Goal: Task Accomplishment & Management: Use online tool/utility

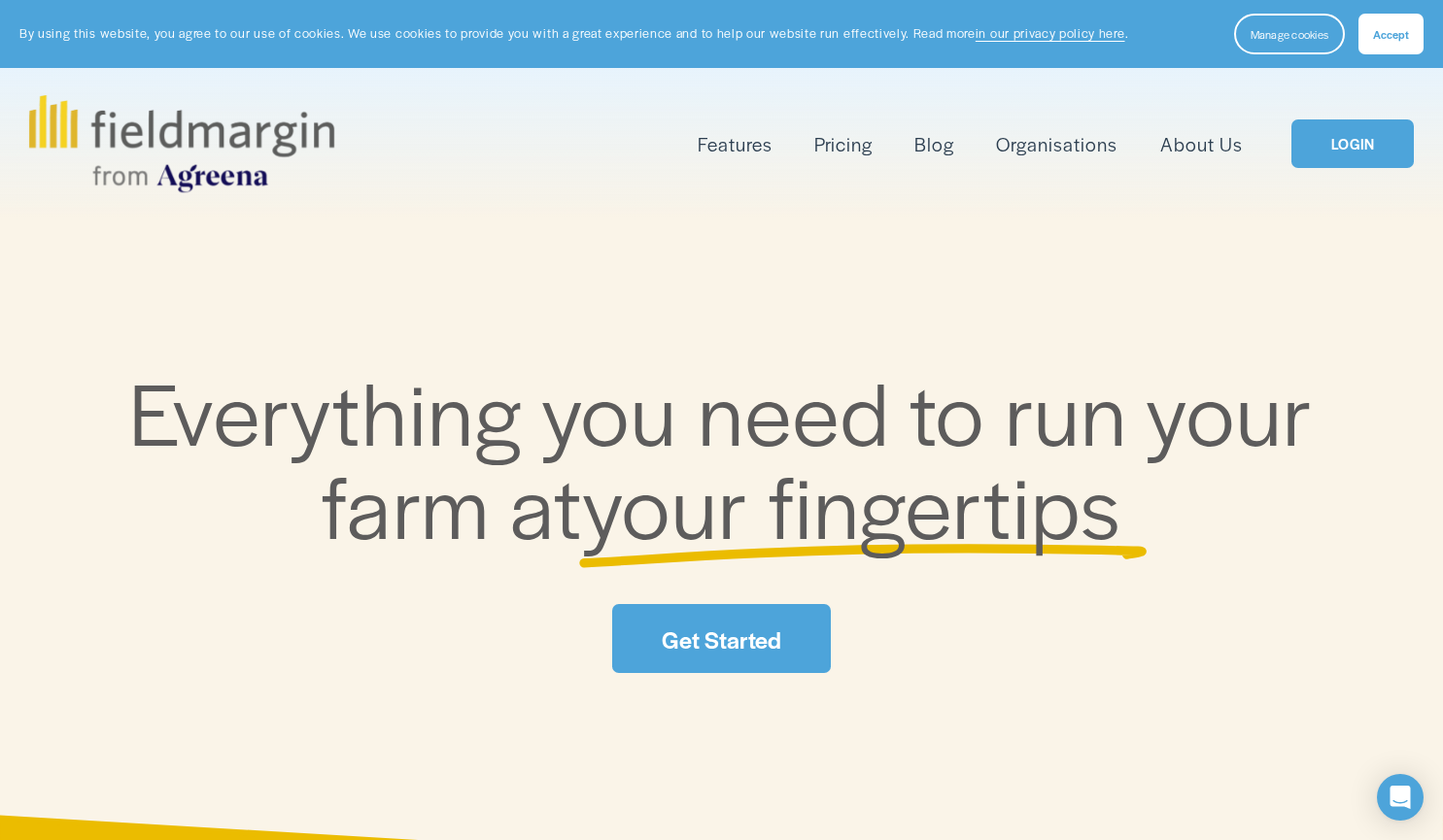
click at [691, 630] on link "Get Started" at bounding box center [721, 639] width 217 height 69
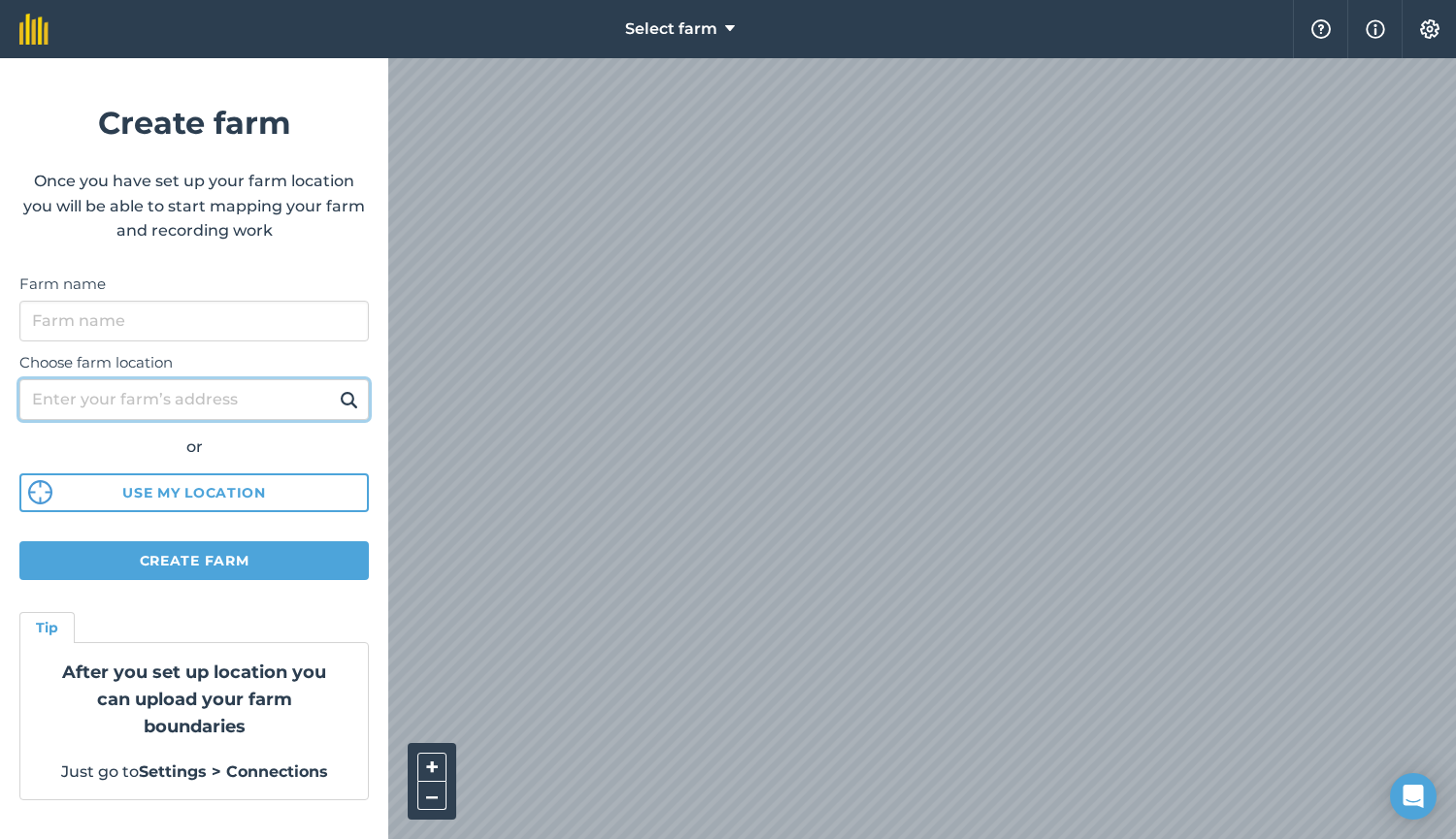
click at [111, 390] on input "Choose farm location" at bounding box center [194, 400] width 350 height 41
click at [347, 403] on img at bounding box center [349, 399] width 19 height 24
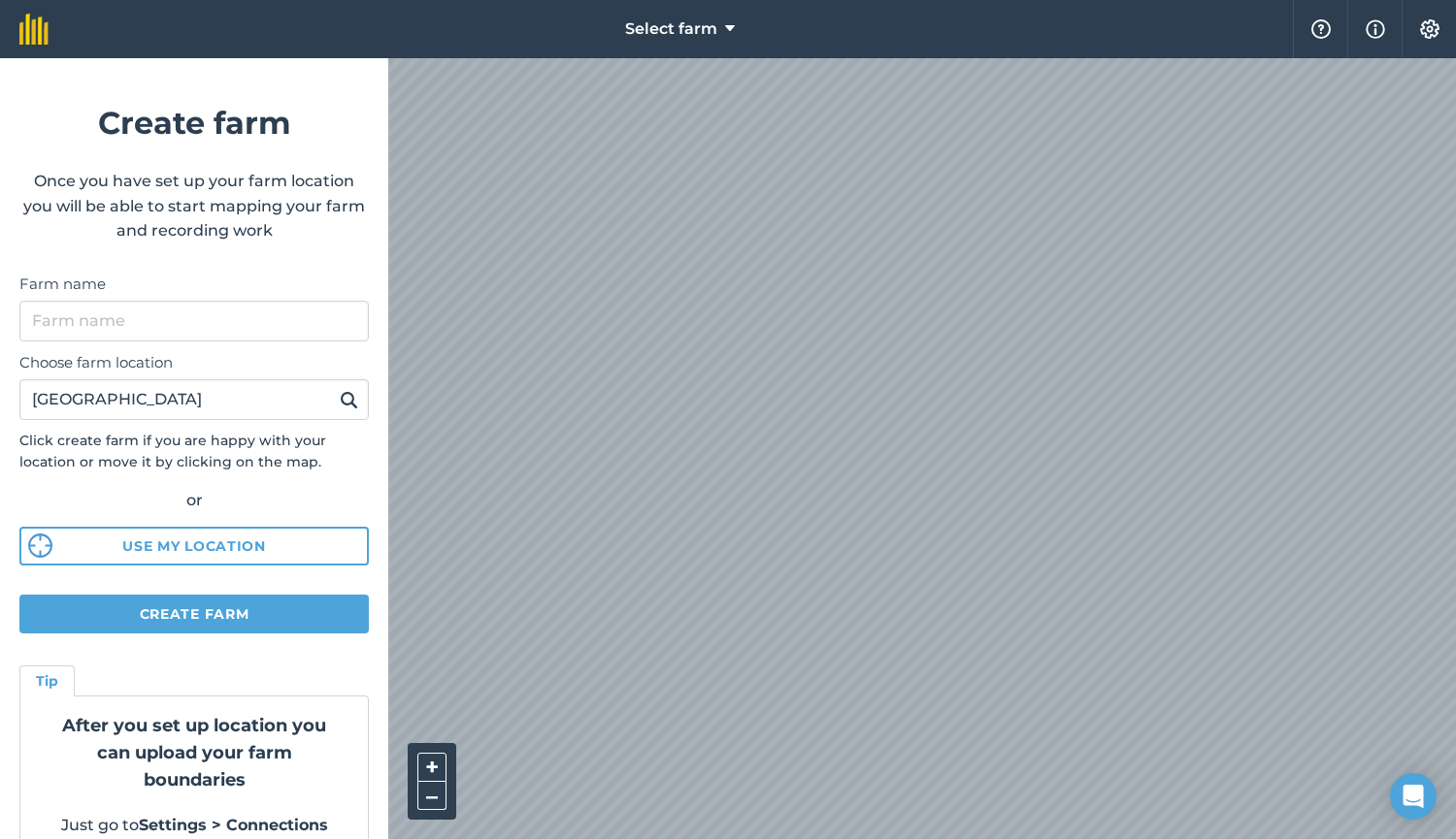
click at [879, 838] on html "Select farm Help Info Settings Create farm Once you have set up your farm locat…" at bounding box center [728, 419] width 1456 height 839
click at [880, 838] on html "Select farm Help Info Settings Create farm Once you have set up your farm locat…" at bounding box center [728, 419] width 1456 height 839
click at [916, 838] on html "Select farm Help Info Settings Create farm Once you have set up your farm locat…" at bounding box center [728, 419] width 1456 height 839
drag, startPoint x: 211, startPoint y: 414, endPoint x: 158, endPoint y: 398, distance: 55.4
click at [158, 398] on input "[GEOGRAPHIC_DATA]" at bounding box center [194, 400] width 350 height 41
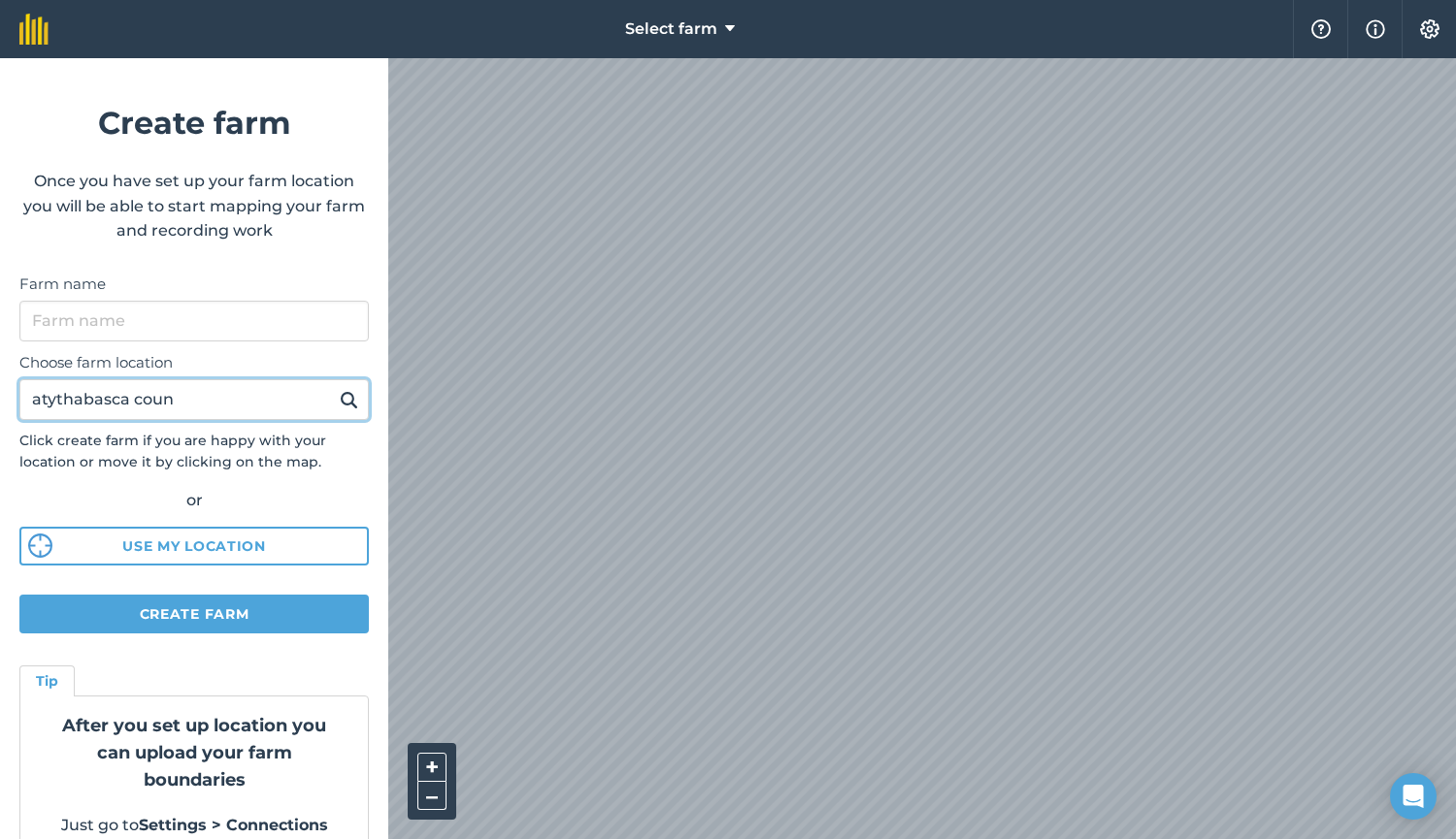
drag, startPoint x: 177, startPoint y: 403, endPoint x: 0, endPoint y: 397, distance: 177.1
click at [0, 397] on form "Create farm Once you have set up your farm location you will be able to start m…" at bounding box center [193, 448] width 388 height 781
type input "rochester [GEOGRAPHIC_DATA]"
click at [334, 387] on button at bounding box center [349, 399] width 30 height 26
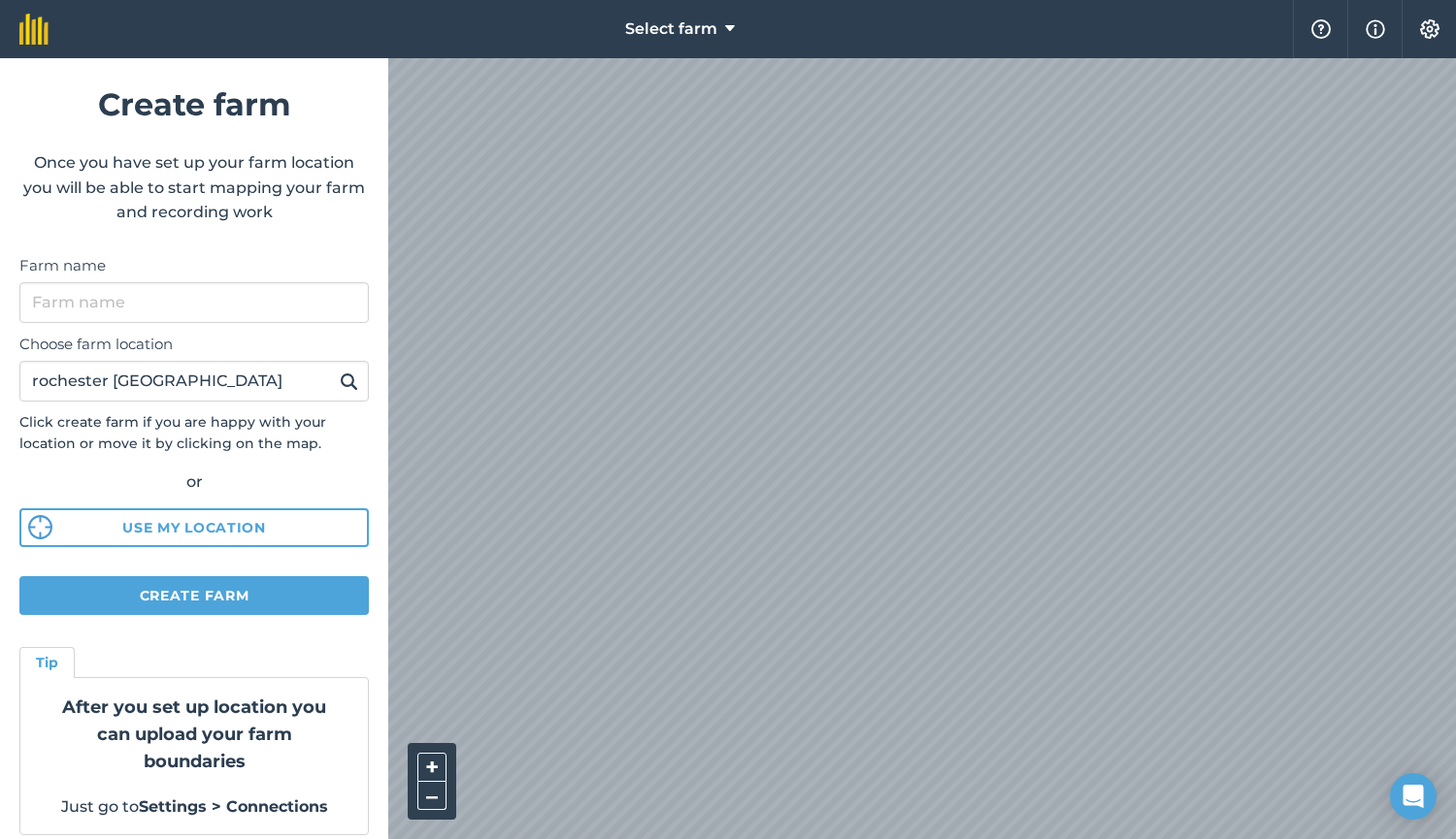
scroll to position [34, 0]
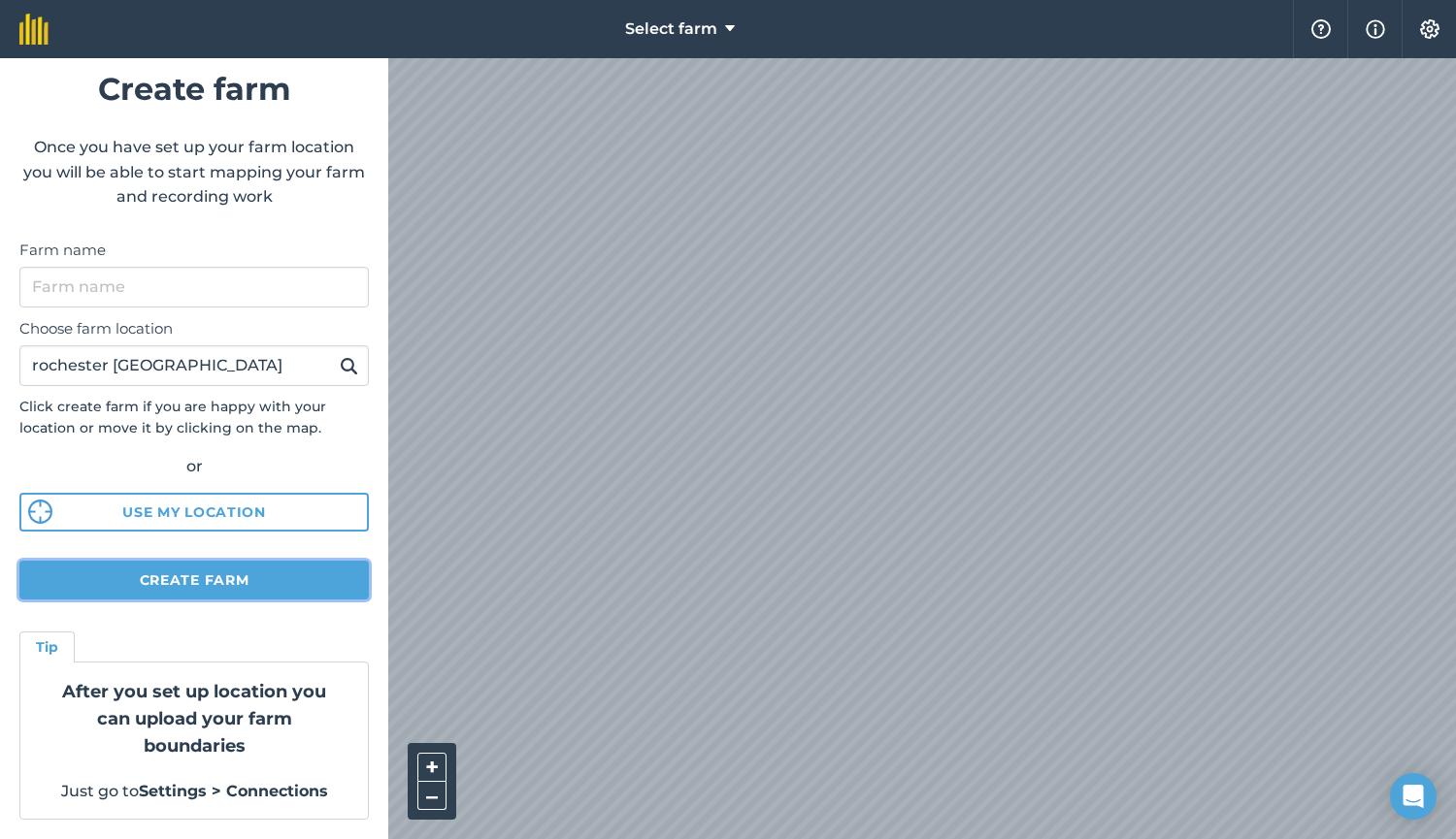
click at [209, 586] on button "Create farm" at bounding box center [194, 580] width 350 height 39
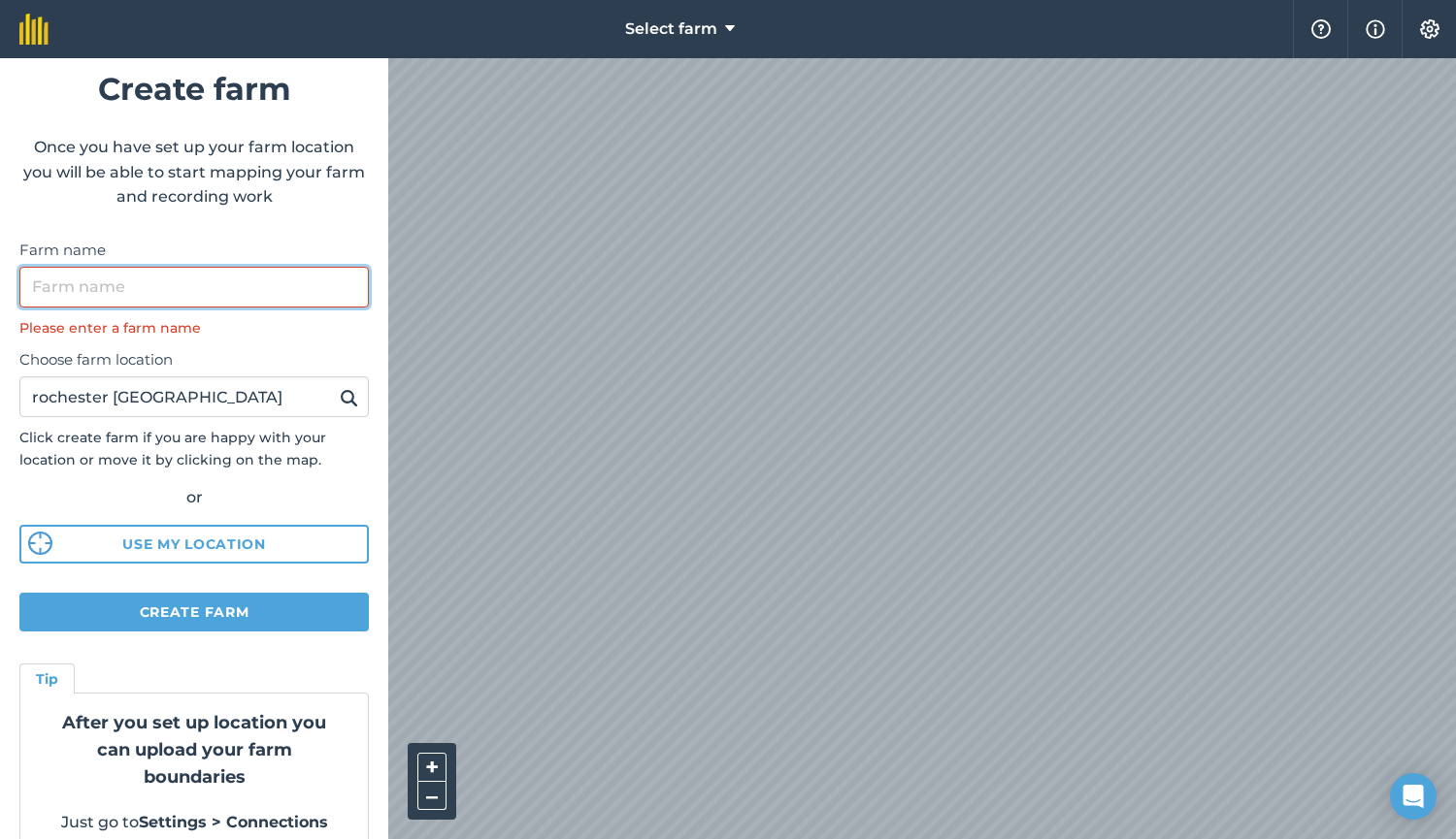
click at [36, 289] on input "Farm name" at bounding box center [194, 288] width 350 height 41
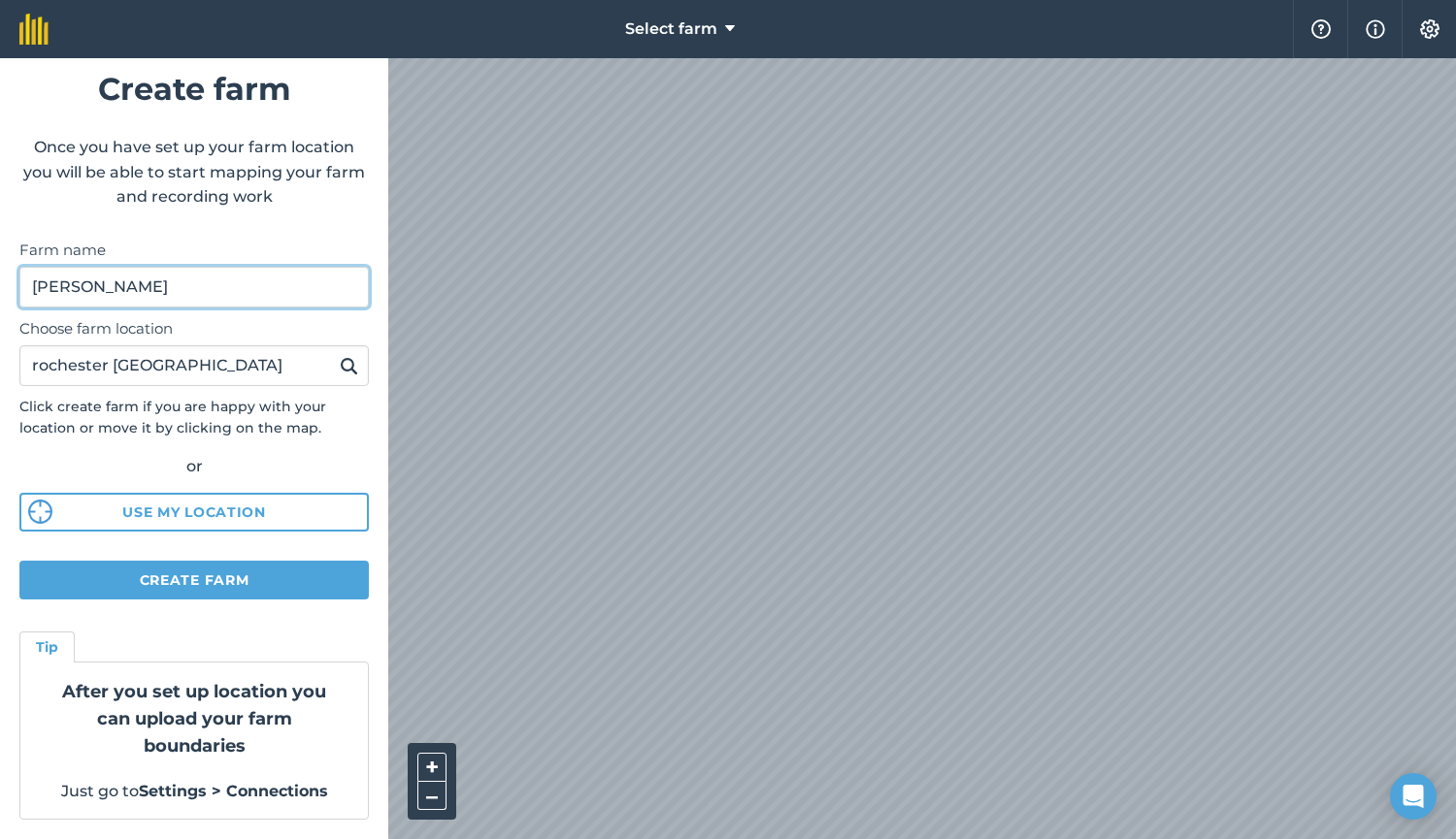
type input "[PERSON_NAME]"
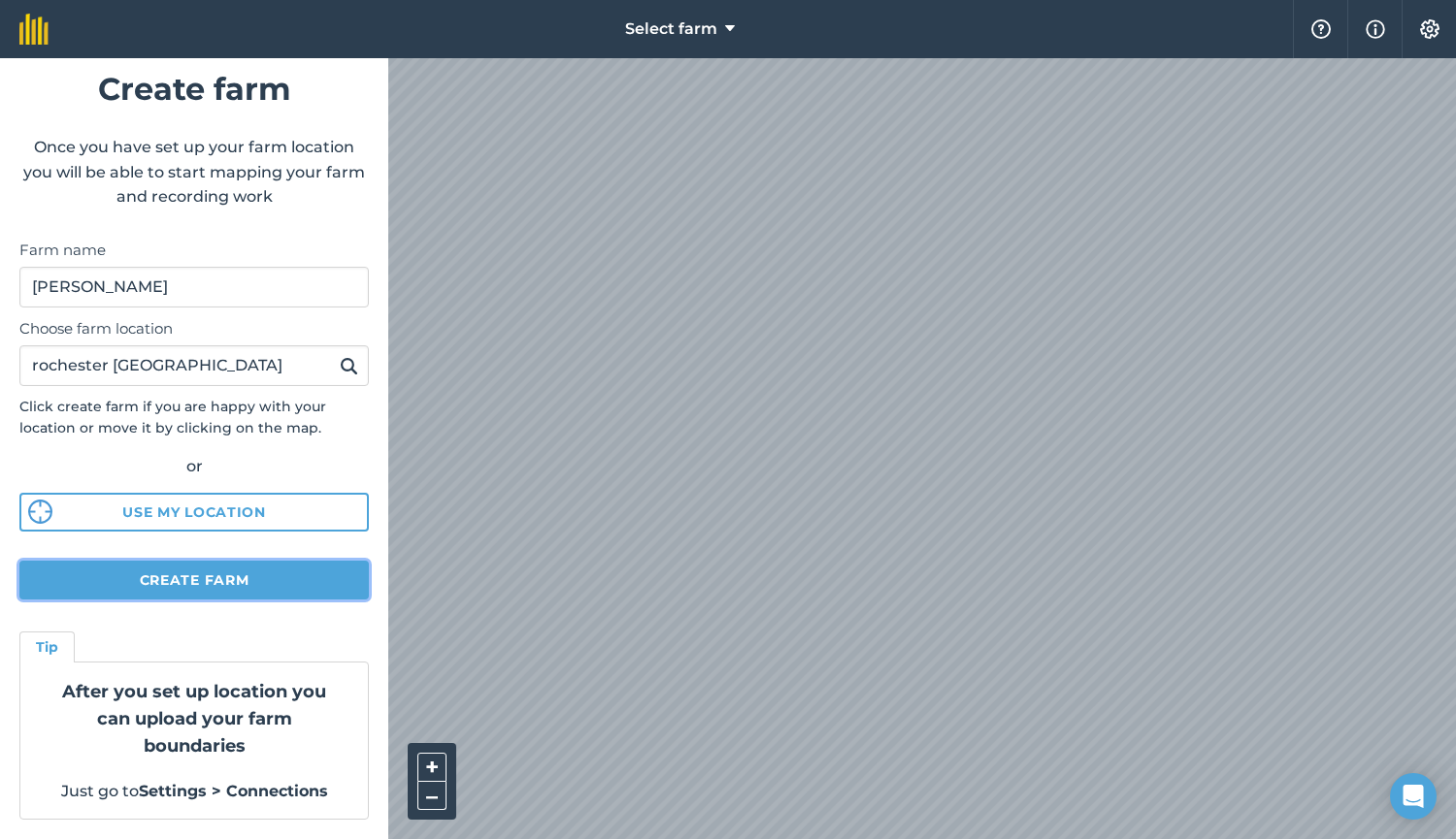
click at [153, 581] on button "Create farm" at bounding box center [194, 580] width 350 height 39
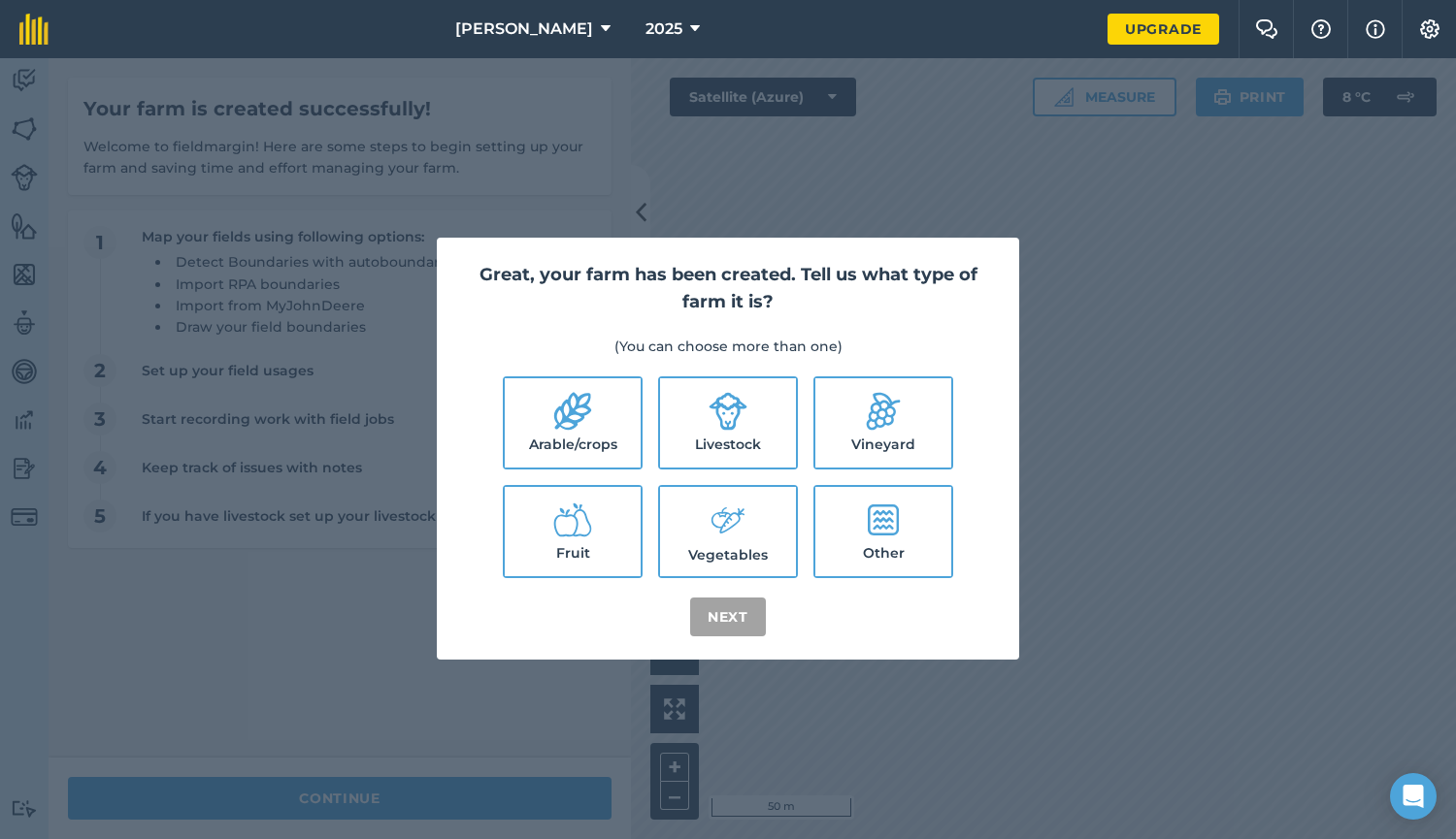
click at [717, 432] on label "Livestock" at bounding box center [728, 423] width 135 height 89
checkbox input "true"
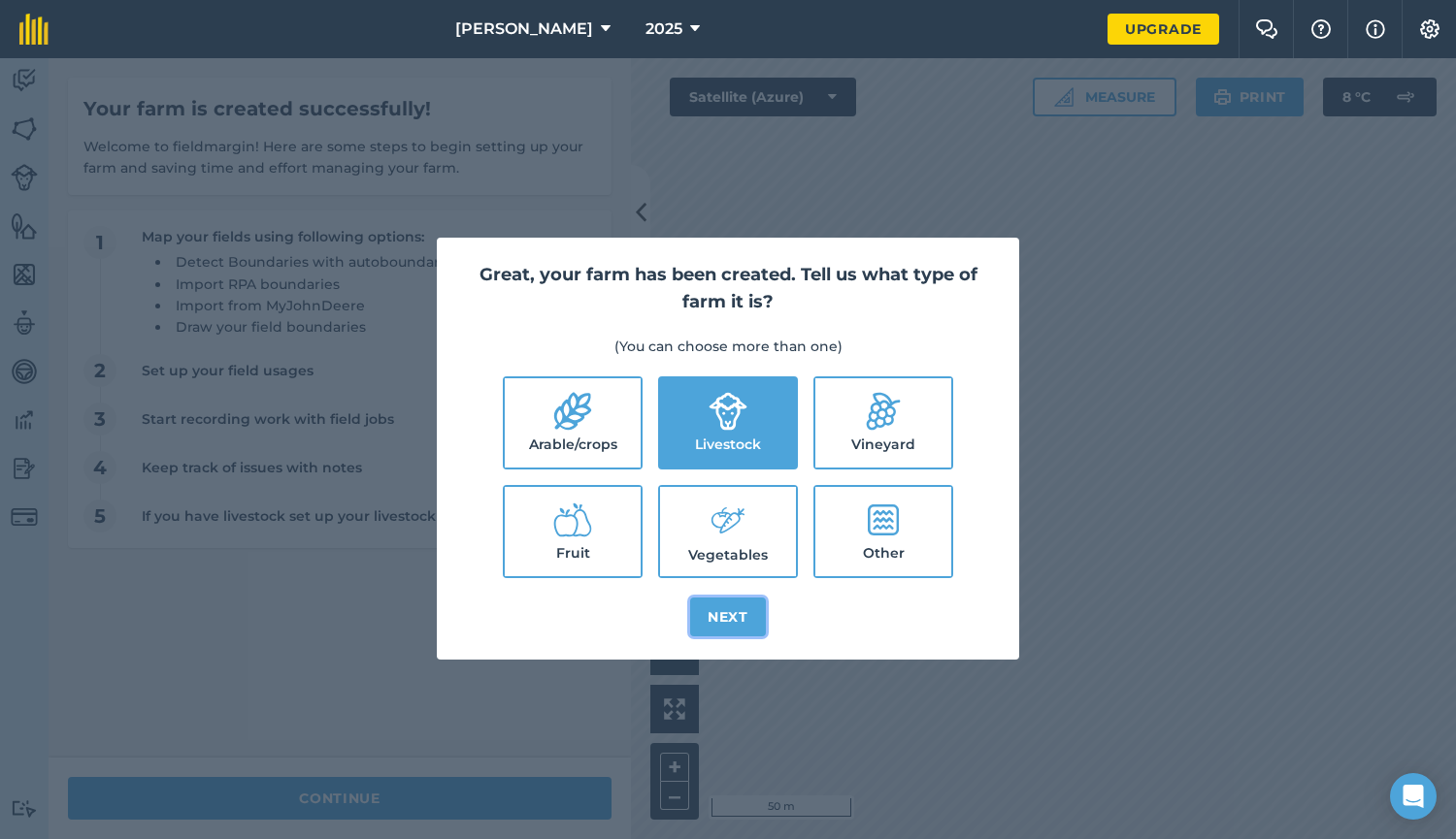
click at [721, 621] on button "Next" at bounding box center [728, 617] width 76 height 39
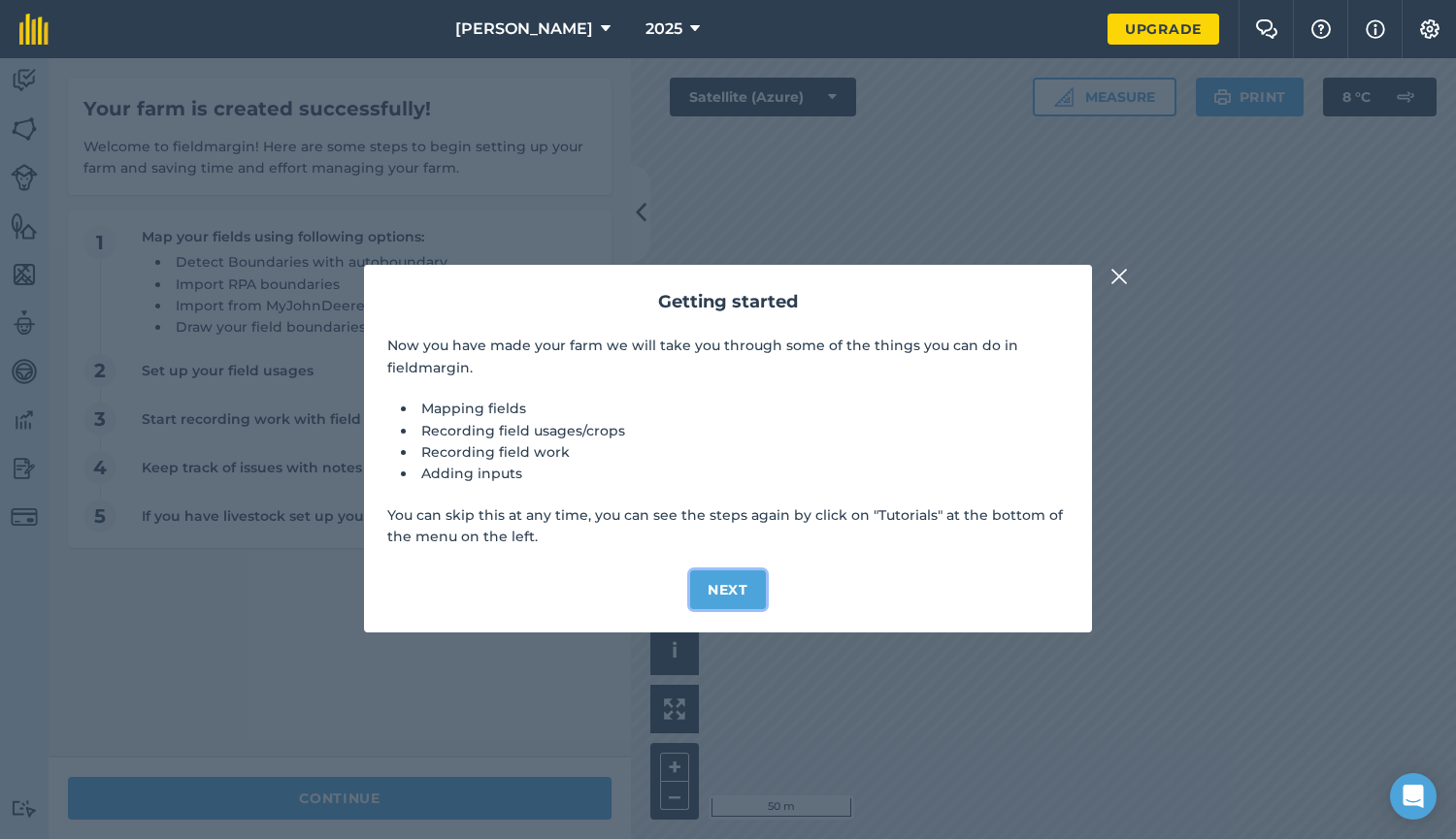
click at [743, 593] on button "Next" at bounding box center [728, 590] width 76 height 39
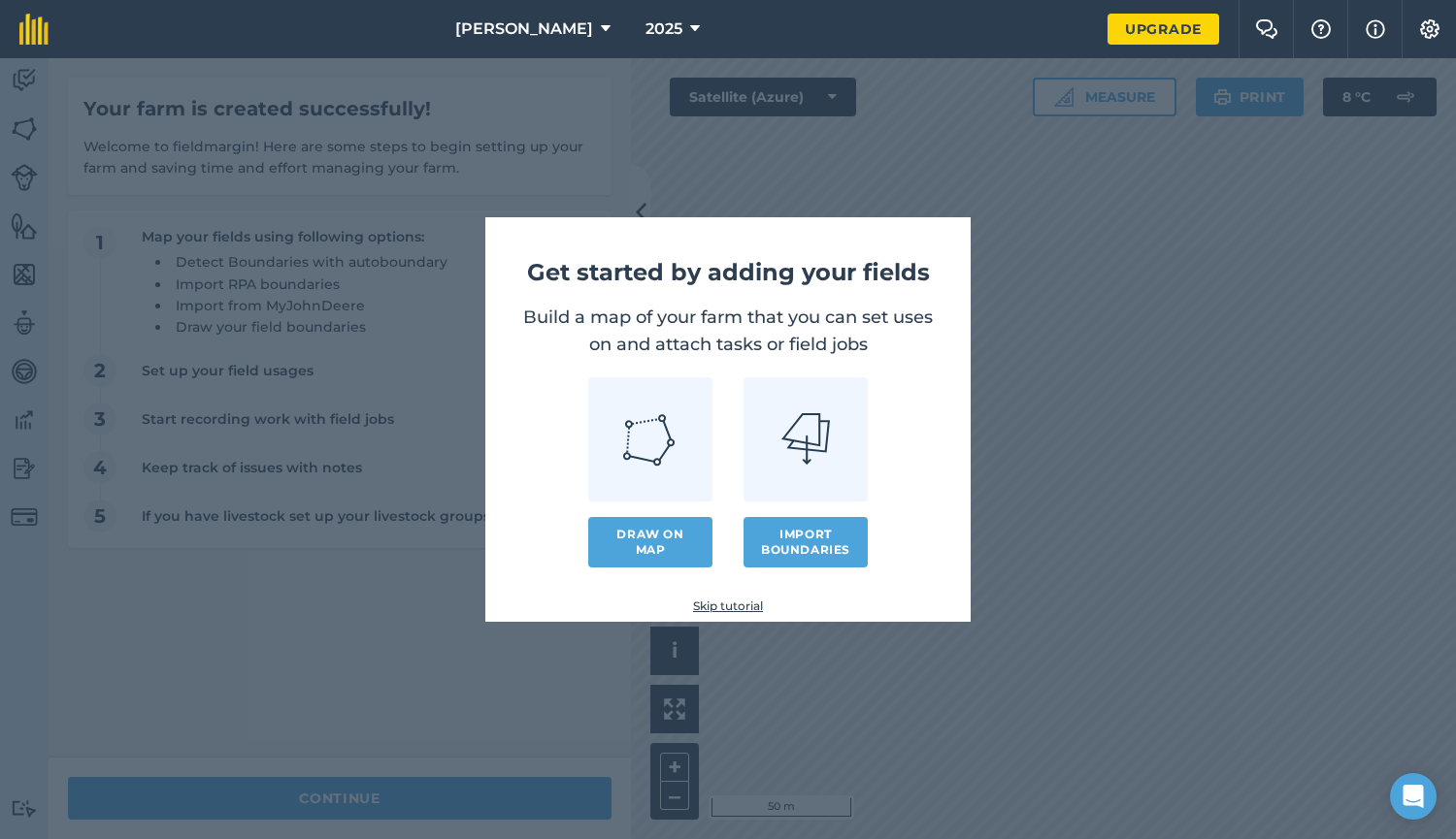
click at [725, 603] on link "Skip tutorial" at bounding box center [728, 606] width 423 height 16
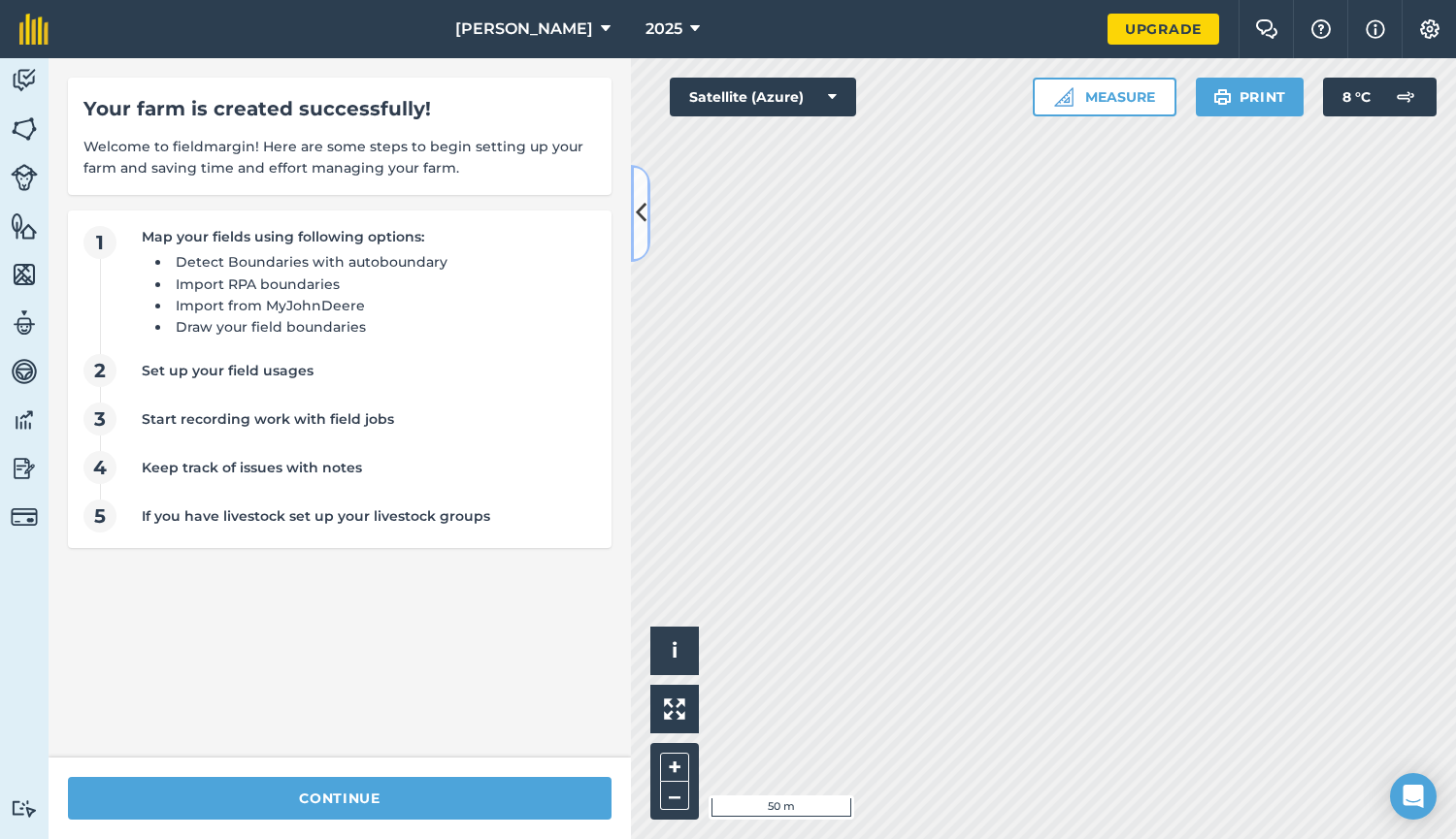
click at [633, 211] on button at bounding box center [641, 213] width 20 height 97
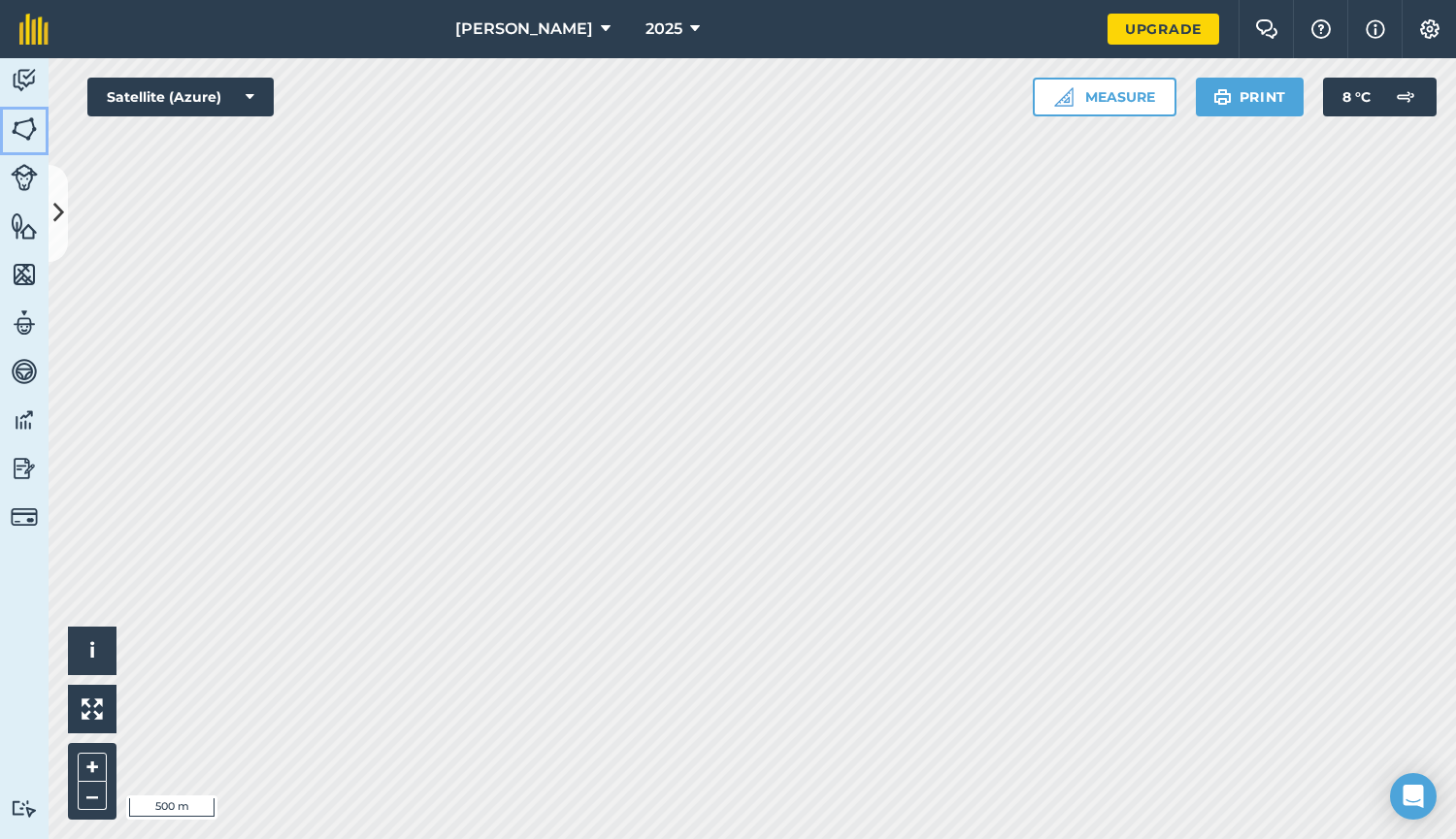
click at [23, 122] on img at bounding box center [25, 130] width 27 height 29
click at [61, 215] on icon at bounding box center [58, 213] width 11 height 34
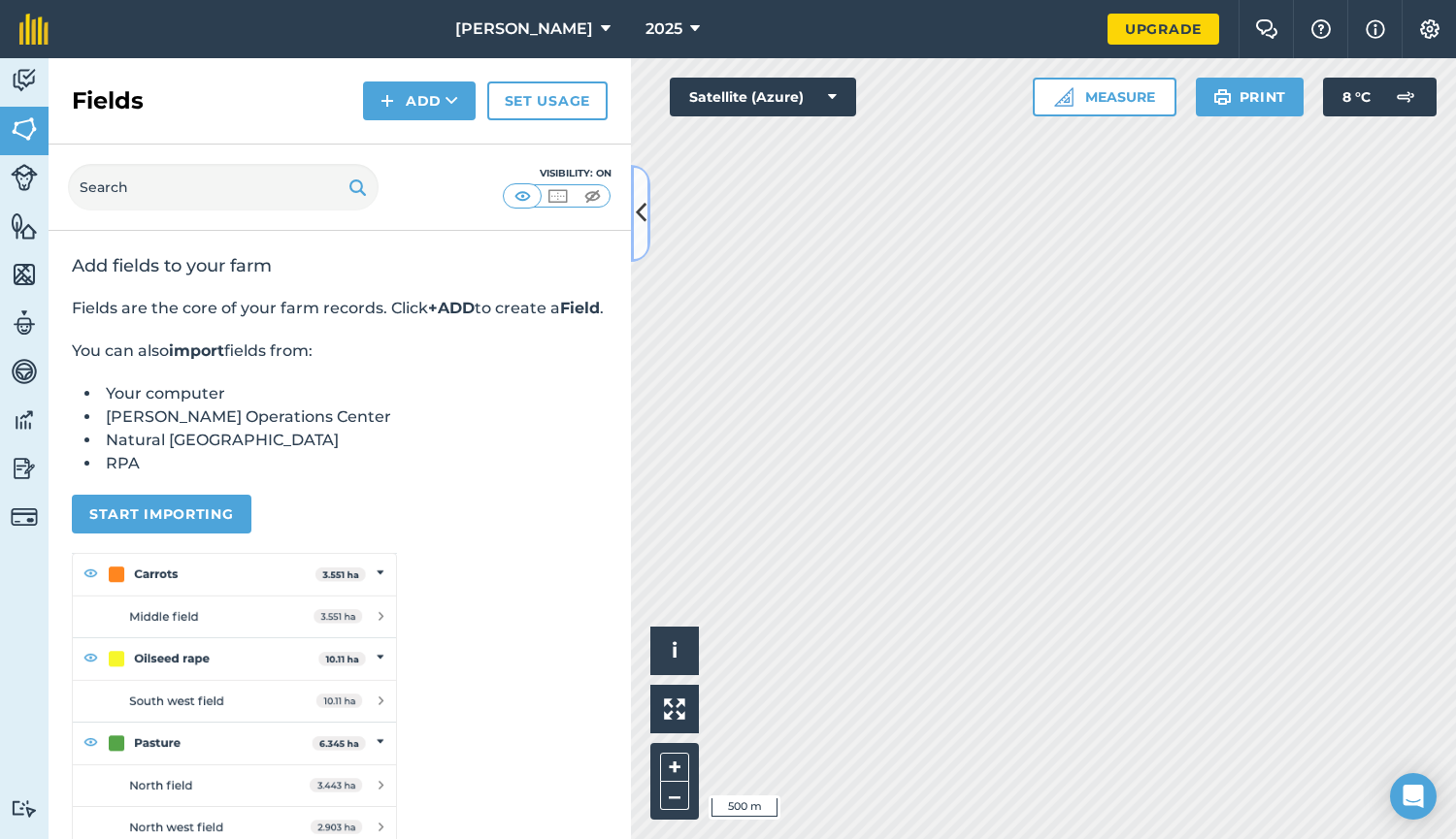
click at [636, 216] on icon at bounding box center [640, 213] width 11 height 34
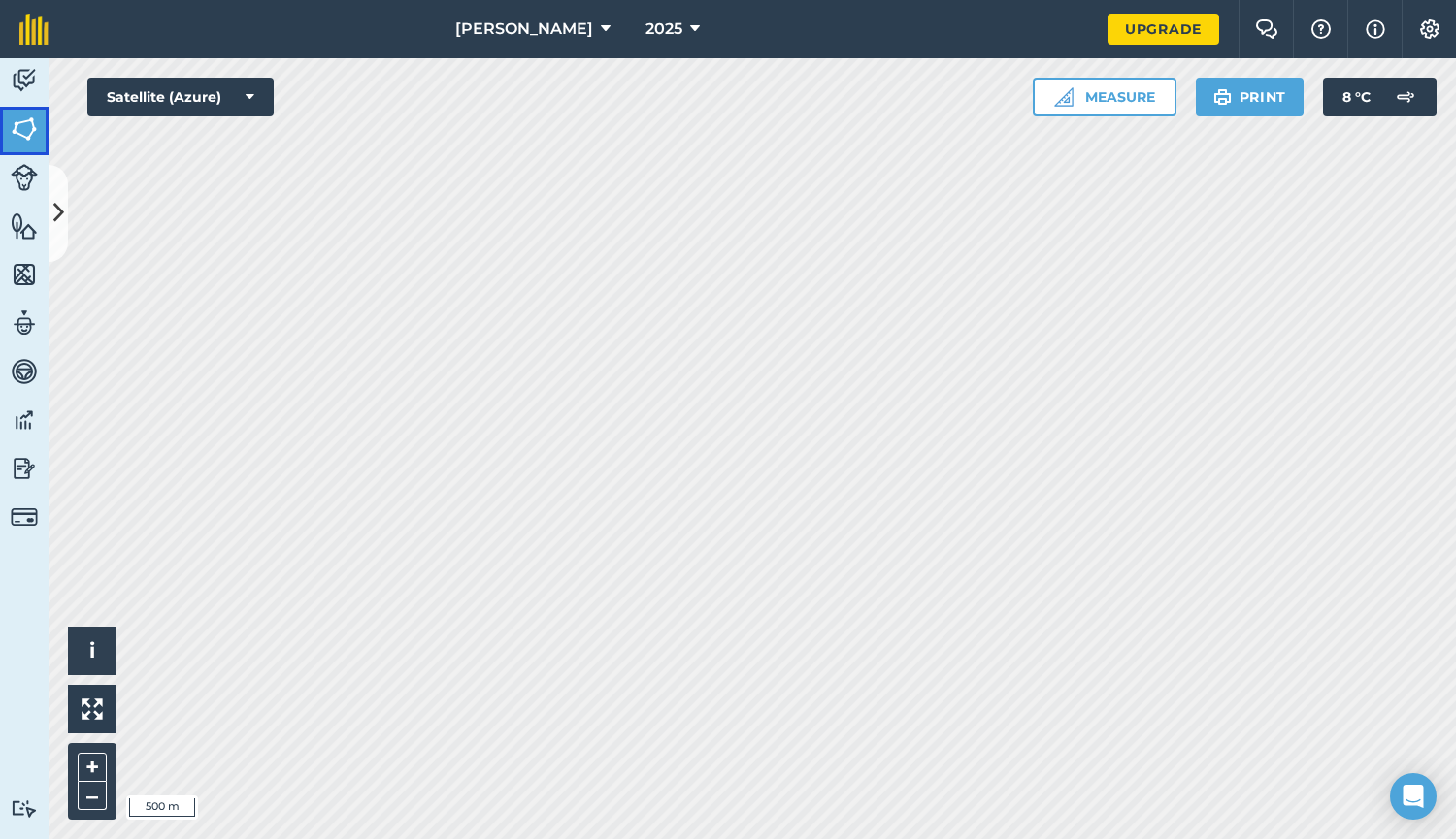
click at [23, 133] on img at bounding box center [25, 130] width 27 height 29
click at [16, 72] on img at bounding box center [25, 80] width 27 height 29
click at [23, 176] on img at bounding box center [25, 178] width 27 height 27
click at [21, 222] on img at bounding box center [25, 226] width 27 height 29
click at [48, 215] on button at bounding box center [58, 213] width 20 height 97
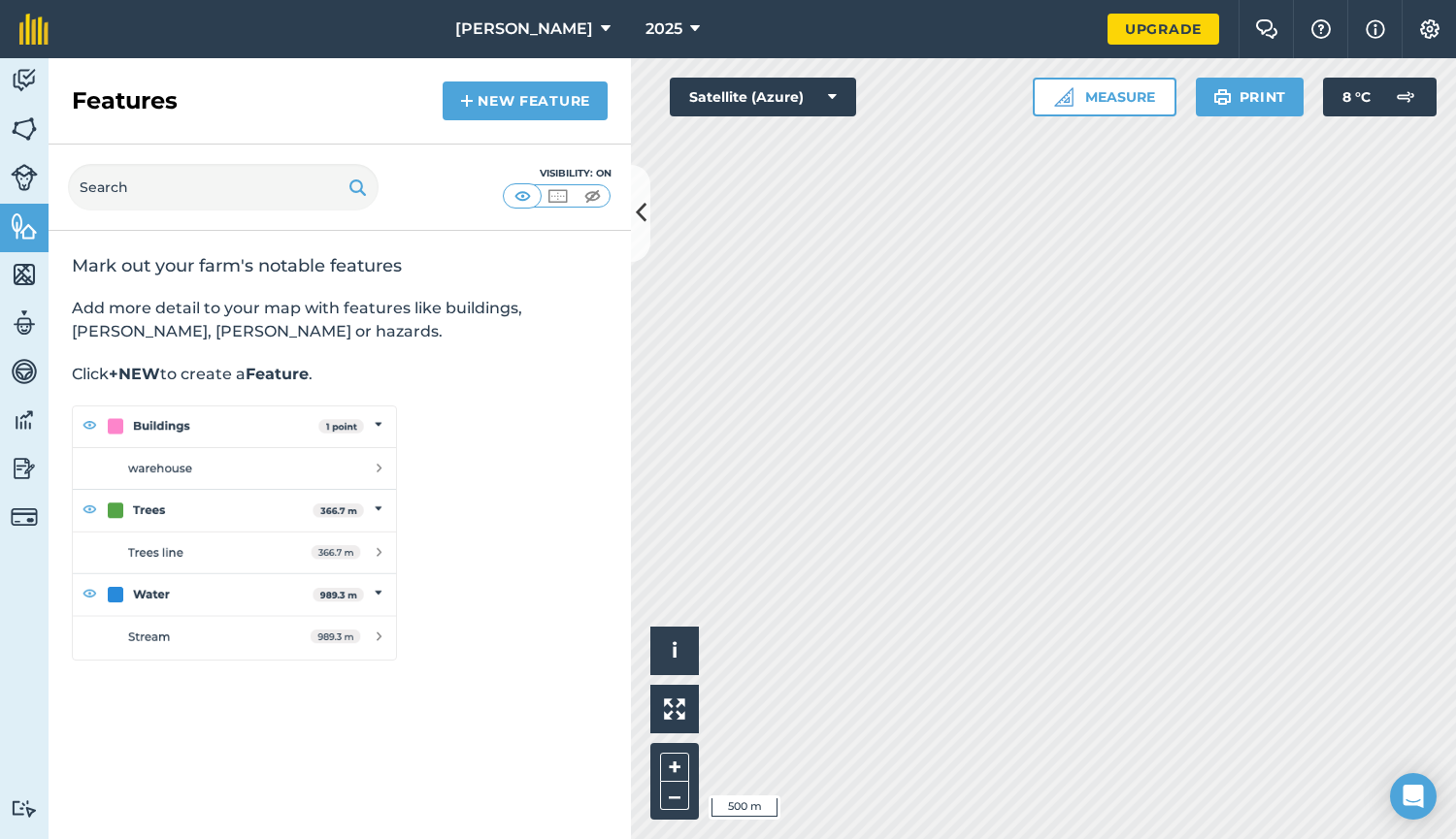
click at [330, 78] on div "Features New feature" at bounding box center [339, 101] width 582 height 86
click at [635, 217] on icon at bounding box center [640, 213] width 11 height 34
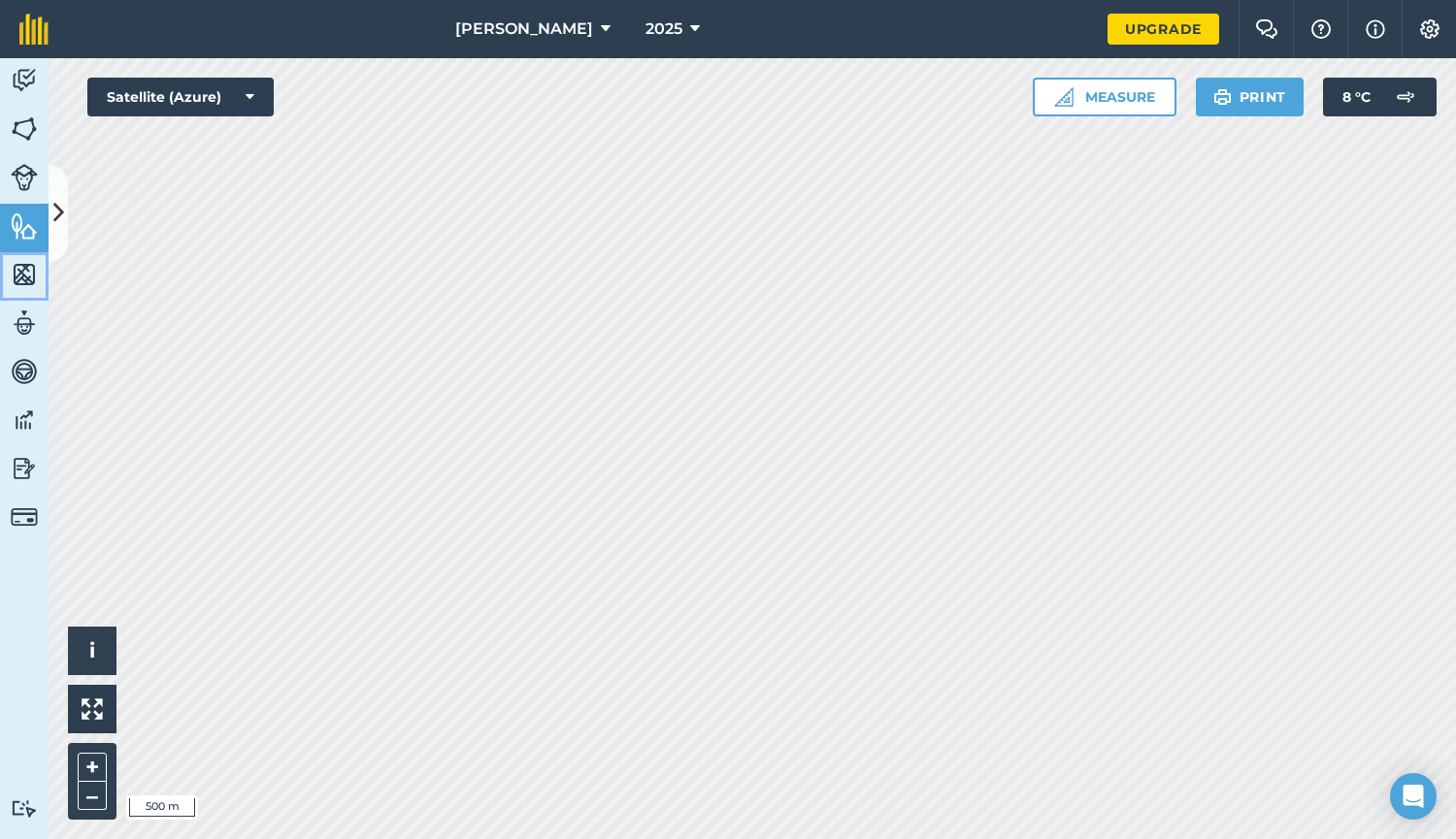
click at [30, 279] on img at bounding box center [25, 275] width 27 height 29
click at [57, 228] on icon at bounding box center [58, 213] width 11 height 34
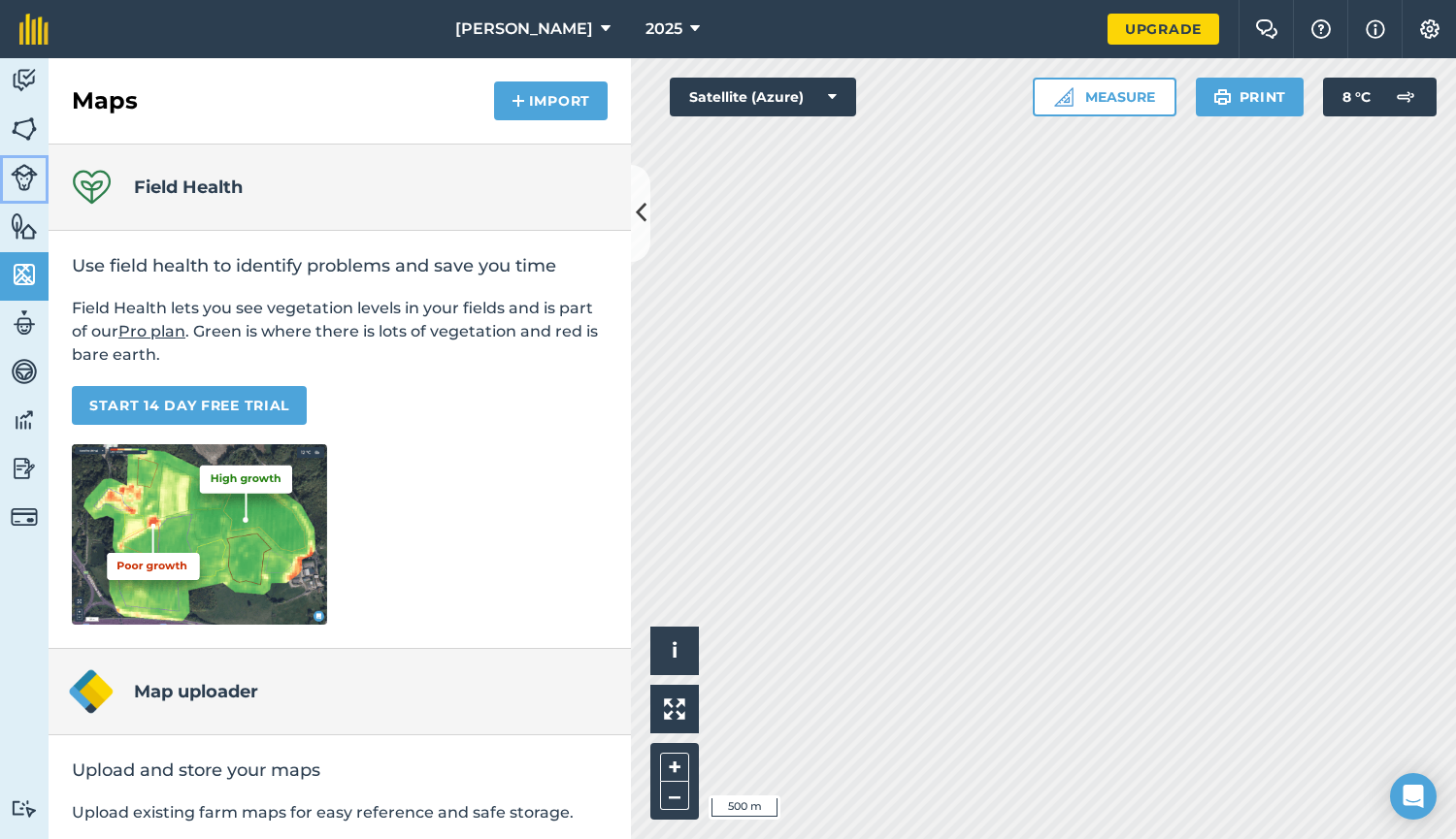
click at [22, 176] on img at bounding box center [25, 178] width 27 height 27
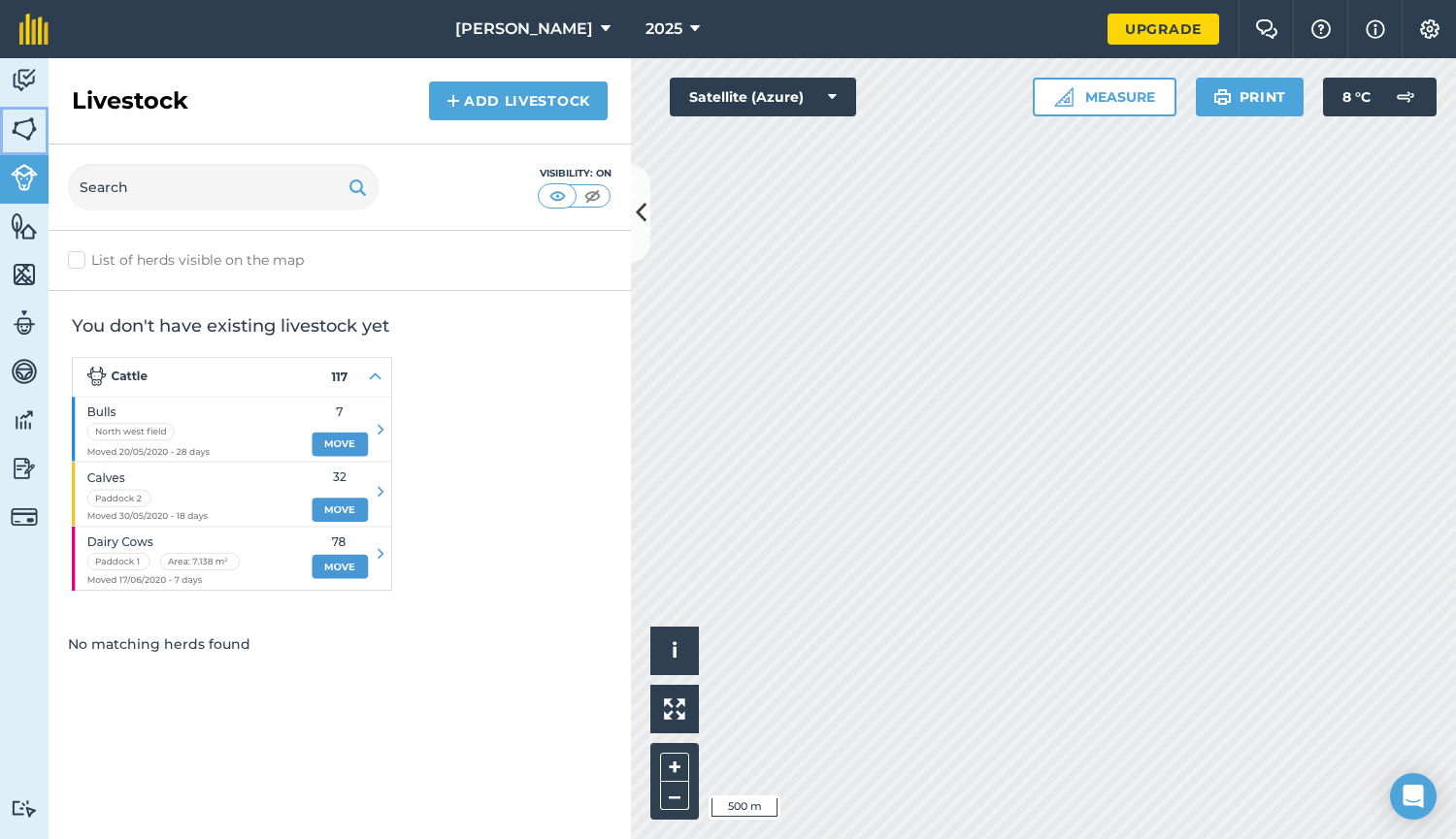
click at [21, 125] on img at bounding box center [25, 130] width 27 height 29
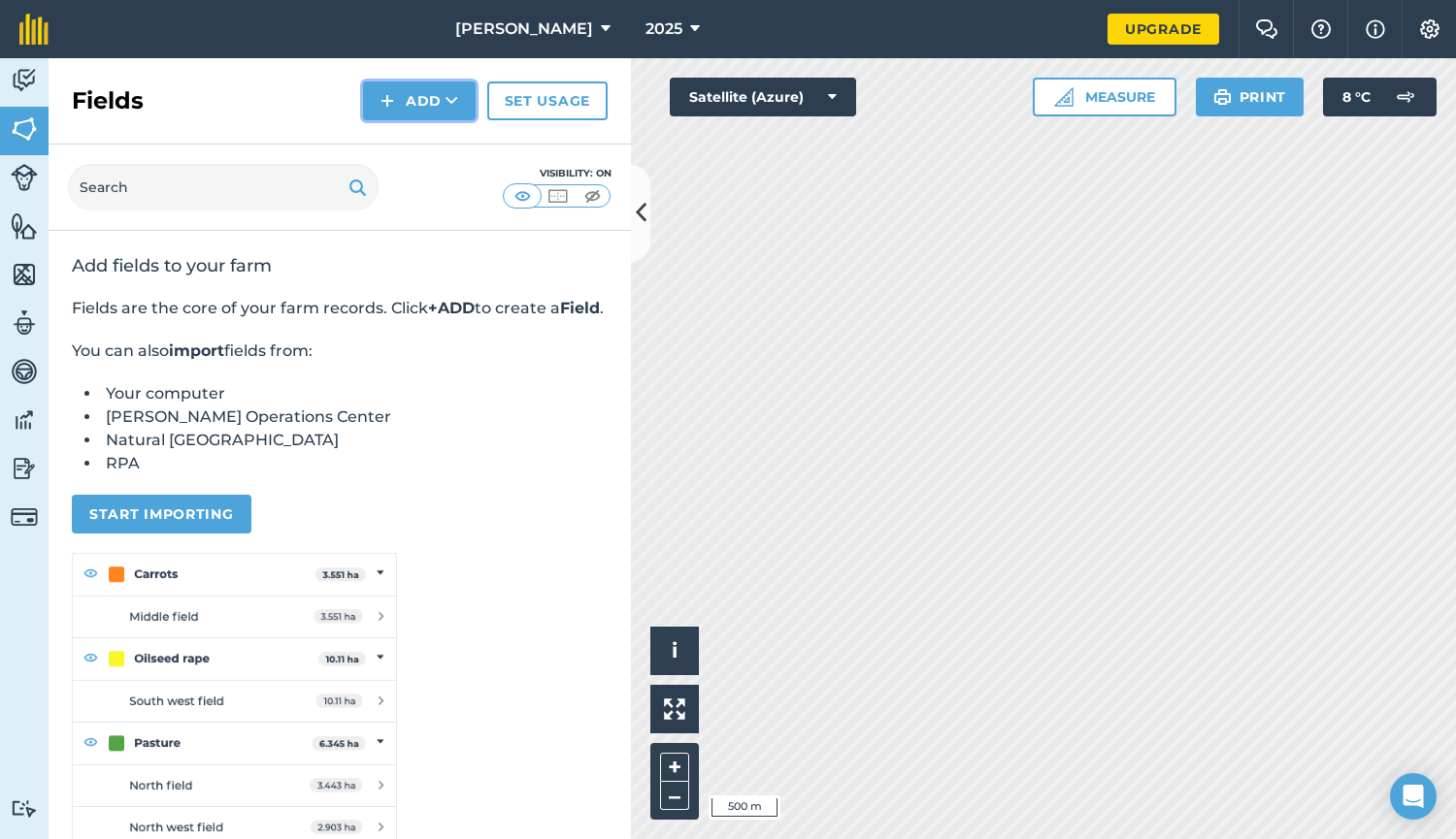
click at [407, 97] on button "Add" at bounding box center [419, 101] width 113 height 39
click at [404, 144] on link "Draw" at bounding box center [419, 144] width 107 height 42
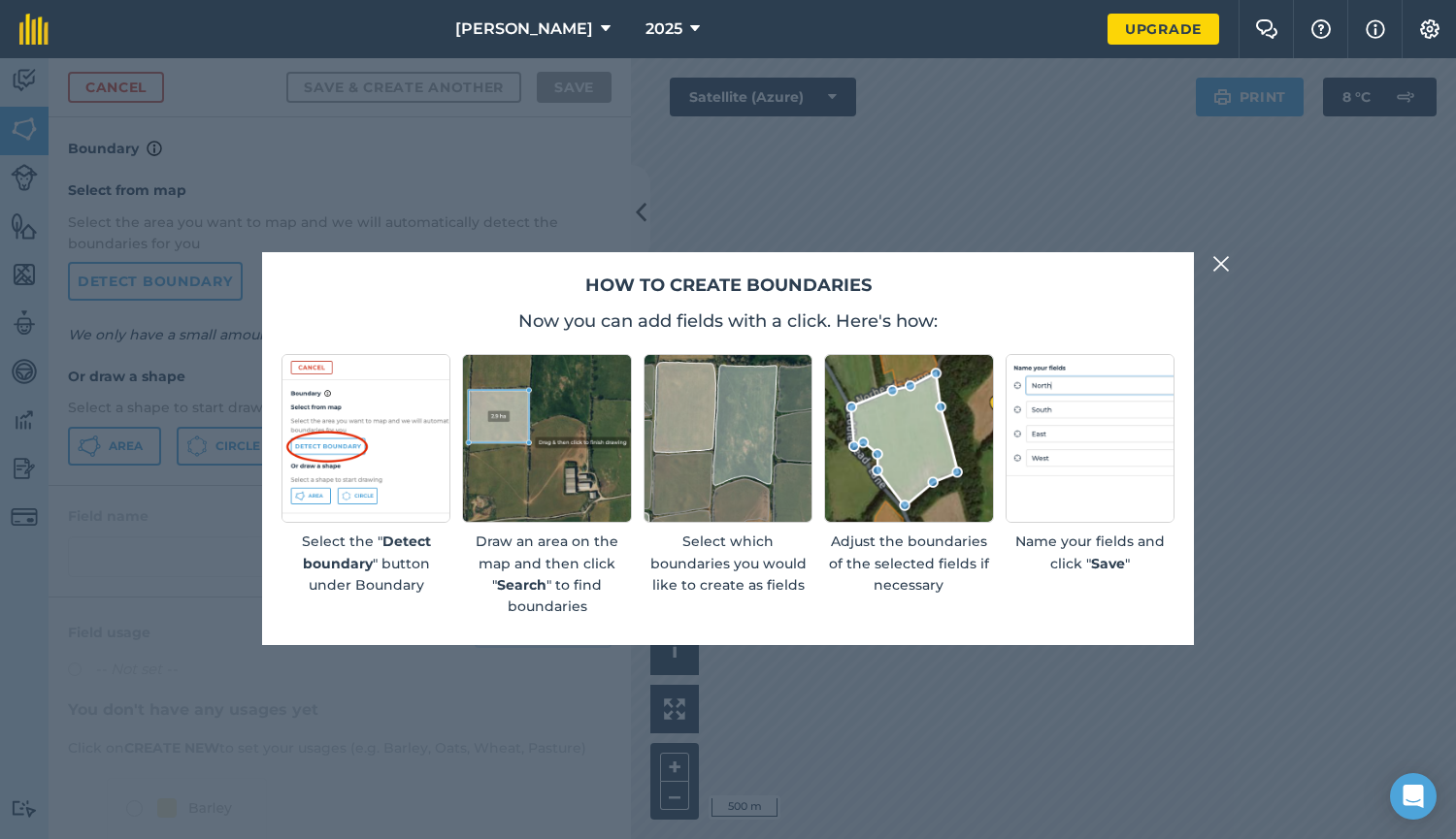
click at [1229, 252] on button at bounding box center [1221, 264] width 24 height 24
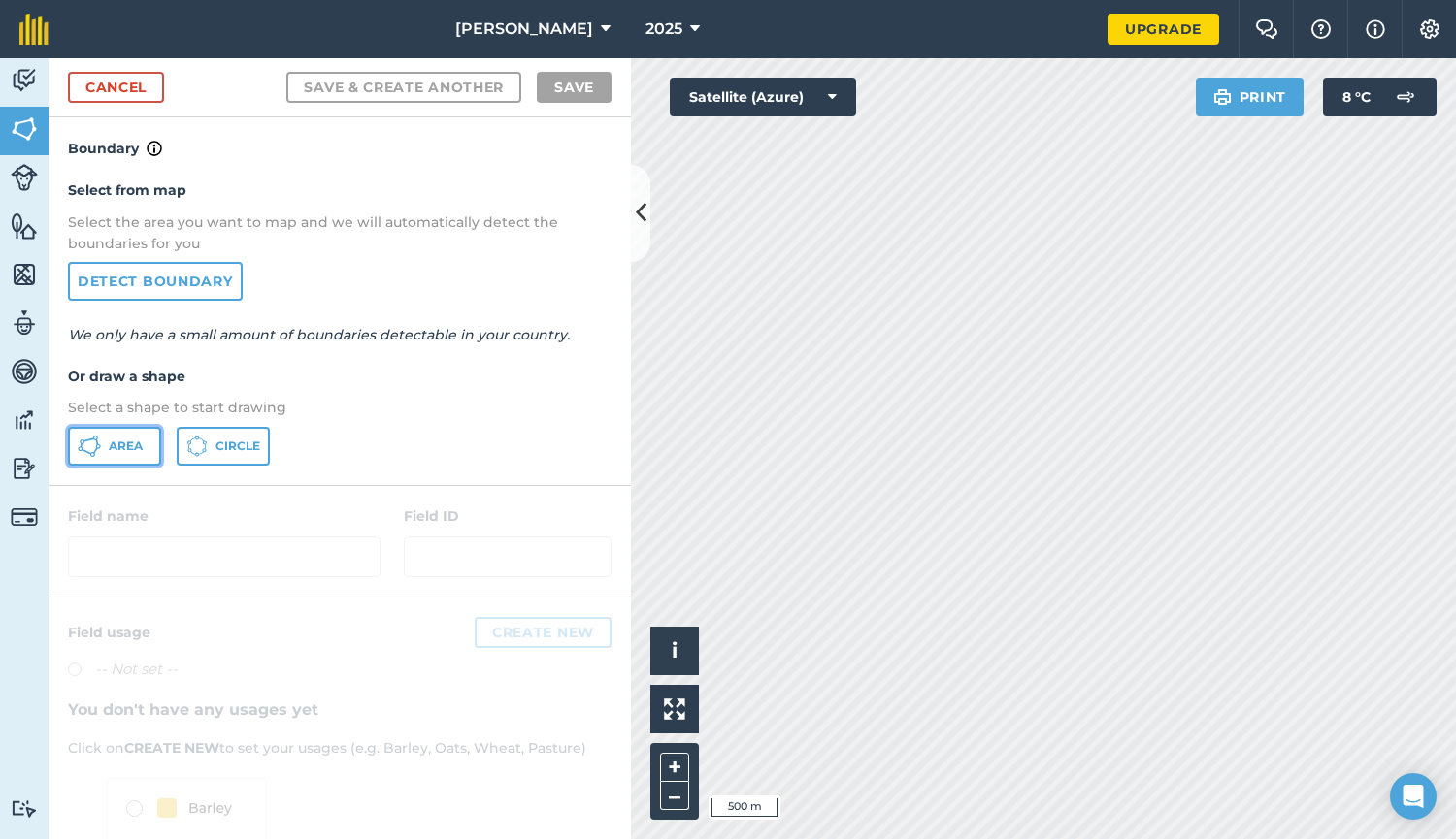
click at [106, 455] on button "Area" at bounding box center [114, 446] width 93 height 39
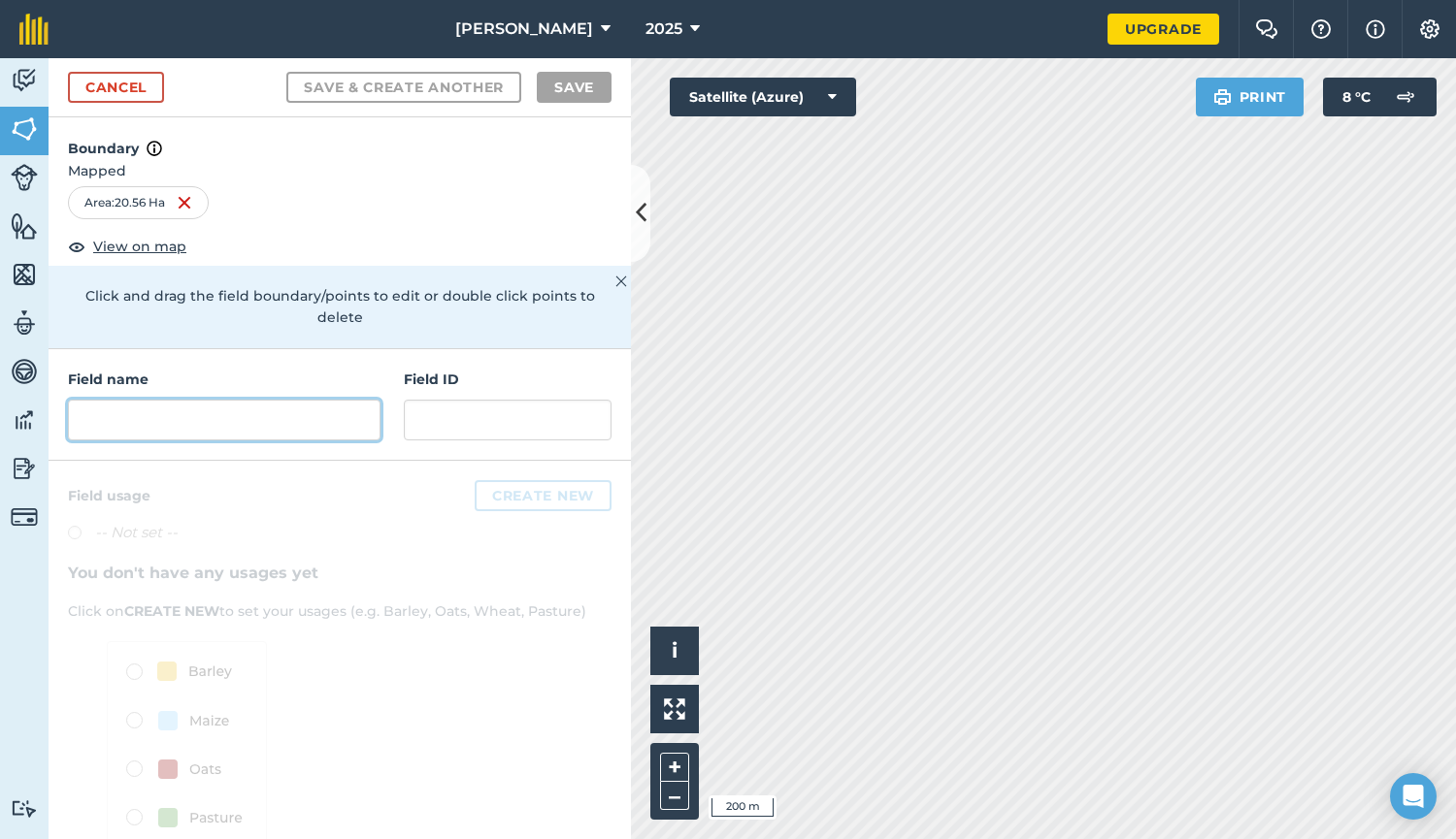
click at [86, 425] on input "text" at bounding box center [224, 420] width 312 height 41
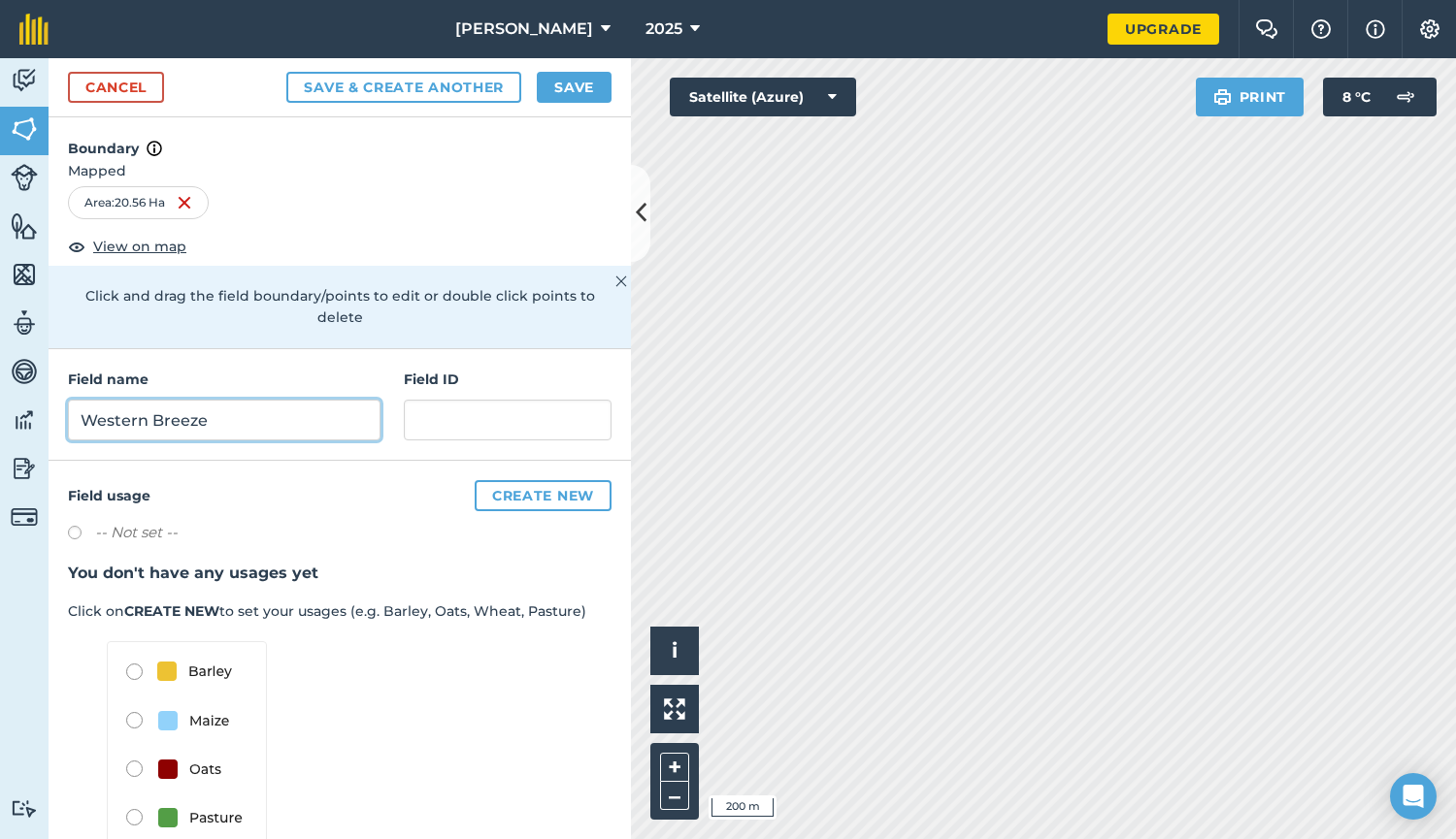
scroll to position [42, 0]
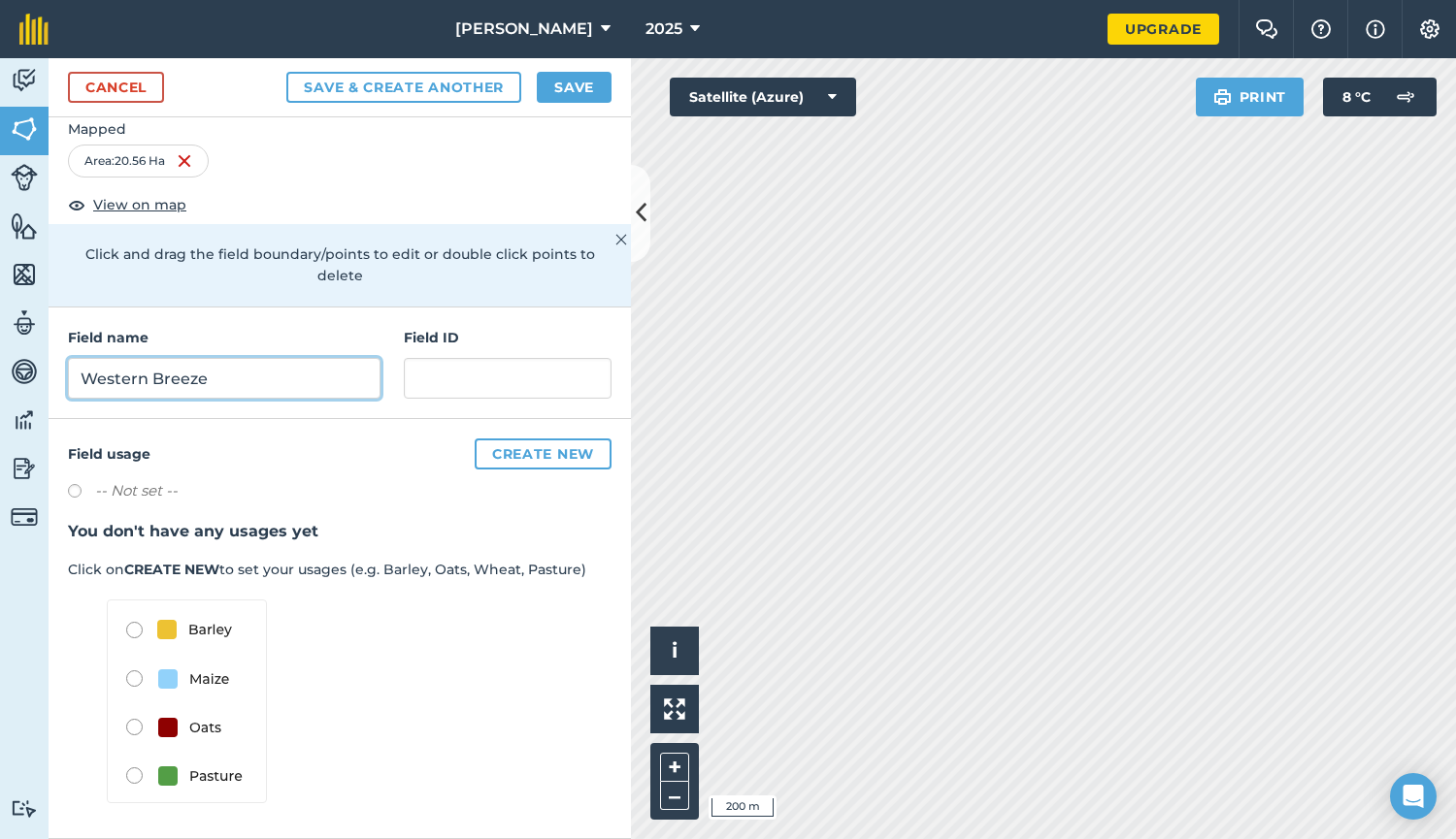
type input "Western Breeze"
click at [134, 777] on img at bounding box center [187, 702] width 160 height 204
click at [505, 450] on button "Create new" at bounding box center [542, 454] width 136 height 31
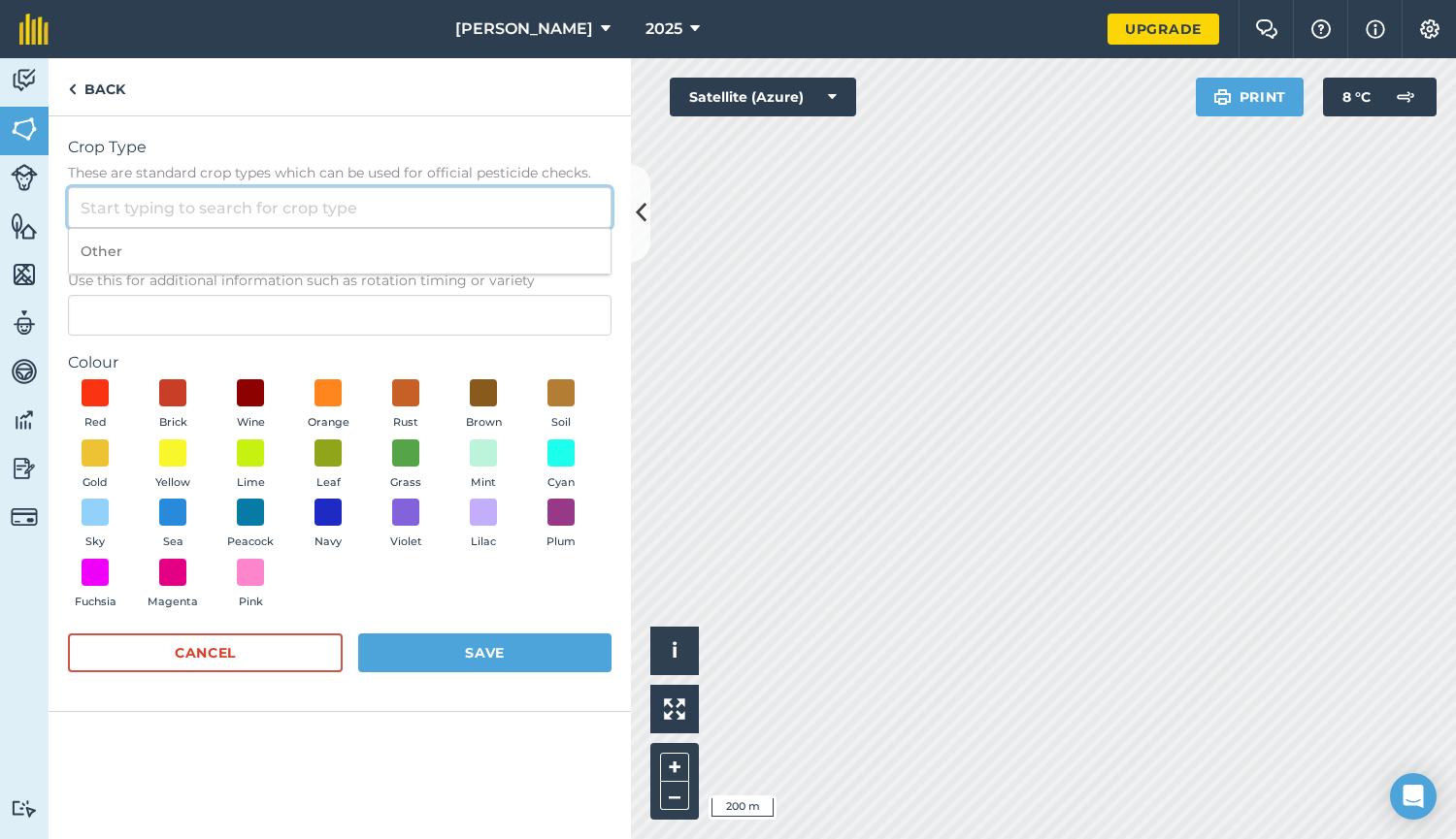
click at [137, 204] on input "Crop Type These are standard crop types which can be used for official pesticid…" at bounding box center [340, 208] width 544 height 41
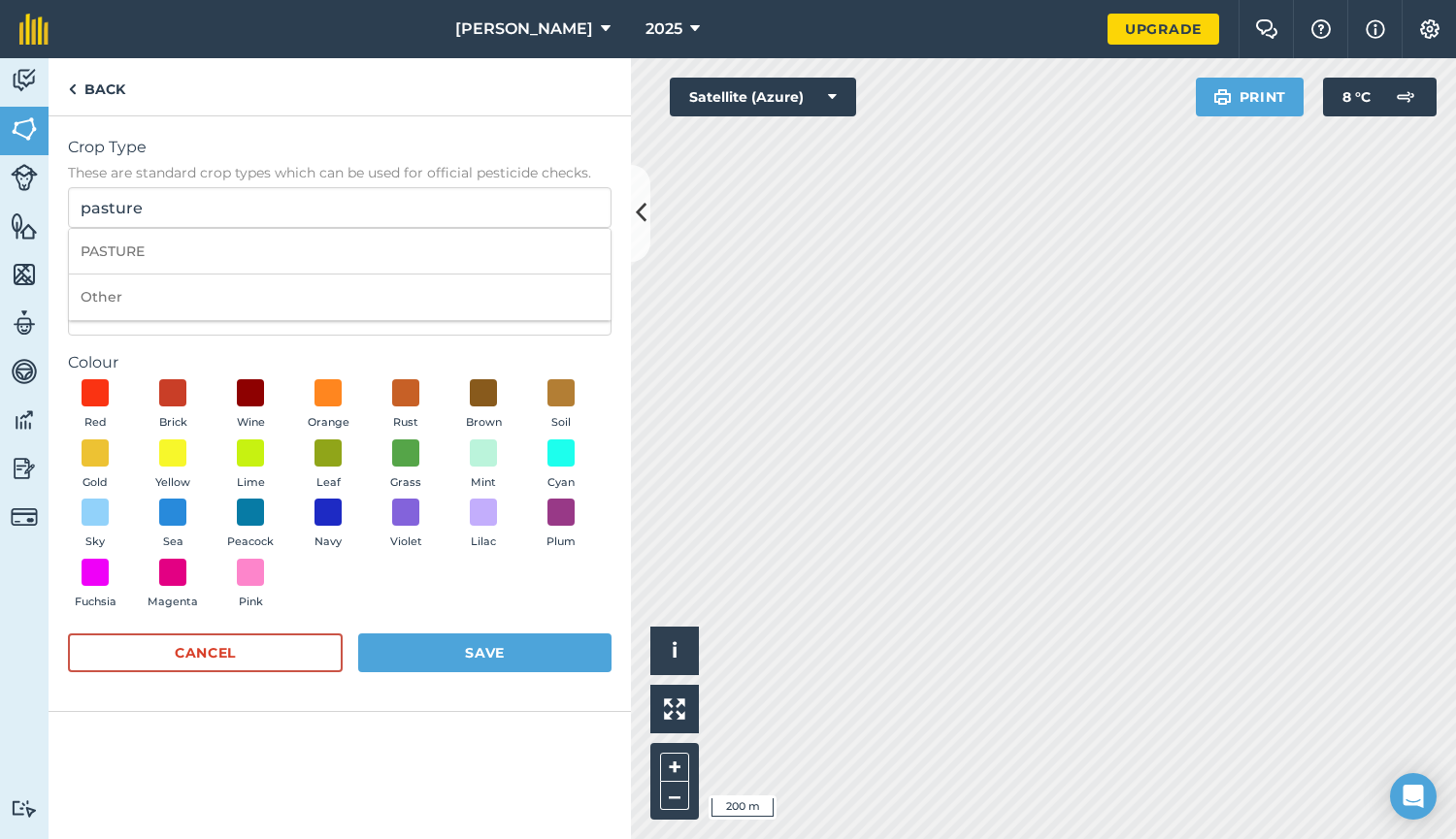
click at [259, 140] on span "Crop Type" at bounding box center [340, 147] width 544 height 24
click at [259, 187] on input "pasture" at bounding box center [340, 208] width 544 height 41
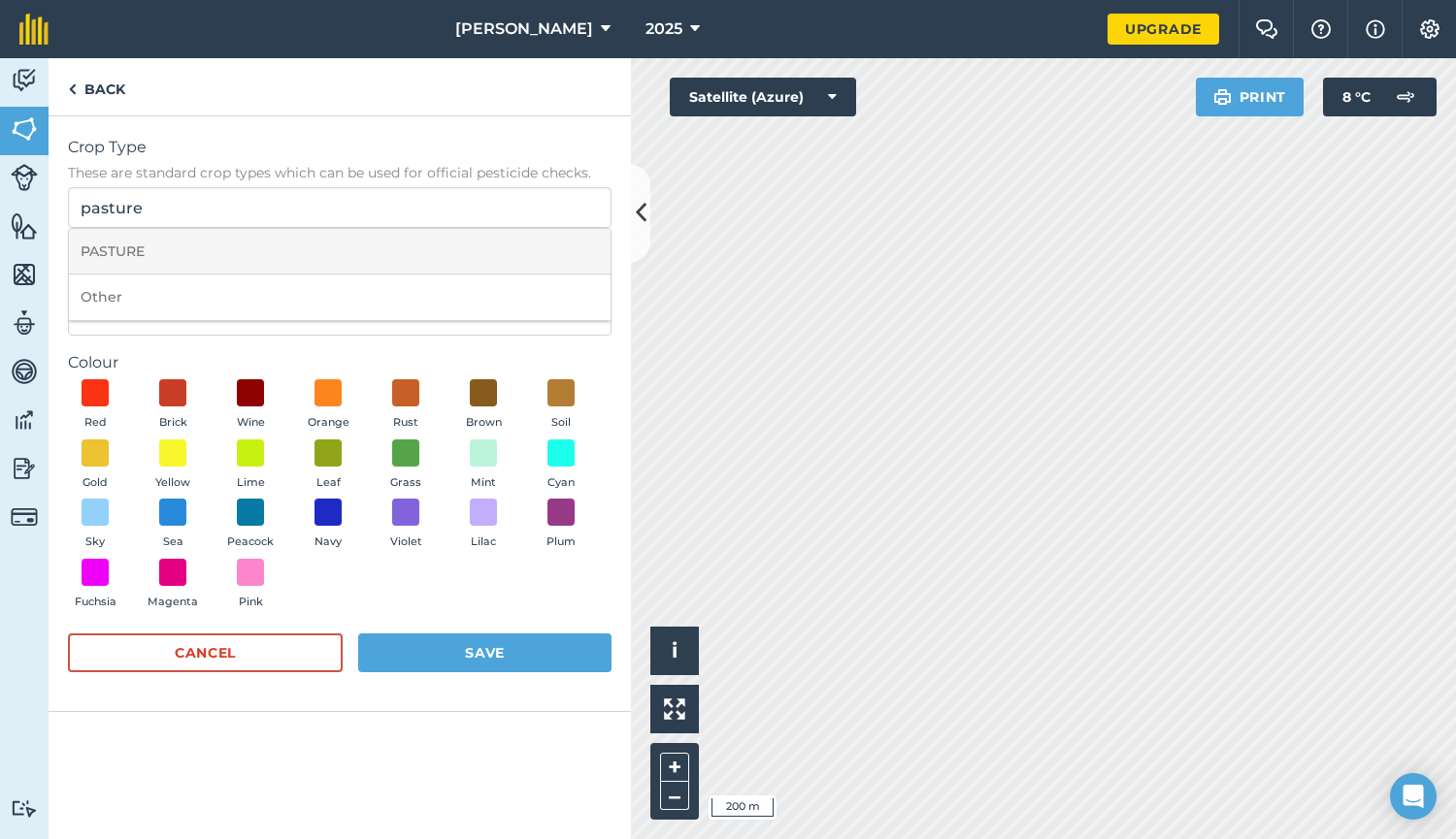
click at [143, 250] on li "PASTURE" at bounding box center [340, 251] width 542 height 45
type input "PASTURE"
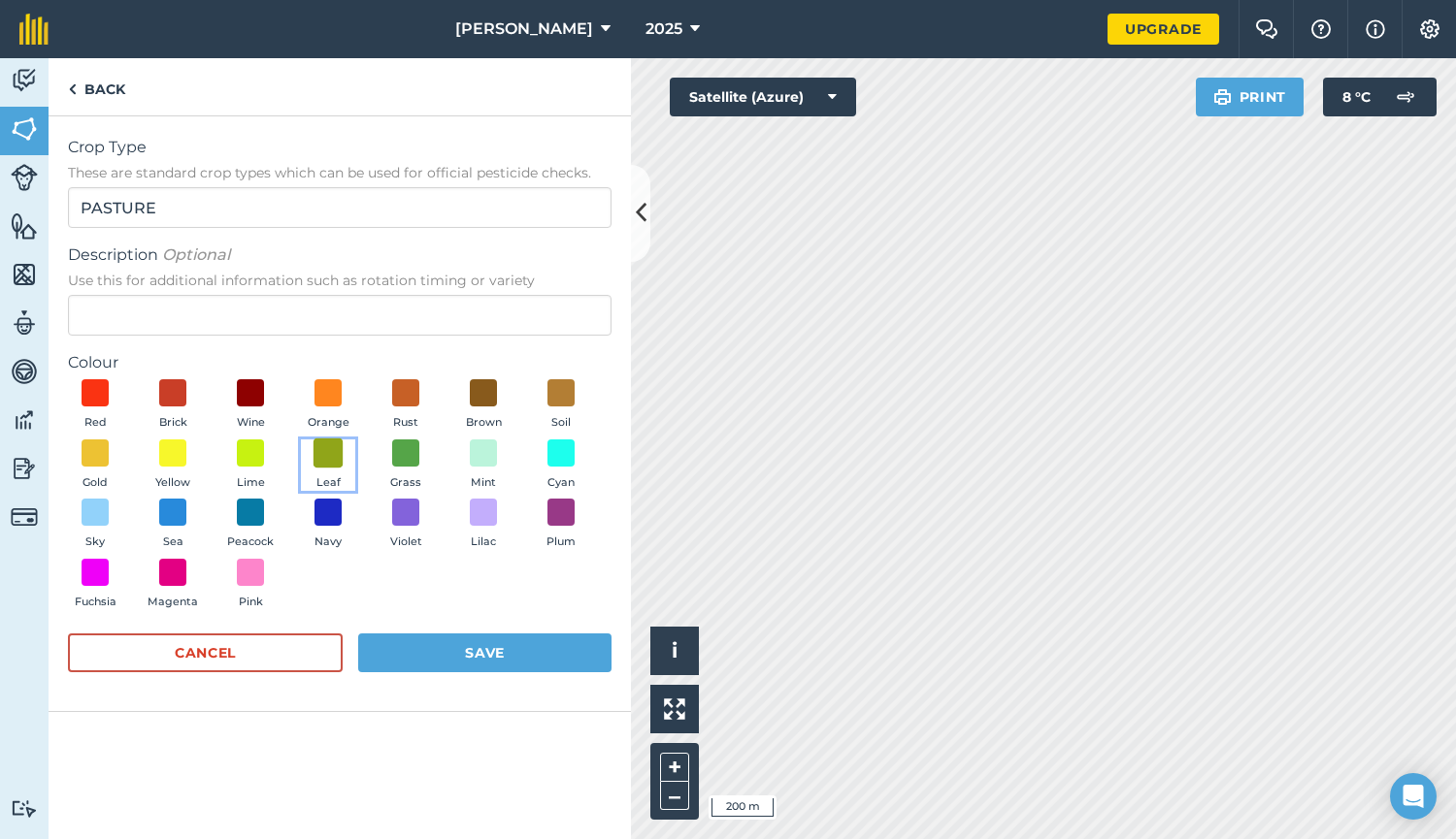
click at [327, 445] on span at bounding box center [328, 452] width 30 height 30
click at [458, 650] on button "Save" at bounding box center [485, 653] width 253 height 39
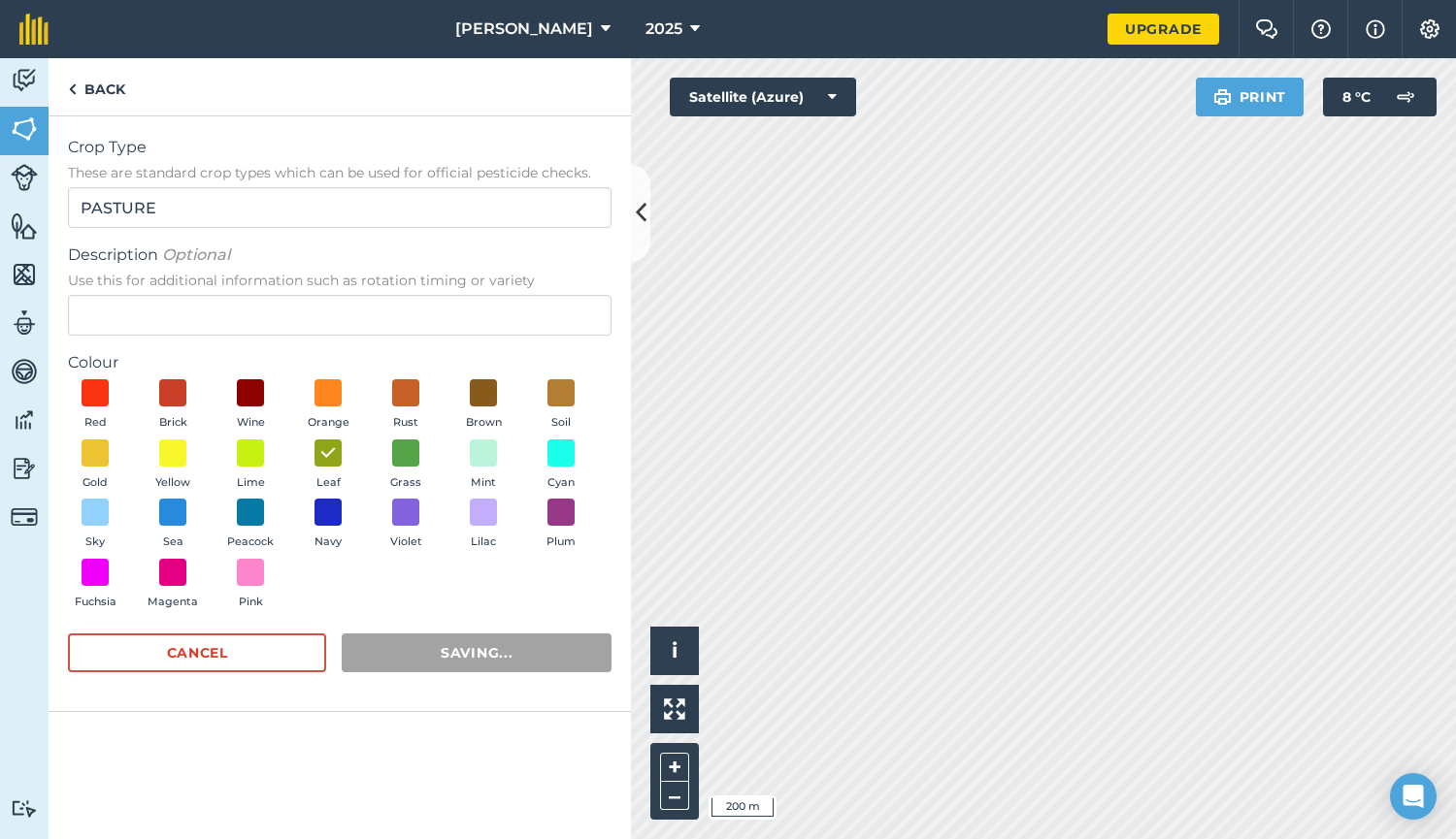
scroll to position [0, 0]
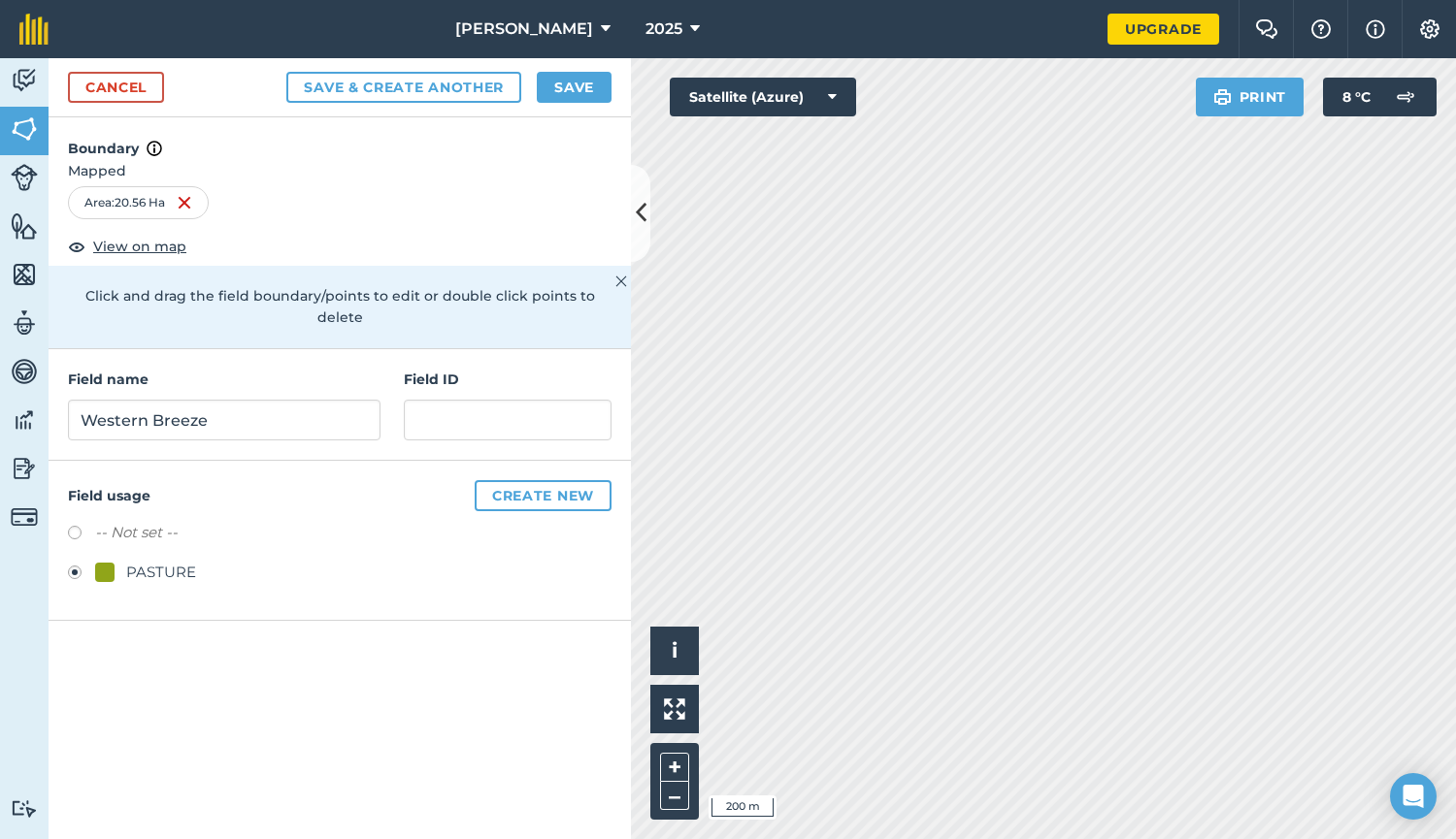
drag, startPoint x: 641, startPoint y: 256, endPoint x: 336, endPoint y: 491, distance: 385.0
click at [336, 491] on div "Field usage Create new -- Not set -- PASTURE" at bounding box center [339, 541] width 582 height 160
click at [480, 82] on button "Save & Create Another" at bounding box center [404, 87] width 235 height 31
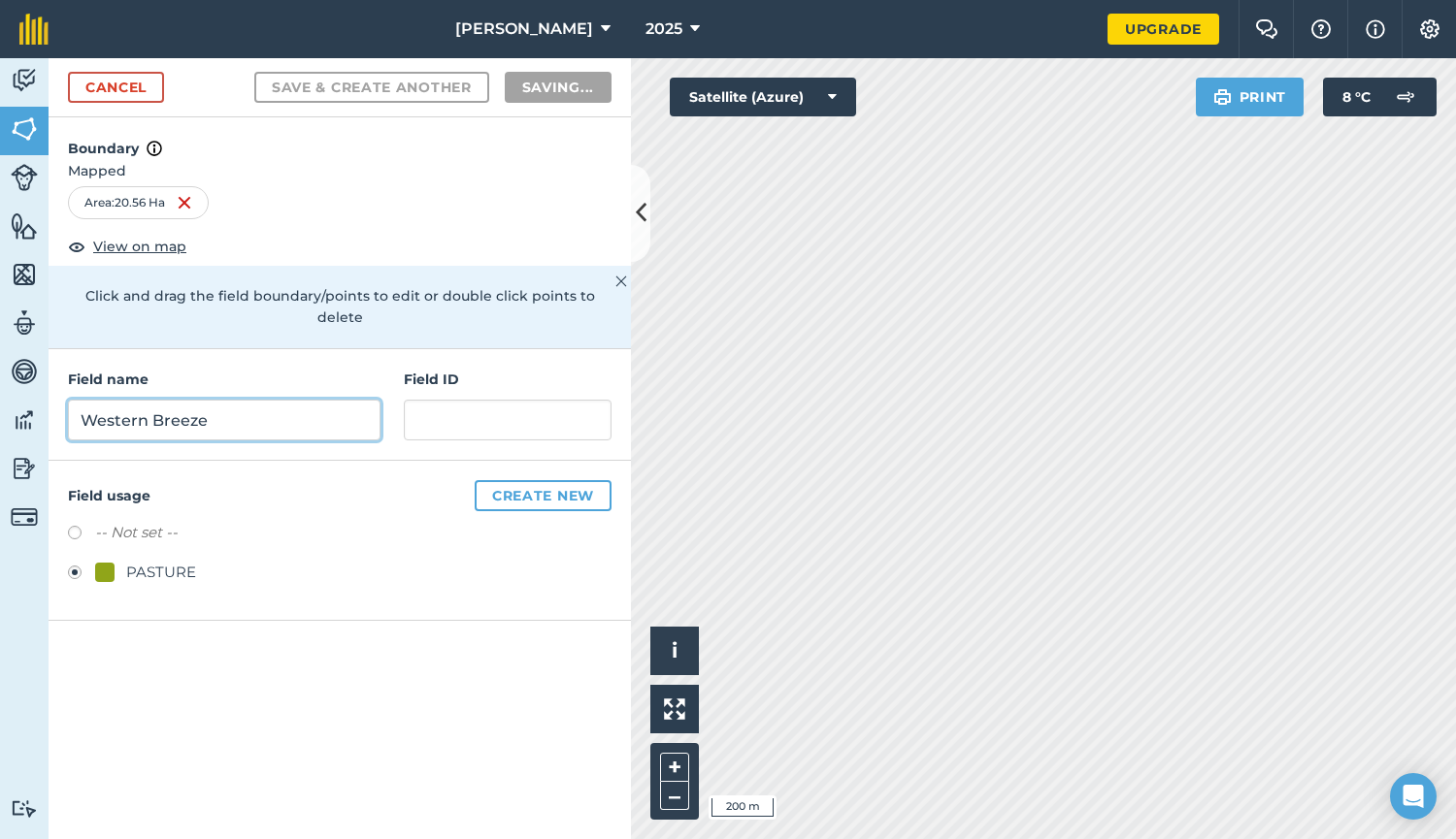
radio input "false"
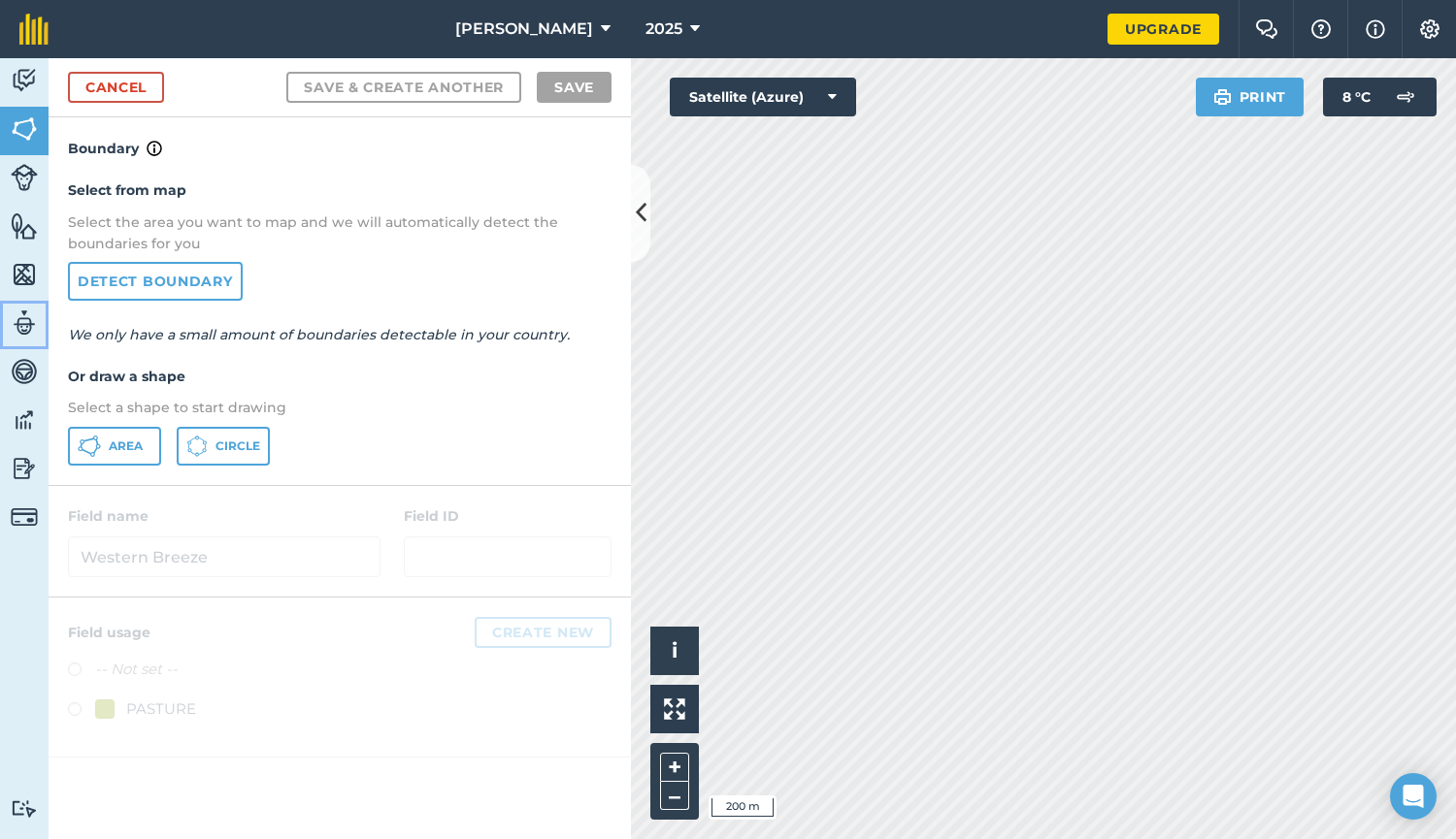
click at [21, 322] on img at bounding box center [25, 323] width 27 height 29
select select "MEMBER"
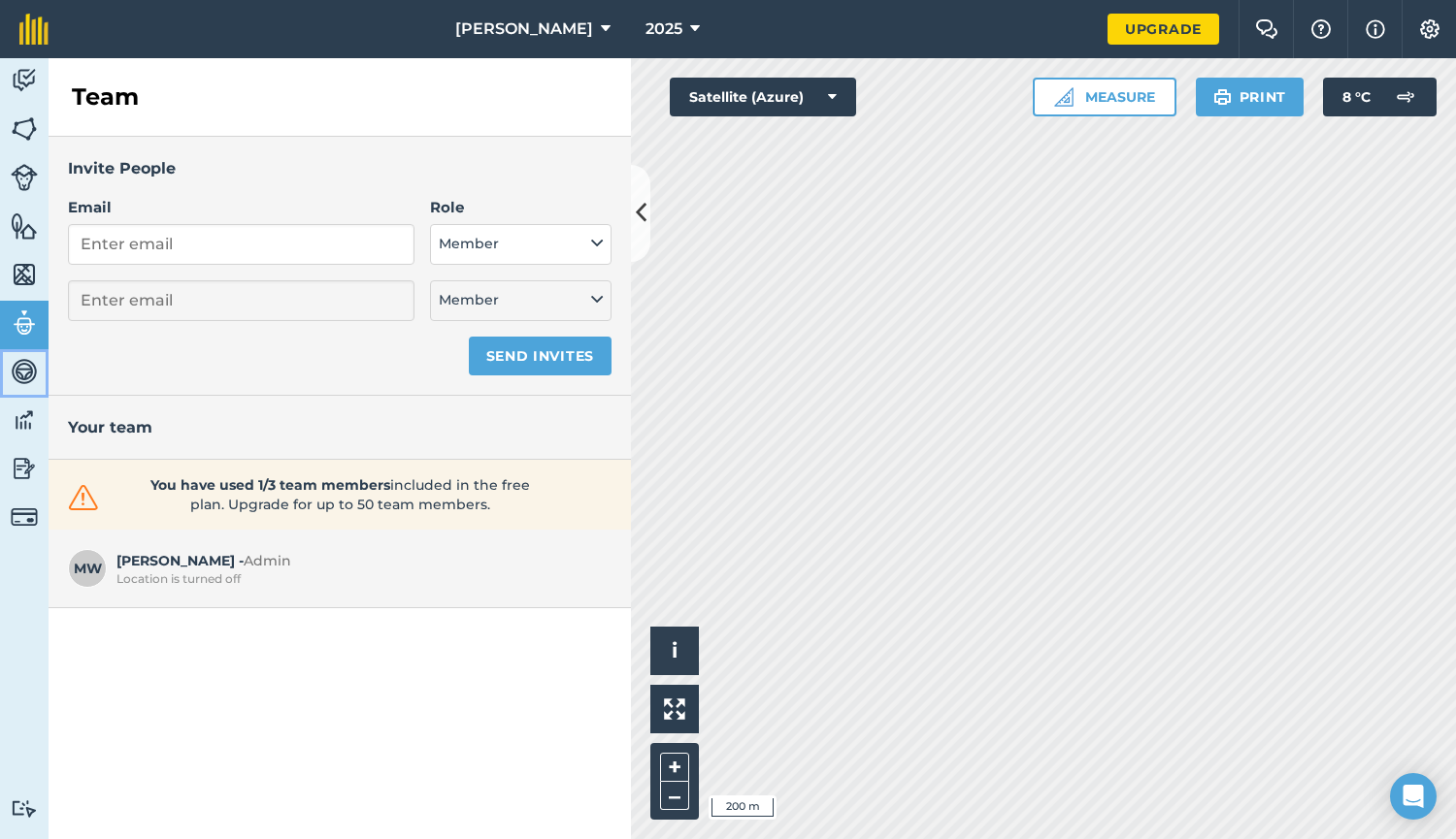
click at [22, 373] on img at bounding box center [25, 372] width 27 height 29
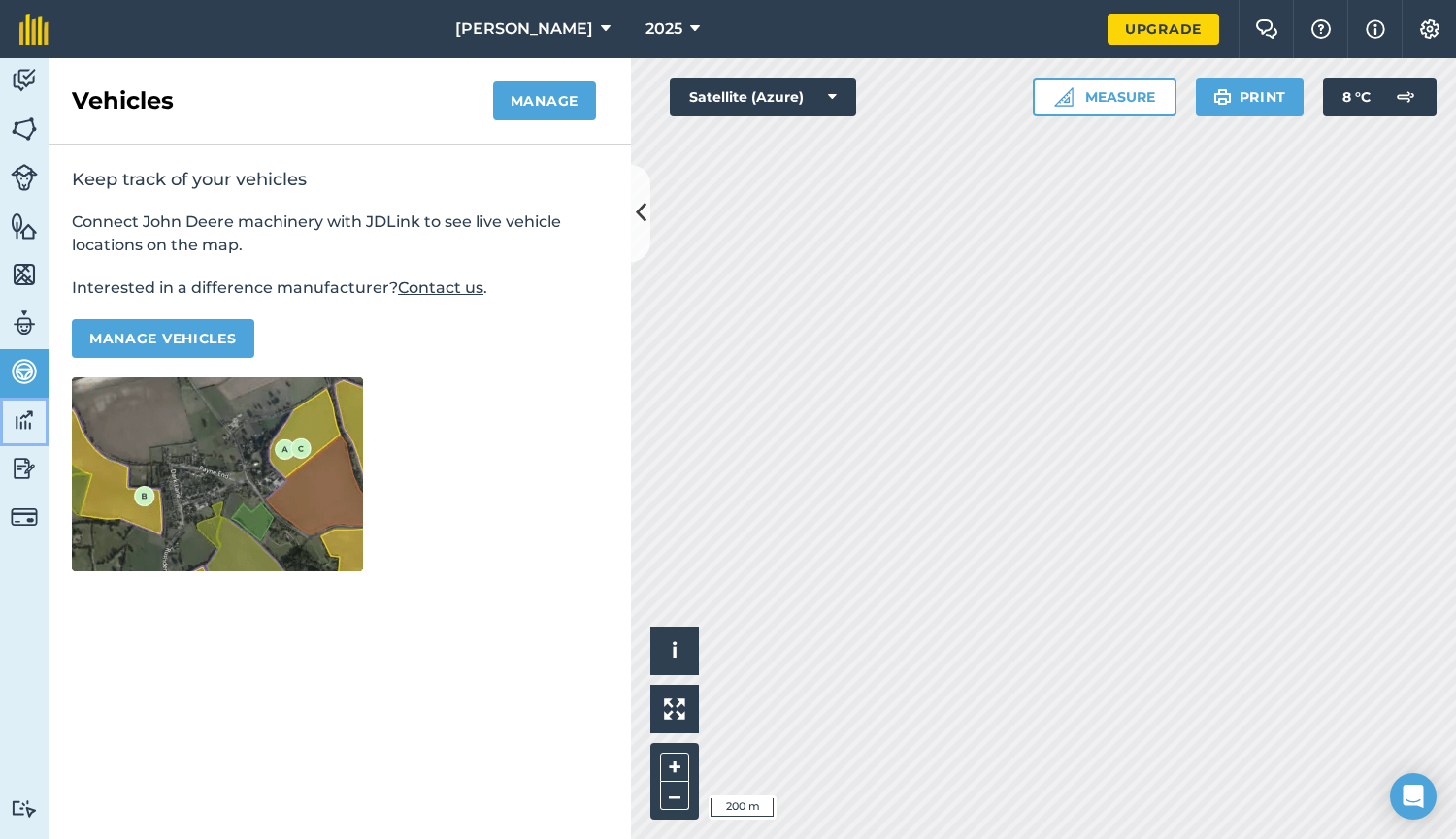
click at [23, 418] on img at bounding box center [25, 420] width 27 height 29
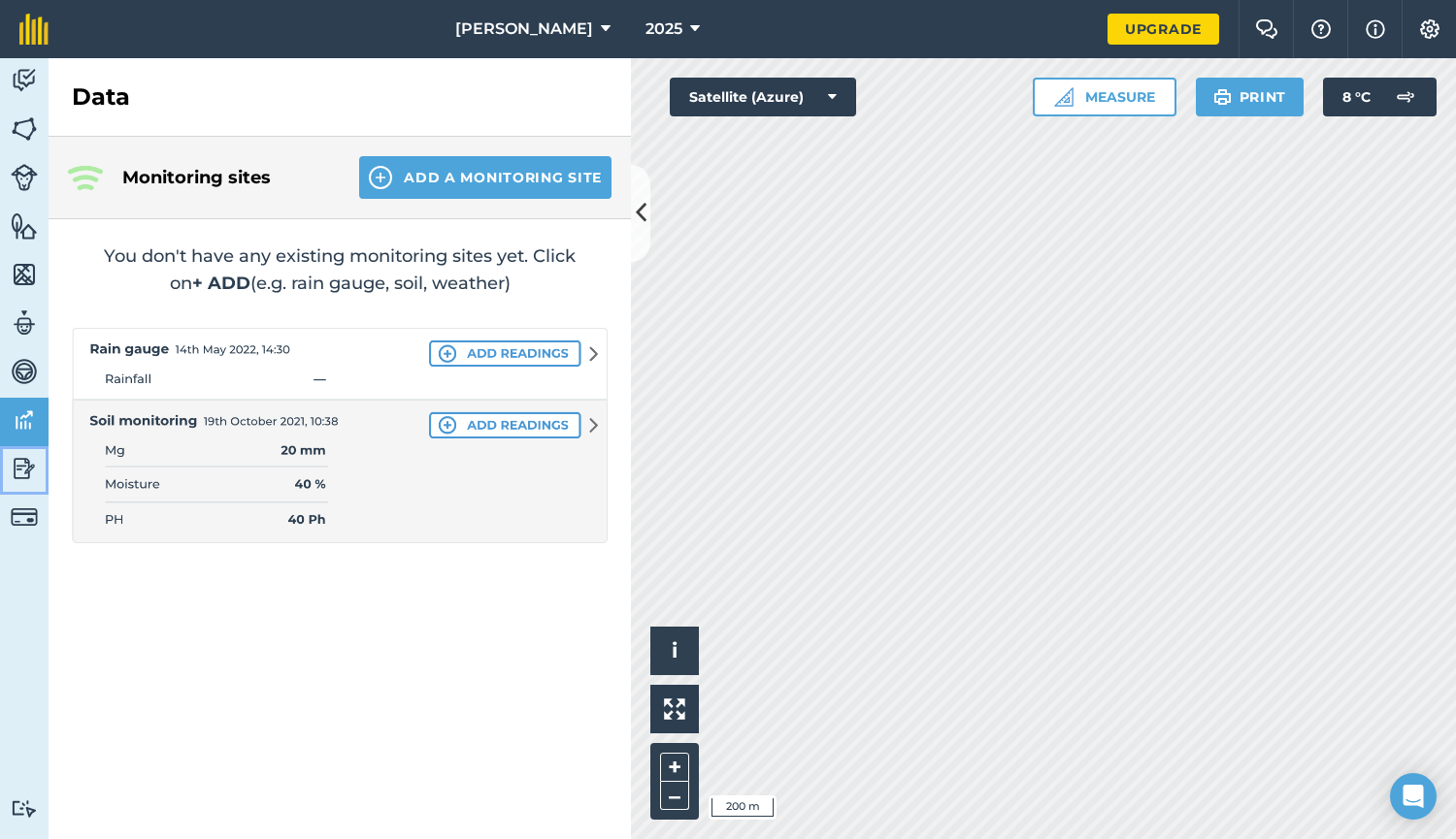
click at [24, 462] on img at bounding box center [25, 469] width 27 height 29
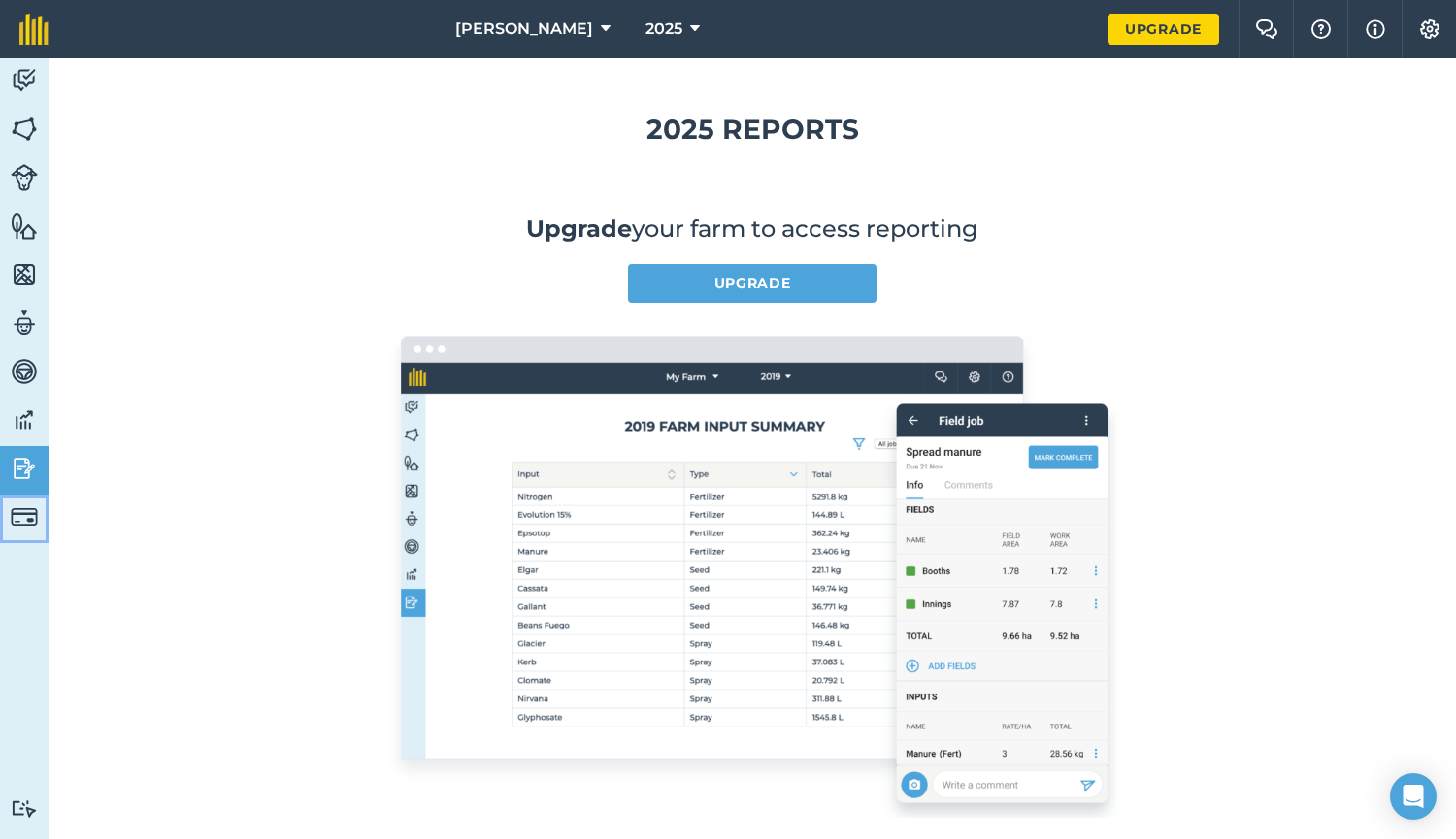
click at [18, 510] on img at bounding box center [25, 517] width 27 height 27
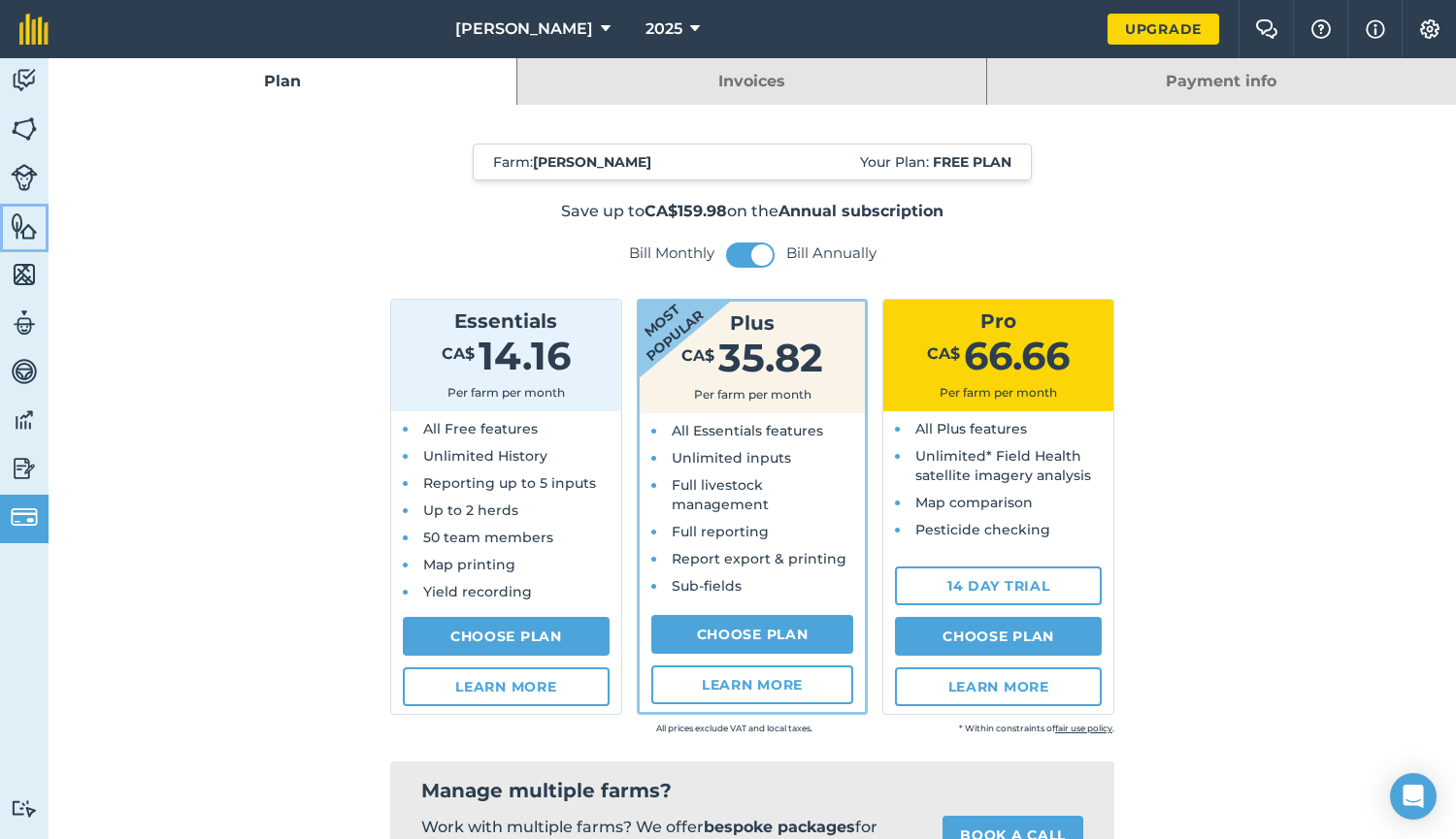
click at [27, 230] on img at bounding box center [25, 226] width 27 height 29
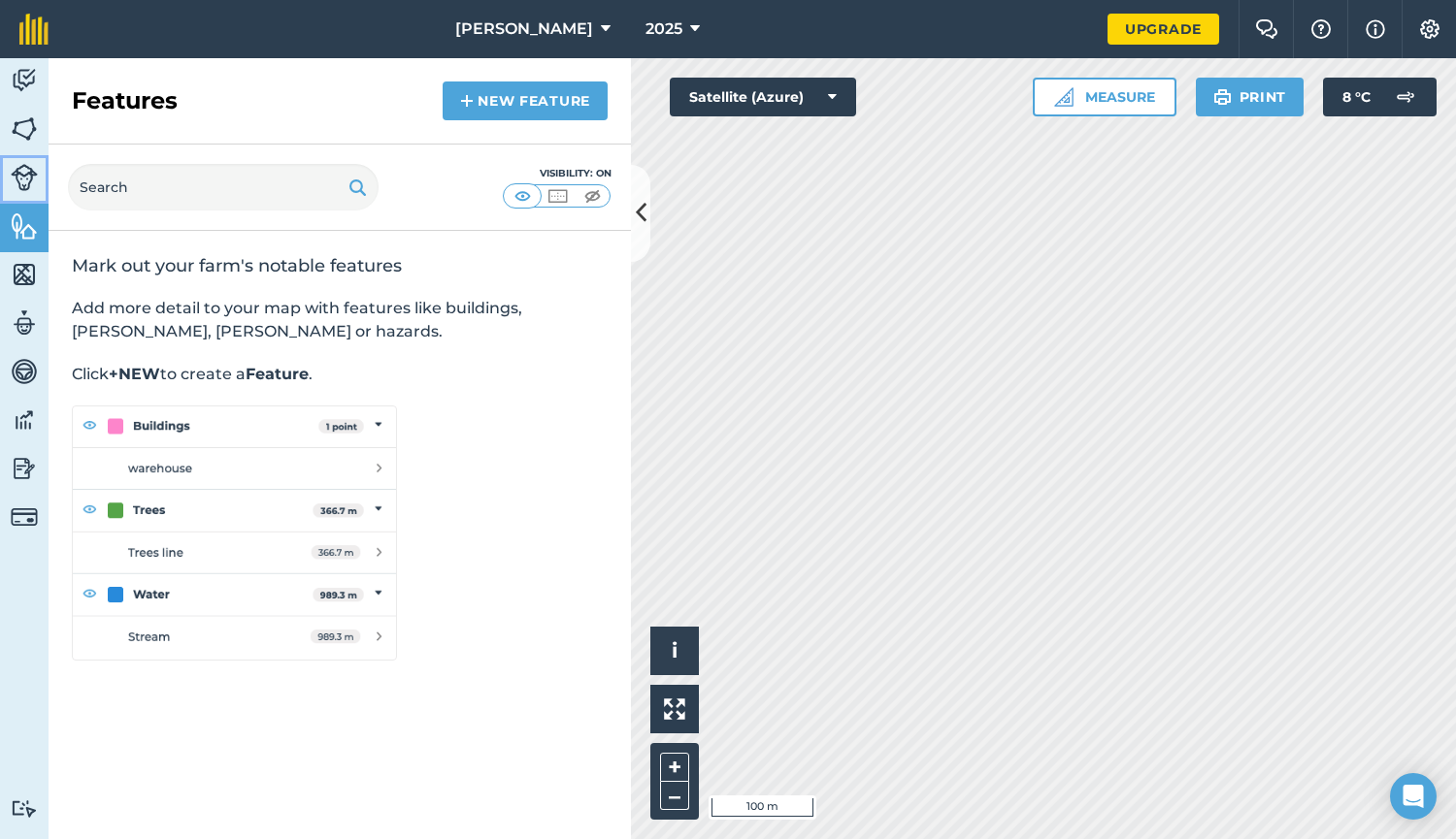
click at [27, 177] on img at bounding box center [25, 178] width 27 height 27
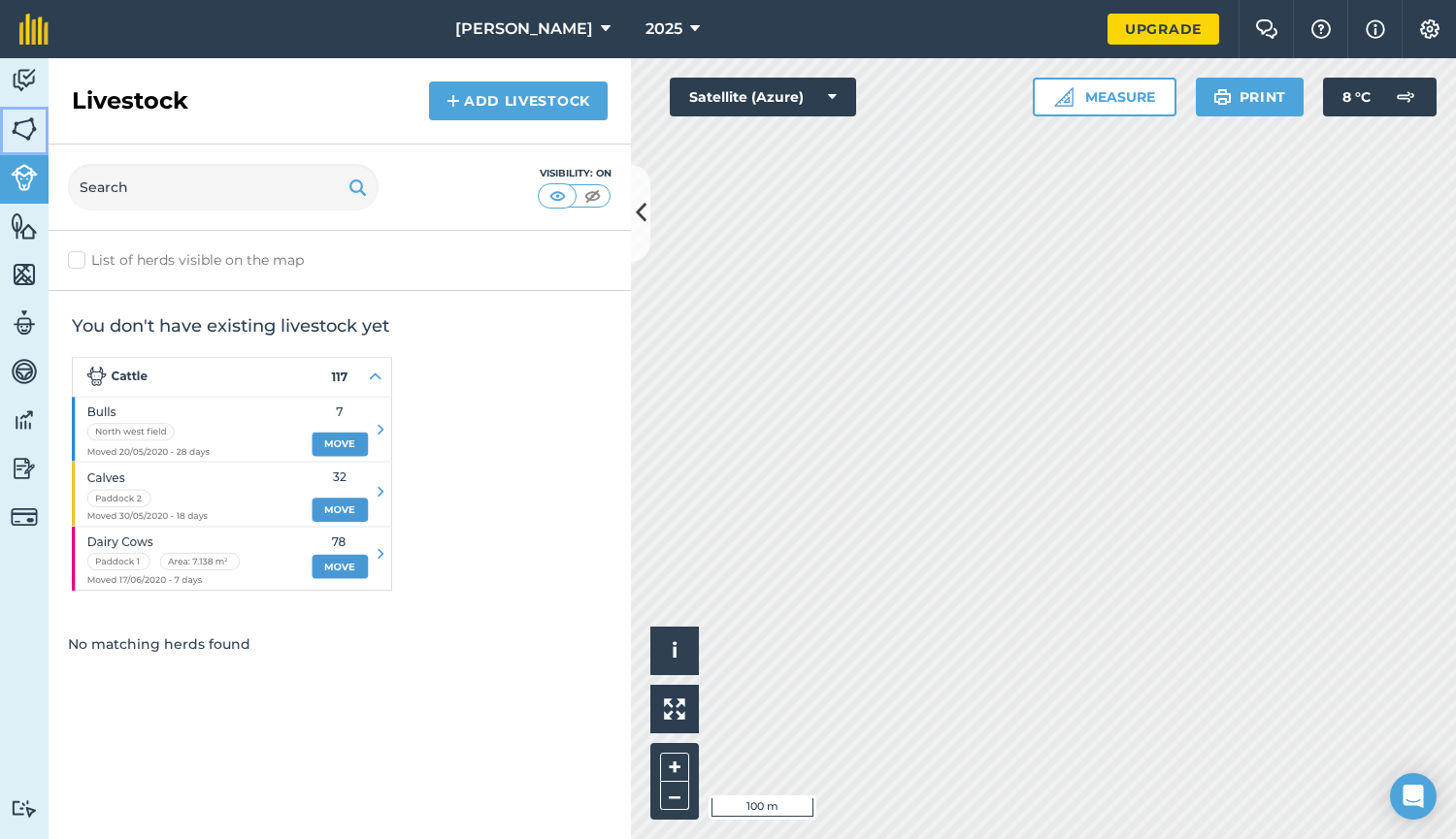
click at [25, 130] on img at bounding box center [25, 130] width 27 height 29
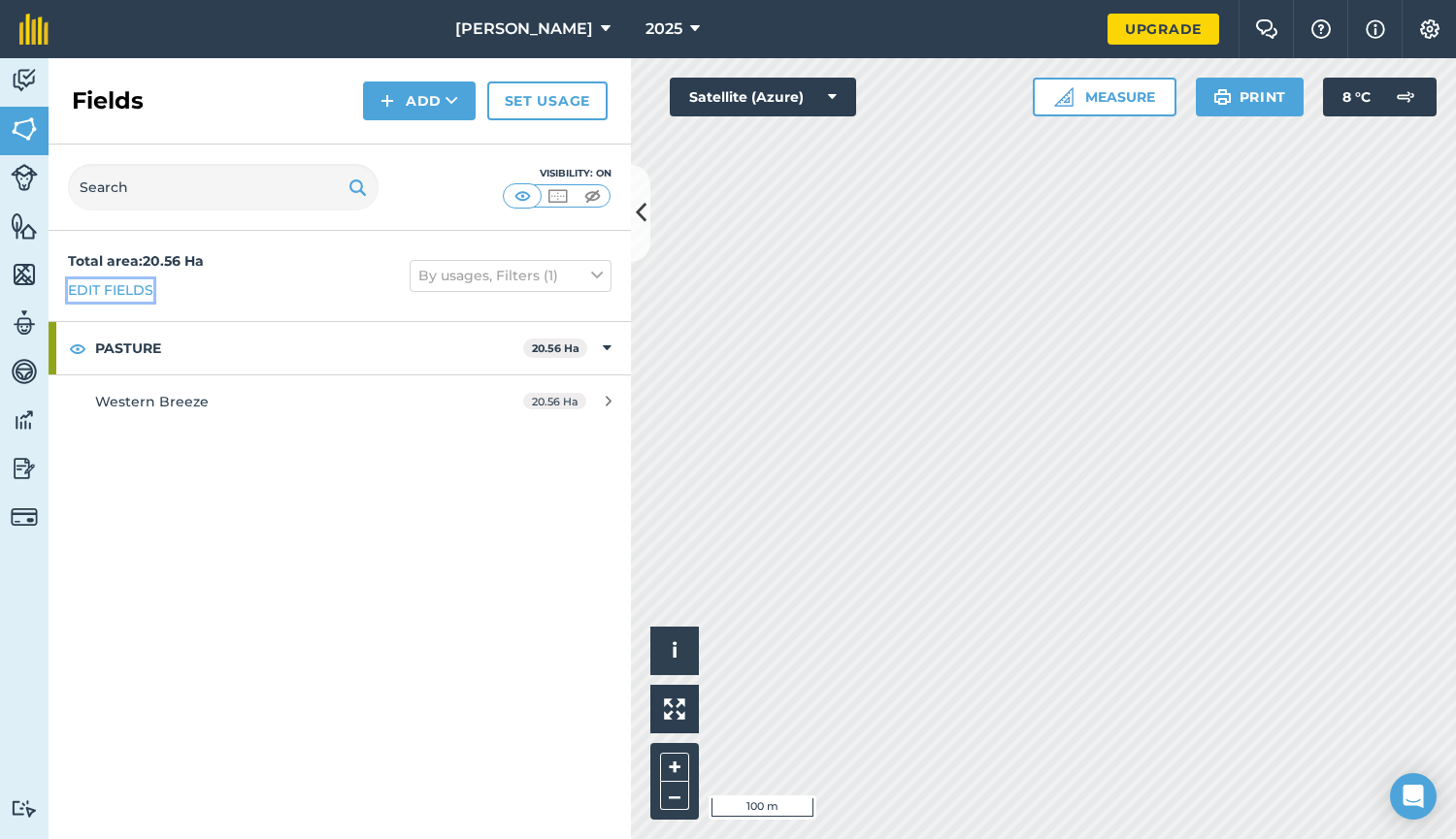
click at [88, 280] on link "Edit fields" at bounding box center [110, 290] width 85 height 22
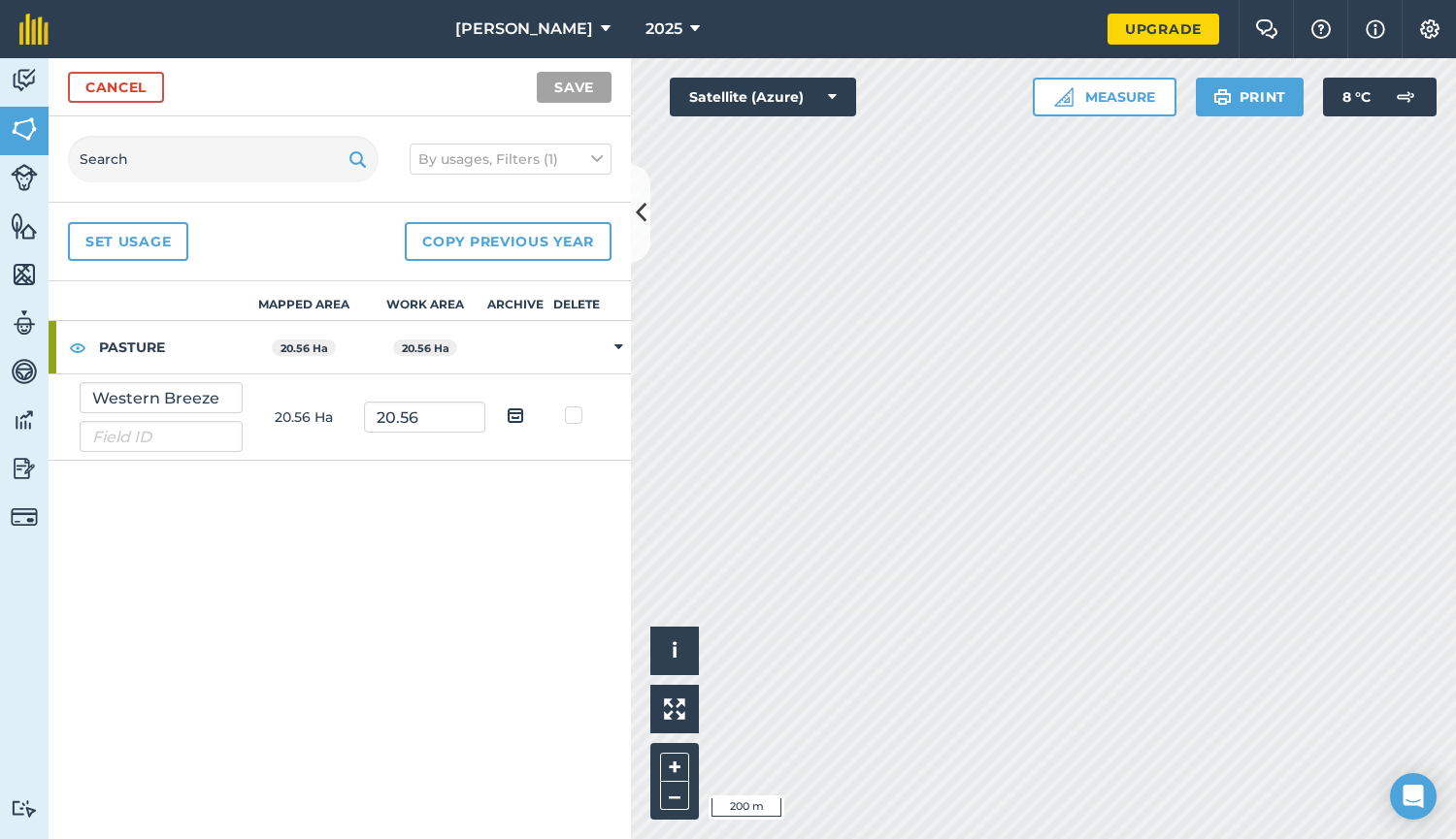
click at [618, 344] on icon at bounding box center [619, 347] width 9 height 18
click at [616, 343] on td at bounding box center [619, 347] width 25 height 53
click at [25, 219] on img at bounding box center [25, 226] width 27 height 29
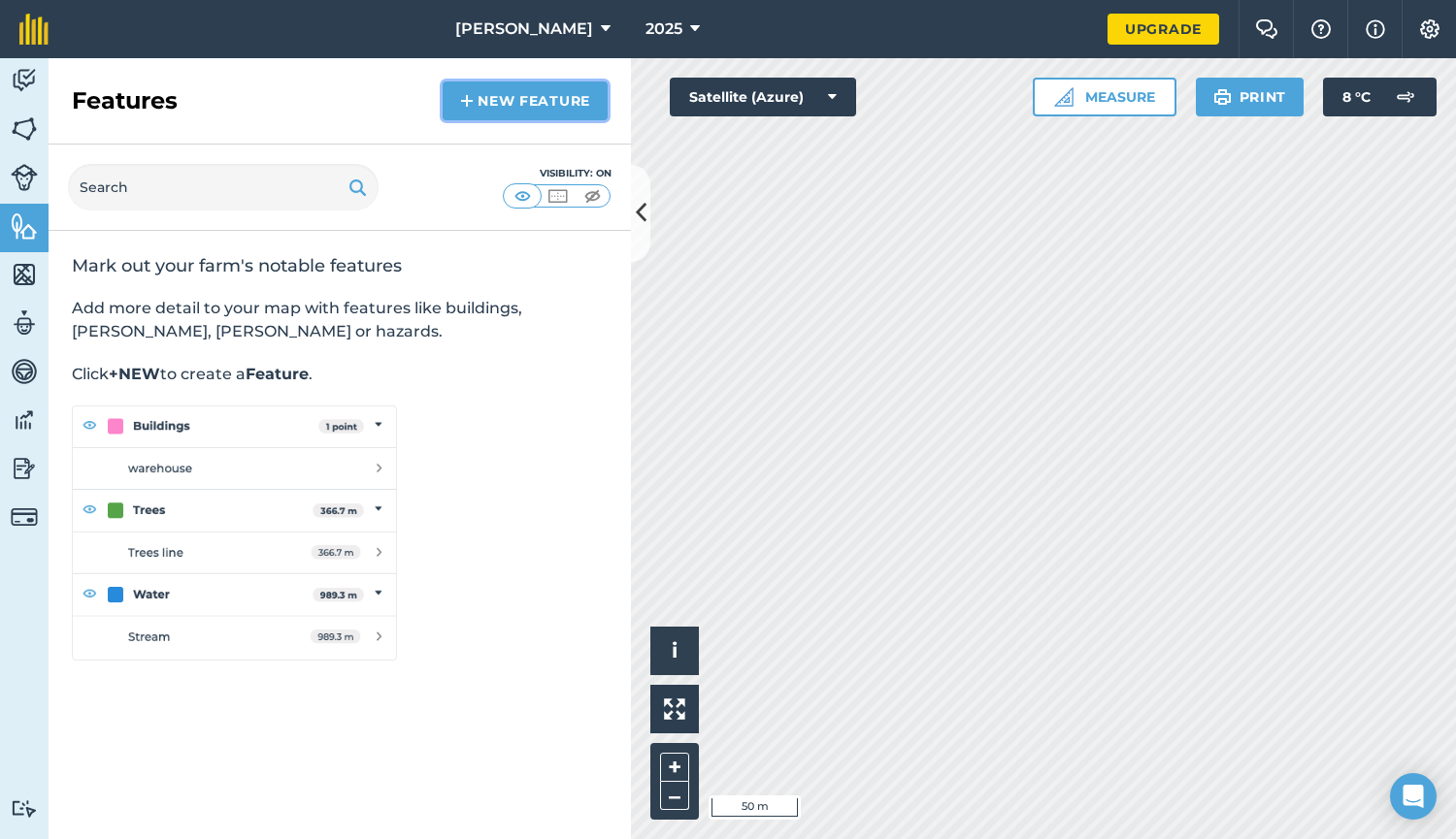
click at [503, 95] on link "New feature" at bounding box center [525, 101] width 165 height 39
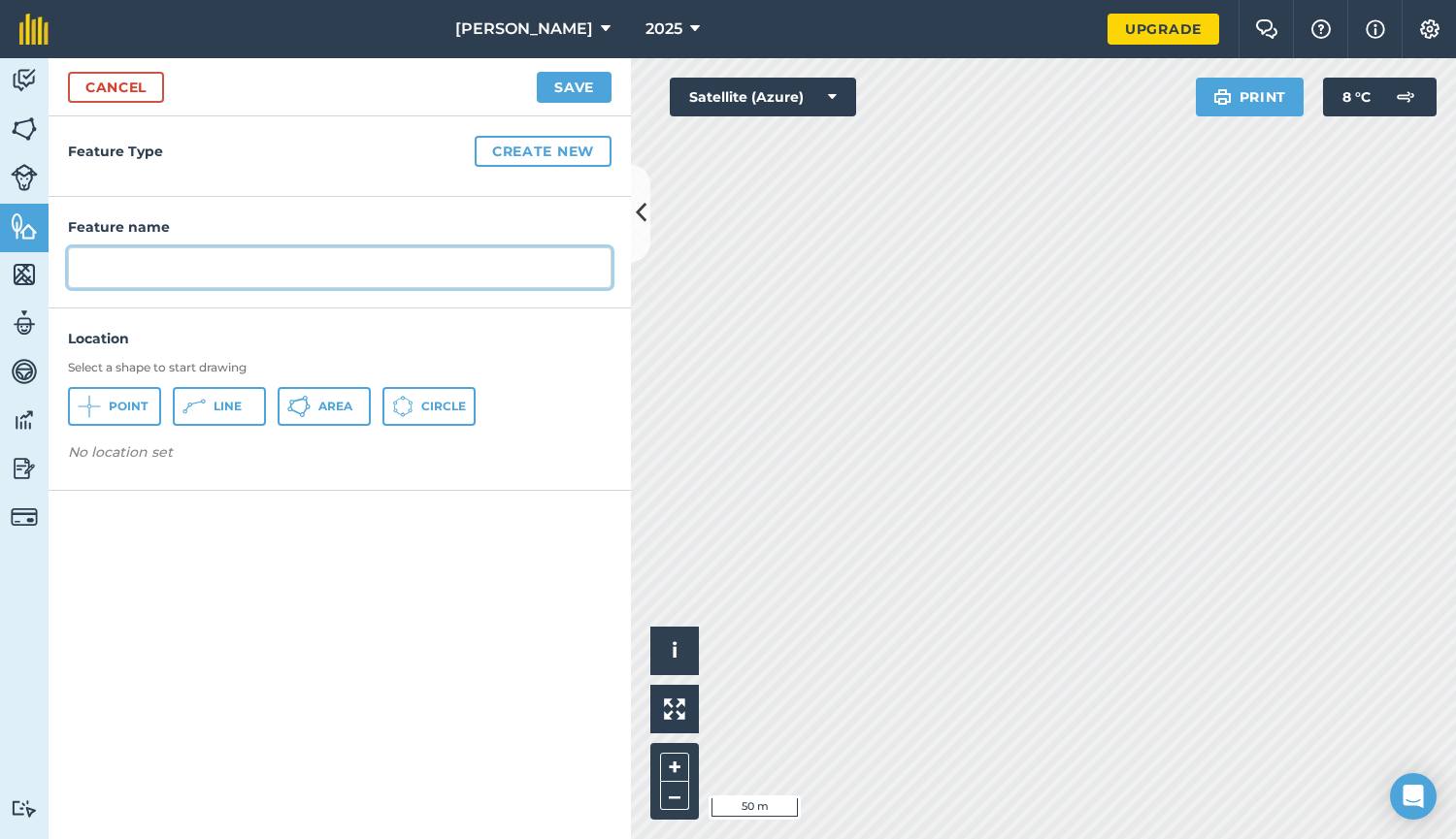
click at [127, 265] on input "text" at bounding box center [340, 268] width 544 height 41
type input "Gate"
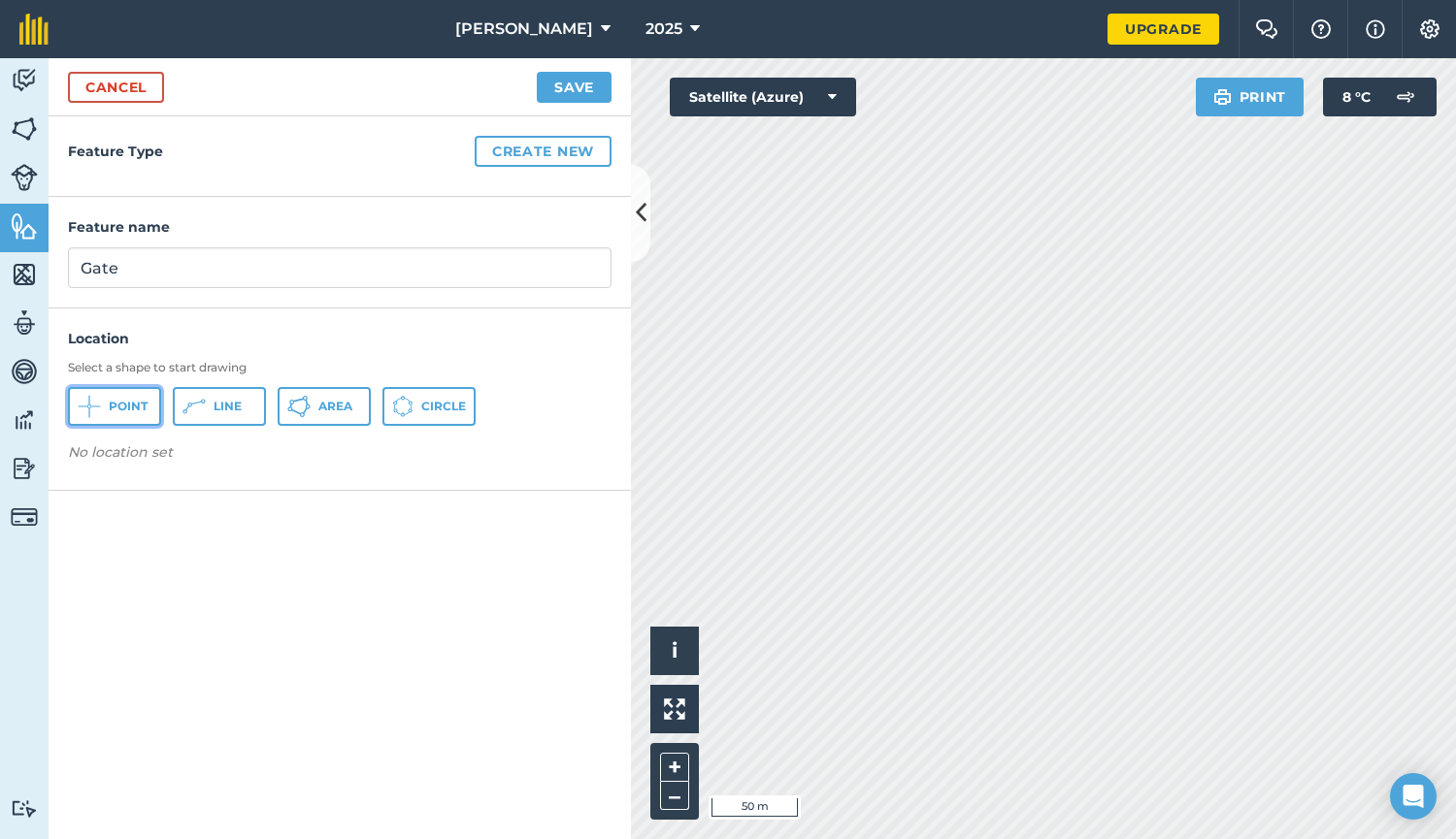
click at [105, 396] on button "Point" at bounding box center [114, 406] width 93 height 39
click at [238, 403] on span "Line" at bounding box center [227, 406] width 28 height 16
click at [261, 454] on img at bounding box center [255, 458] width 16 height 24
click at [201, 454] on img at bounding box center [197, 458] width 16 height 24
click at [130, 413] on span "Point" at bounding box center [129, 406] width 39 height 16
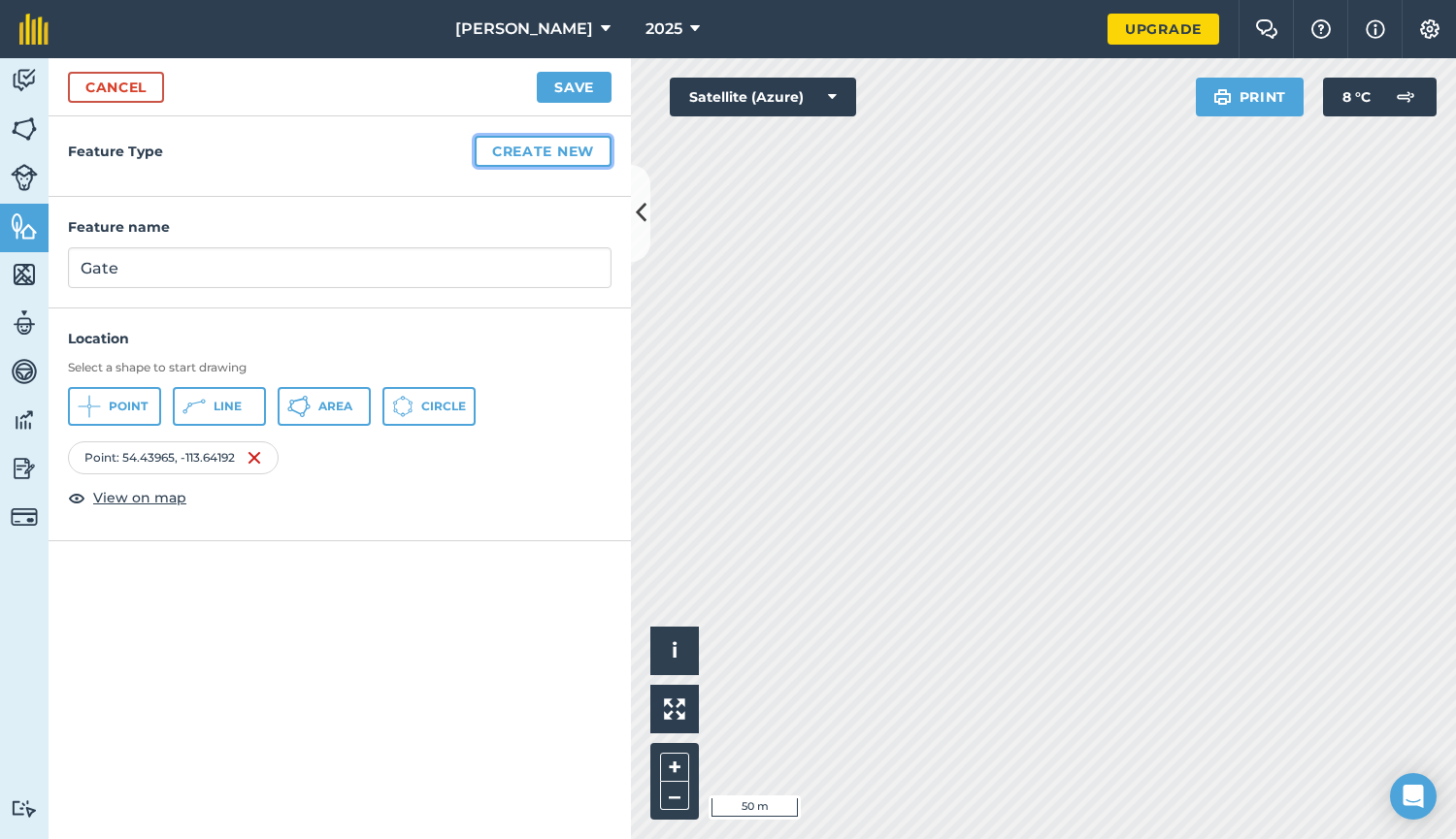
click at [519, 140] on button "Create new" at bounding box center [542, 151] width 136 height 31
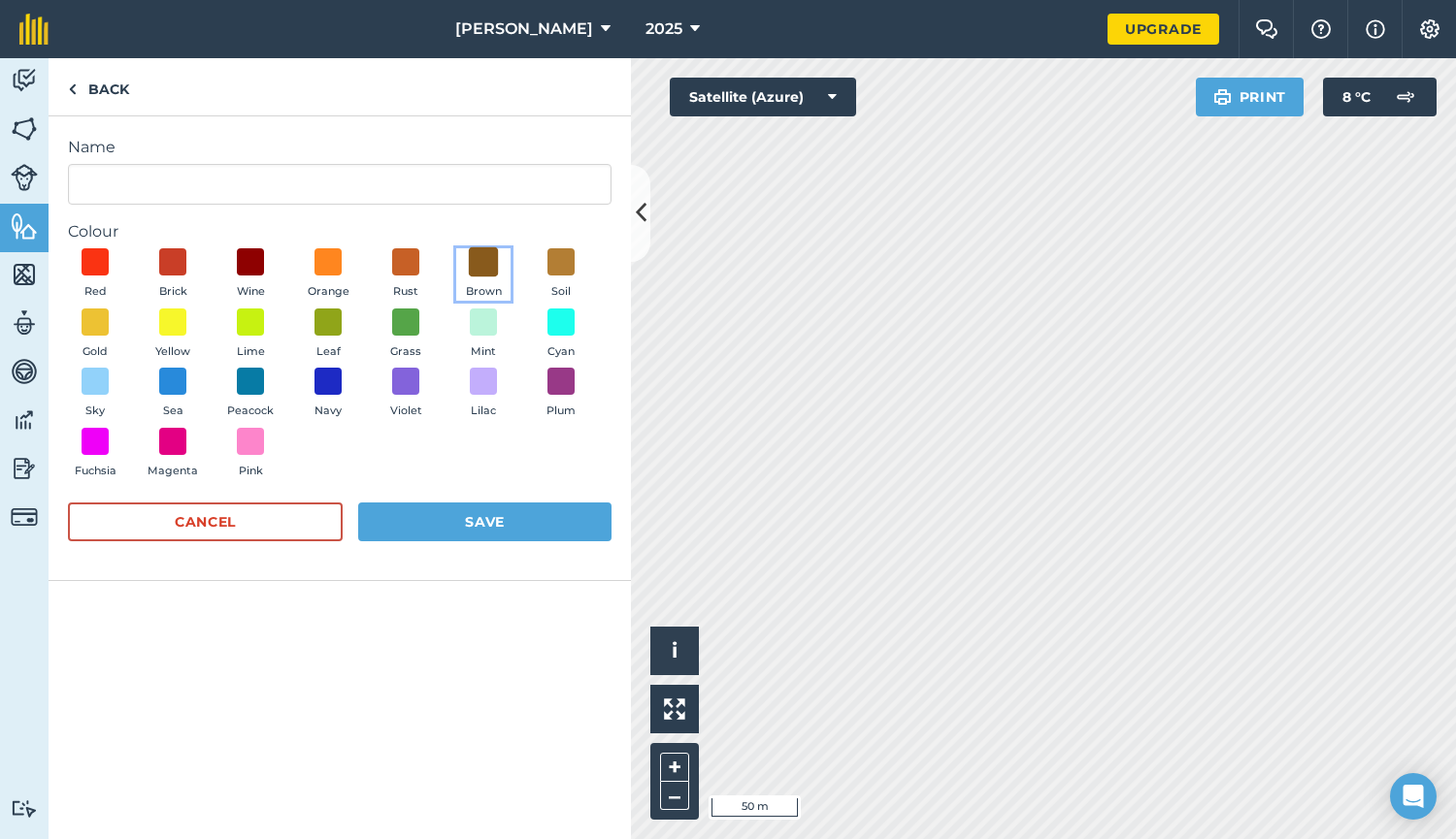
click at [495, 263] on span at bounding box center [483, 262] width 30 height 30
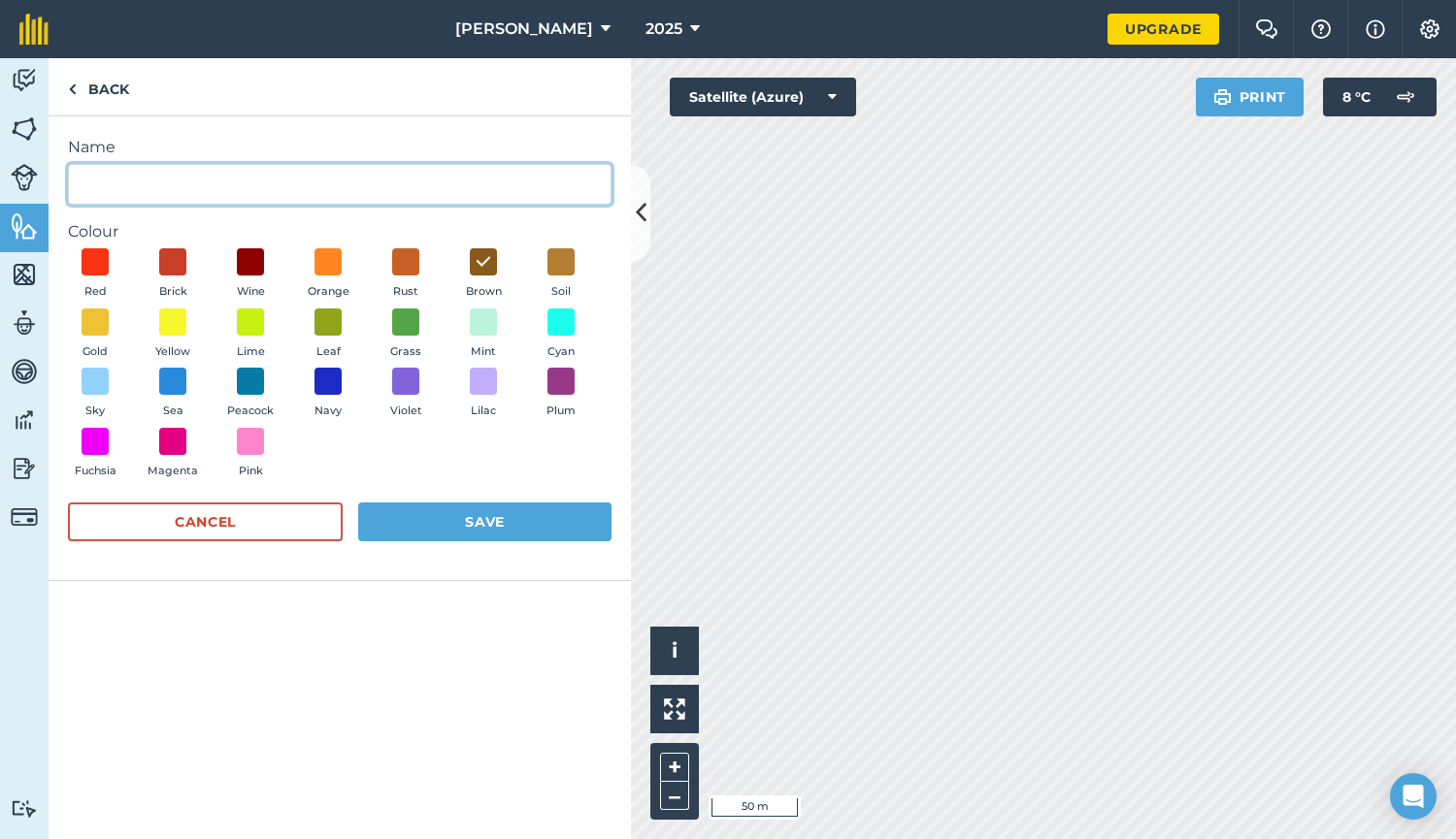
click at [86, 184] on input "Name" at bounding box center [340, 184] width 544 height 41
type input "Gate"
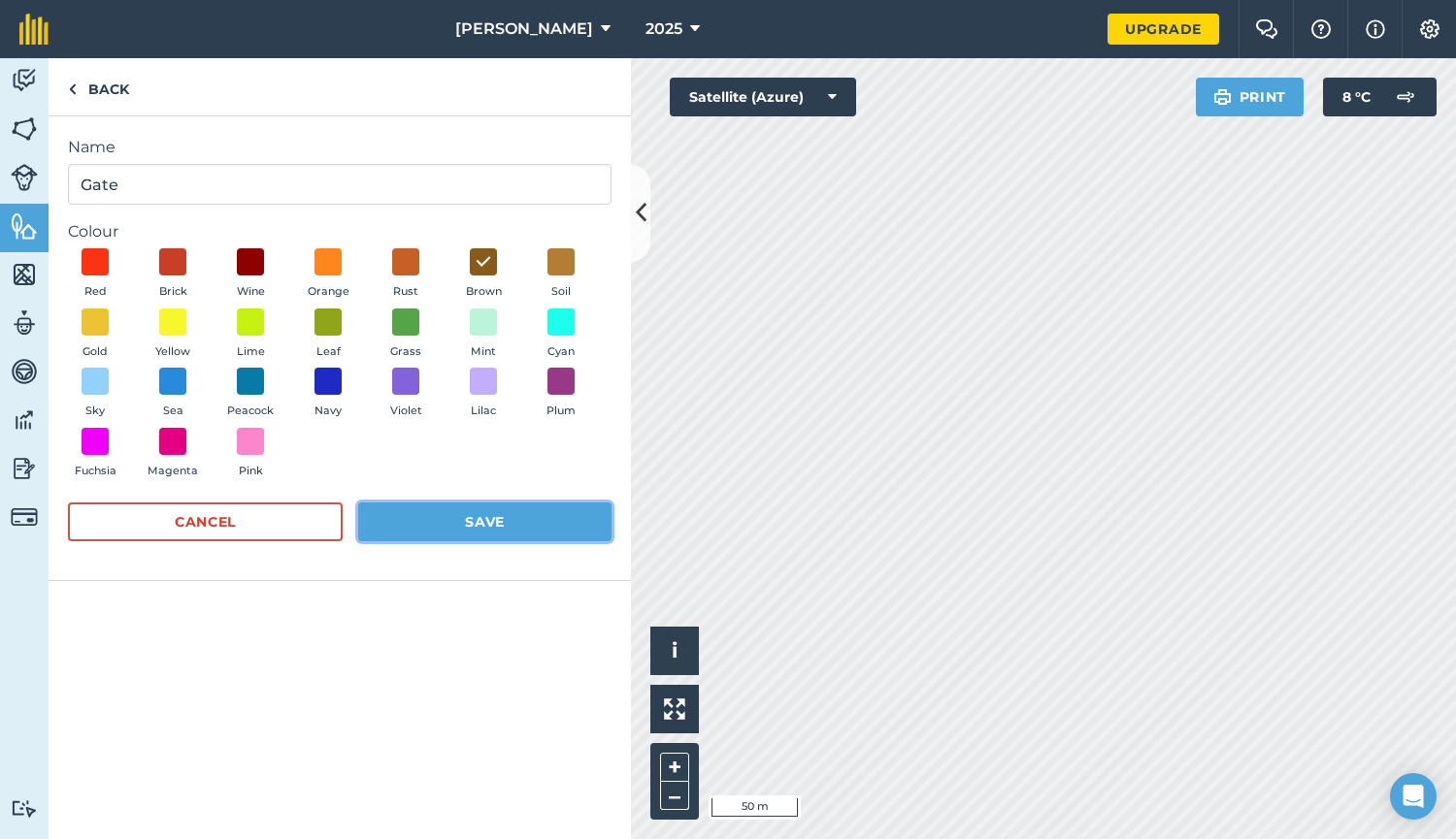
click at [442, 510] on button "Save" at bounding box center [485, 522] width 253 height 39
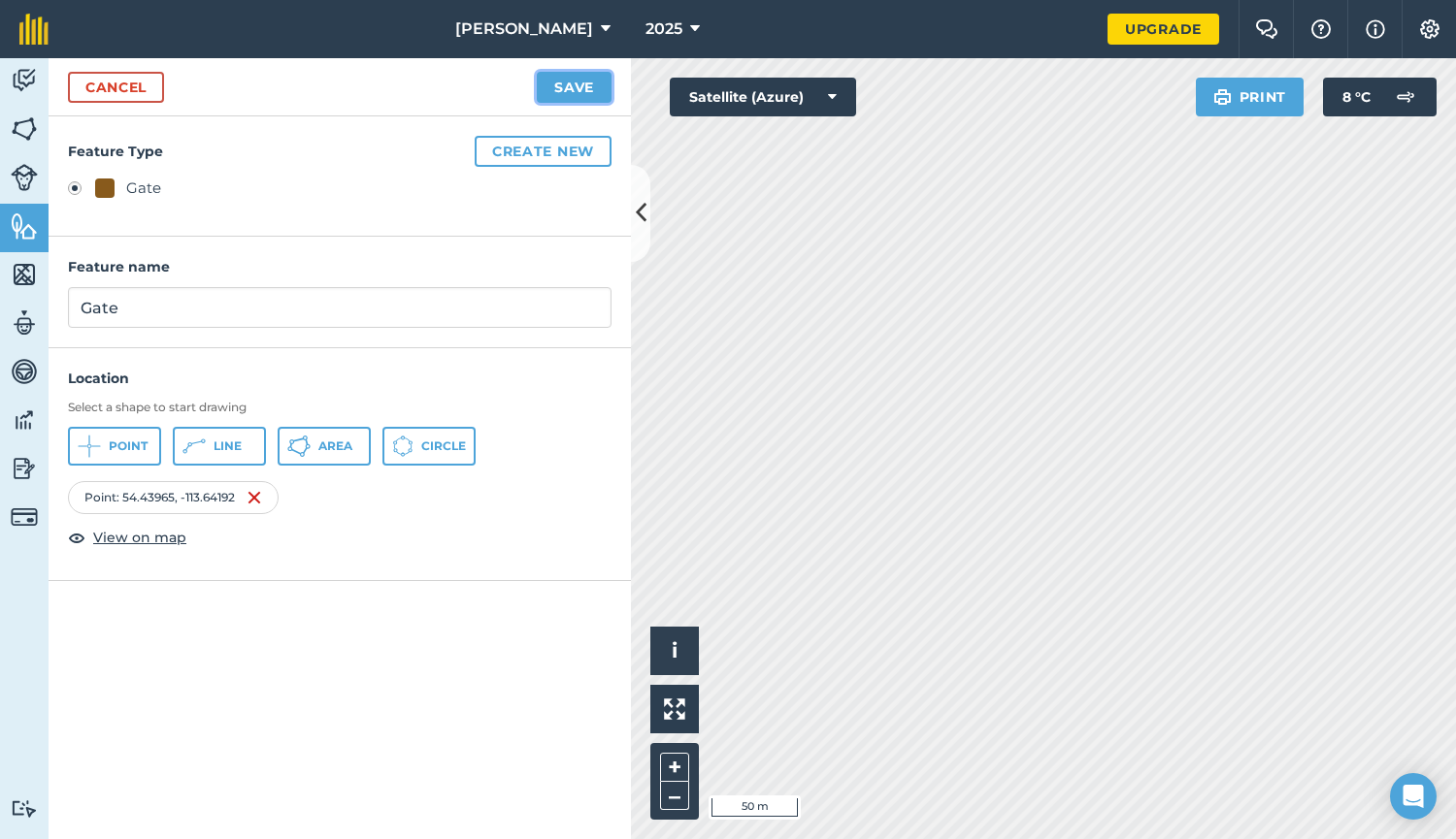
click at [565, 78] on button "Save" at bounding box center [574, 87] width 75 height 31
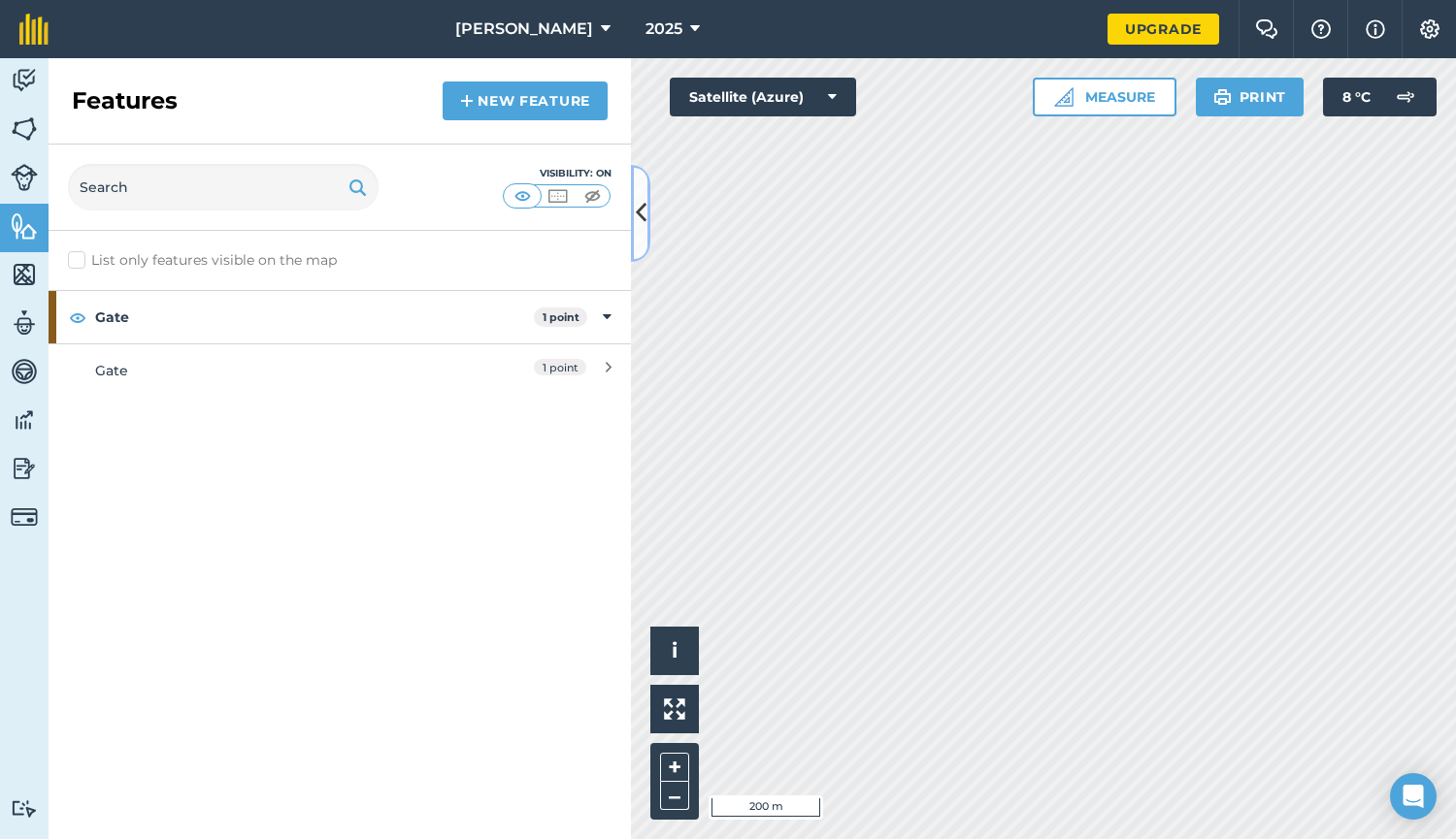
click at [632, 211] on button at bounding box center [641, 213] width 20 height 97
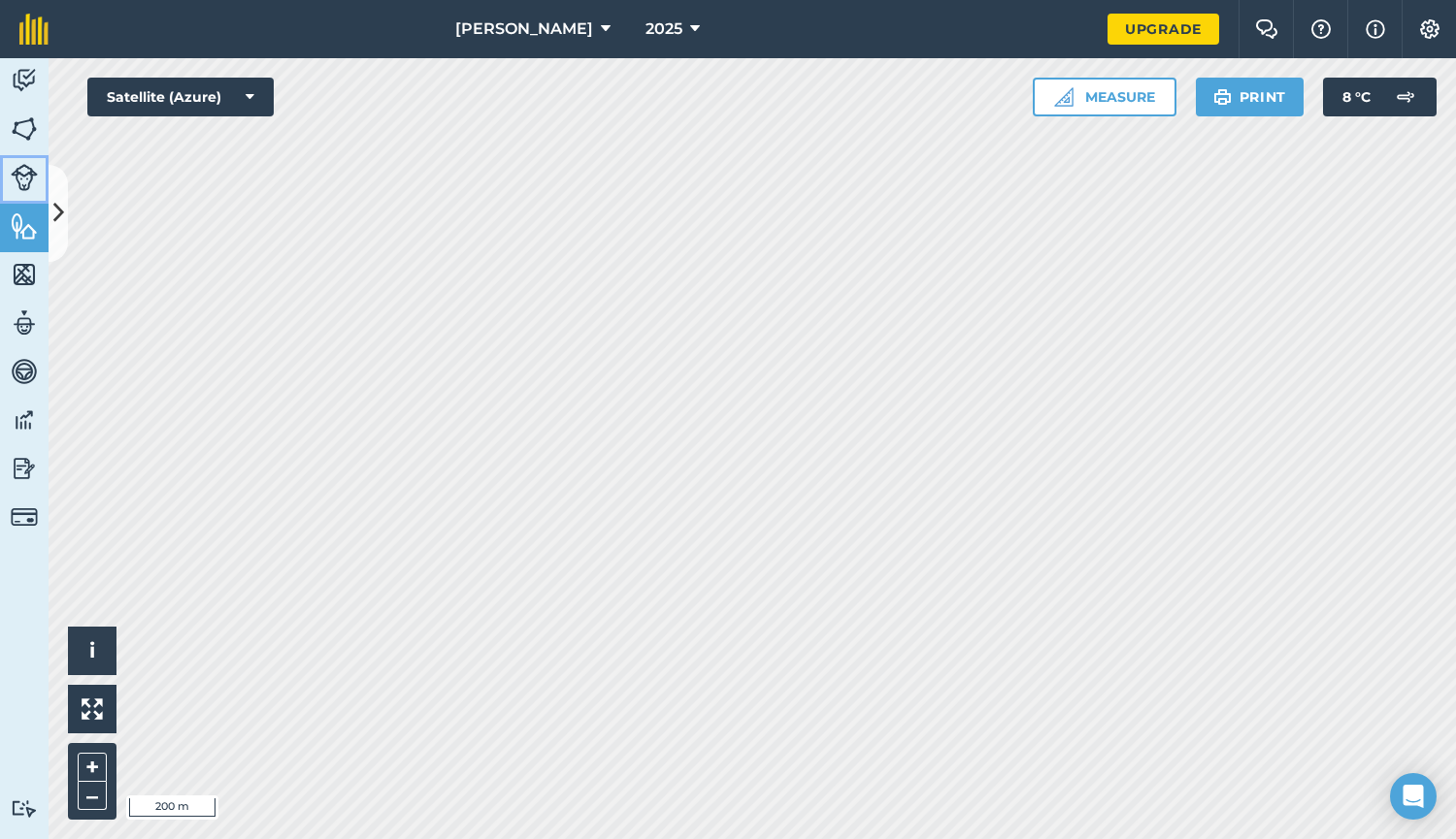
click at [25, 177] on img at bounding box center [25, 178] width 27 height 27
click at [65, 213] on button at bounding box center [58, 213] width 20 height 97
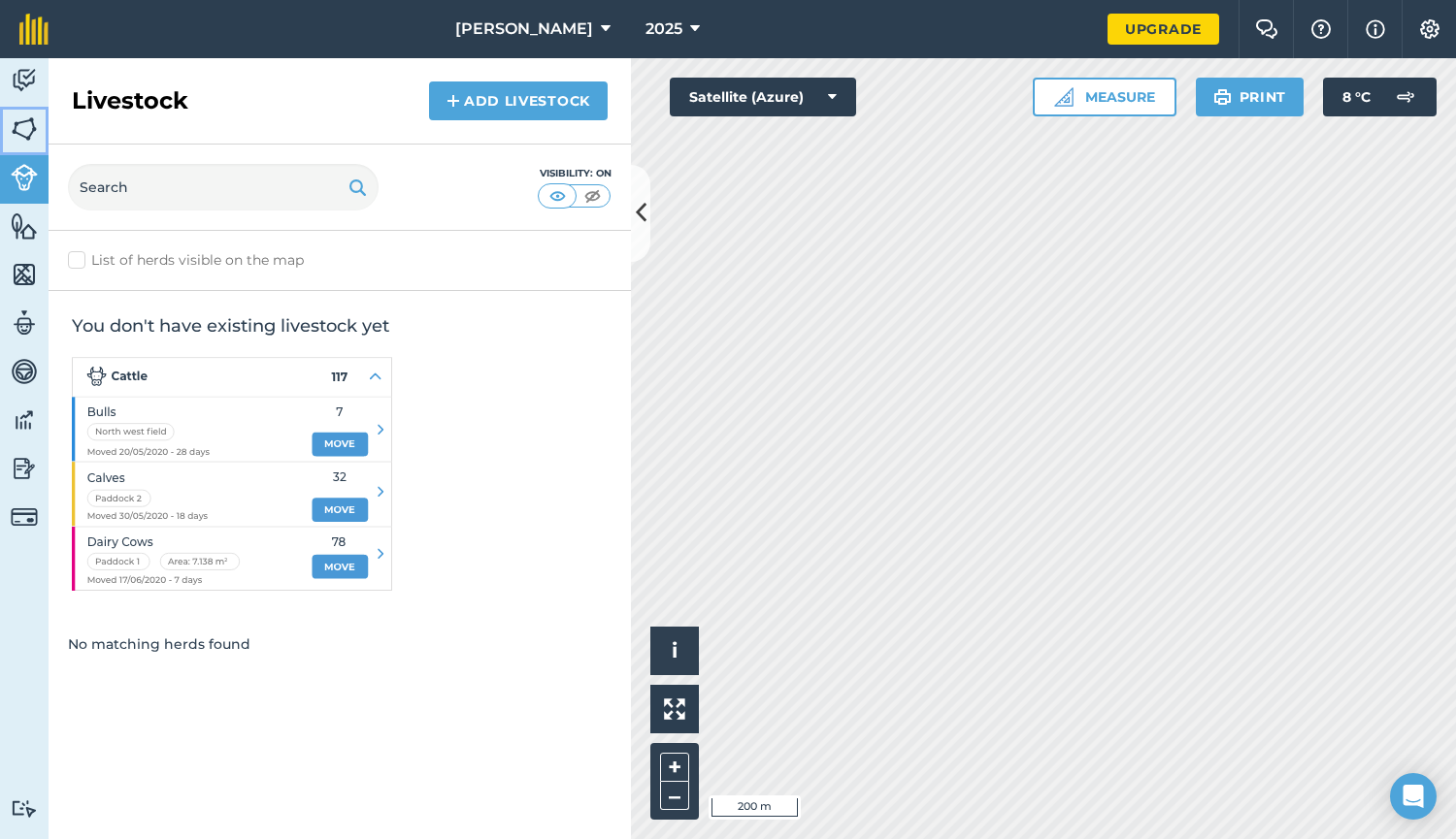
click at [27, 123] on img at bounding box center [25, 130] width 27 height 29
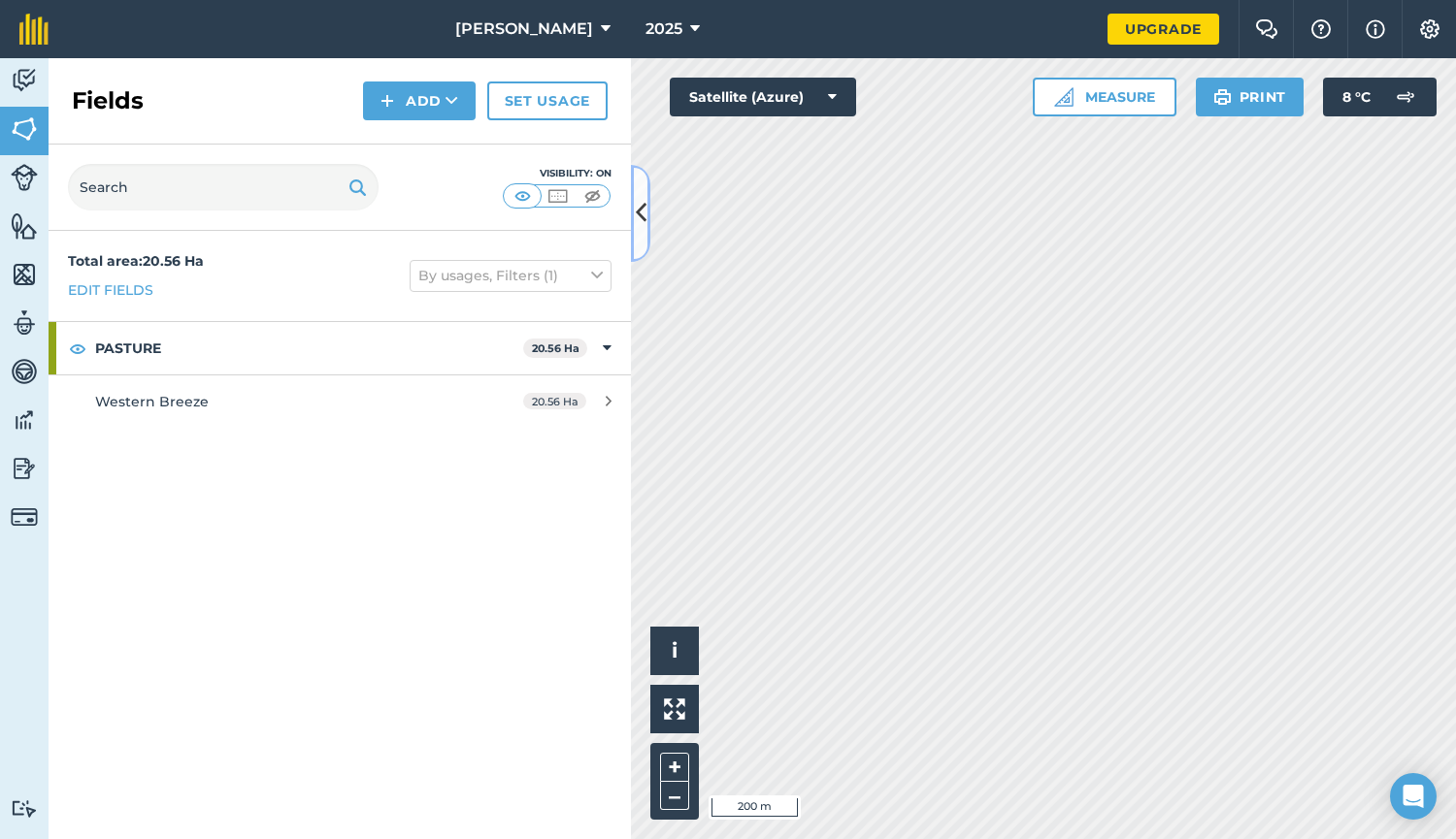
click at [637, 226] on icon at bounding box center [640, 213] width 11 height 34
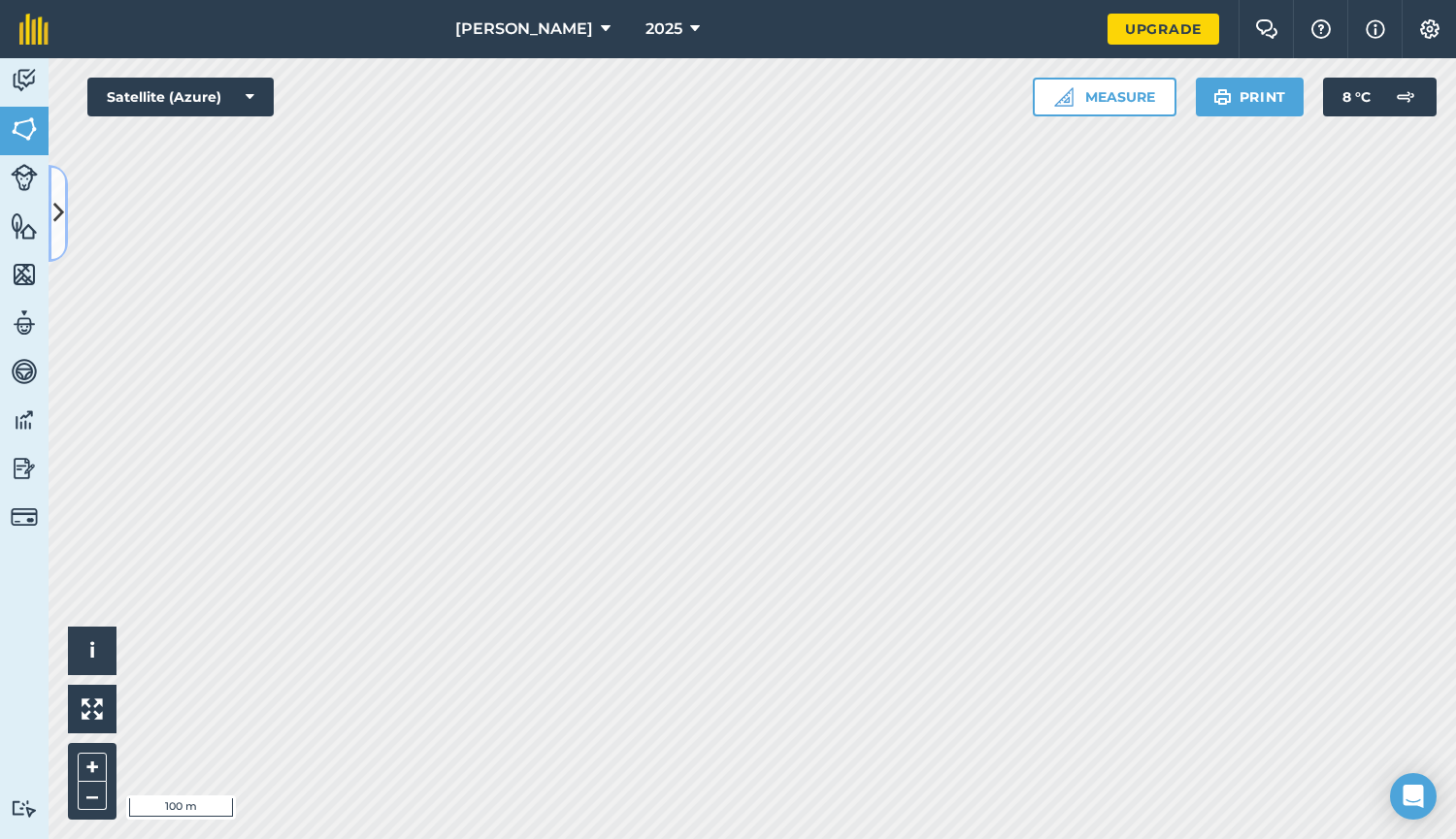
drag, startPoint x: 637, startPoint y: 226, endPoint x: 59, endPoint y: 220, distance: 578.0
click at [59, 220] on icon at bounding box center [58, 213] width 11 height 34
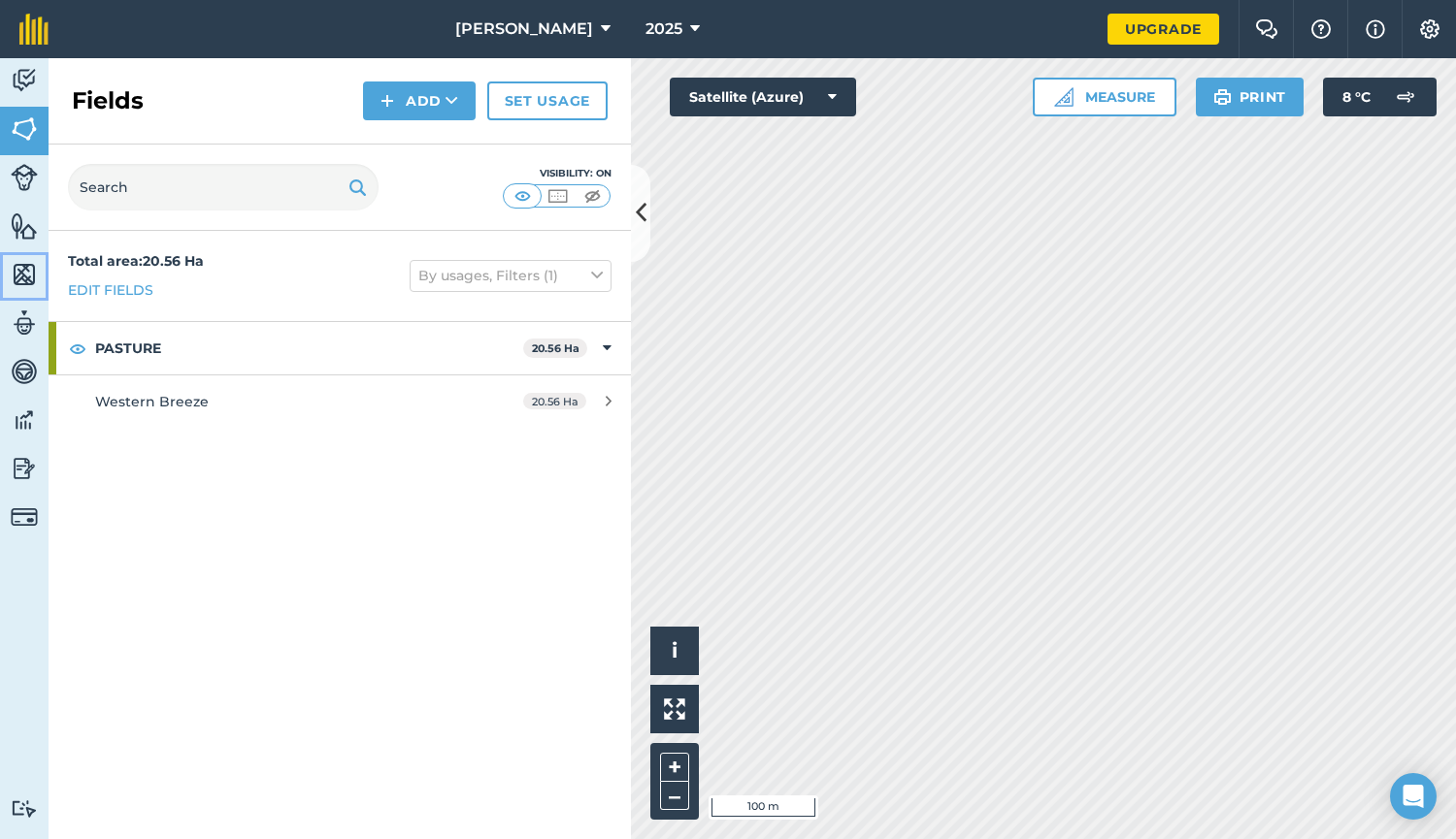
click at [27, 272] on img at bounding box center [25, 275] width 27 height 29
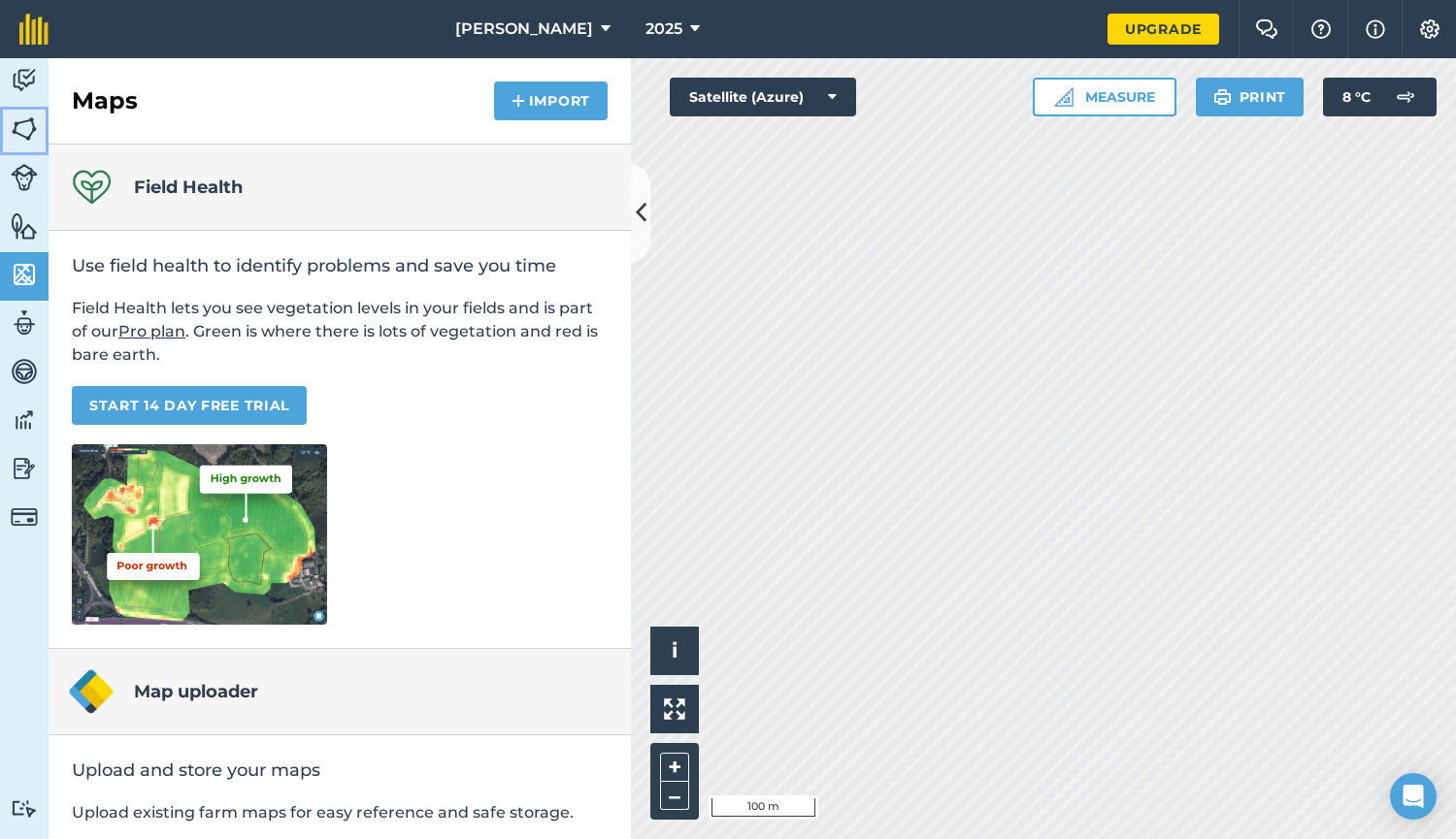
click at [26, 132] on img at bounding box center [25, 130] width 27 height 29
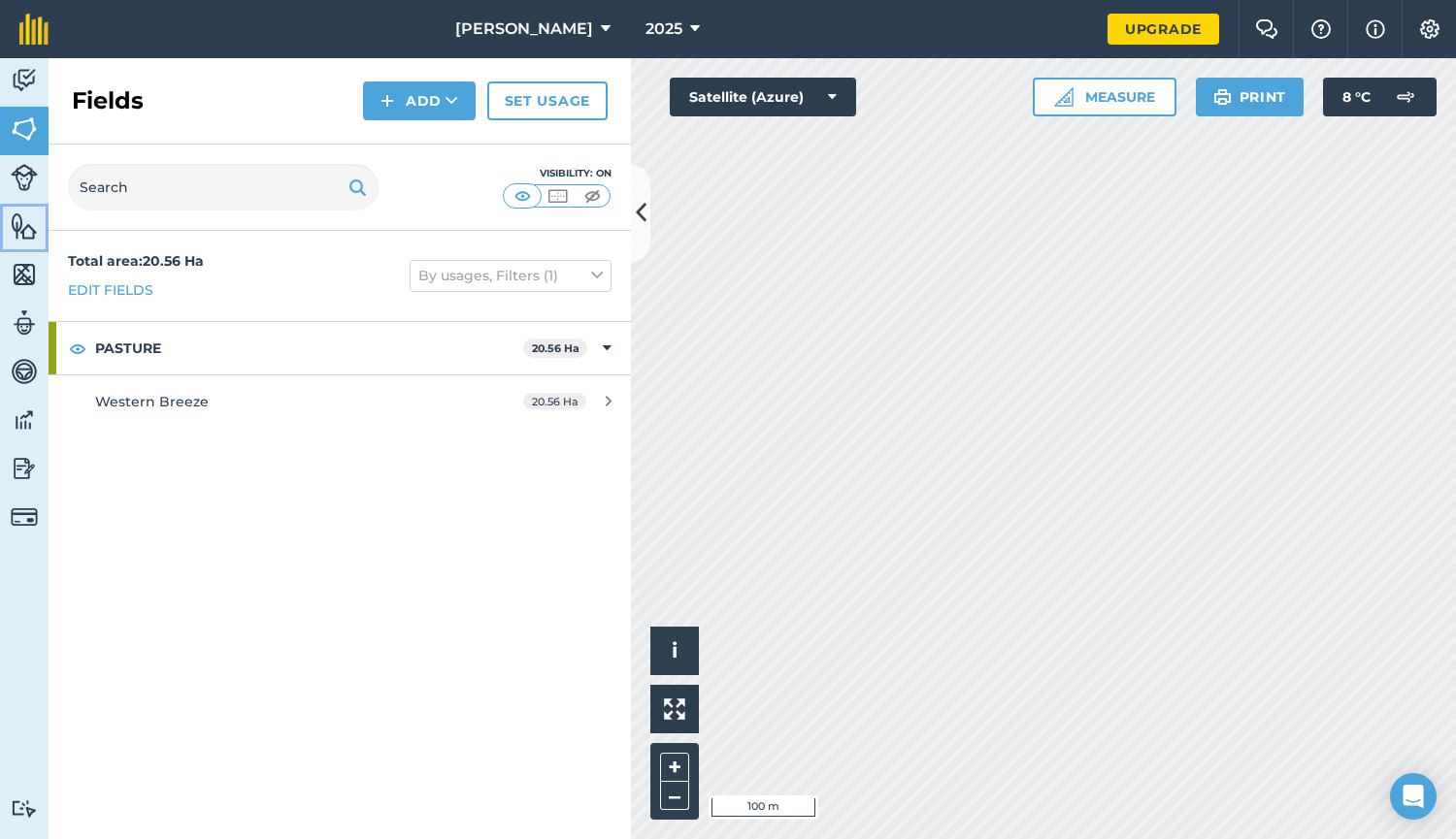
click at [22, 217] on img at bounding box center [25, 226] width 27 height 29
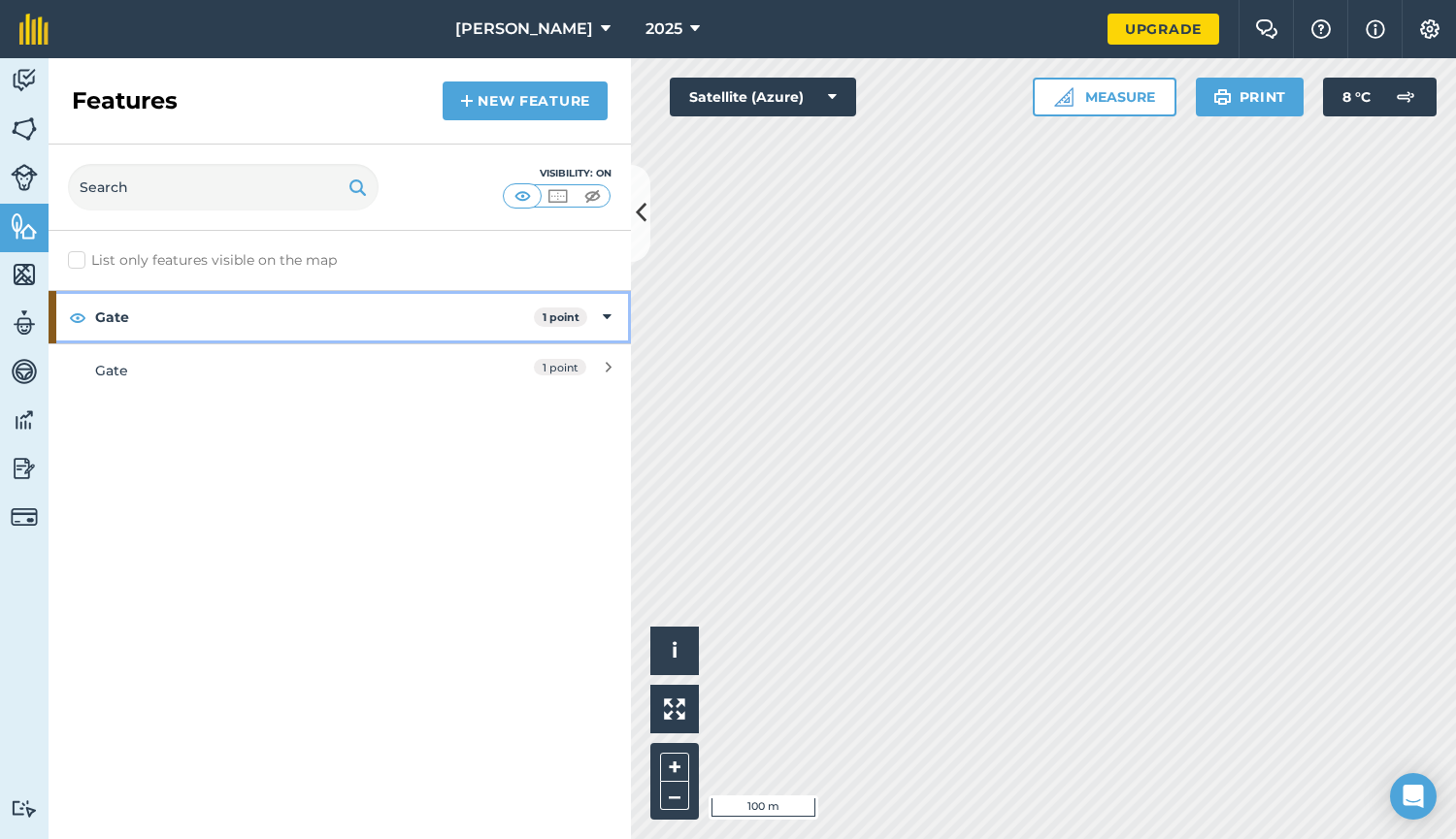
click at [607, 317] on icon at bounding box center [607, 317] width 9 height 22
click at [607, 317] on icon at bounding box center [609, 317] width 5 height 22
click at [78, 260] on label "List only features visible on the map" at bounding box center [202, 260] width 269 height 21
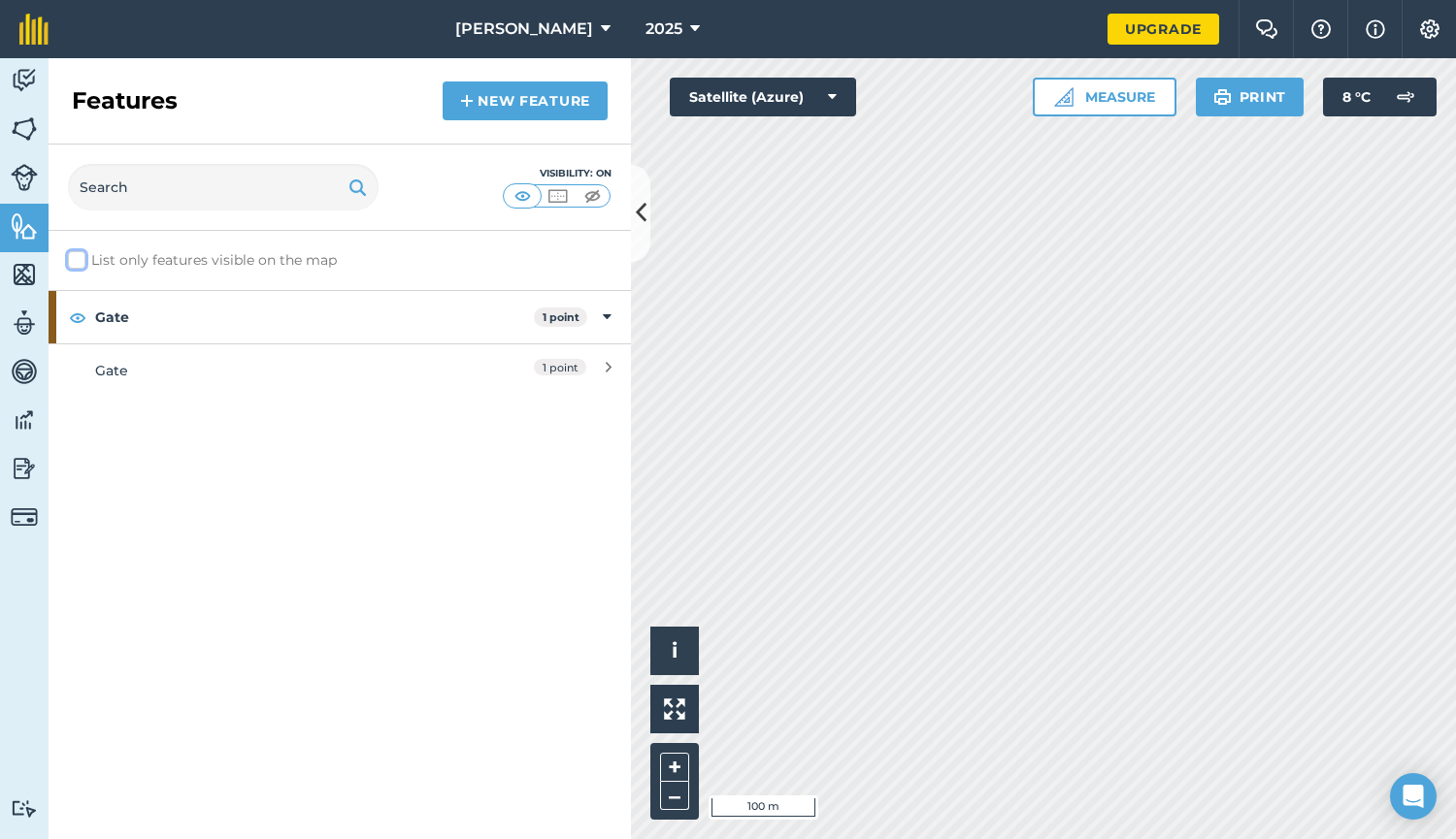
click at [78, 260] on input "List only features visible on the map" at bounding box center [74, 256] width 13 height 13
click at [77, 260] on label "List only features visible on the map" at bounding box center [202, 260] width 269 height 21
click at [77, 260] on input "List only features visible on the map" at bounding box center [74, 256] width 13 height 13
checkbox input "false"
click at [519, 110] on link "New feature" at bounding box center [525, 101] width 165 height 39
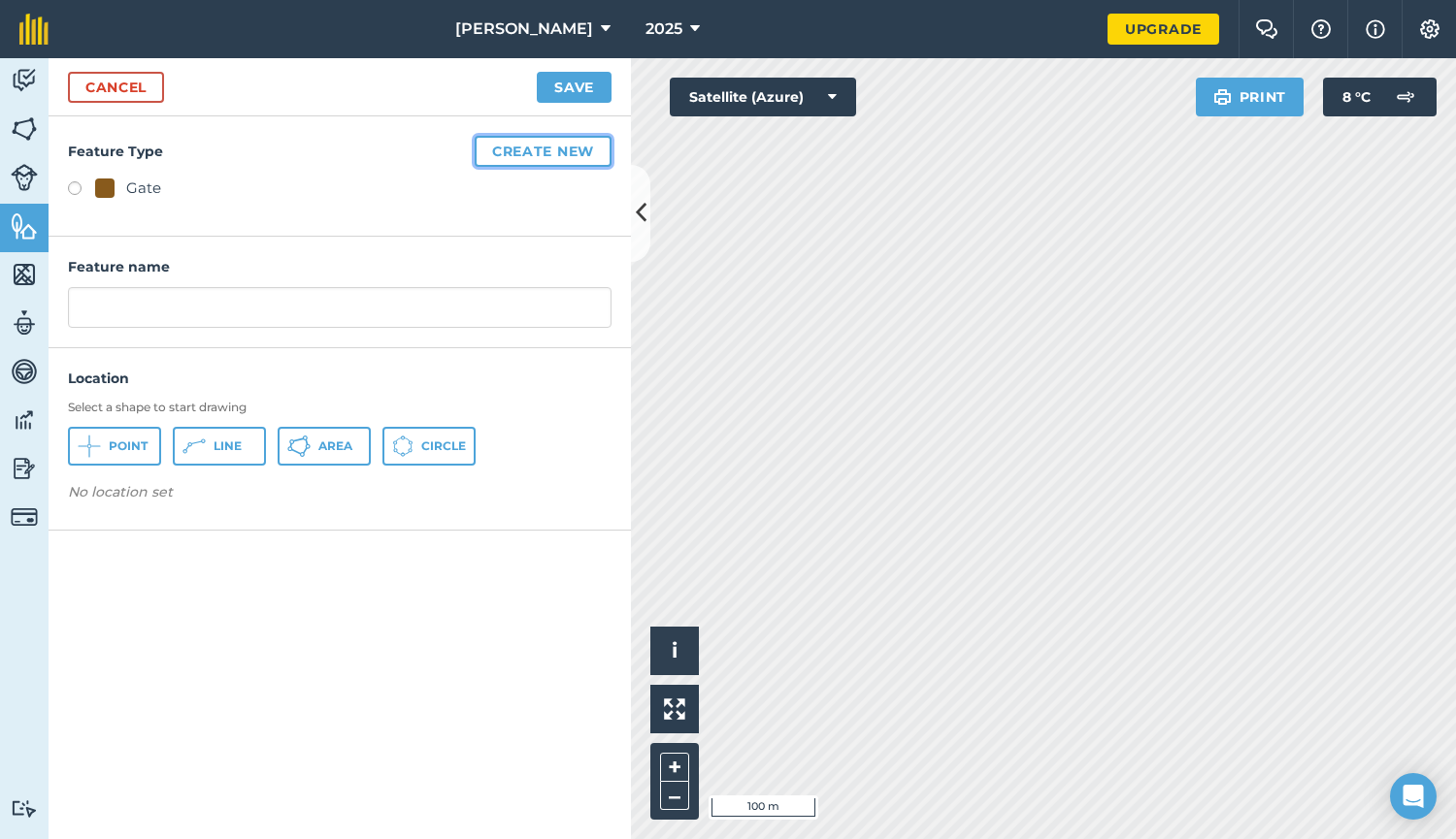
click at [496, 158] on button "Create new" at bounding box center [542, 151] width 136 height 31
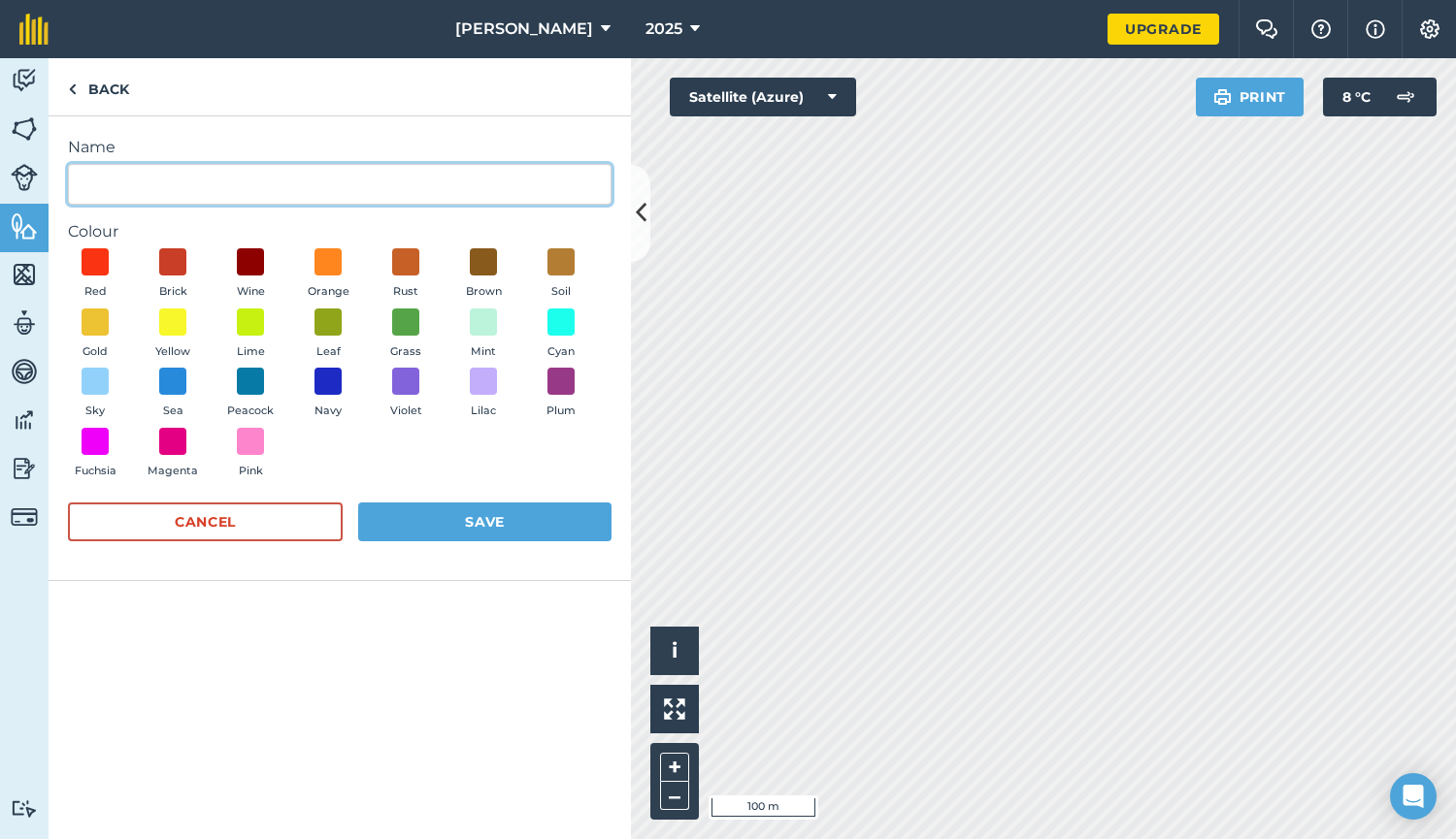
click at [111, 188] on input "Name" at bounding box center [340, 184] width 544 height 41
type input "Dugout"
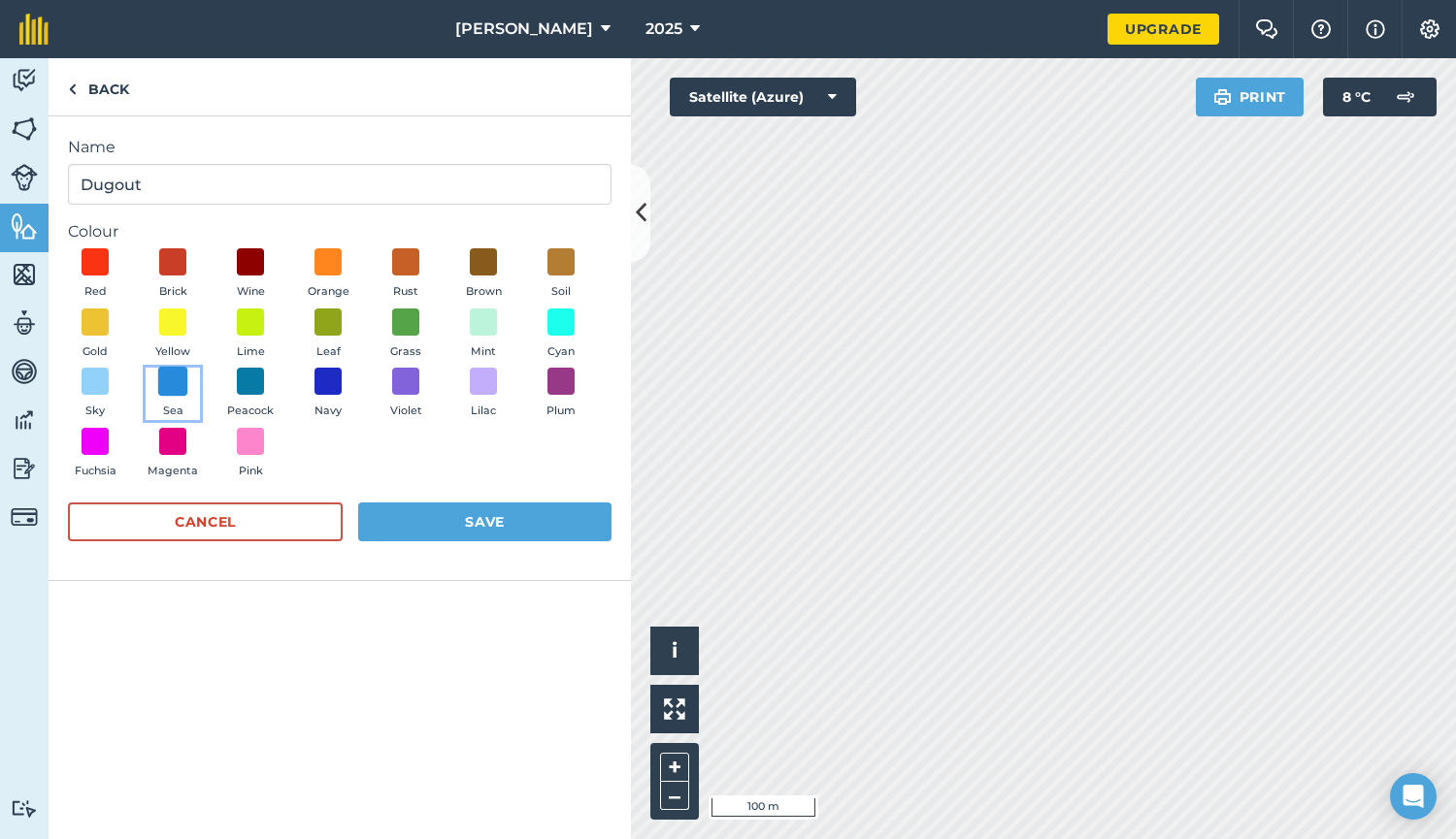
click at [172, 380] on span at bounding box center [173, 382] width 30 height 30
click at [467, 526] on button "Save" at bounding box center [485, 522] width 253 height 39
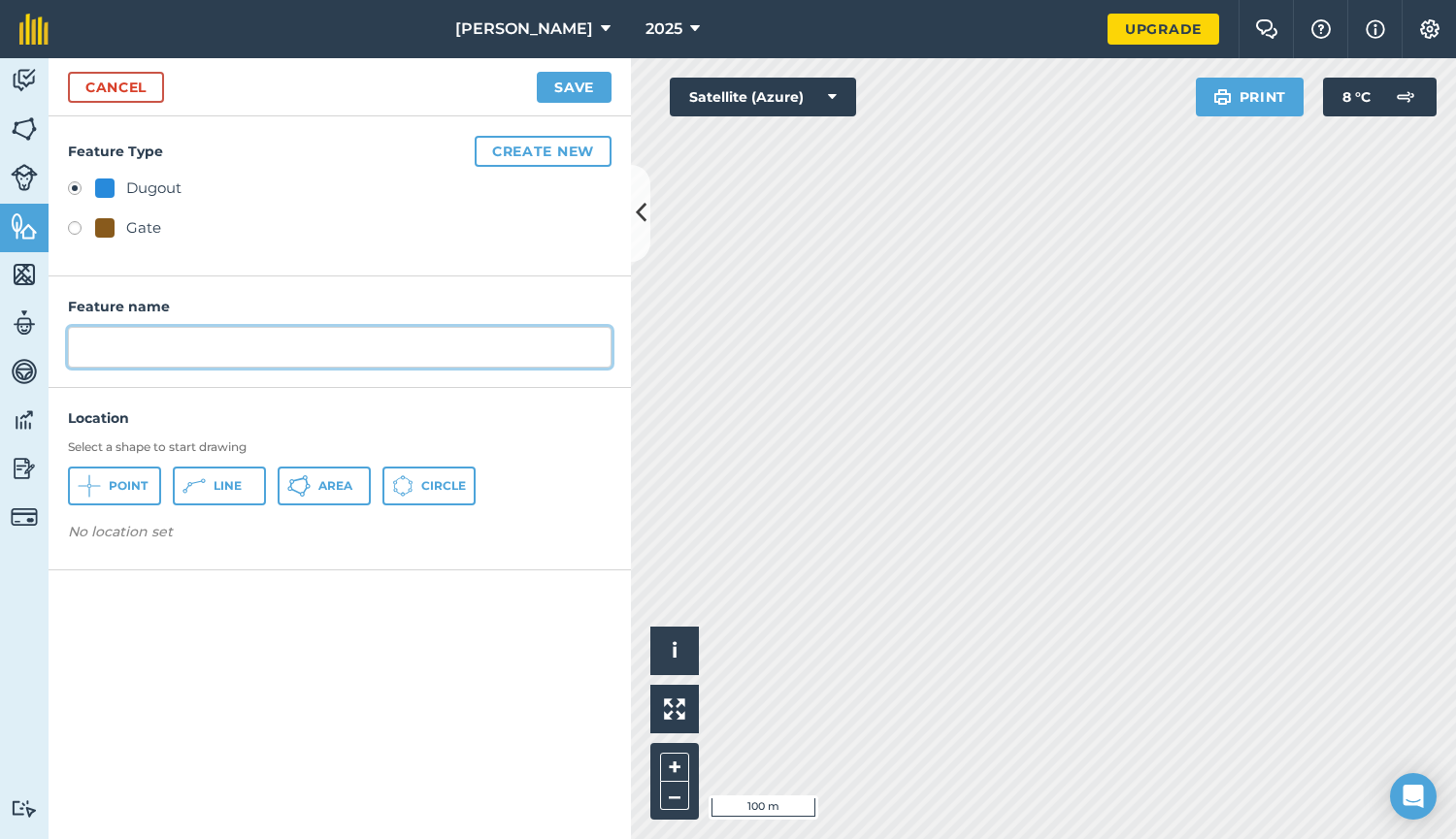
click at [82, 333] on input "text" at bounding box center [340, 347] width 544 height 41
type input "Dugout"
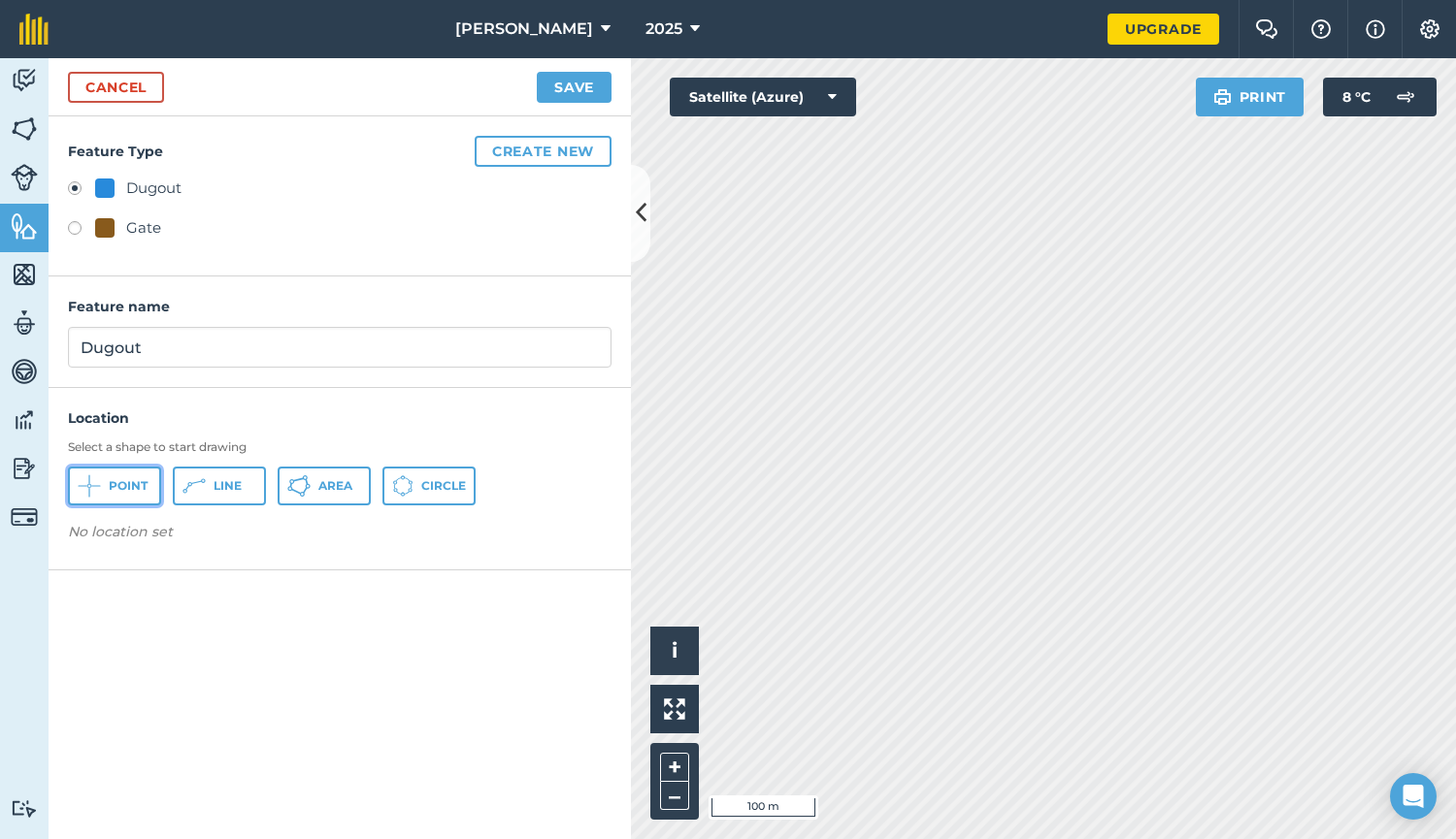
click at [124, 481] on span "Point" at bounding box center [129, 486] width 39 height 16
click at [571, 80] on button "Save" at bounding box center [574, 87] width 75 height 31
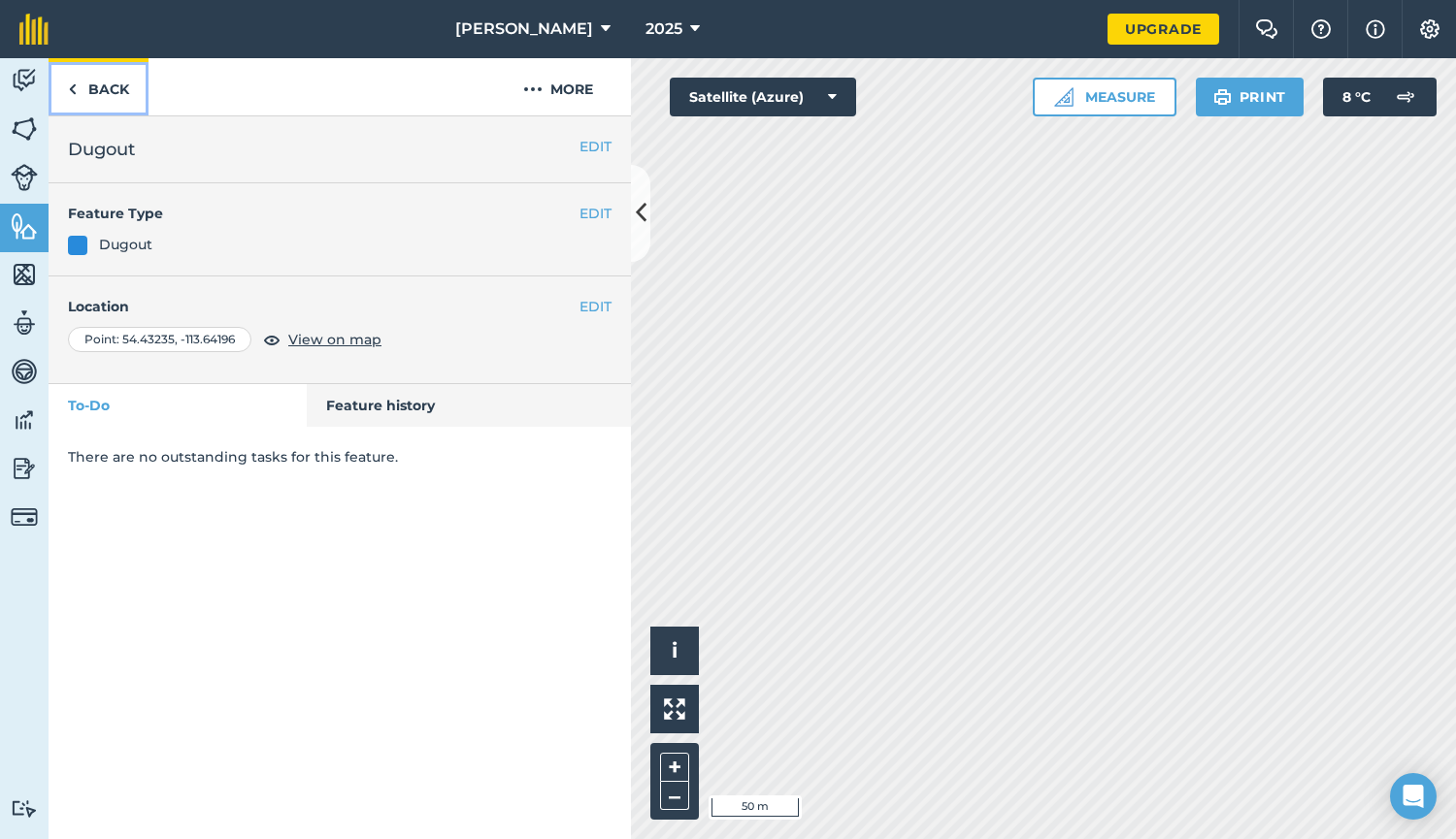
click at [75, 87] on img at bounding box center [72, 89] width 9 height 24
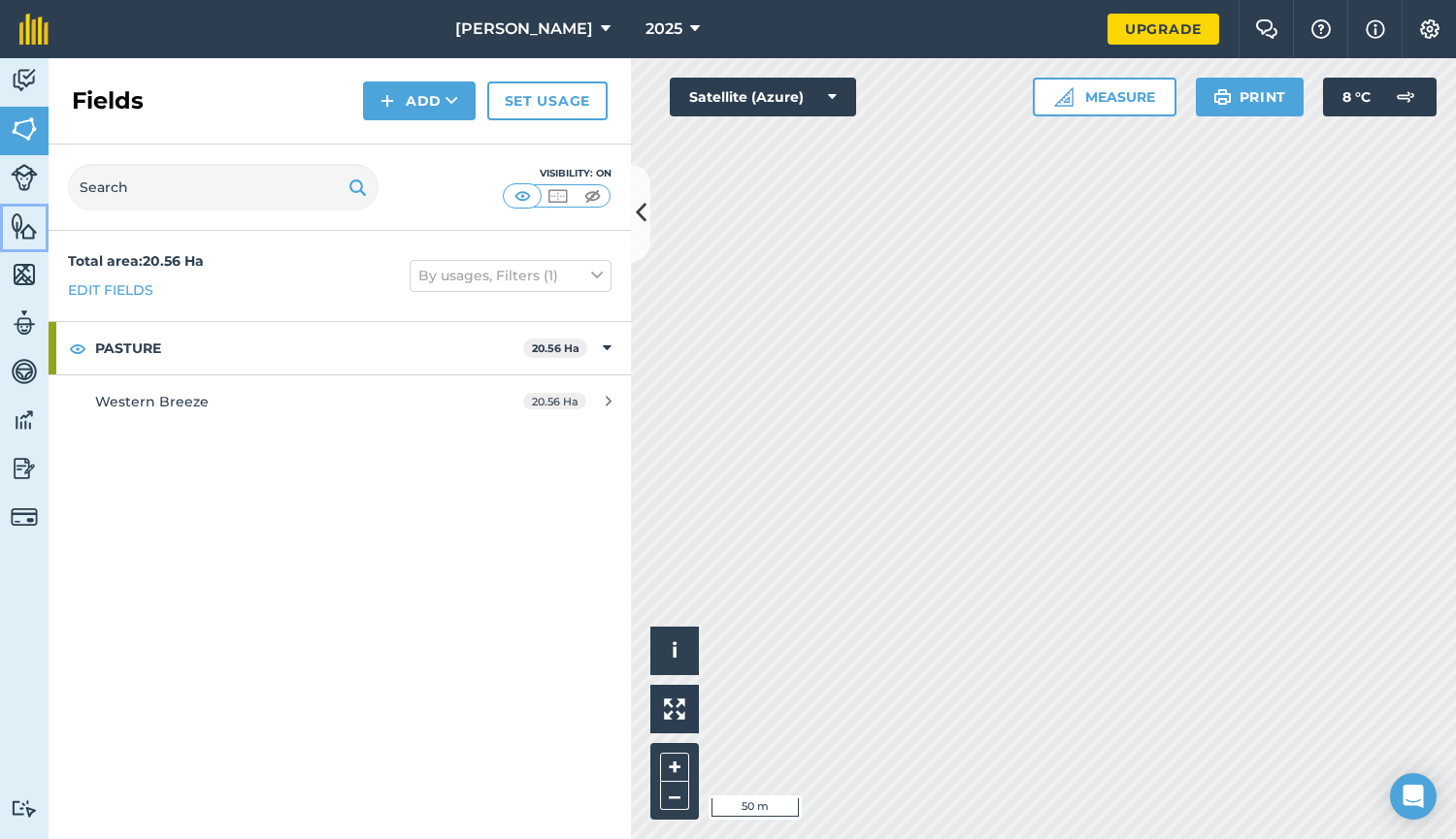
click at [27, 223] on img at bounding box center [25, 226] width 27 height 29
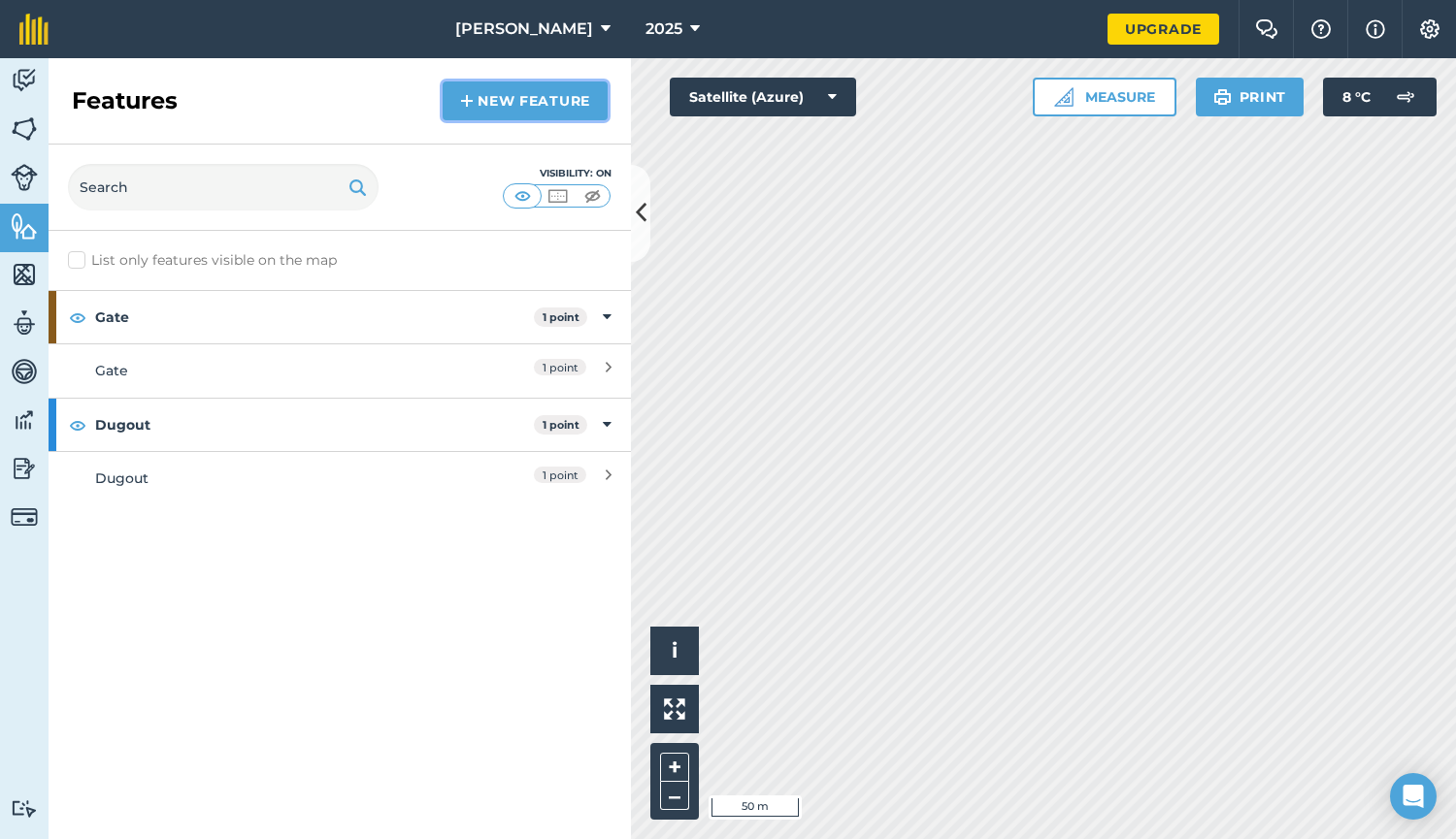
drag, startPoint x: 125, startPoint y: 303, endPoint x: 515, endPoint y: 110, distance: 435.1
click at [515, 110] on link "New feature" at bounding box center [525, 101] width 165 height 39
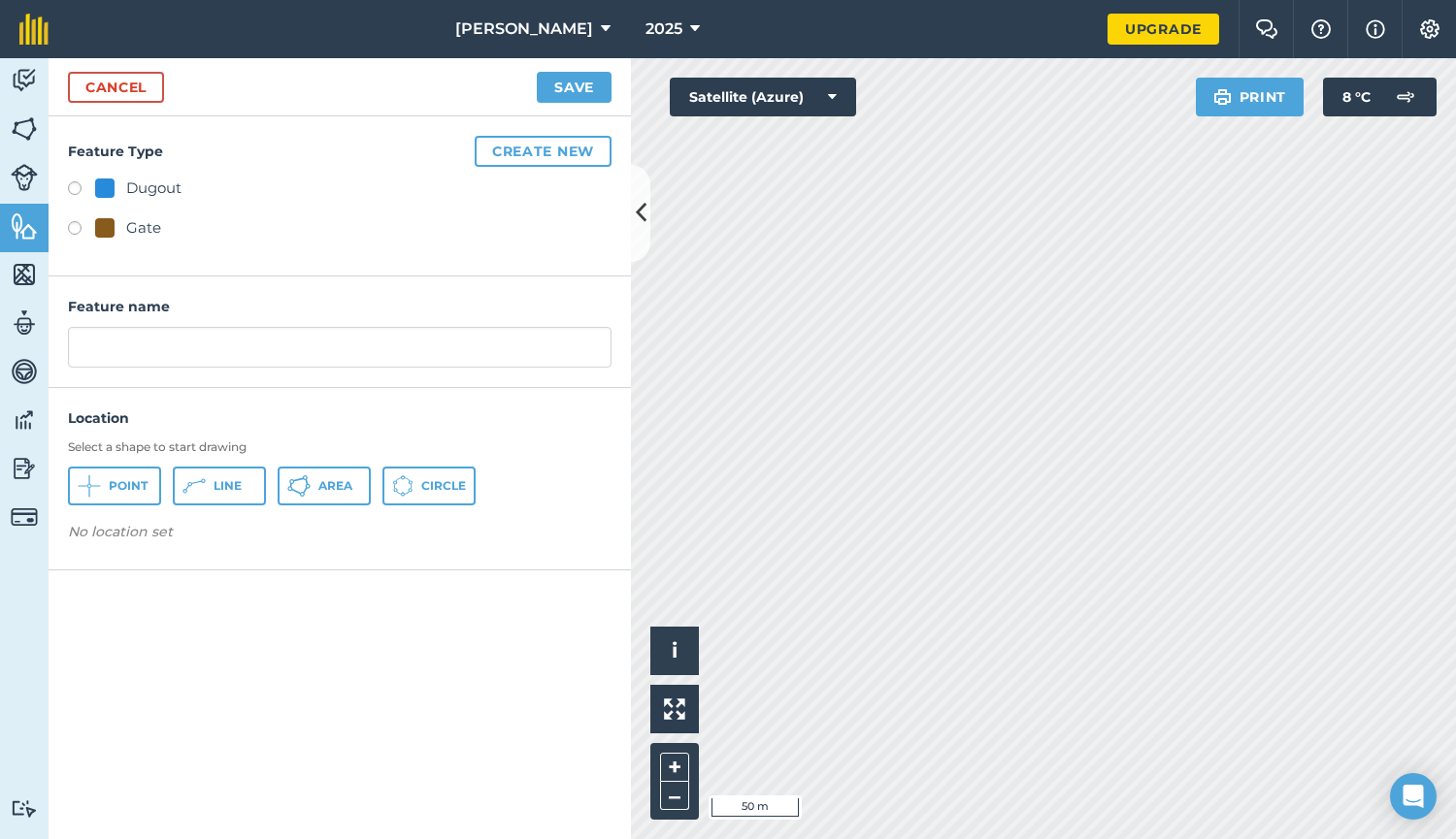
click at [151, 191] on div "Dugout" at bounding box center [154, 188] width 55 height 24
radio input "true"
type input "Dugout 2"
click at [133, 494] on button "Point" at bounding box center [114, 486] width 93 height 39
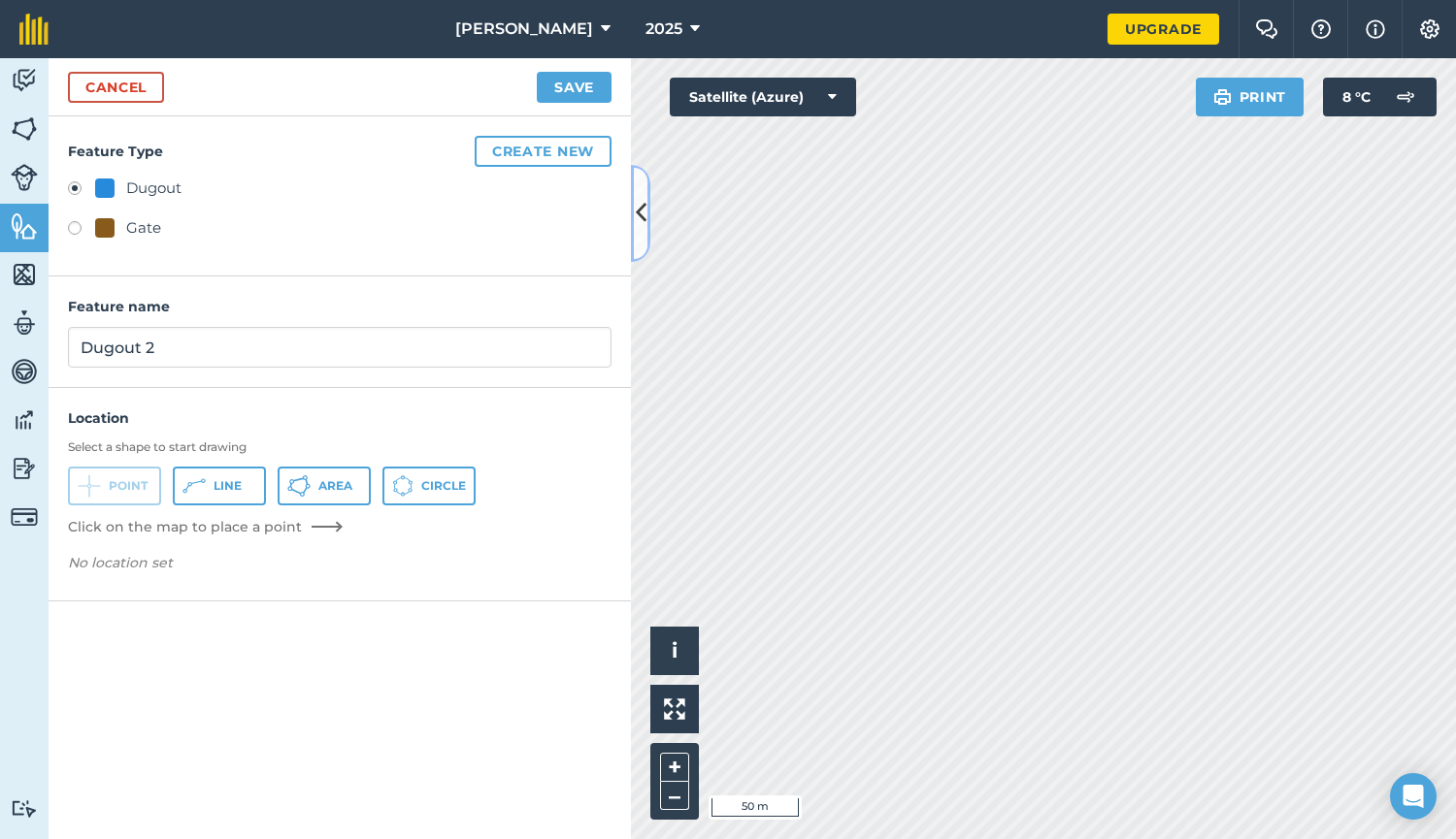
click at [637, 227] on icon at bounding box center [640, 213] width 11 height 34
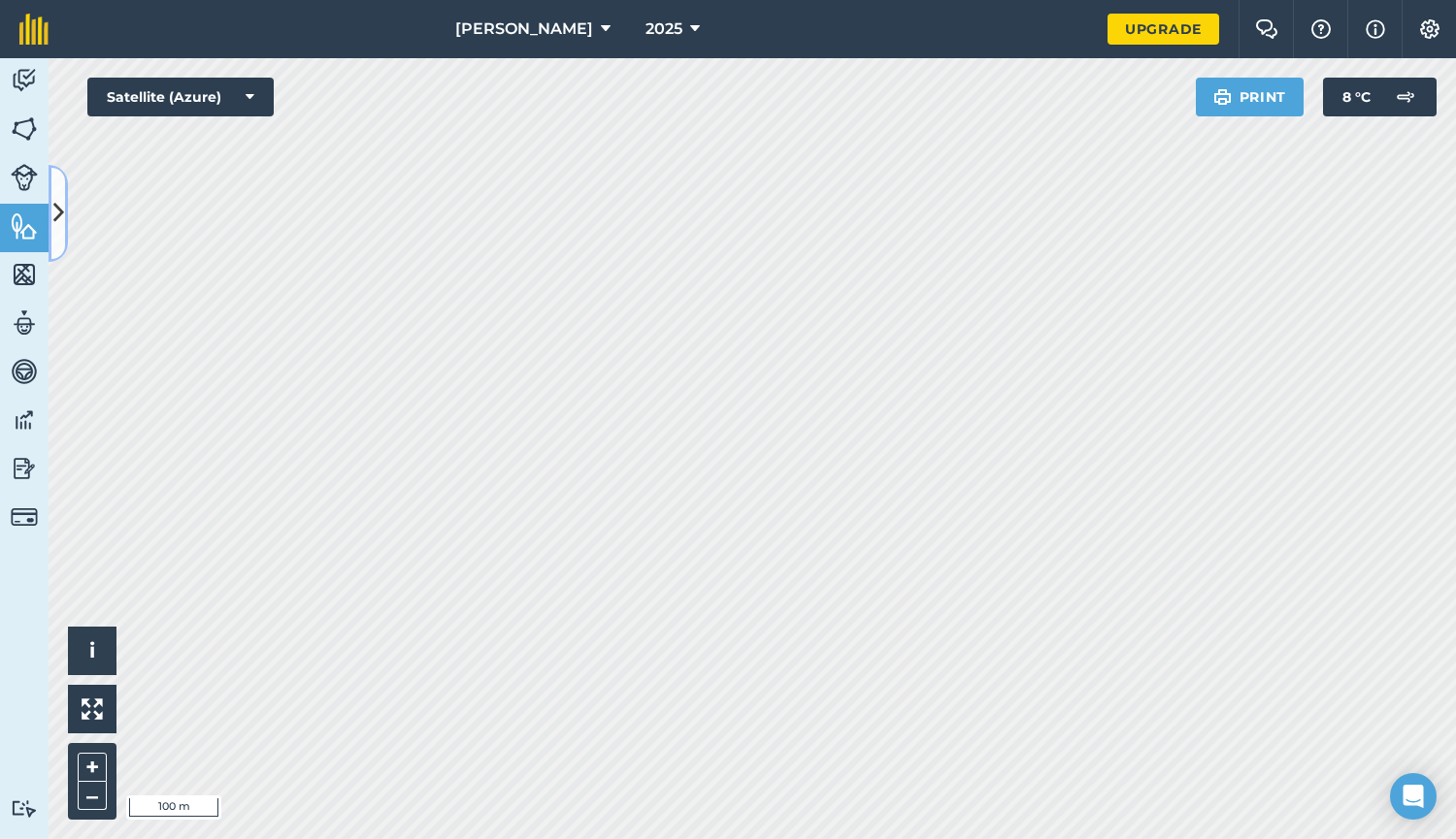
click at [64, 215] on button at bounding box center [58, 213] width 20 height 97
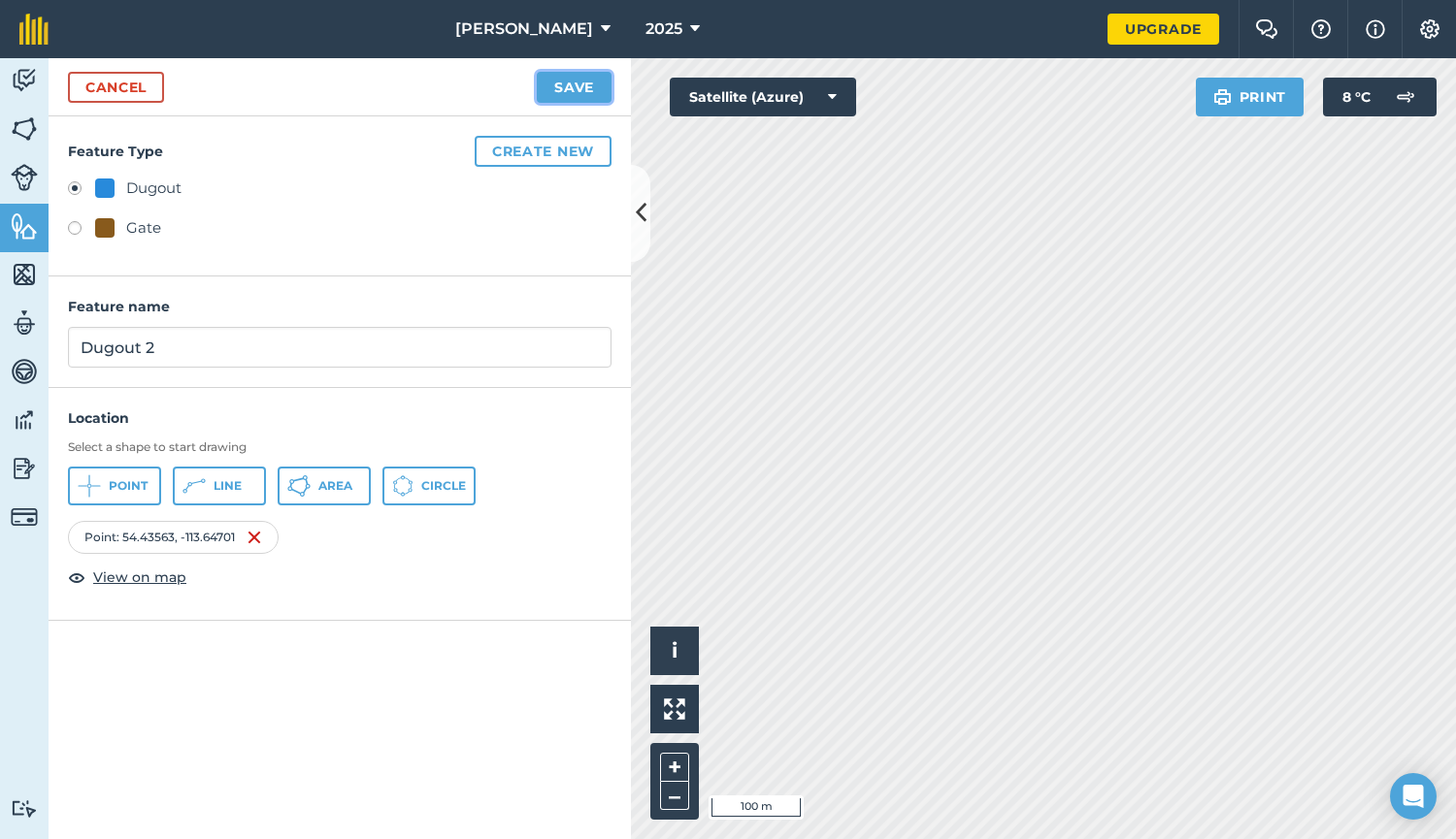
click at [574, 94] on button "Save" at bounding box center [574, 87] width 75 height 31
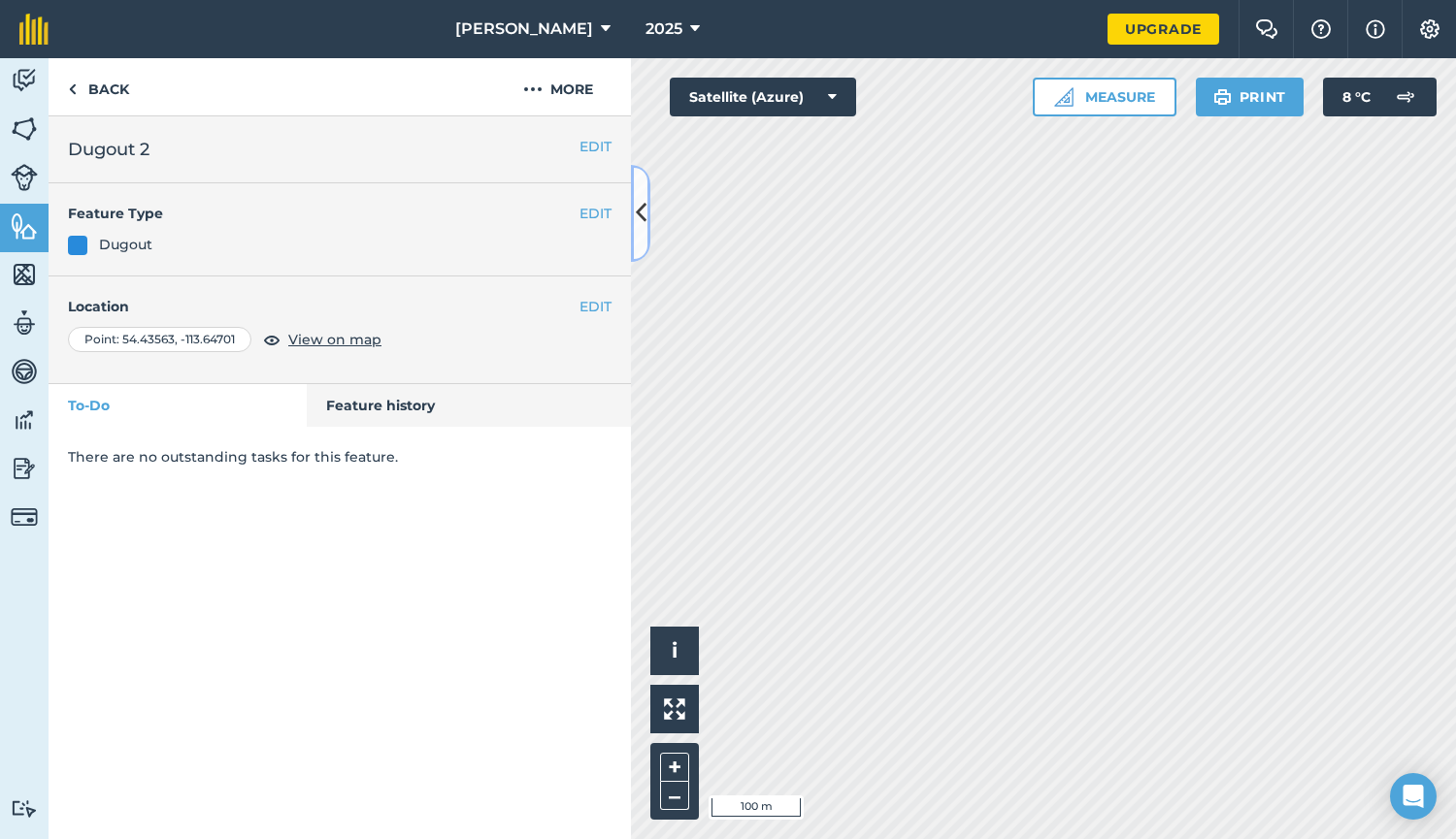
click at [636, 222] on icon at bounding box center [640, 213] width 11 height 34
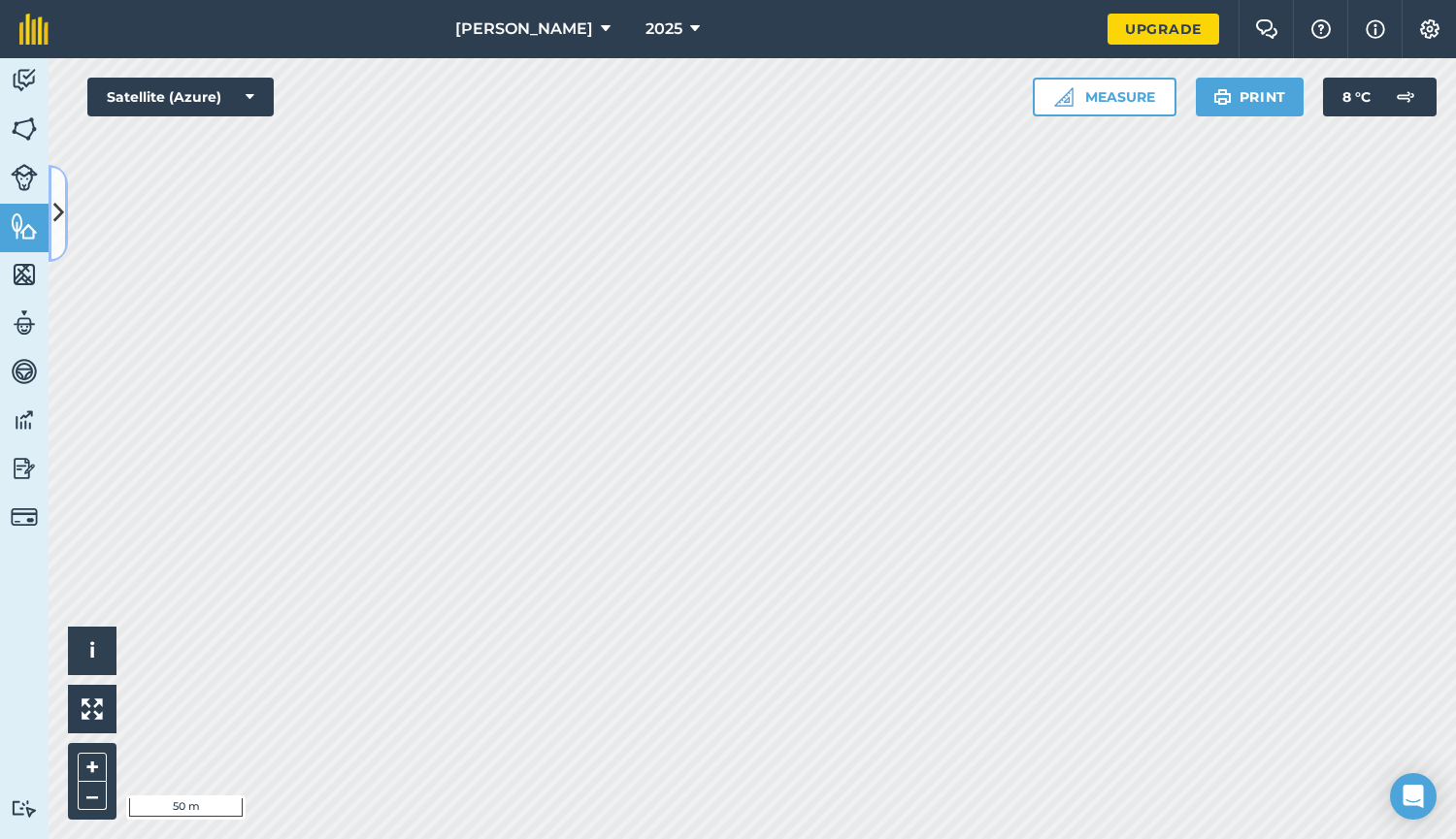
click at [55, 217] on icon at bounding box center [58, 213] width 11 height 34
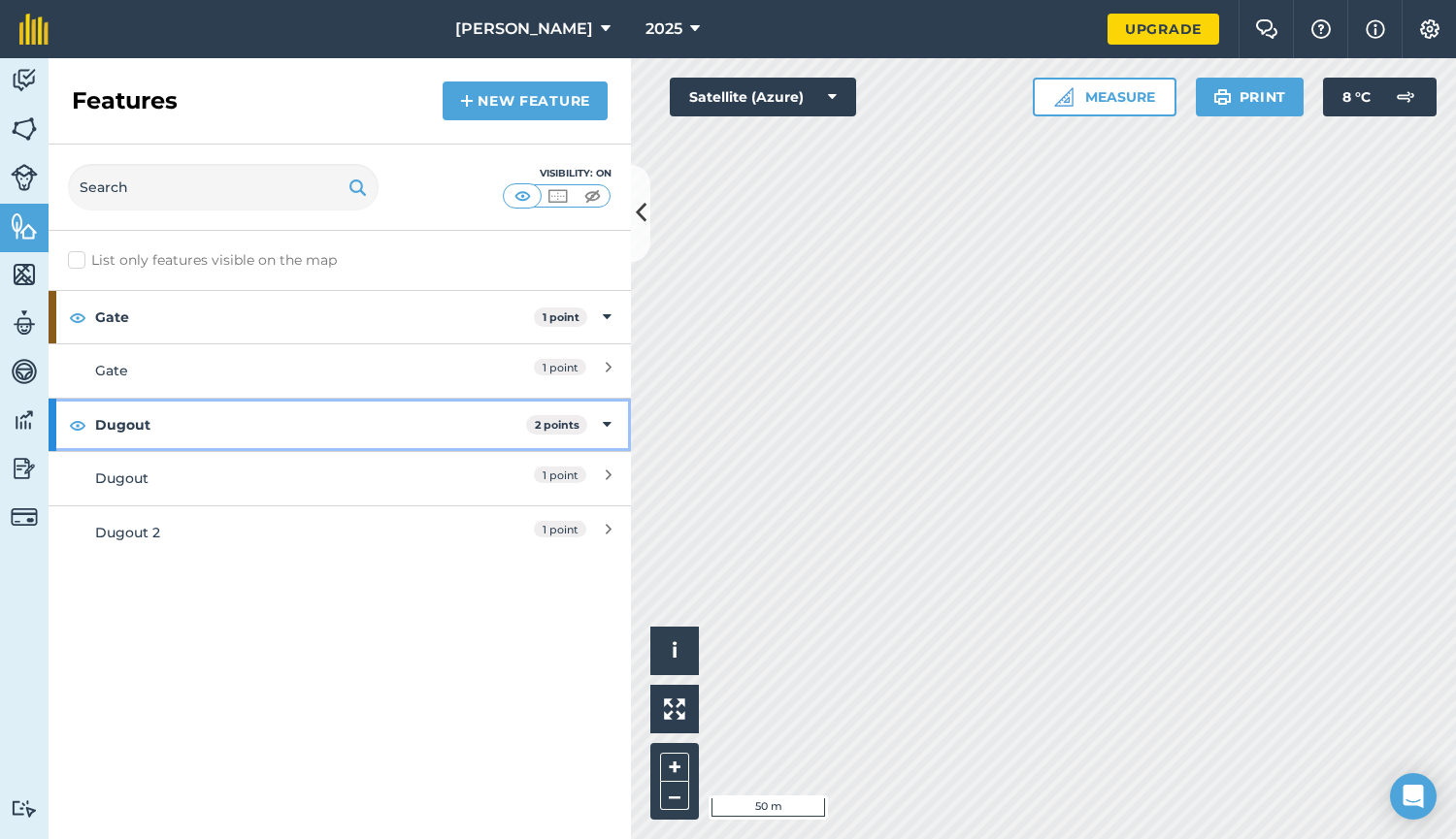
click at [125, 419] on strong "Dugout" at bounding box center [310, 424] width 431 height 52
click at [125, 419] on strong "Dugout" at bounding box center [312, 424] width 435 height 52
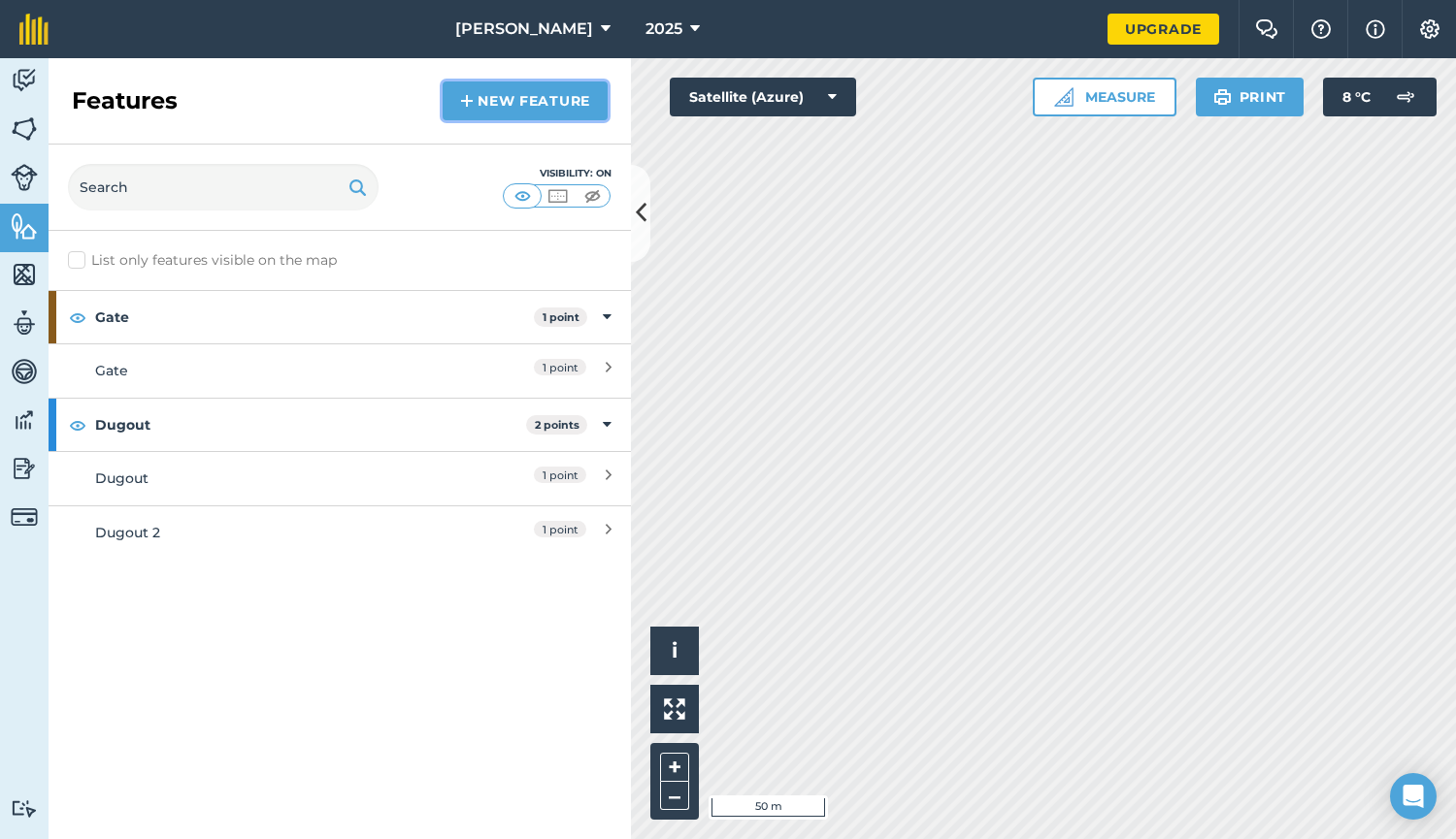
click at [492, 114] on link "New feature" at bounding box center [525, 101] width 165 height 39
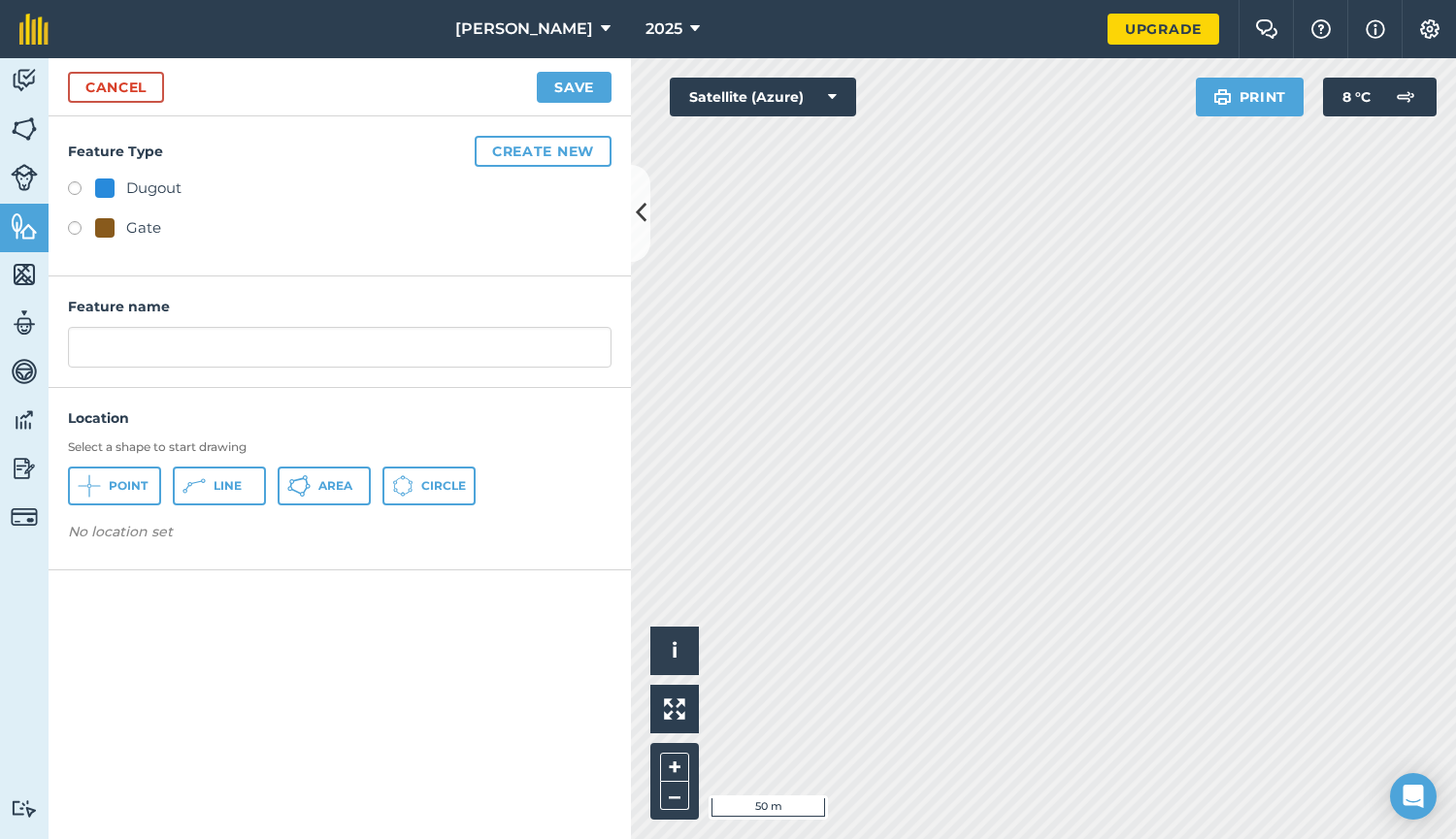
click at [78, 184] on label at bounding box center [81, 191] width 27 height 20
radio input "true"
type input "Dugout 3"
click at [123, 477] on button "Point" at bounding box center [114, 486] width 93 height 39
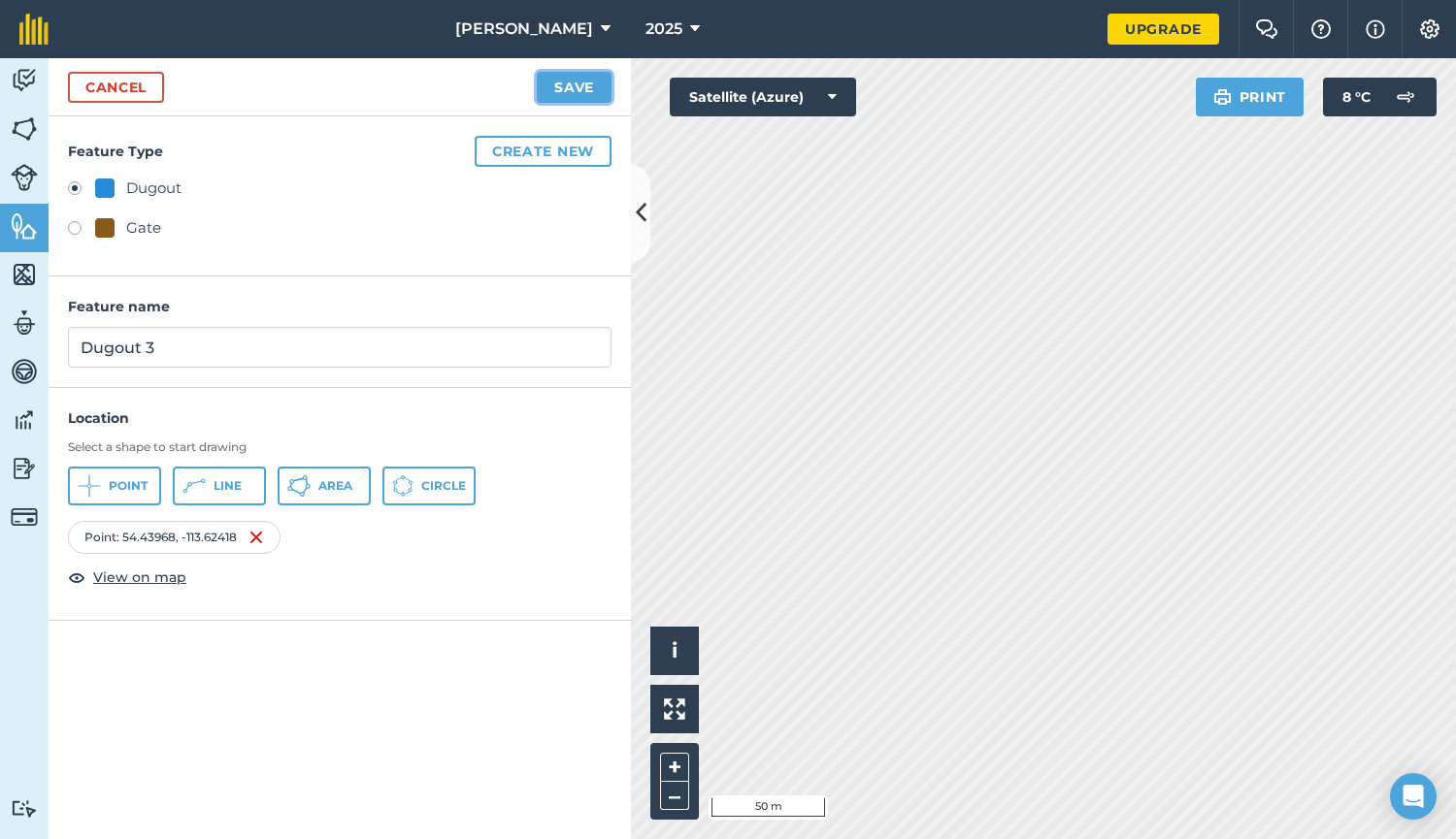
click at [596, 88] on button "Save" at bounding box center [574, 87] width 75 height 31
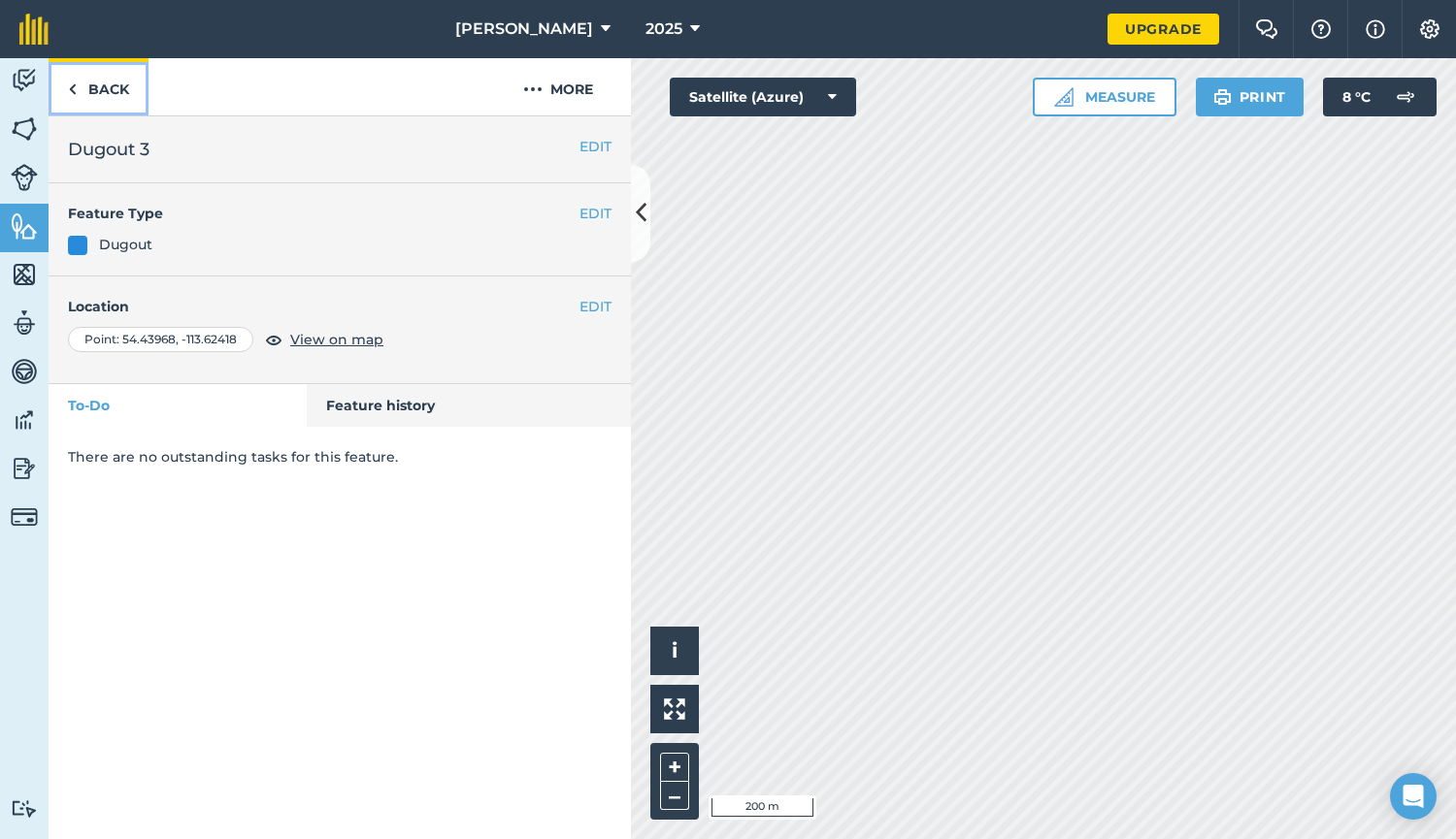
click at [77, 89] on link "Back" at bounding box center [98, 86] width 100 height 57
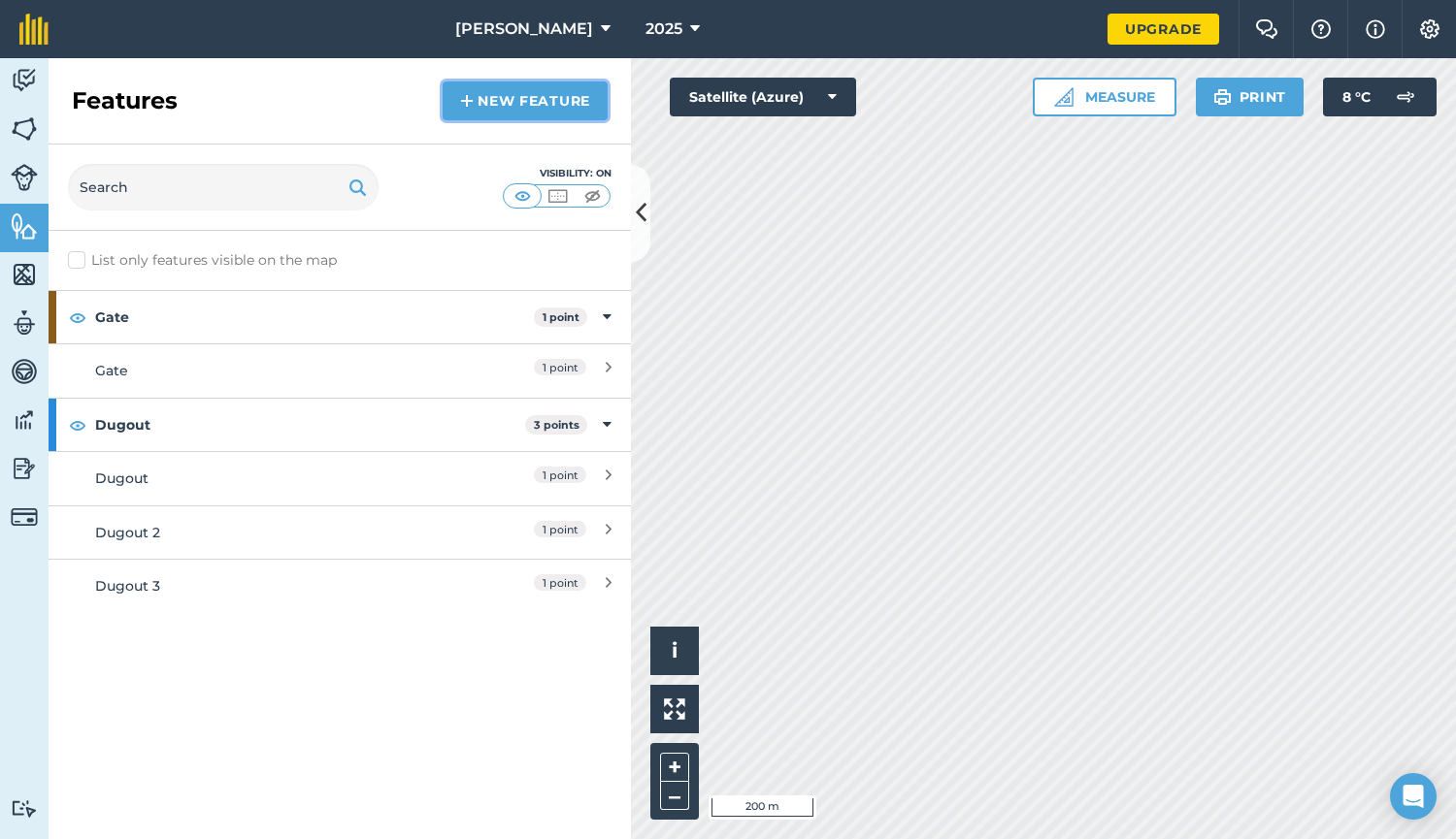
click at [519, 94] on link "New feature" at bounding box center [525, 101] width 165 height 39
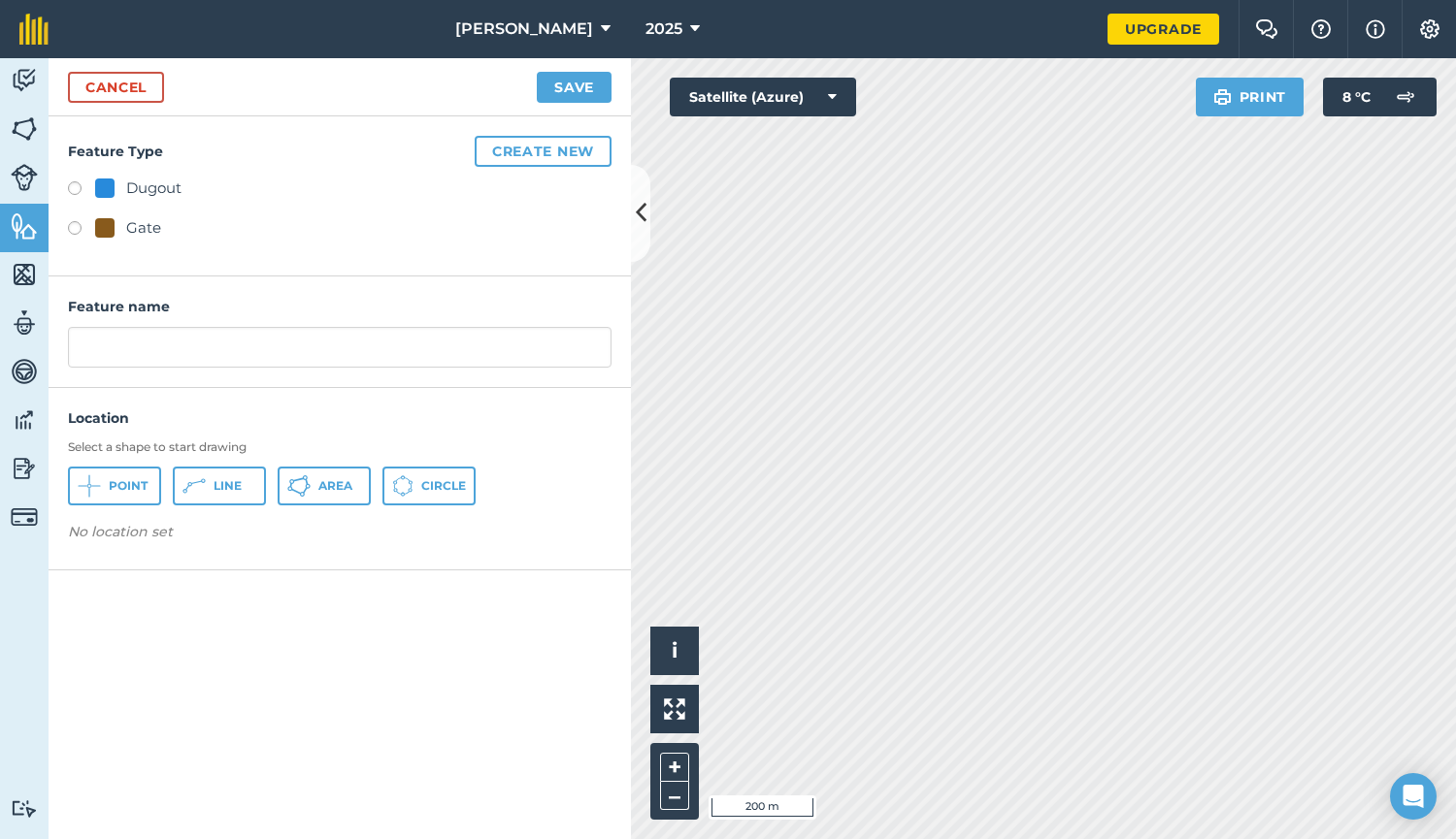
click at [79, 184] on label at bounding box center [81, 191] width 27 height 20
radio input "true"
type input "Dugout 4"
click at [128, 464] on div "Select a shape to start drawing Point Line Area Circle" at bounding box center [340, 472] width 544 height 66
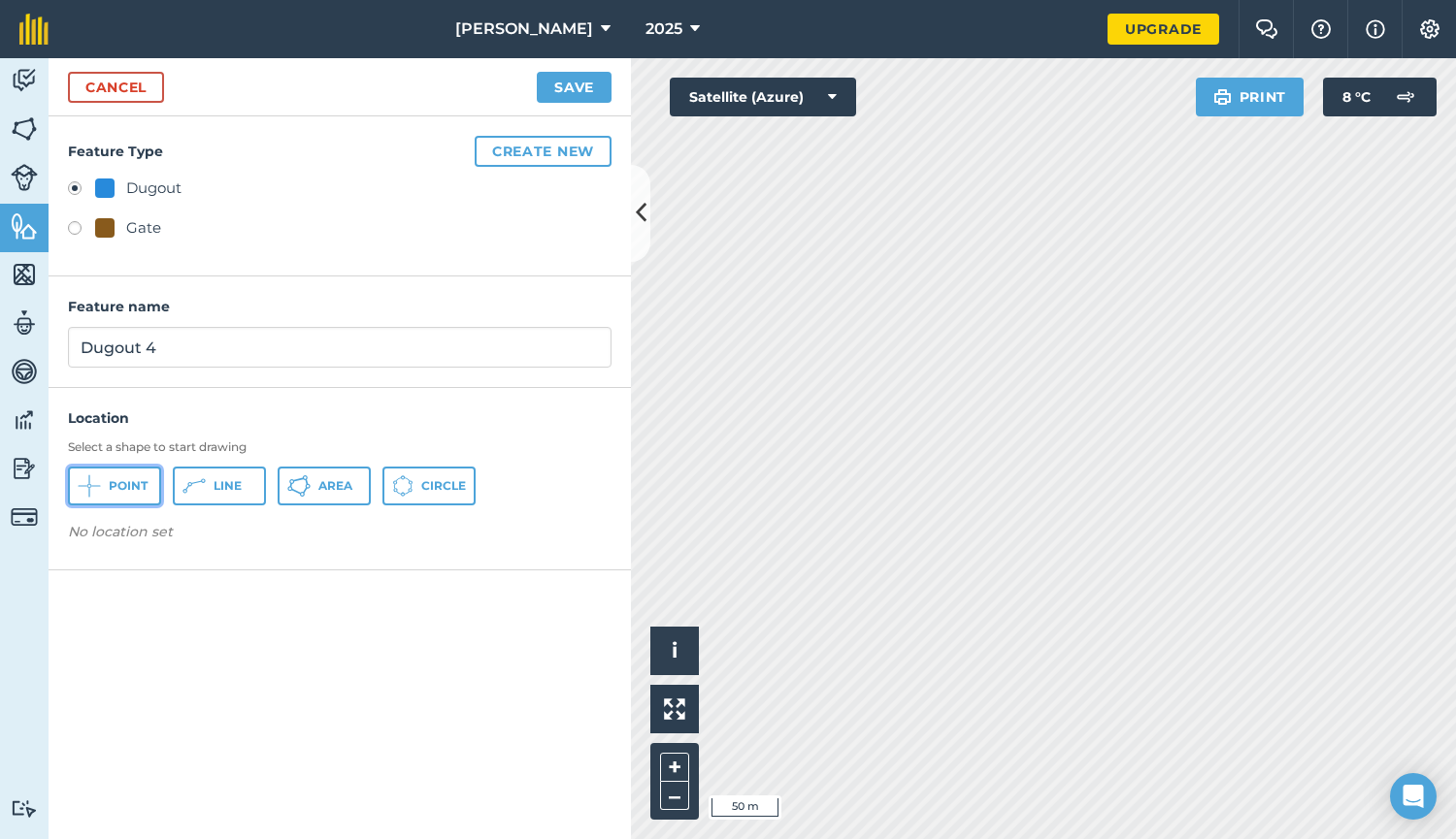
click at [130, 489] on span "Point" at bounding box center [129, 486] width 39 height 16
click at [570, 88] on button "Save" at bounding box center [574, 87] width 75 height 31
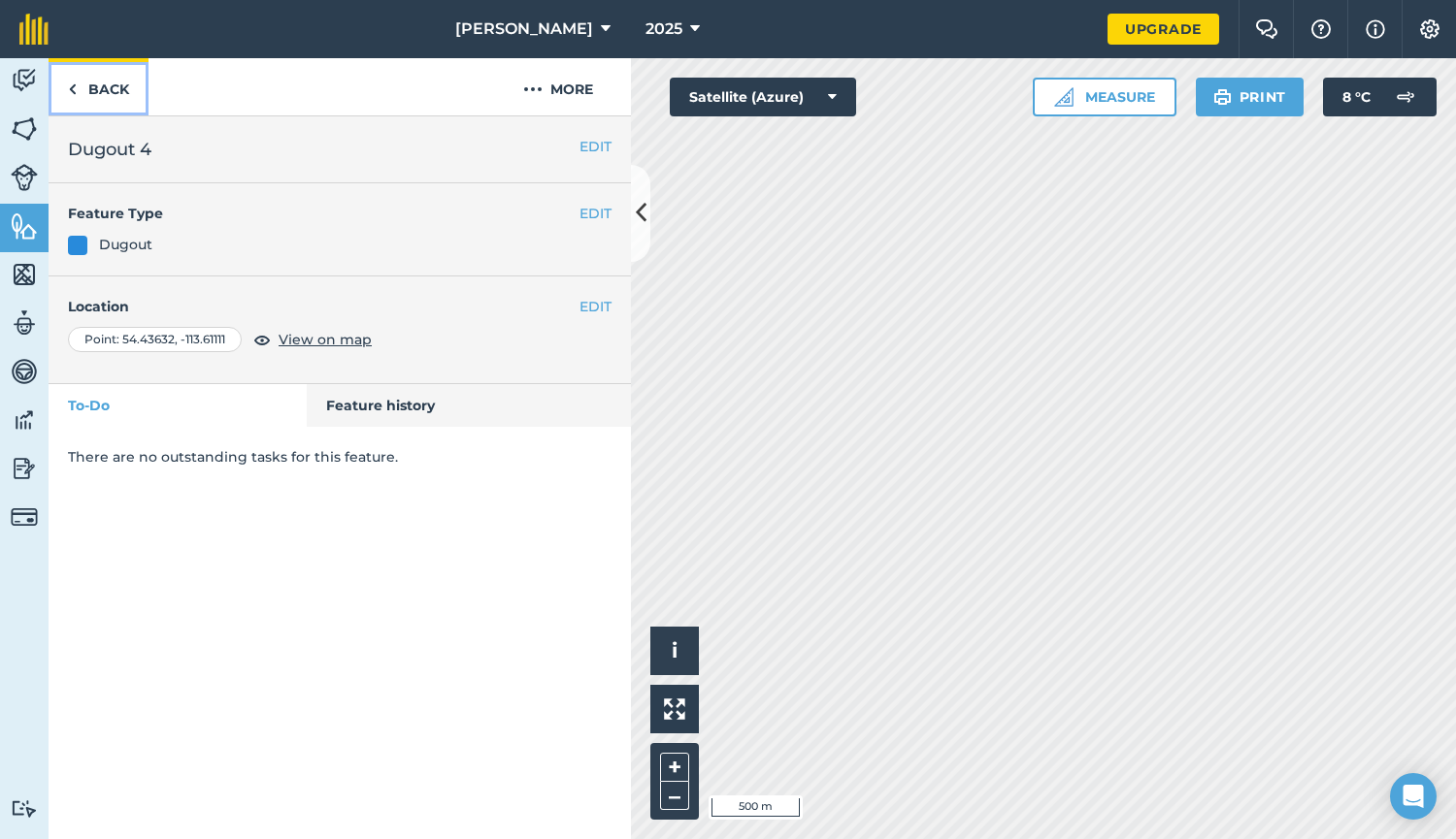
click at [78, 91] on link "Back" at bounding box center [98, 86] width 100 height 57
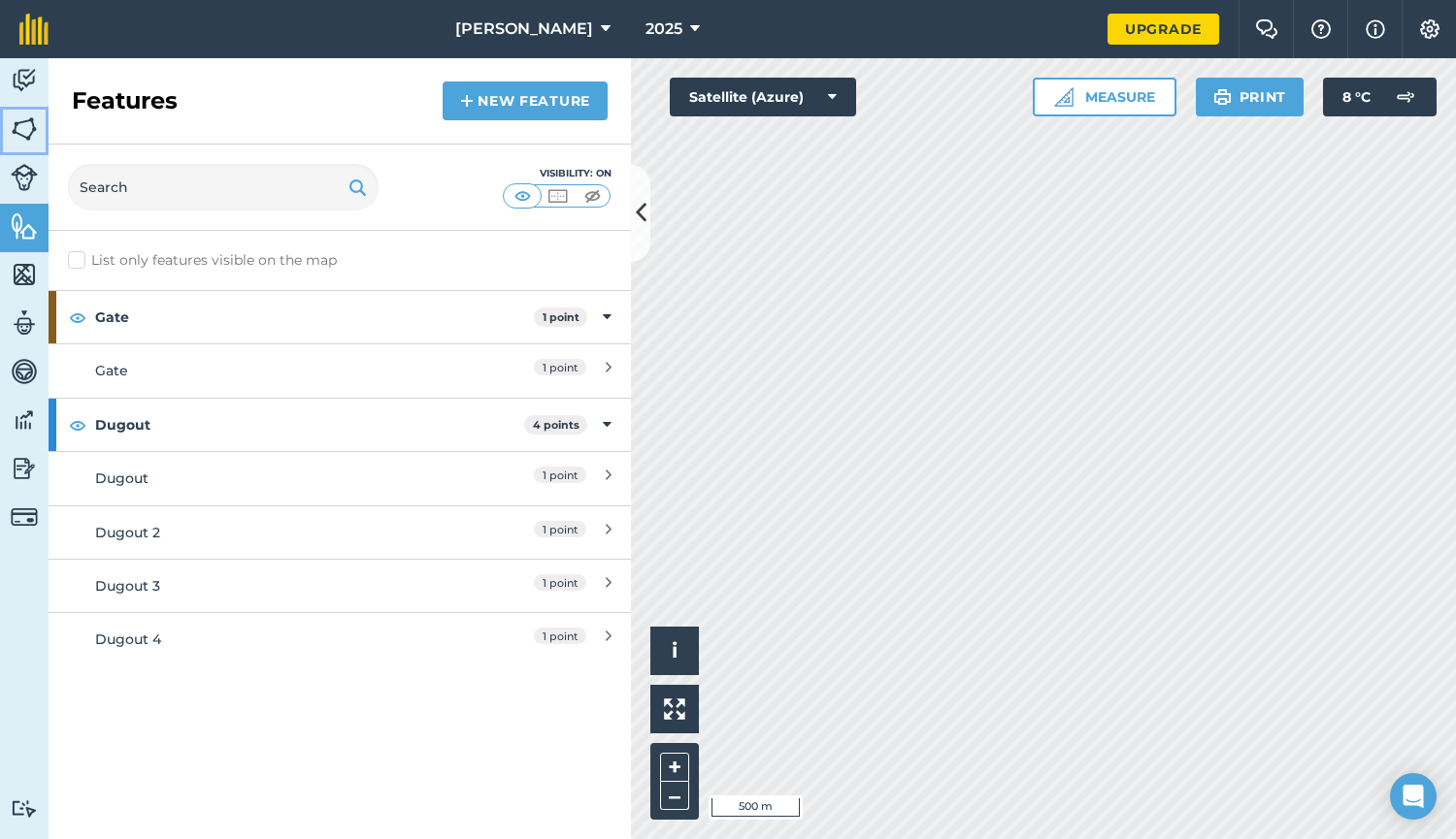
click at [18, 111] on link "Fields" at bounding box center [24, 131] width 48 height 48
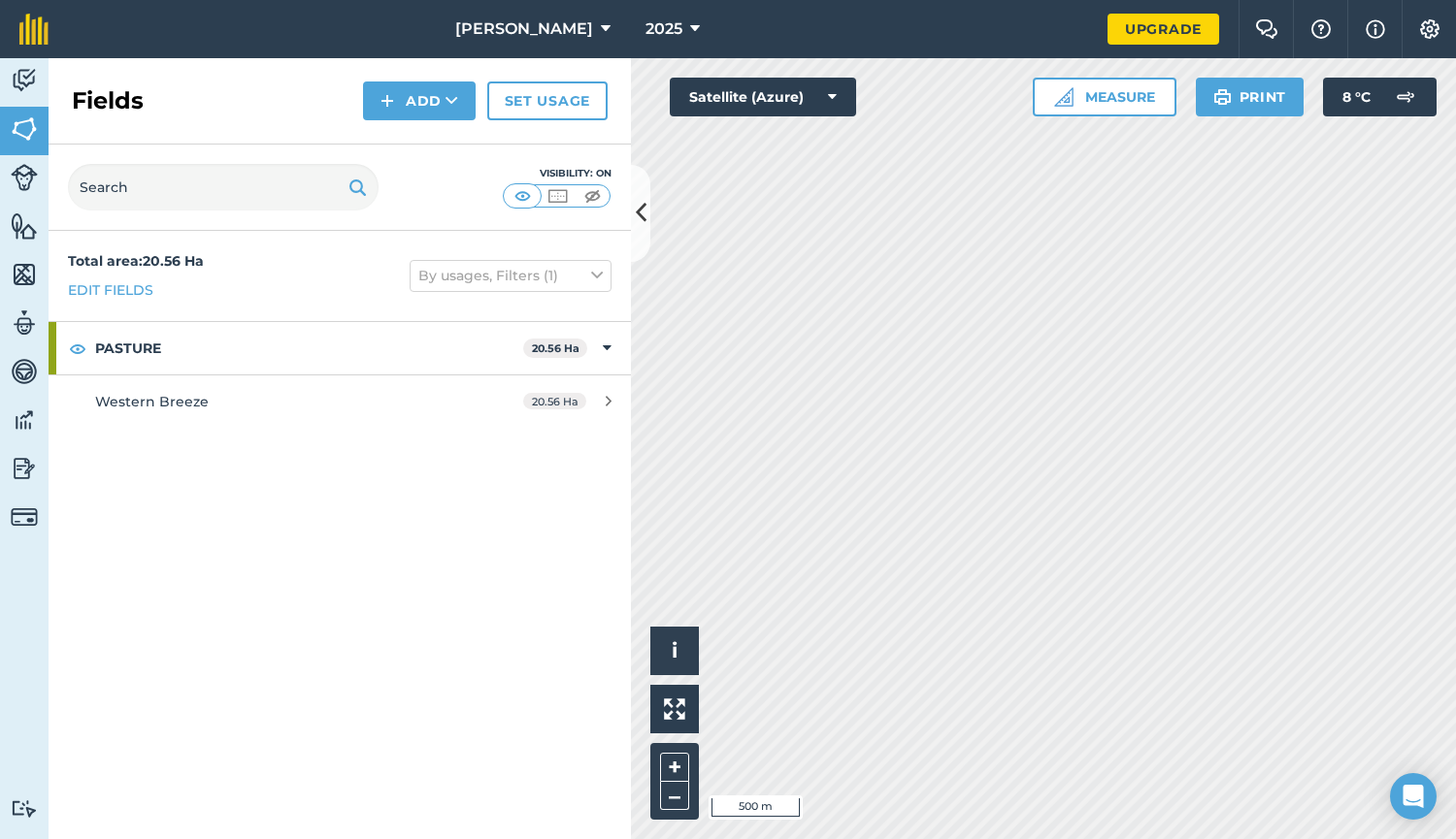
drag, startPoint x: 143, startPoint y: 341, endPoint x: 324, endPoint y: 298, distance: 186.0
click at [324, 298] on div "Total area : 20.56 Ha Edit fields By usages, Filters (1)" at bounding box center [339, 276] width 582 height 90
click at [121, 290] on link "Edit fields" at bounding box center [110, 290] width 85 height 22
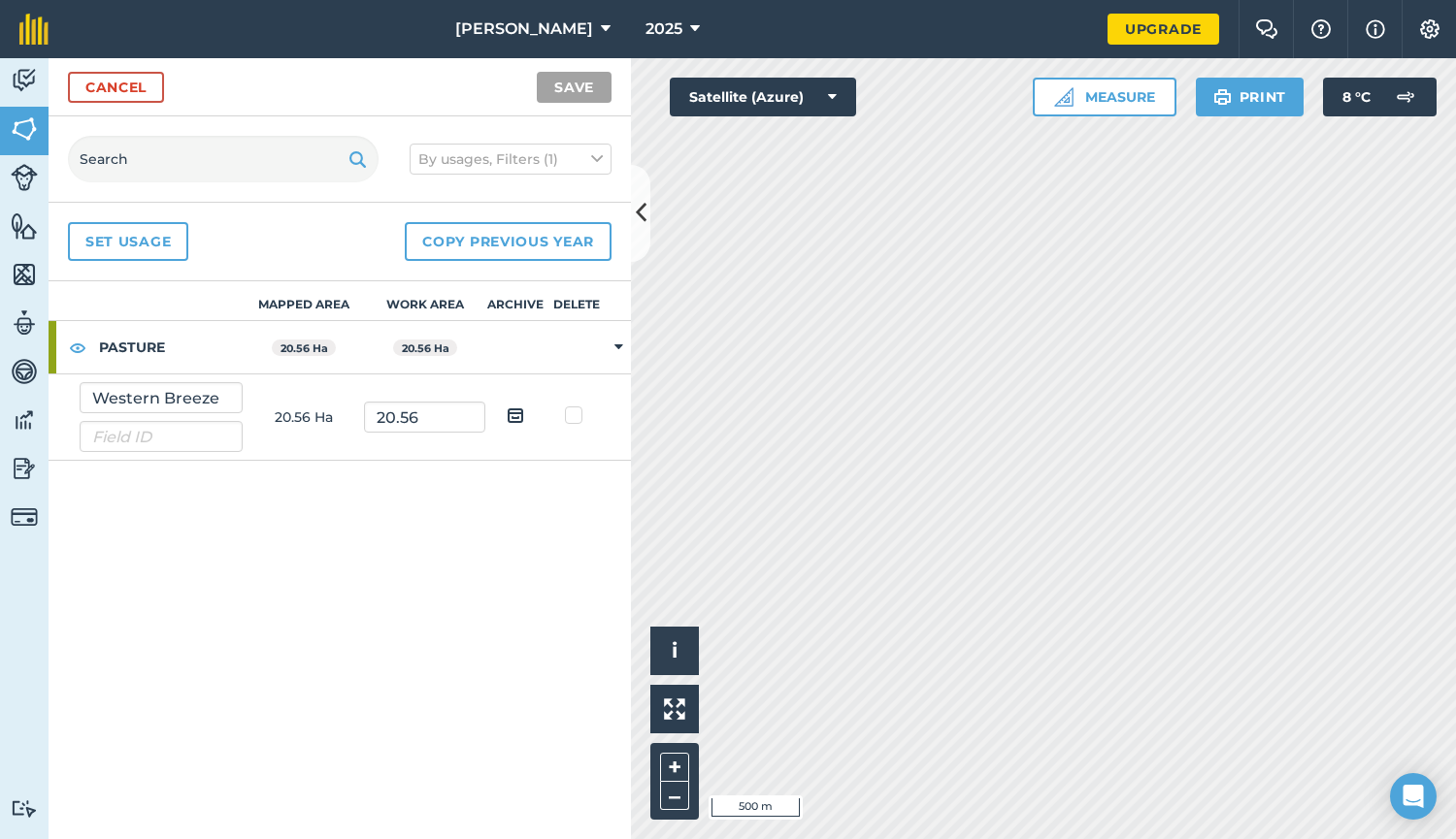
click at [621, 345] on icon at bounding box center [619, 347] width 9 height 18
click at [621, 345] on td at bounding box center [619, 347] width 25 height 53
click at [621, 345] on icon at bounding box center [619, 347] width 9 height 18
click at [621, 345] on td at bounding box center [619, 347] width 25 height 53
click at [146, 238] on link "Set usage" at bounding box center [128, 241] width 121 height 39
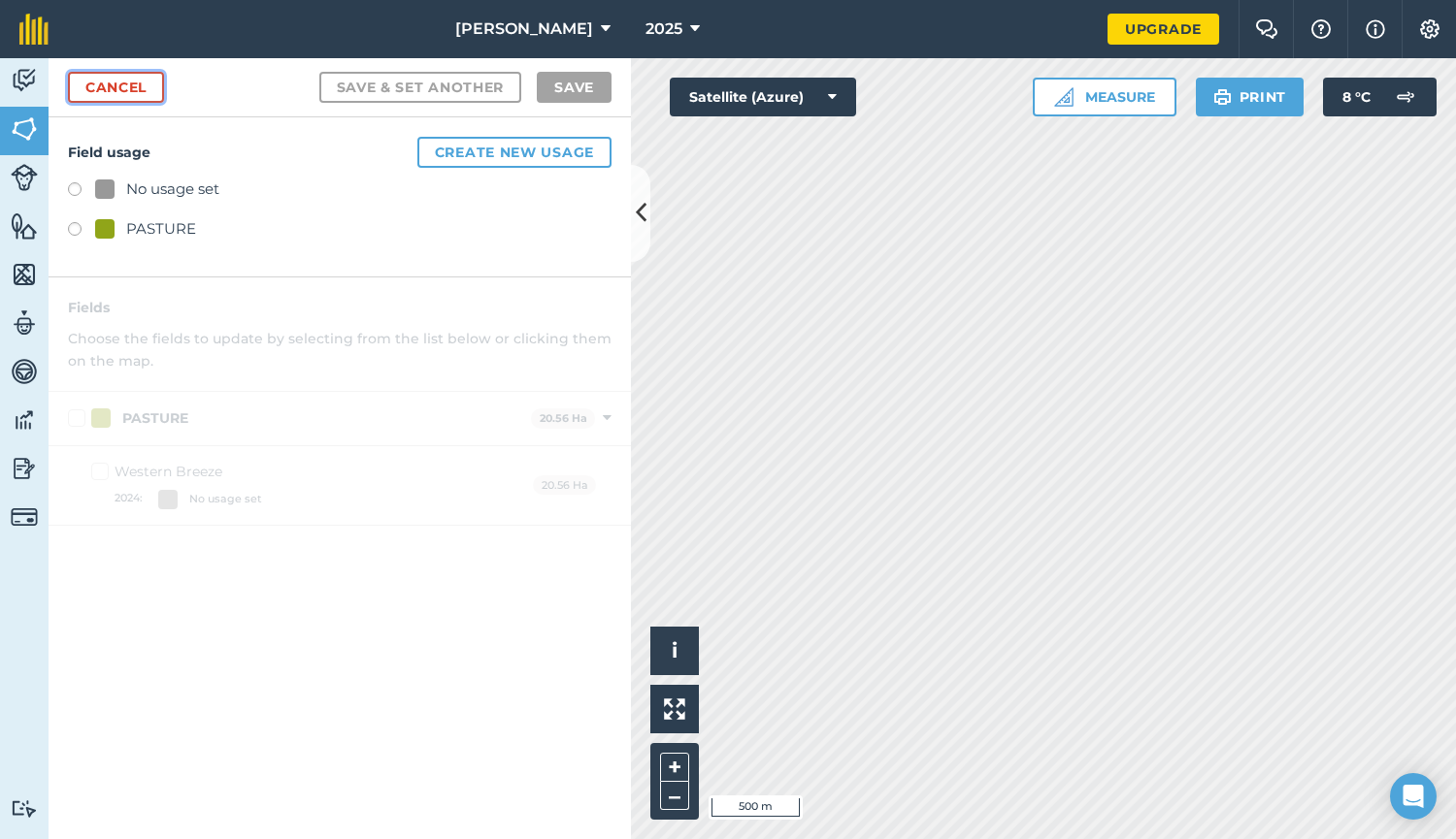
click at [123, 88] on link "Cancel" at bounding box center [116, 87] width 96 height 31
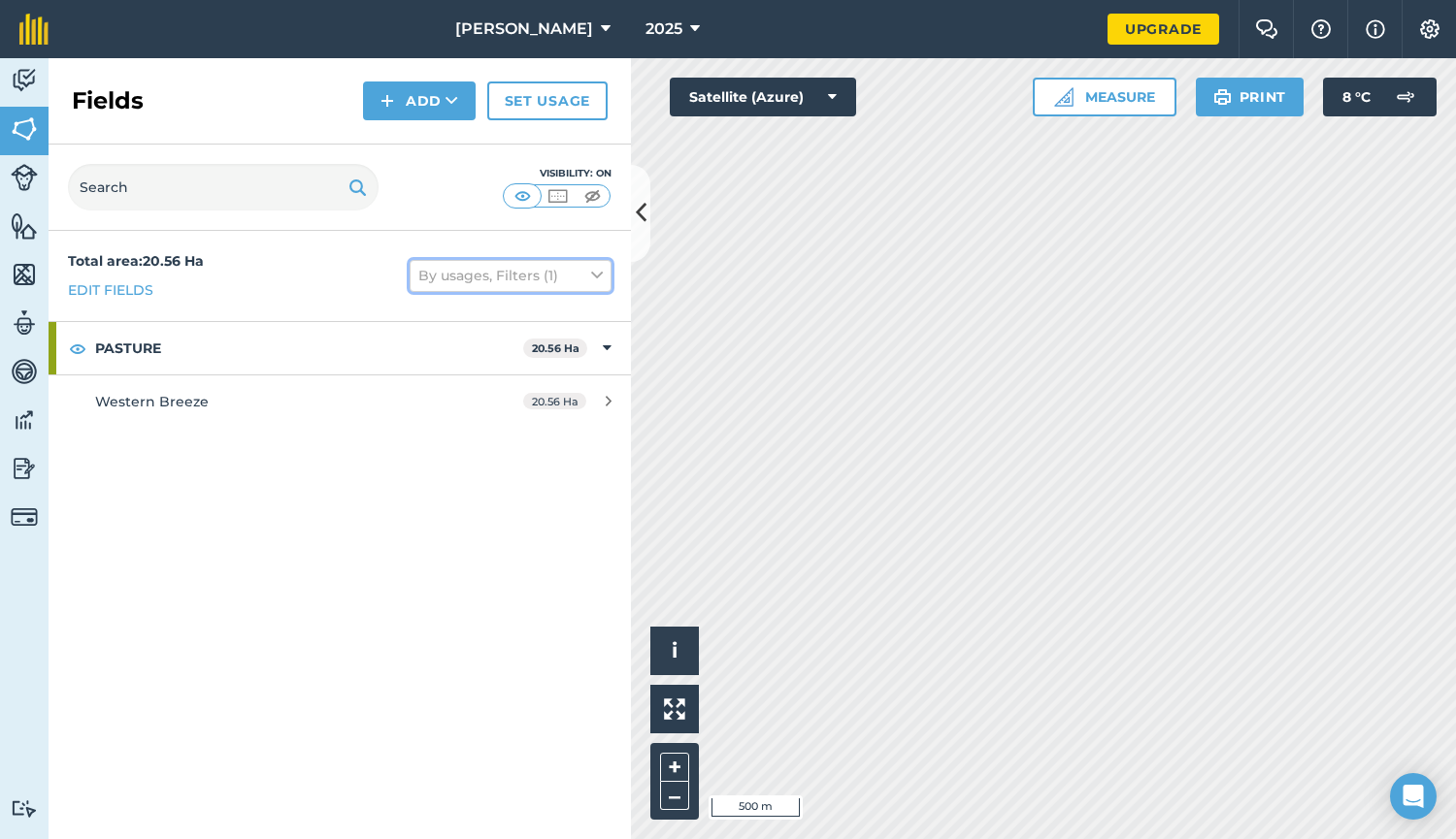
click at [593, 275] on icon at bounding box center [597, 276] width 12 height 22
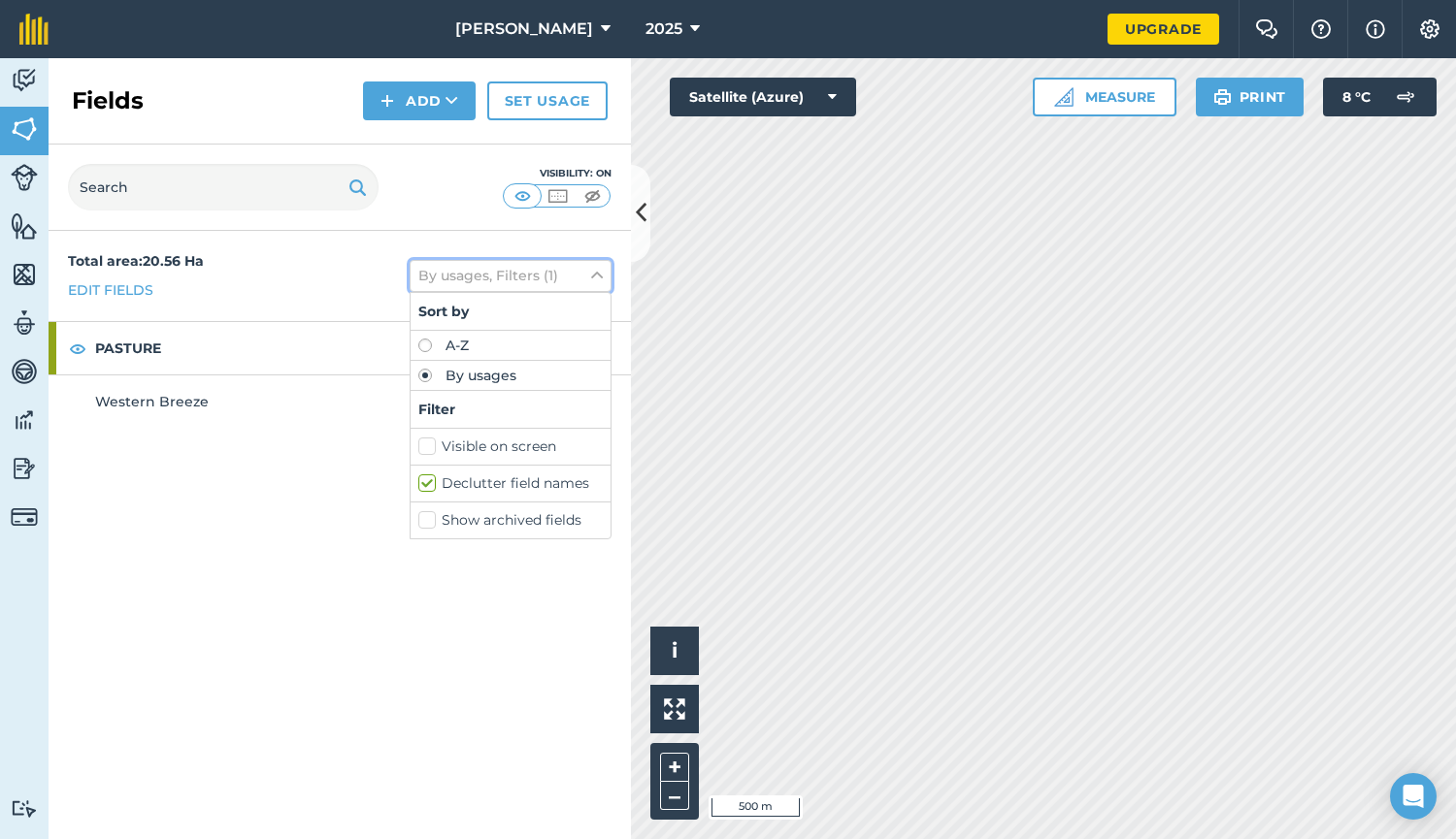
click at [593, 275] on icon at bounding box center [597, 276] width 12 height 22
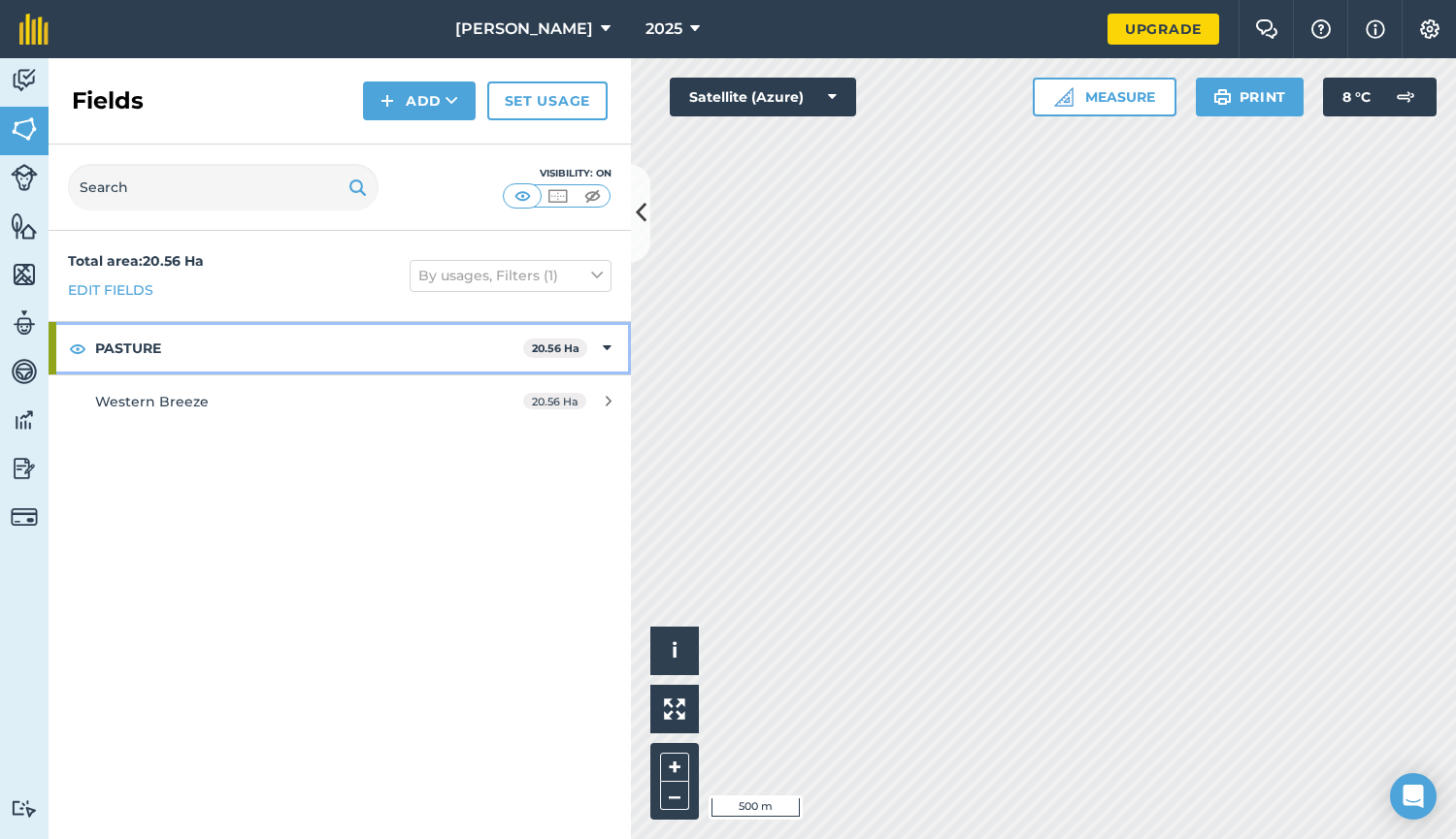
click at [606, 348] on icon at bounding box center [607, 348] width 9 height 22
click at [606, 348] on div "PASTURE 20.56 Ha" at bounding box center [339, 347] width 582 height 52
drag, startPoint x: 644, startPoint y: 250, endPoint x: 342, endPoint y: 437, distance: 355.2
click at [342, 437] on div "Total area : 20.56 Ha Edit fields By usages, Filters (1) PASTURE 20.56 Ha Weste…" at bounding box center [339, 535] width 582 height 608
drag, startPoint x: 553, startPoint y: 345, endPoint x: 356, endPoint y: 357, distance: 197.4
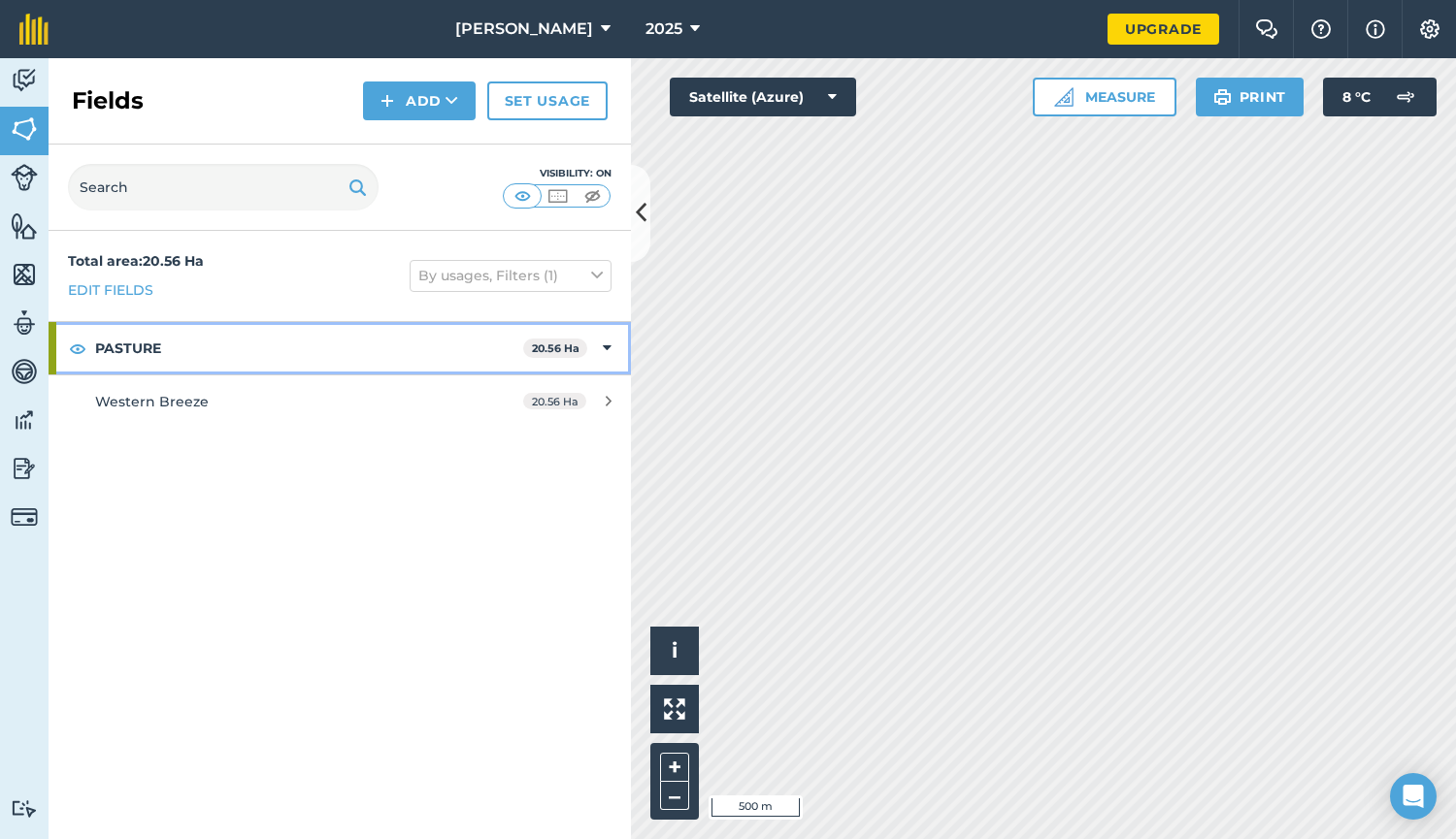
click at [356, 357] on strong "PASTURE" at bounding box center [309, 347] width 428 height 52
click at [604, 347] on div "PASTURE 20.56 Ha" at bounding box center [339, 347] width 582 height 52
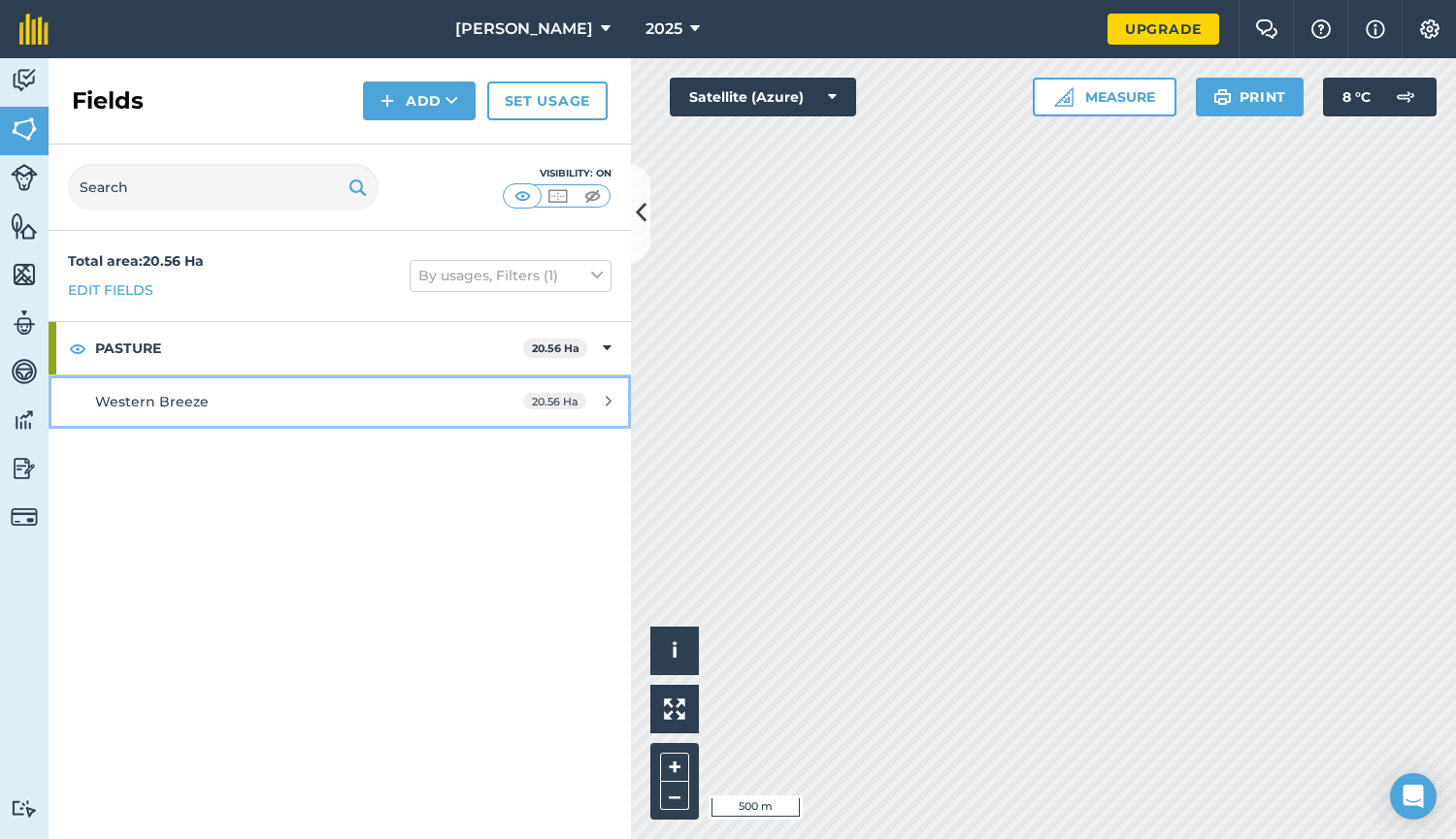
click at [184, 402] on span "Western Breeze" at bounding box center [152, 401] width 114 height 18
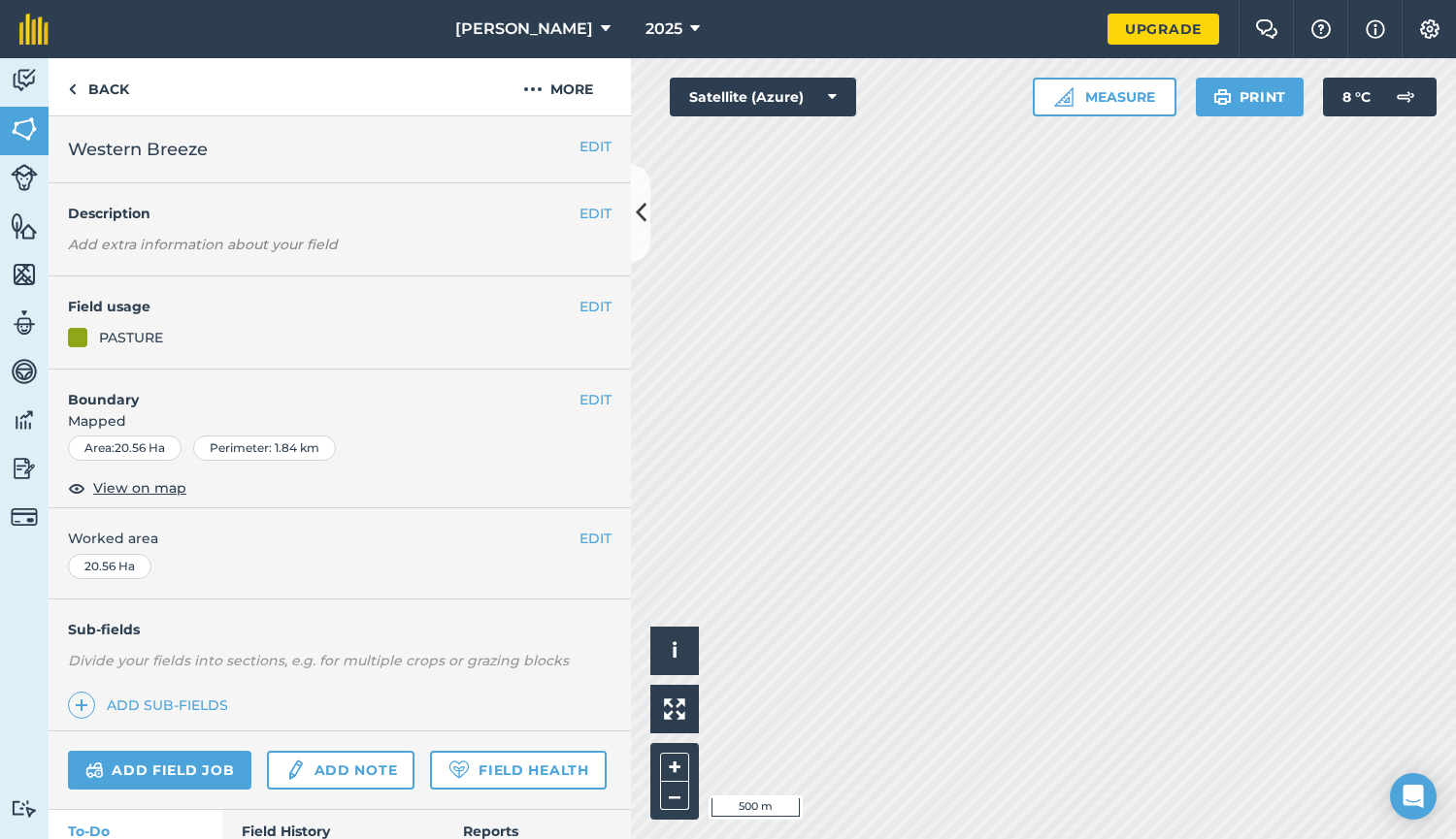
click at [204, 143] on div "EDIT Western Breeze" at bounding box center [339, 150] width 582 height 67
click at [73, 82] on img at bounding box center [72, 89] width 9 height 24
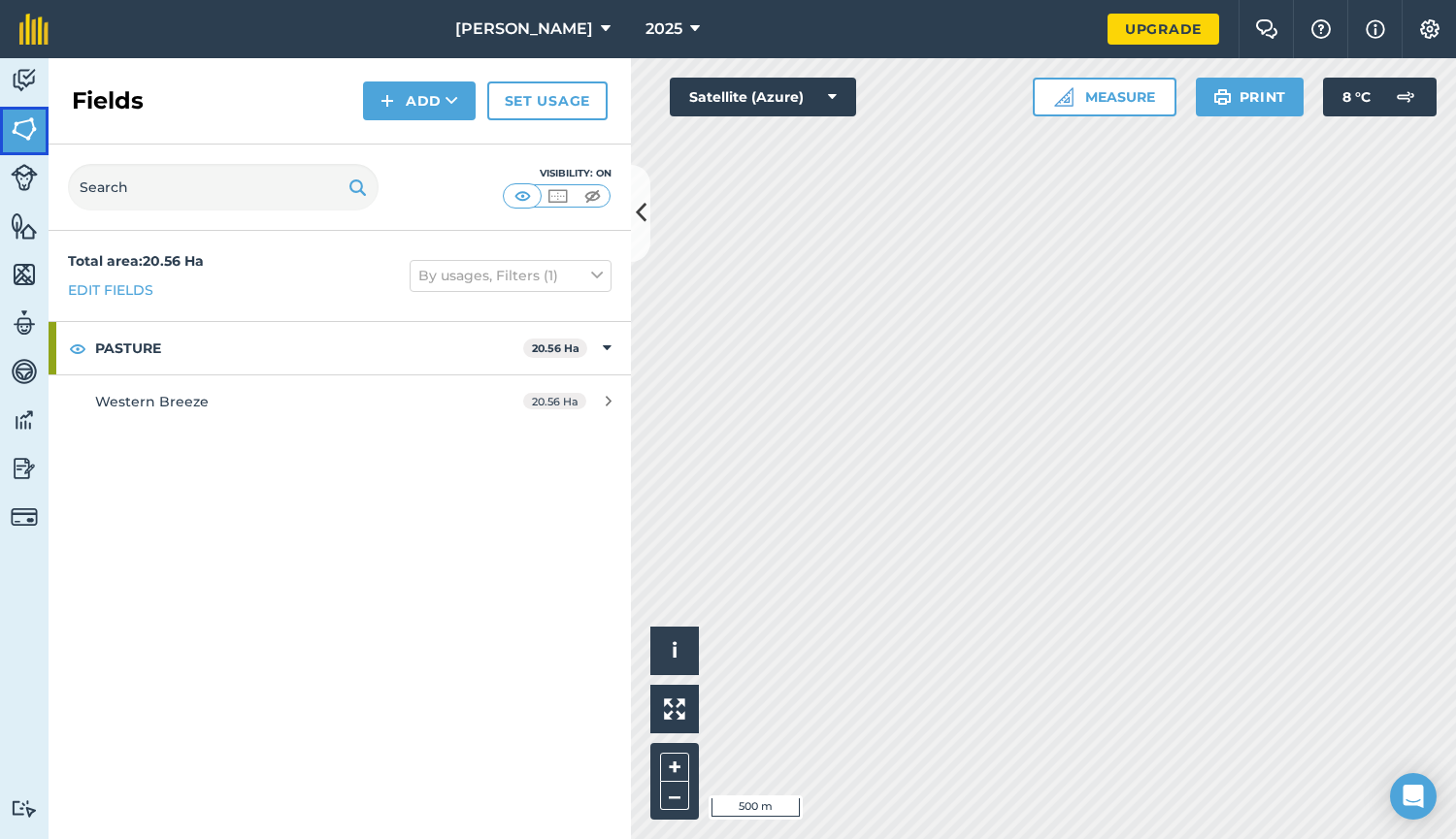
click at [24, 122] on img at bounding box center [25, 130] width 27 height 29
click at [133, 286] on link "Edit fields" at bounding box center [110, 290] width 85 height 22
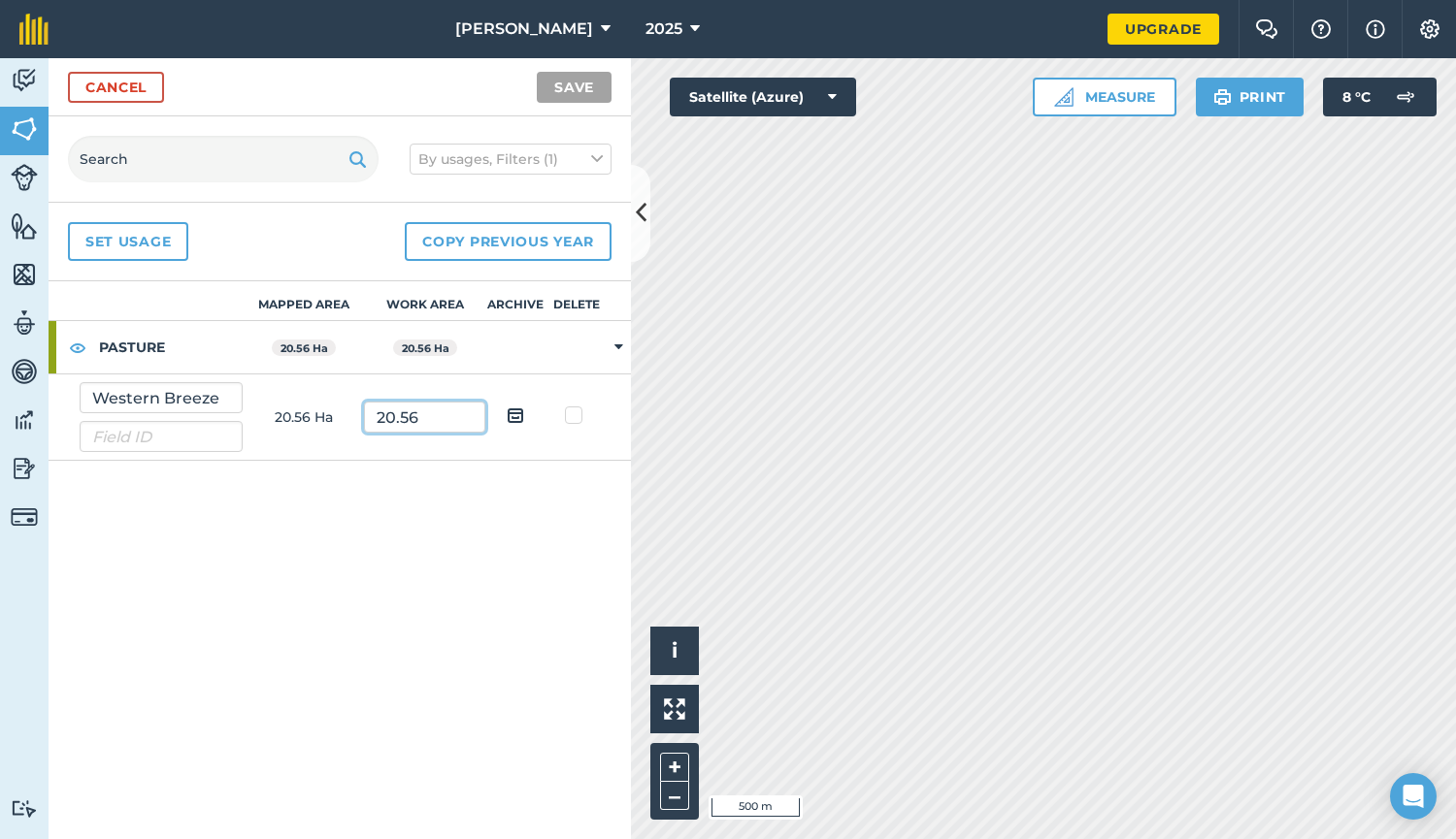
click at [430, 414] on input "20.56" at bounding box center [425, 417] width 122 height 31
drag, startPoint x: 429, startPoint y: 415, endPoint x: 374, endPoint y: 414, distance: 55.0
click at [374, 414] on input "20.56" at bounding box center [425, 417] width 122 height 31
type input "0"
click at [326, 415] on td "20.56 Ha" at bounding box center [303, 418] width 122 height 86
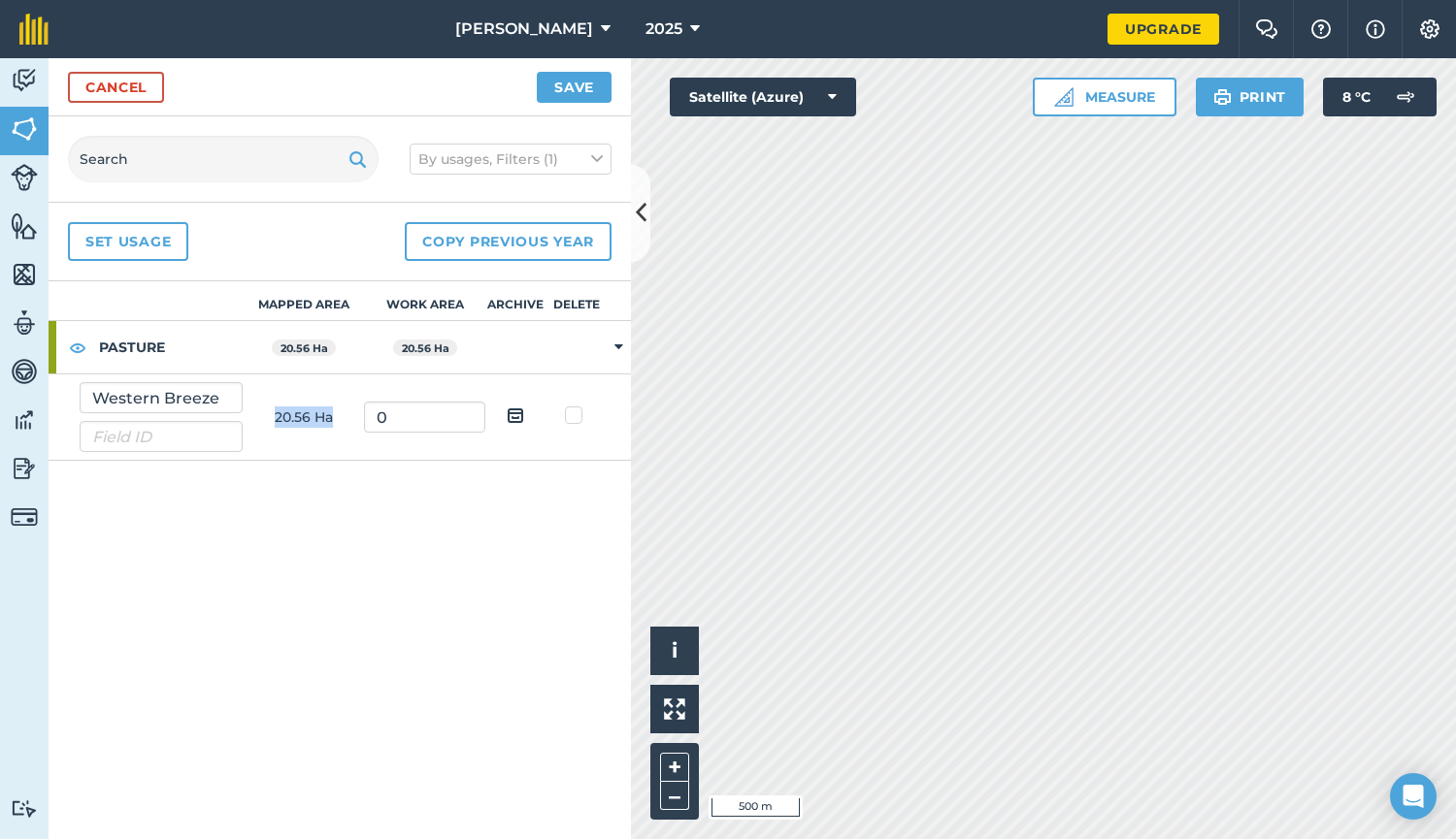
drag, startPoint x: 332, startPoint y: 416, endPoint x: 267, endPoint y: 419, distance: 65.1
click at [267, 419] on td "20.56 Ha" at bounding box center [303, 418] width 122 height 86
click at [393, 425] on input "0" at bounding box center [425, 417] width 122 height 31
click at [422, 348] on strong "20.56 Ha" at bounding box center [425, 348] width 47 height 14
click at [292, 345] on strong "20.56 Ha" at bounding box center [304, 348] width 47 height 14
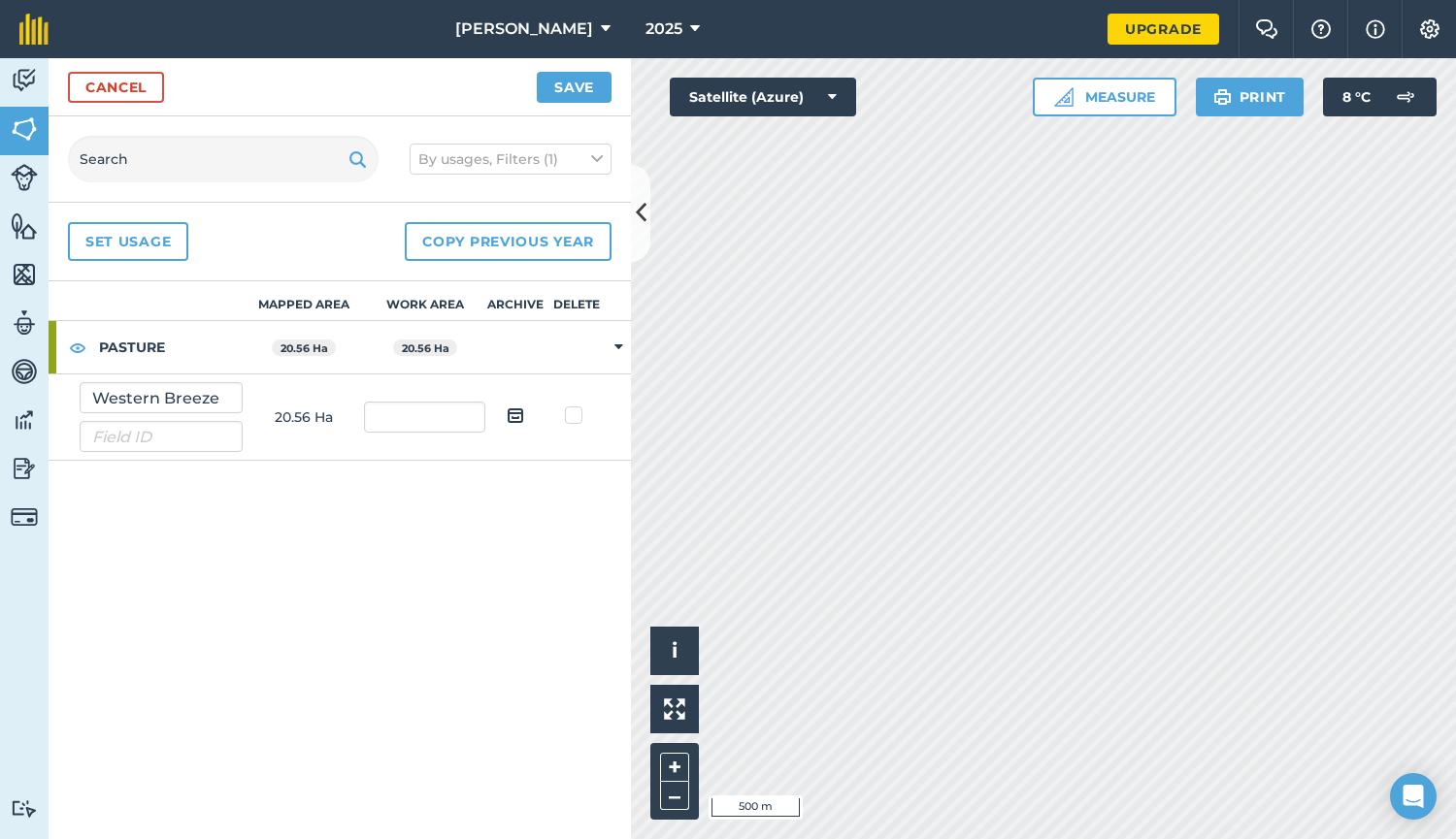
click at [517, 419] on img at bounding box center [515, 415] width 18 height 24
click at [524, 415] on input "checkbox" at bounding box center [530, 408] width 13 height 13
click at [513, 416] on img at bounding box center [515, 415] width 18 height 24
click at [524, 415] on input "checkbox" at bounding box center [530, 408] width 13 height 13
checkbox input "false"
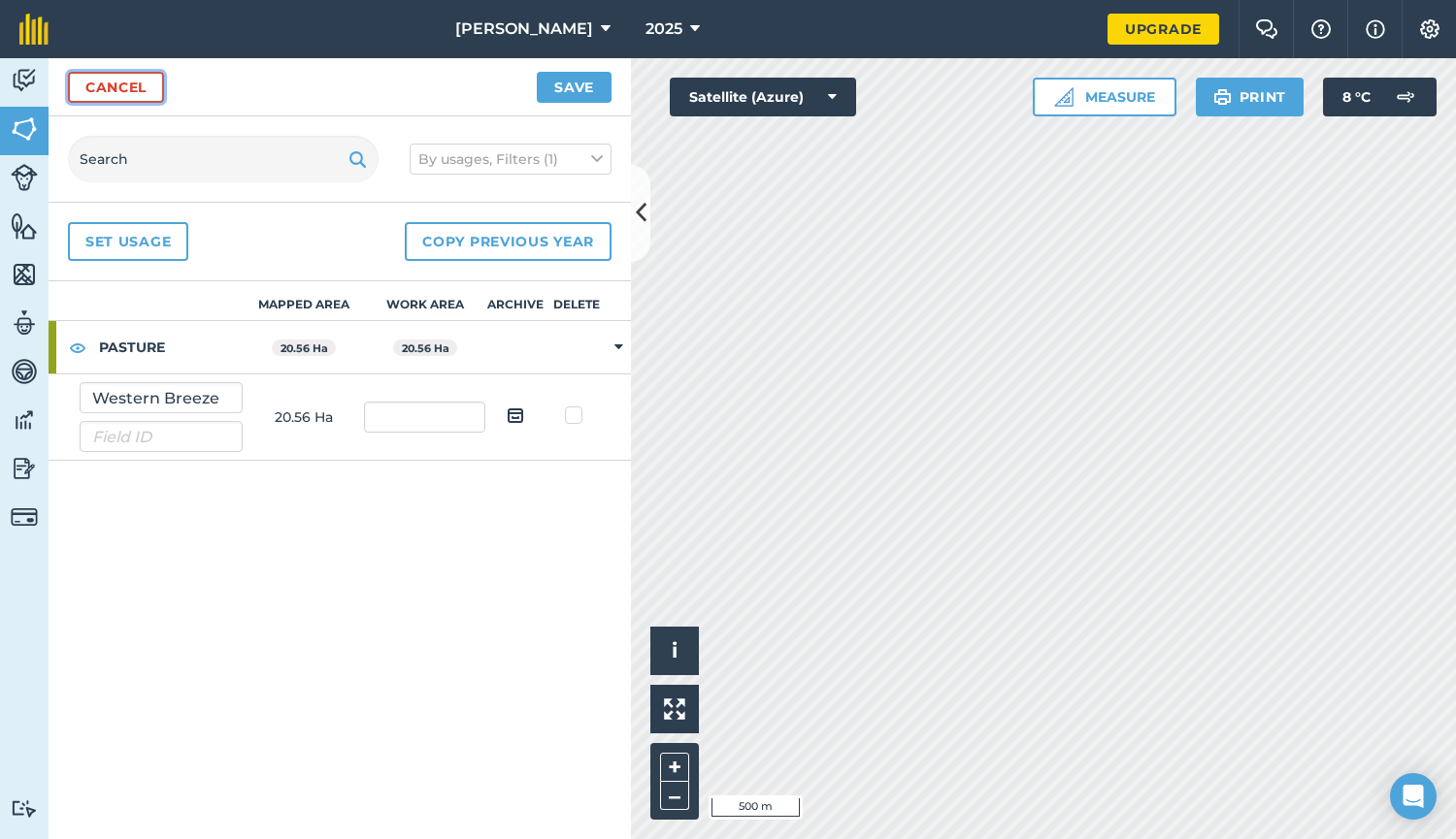
click at [100, 89] on link "Cancel" at bounding box center [116, 87] width 96 height 31
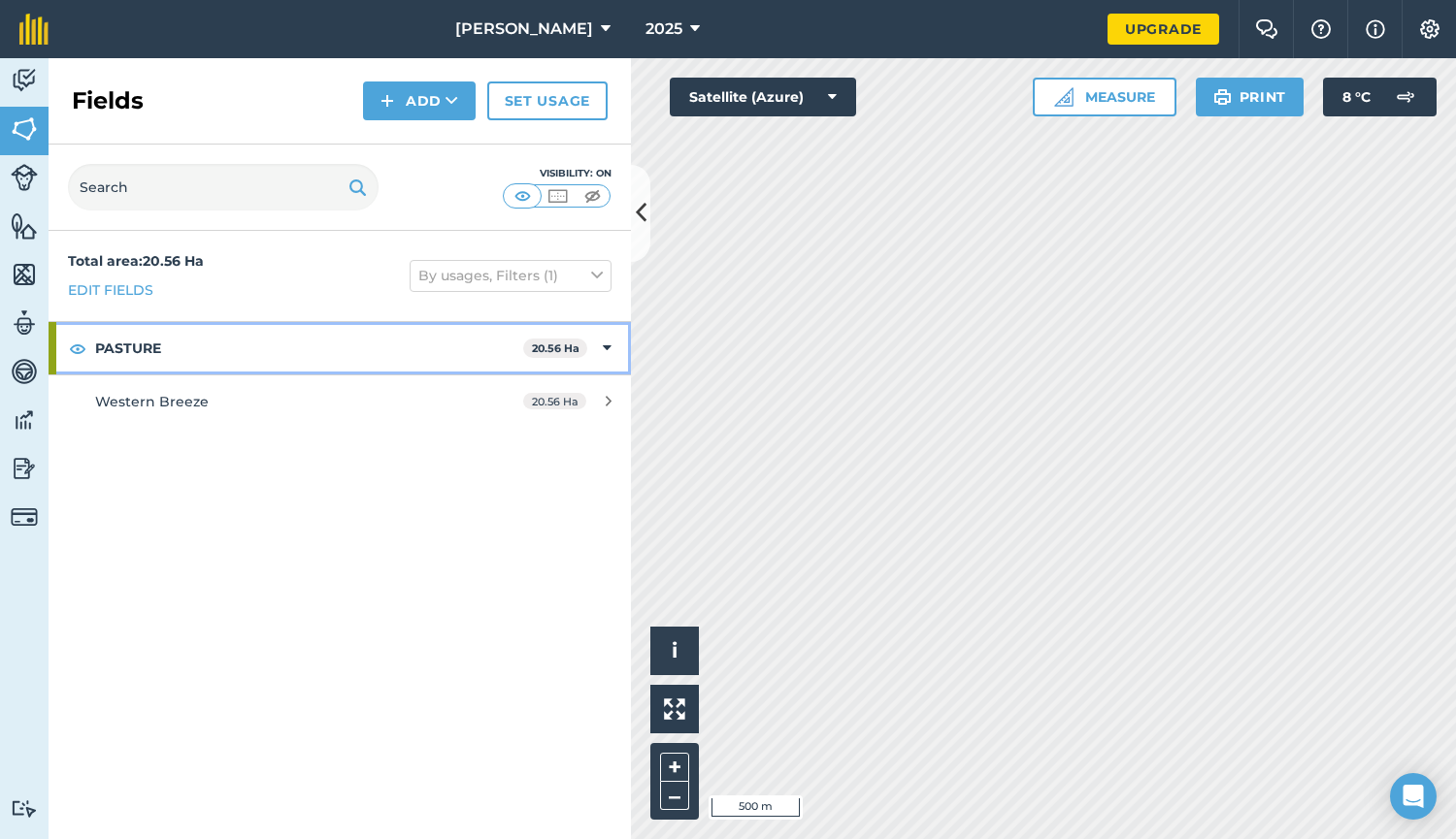
click at [55, 347] on div at bounding box center [52, 347] width 8 height 52
drag, startPoint x: 54, startPoint y: 346, endPoint x: 263, endPoint y: 340, distance: 209.1
click at [263, 340] on strong "PASTURE" at bounding box center [311, 347] width 432 height 52
click at [158, 343] on strong "PASTURE" at bounding box center [309, 347] width 428 height 52
click at [613, 344] on div "PASTURE 20.56 Ha" at bounding box center [339, 347] width 582 height 52
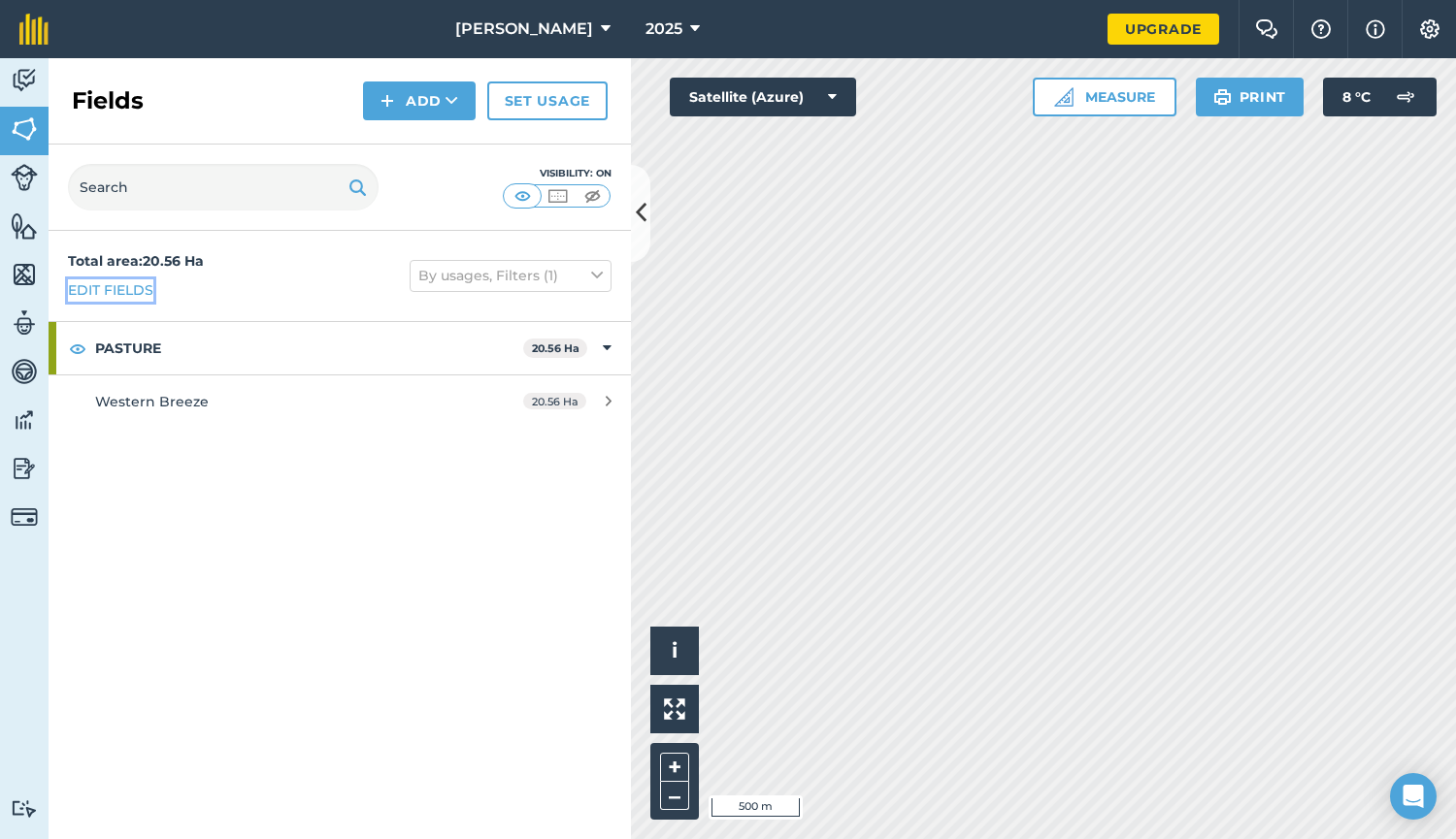
click at [136, 289] on link "Edit fields" at bounding box center [110, 290] width 85 height 22
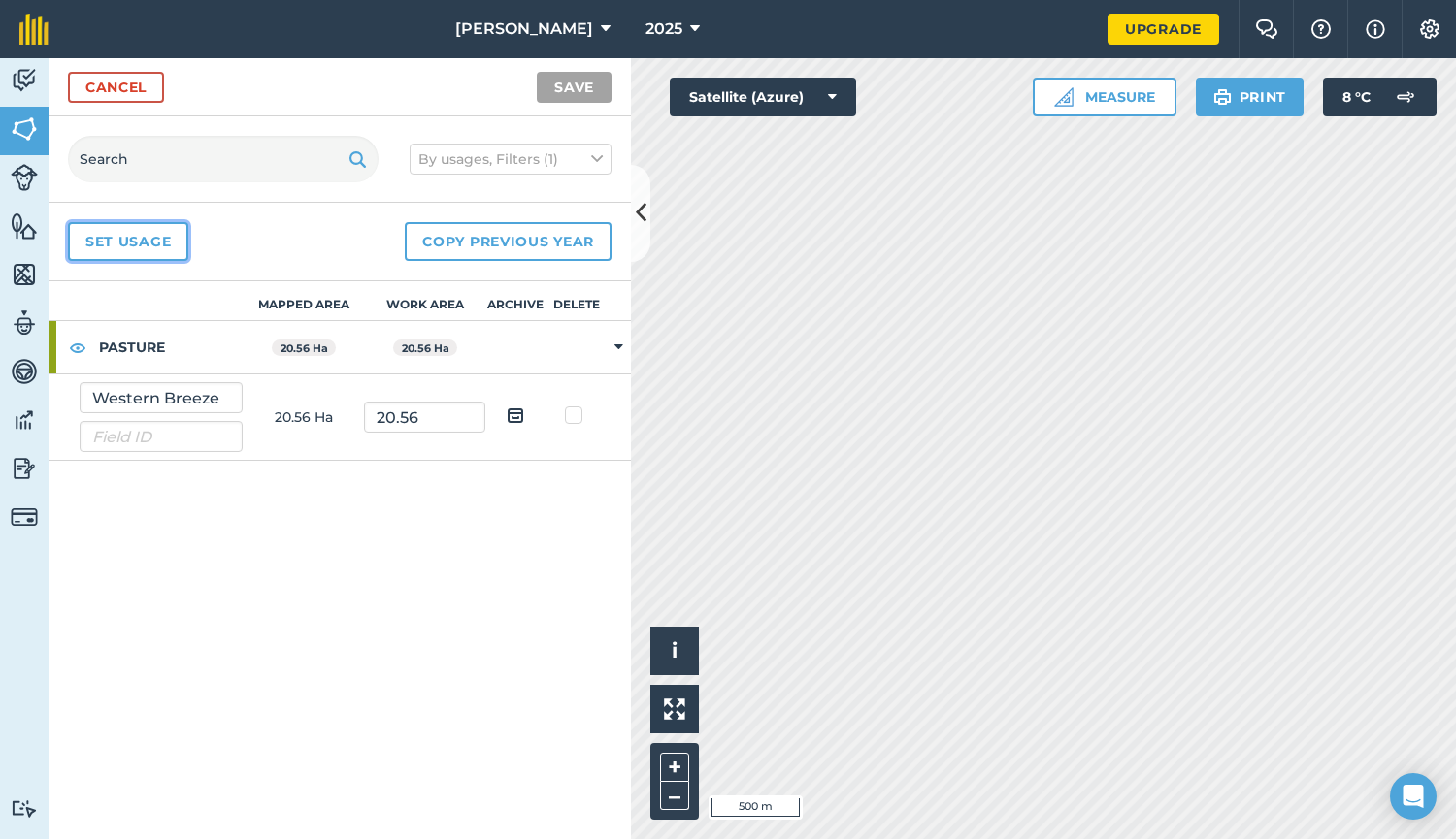
click at [157, 236] on link "Set usage" at bounding box center [128, 241] width 121 height 39
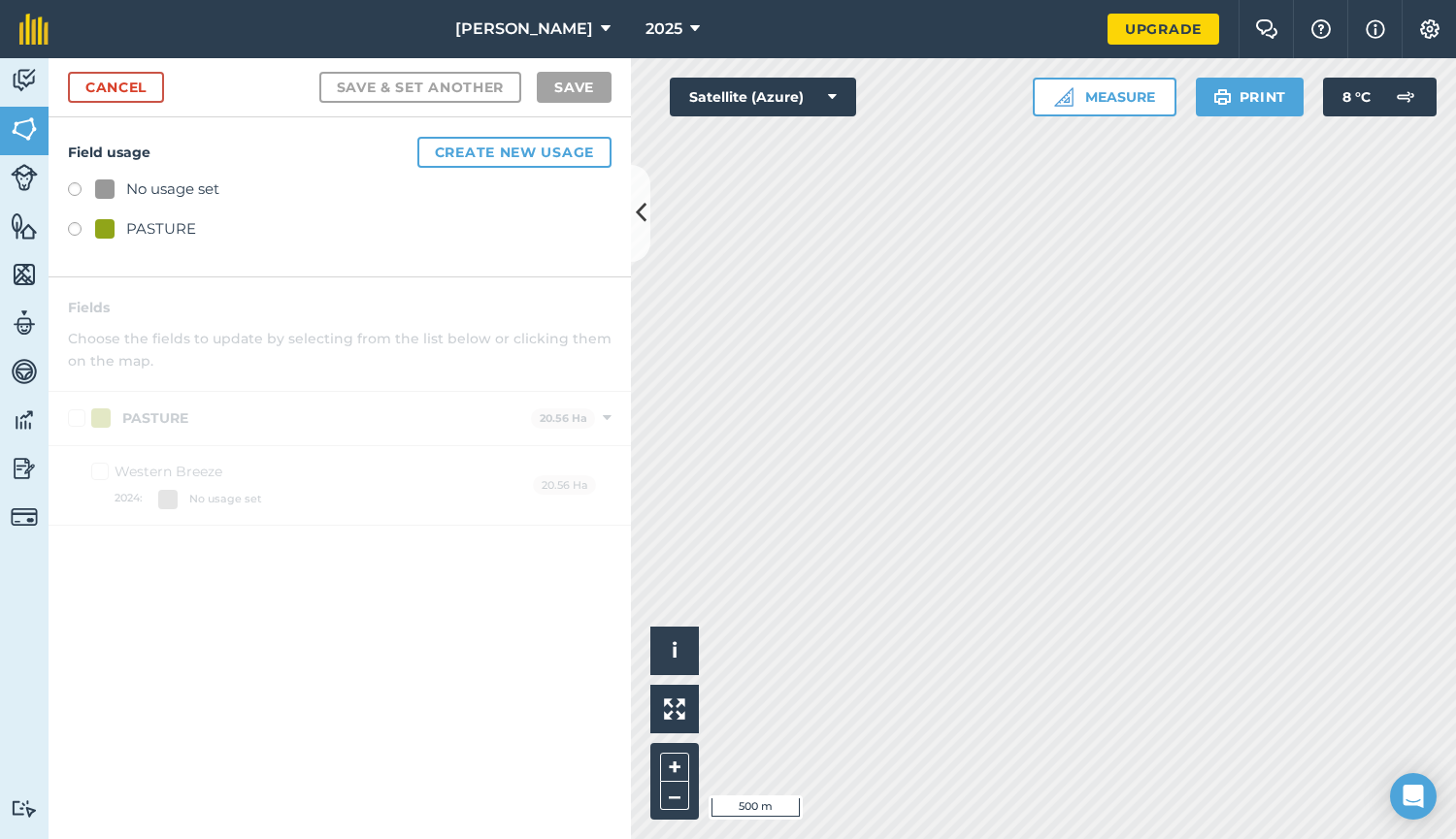
click at [77, 226] on label at bounding box center [81, 232] width 27 height 20
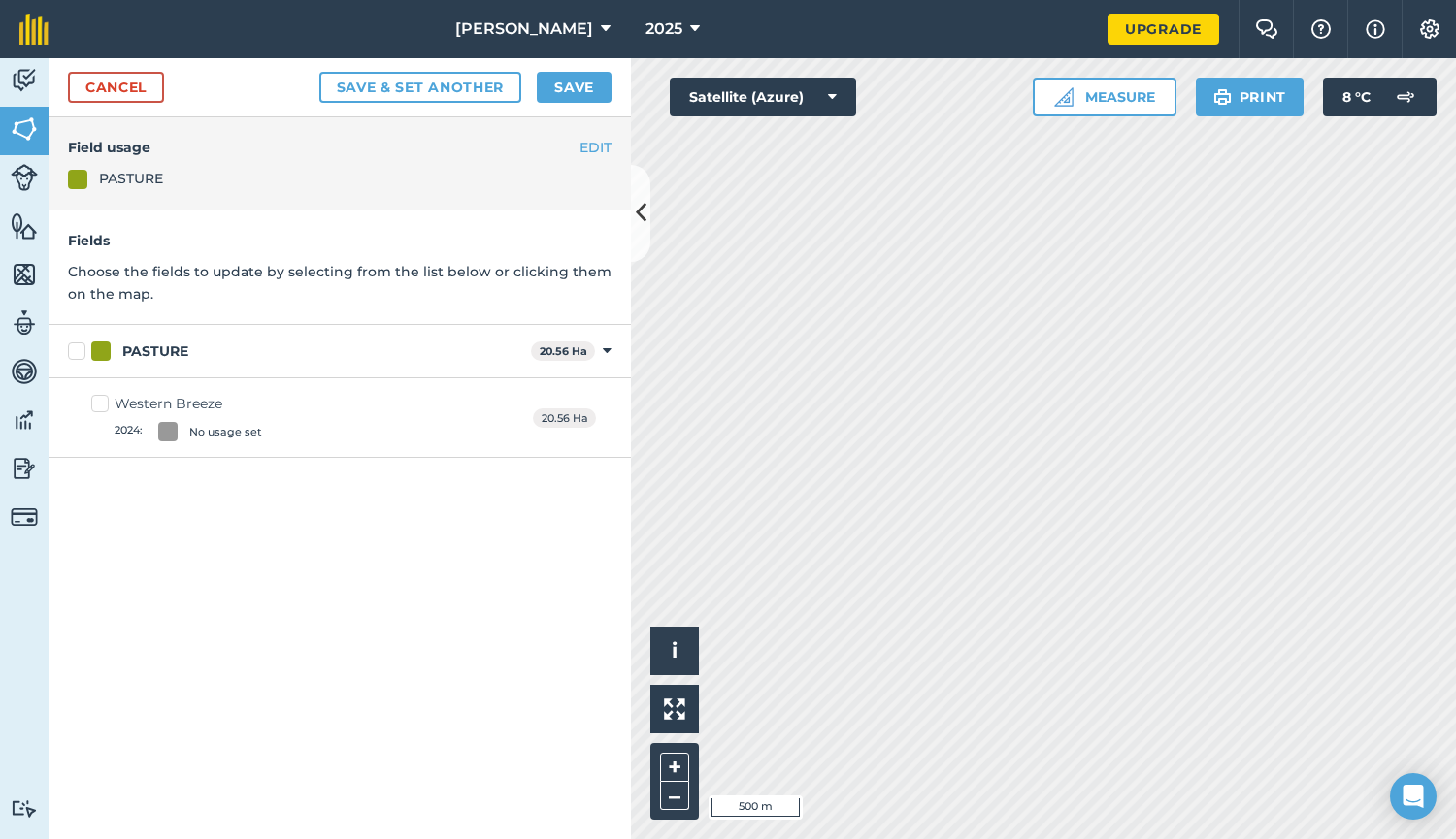
click at [77, 352] on label "PASTURE" at bounding box center [296, 351] width 456 height 21
click at [77, 352] on input "PASTURE" at bounding box center [74, 347] width 13 height 13
checkbox input "true"
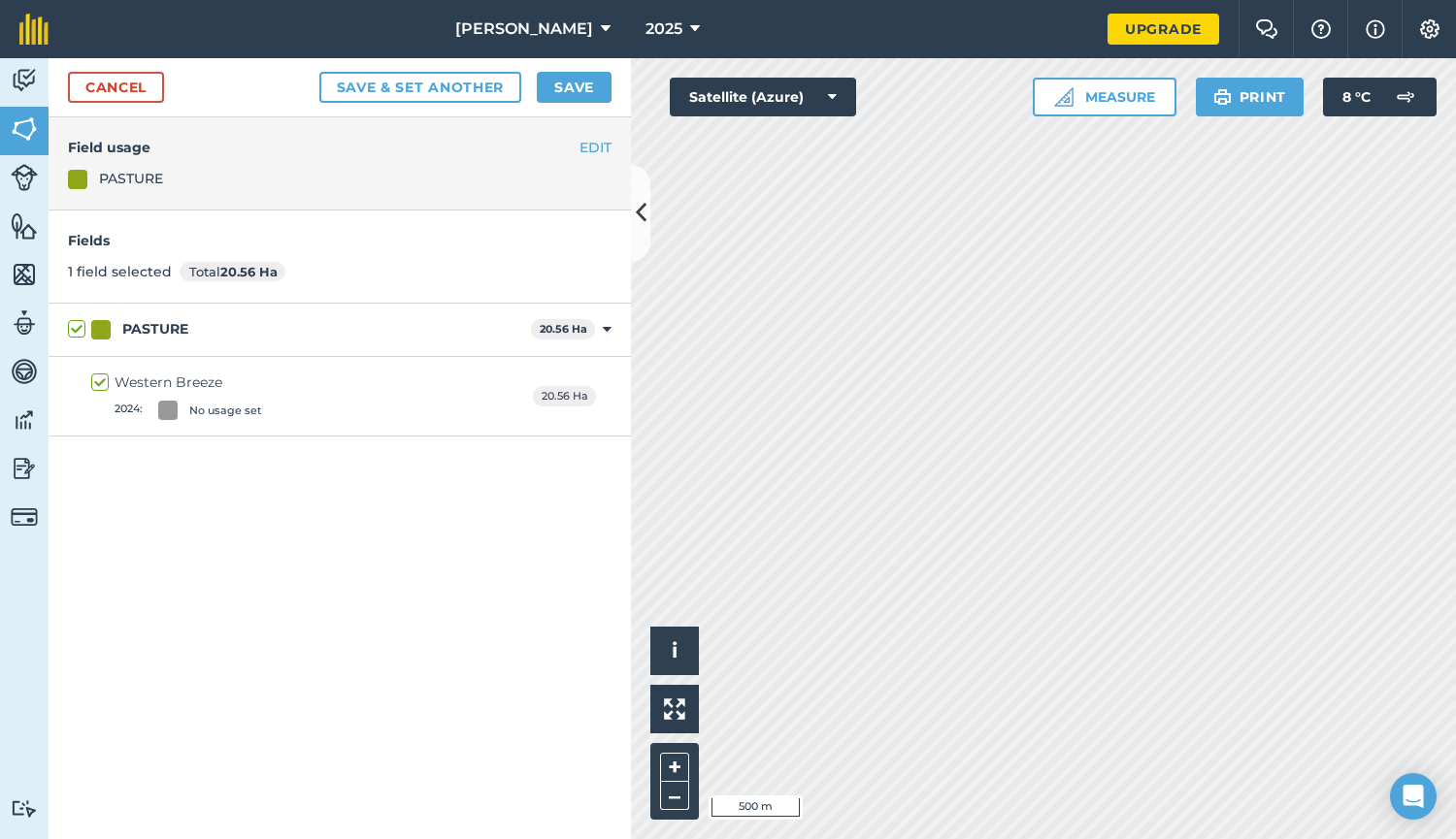
click at [74, 328] on label "PASTURE" at bounding box center [296, 329] width 456 height 21
click at [74, 328] on input "PASTURE" at bounding box center [74, 325] width 13 height 13
checkbox input "false"
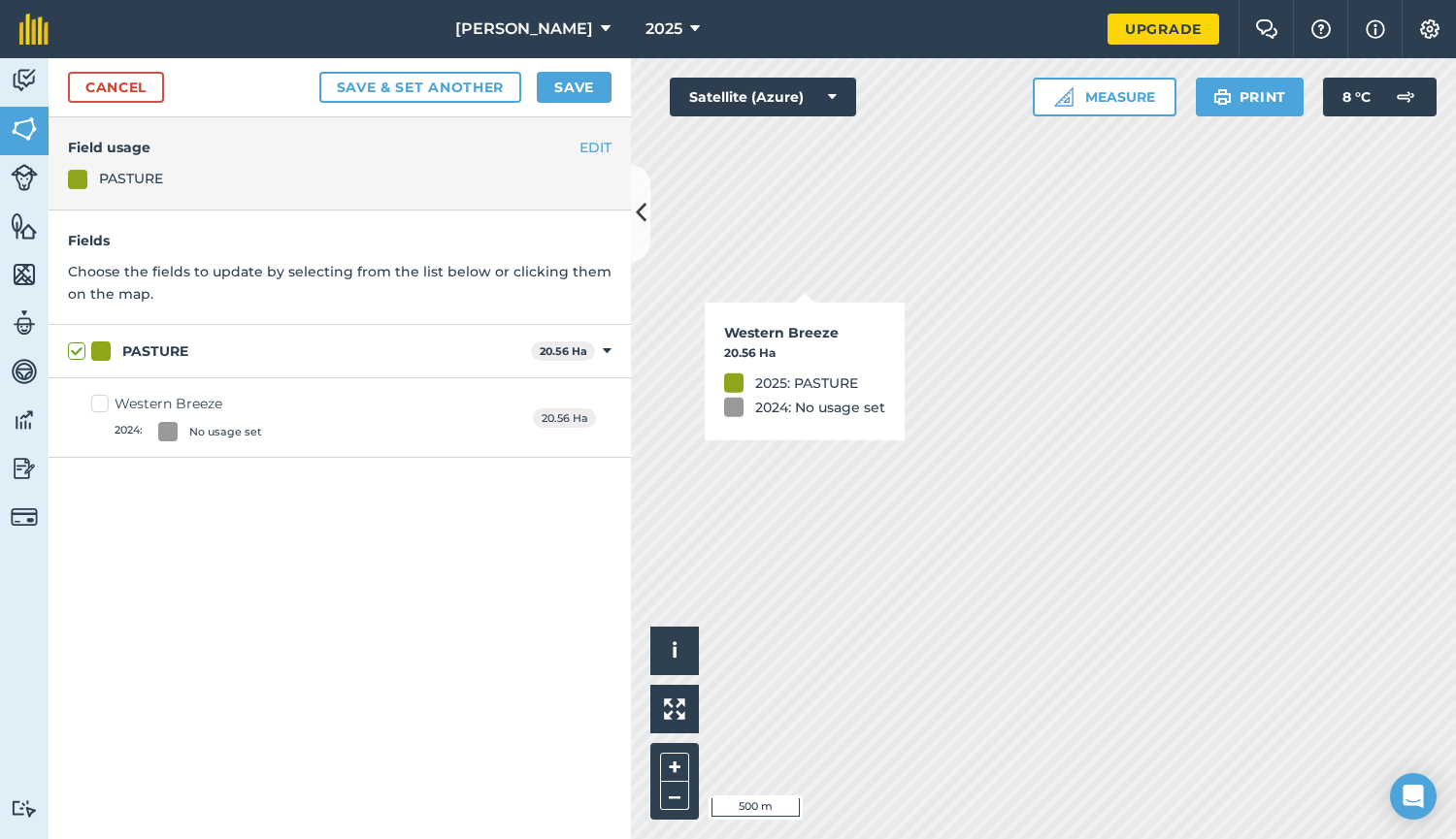
checkbox input "true"
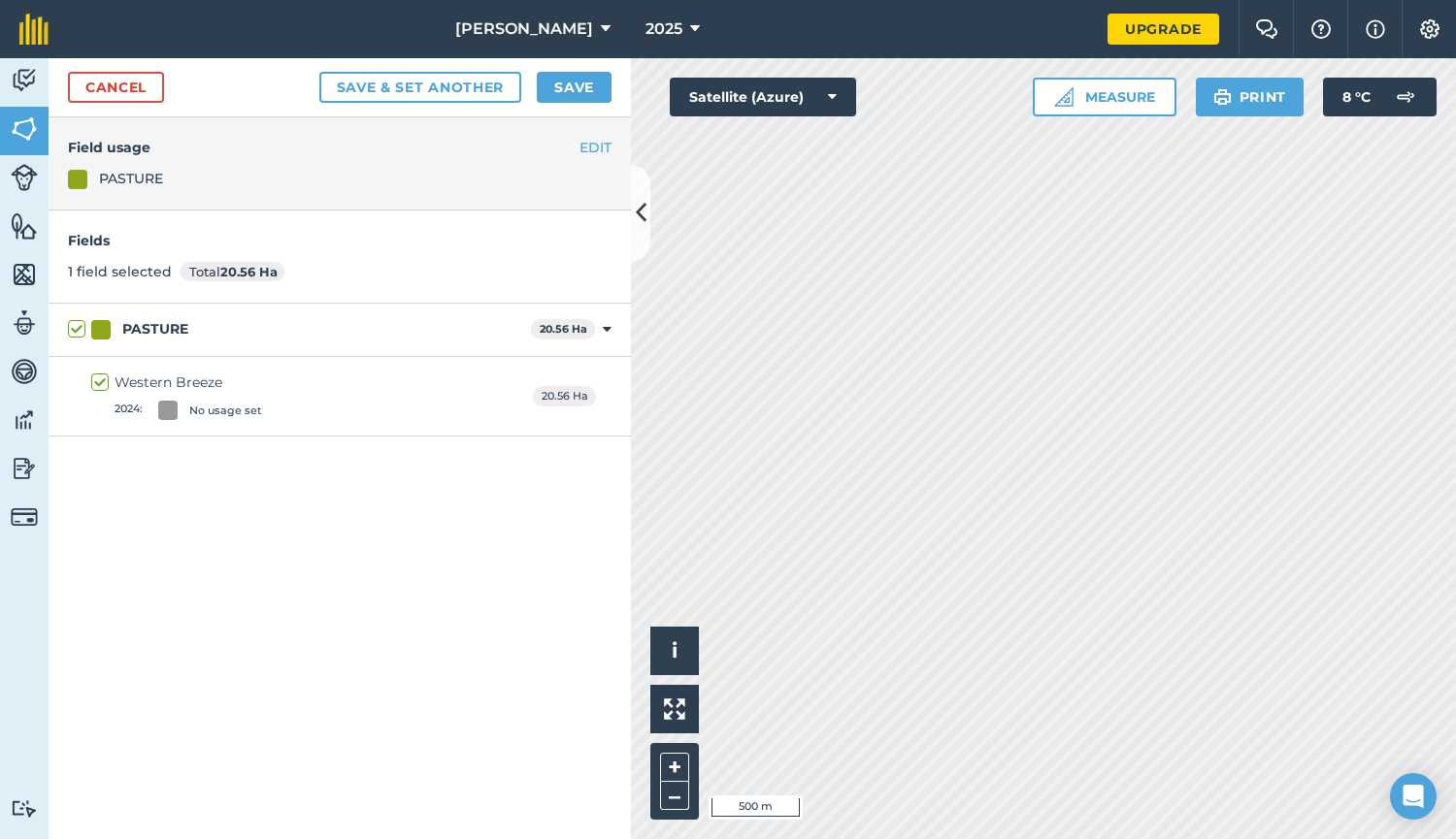
click at [75, 330] on label "PASTURE" at bounding box center [296, 329] width 456 height 21
click at [75, 330] on input "PASTURE" at bounding box center [74, 325] width 13 height 13
checkbox input "false"
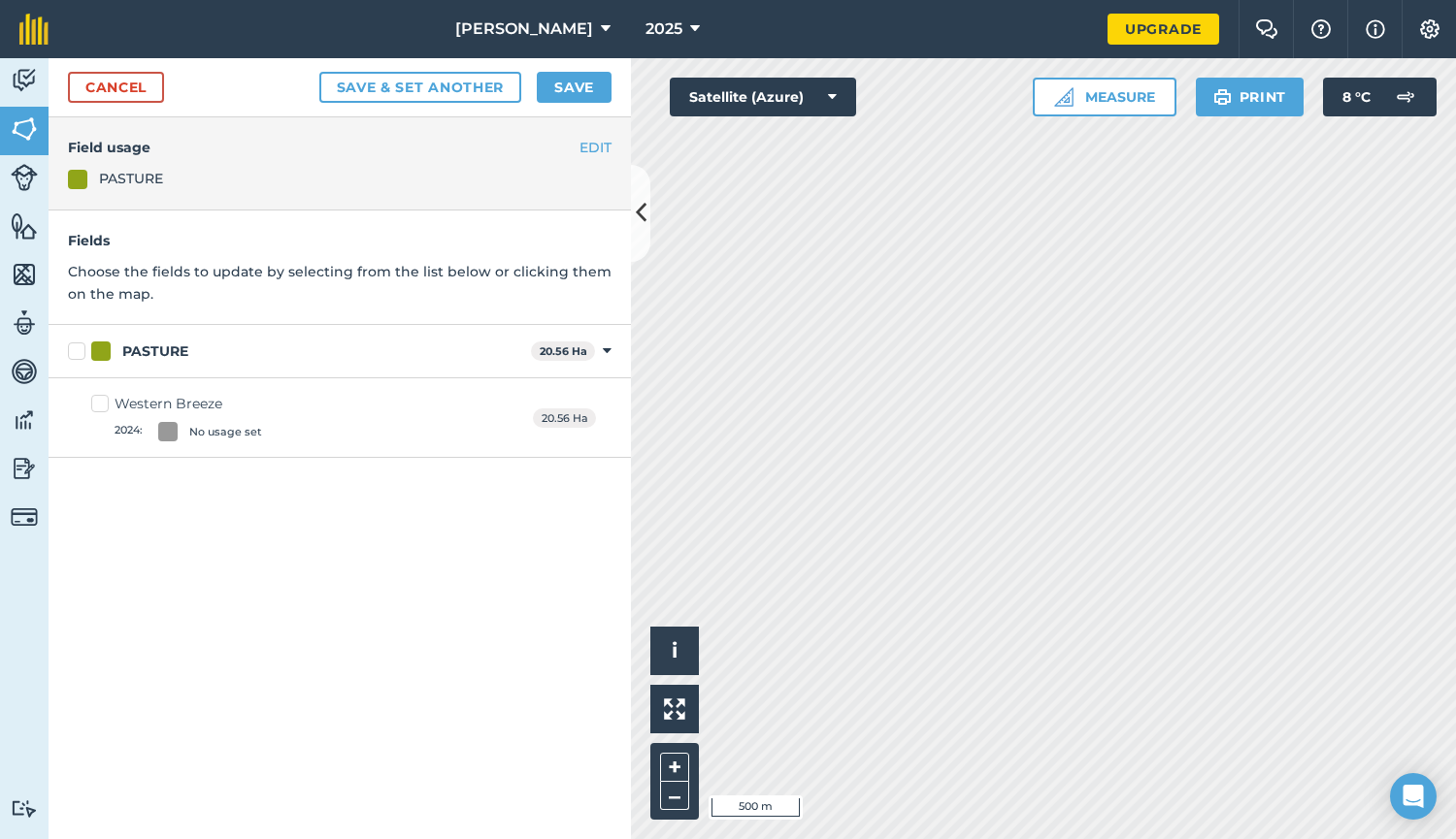
click at [124, 177] on div "PASTURE" at bounding box center [131, 179] width 64 height 22
click at [103, 395] on label "Western Breeze 2024 : No usage set" at bounding box center [177, 417] width 171 height 47
click at [103, 395] on input "Western Breeze 2024 : No usage set" at bounding box center [97, 399] width 13 height 13
checkbox input "true"
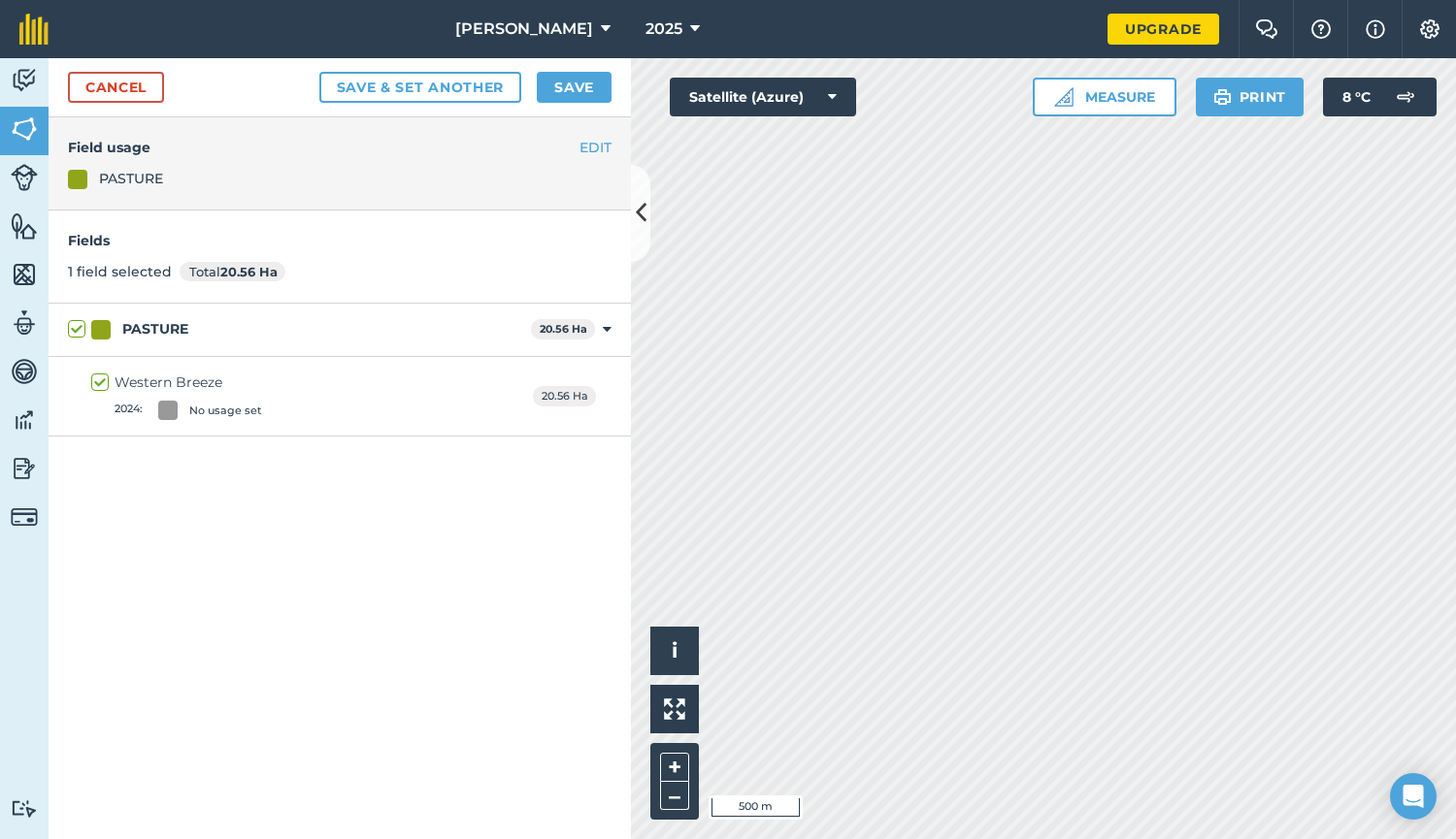
click at [101, 381] on label "Western Breeze 2024 : No usage set" at bounding box center [177, 396] width 171 height 47
click at [101, 381] on input "Western Breeze 2024 : No usage set" at bounding box center [97, 379] width 13 height 13
checkbox input "false"
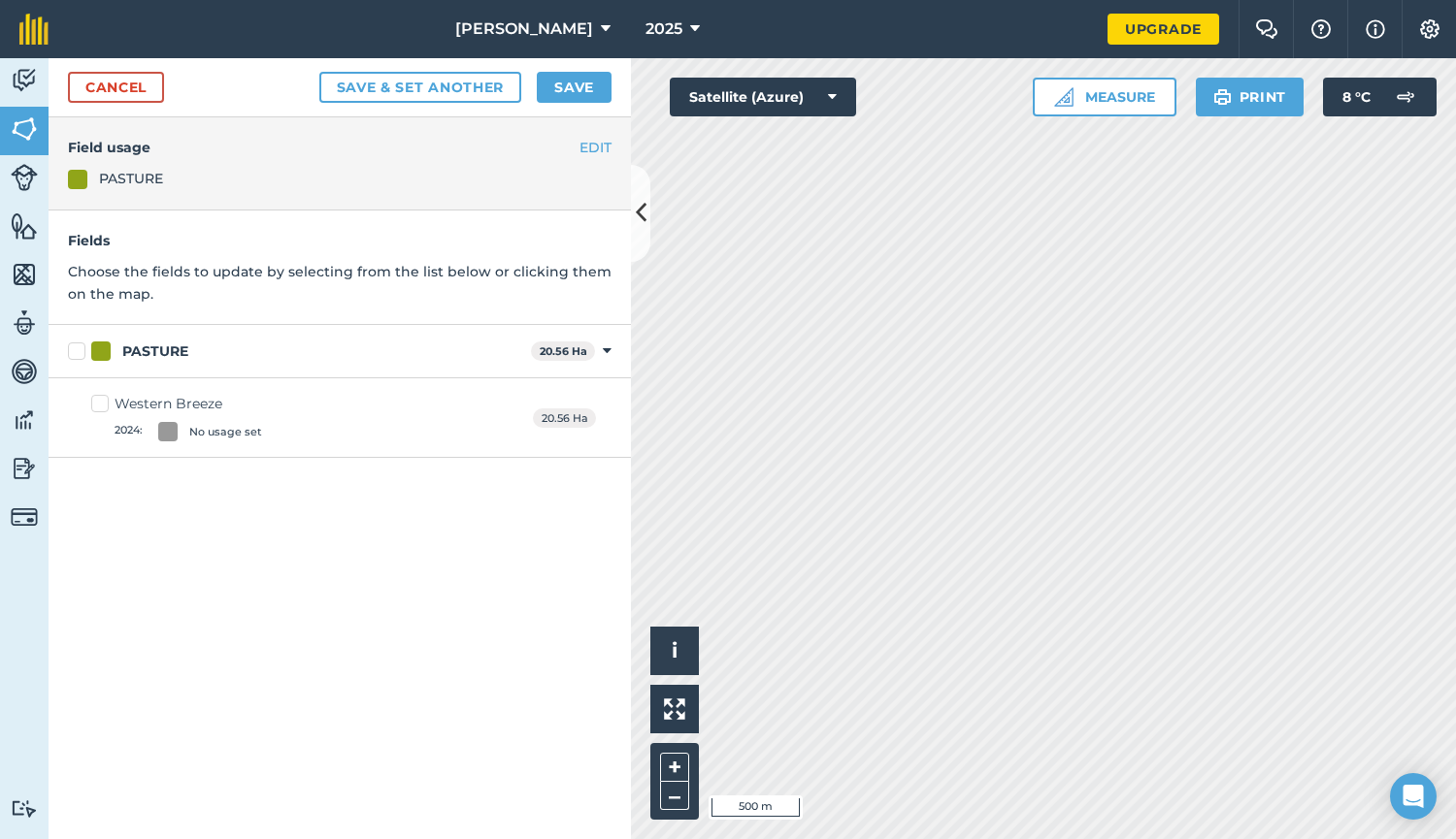
click at [102, 387] on div "Western Breeze 2024 : No usage set 20.56 Ha" at bounding box center [339, 418] width 582 height 79
click at [101, 397] on label "Western Breeze 2024 : No usage set" at bounding box center [177, 417] width 171 height 47
click at [101, 397] on input "Western Breeze 2024 : No usage set" at bounding box center [97, 399] width 13 height 13
checkbox input "true"
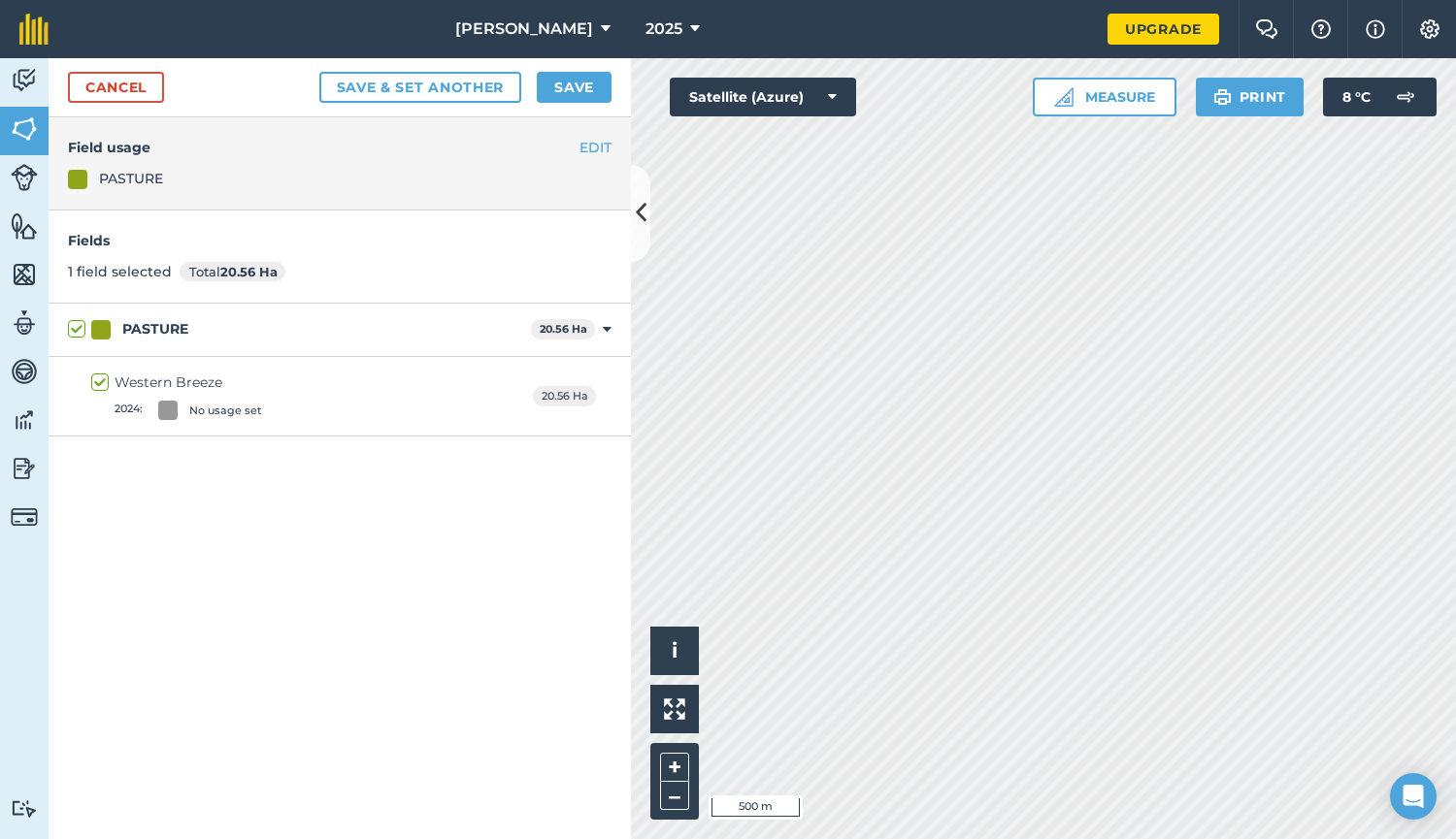
click at [101, 386] on label "Western Breeze 2024 : No usage set" at bounding box center [177, 396] width 171 height 47
click at [101, 385] on input "Western Breeze 2024 : No usage set" at bounding box center [97, 379] width 13 height 13
checkbox input "false"
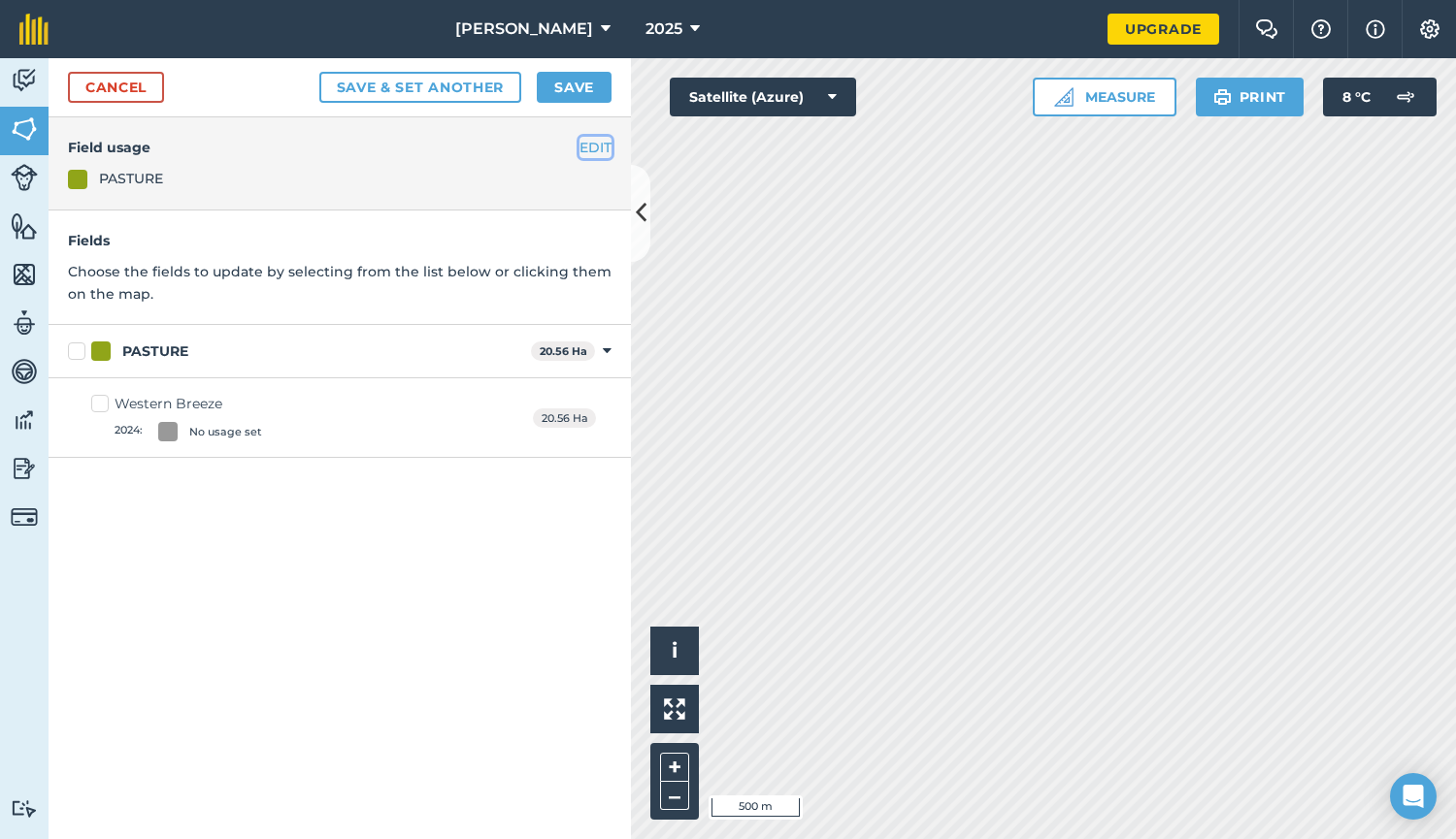
click at [592, 150] on button "EDIT" at bounding box center [595, 147] width 32 height 22
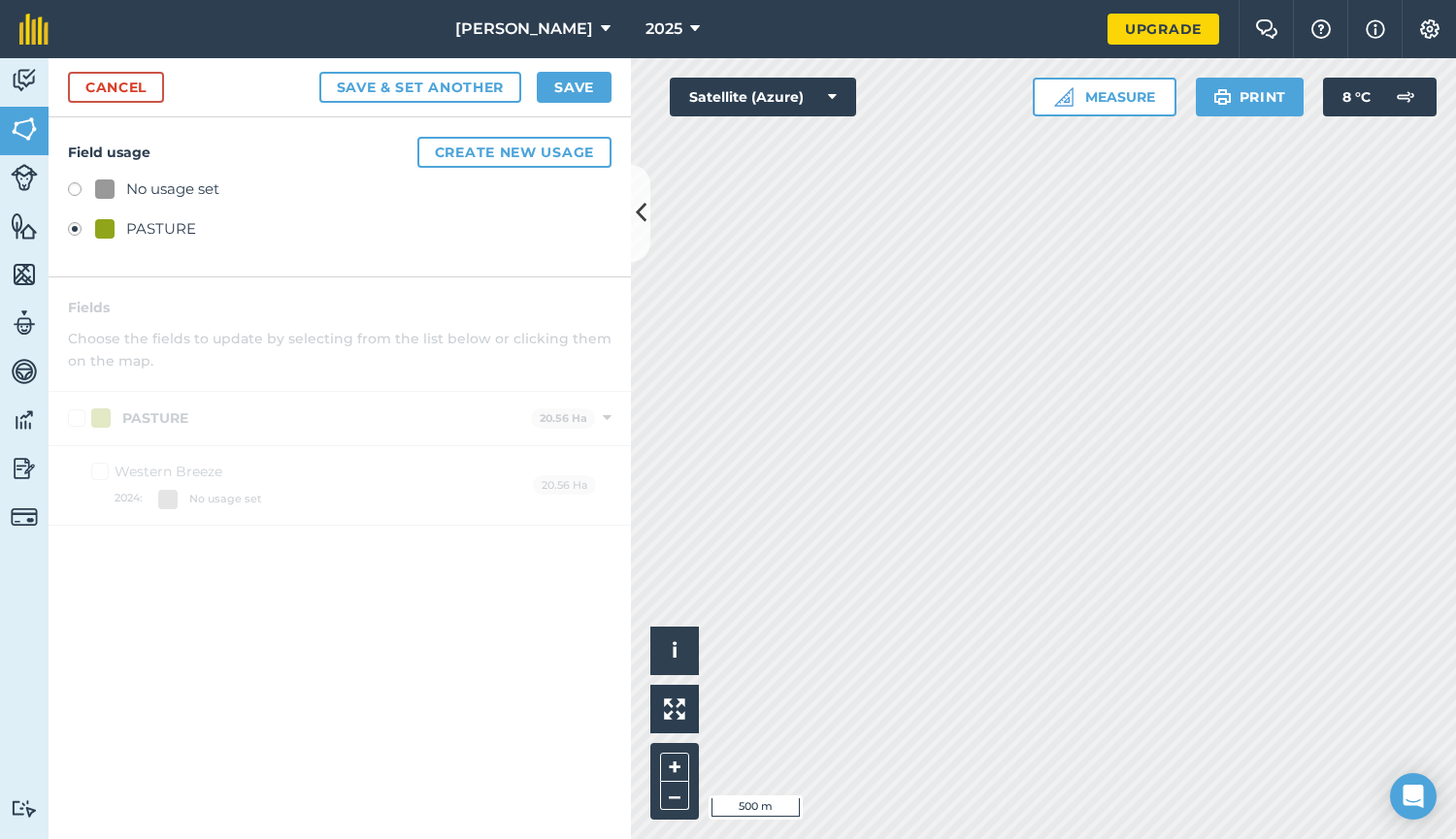
click at [76, 185] on label at bounding box center [81, 192] width 27 height 20
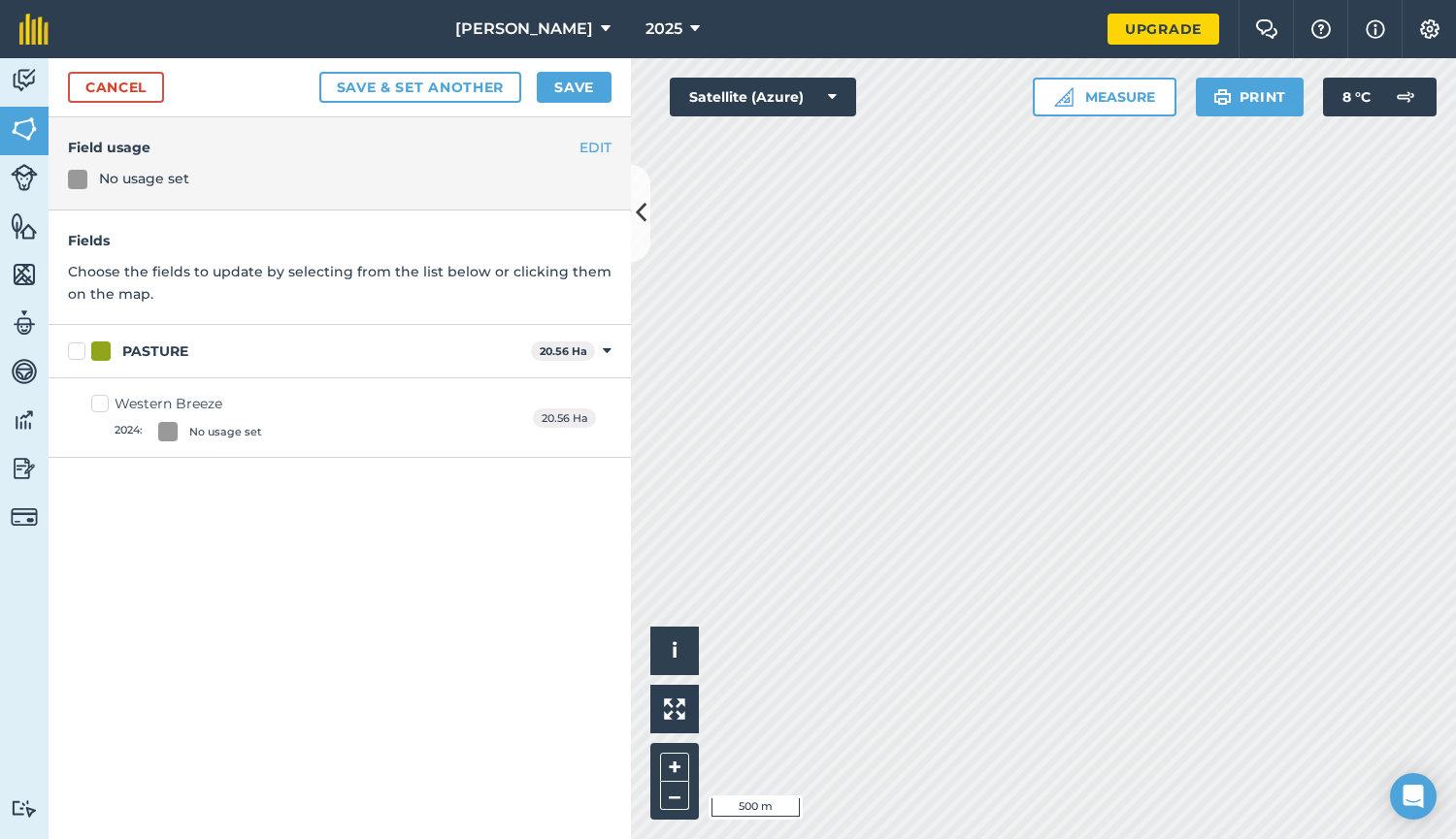
click at [75, 353] on label "PASTURE" at bounding box center [296, 351] width 456 height 21
click at [75, 353] on input "PASTURE" at bounding box center [74, 347] width 13 height 13
checkbox input "true"
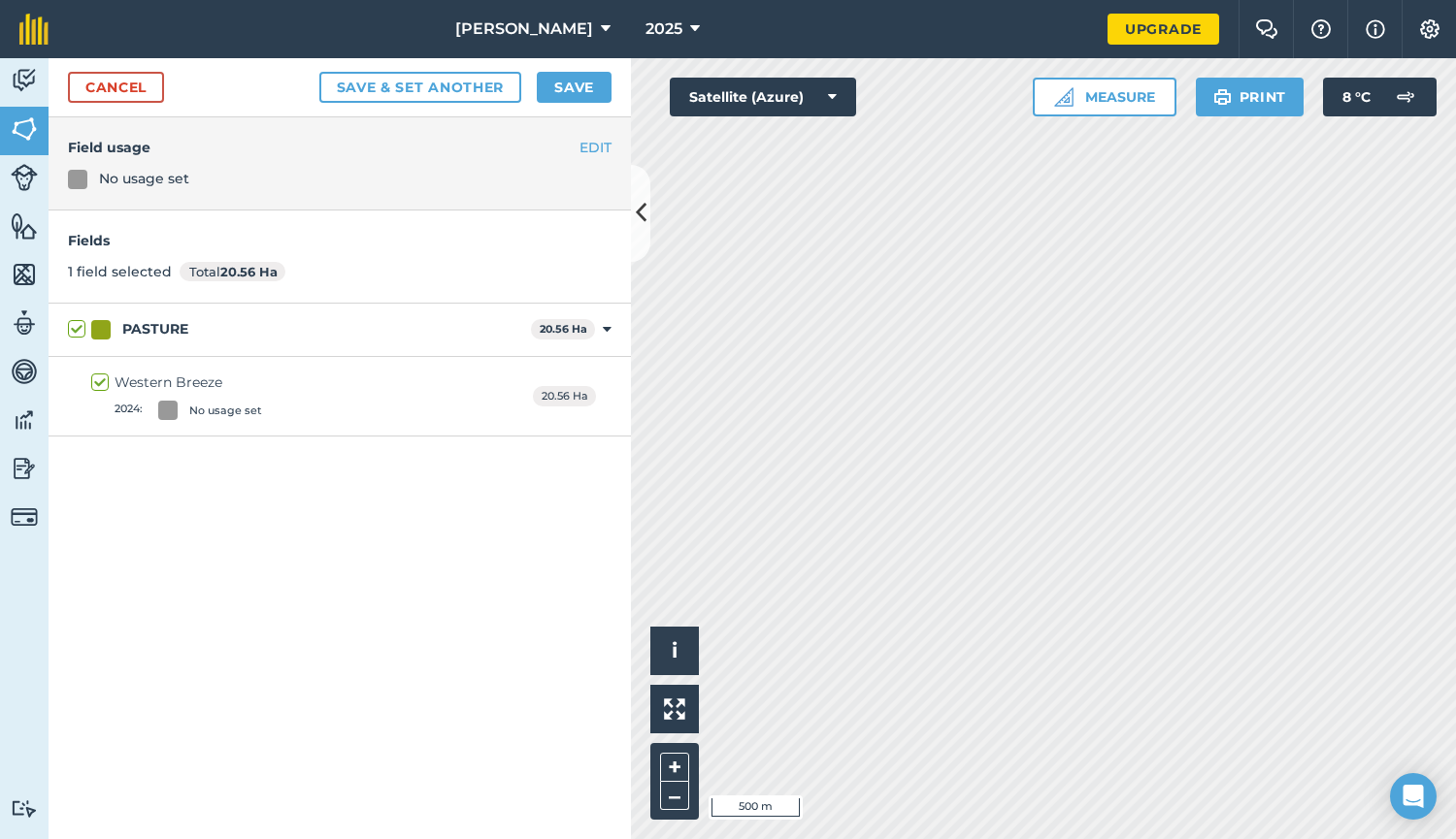
click at [79, 327] on label "PASTURE" at bounding box center [296, 329] width 456 height 21
click at [79, 327] on input "PASTURE" at bounding box center [74, 325] width 13 height 13
checkbox input "false"
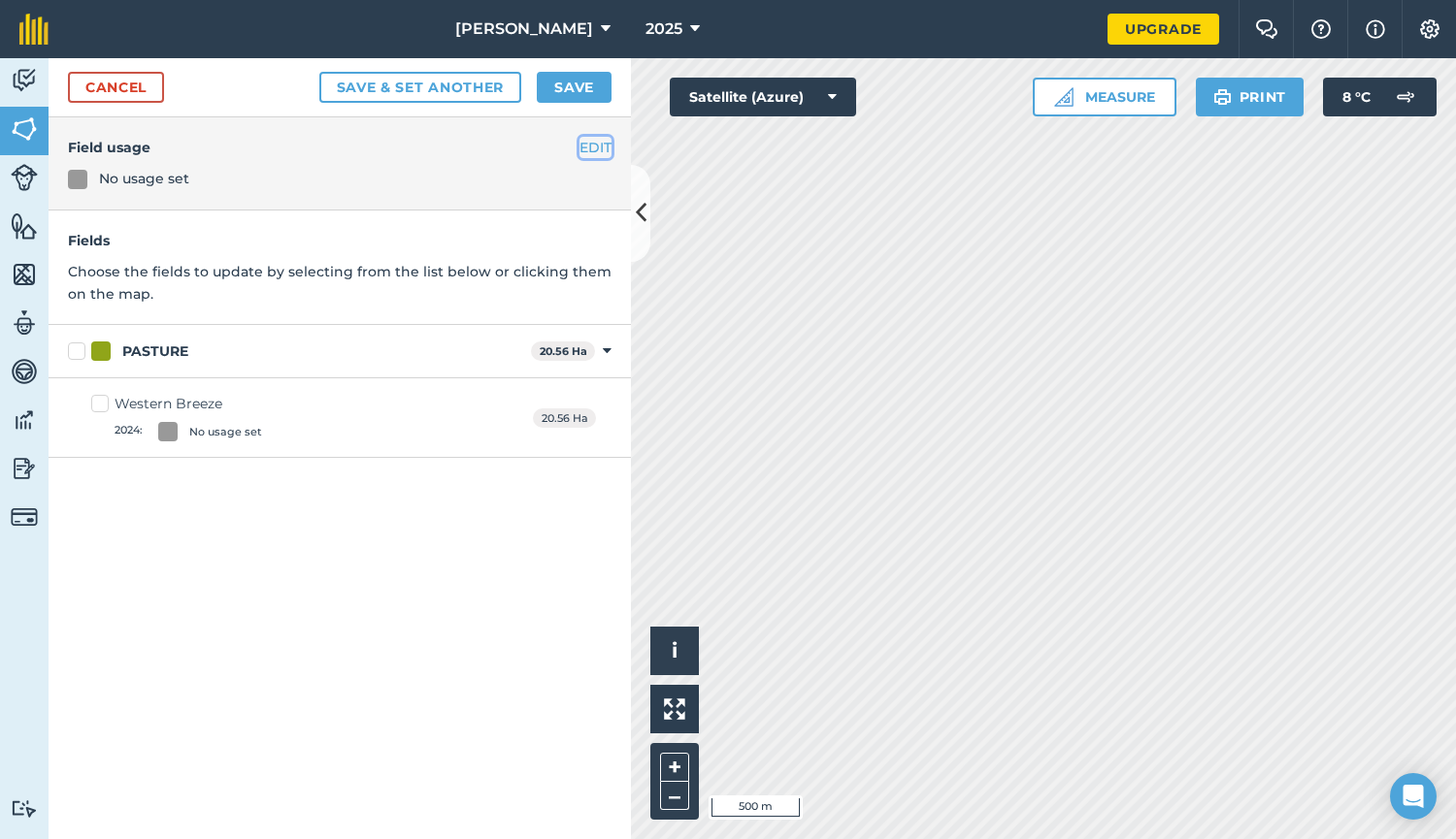
click at [591, 145] on button "EDIT" at bounding box center [595, 147] width 32 height 22
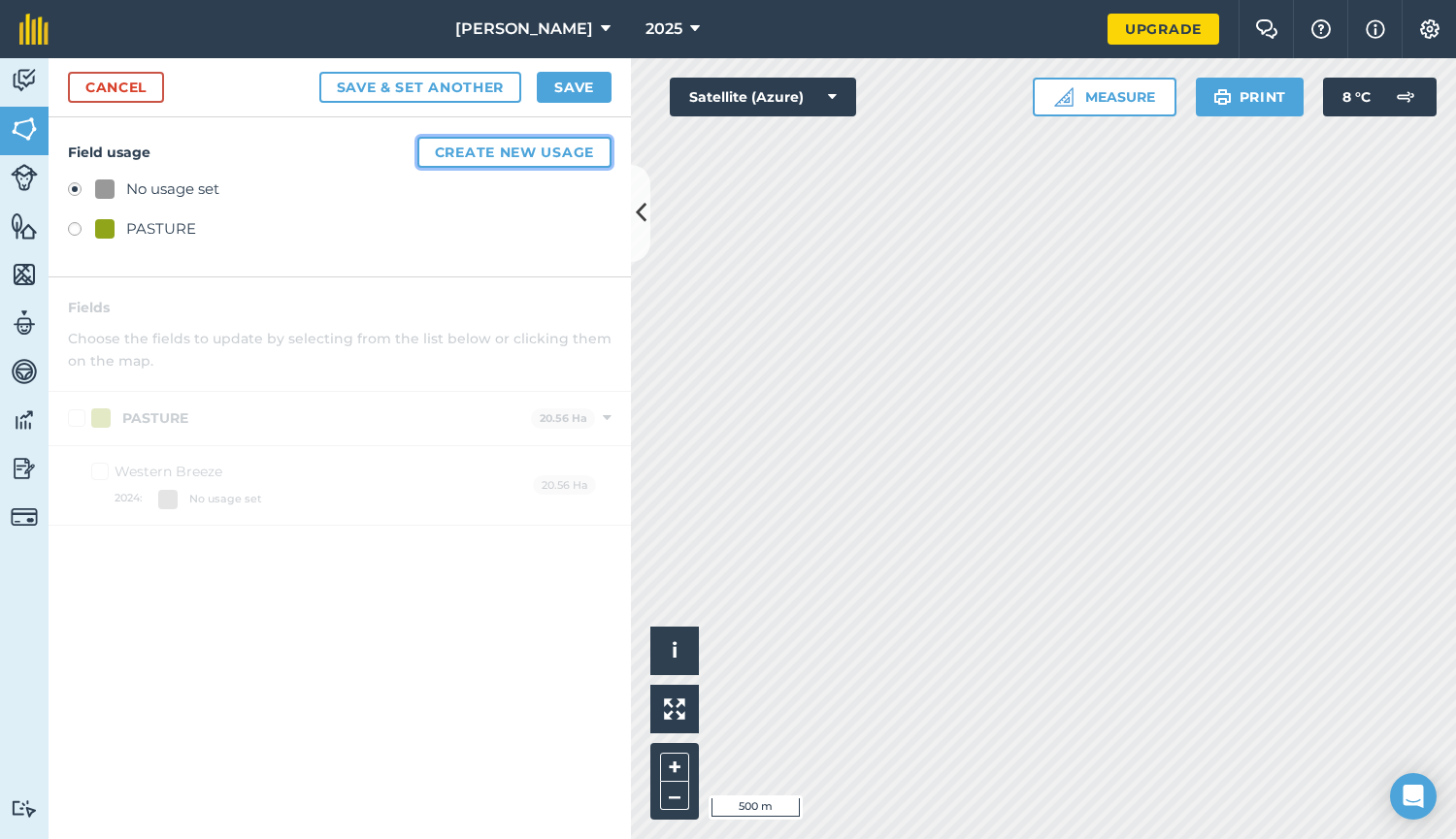
click at [482, 149] on button "Create new usage" at bounding box center [514, 152] width 194 height 31
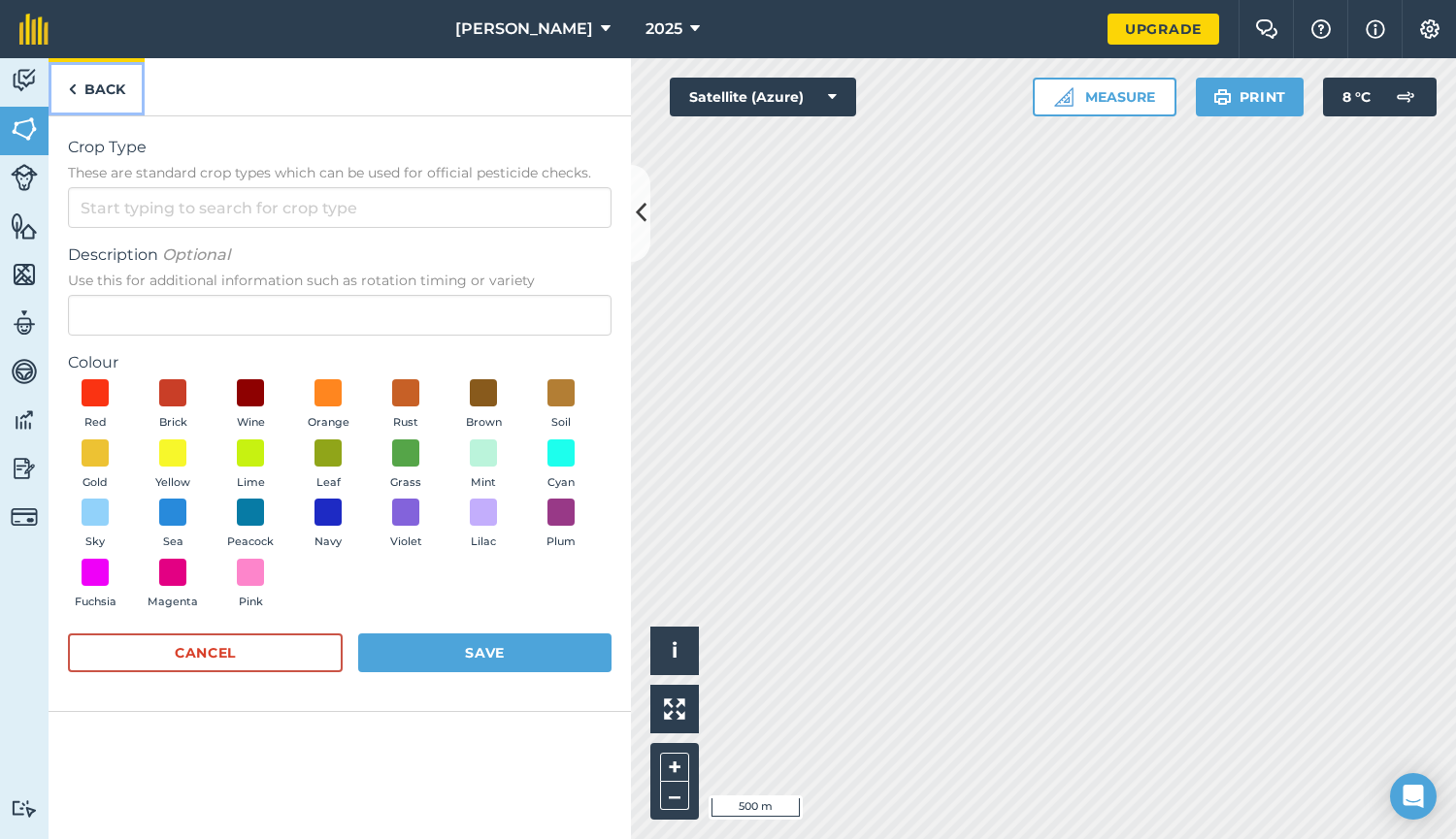
click at [73, 92] on img at bounding box center [72, 89] width 9 height 24
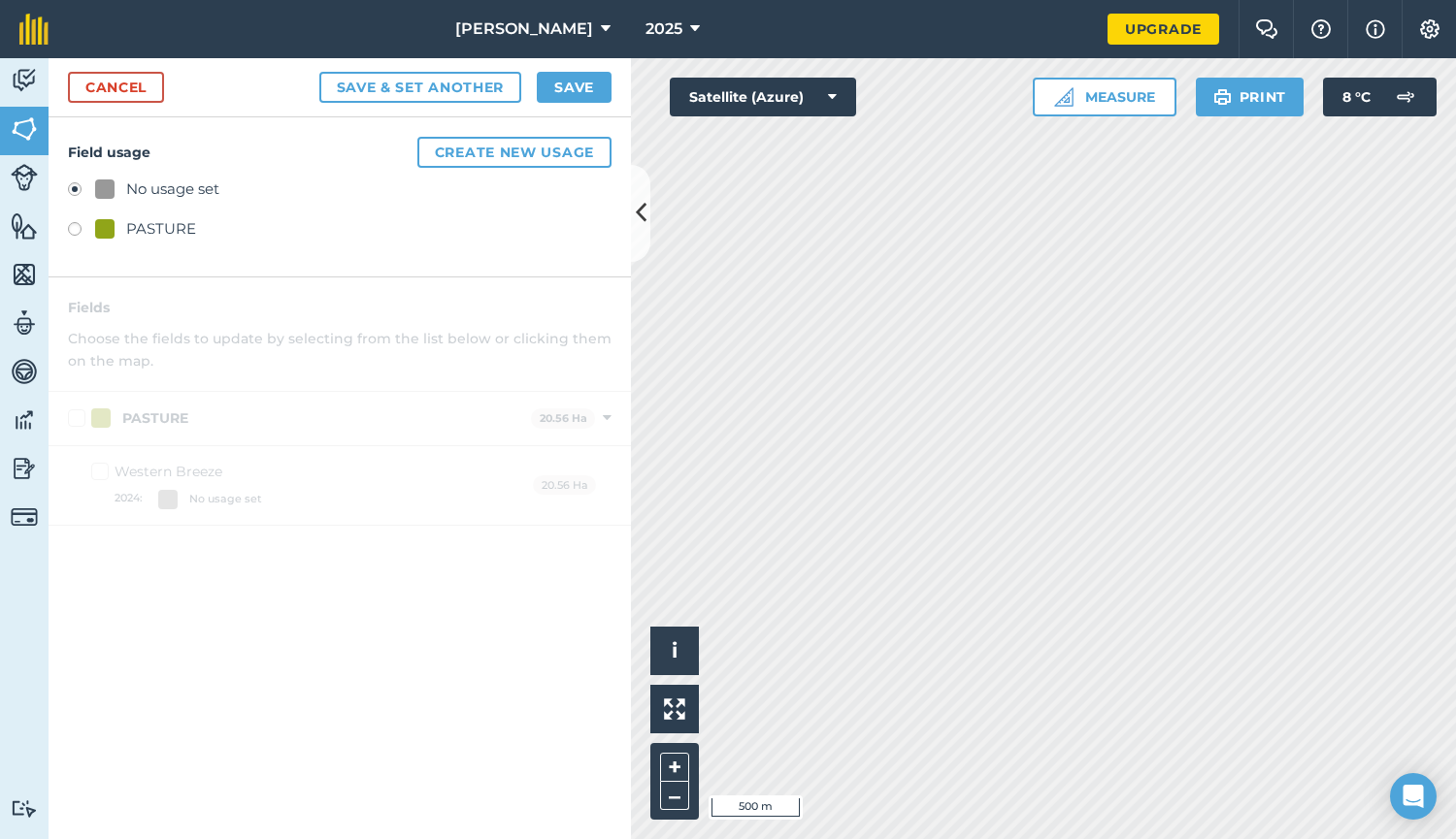
click at [76, 181] on div "No usage set" at bounding box center [340, 191] width 544 height 28
click at [74, 185] on label at bounding box center [81, 192] width 27 height 20
click at [69, 224] on label at bounding box center [81, 232] width 27 height 20
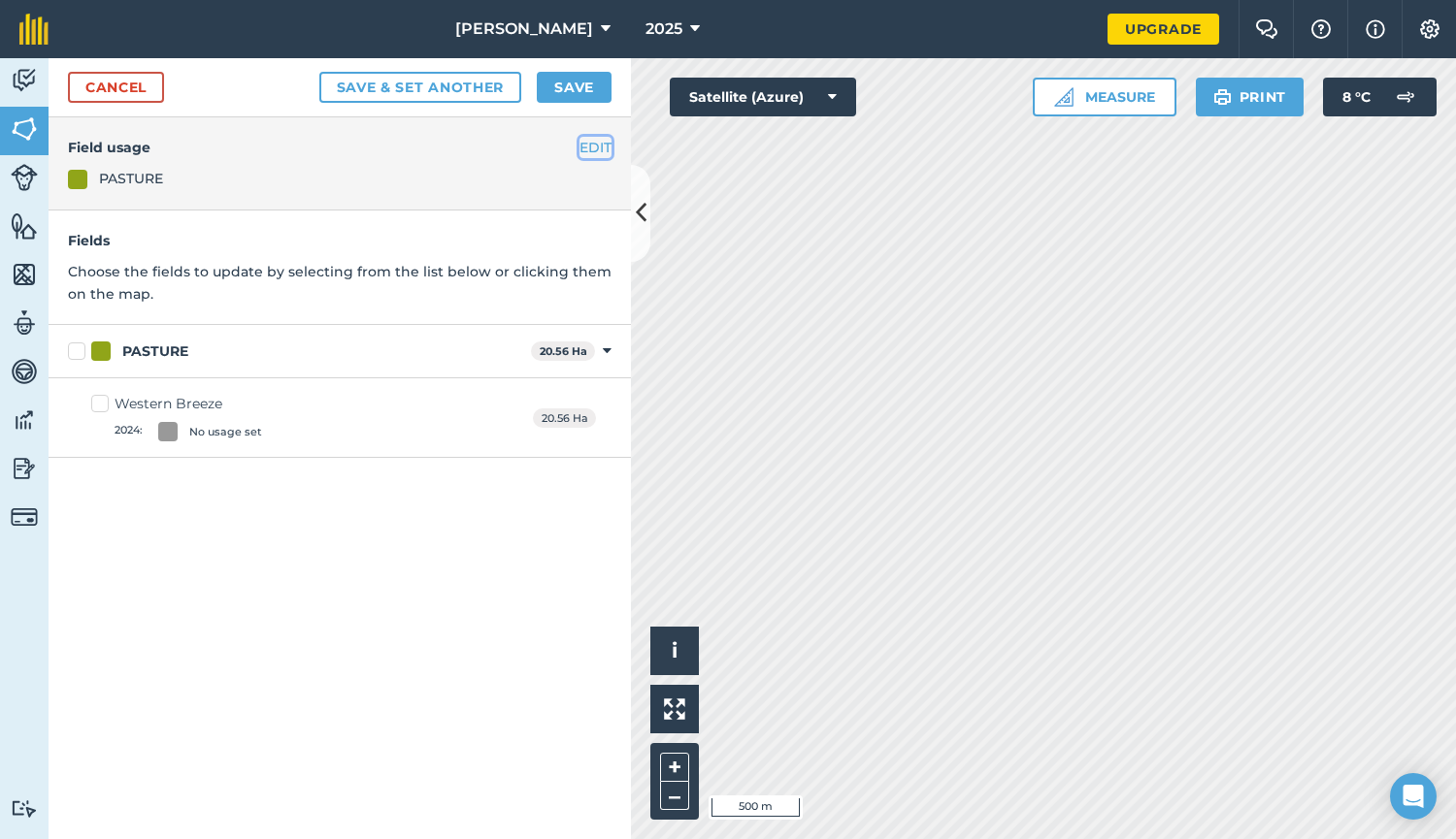
click at [588, 146] on button "EDIT" at bounding box center [595, 147] width 32 height 22
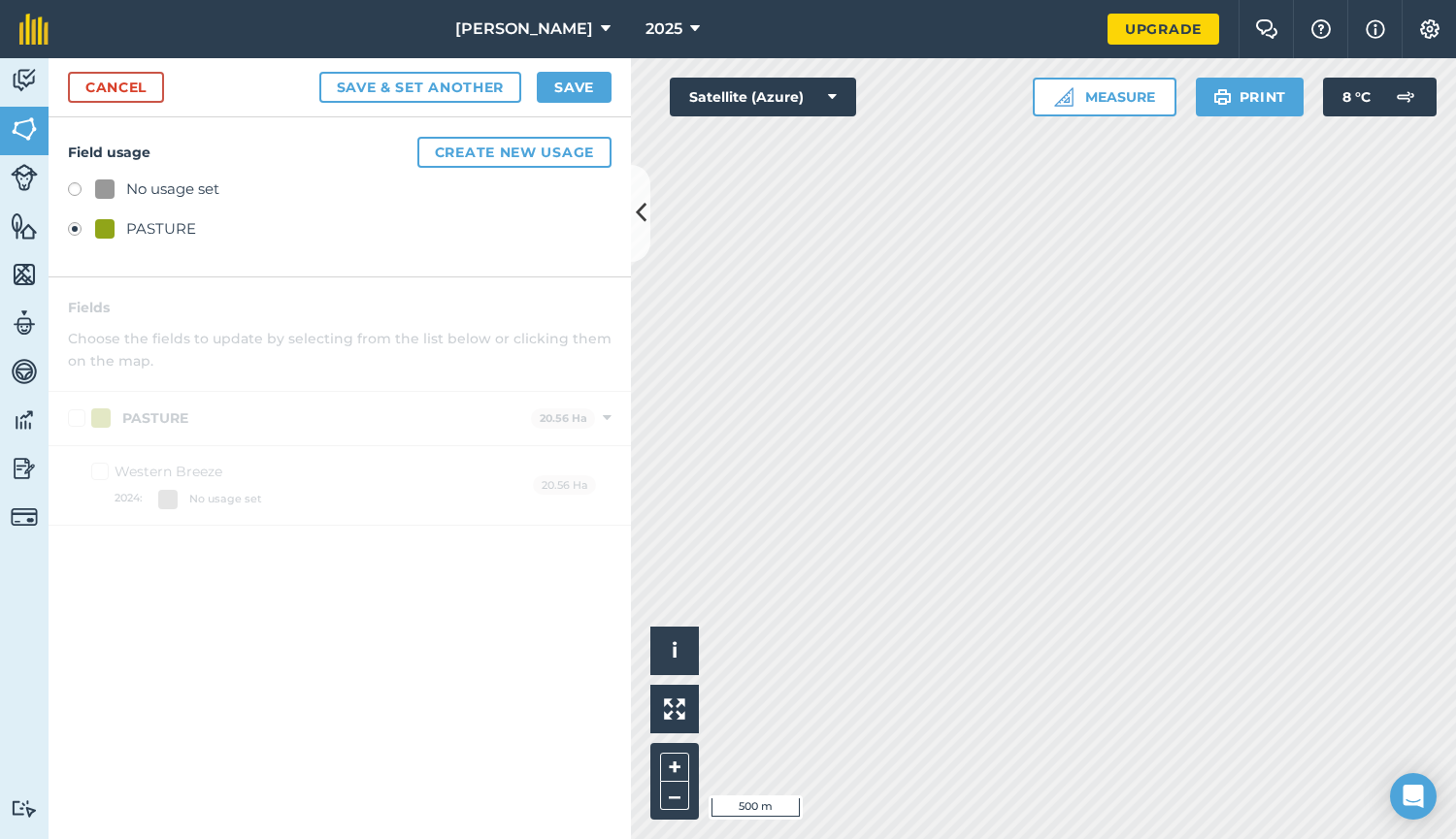
click at [77, 186] on label at bounding box center [81, 192] width 27 height 20
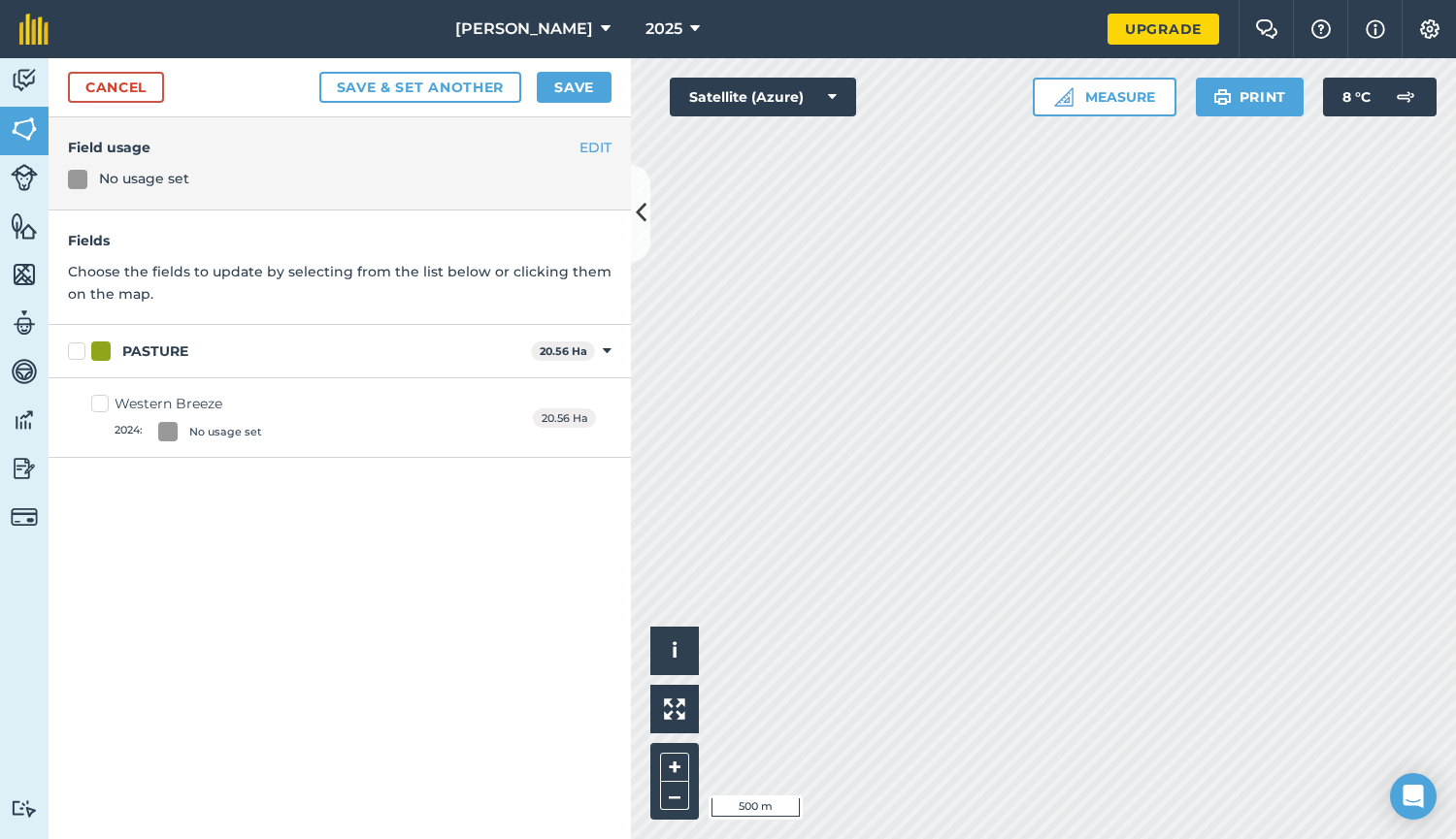
click at [80, 355] on label "PASTURE" at bounding box center [296, 351] width 456 height 21
click at [80, 354] on input "PASTURE" at bounding box center [74, 347] width 13 height 13
checkbox input "true"
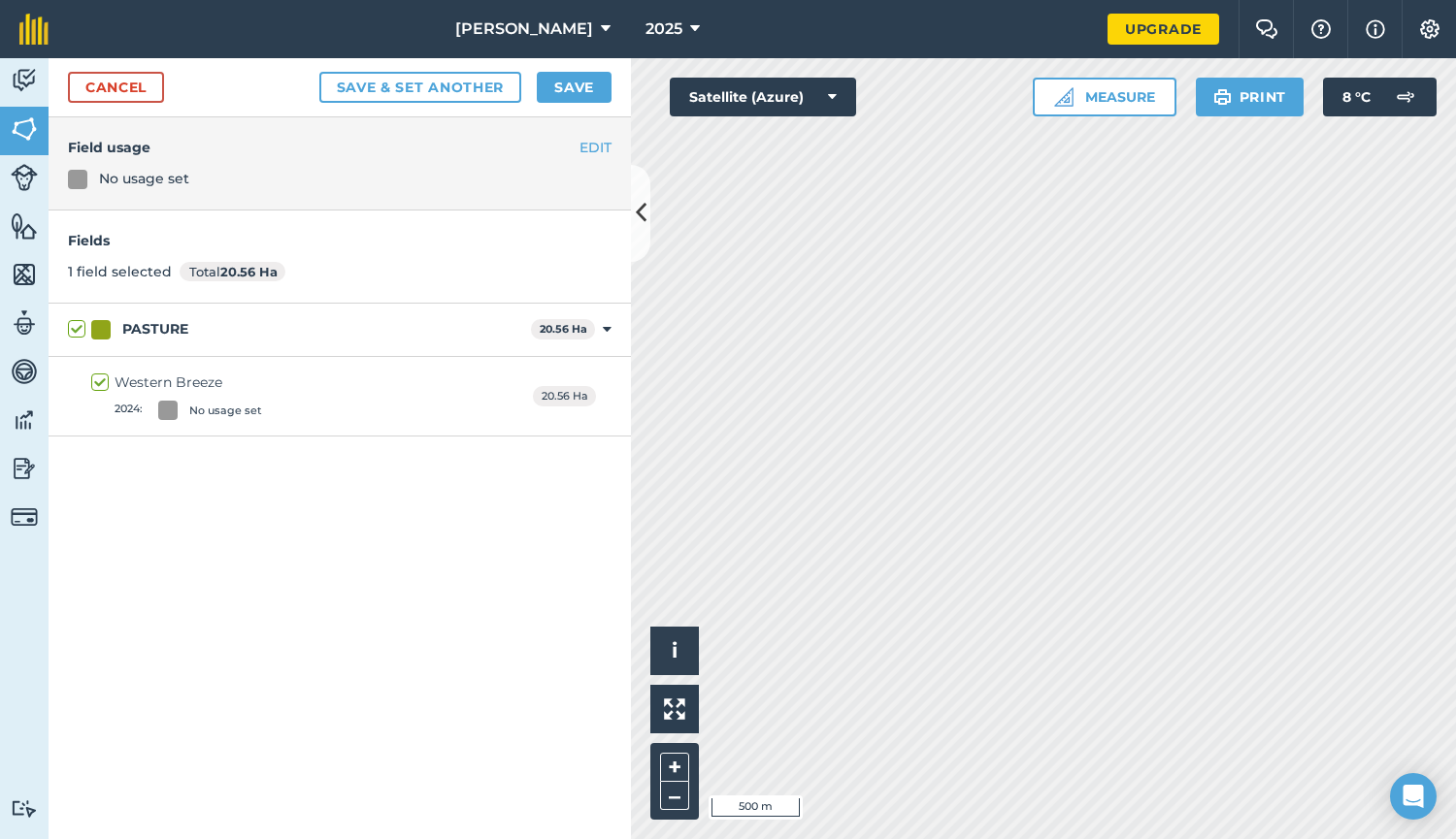
click at [77, 329] on label "PASTURE" at bounding box center [296, 329] width 456 height 21
click at [77, 329] on input "PASTURE" at bounding box center [74, 325] width 13 height 13
checkbox input "false"
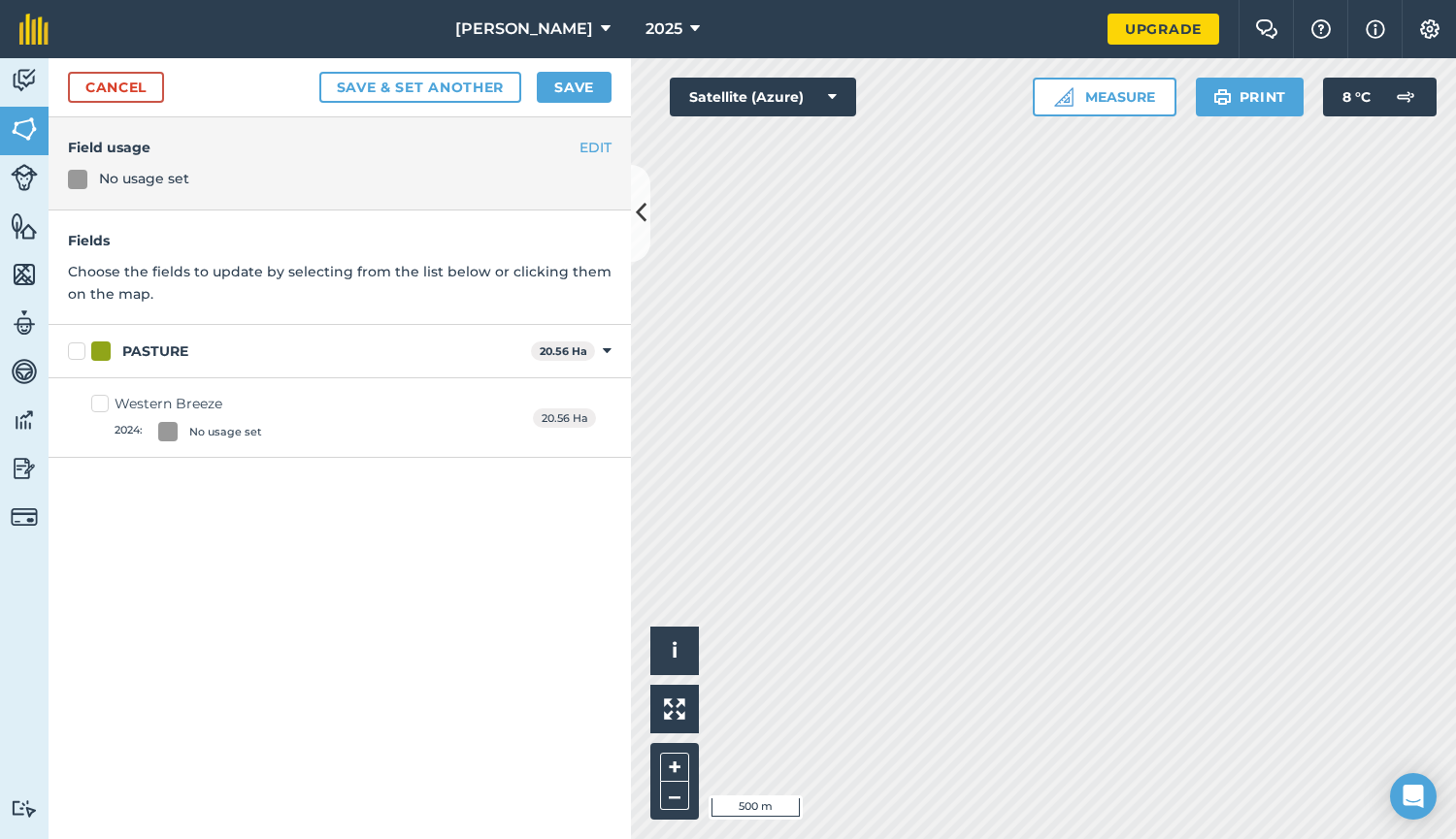
click at [576, 147] on h4 "Field usage" at bounding box center [340, 147] width 544 height 22
click at [592, 148] on button "EDIT" at bounding box center [595, 147] width 32 height 22
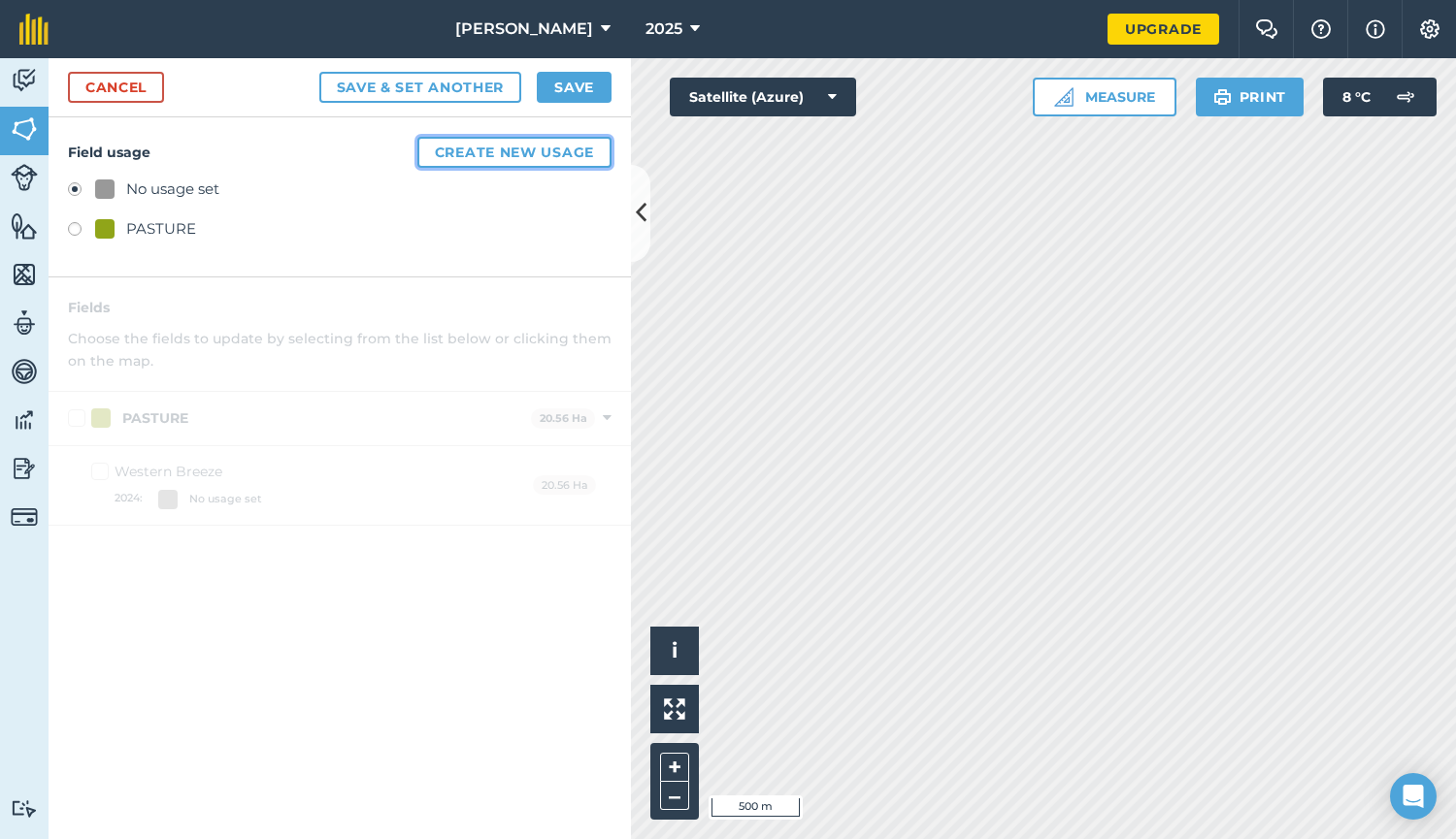
click at [513, 158] on button "Create new usage" at bounding box center [514, 152] width 194 height 31
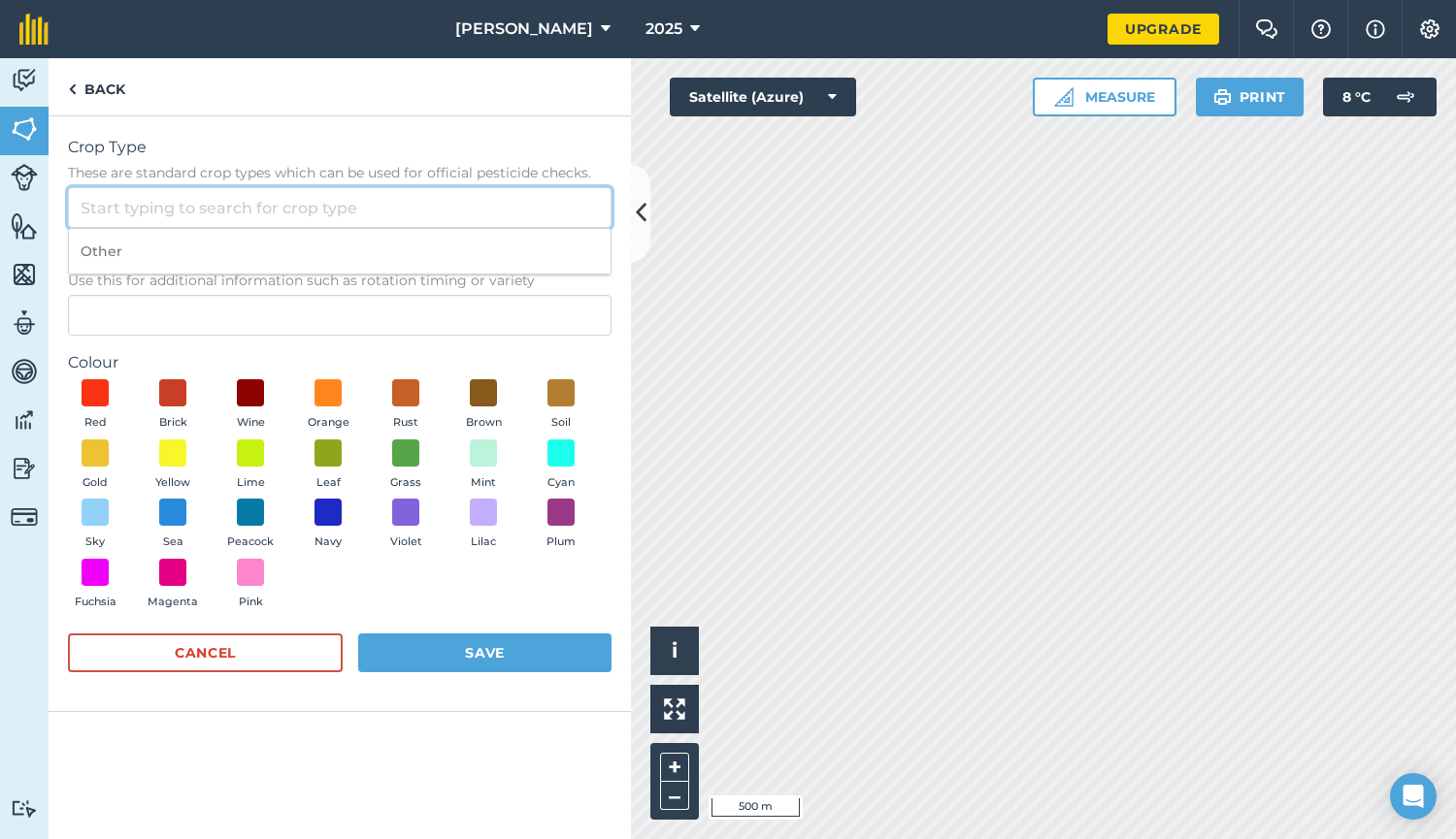
click at [113, 203] on input "Crop Type These are standard crop types which can be used for official pesticid…" at bounding box center [340, 208] width 544 height 41
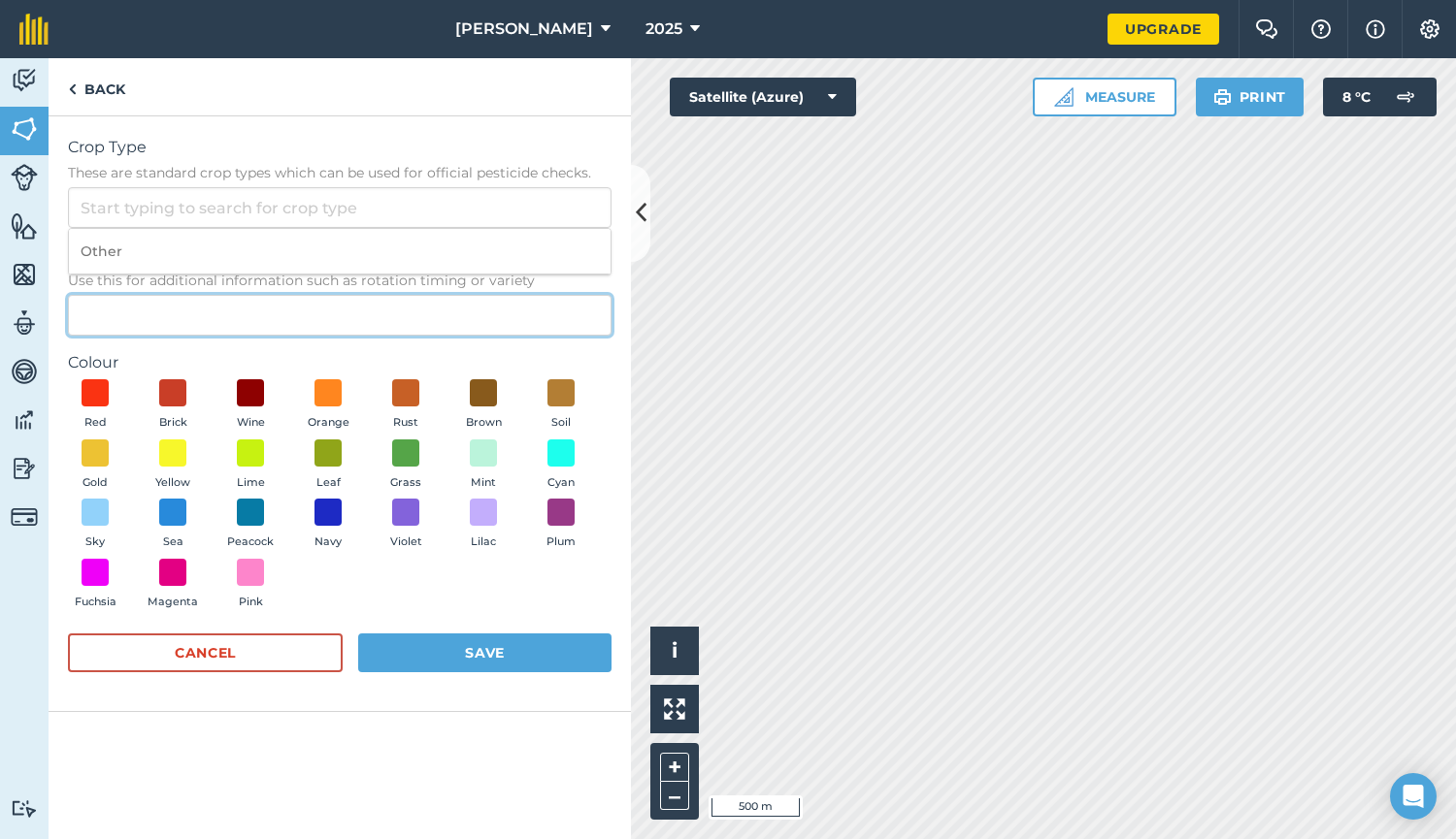
click at [113, 310] on input "Description Optional Use this for additional information such as rotation timin…" at bounding box center [340, 316] width 544 height 41
type input "Fenced Fields"
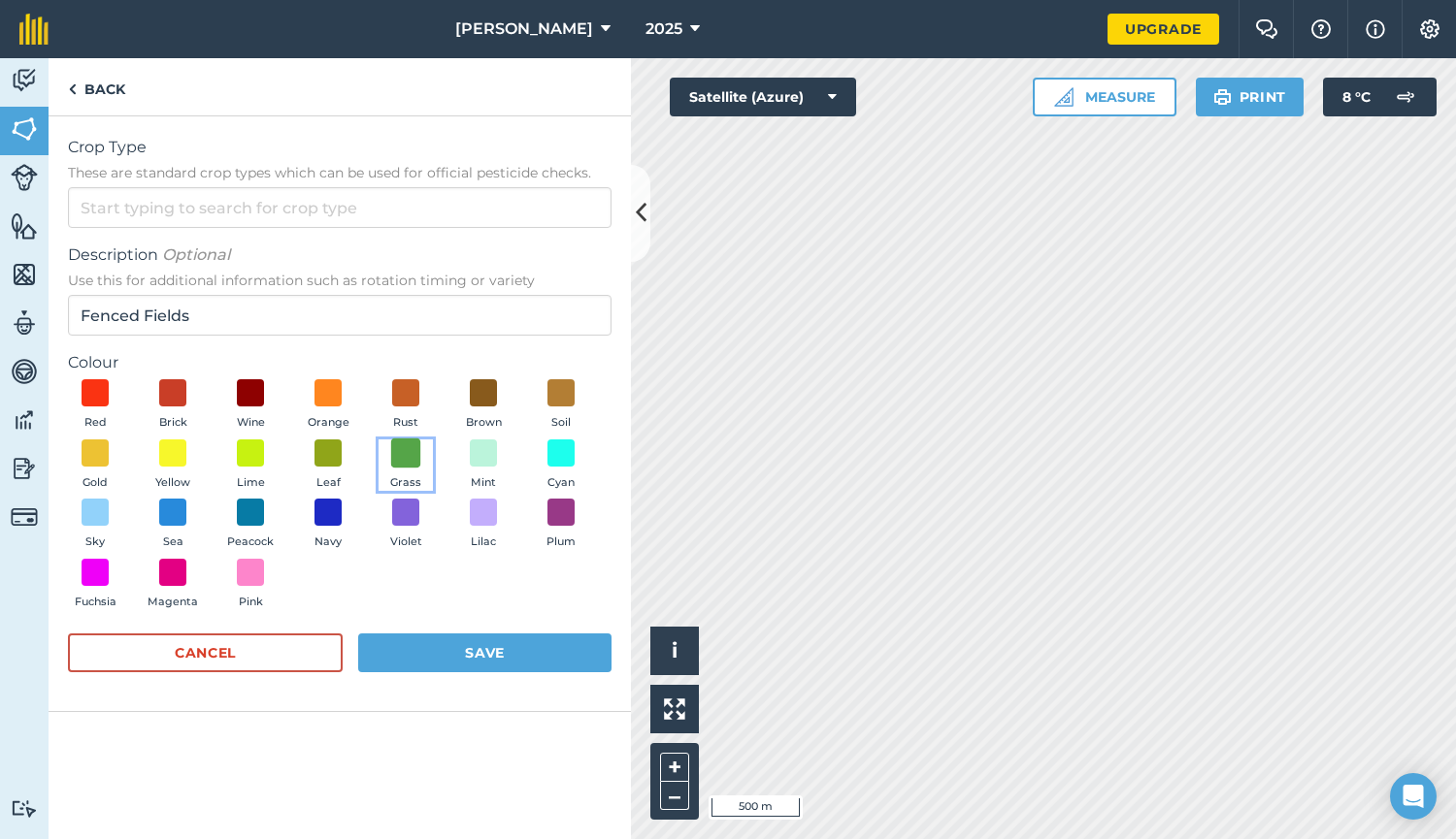
click at [395, 452] on span at bounding box center [405, 452] width 30 height 30
click at [450, 659] on button "Save" at bounding box center [485, 653] width 253 height 39
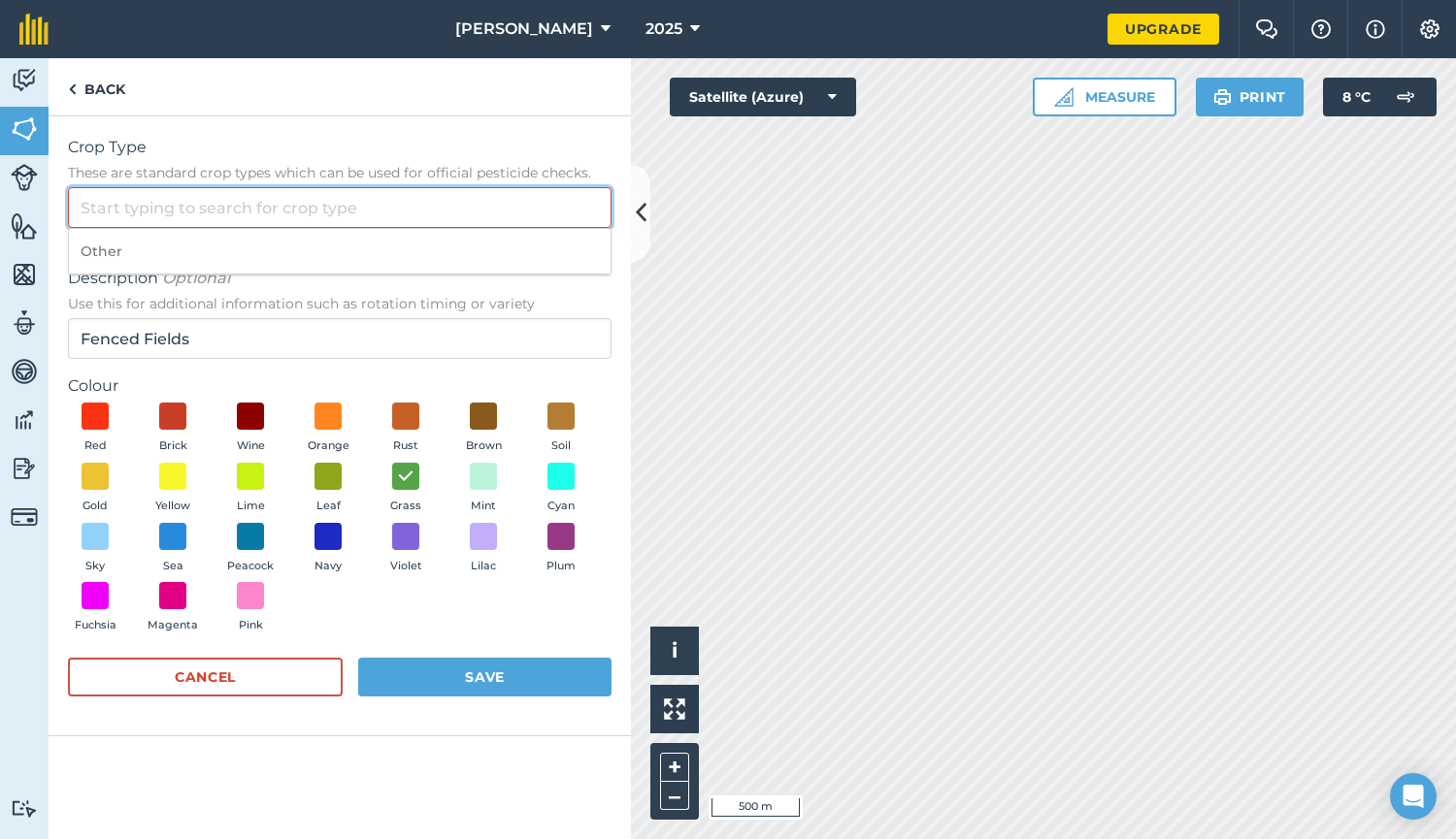
click at [163, 212] on input "Crop Type These are standard crop types which can be used for official pesticid…" at bounding box center [340, 208] width 544 height 41
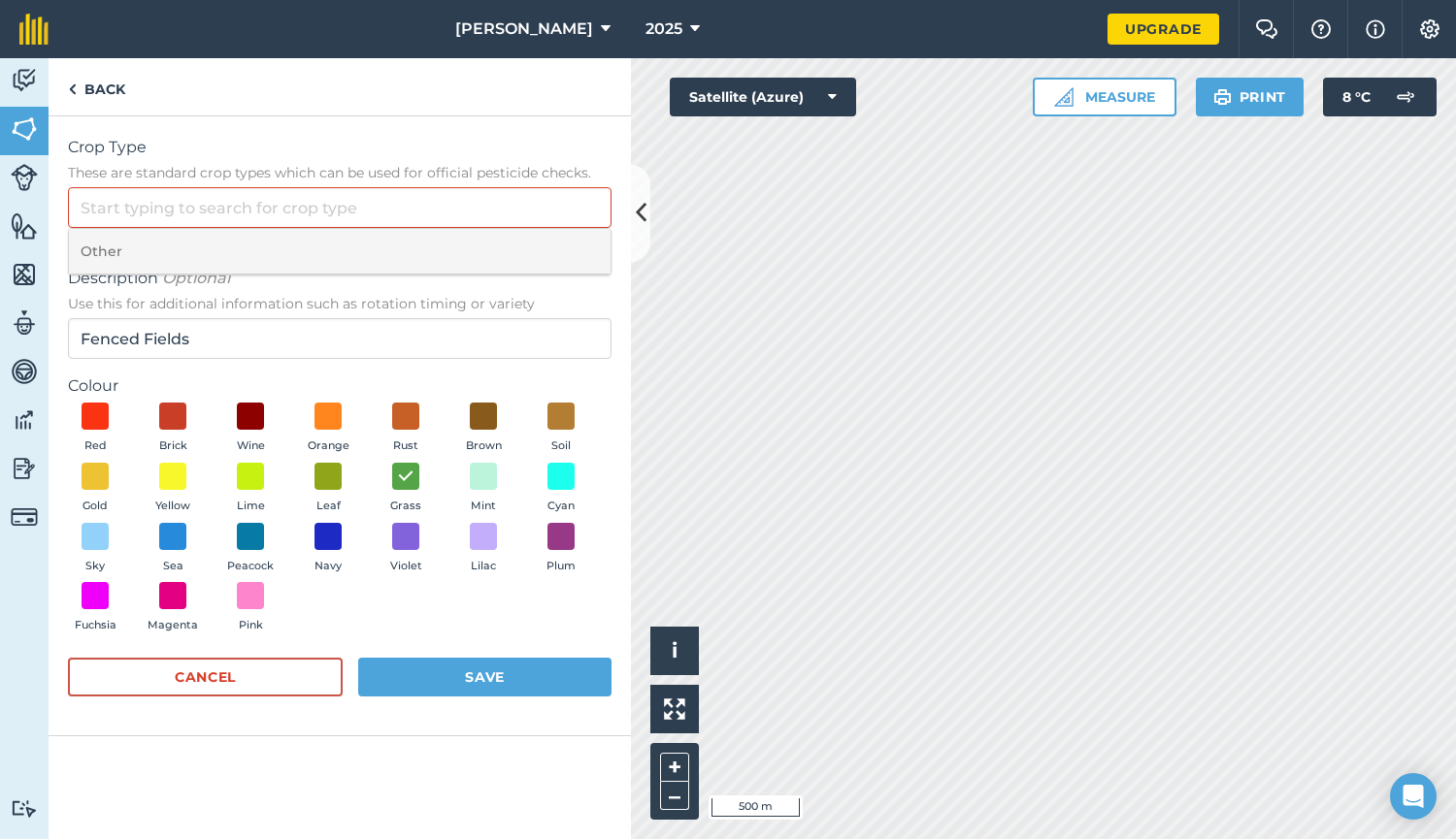
click at [126, 249] on li "Other" at bounding box center [340, 251] width 542 height 45
type input "Other"
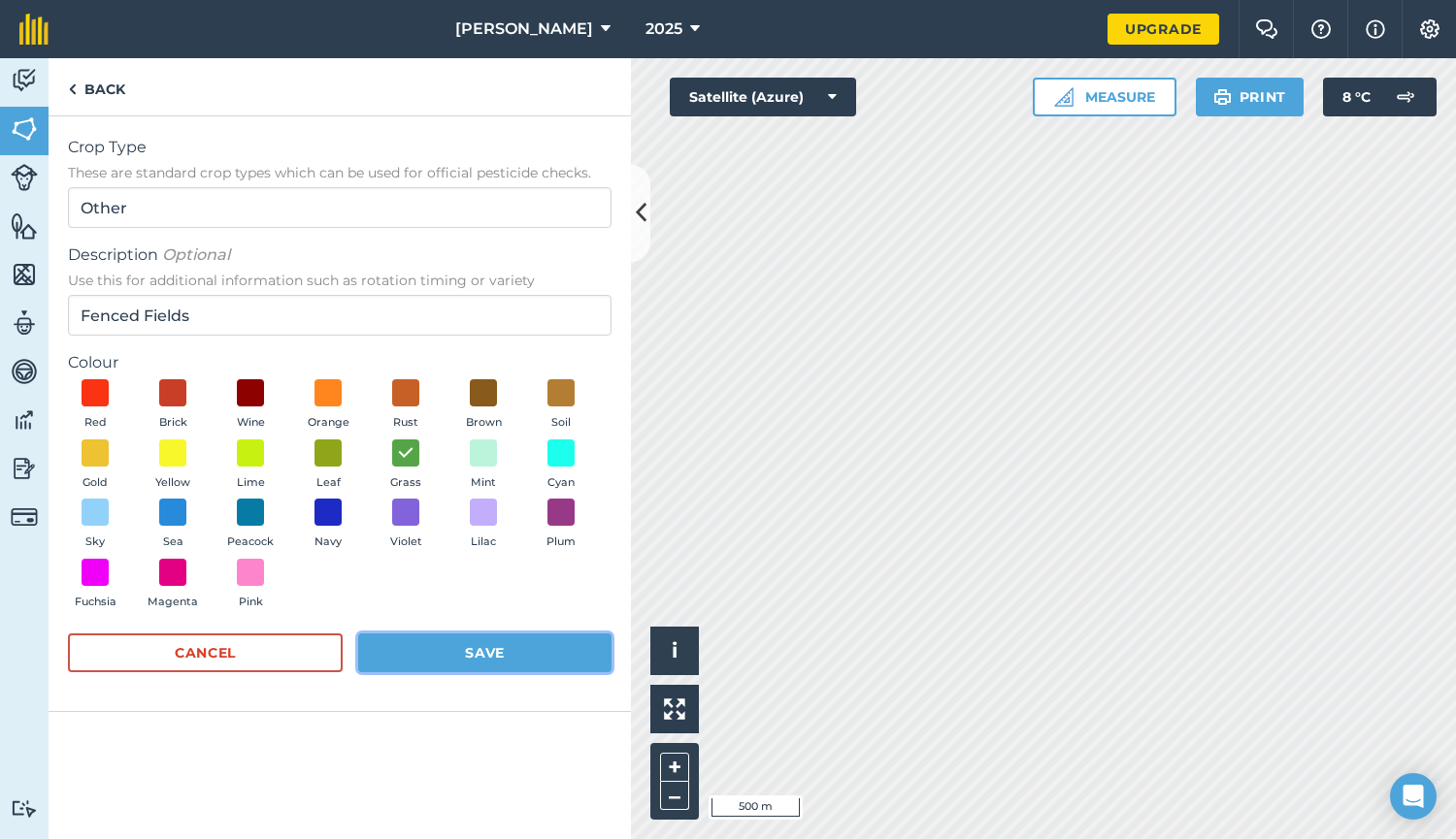
click at [457, 639] on button "Save" at bounding box center [485, 653] width 253 height 39
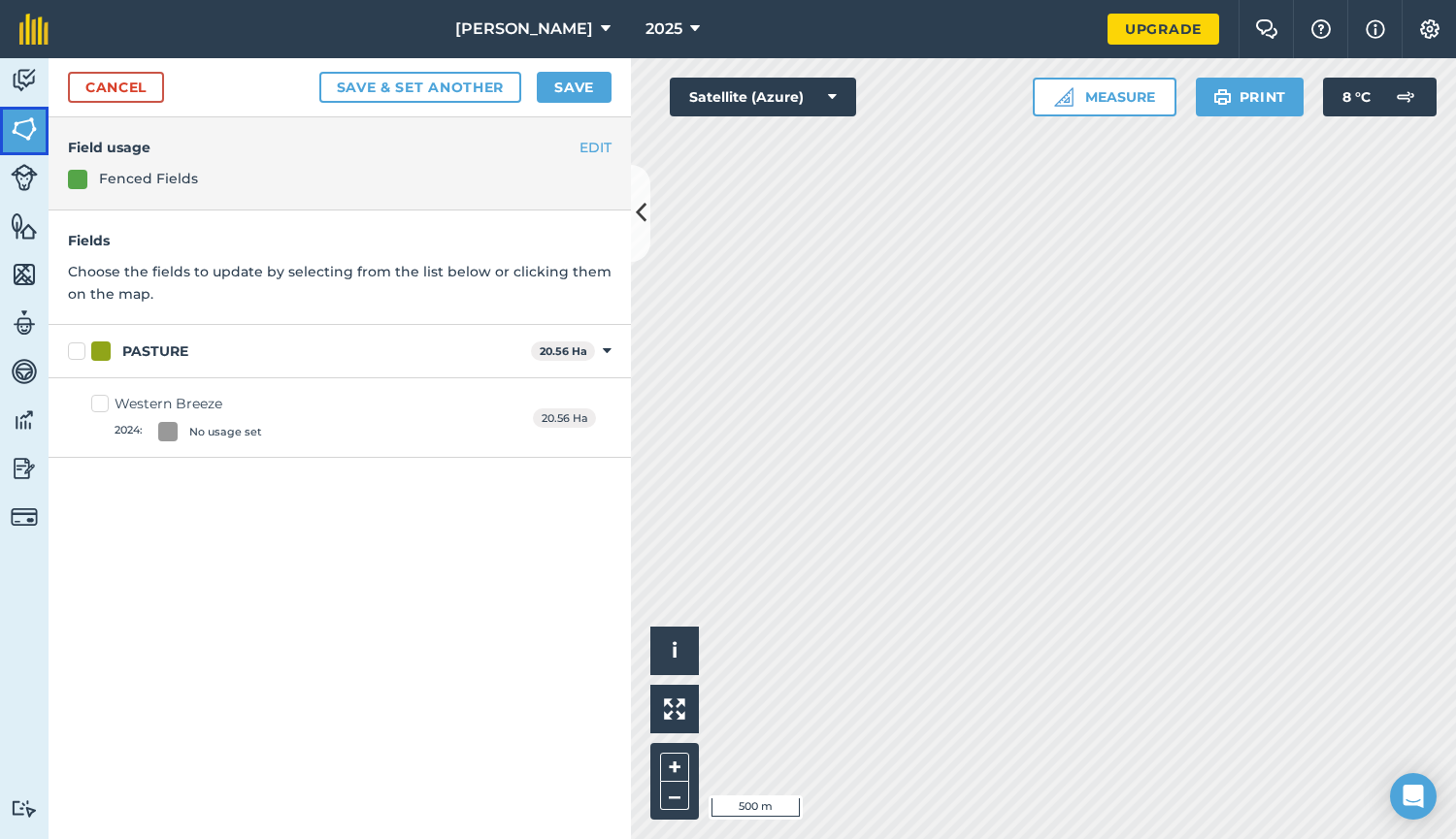
click at [24, 122] on img at bounding box center [25, 130] width 27 height 29
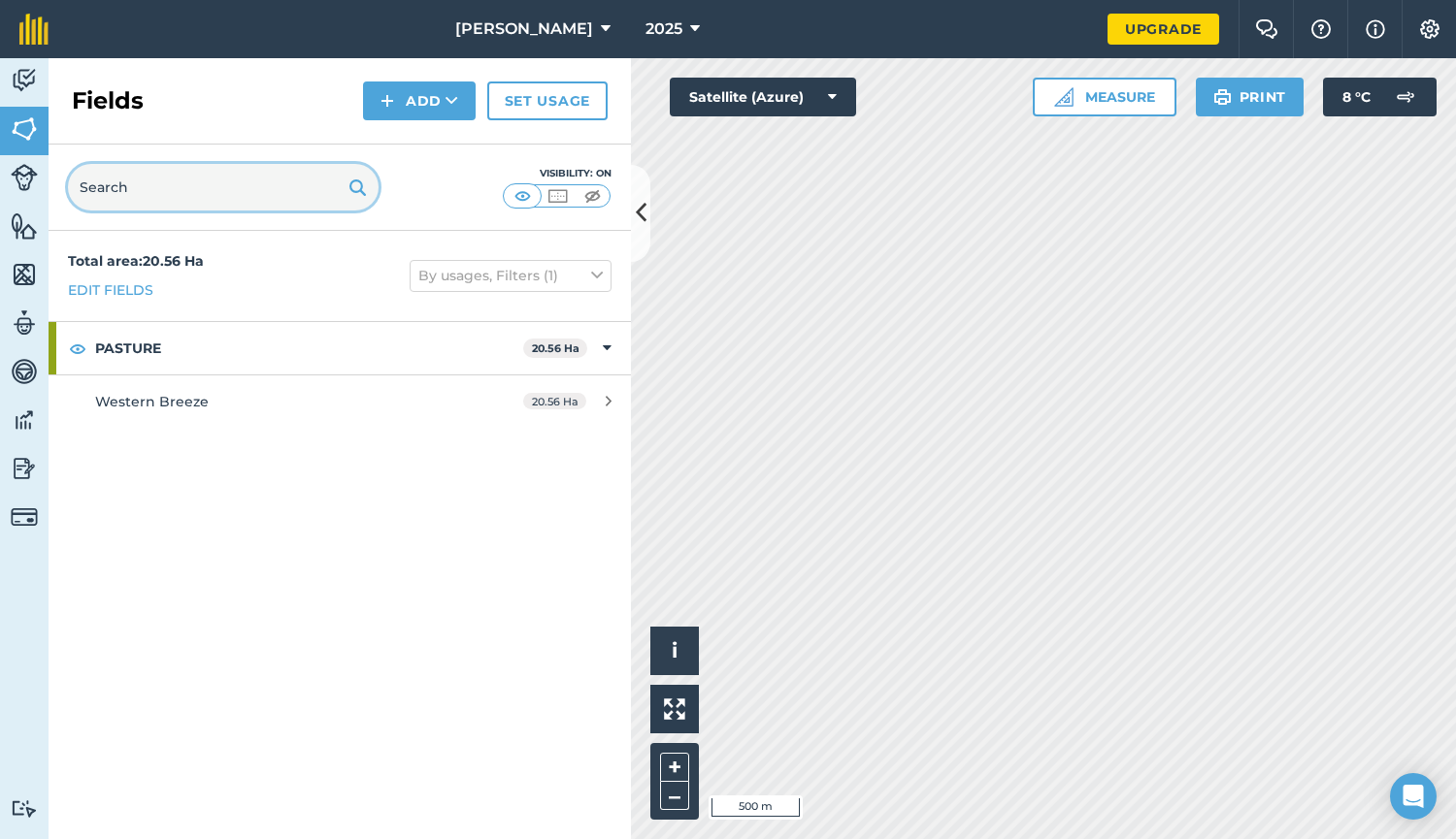
click at [103, 195] on input "text" at bounding box center [223, 186] width 310 height 46
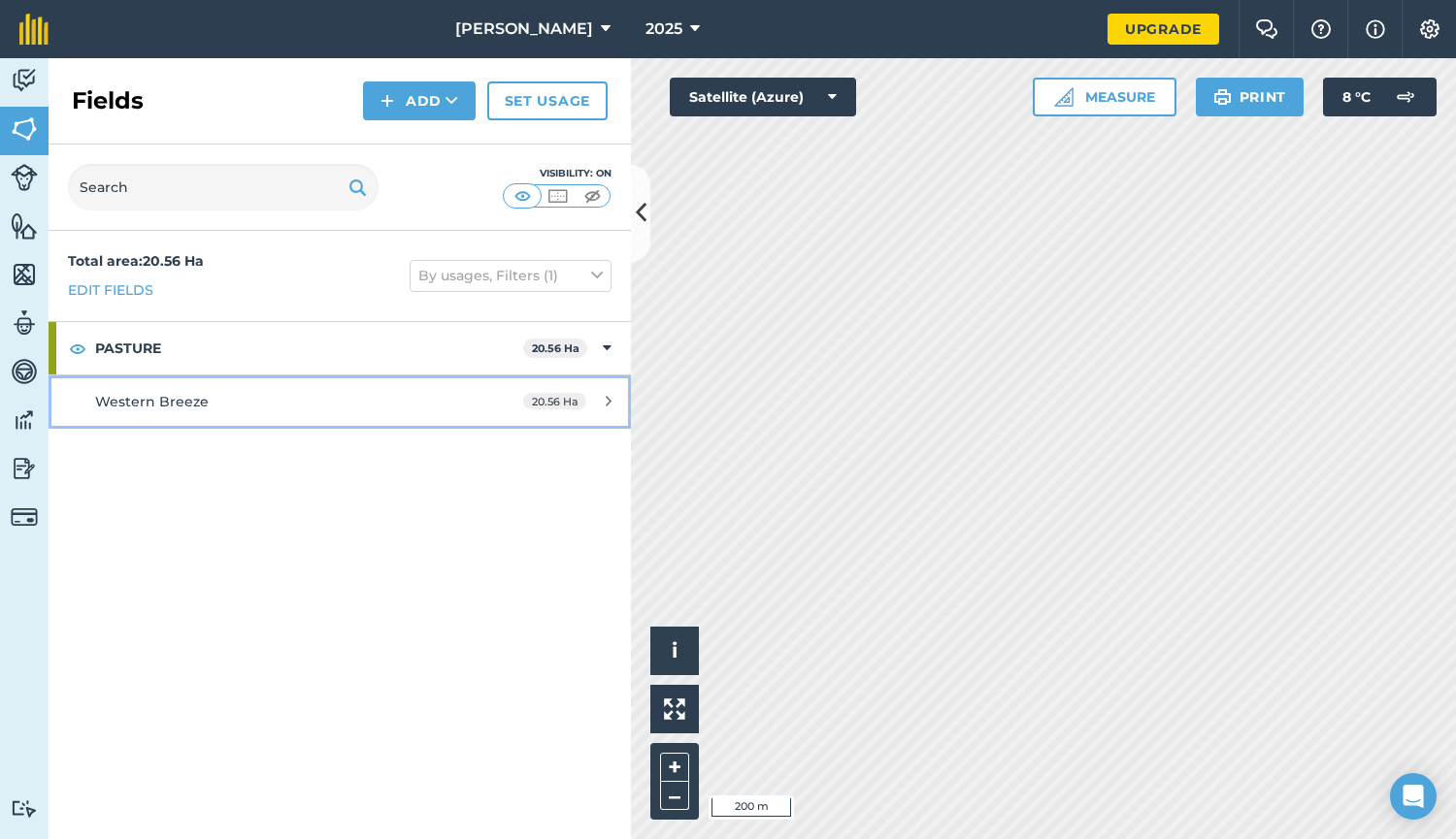
drag, startPoint x: 630, startPoint y: 299, endPoint x: 165, endPoint y: 400, distance: 475.8
click at [165, 400] on span "Western Breeze" at bounding box center [152, 401] width 114 height 18
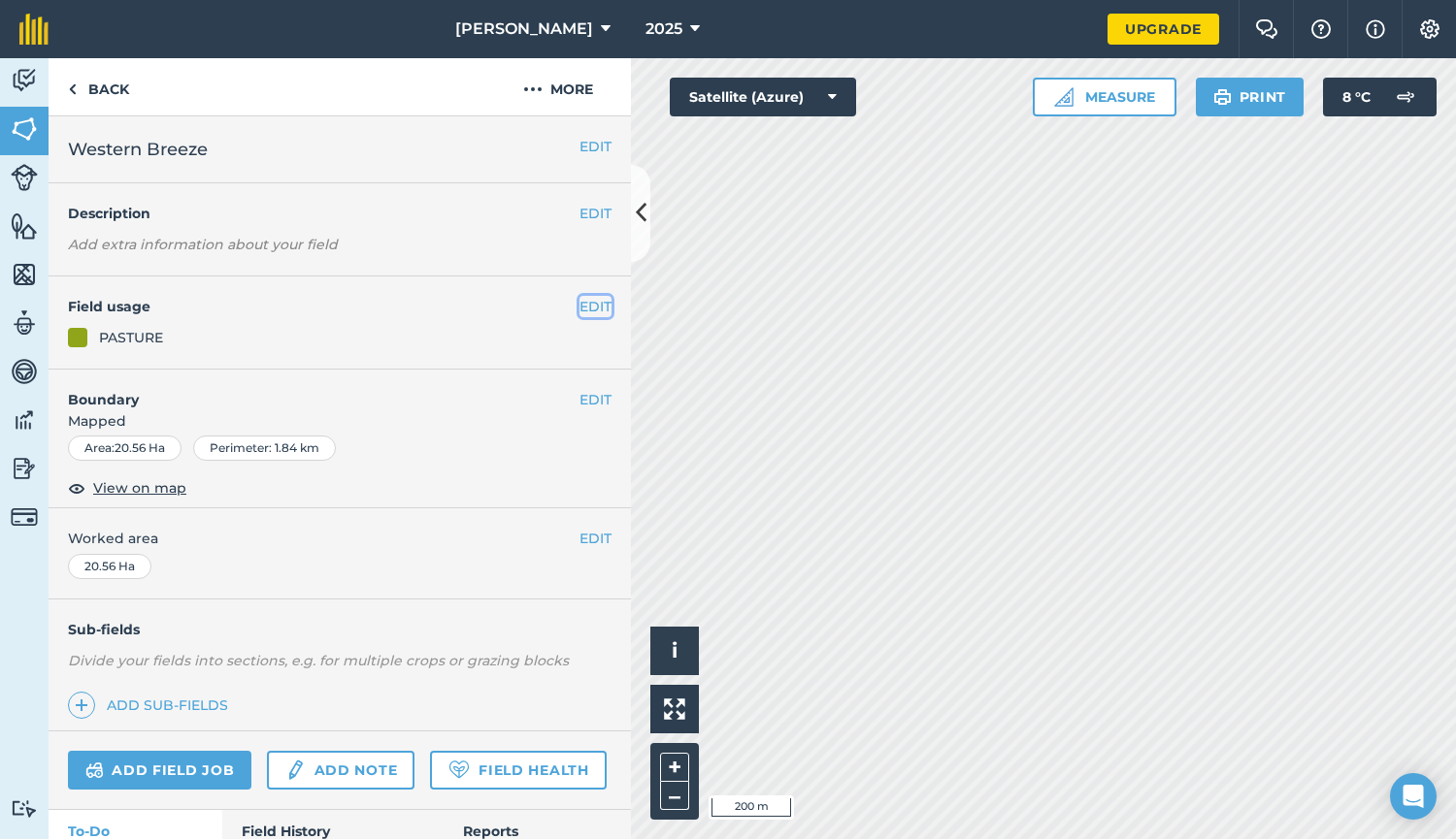
click at [579, 309] on button "EDIT" at bounding box center [595, 306] width 32 height 22
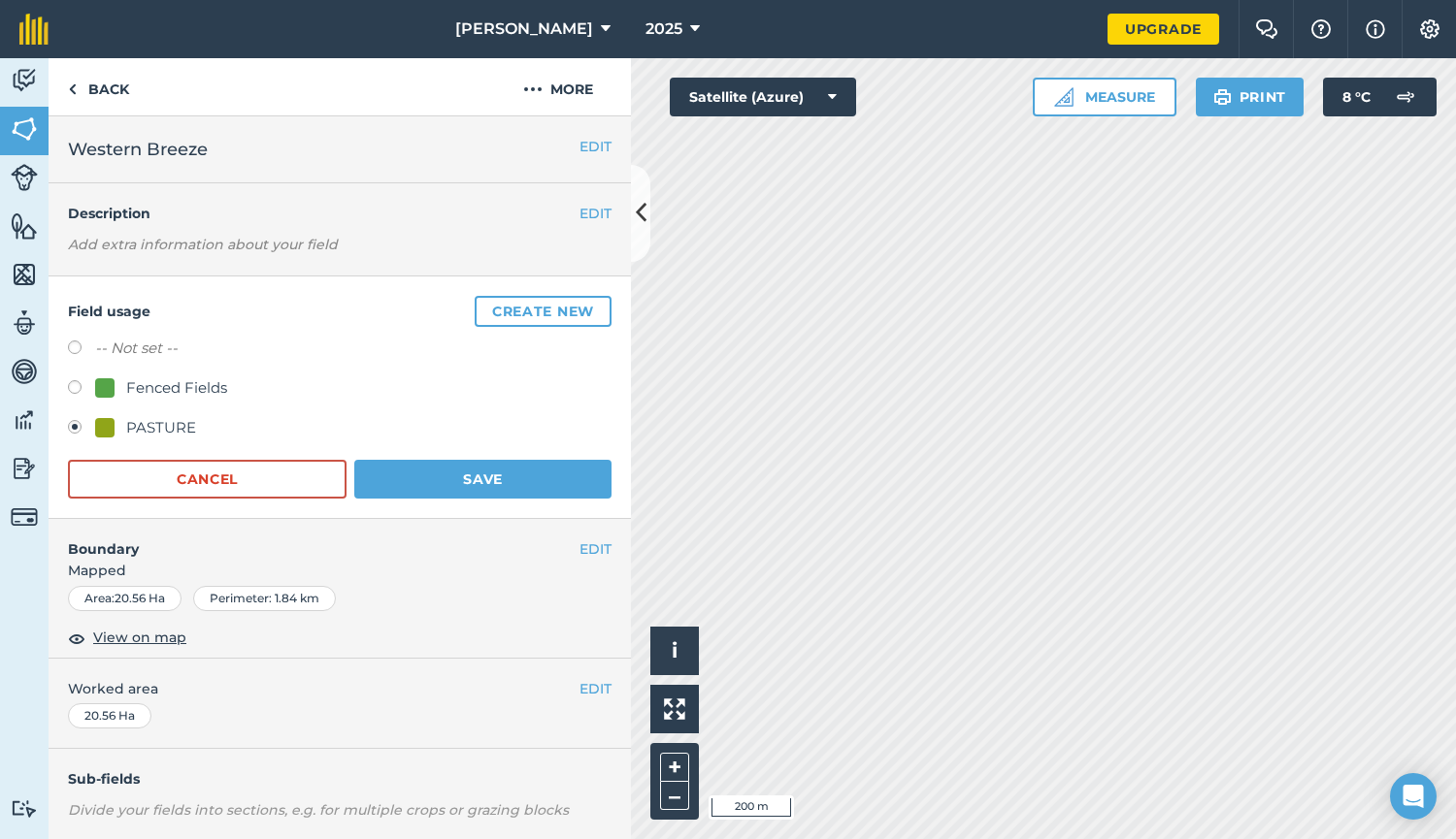
click at [68, 383] on label at bounding box center [81, 390] width 27 height 20
radio input "true"
radio input "false"
click at [505, 490] on button "Save" at bounding box center [483, 480] width 257 height 39
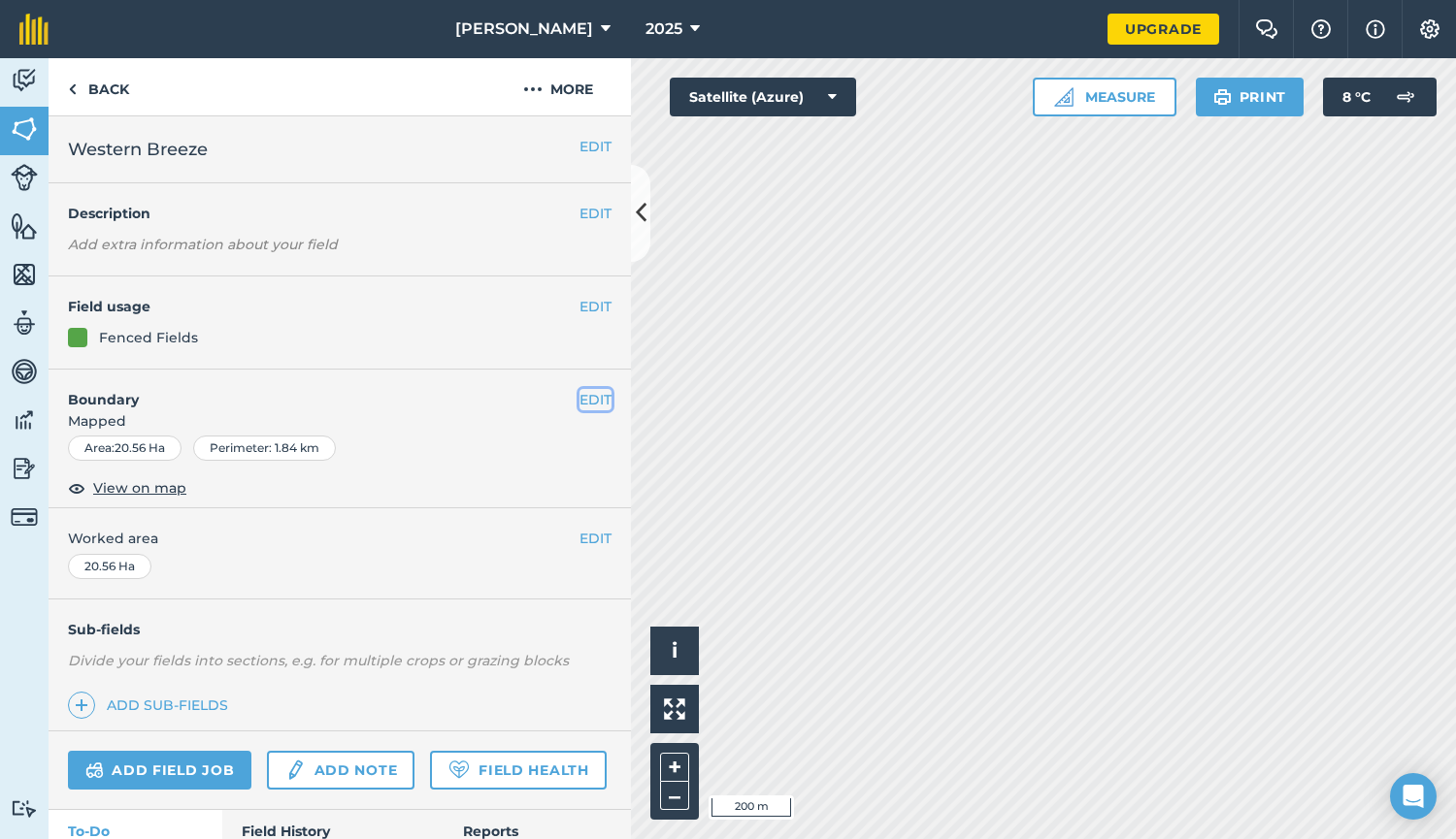
click at [579, 394] on button "EDIT" at bounding box center [595, 399] width 32 height 22
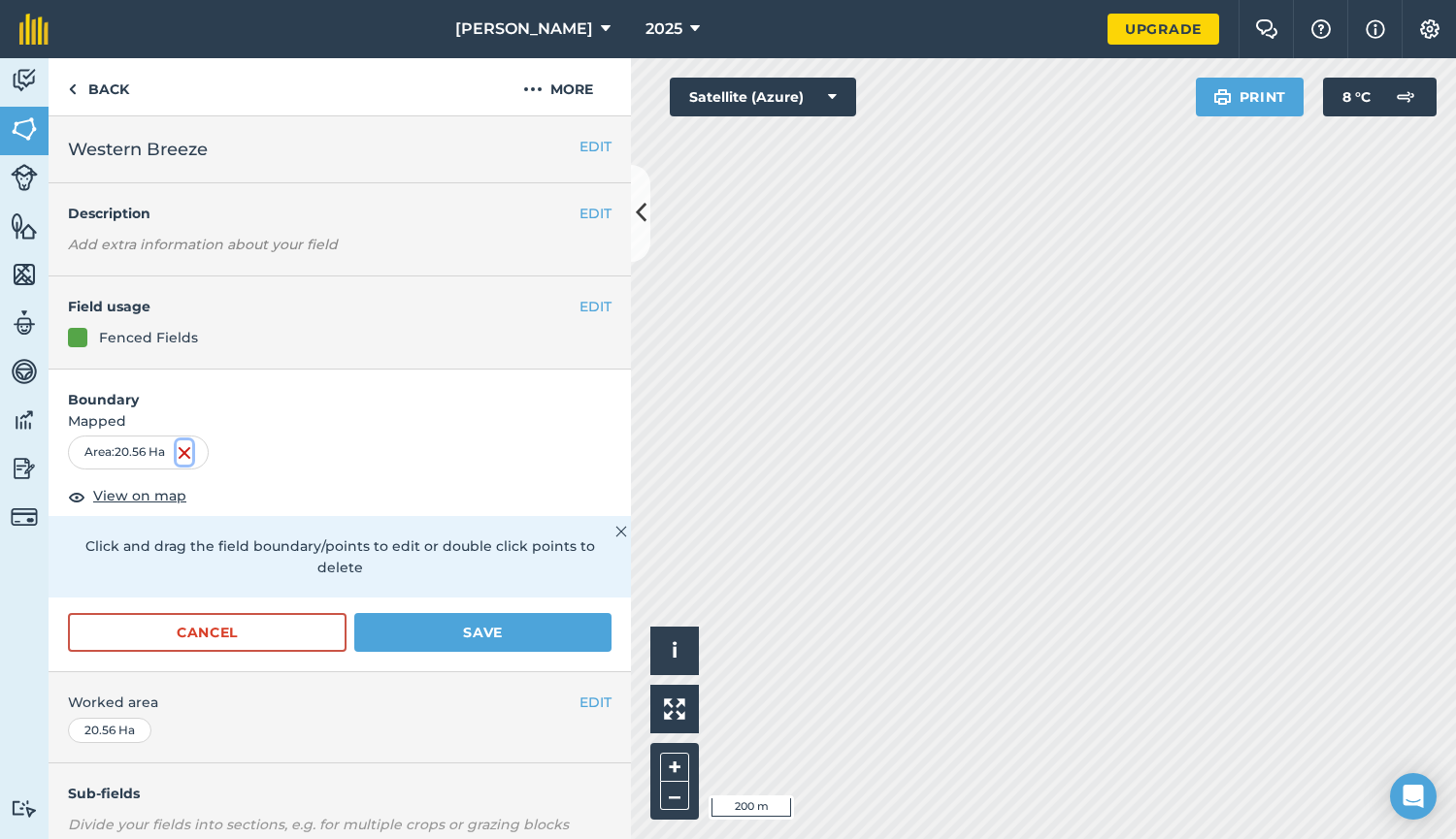
click at [187, 453] on img at bounding box center [185, 453] width 16 height 24
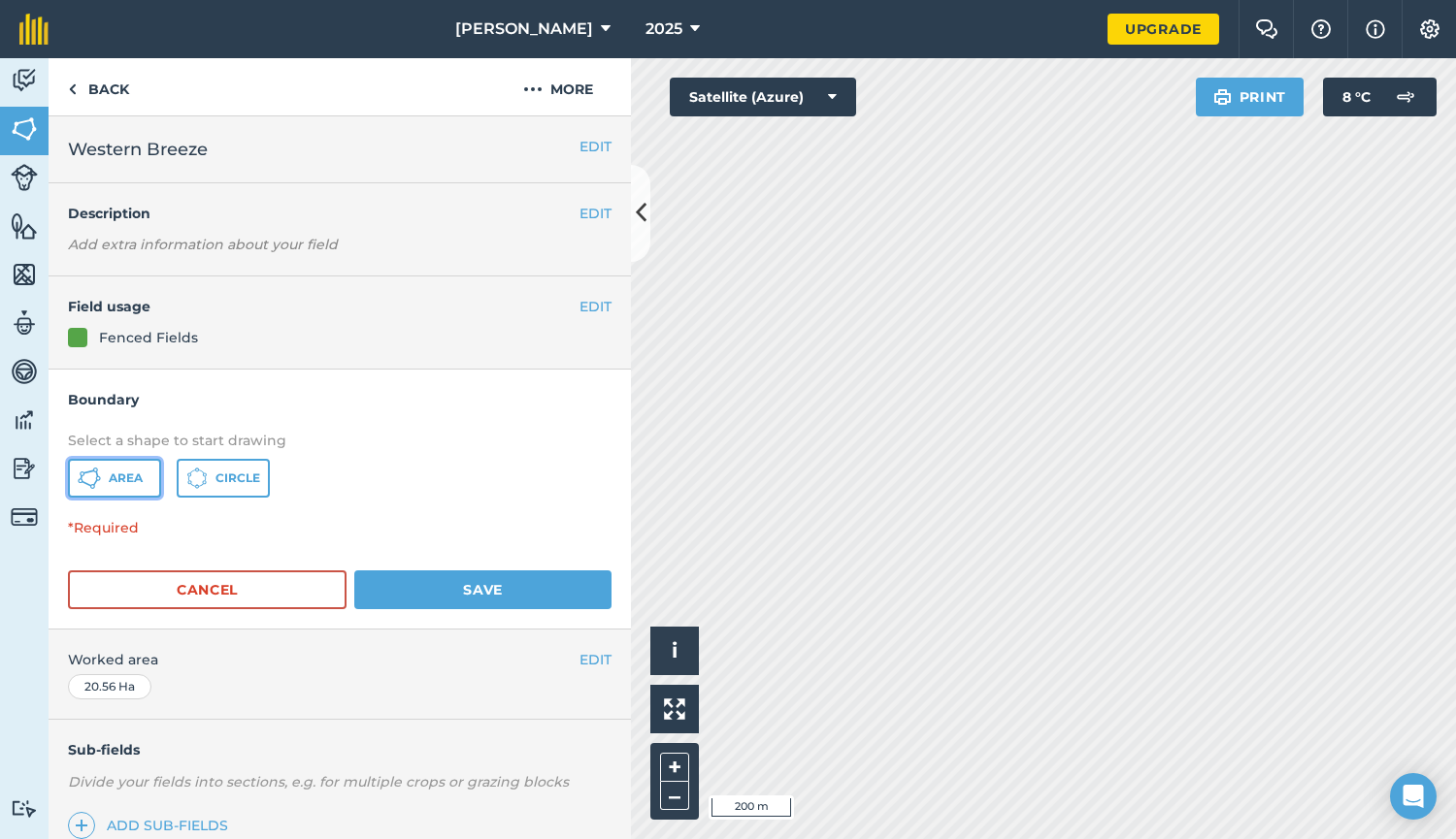
click at [129, 471] on span "Area" at bounding box center [126, 478] width 34 height 16
click at [130, 476] on span "Area" at bounding box center [126, 478] width 34 height 16
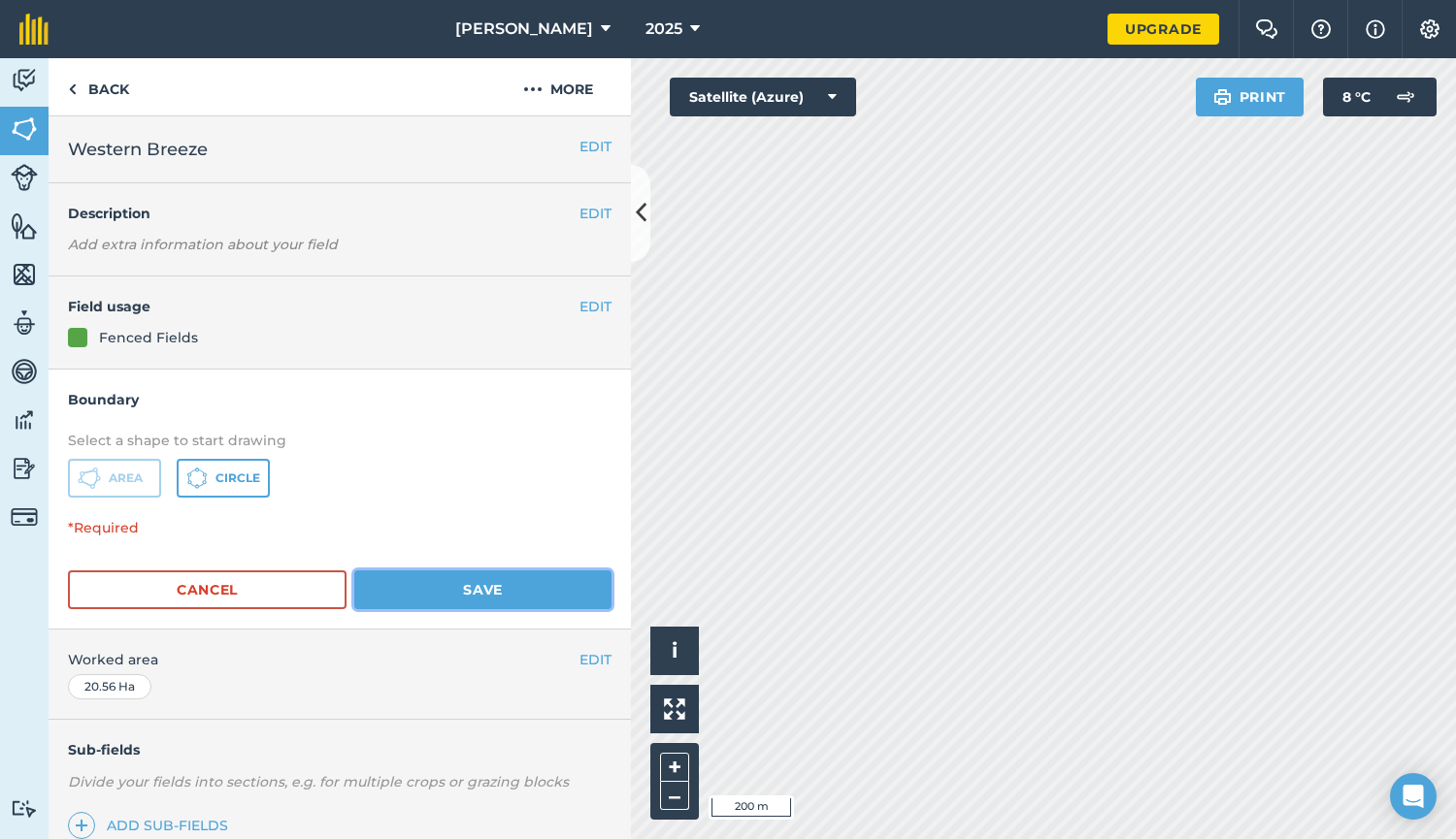
click at [445, 586] on button "Save" at bounding box center [483, 590] width 257 height 39
click at [476, 585] on button "Save" at bounding box center [483, 590] width 257 height 39
click at [113, 469] on button "Area" at bounding box center [114, 479] width 93 height 39
click at [70, 90] on img at bounding box center [72, 89] width 9 height 24
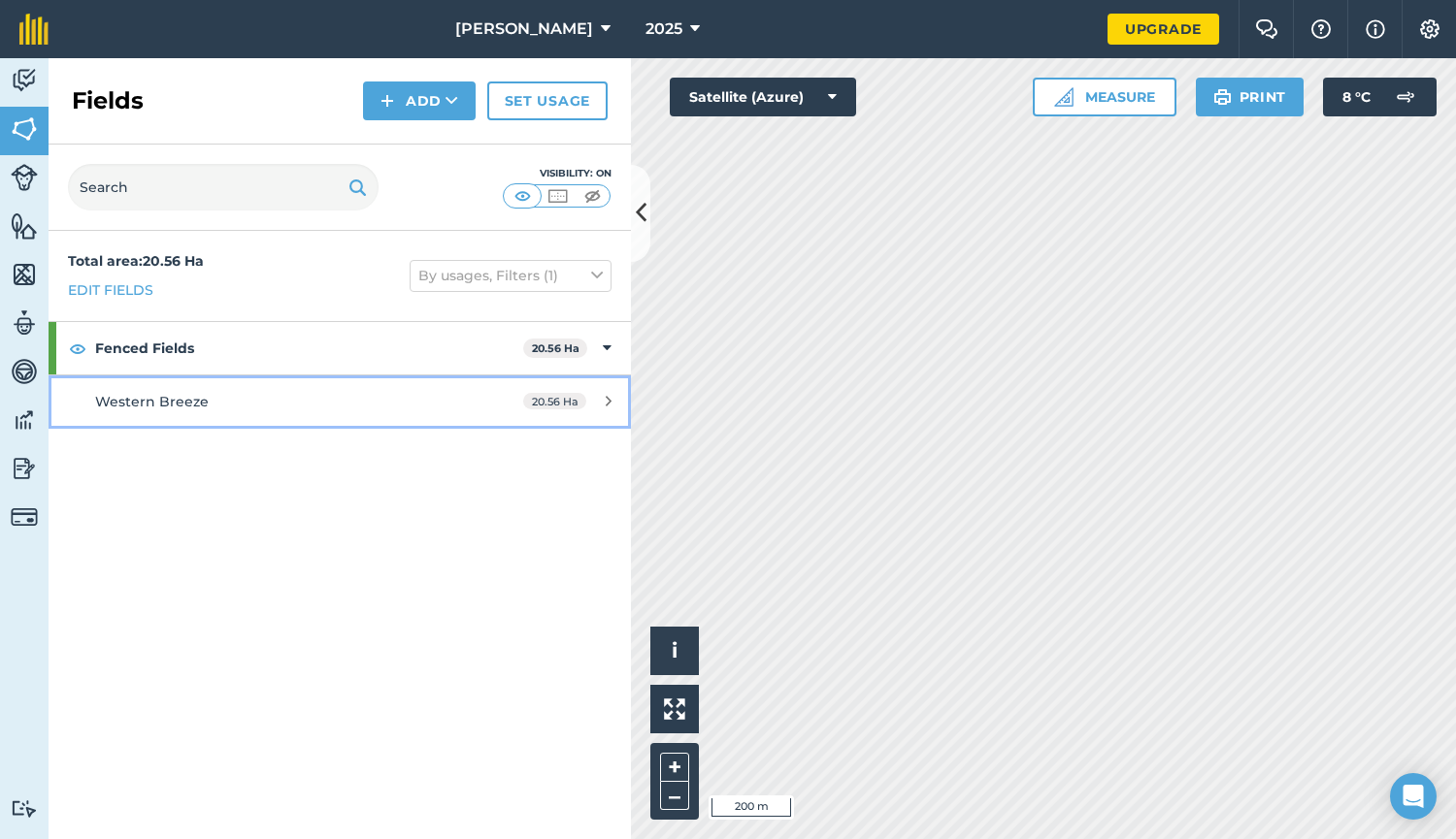
click at [124, 392] on div "Western Breeze" at bounding box center [278, 401] width 365 height 22
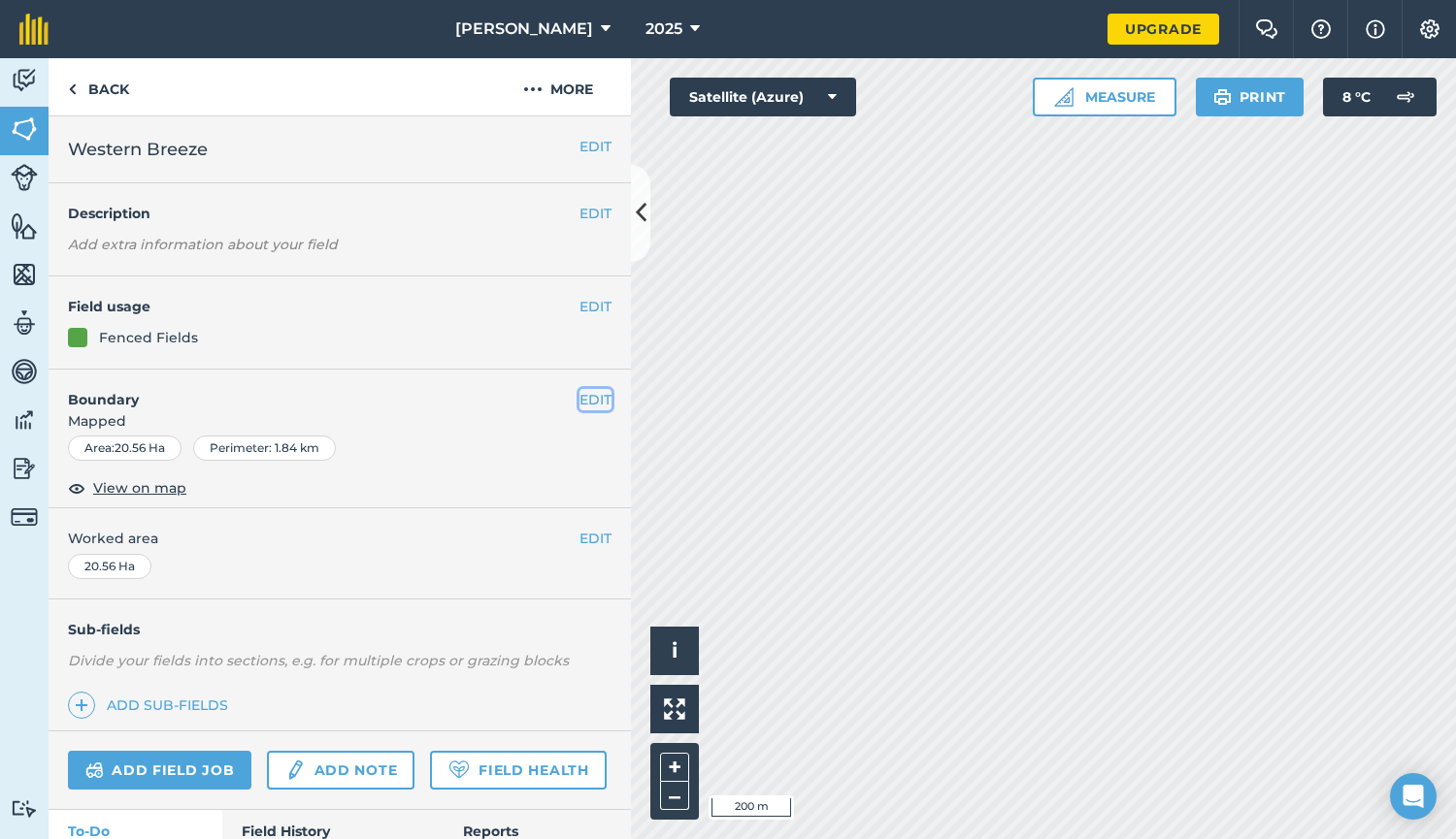
click at [579, 393] on button "EDIT" at bounding box center [595, 399] width 32 height 22
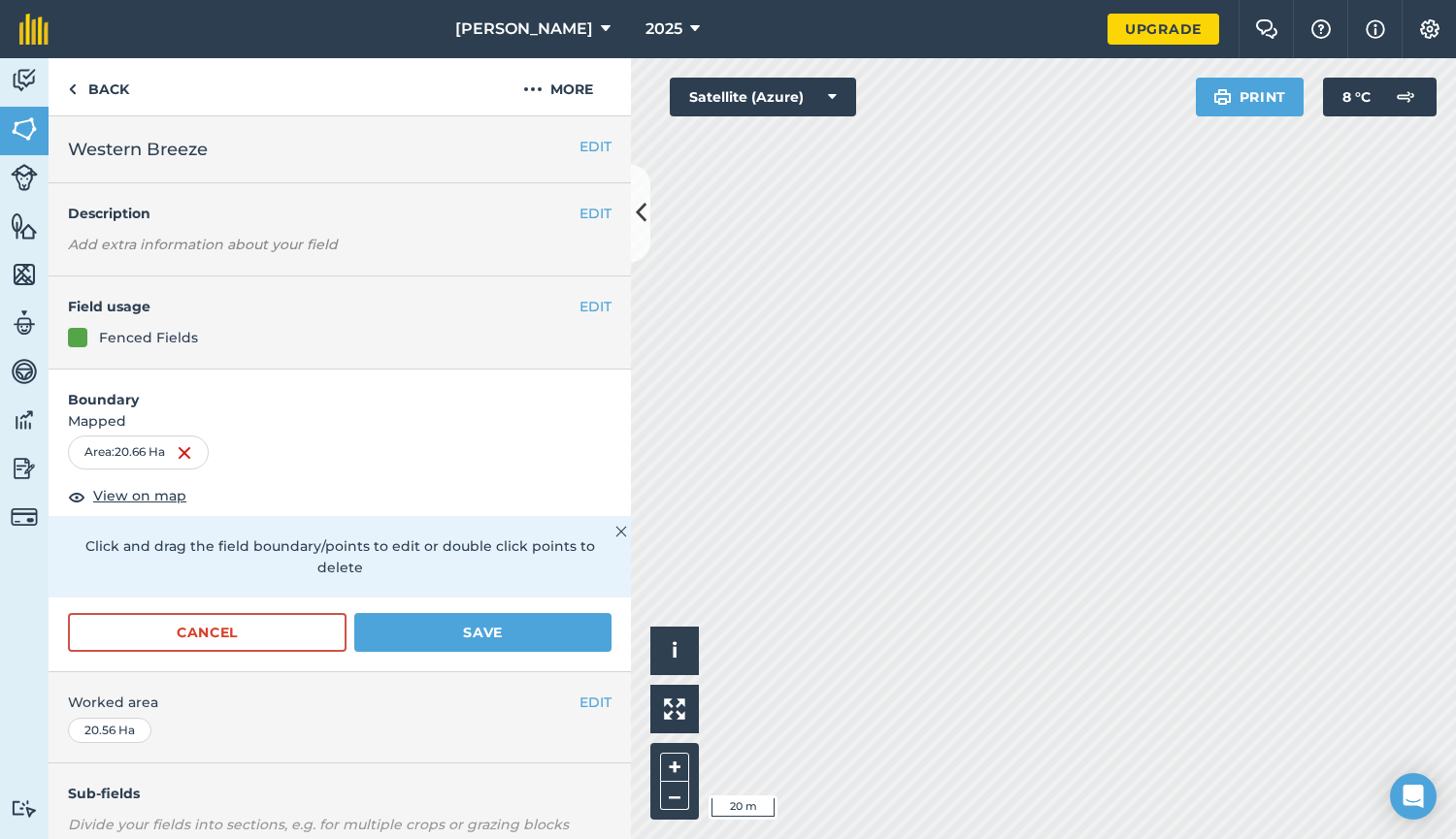
click at [1159, 838] on html "[PERSON_NAME] 2025 Upgrade Farm Chat Help Info Settings Map printing is not ava…" at bounding box center [728, 419] width 1456 height 839
click at [480, 633] on button "Save" at bounding box center [483, 633] width 257 height 39
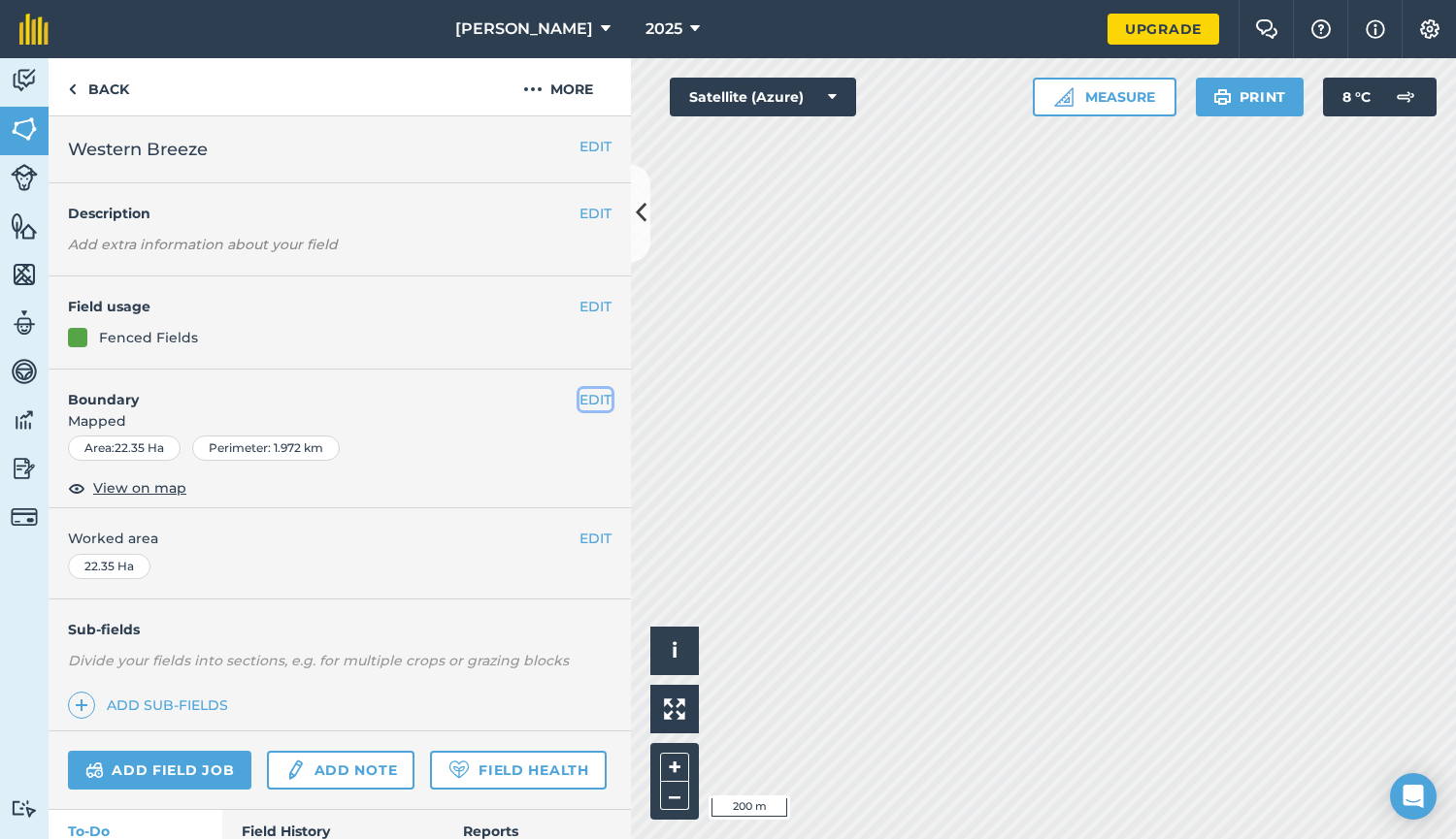
click at [585, 395] on button "EDIT" at bounding box center [595, 399] width 32 height 22
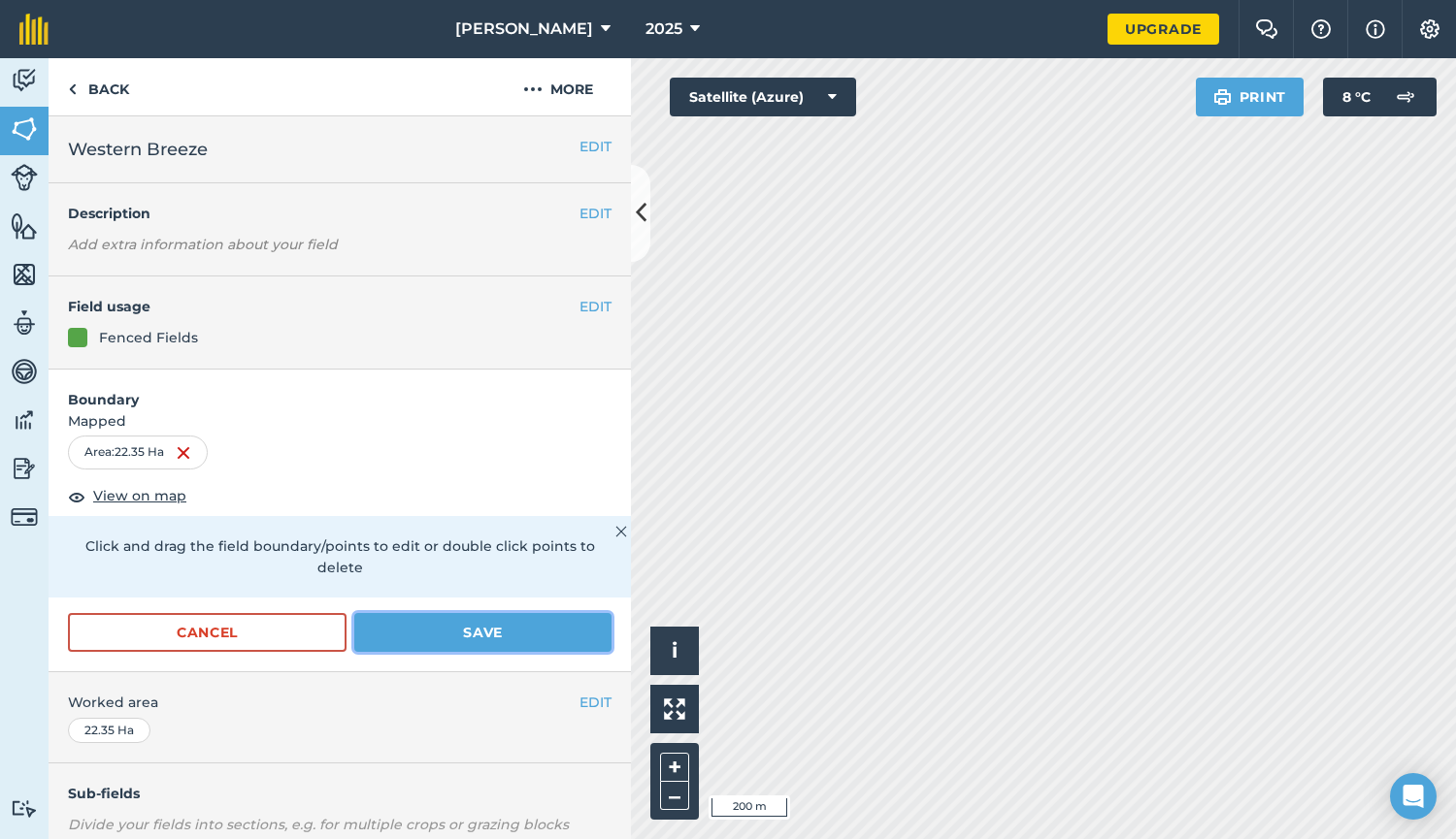
click at [490, 620] on button "Save" at bounding box center [483, 633] width 257 height 39
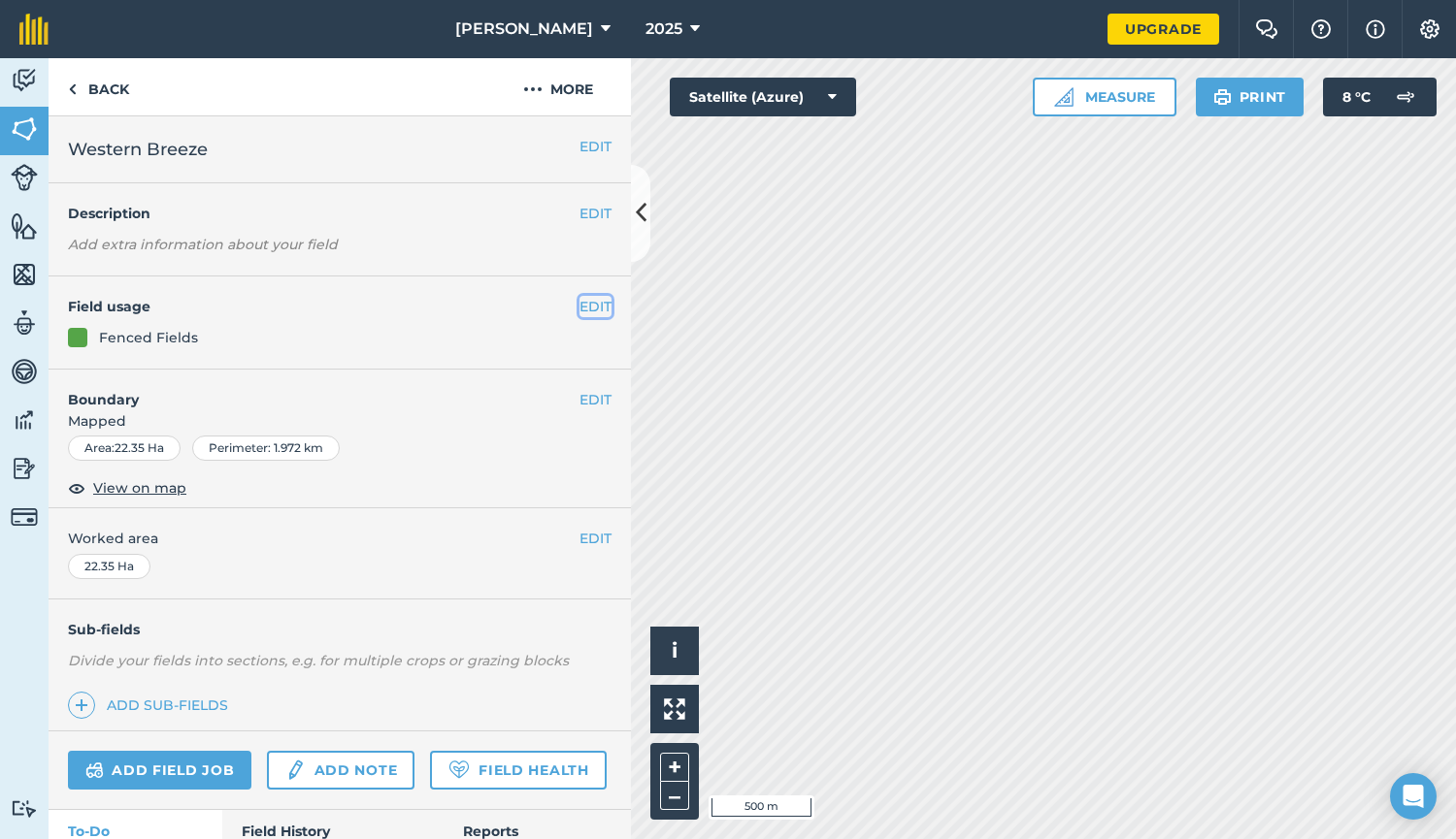
click at [587, 303] on button "EDIT" at bounding box center [595, 306] width 32 height 22
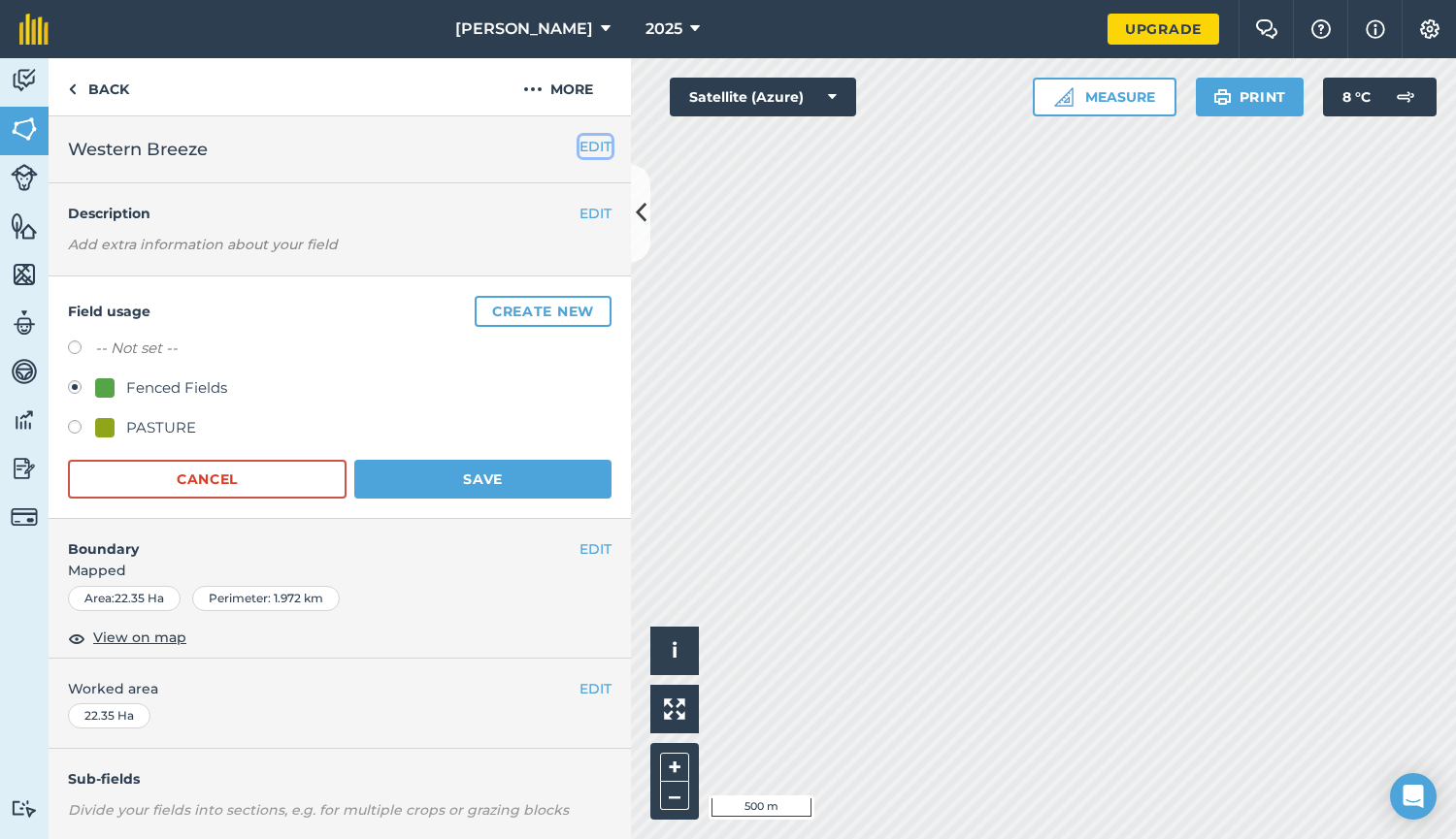
click at [583, 146] on button "EDIT" at bounding box center [595, 146] width 32 height 22
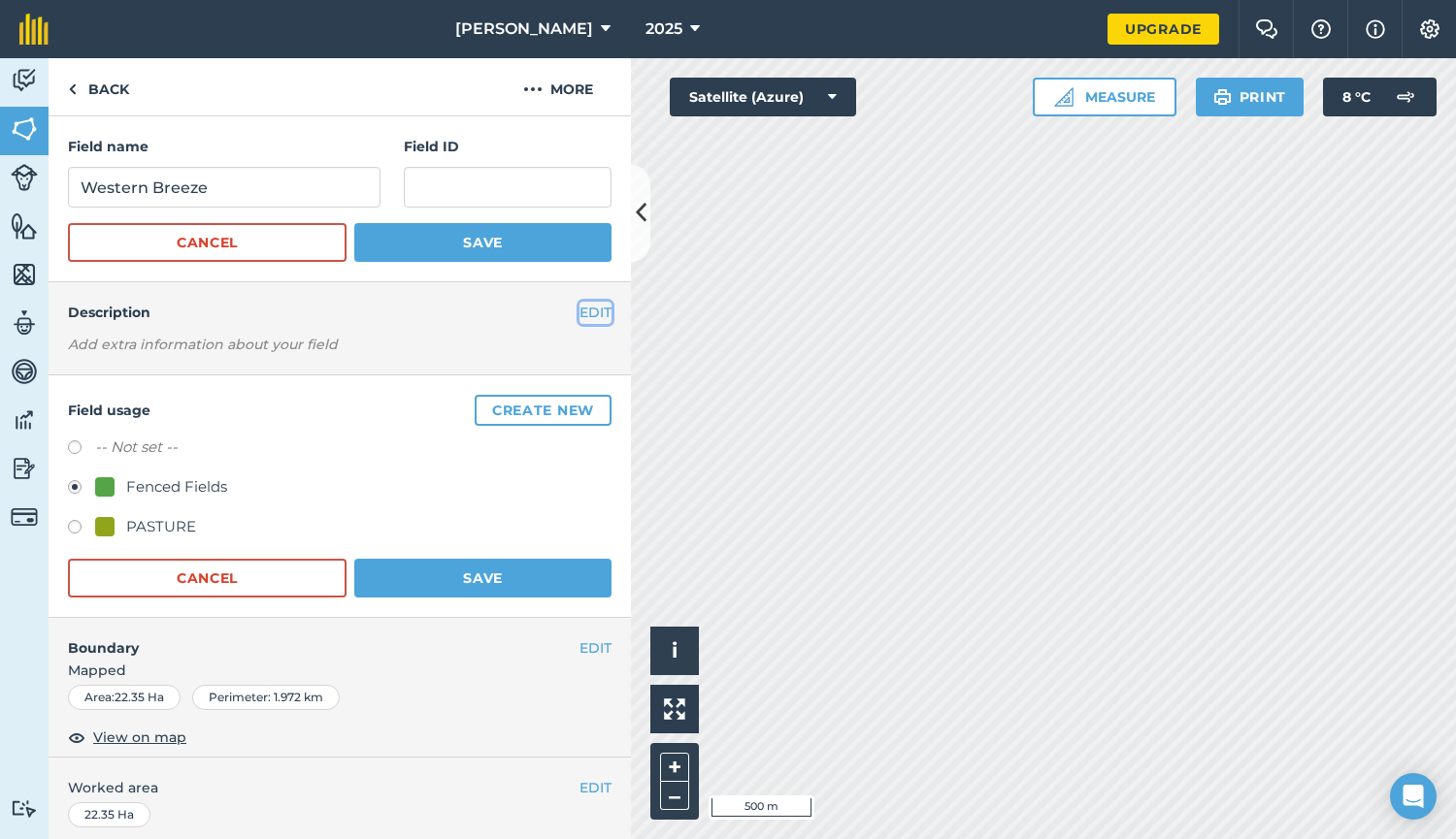
click at [579, 315] on button "EDIT" at bounding box center [595, 312] width 32 height 22
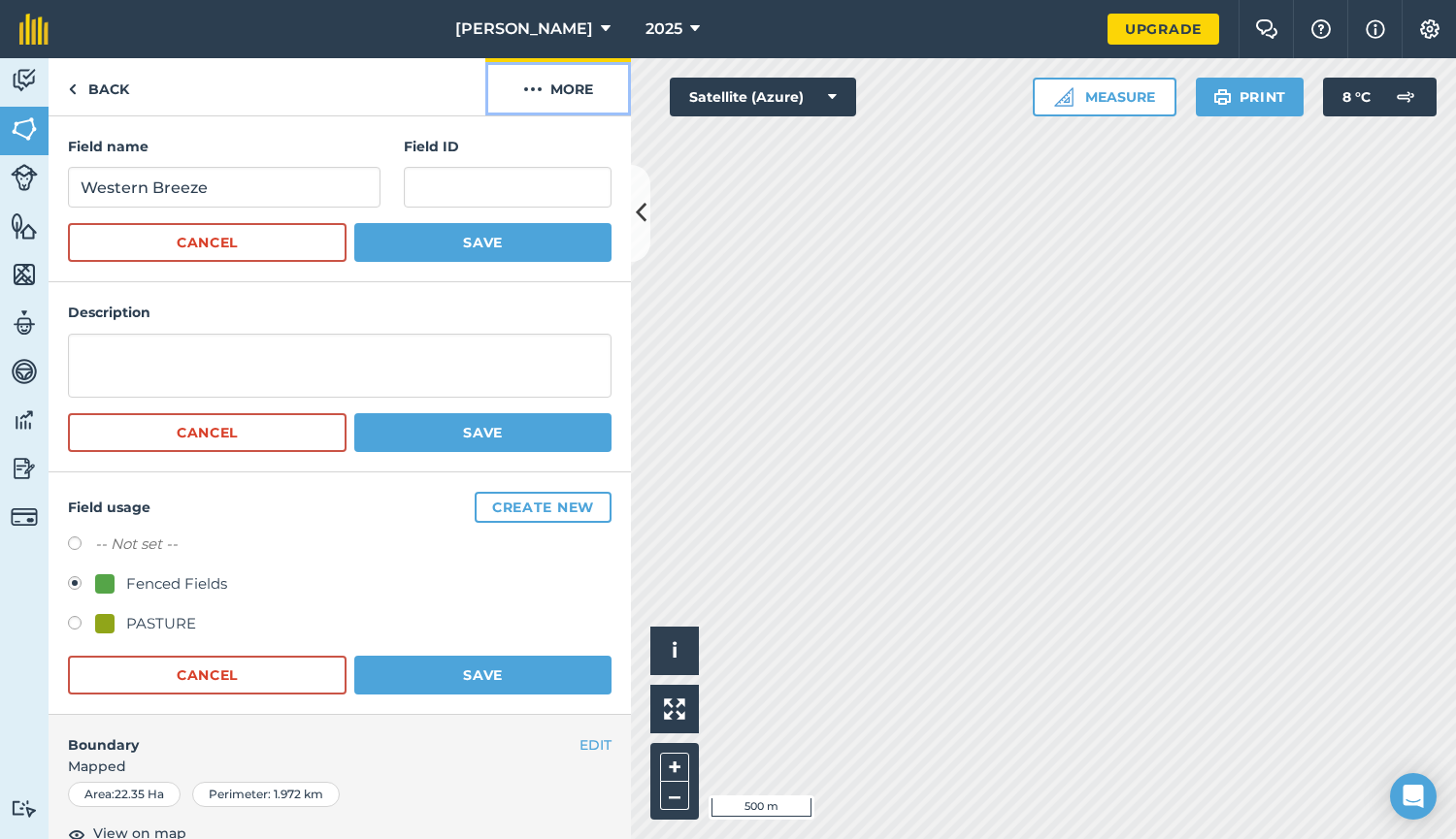
click at [566, 94] on button "More" at bounding box center [558, 86] width 145 height 57
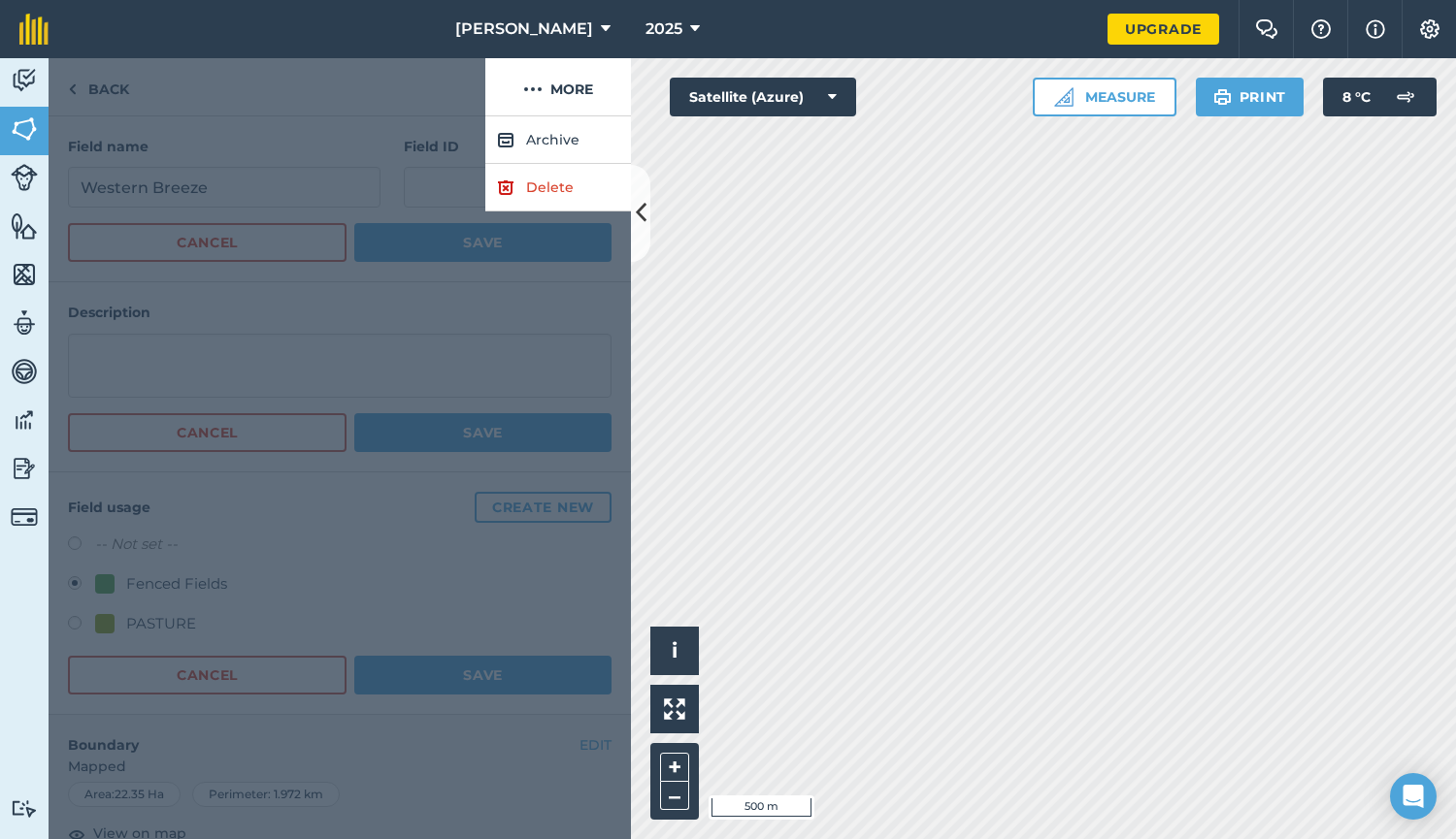
click at [413, 92] on div at bounding box center [266, 86] width 437 height 58
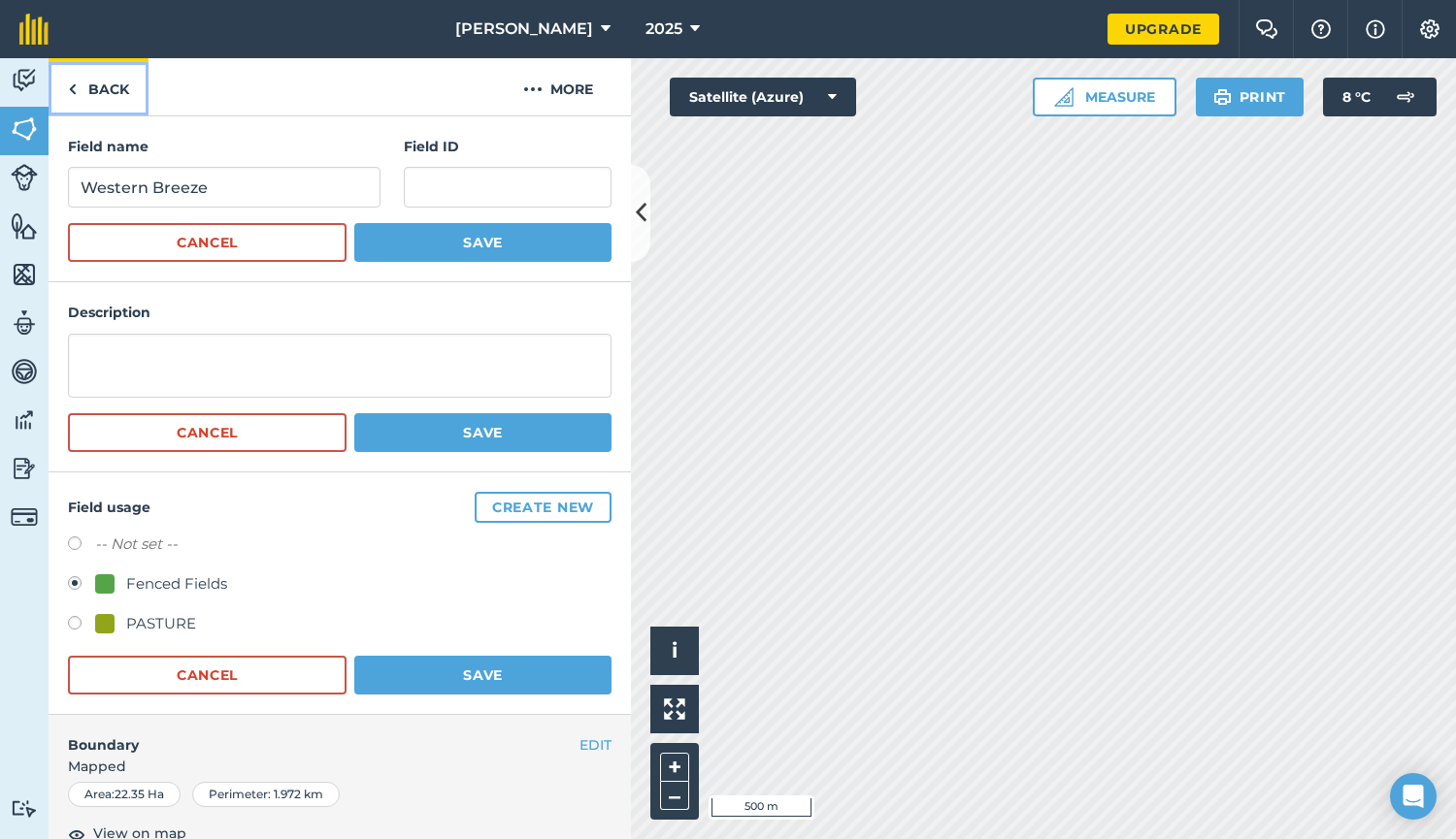
click at [72, 91] on img at bounding box center [72, 89] width 9 height 24
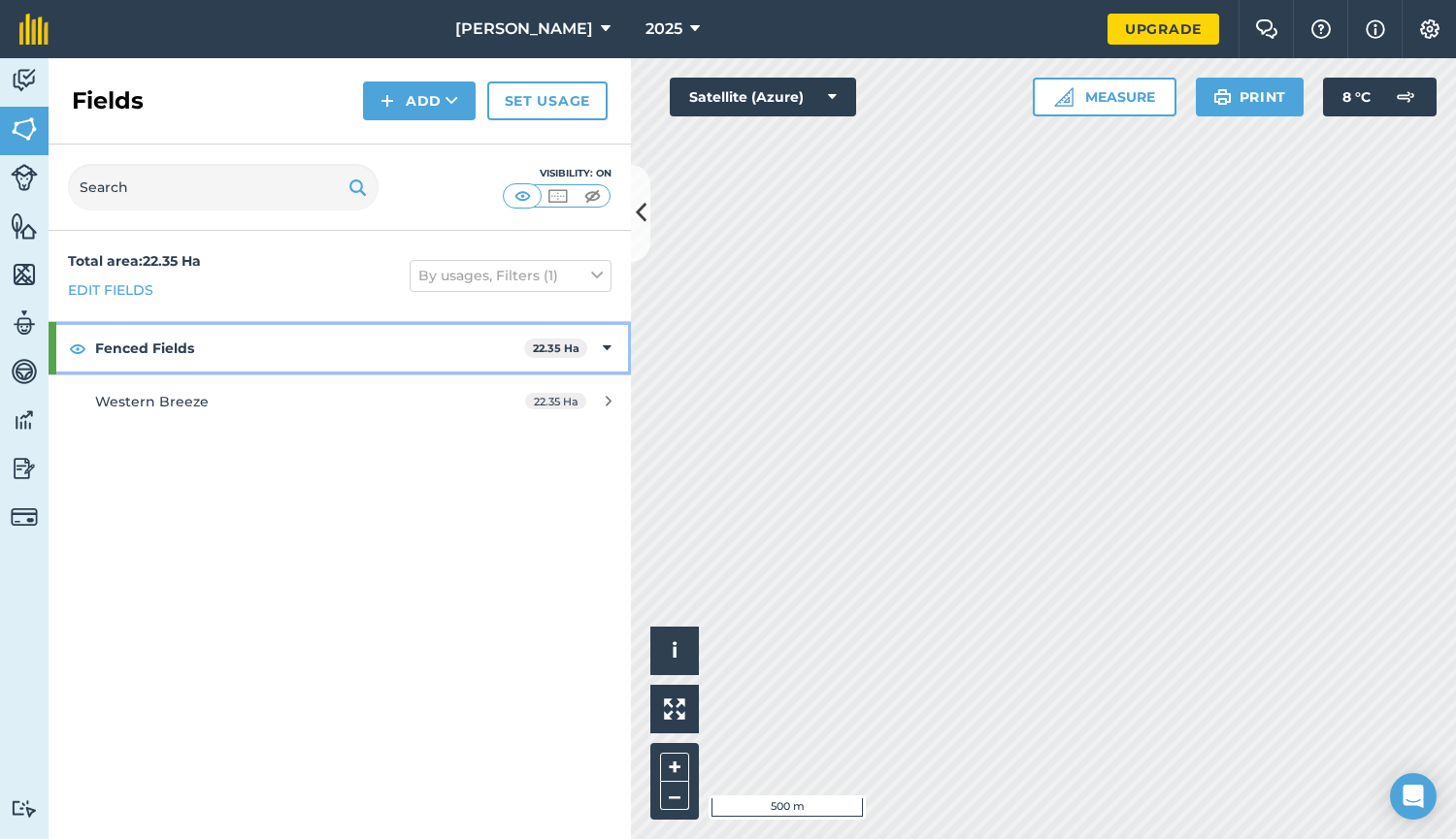
click at [157, 341] on strong "Fenced Fields" at bounding box center [309, 347] width 429 height 52
click at [607, 346] on icon at bounding box center [609, 348] width 5 height 22
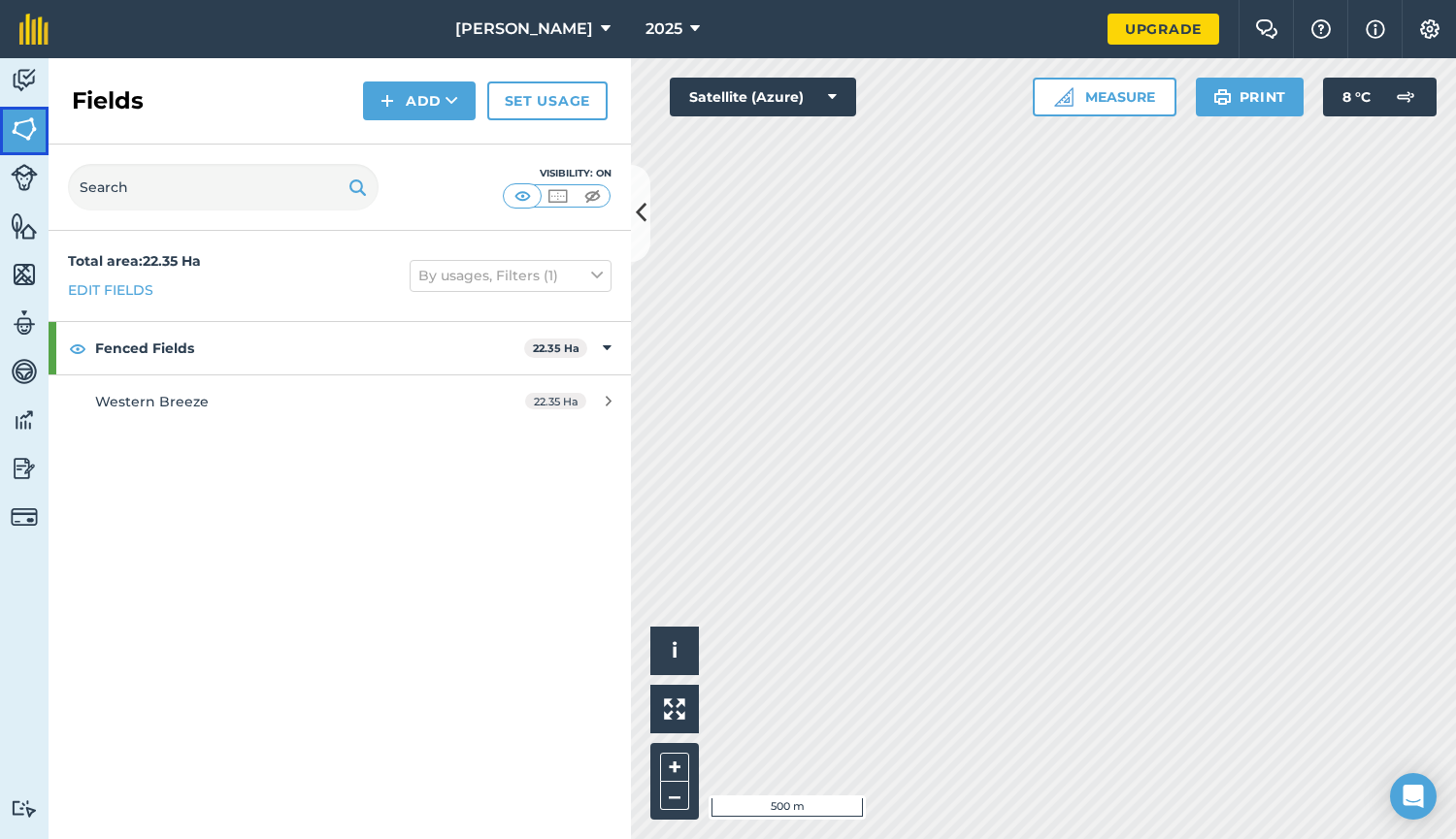
click at [27, 135] on img at bounding box center [25, 130] width 27 height 29
click at [83, 288] on link "Edit fields" at bounding box center [110, 290] width 85 height 22
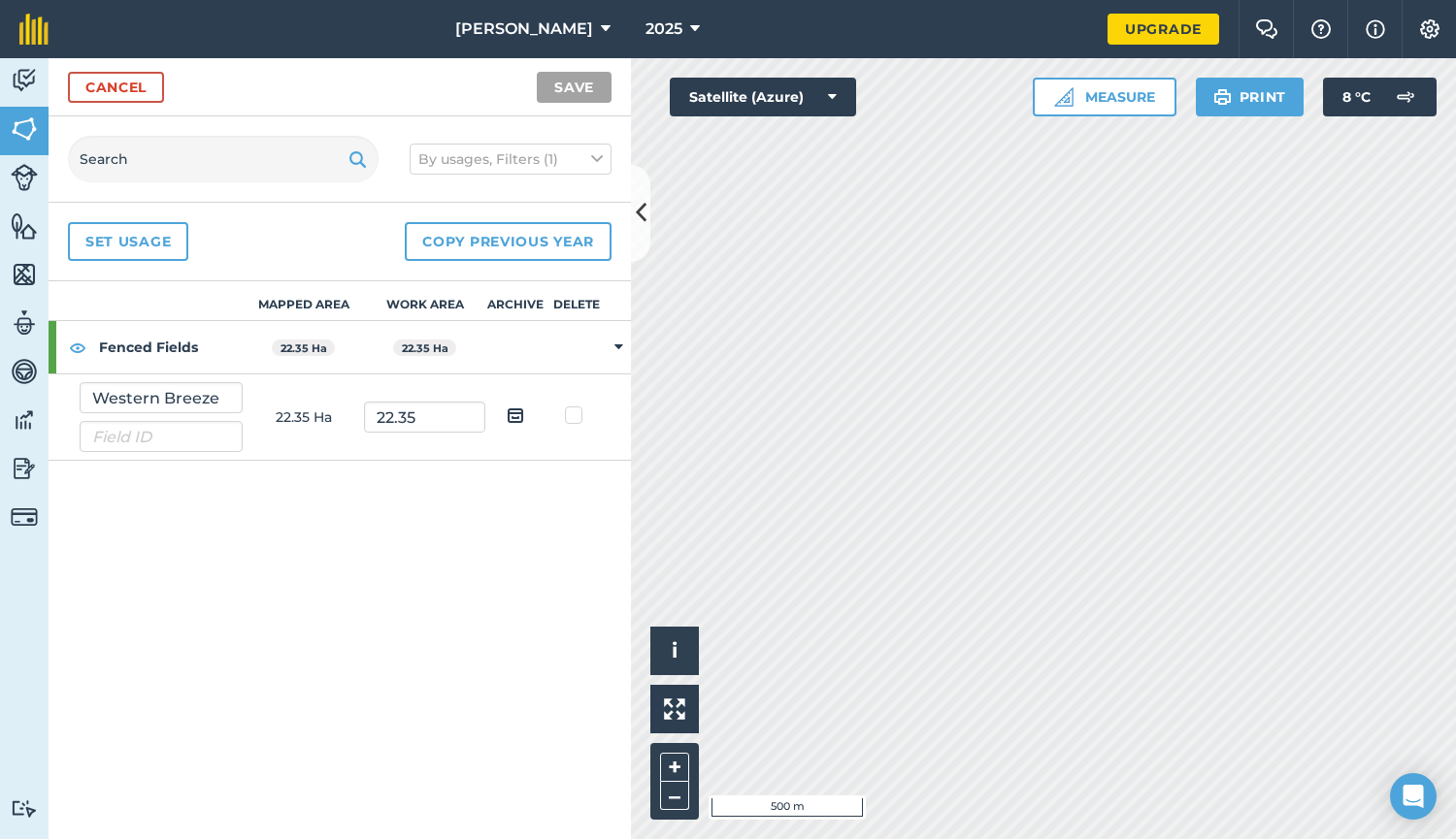
click at [51, 345] on div at bounding box center [52, 346] width 8 height 52
click at [618, 344] on icon at bounding box center [619, 347] width 5 height 18
click at [25, 138] on img at bounding box center [25, 130] width 27 height 29
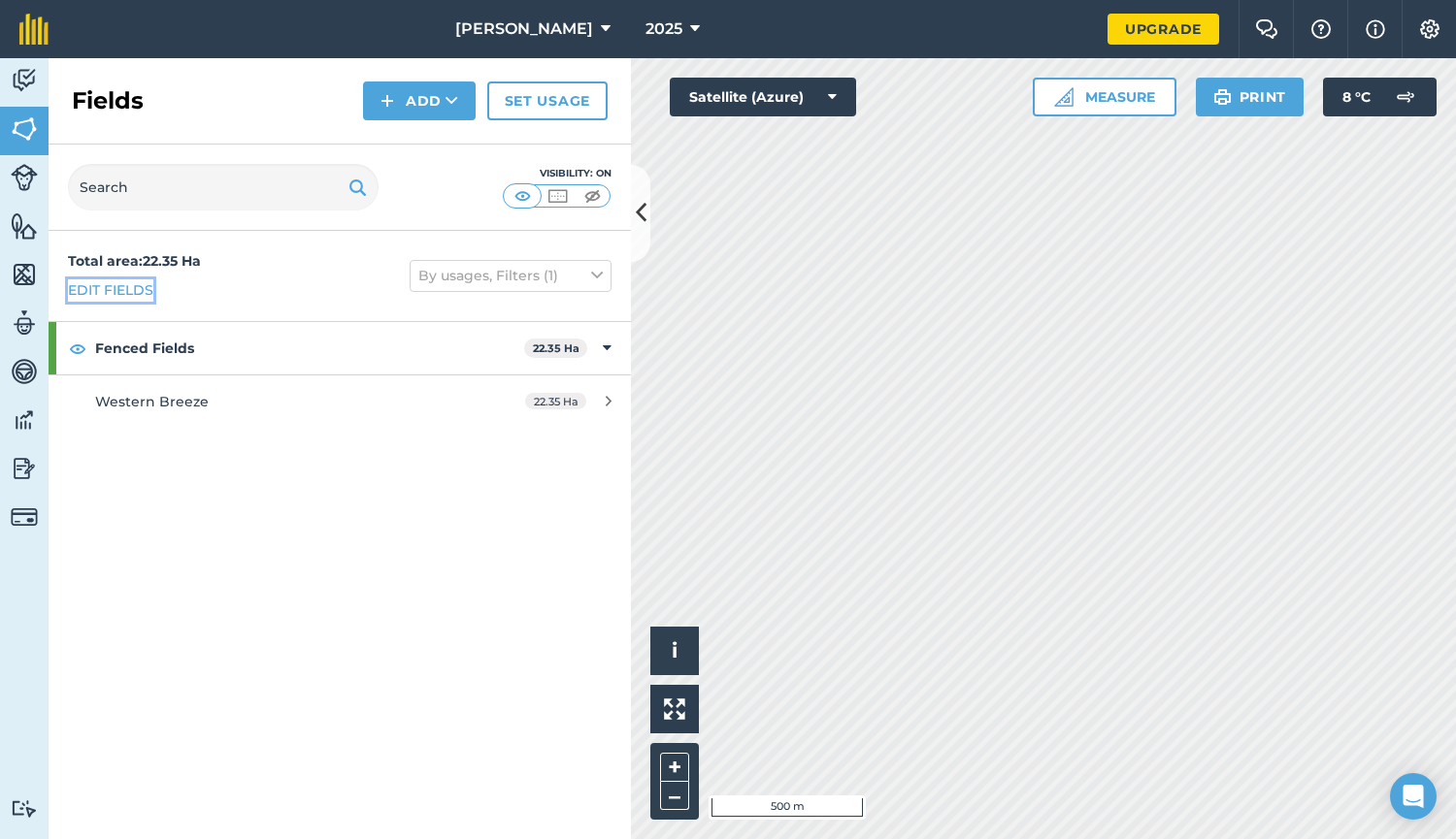
click at [127, 291] on link "Edit fields" at bounding box center [110, 290] width 85 height 22
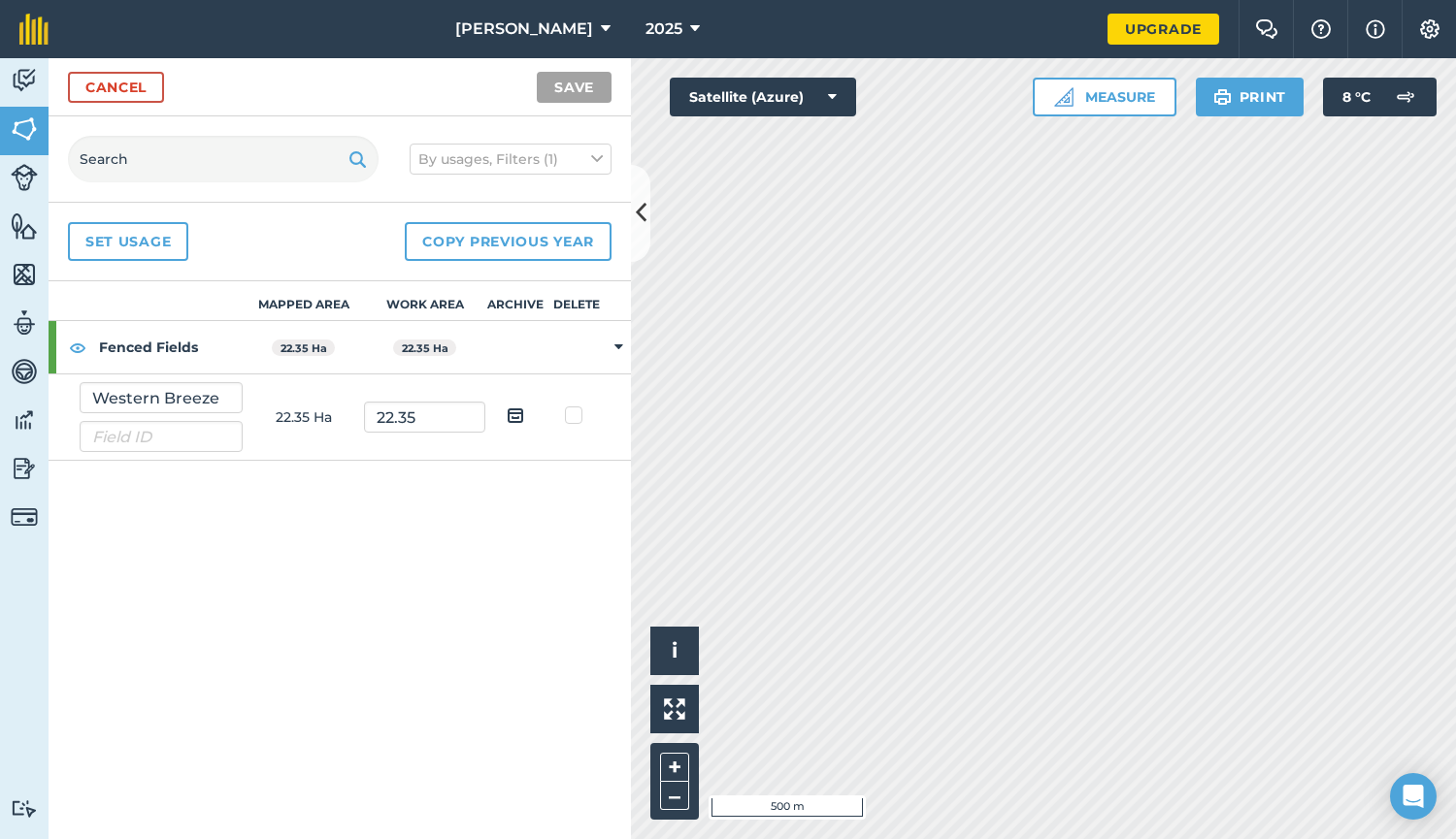
click at [172, 337] on strong "Fenced Fields" at bounding box center [171, 346] width 143 height 52
click at [78, 344] on img at bounding box center [78, 347] width 18 height 24
click at [837, 93] on button "Satellite (Azure)" at bounding box center [763, 97] width 187 height 39
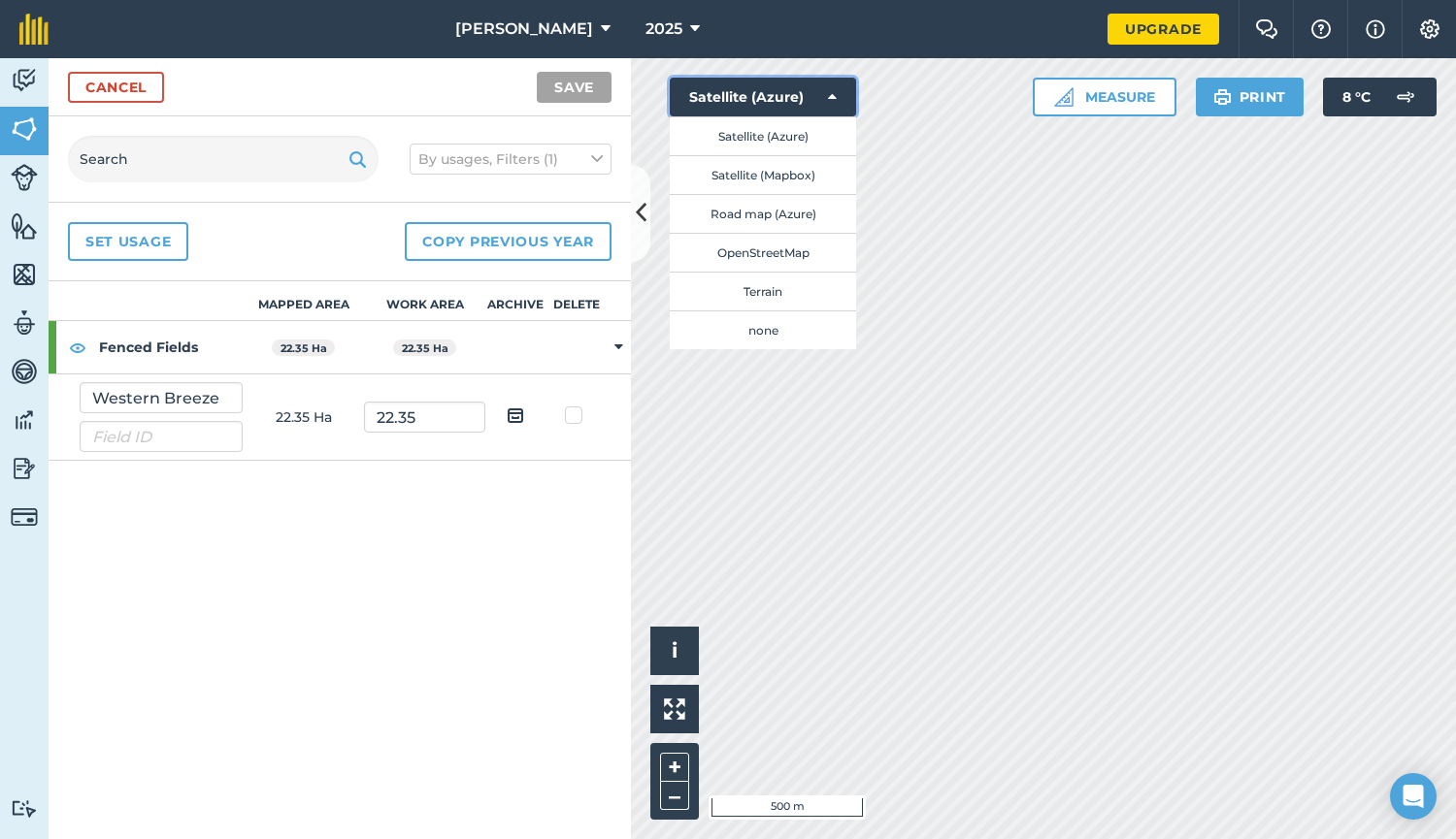
click at [837, 93] on button "Satellite (Azure)" at bounding box center [763, 97] width 187 height 39
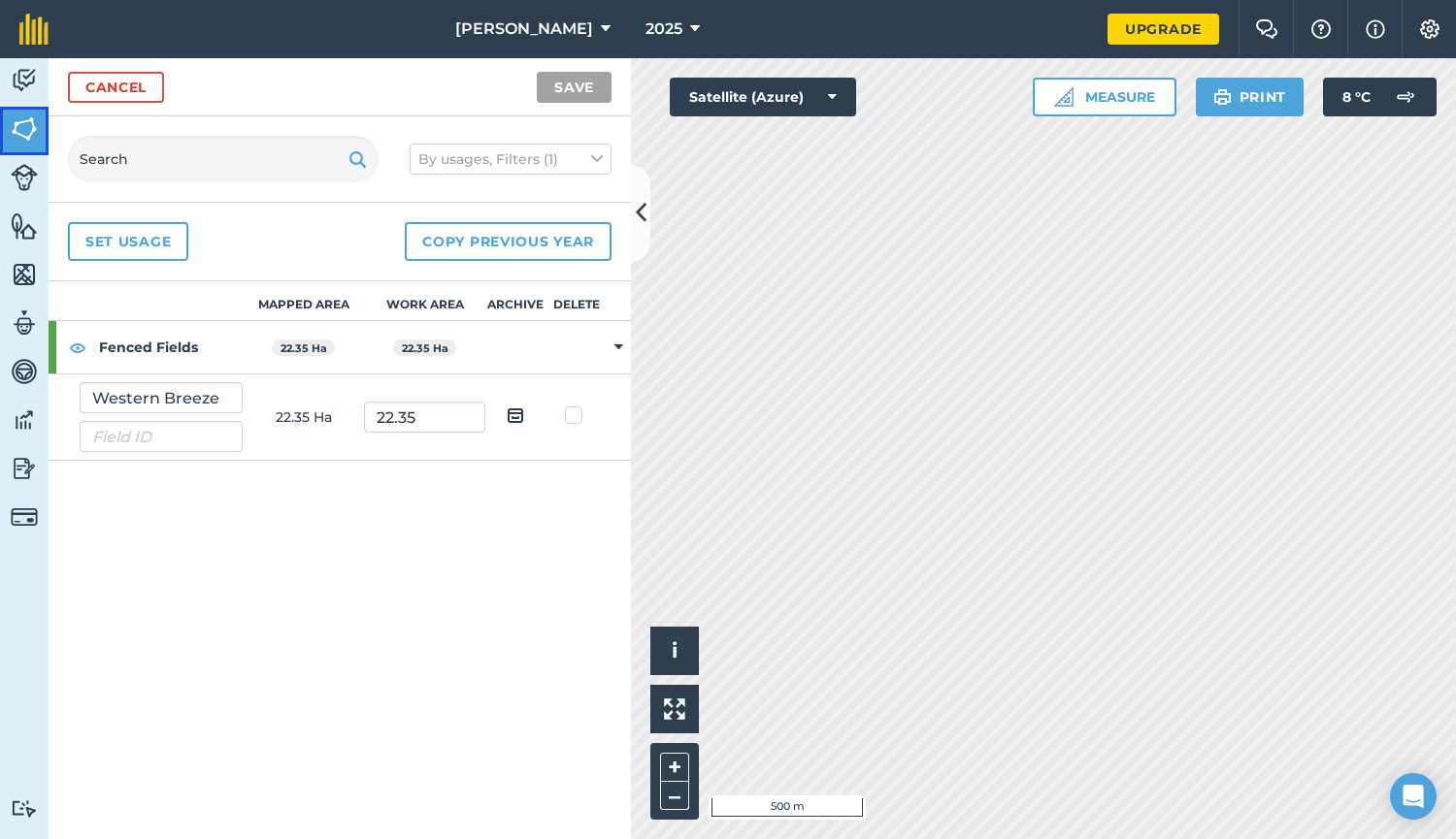
click at [31, 140] on img at bounding box center [25, 130] width 27 height 29
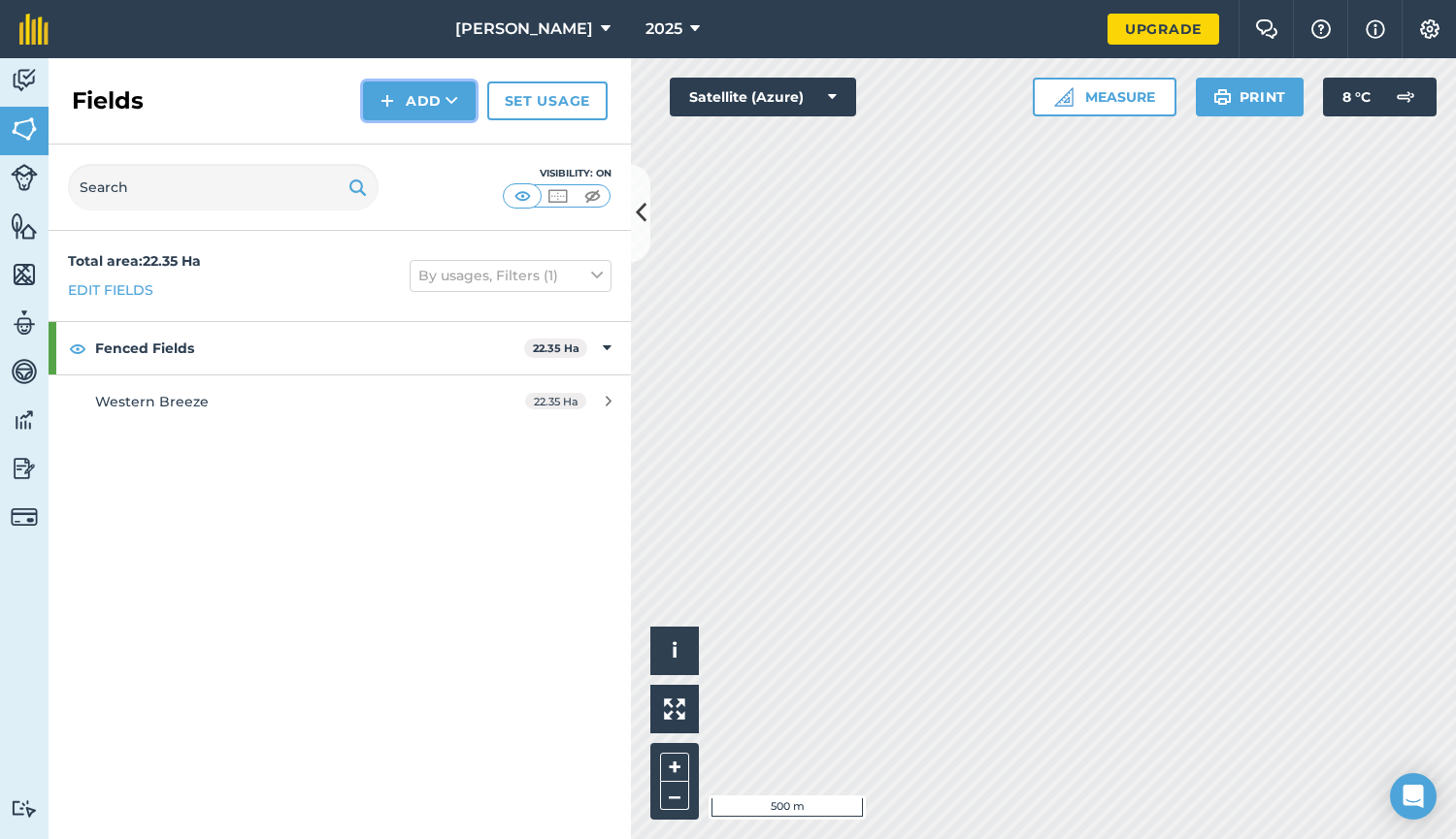
click at [437, 104] on button "Add" at bounding box center [419, 101] width 113 height 39
click at [252, 64] on div "Fields Add Draw Import Set usage" at bounding box center [339, 101] width 582 height 86
click at [427, 104] on button "Add" at bounding box center [419, 101] width 113 height 39
click at [425, 141] on link "Draw" at bounding box center [419, 144] width 107 height 42
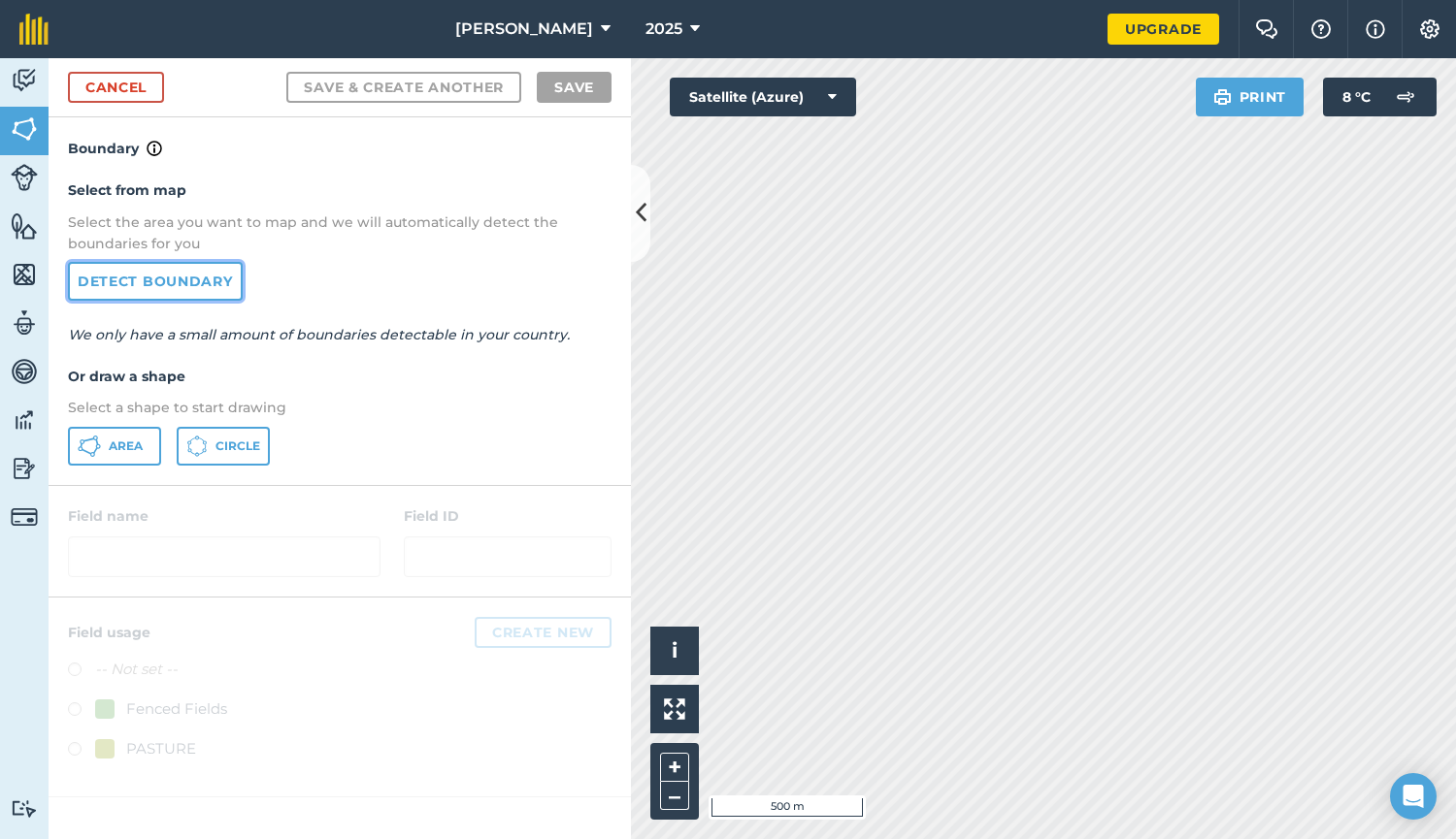
click at [178, 288] on link "Detect boundary" at bounding box center [155, 282] width 175 height 39
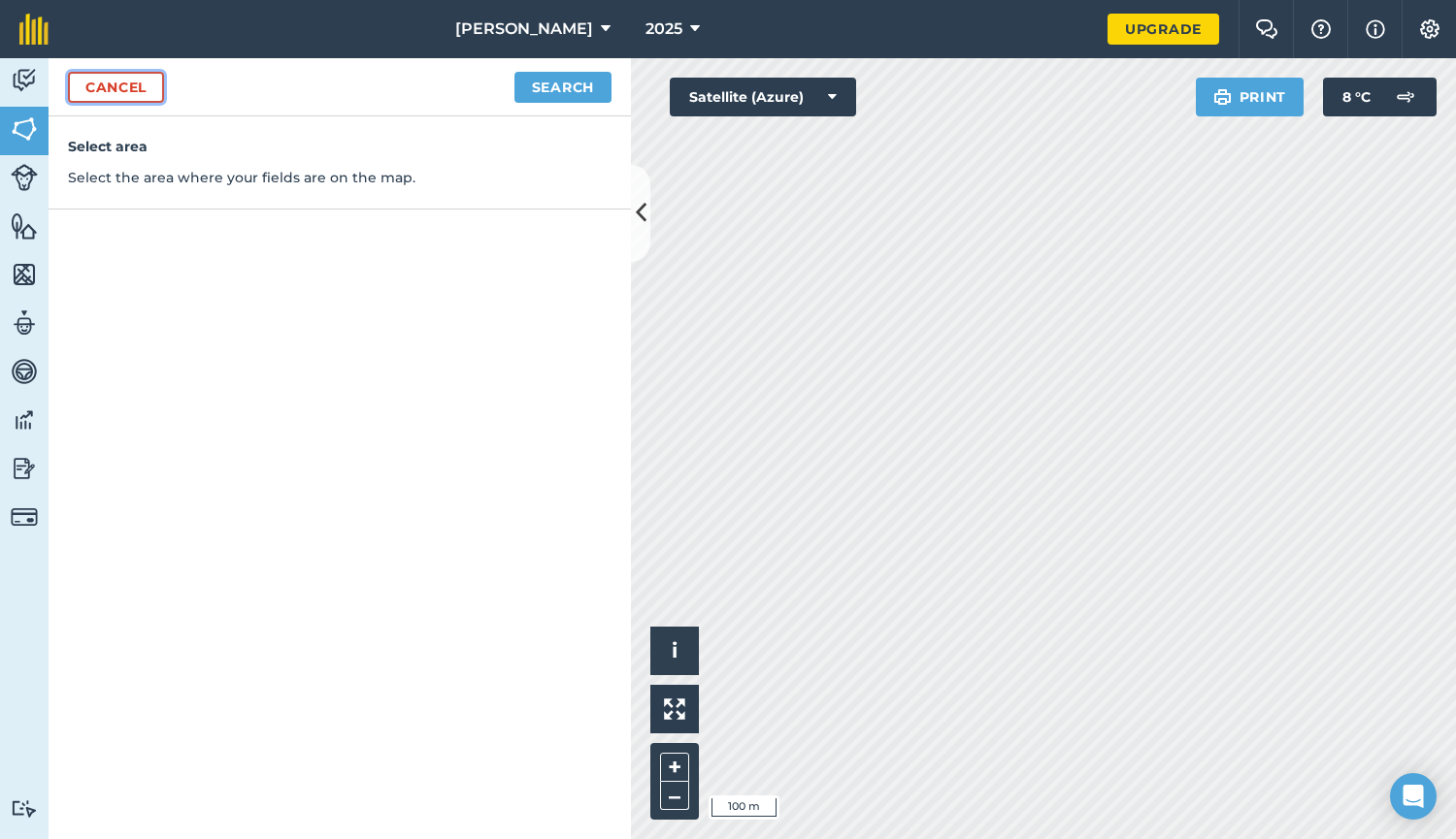
click at [141, 97] on link "Cancel" at bounding box center [116, 87] width 96 height 31
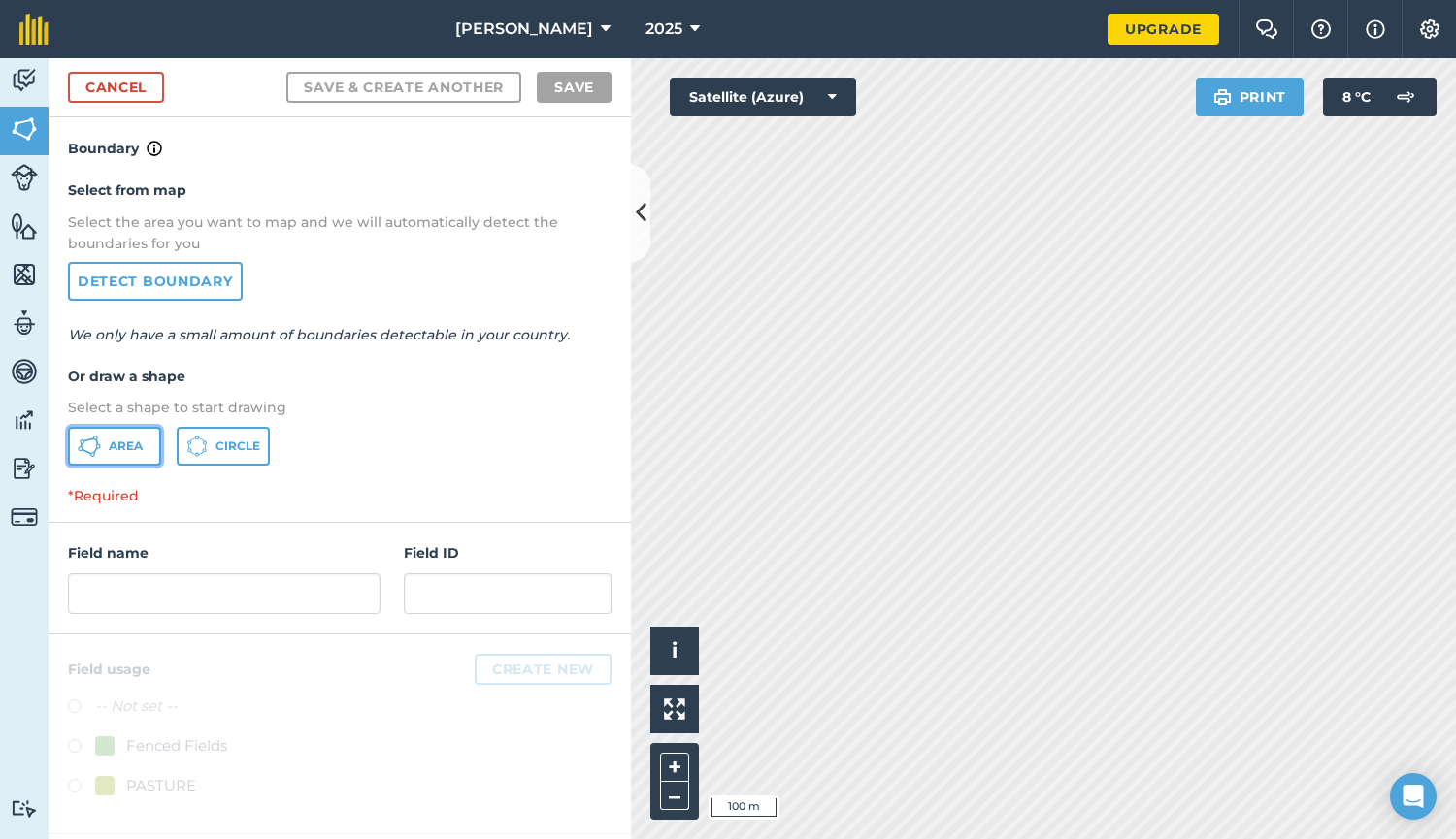
click at [137, 441] on span "Area" at bounding box center [126, 446] width 34 height 16
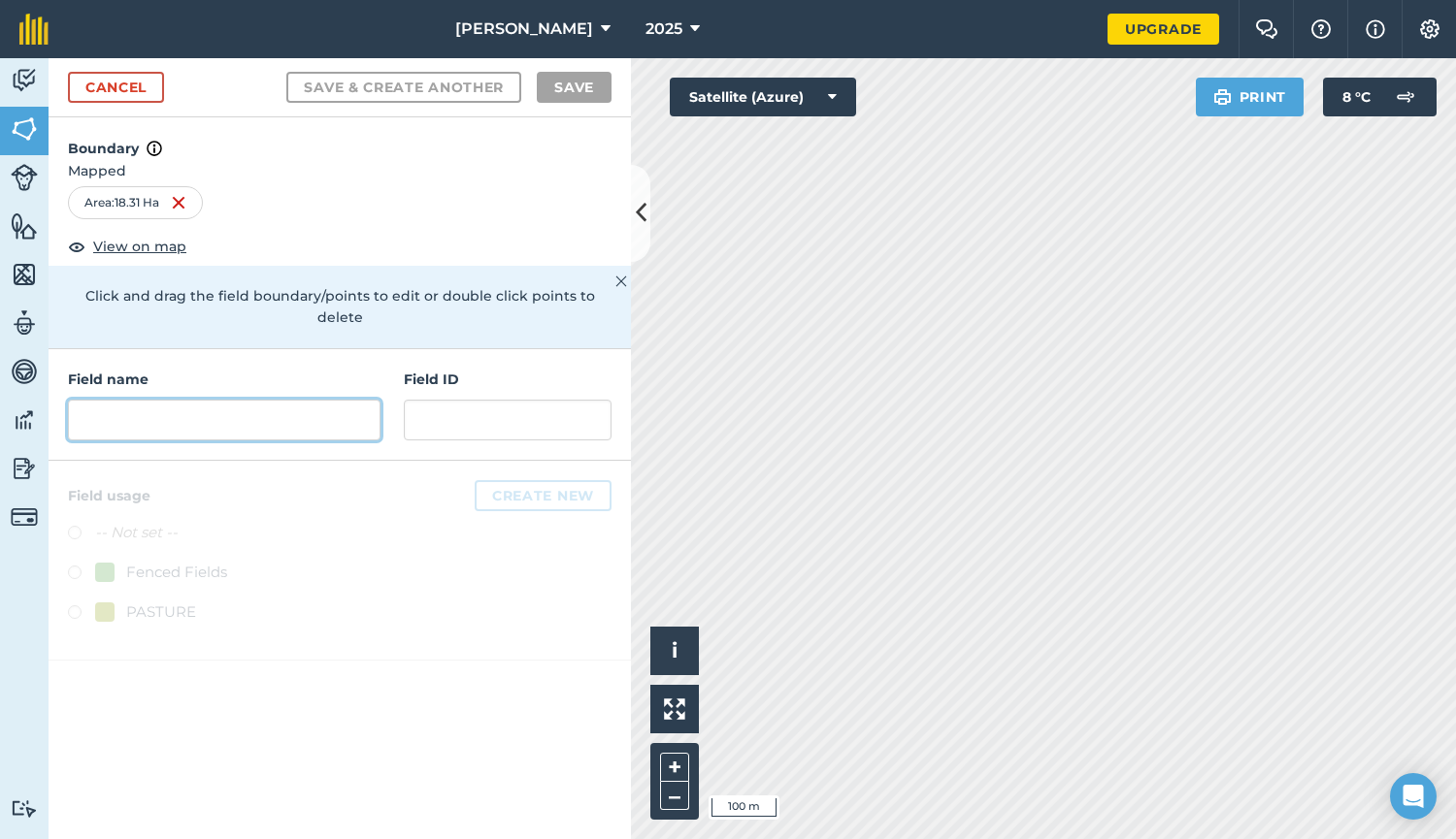
click at [98, 404] on input "text" at bounding box center [224, 420] width 312 height 41
click at [106, 405] on input "text" at bounding box center [224, 420] width 312 height 41
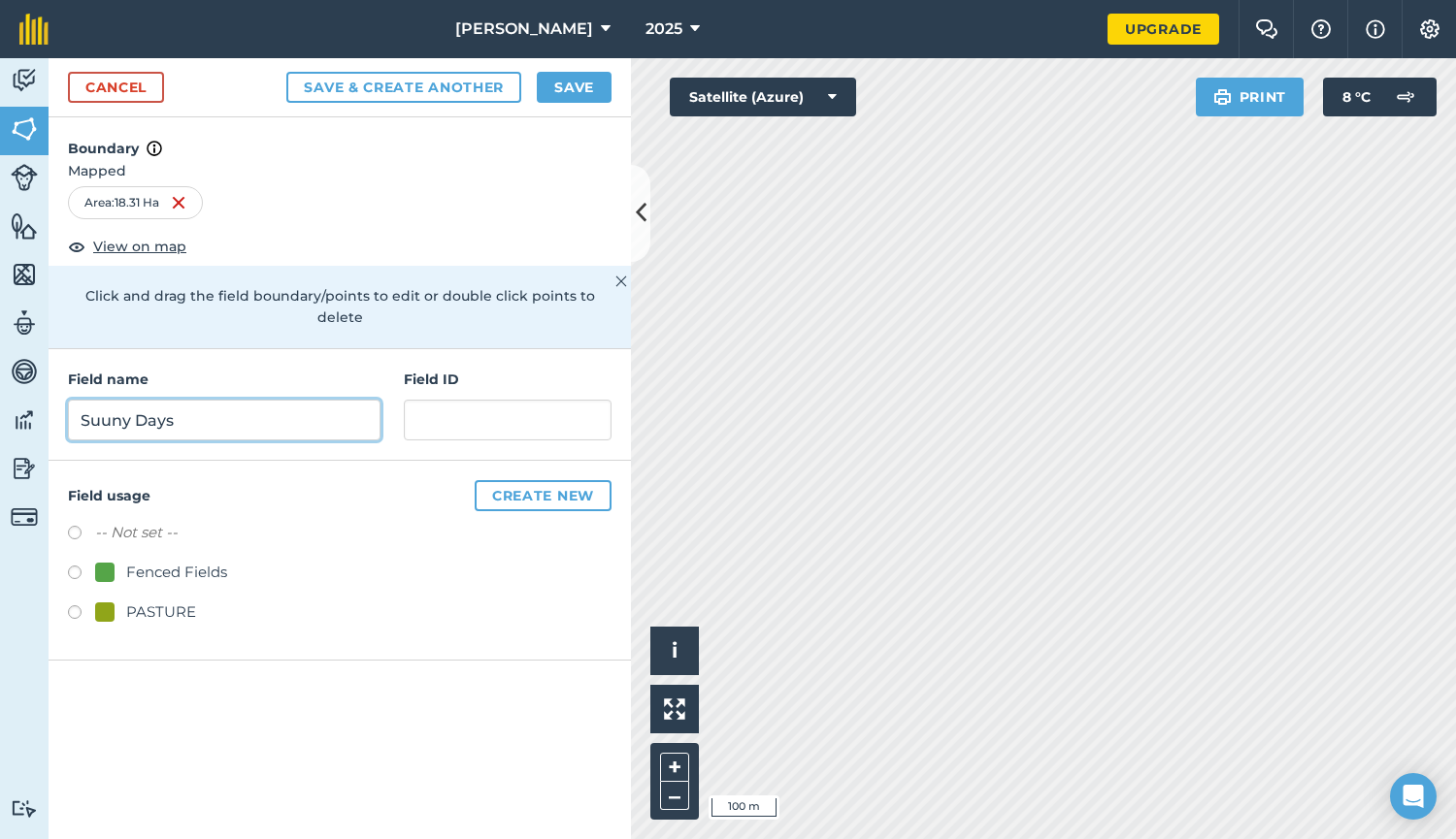
type input "Suuny Days"
click at [156, 560] on div "Fenced Fields" at bounding box center [177, 572] width 101 height 24
radio input "true"
click at [524, 480] on button "Create new" at bounding box center [542, 496] width 136 height 31
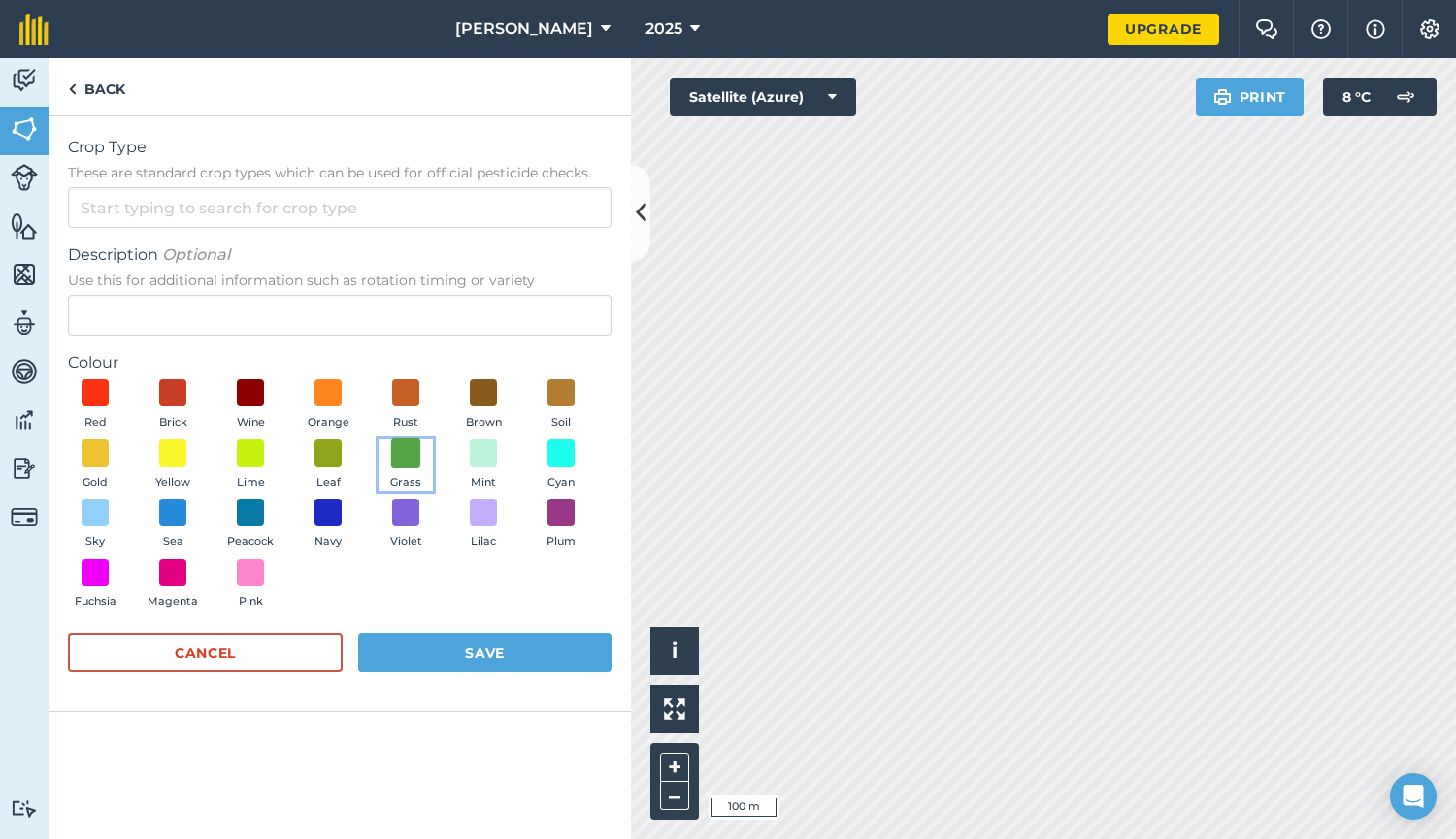
click at [405, 461] on span at bounding box center [405, 452] width 30 height 30
click at [476, 649] on button "Save" at bounding box center [485, 653] width 253 height 39
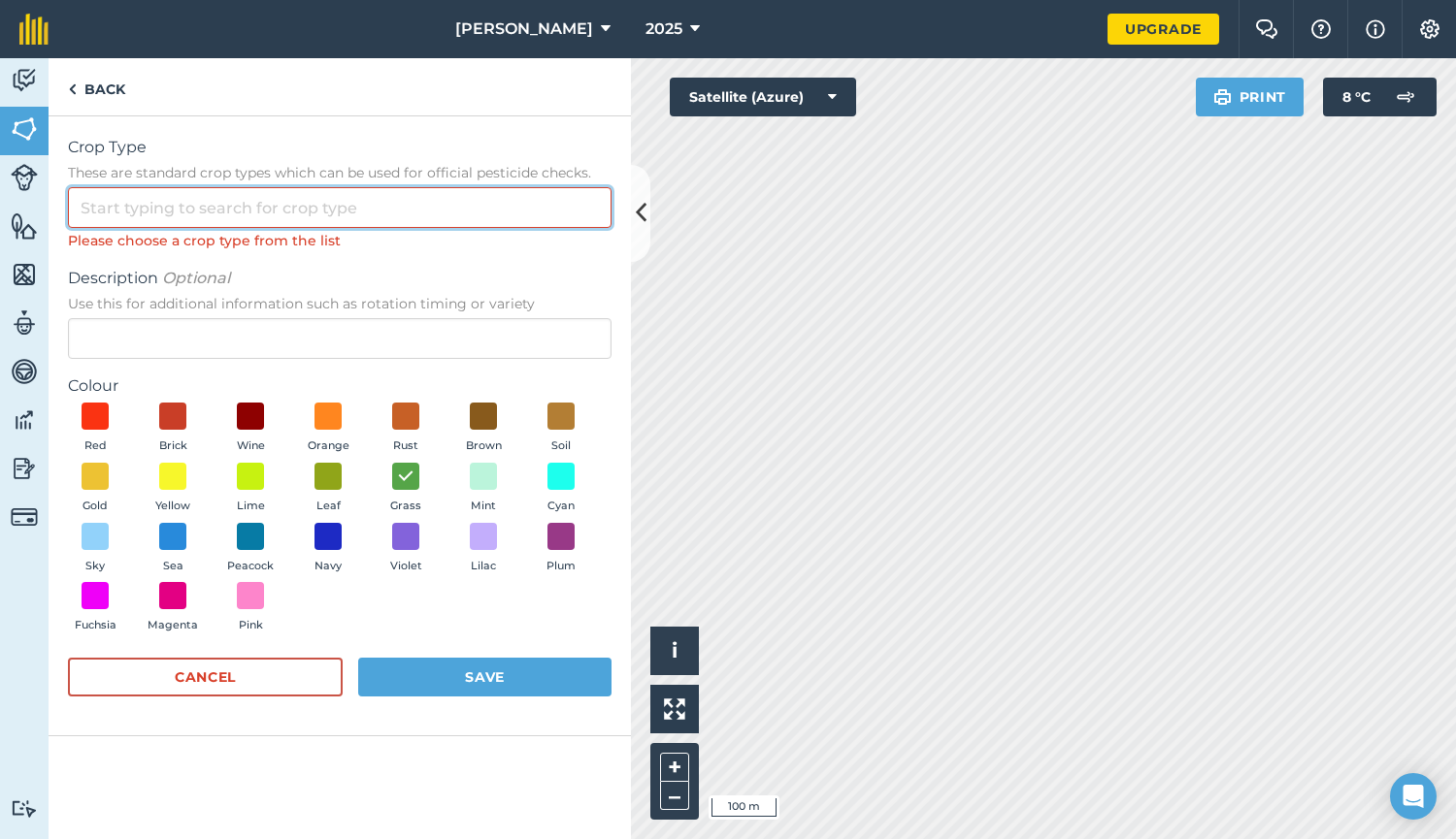
click at [170, 211] on input "Crop Type These are standard crop types which can be used for official pesticid…" at bounding box center [340, 208] width 544 height 41
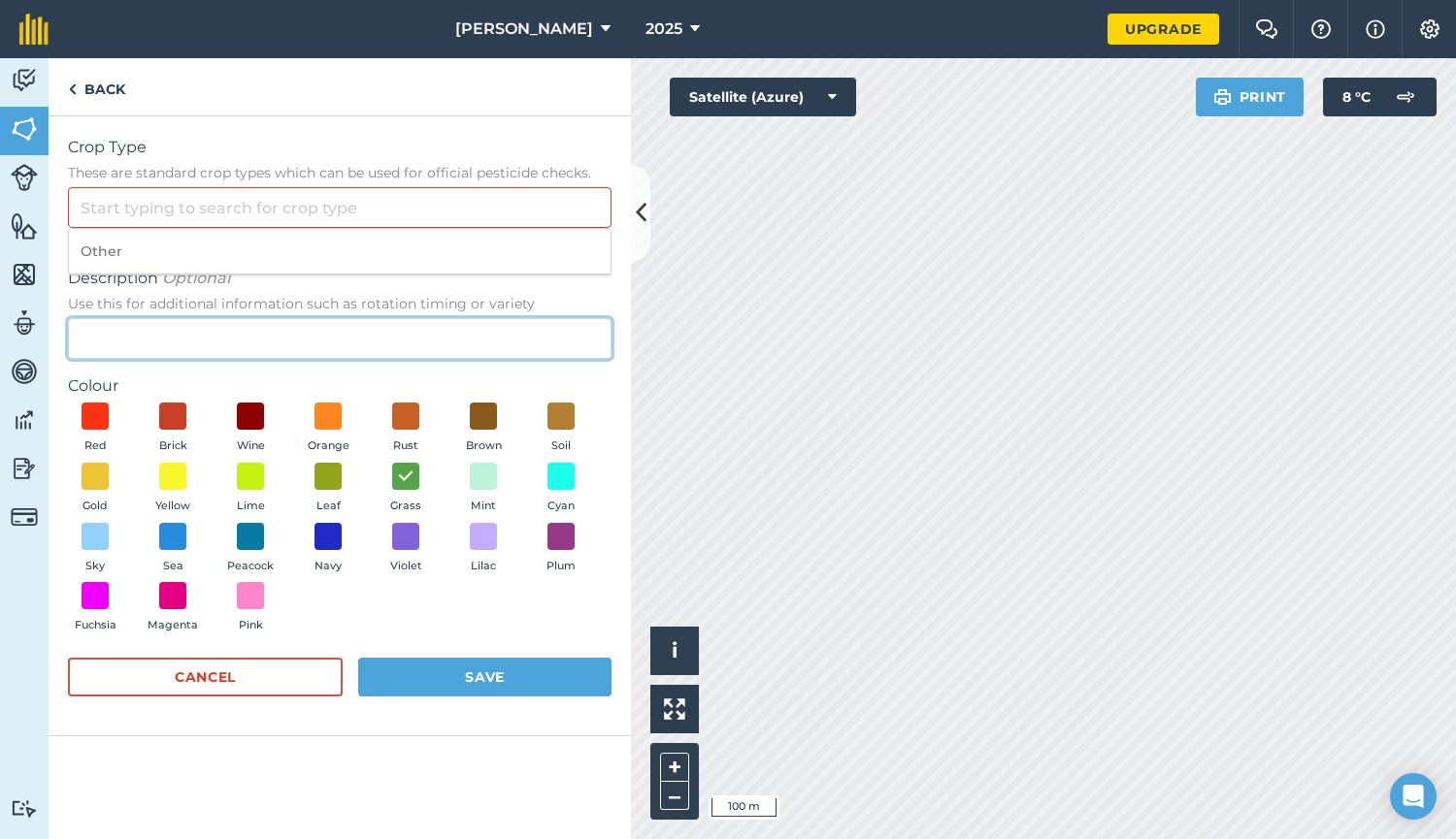
click at [129, 325] on input "Description Optional Use this for additional information such as rotation timin…" at bounding box center [340, 339] width 544 height 41
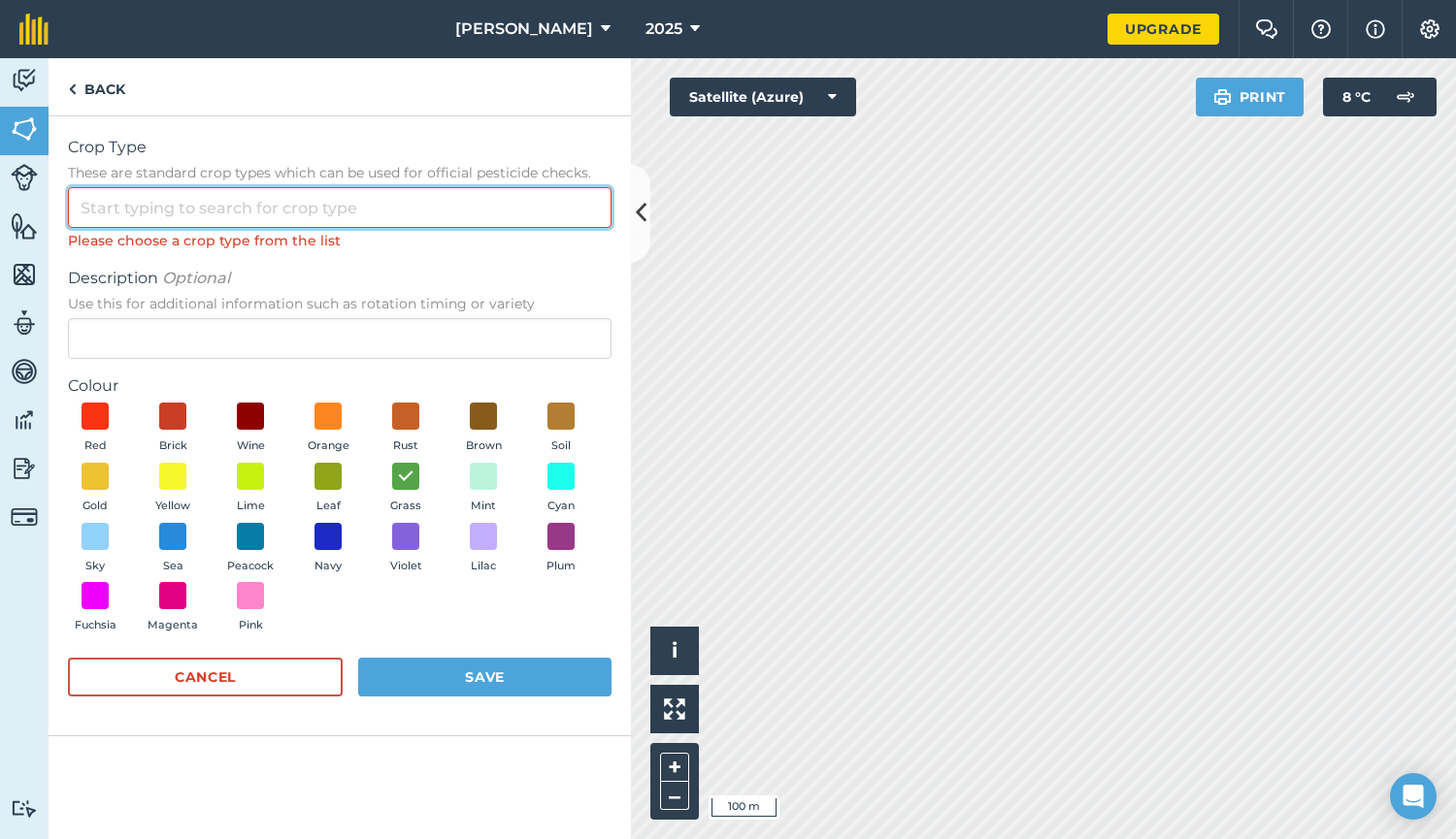
click at [111, 218] on input "Crop Type These are standard crop types which can be used for official pesticid…" at bounding box center [340, 208] width 544 height 41
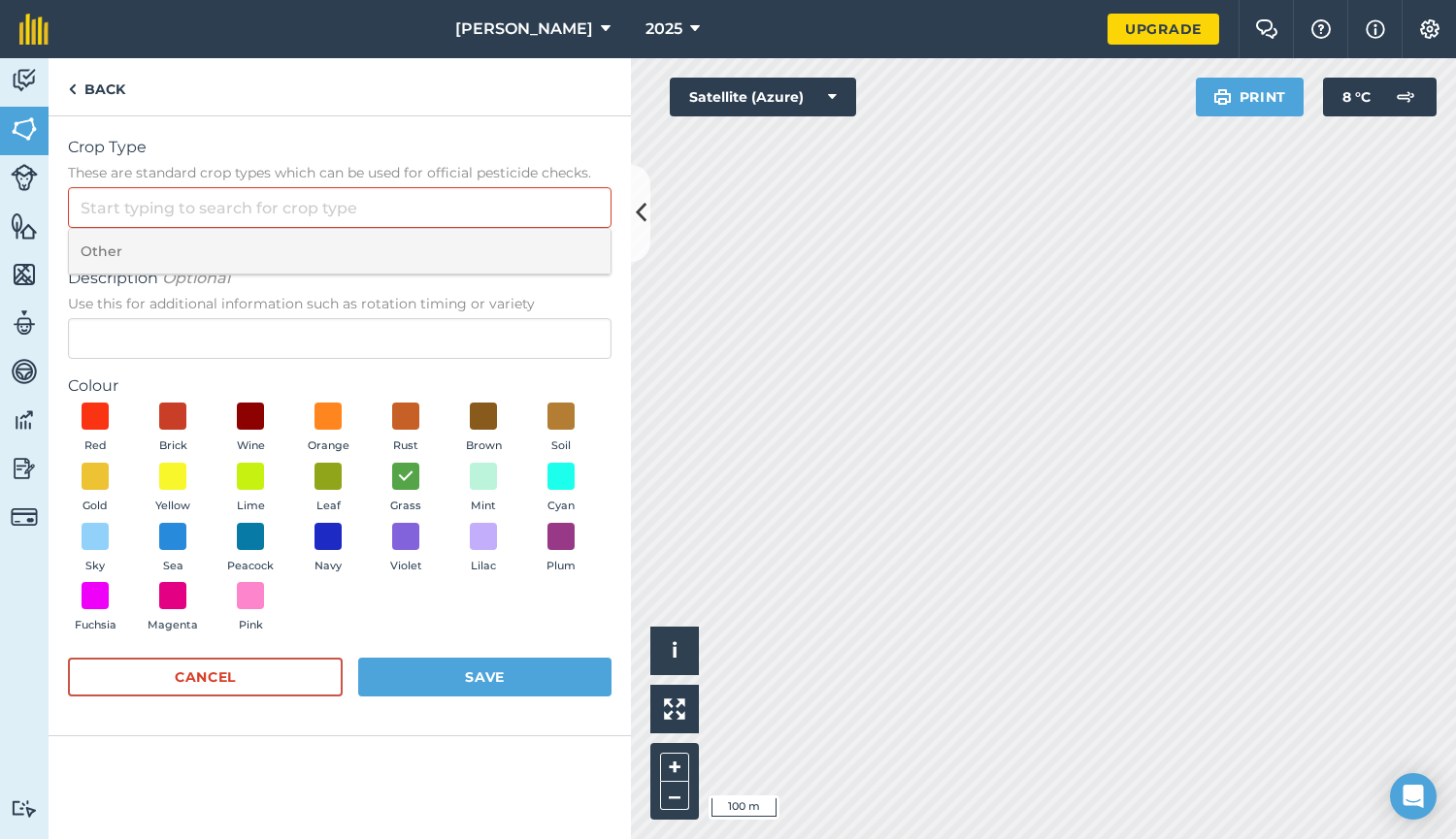
click at [112, 256] on li "Other" at bounding box center [340, 251] width 542 height 45
type input "Other"
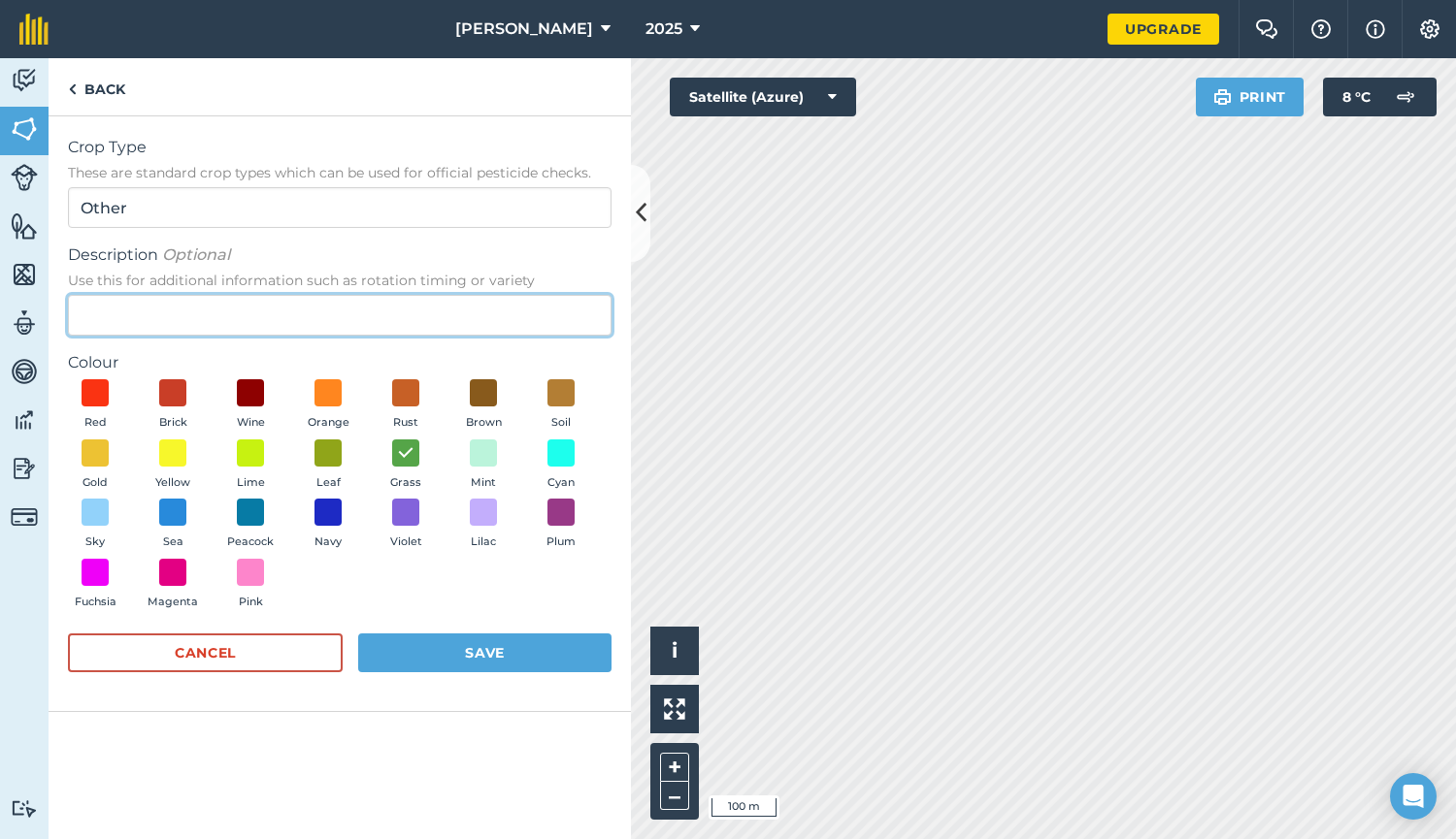
click at [95, 317] on input "Description Optional Use this for additional information such as rotation timin…" at bounding box center [340, 316] width 544 height 41
type input "F"
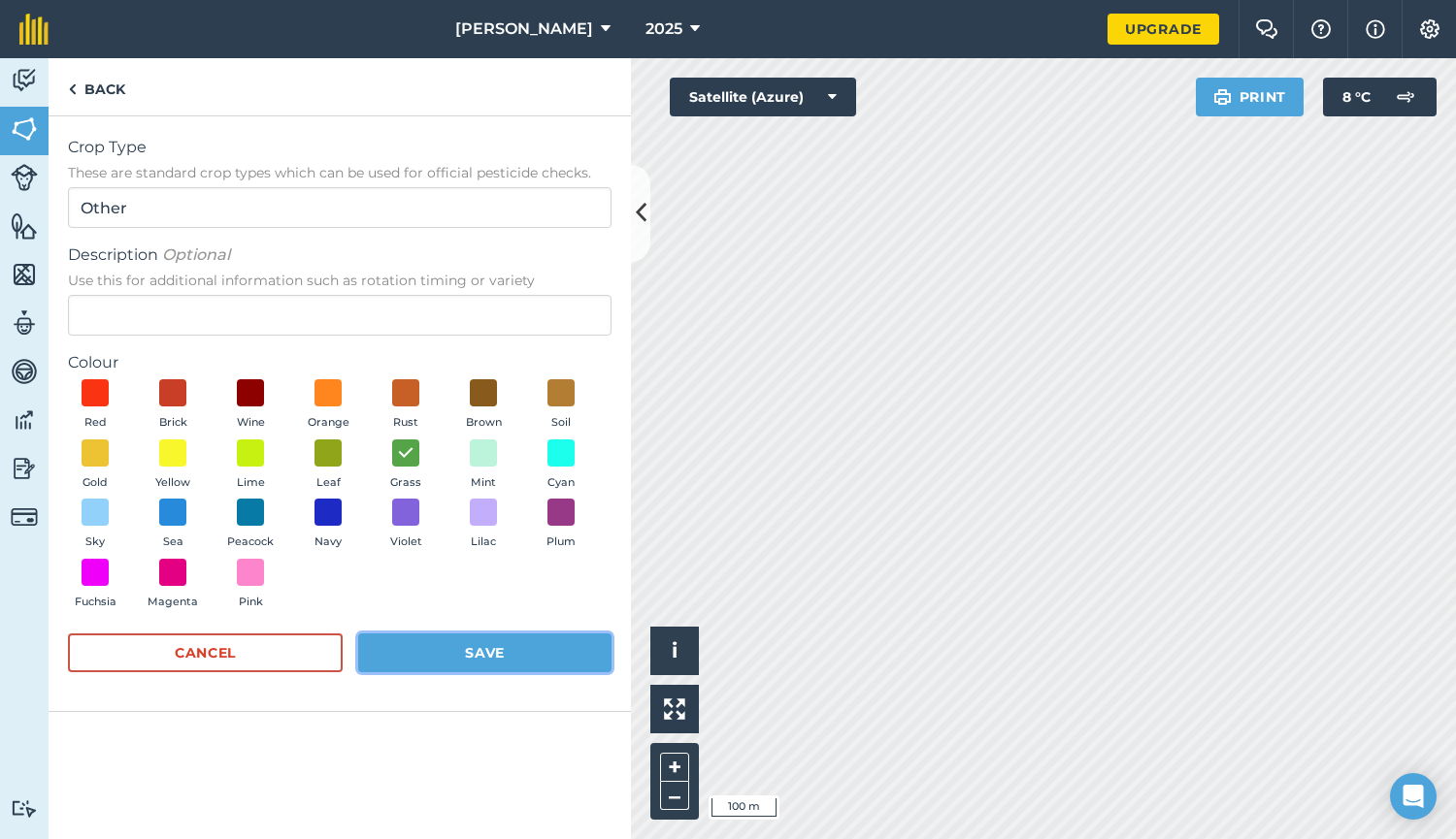
click at [412, 641] on button "Save" at bounding box center [485, 653] width 253 height 39
radio input "false"
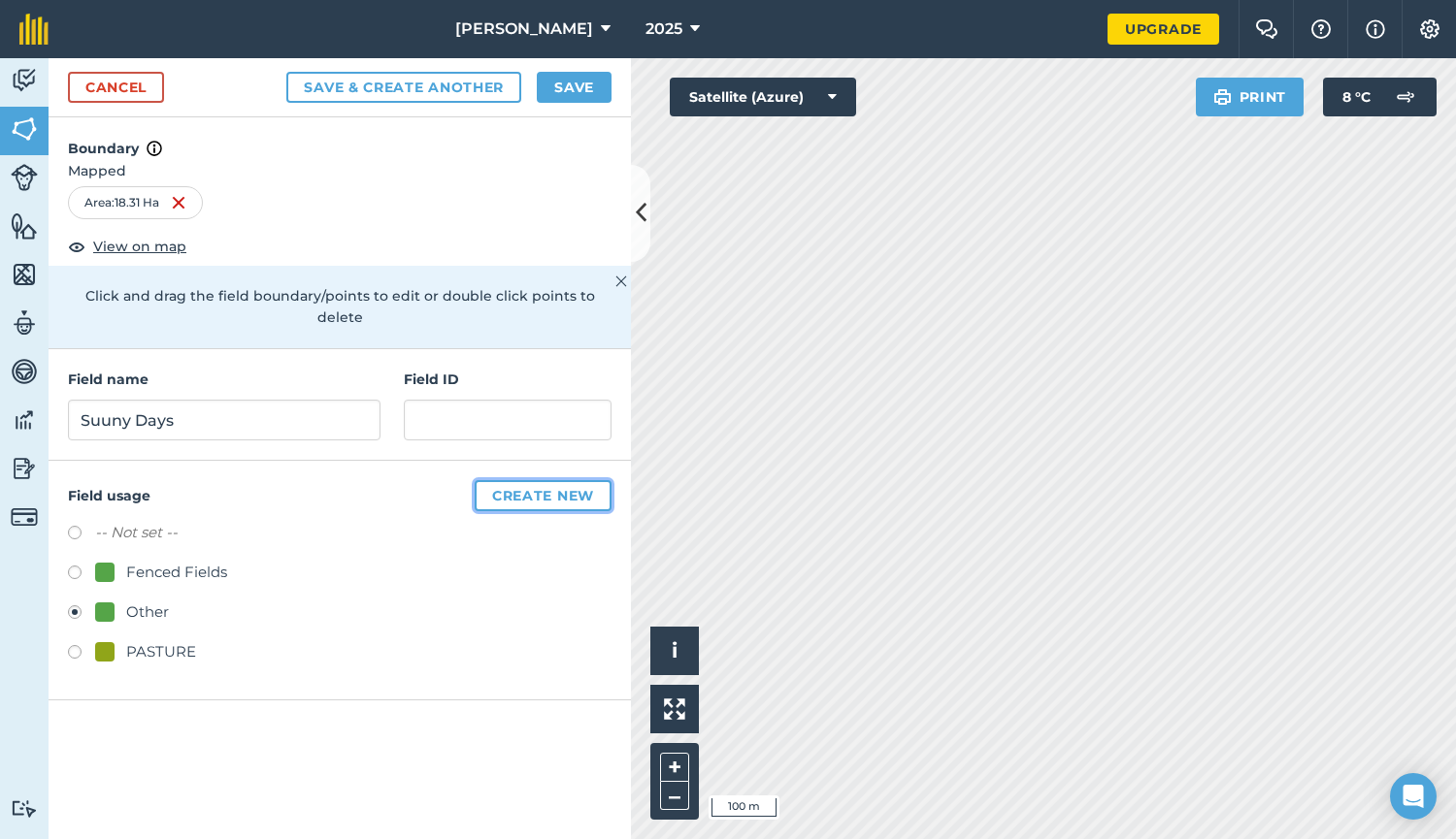
click at [537, 487] on button "Create new" at bounding box center [542, 496] width 136 height 31
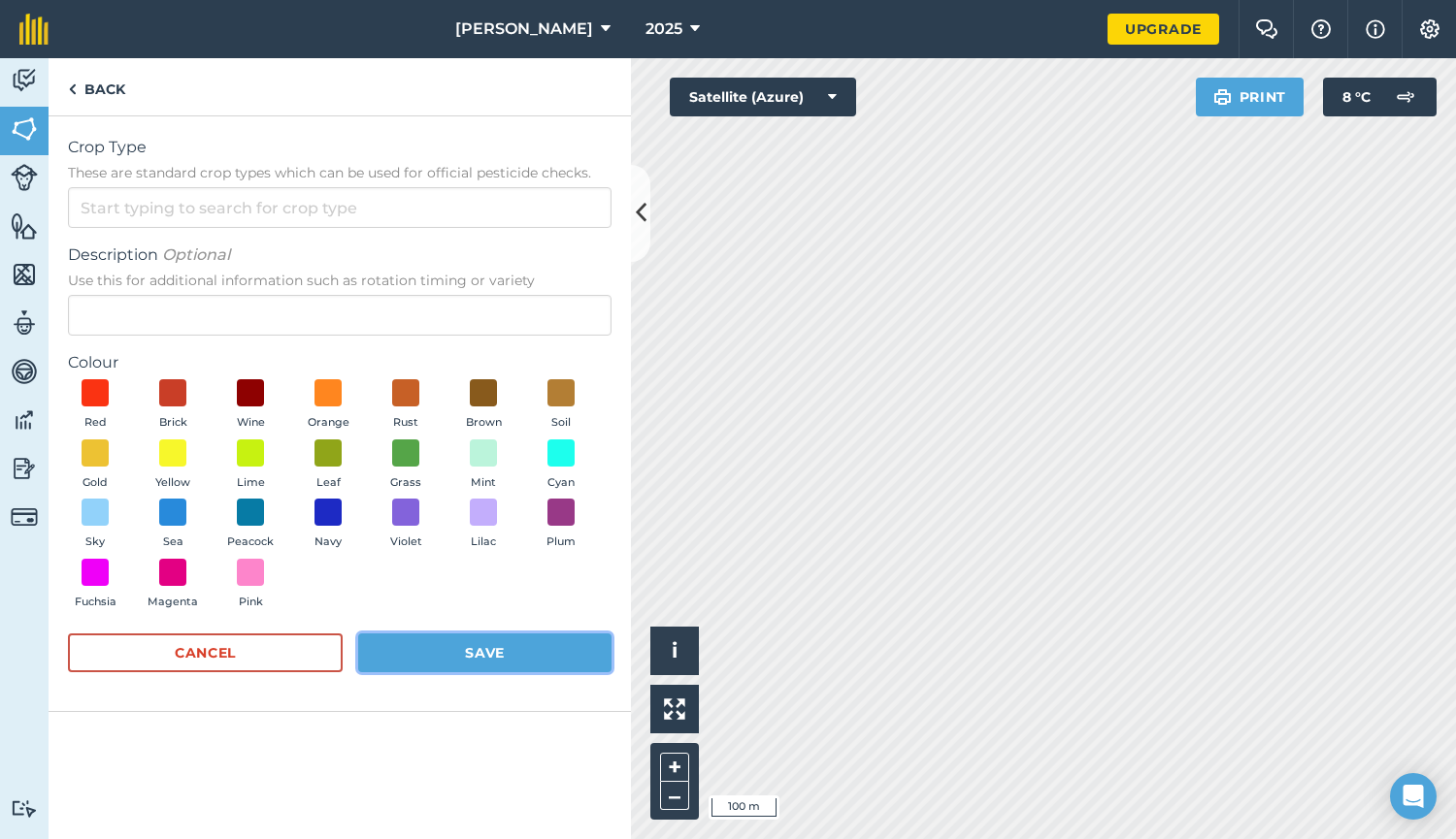
click at [481, 648] on button "Save" at bounding box center [485, 653] width 253 height 39
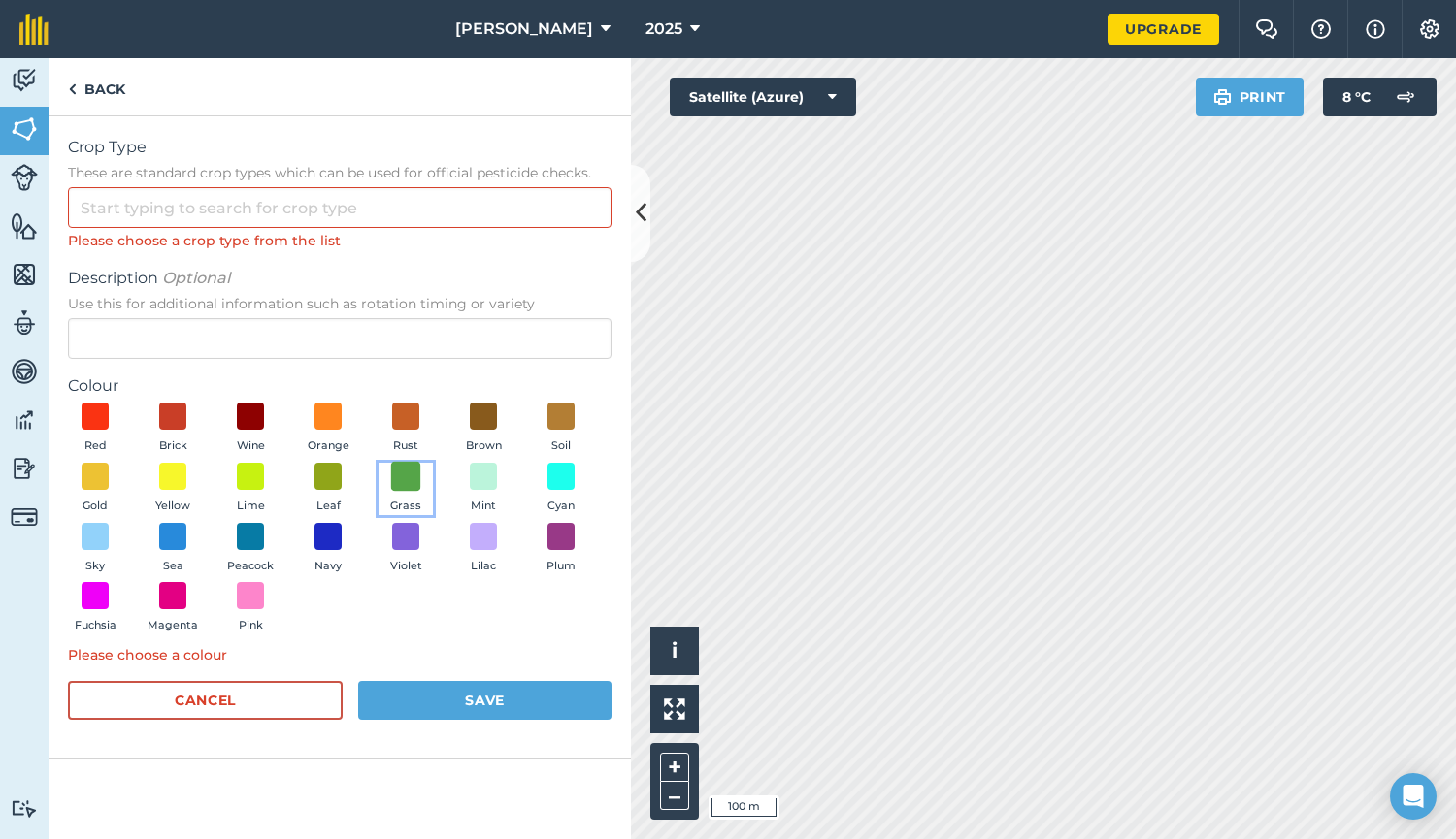
click at [404, 482] on span at bounding box center [405, 477] width 30 height 30
click at [490, 694] on button "Save" at bounding box center [485, 701] width 253 height 39
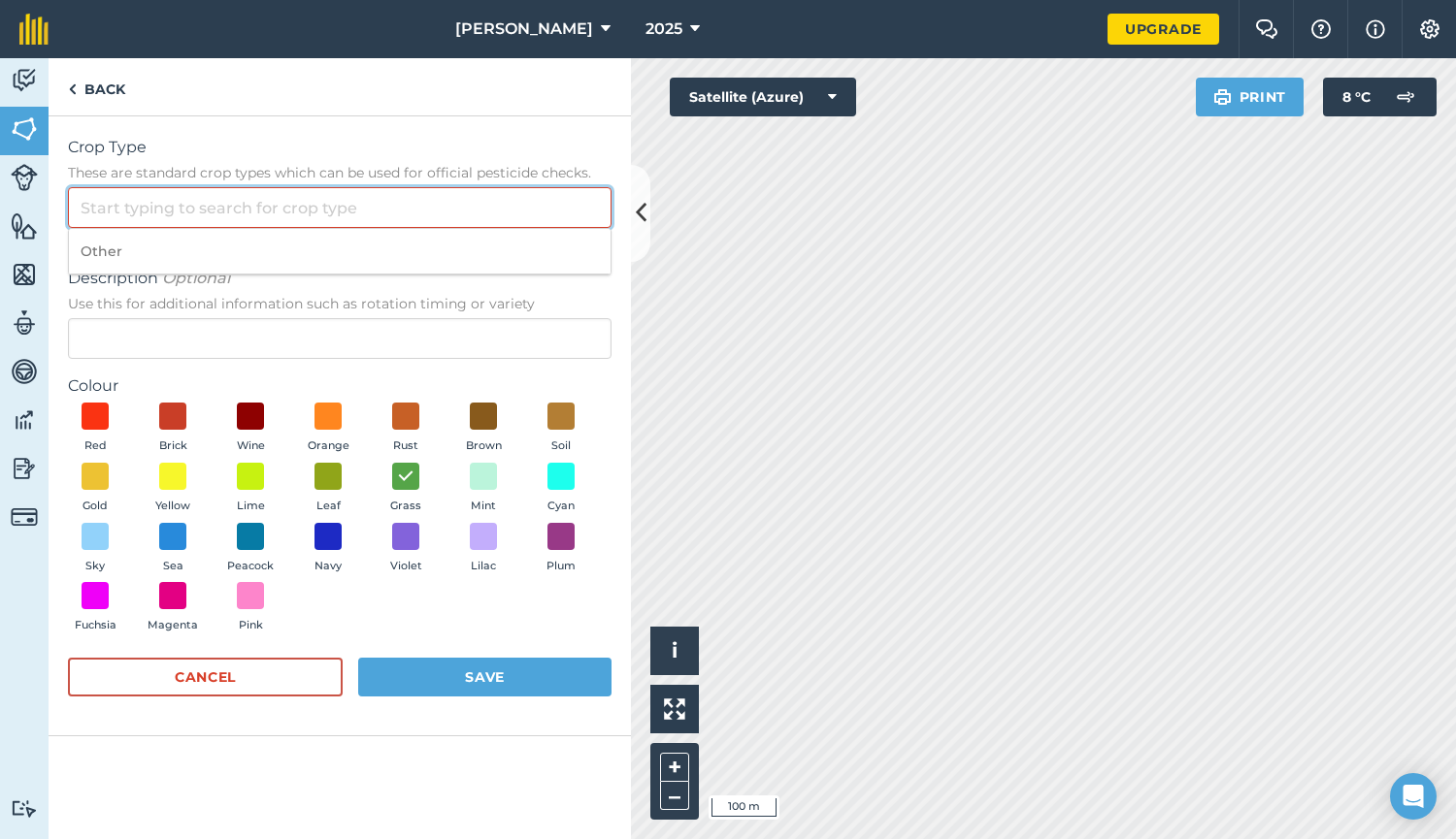
click at [107, 206] on input "Crop Type These are standard crop types which can be used for official pesticid…" at bounding box center [340, 208] width 544 height 41
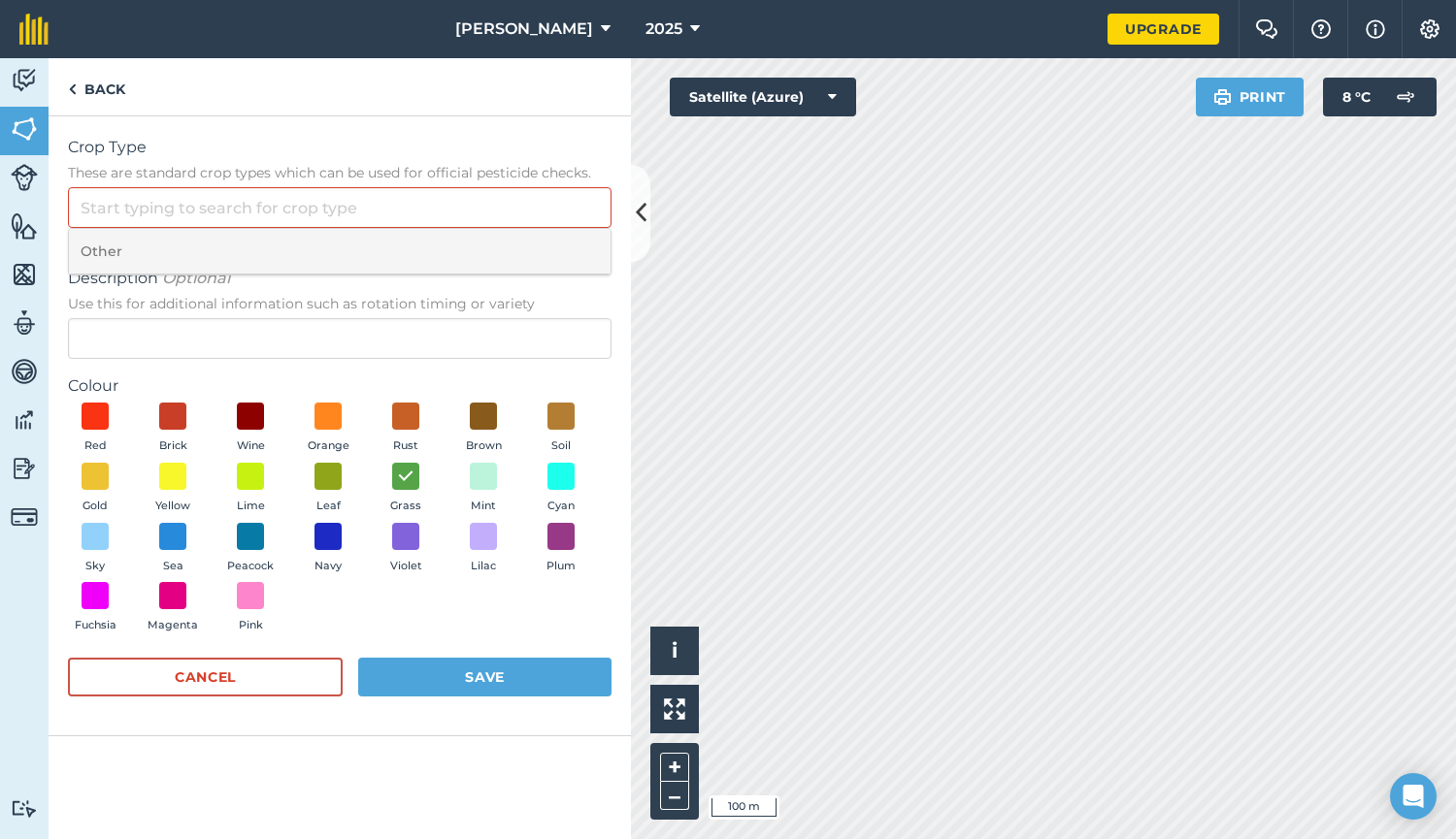
click at [105, 248] on li "Other" at bounding box center [340, 251] width 542 height 45
type input "Other"
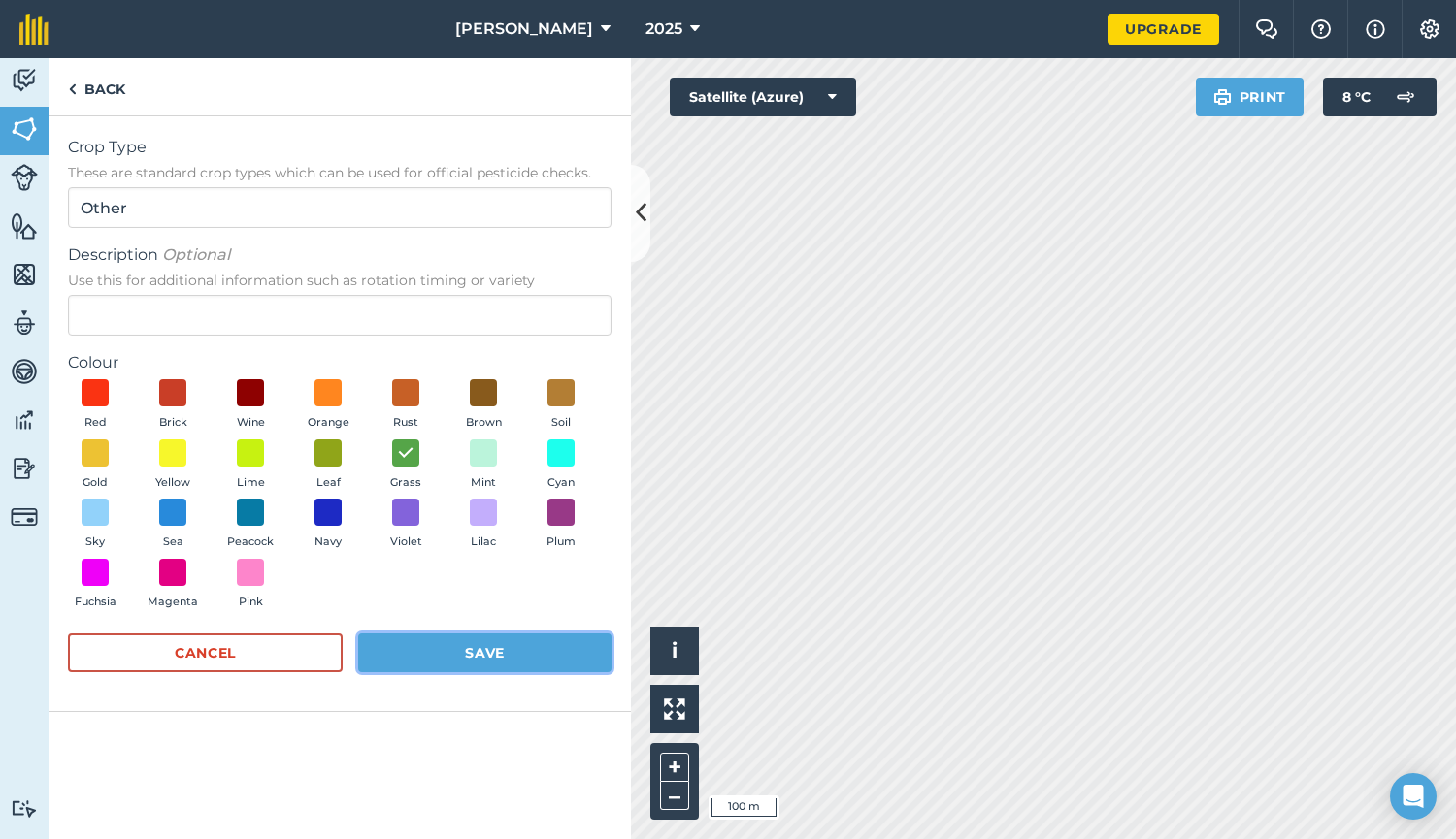
click at [452, 643] on button "Save" at bounding box center [485, 653] width 253 height 39
radio input "false"
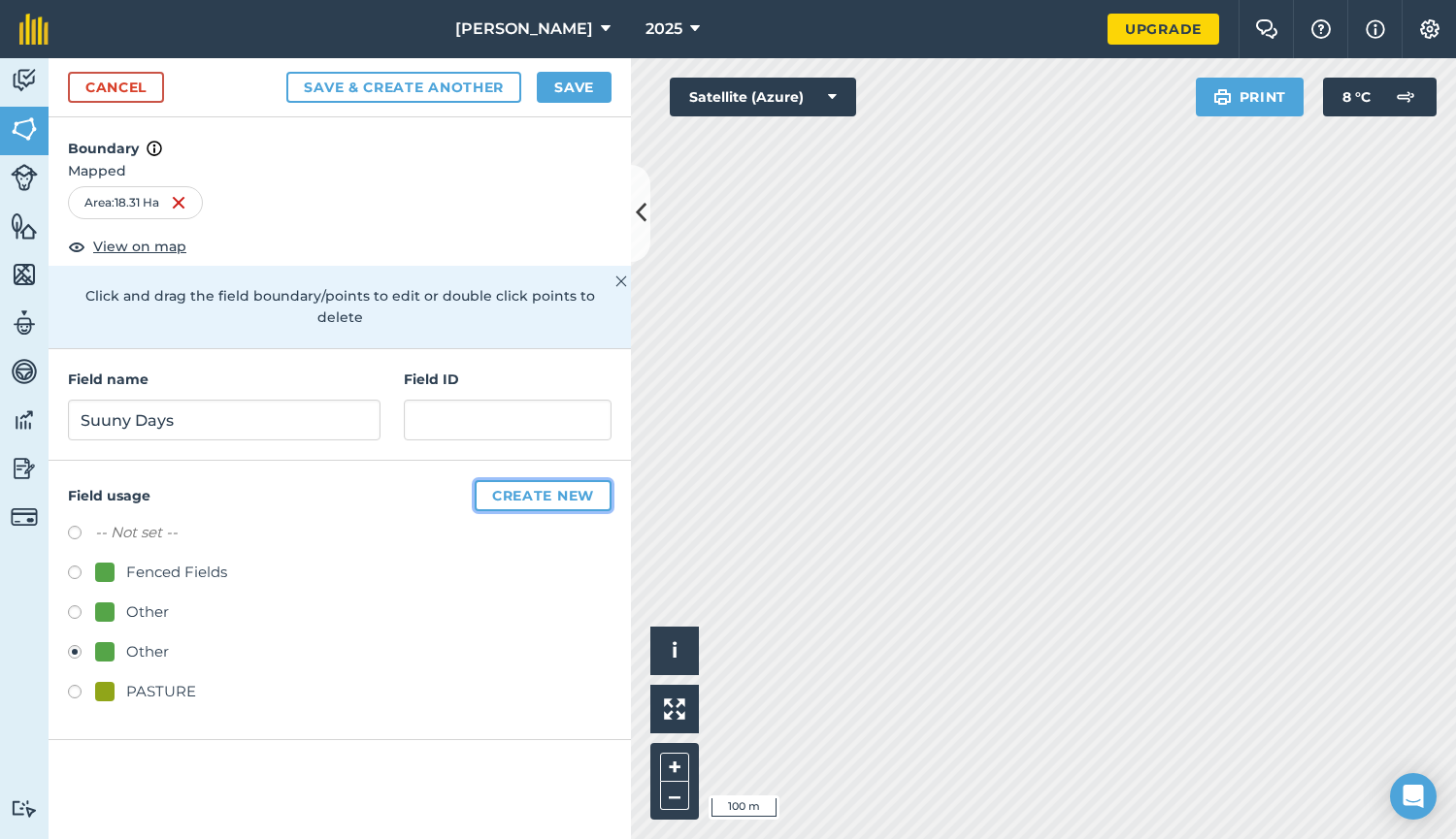
click at [539, 480] on button "Create new" at bounding box center [542, 496] width 136 height 31
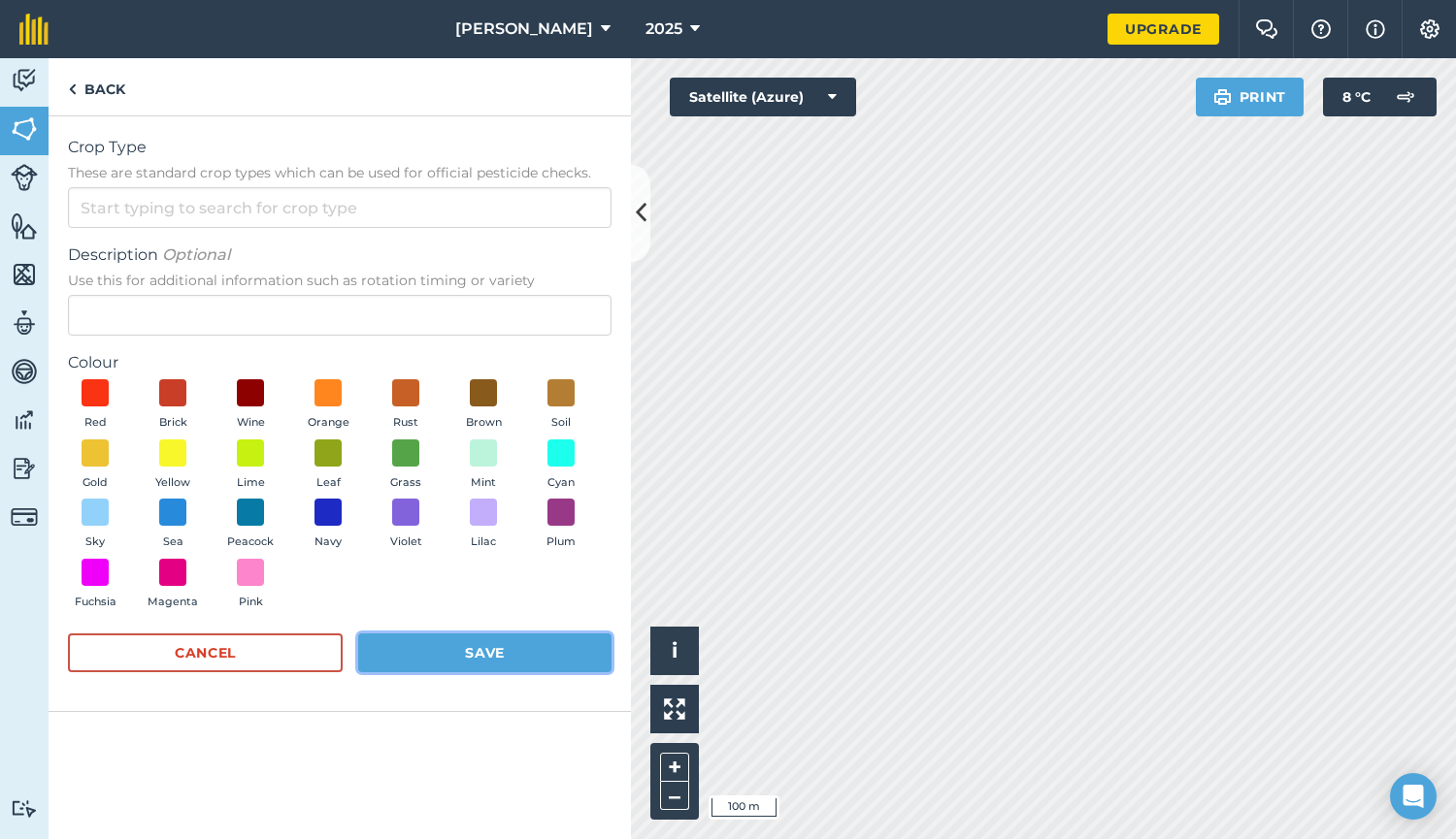
click at [465, 652] on button "Save" at bounding box center [485, 653] width 253 height 39
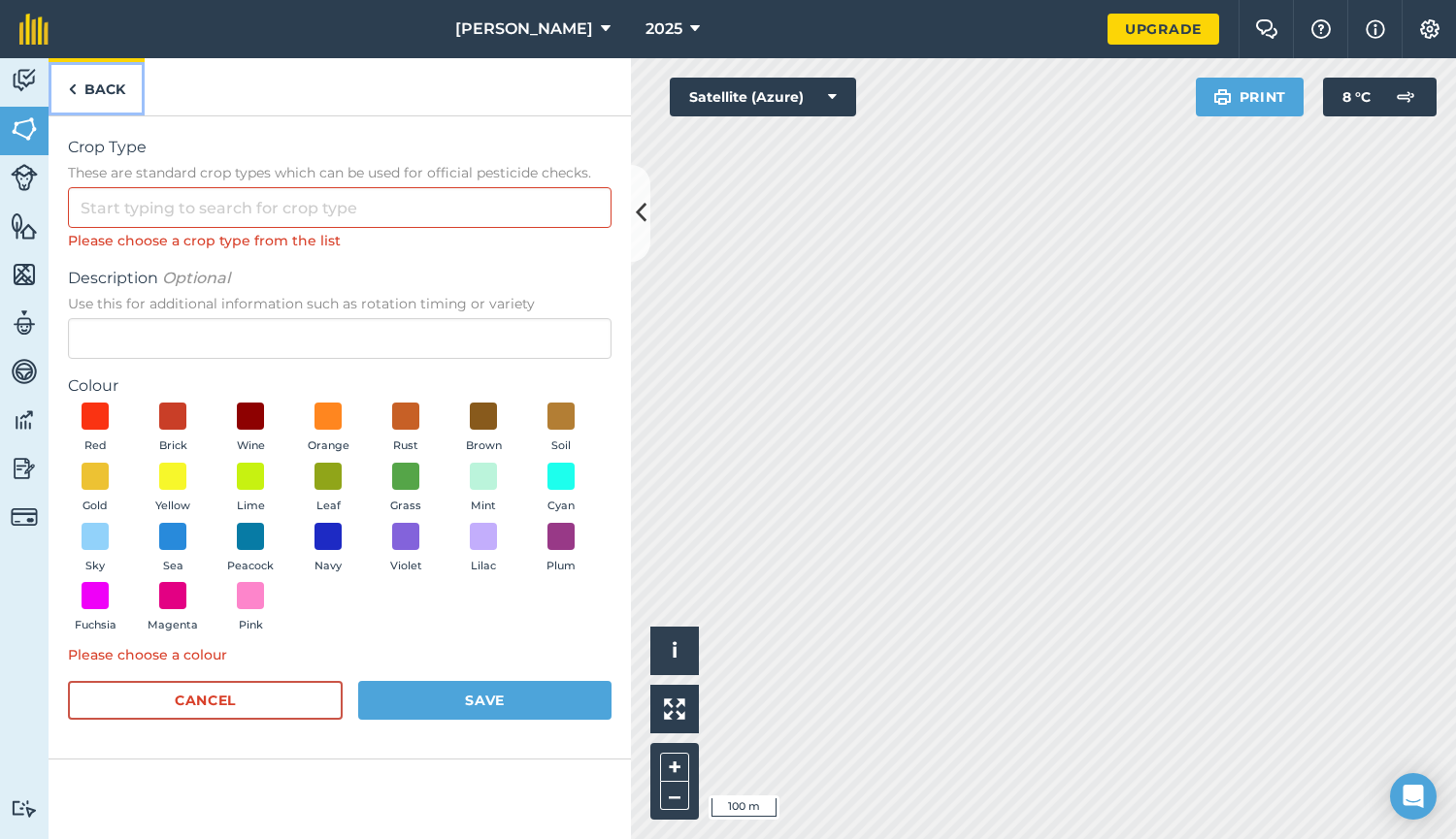
click at [68, 84] on img at bounding box center [72, 89] width 9 height 24
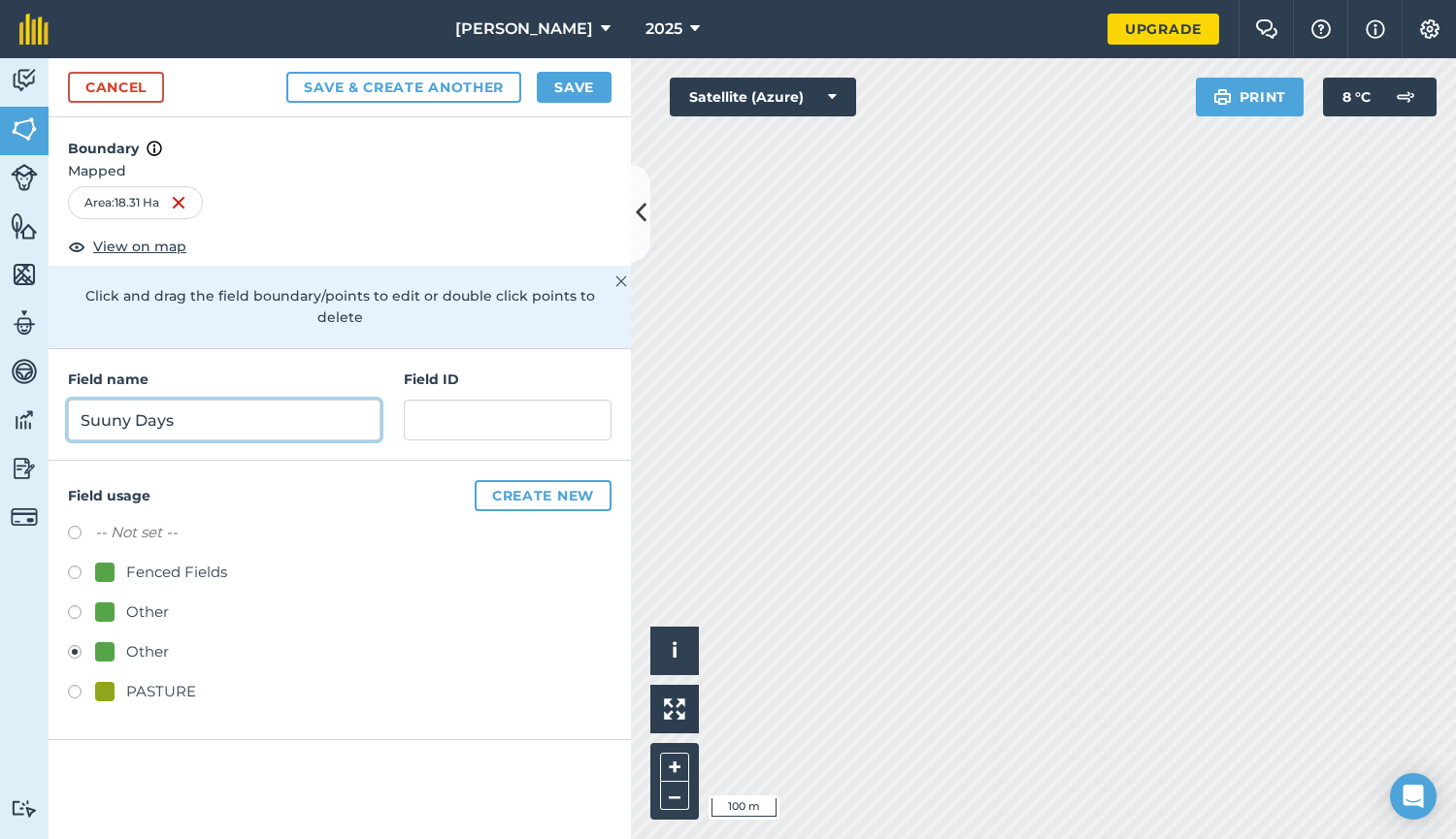
click at [109, 399] on input "Suuny Days" at bounding box center [224, 420] width 312 height 41
type input "Sunny Days"
click at [76, 565] on label at bounding box center [81, 575] width 27 height 20
radio input "true"
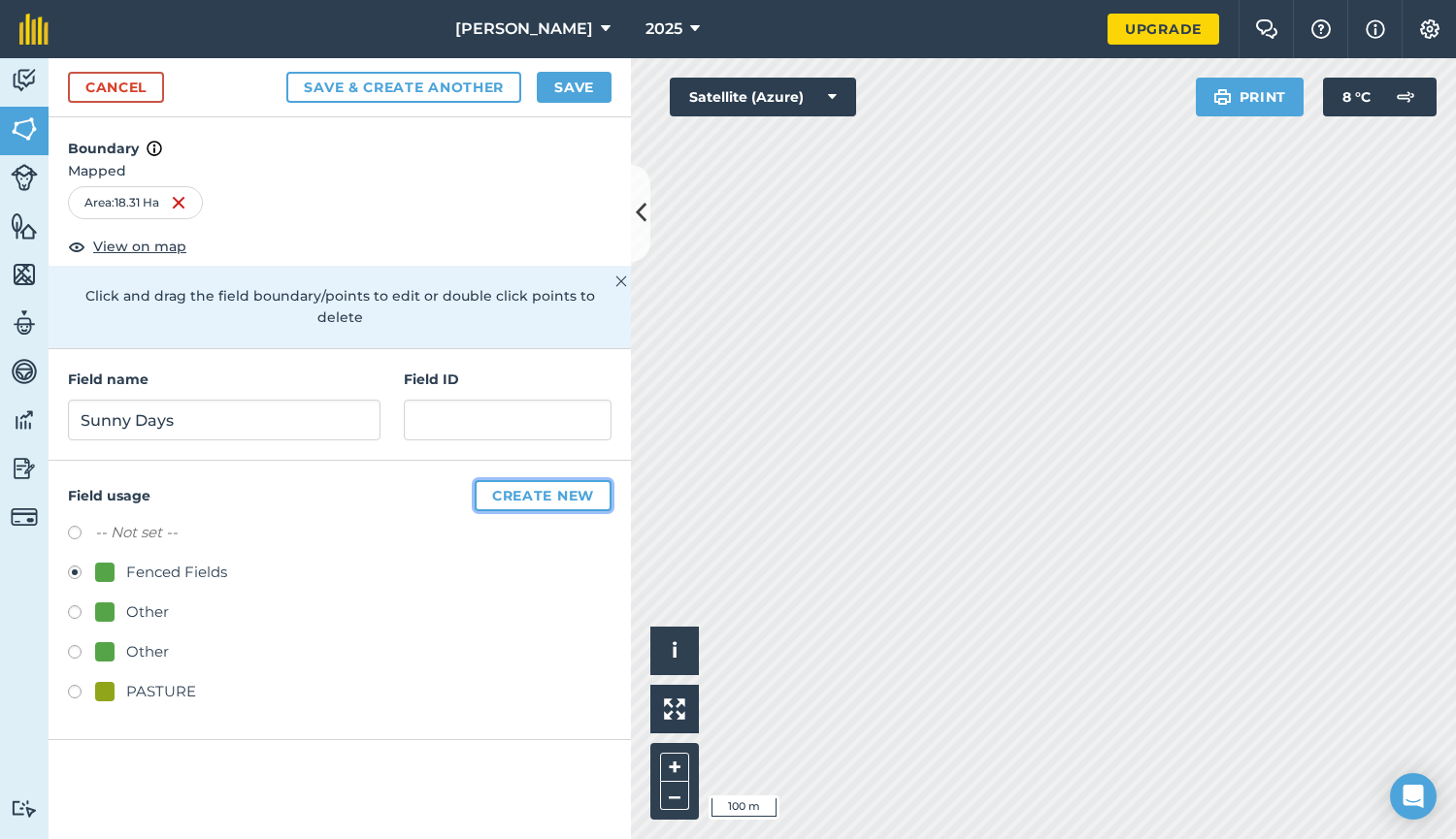
click at [507, 480] on button "Create new" at bounding box center [542, 496] width 136 height 31
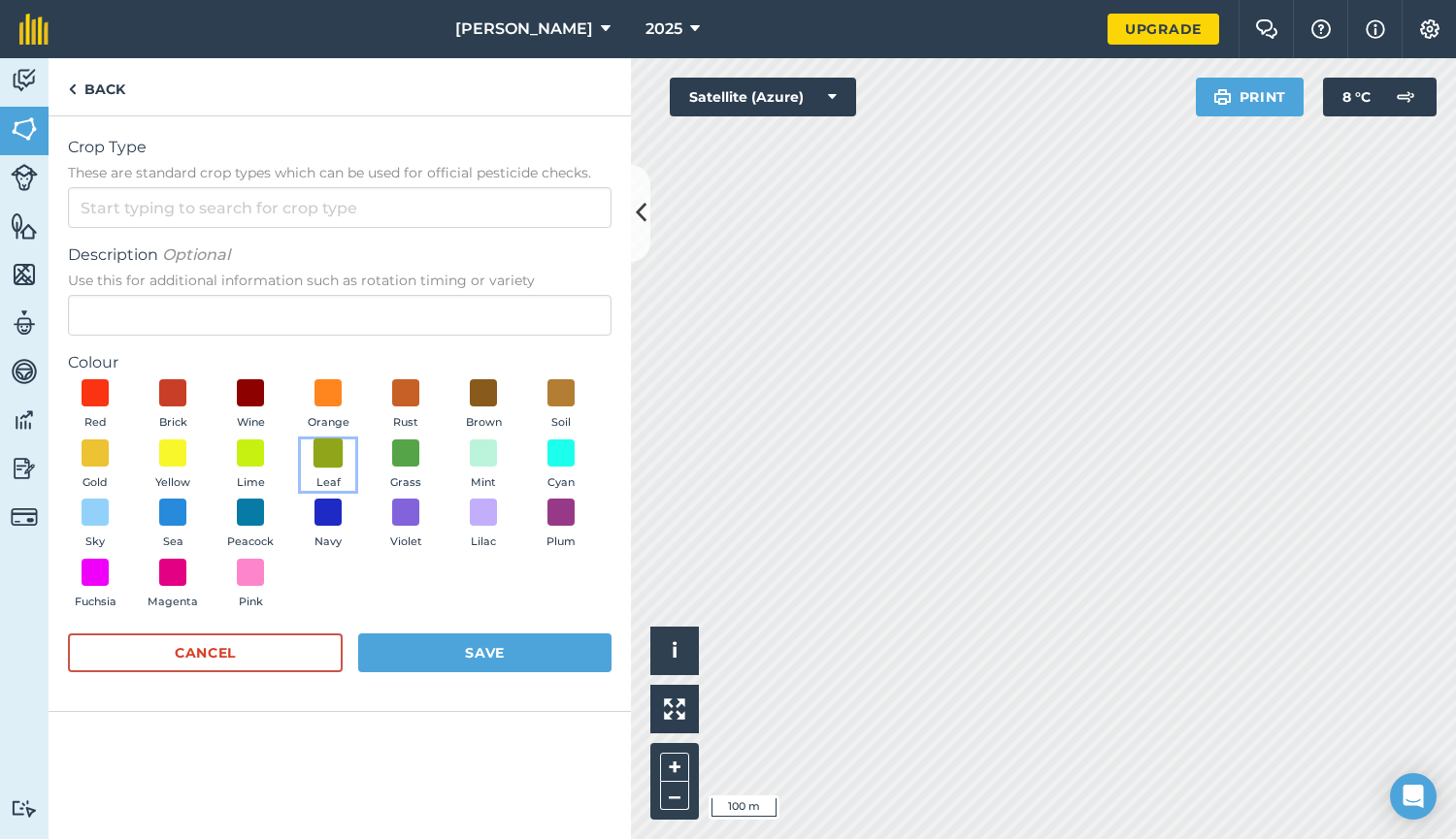
click at [332, 459] on span at bounding box center [328, 452] width 30 height 30
click at [469, 642] on button "Save" at bounding box center [485, 653] width 253 height 39
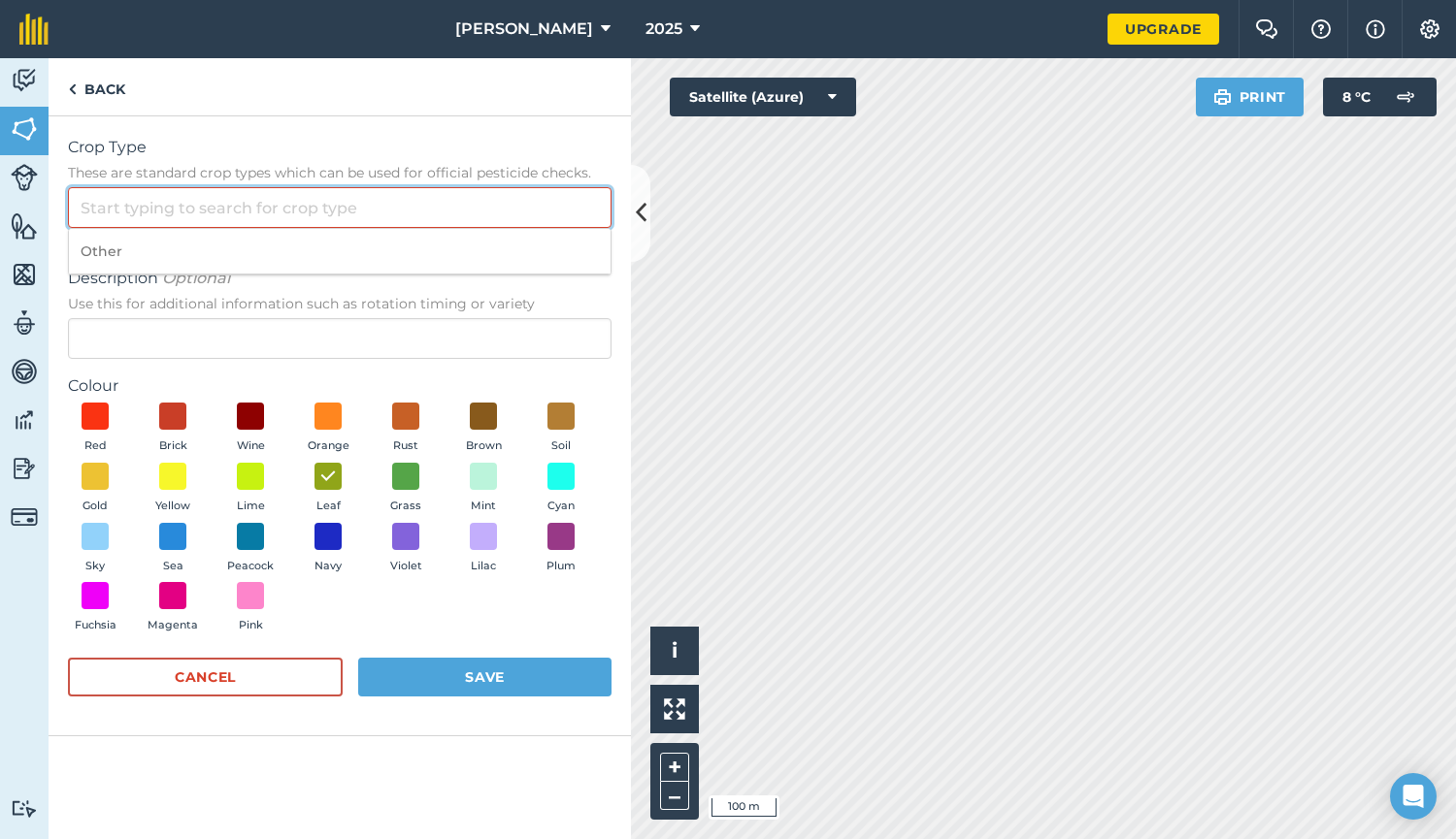
click at [76, 189] on input "Crop Type These are standard crop types which can be used for official pesticid…" at bounding box center [340, 208] width 544 height 41
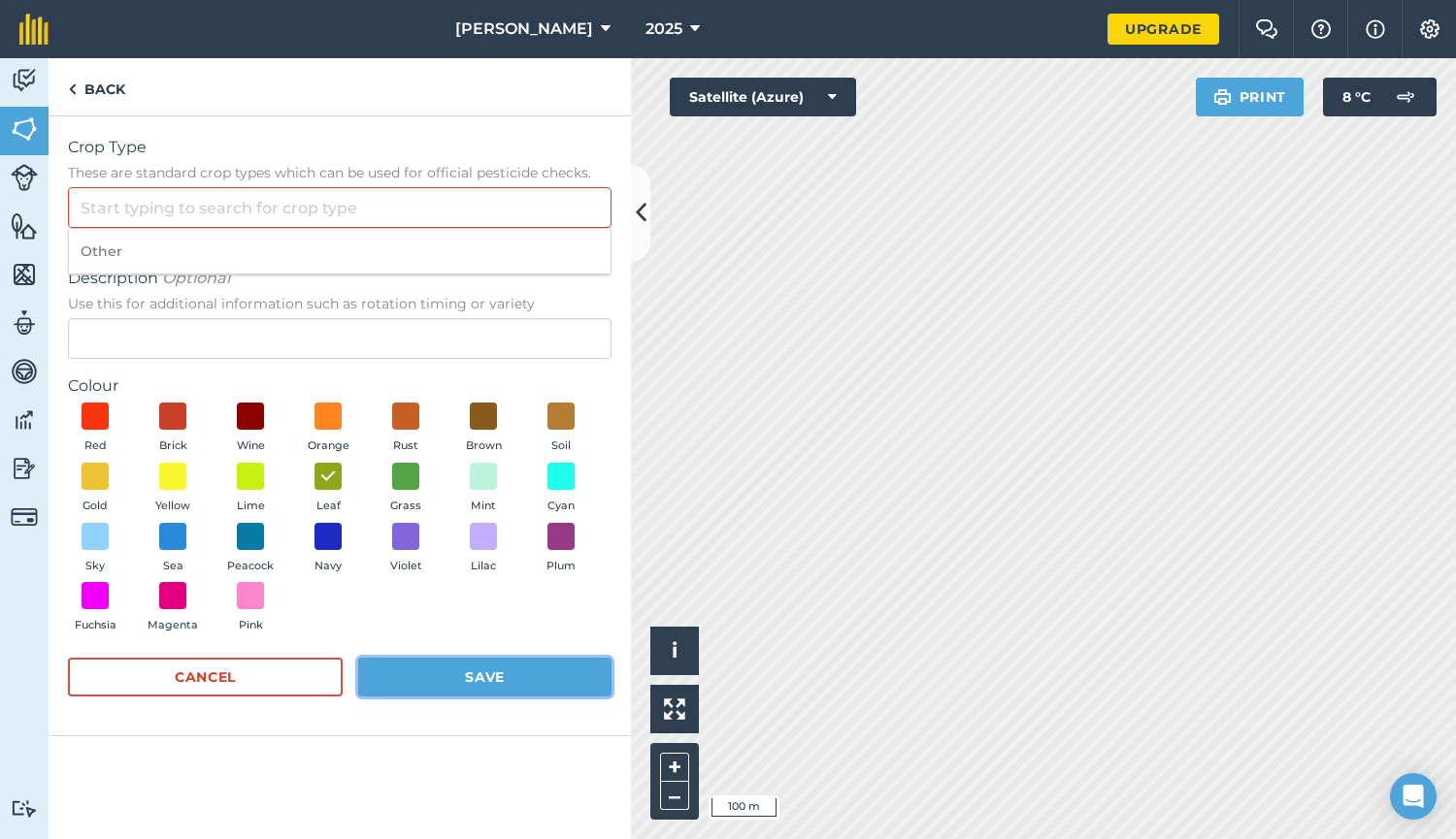
click at [460, 676] on button "Save" at bounding box center [485, 677] width 253 height 39
click at [52, 188] on div "Crop Type These are standard crop types which can be used for official pesticid…" at bounding box center [339, 427] width 582 height 620
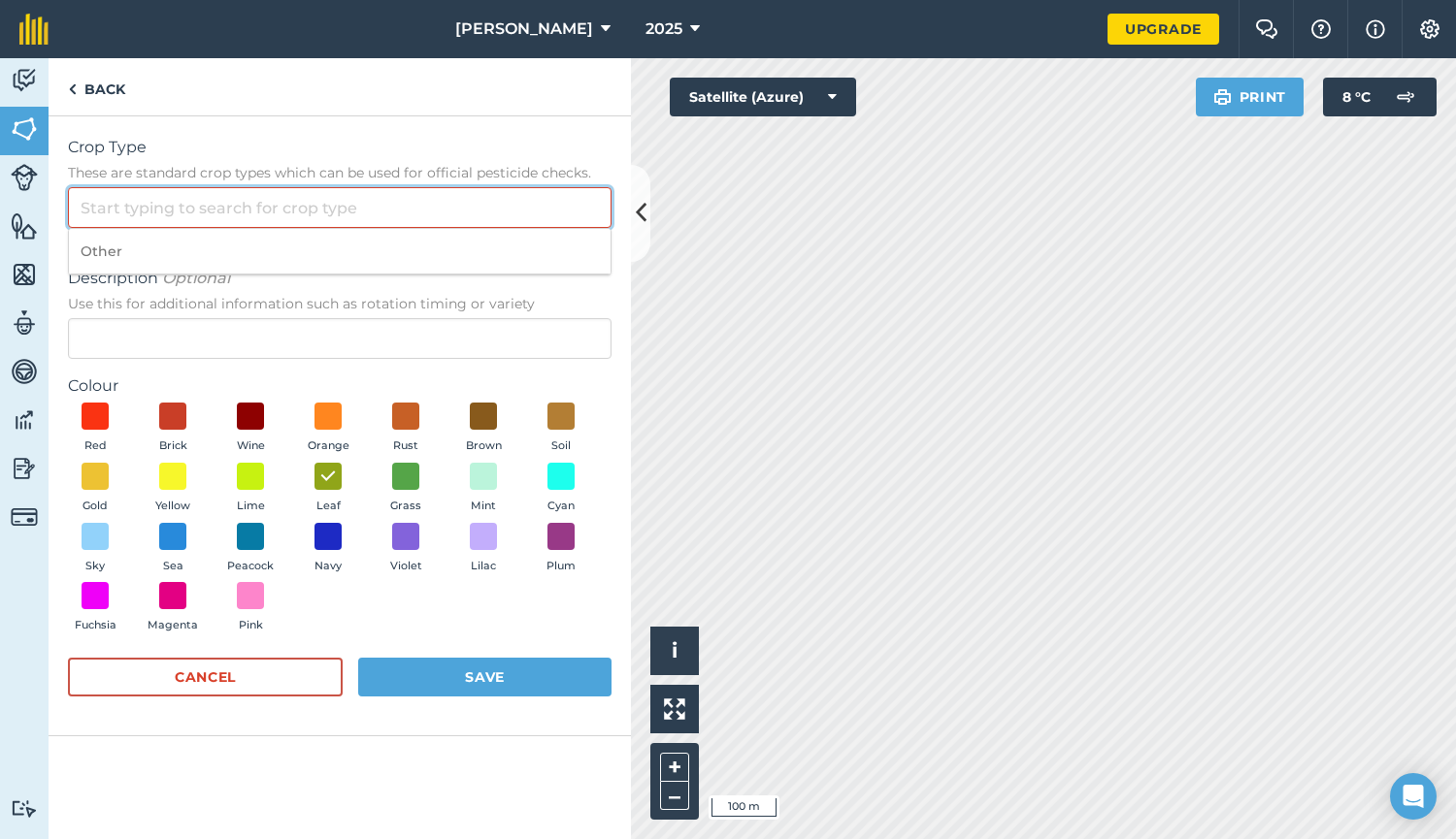
click at [103, 200] on input "Crop Type These are standard crop types which can be used for official pesticid…" at bounding box center [340, 208] width 544 height 41
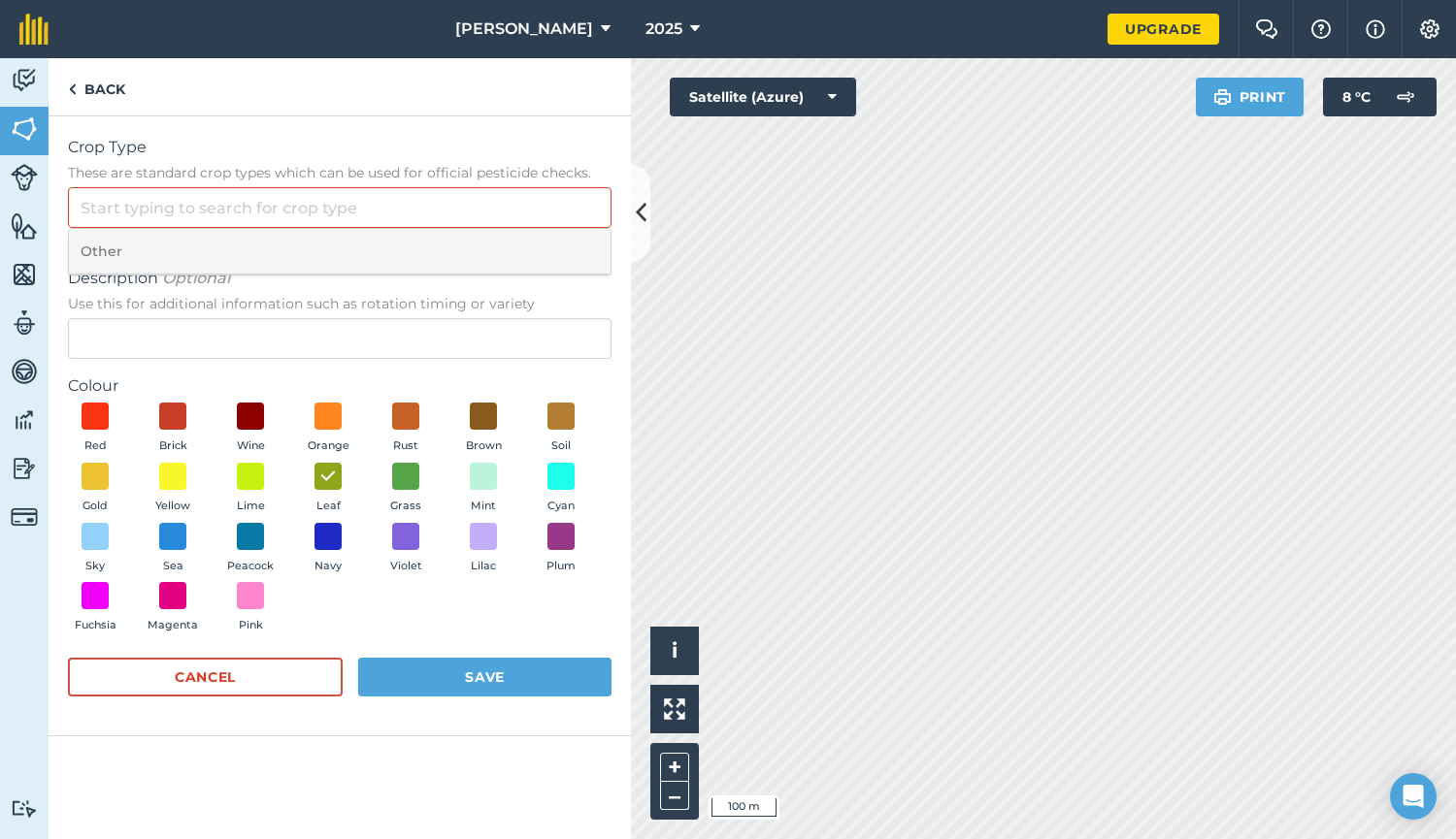
click at [102, 246] on li "Other" at bounding box center [340, 251] width 542 height 45
type input "Other"
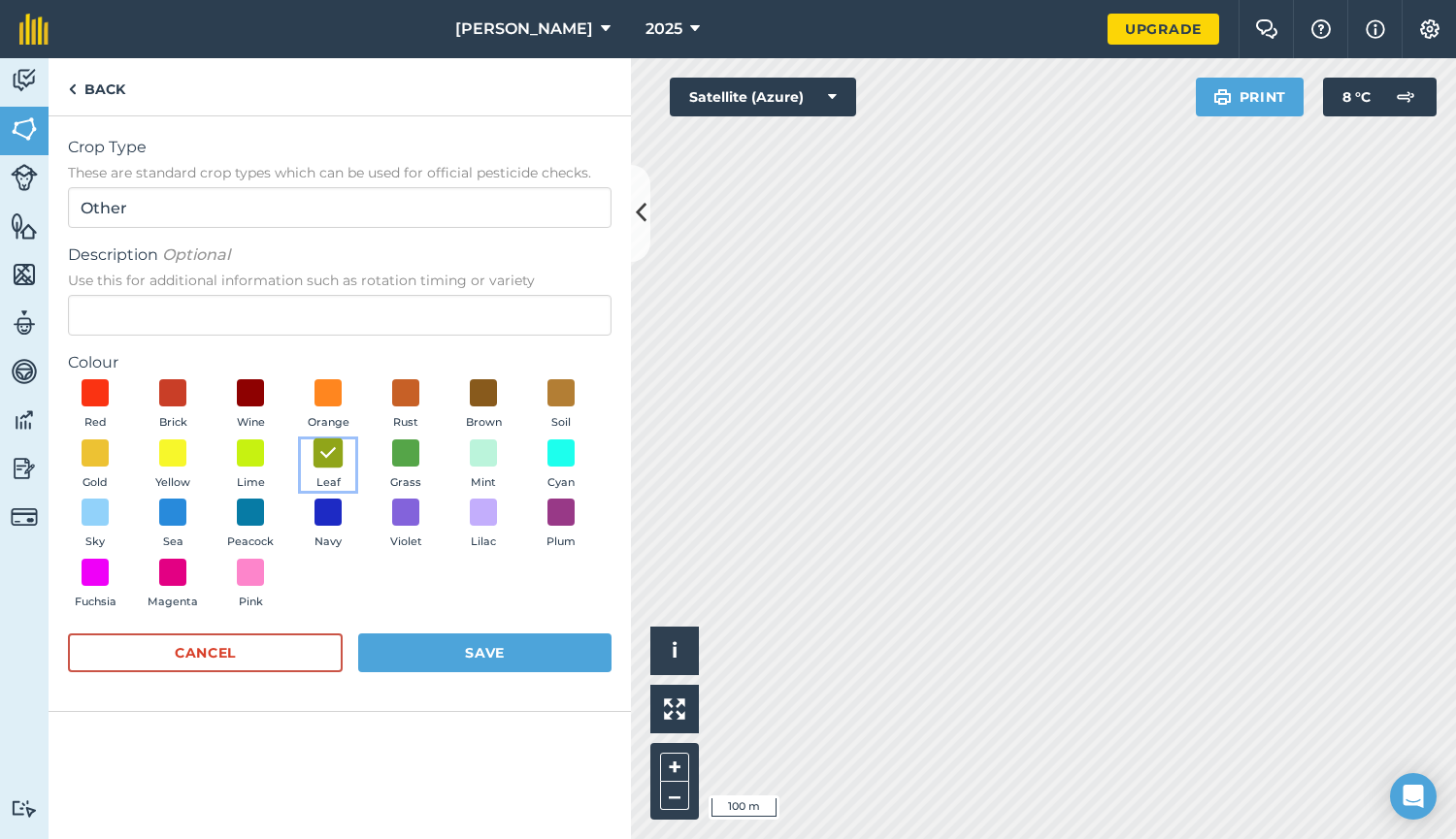
click at [336, 444] on img at bounding box center [328, 452] width 20 height 26
click at [396, 450] on span at bounding box center [405, 452] width 30 height 30
click at [450, 641] on button "Save" at bounding box center [485, 653] width 253 height 39
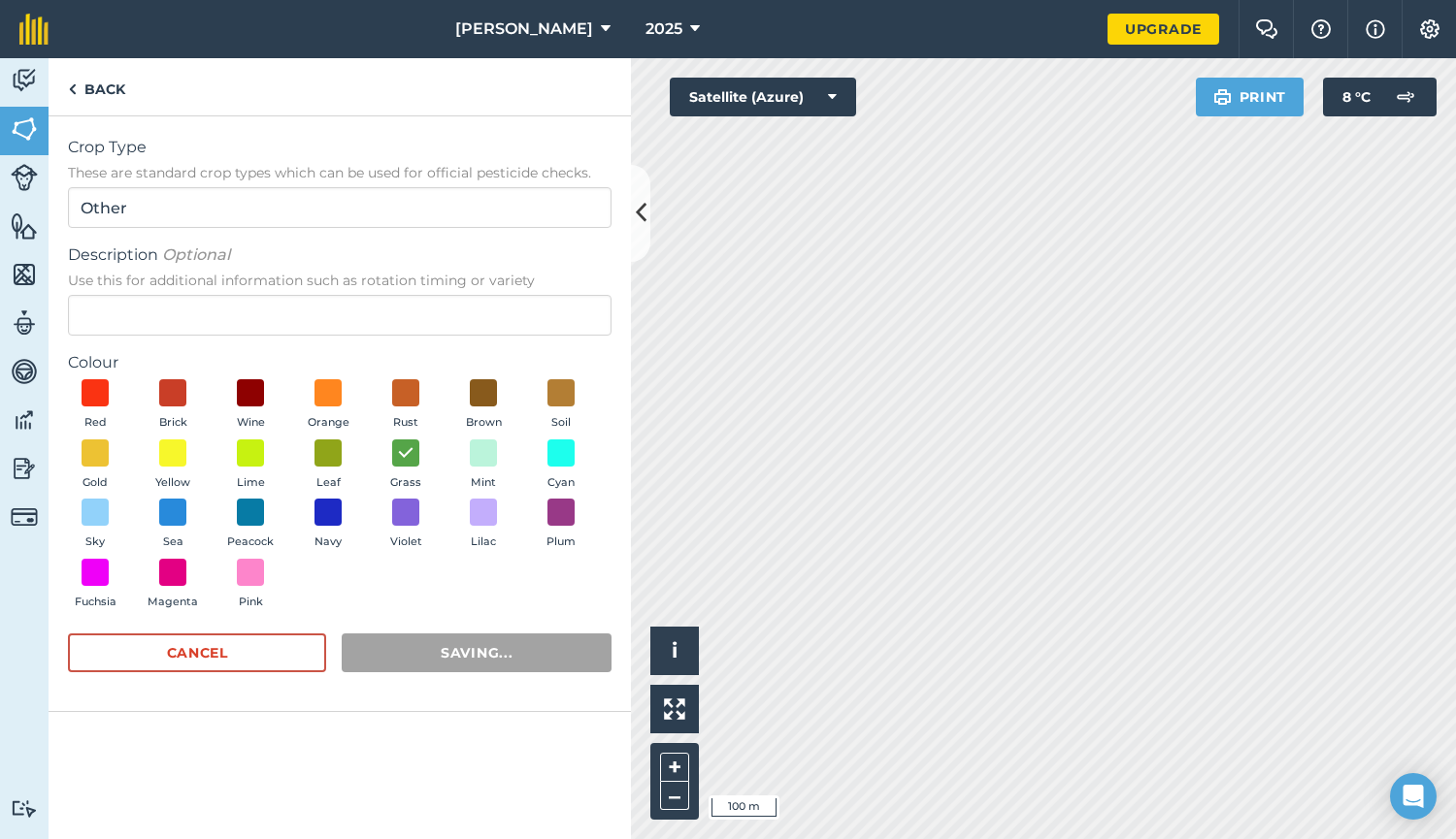
radio input "false"
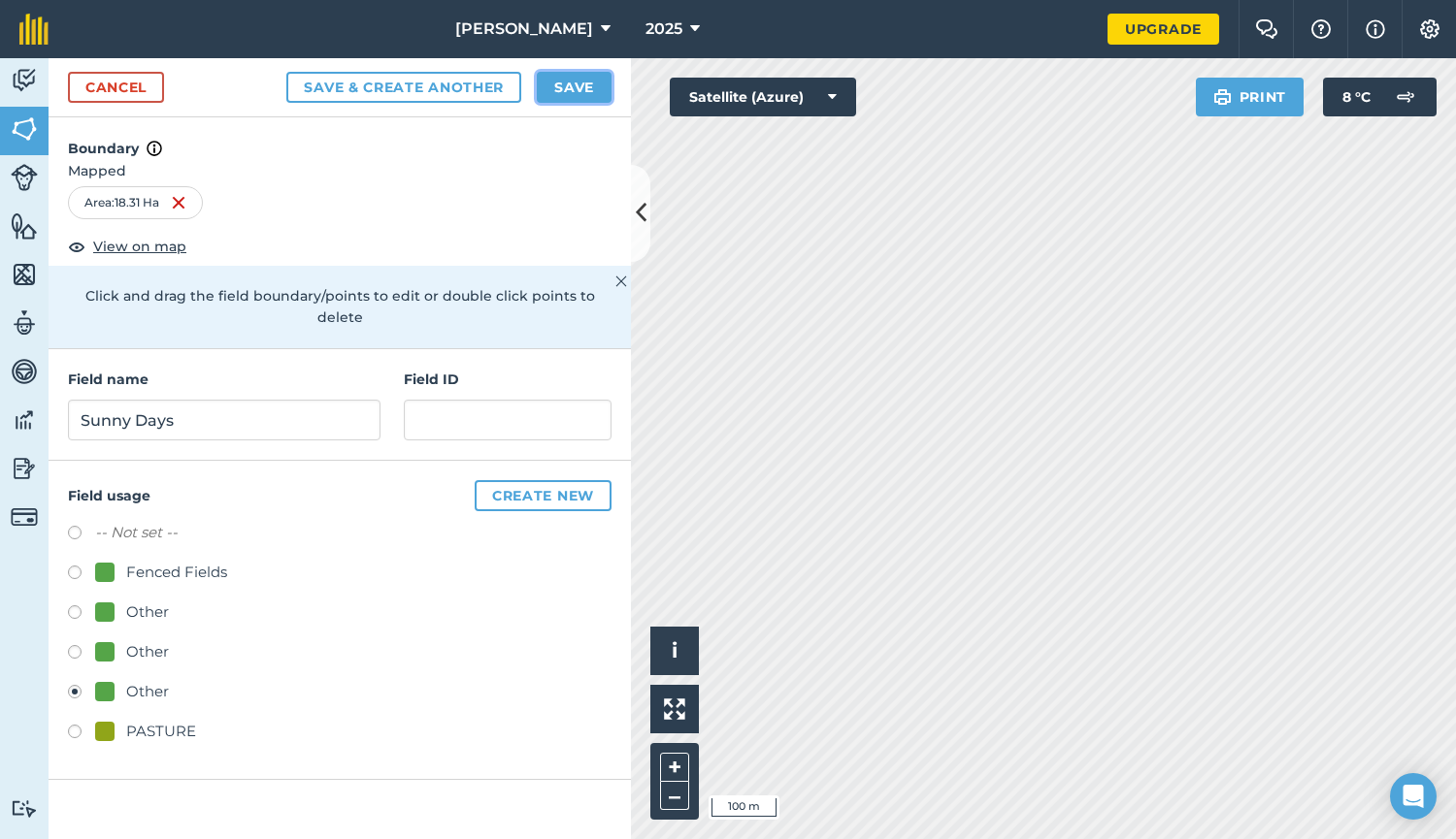
click at [561, 83] on button "Save" at bounding box center [574, 87] width 75 height 31
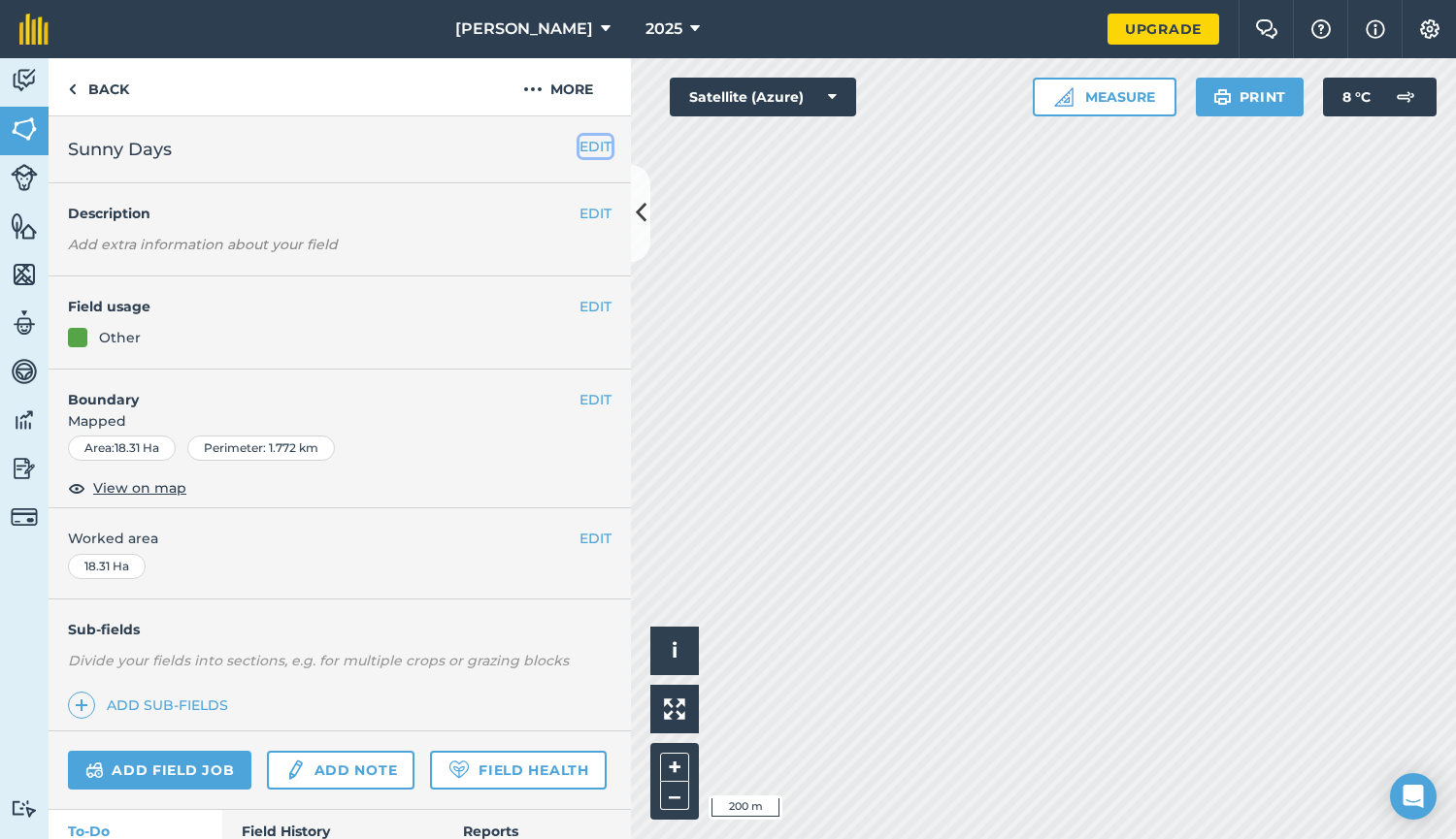
click at [579, 148] on button "EDIT" at bounding box center [595, 146] width 32 height 22
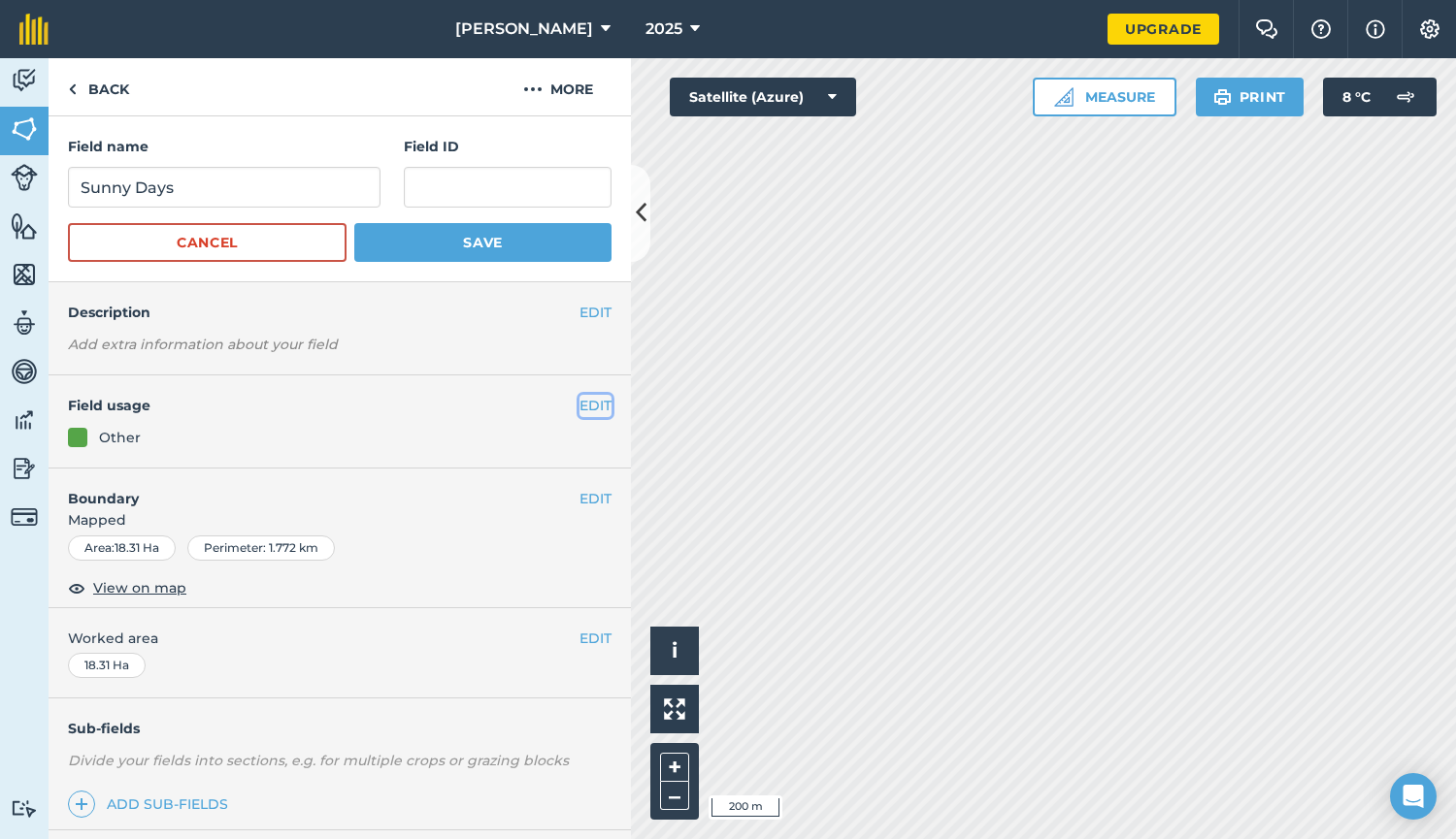
click at [579, 405] on button "EDIT" at bounding box center [595, 405] width 32 height 22
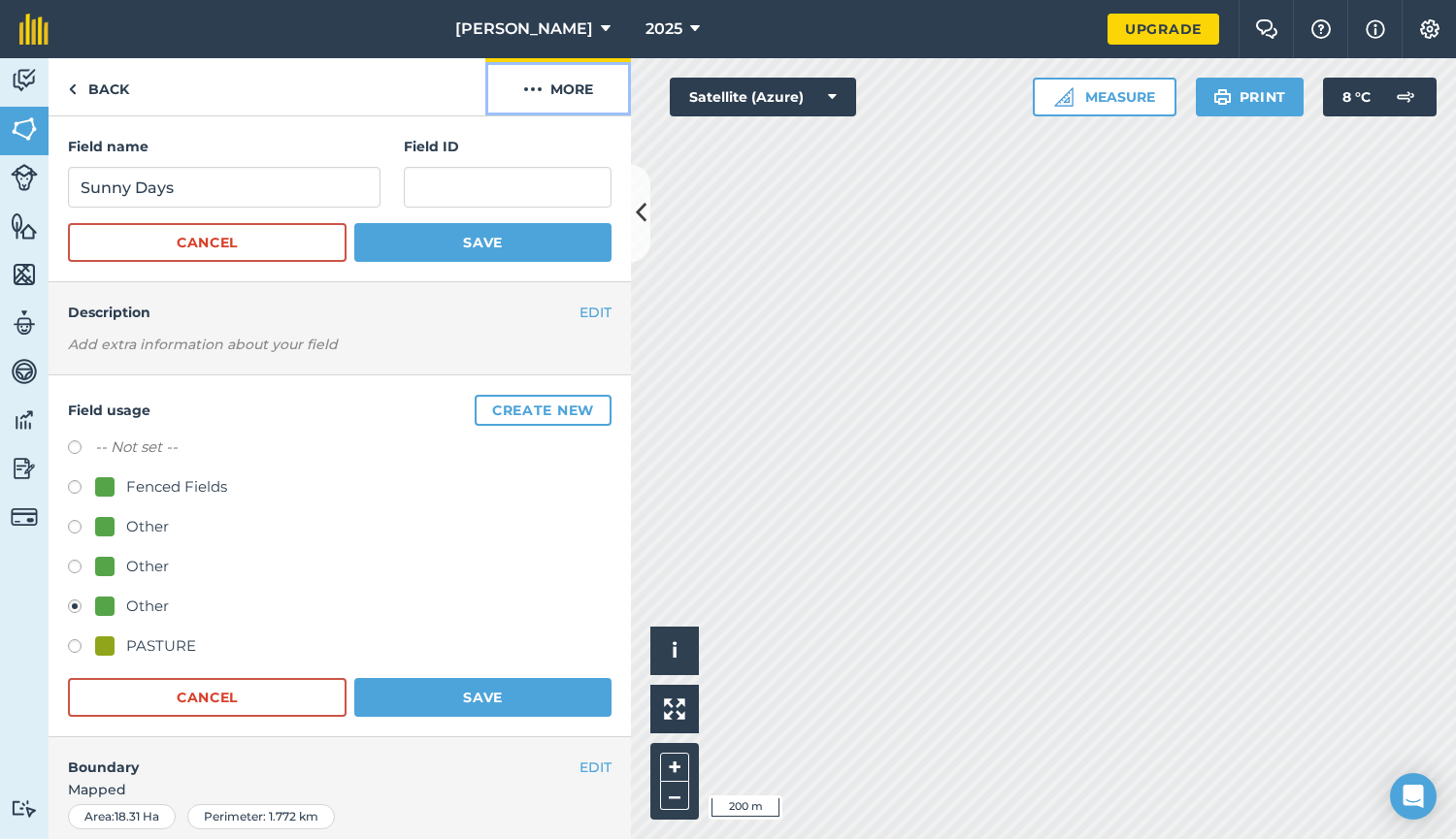
click at [553, 87] on button "More" at bounding box center [558, 86] width 145 height 57
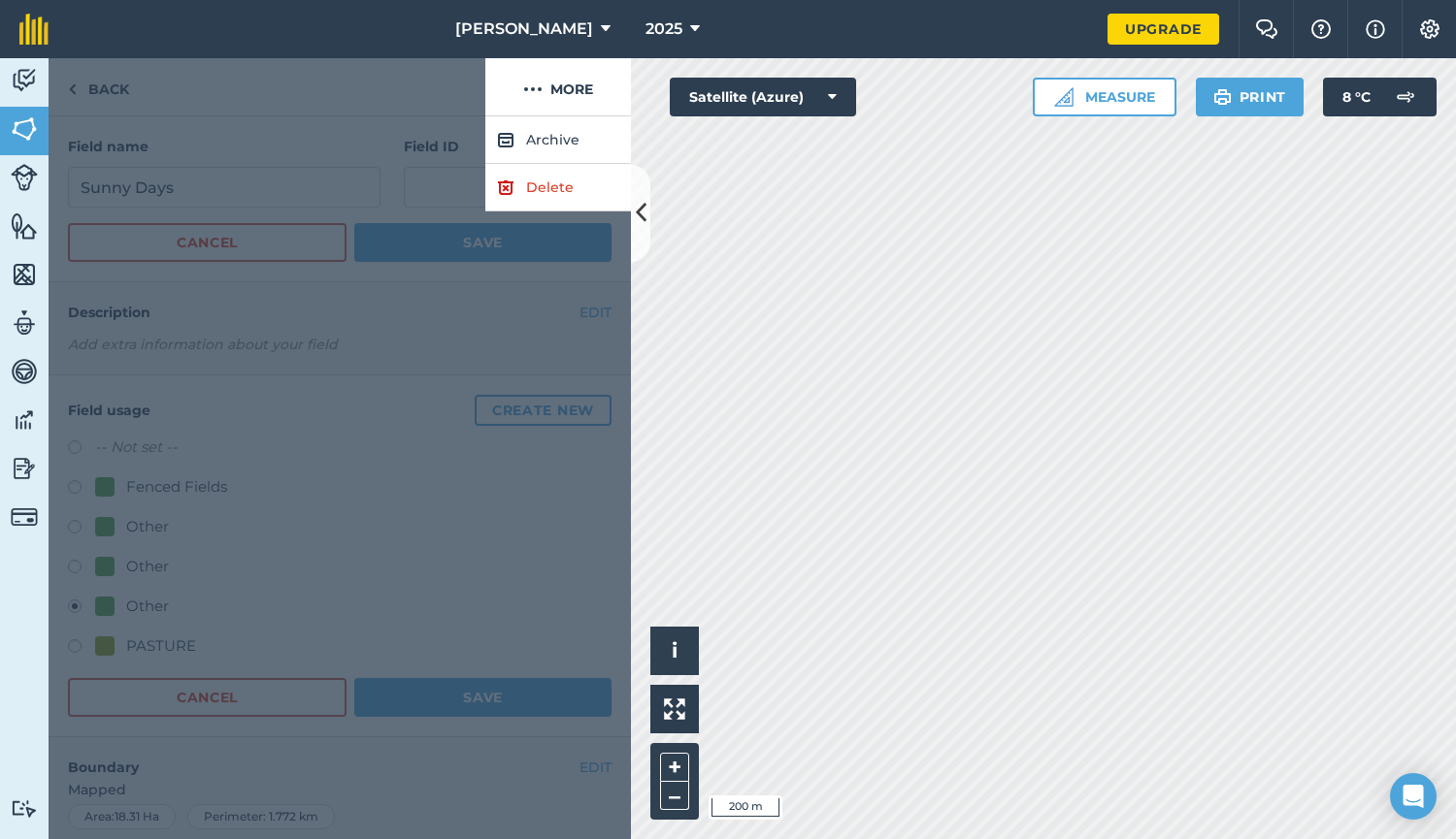
click at [391, 95] on div at bounding box center [266, 86] width 437 height 58
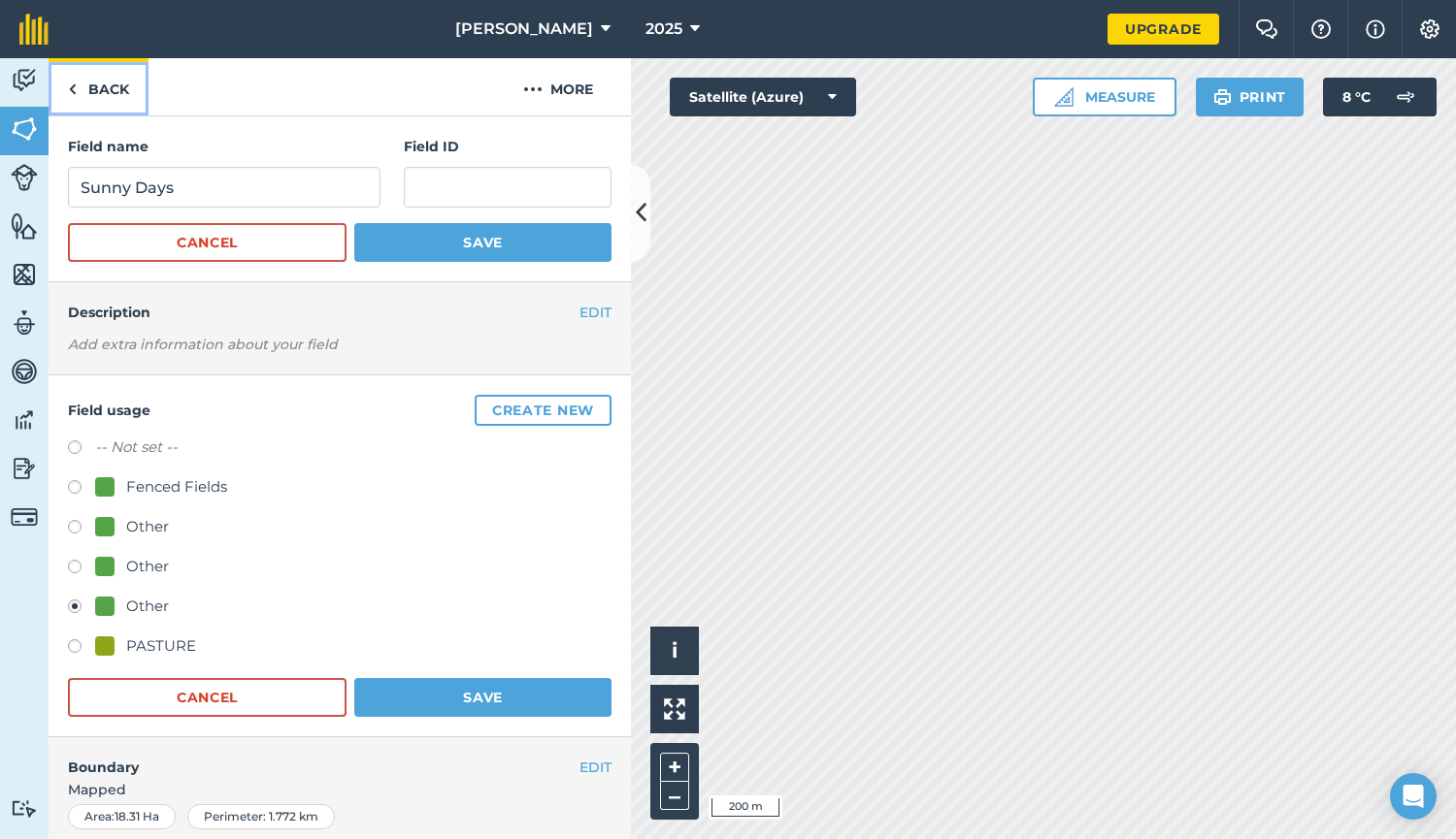
click at [77, 92] on link "Back" at bounding box center [98, 86] width 100 height 57
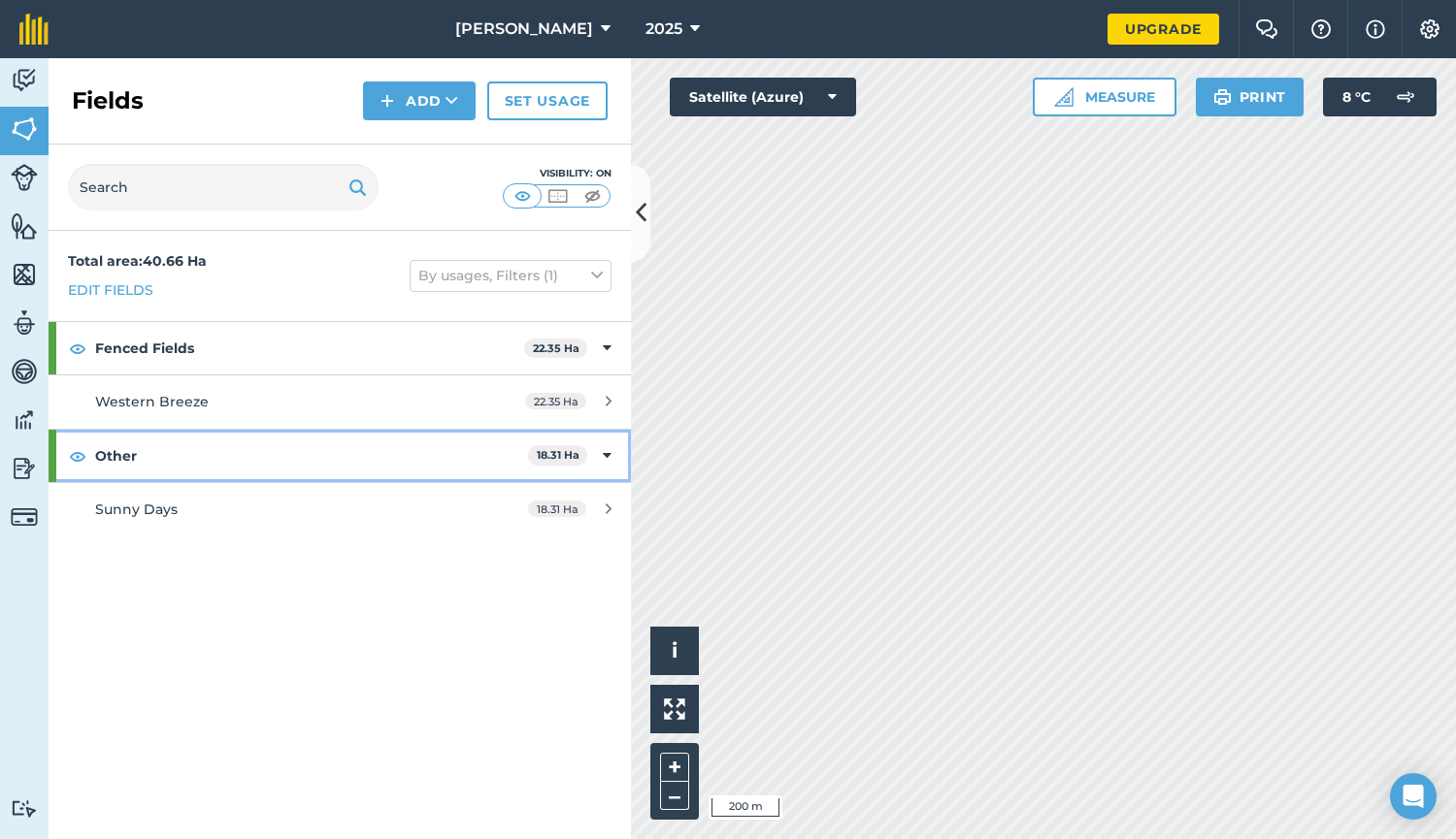
click at [127, 450] on strong "Other" at bounding box center [311, 455] width 433 height 52
click at [603, 454] on div "Other 18.31 Ha" at bounding box center [339, 455] width 582 height 52
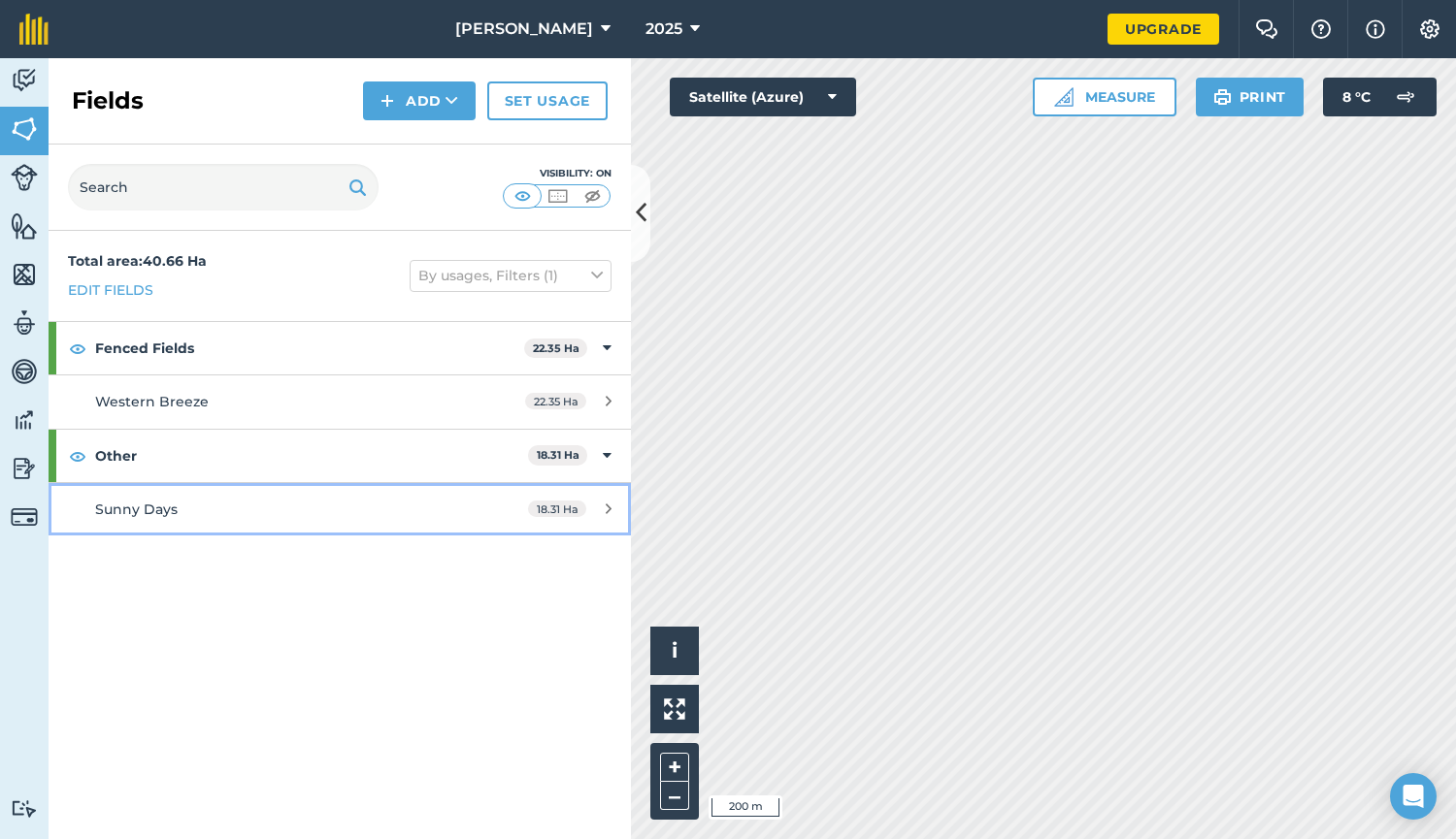
click at [137, 510] on span "Sunny Days" at bounding box center [136, 509] width 82 height 18
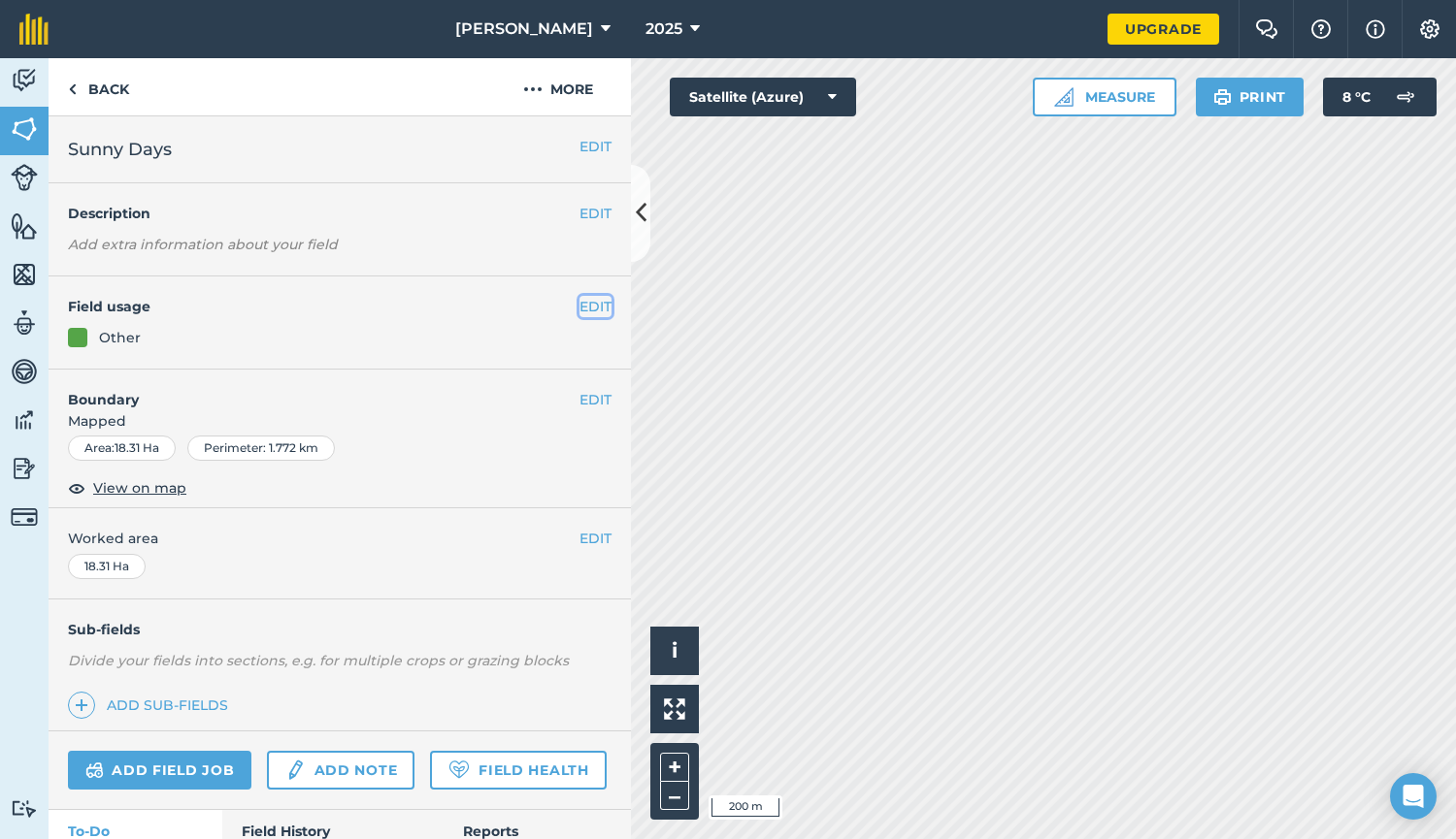
click at [579, 301] on button "EDIT" at bounding box center [595, 306] width 32 height 22
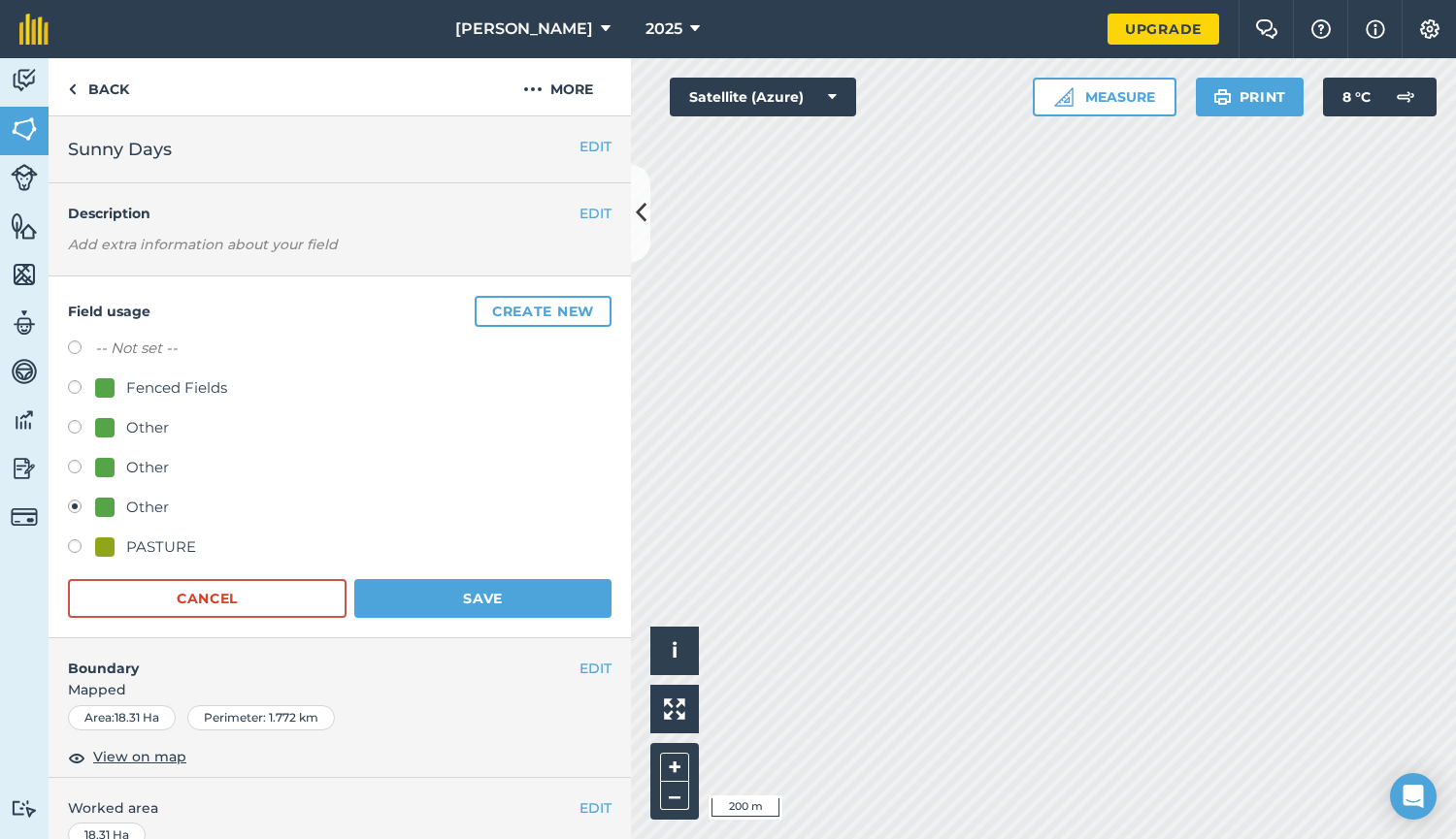
click at [72, 385] on label at bounding box center [81, 390] width 27 height 20
radio input "true"
radio input "false"
click at [450, 602] on button "Save" at bounding box center [483, 599] width 257 height 39
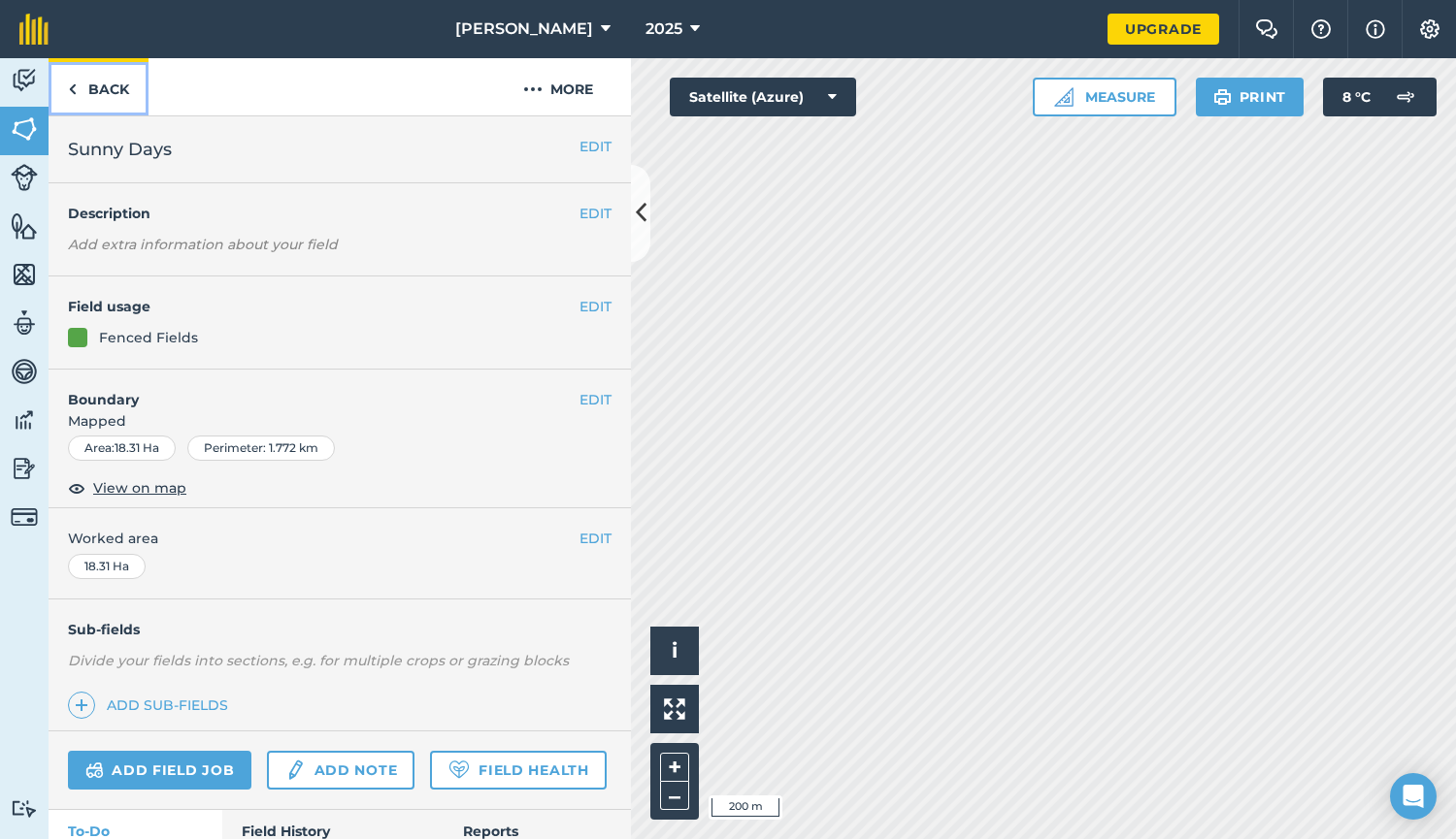
click at [74, 91] on img at bounding box center [72, 89] width 9 height 24
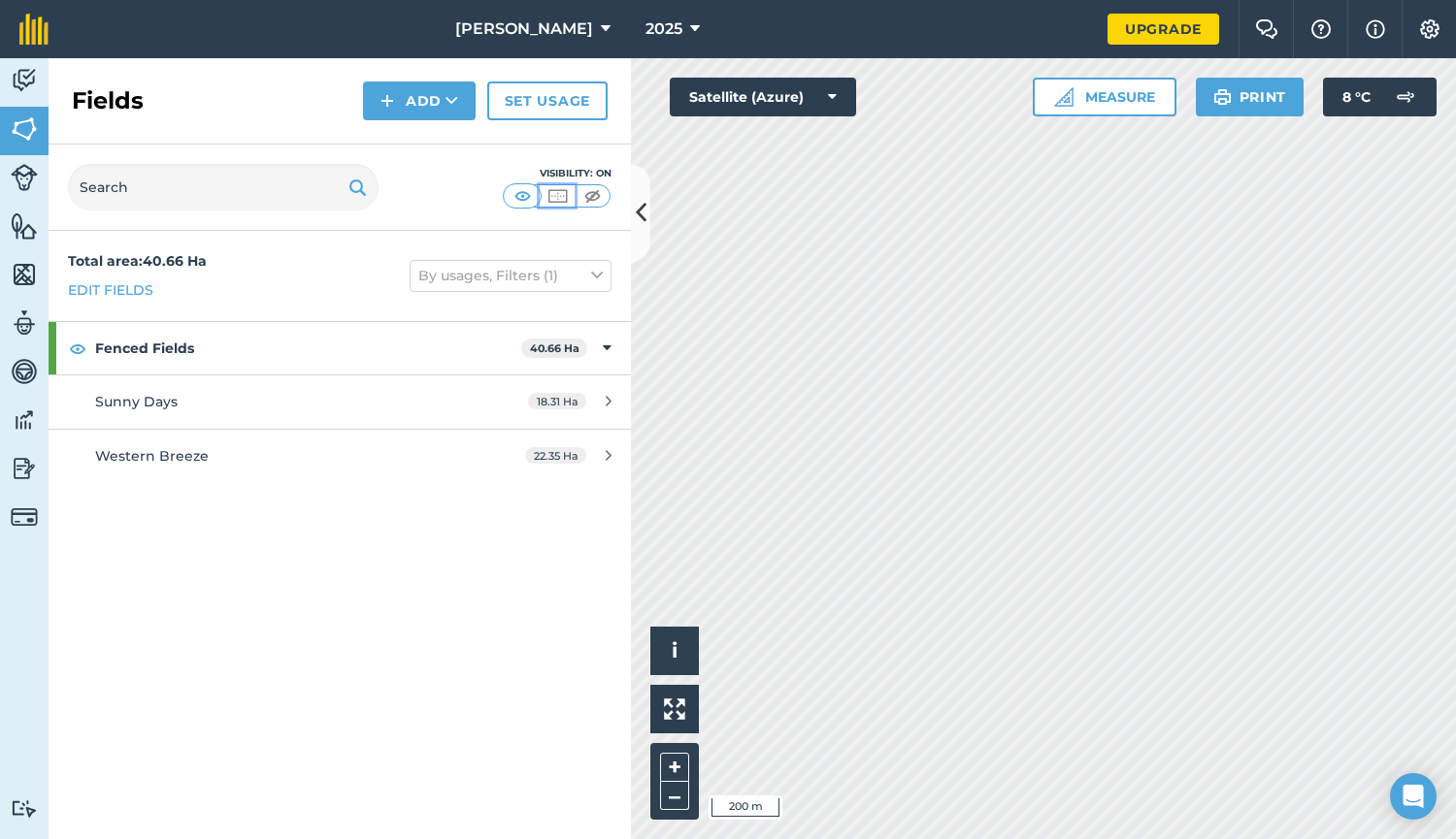
click at [557, 200] on img at bounding box center [558, 196] width 25 height 20
click at [595, 201] on img at bounding box center [592, 196] width 25 height 20
click at [559, 193] on img at bounding box center [558, 196] width 25 height 20
click at [545, 197] on button at bounding box center [558, 196] width 35 height 22
click at [26, 121] on img at bounding box center [25, 130] width 27 height 29
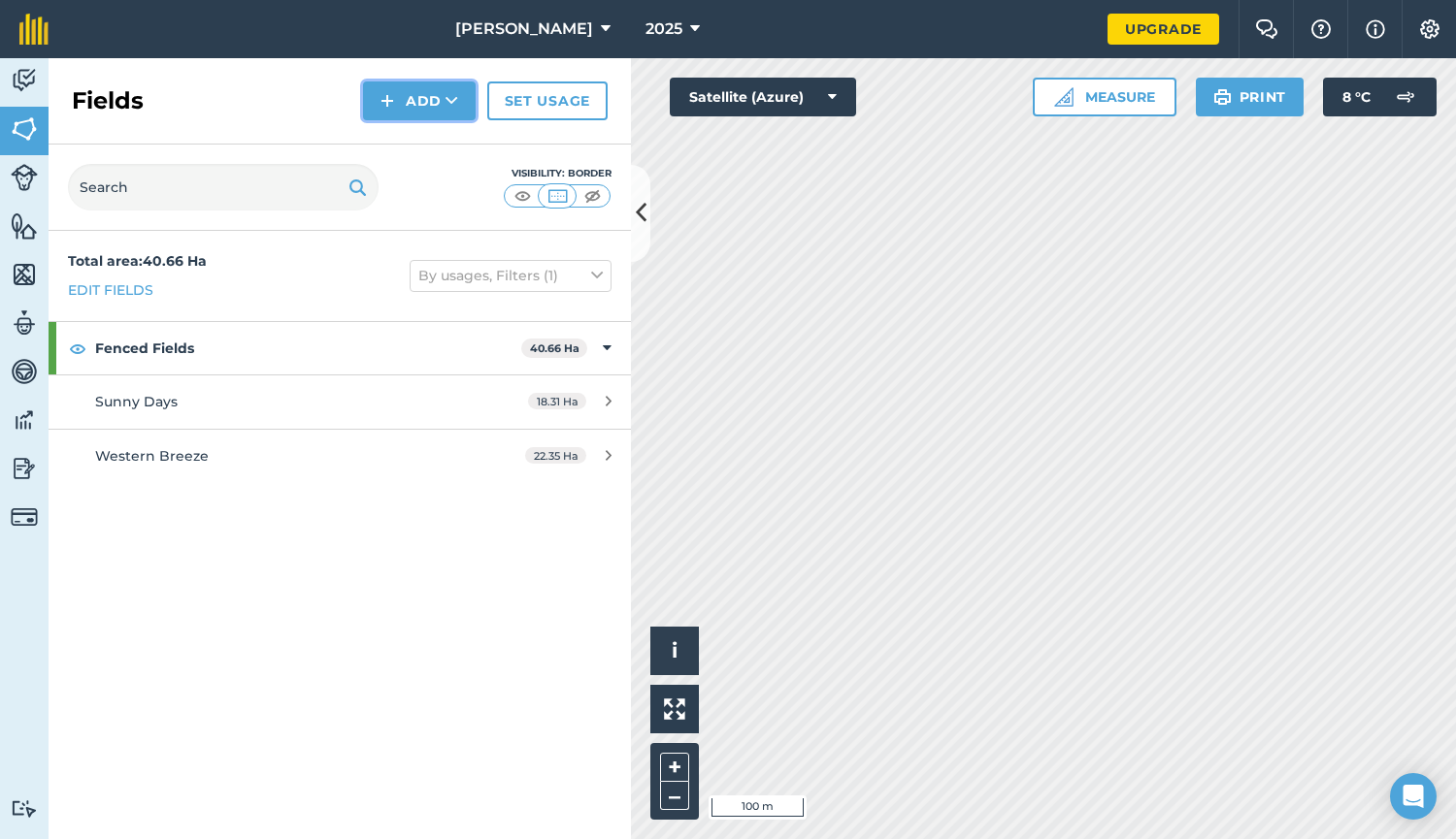
click at [409, 105] on button "Add" at bounding box center [419, 101] width 113 height 39
click at [407, 136] on link "Draw" at bounding box center [419, 144] width 107 height 42
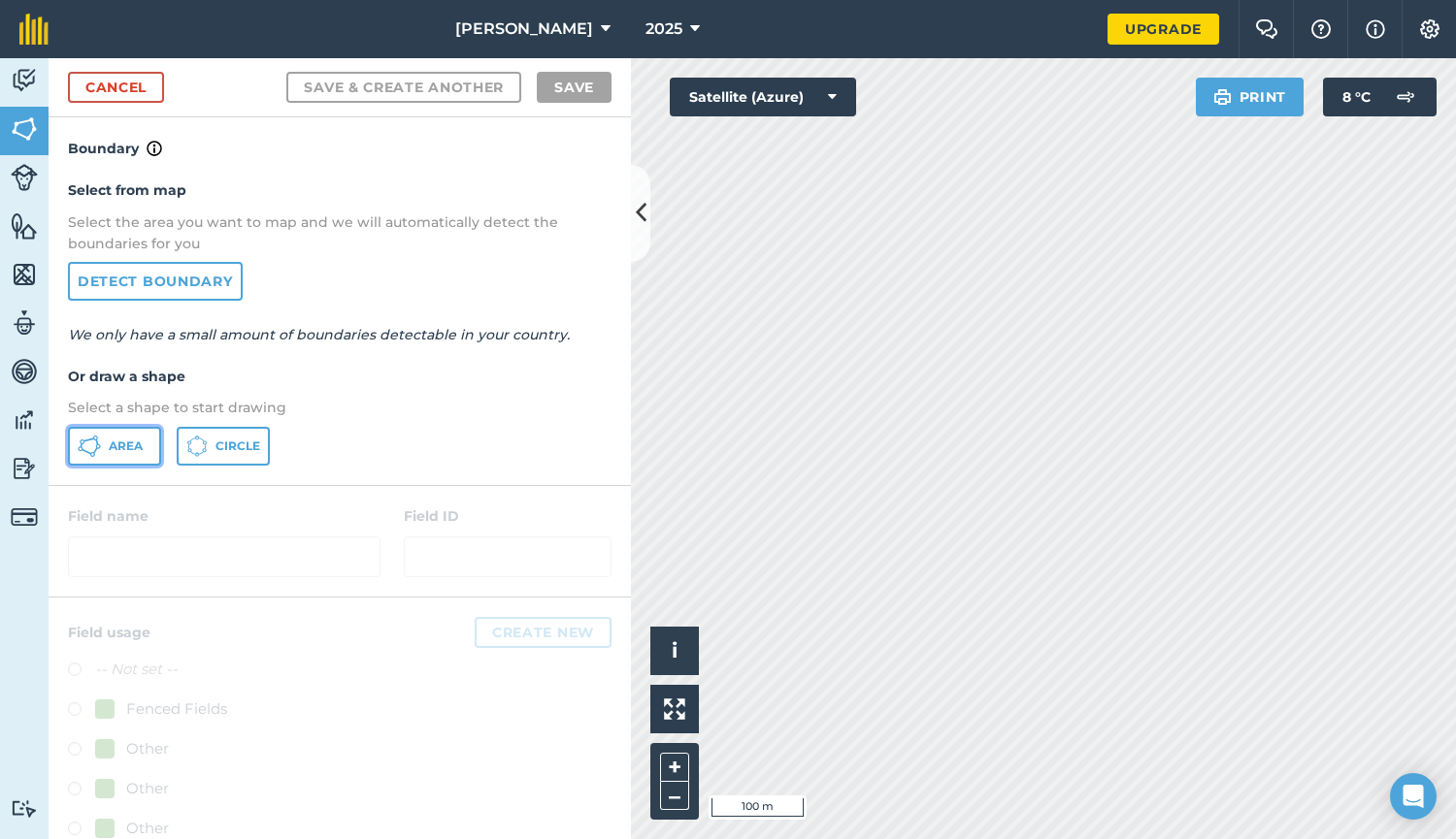
click at [141, 440] on span "Area" at bounding box center [126, 446] width 34 height 16
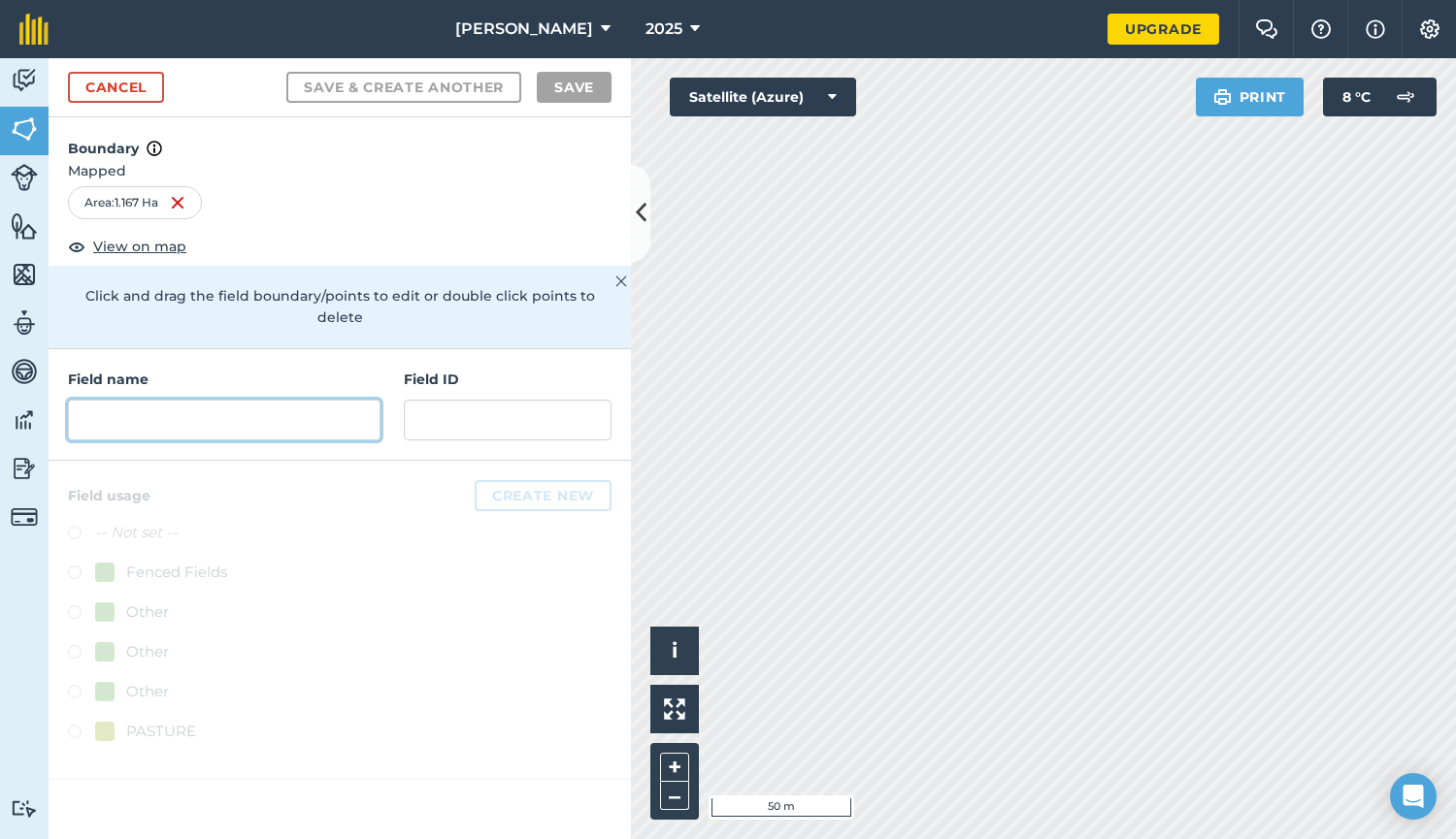
click at [110, 401] on input "text" at bounding box center [224, 420] width 312 height 41
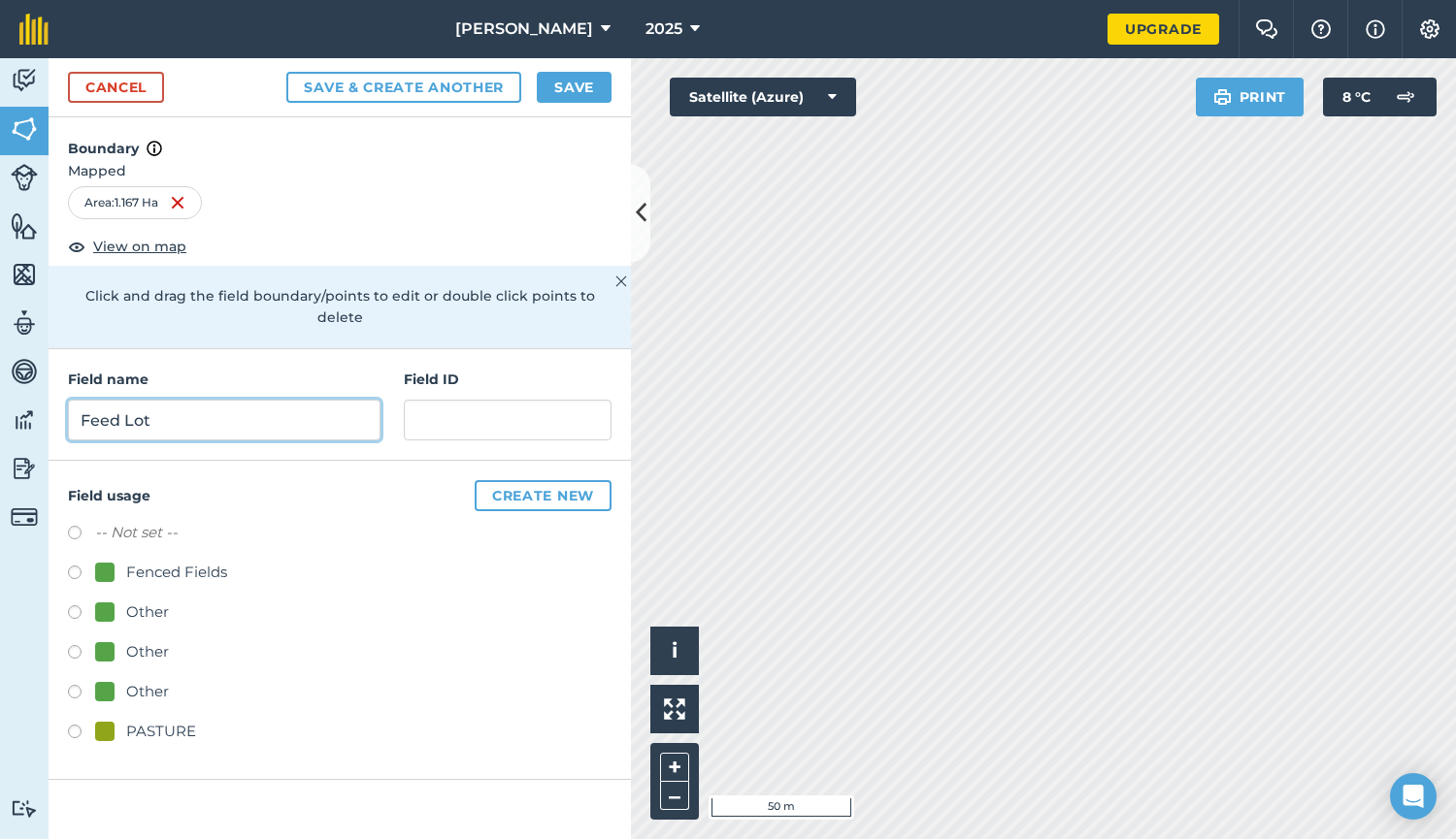
click at [282, 399] on input "Feed Lot" at bounding box center [224, 420] width 312 height 41
type input "Feed Lot"
click at [553, 480] on button "Create new" at bounding box center [542, 496] width 136 height 31
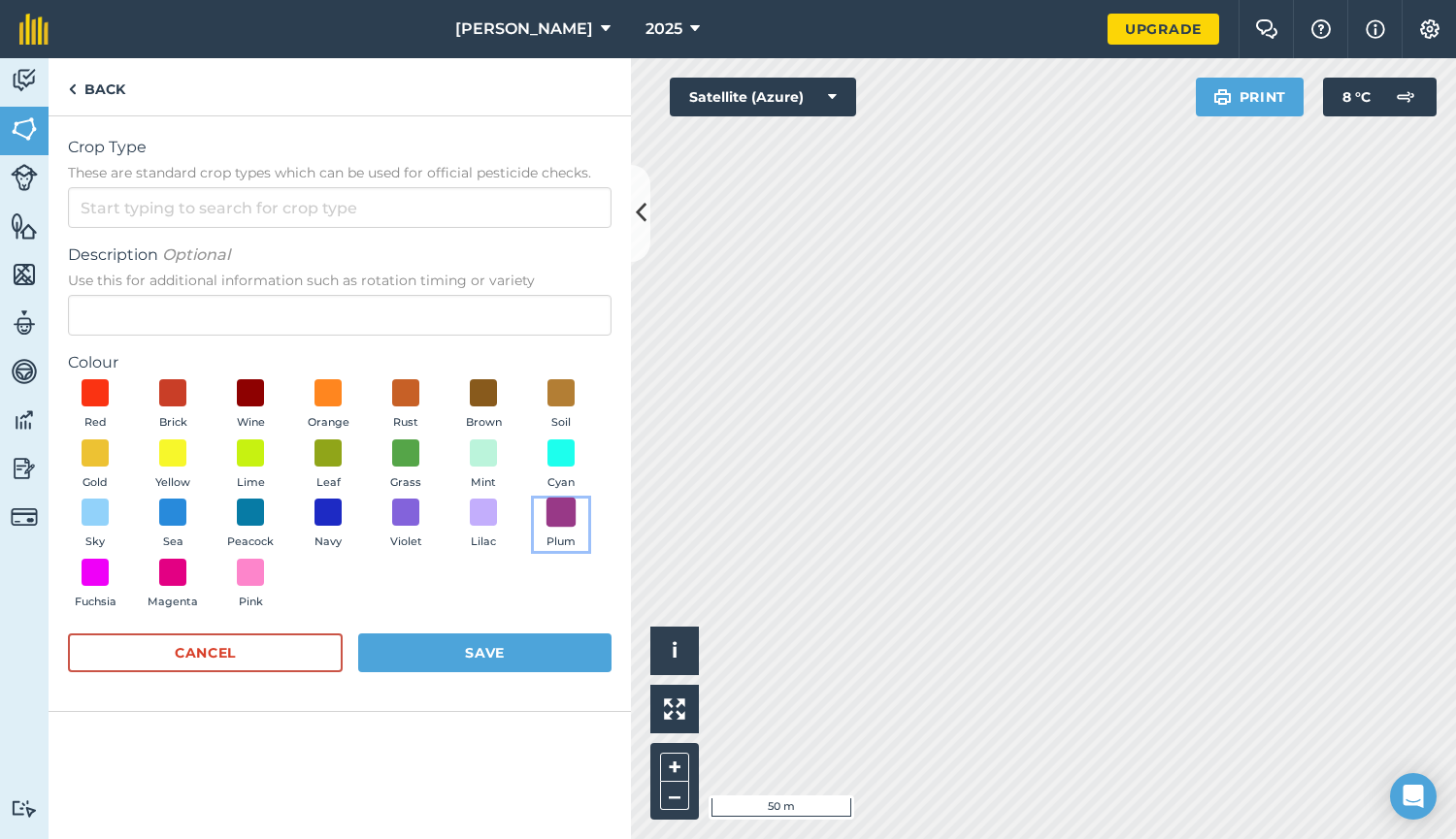
click at [566, 504] on span at bounding box center [562, 512] width 30 height 30
click at [500, 651] on button "Save" at bounding box center [485, 653] width 253 height 39
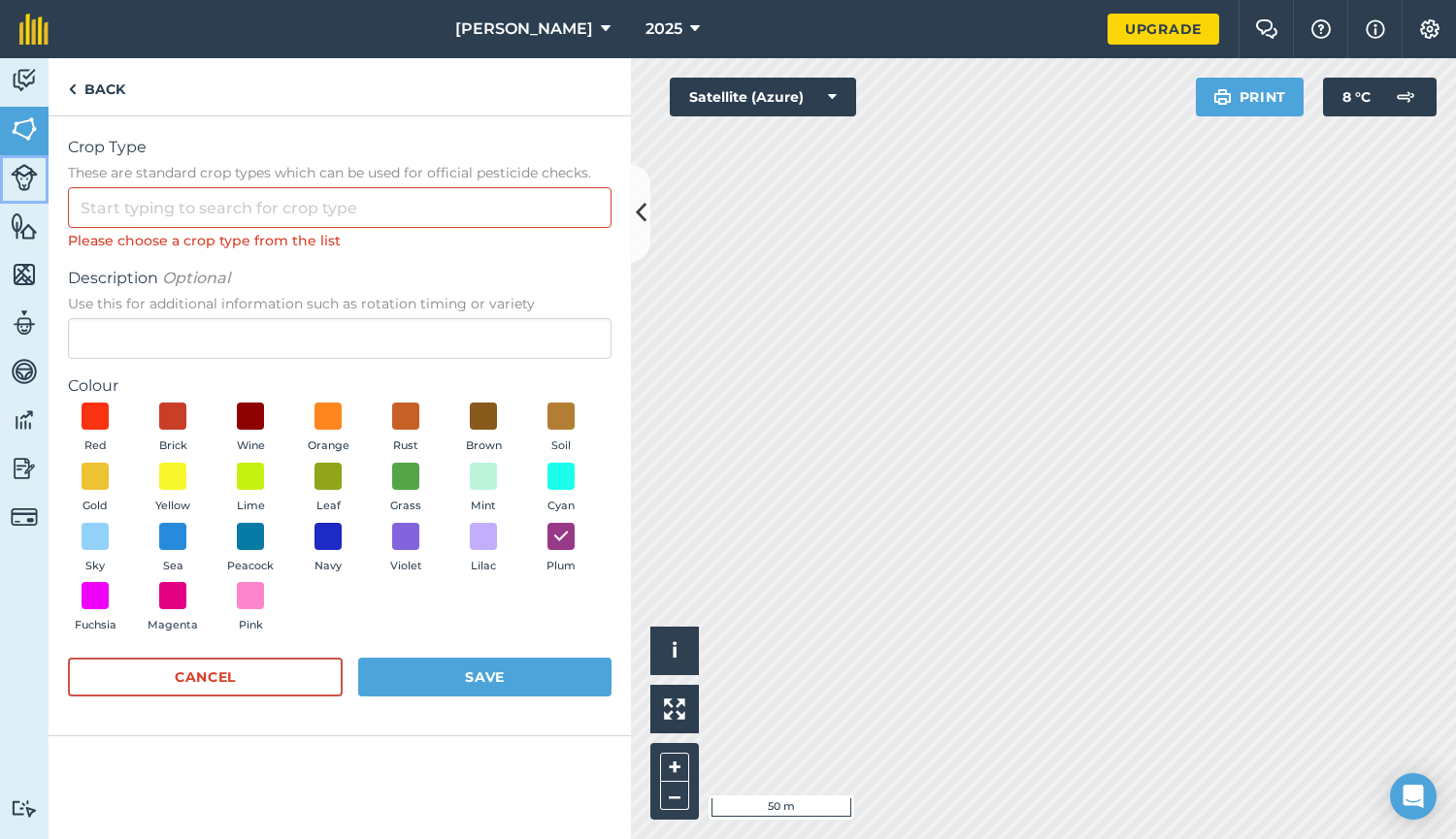
click at [44, 187] on link "Livestock" at bounding box center [24, 179] width 48 height 48
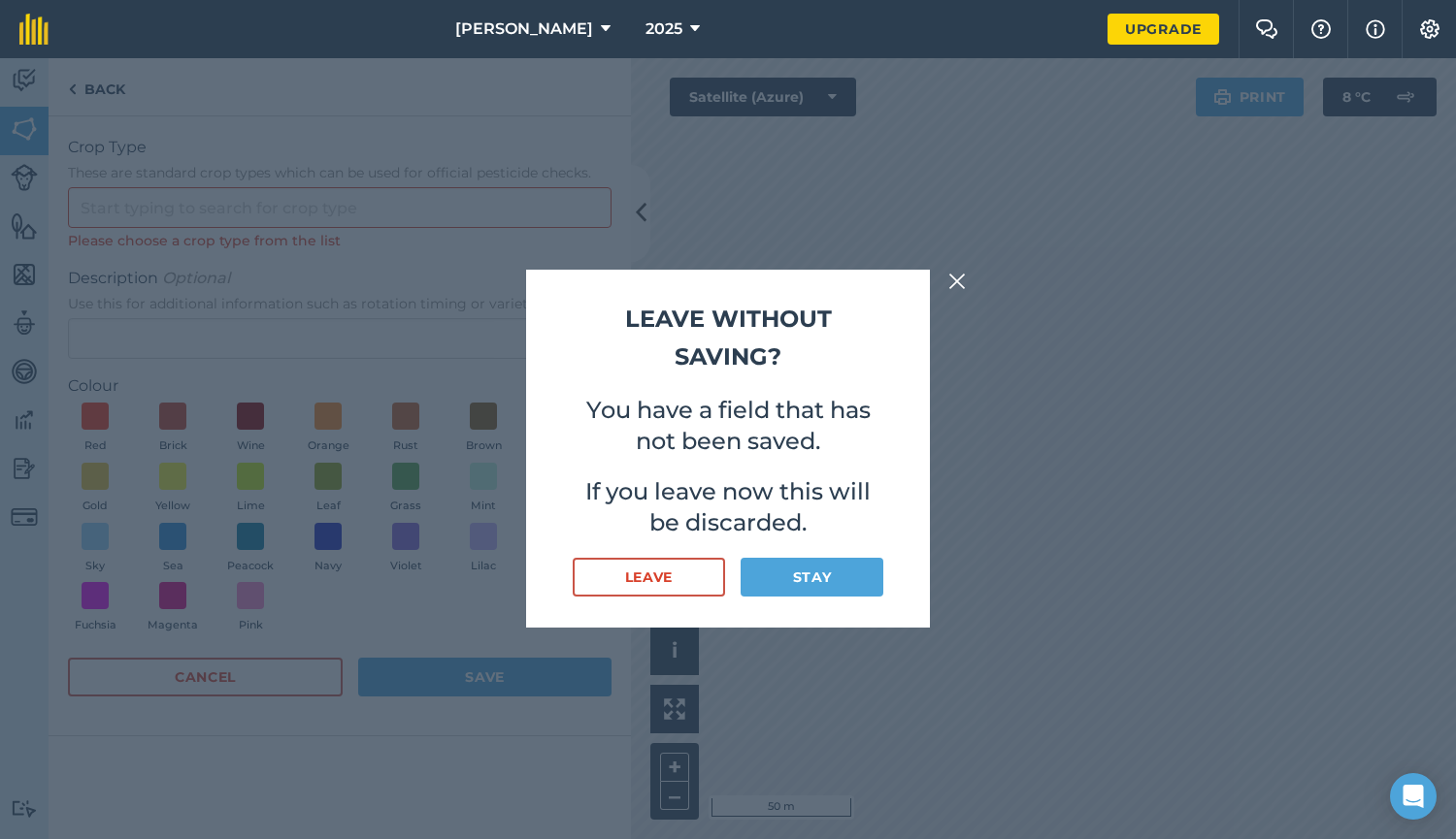
click at [94, 199] on div "Leave without saving? You have a field that has not been saved. If you leave no…" at bounding box center [728, 448] width 1456 height 781
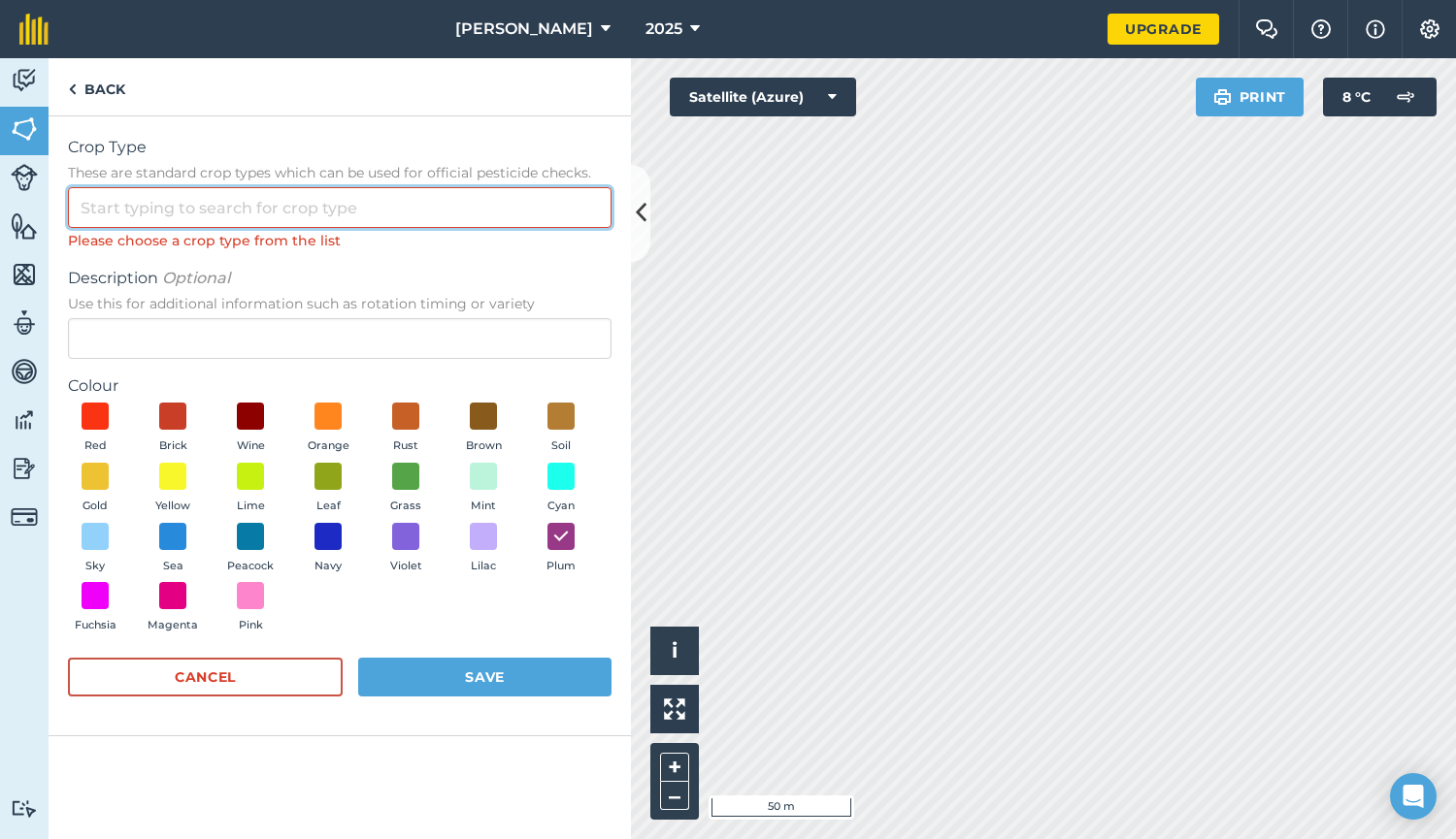
click at [221, 214] on input "Crop Type These are standard crop types which can be used for official pesticid…" at bounding box center [340, 208] width 544 height 41
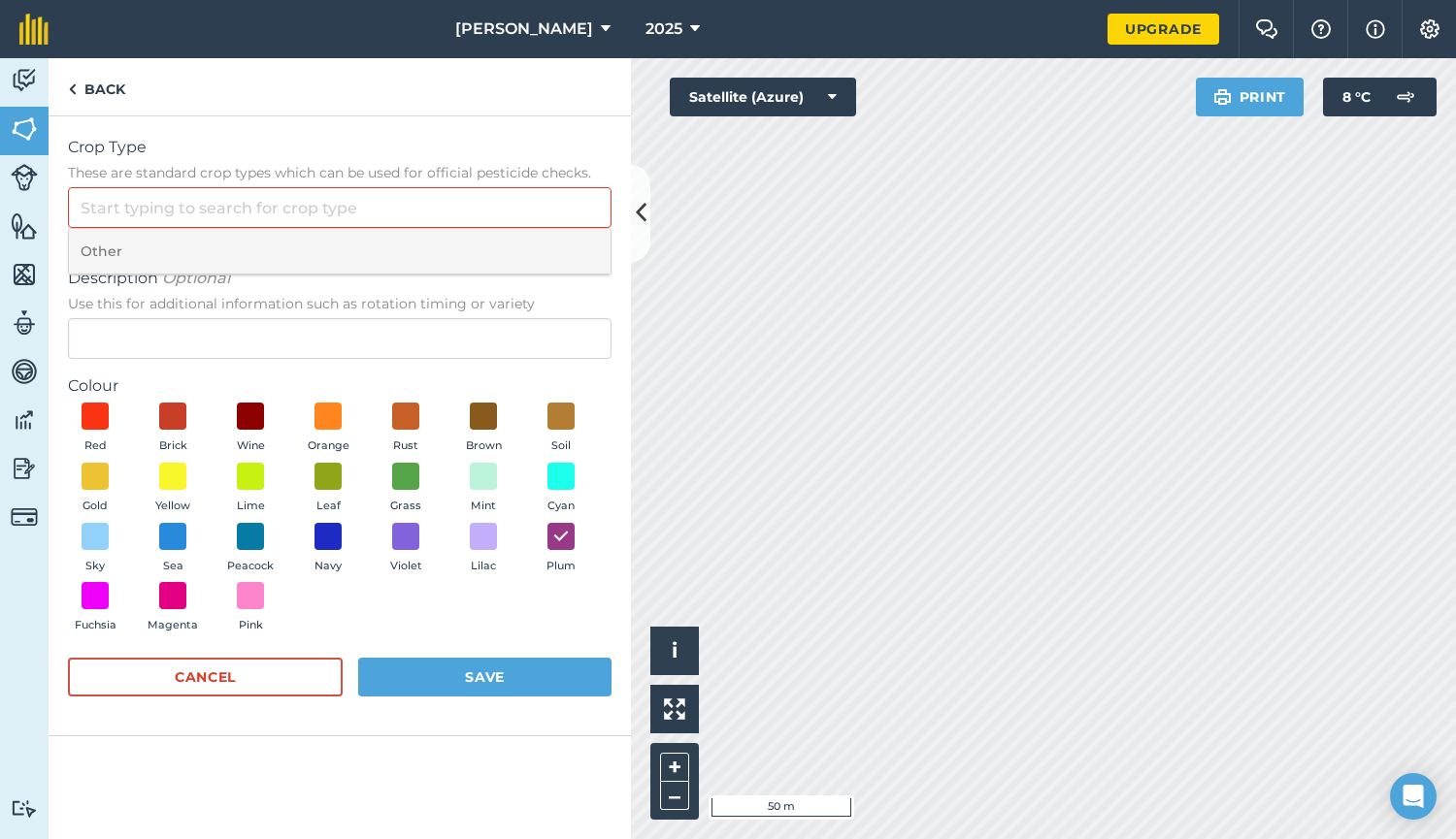
click at [111, 246] on li "Other" at bounding box center [340, 251] width 542 height 45
type input "Other"
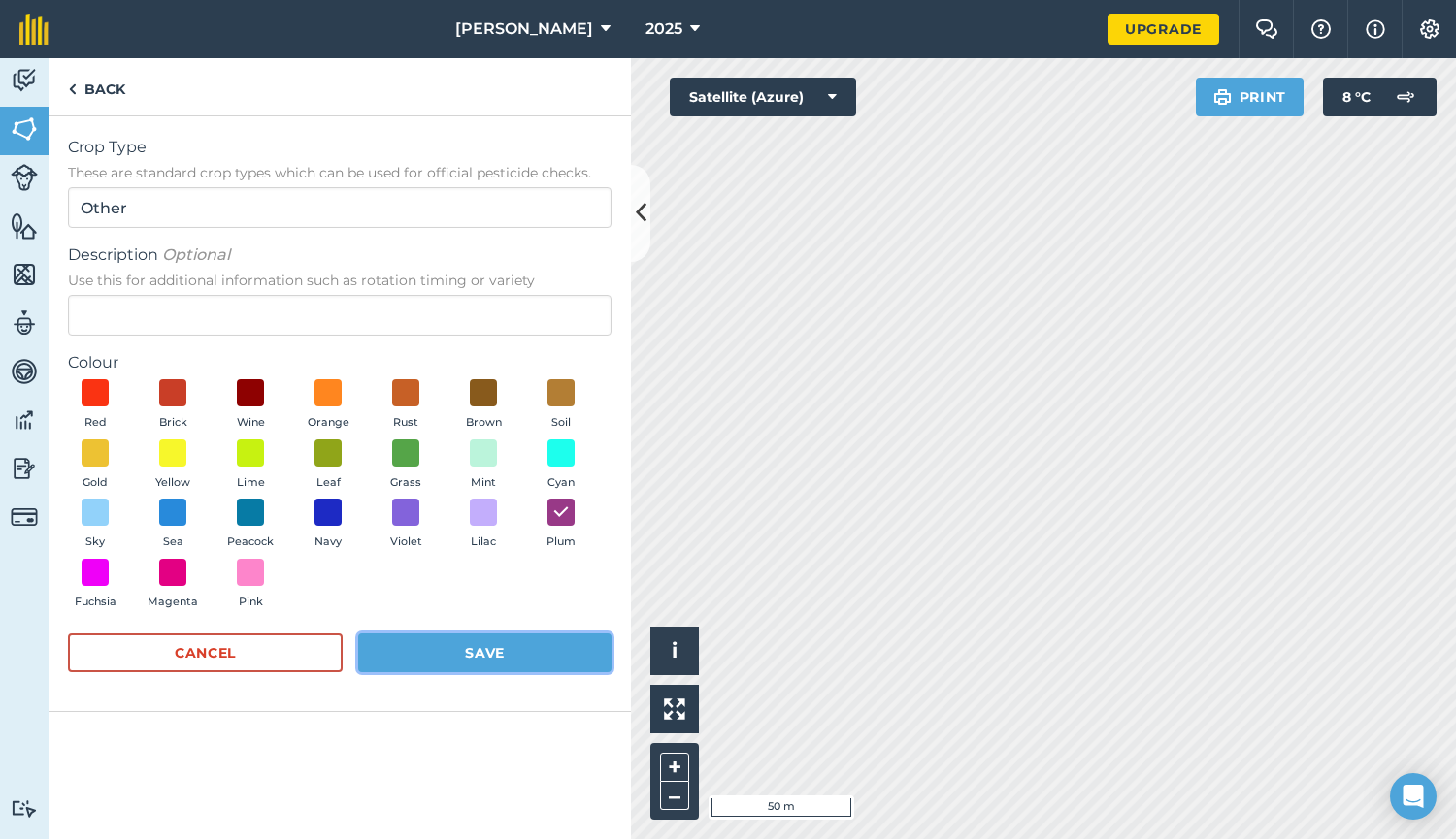
click at [477, 647] on button "Save" at bounding box center [485, 653] width 253 height 39
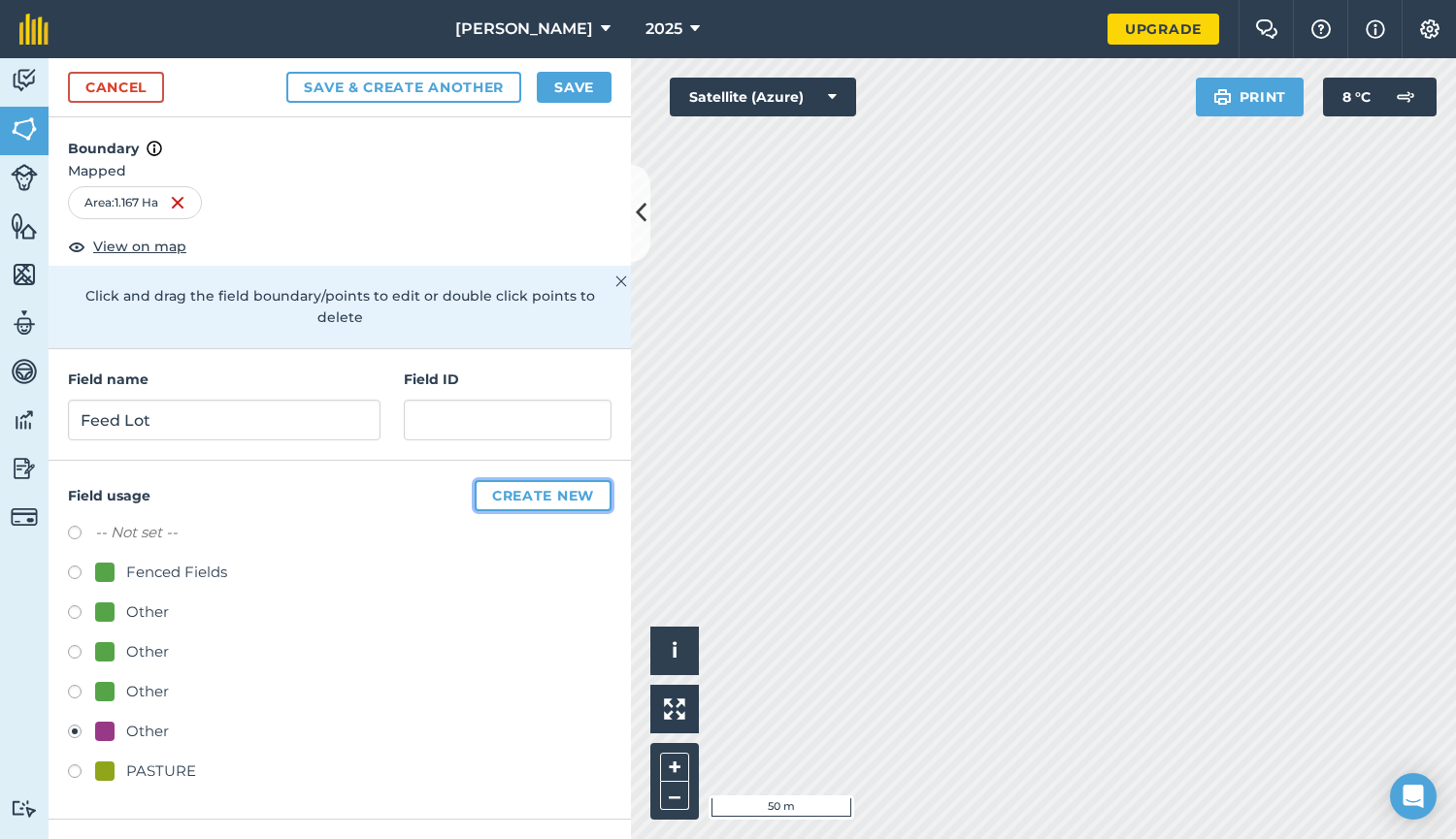
click at [508, 480] on button "Create new" at bounding box center [542, 496] width 136 height 31
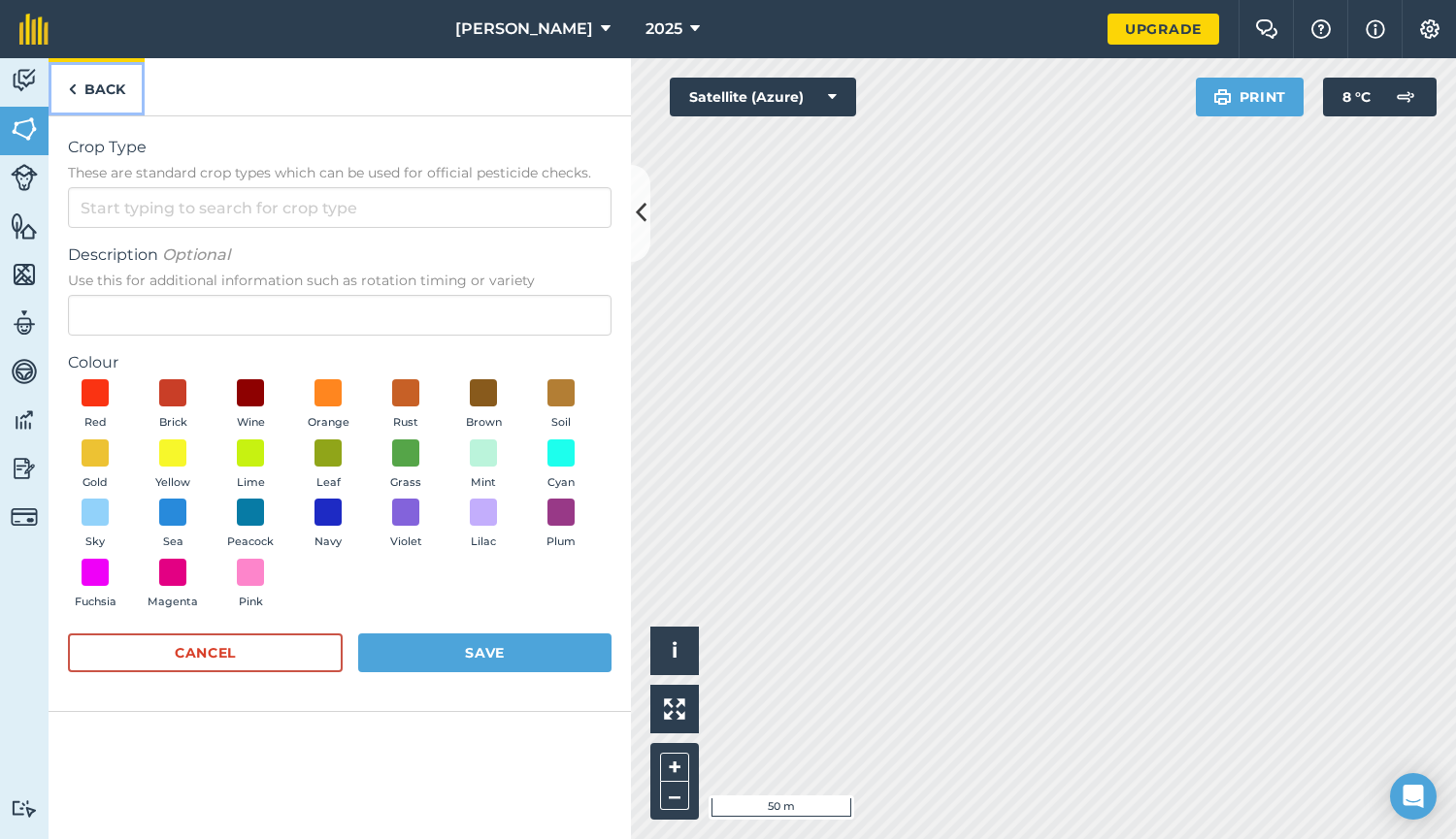
click at [74, 86] on img at bounding box center [72, 89] width 9 height 24
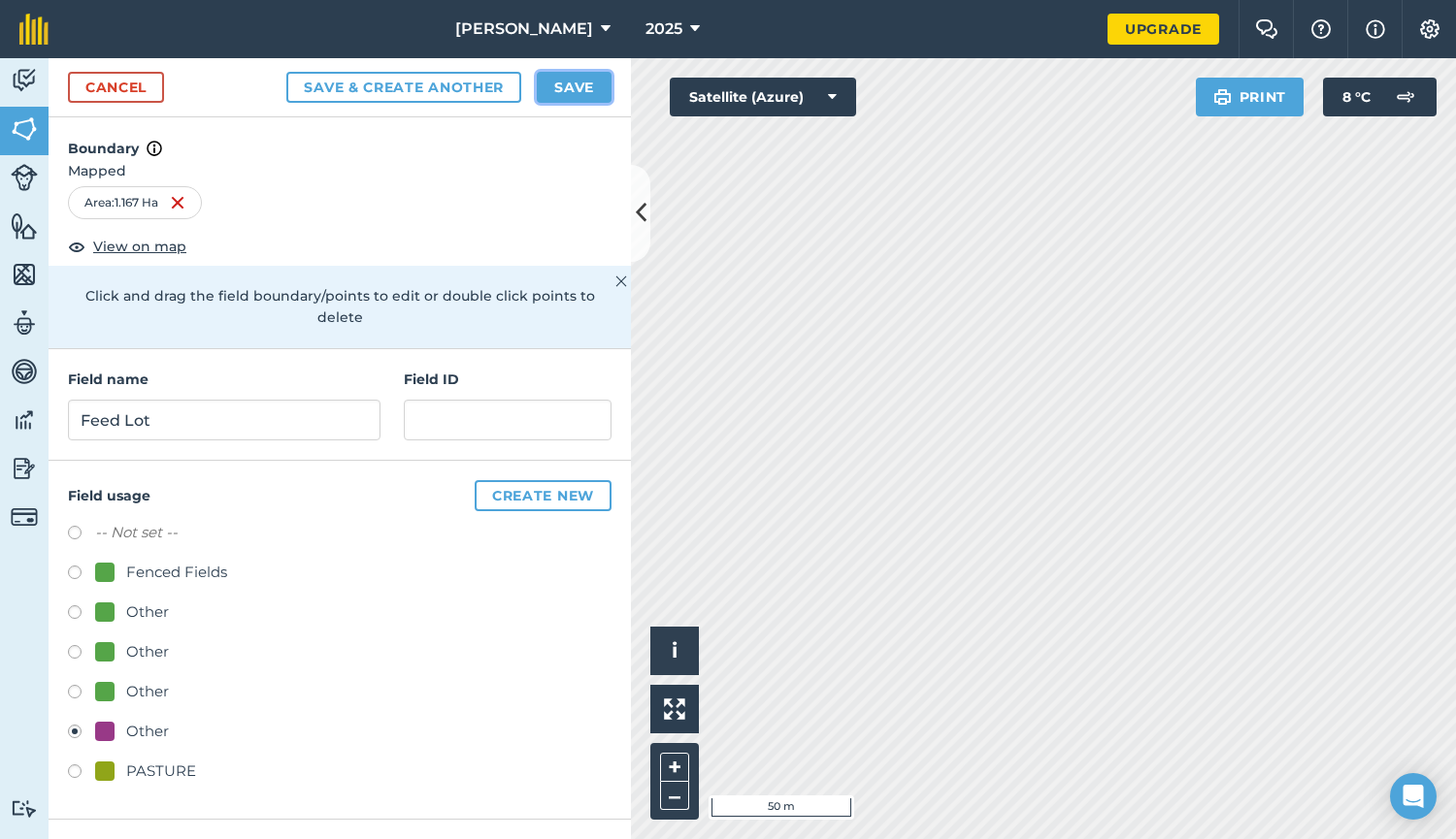
click at [567, 89] on button "Save" at bounding box center [574, 87] width 75 height 31
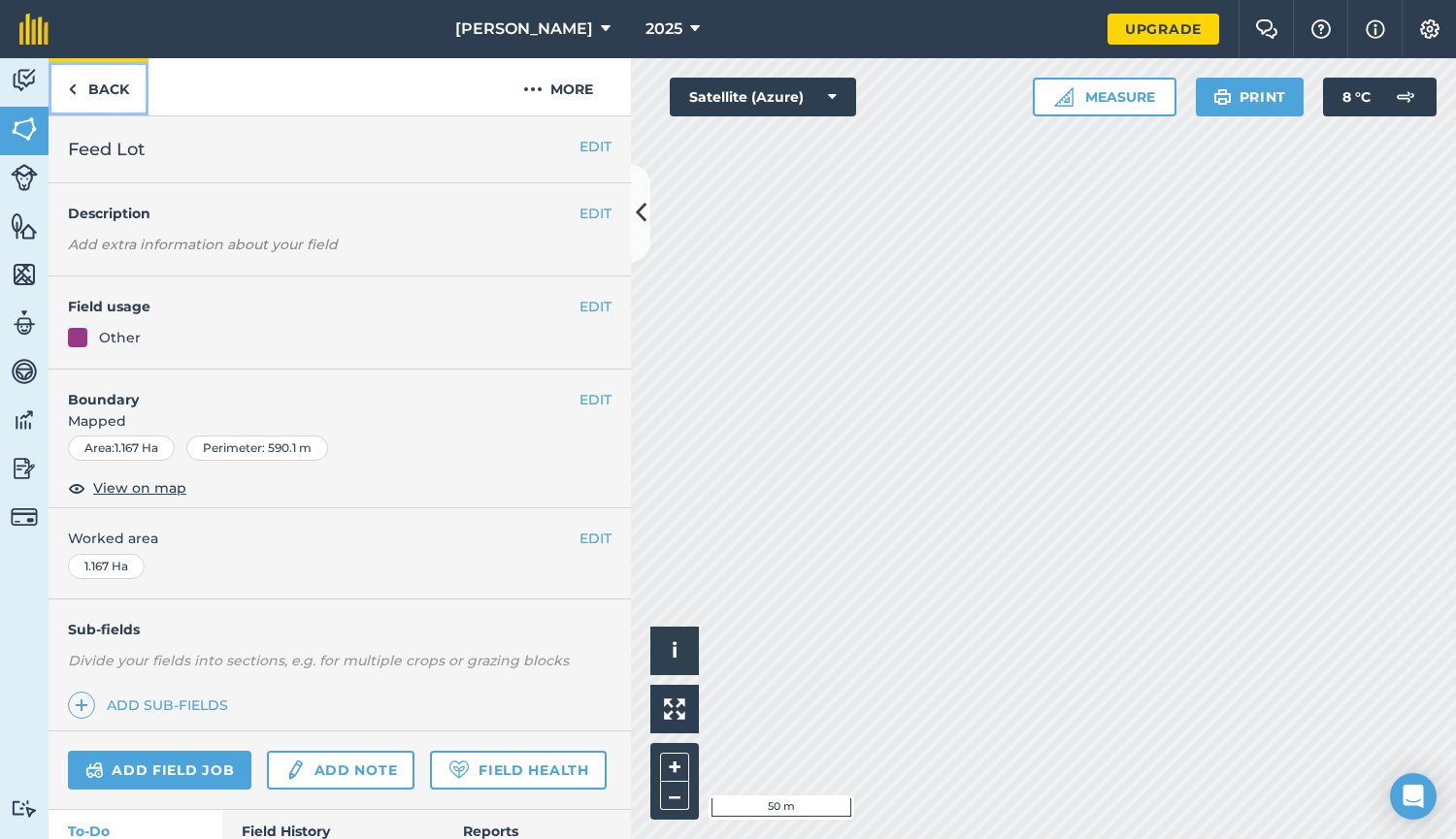
click at [71, 85] on img at bounding box center [72, 89] width 9 height 24
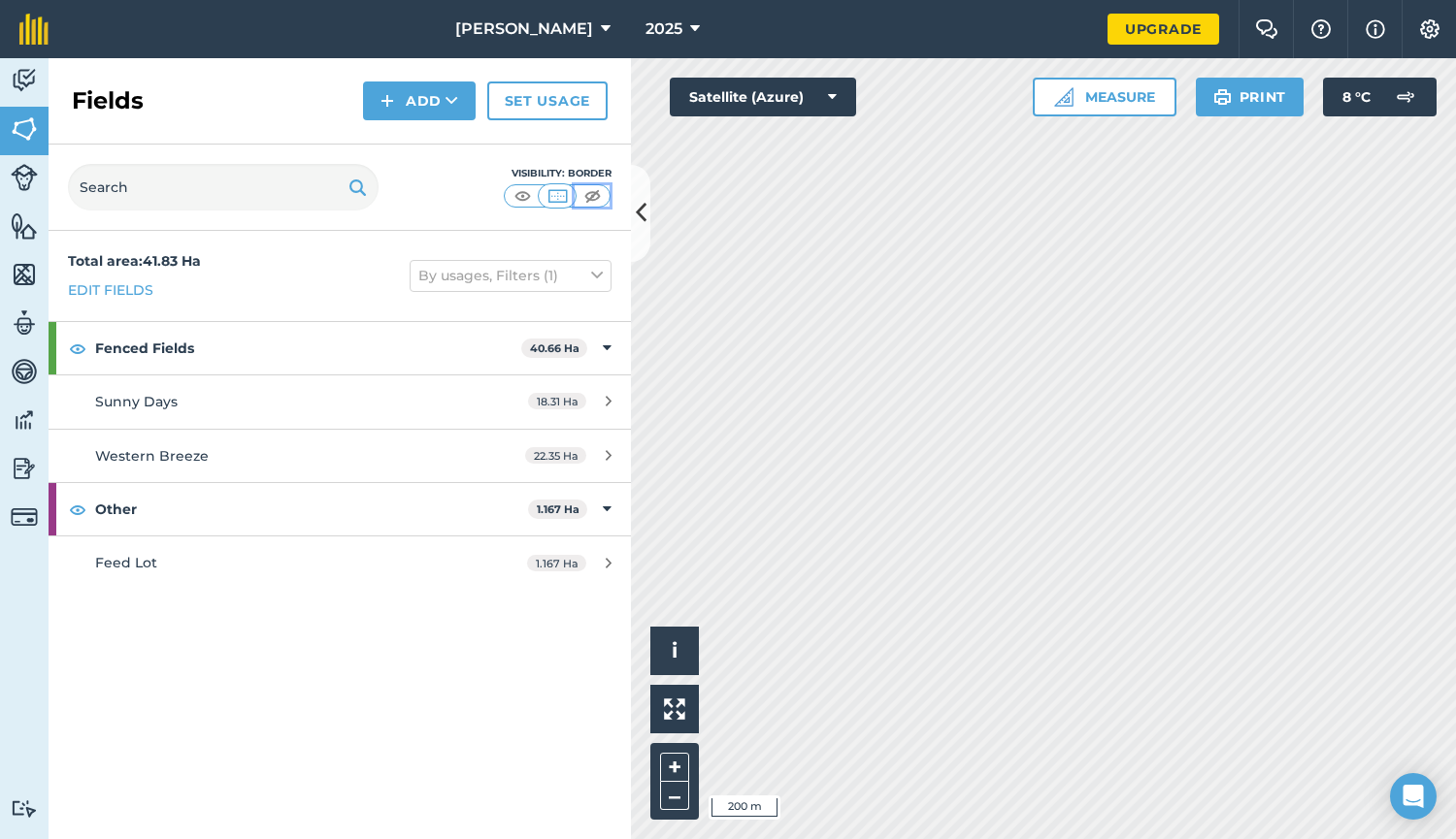
click at [592, 195] on img at bounding box center [592, 196] width 25 height 20
click at [563, 194] on img at bounding box center [558, 196] width 25 height 20
click at [524, 192] on img at bounding box center [522, 196] width 25 height 20
click at [633, 216] on button at bounding box center [641, 213] width 20 height 97
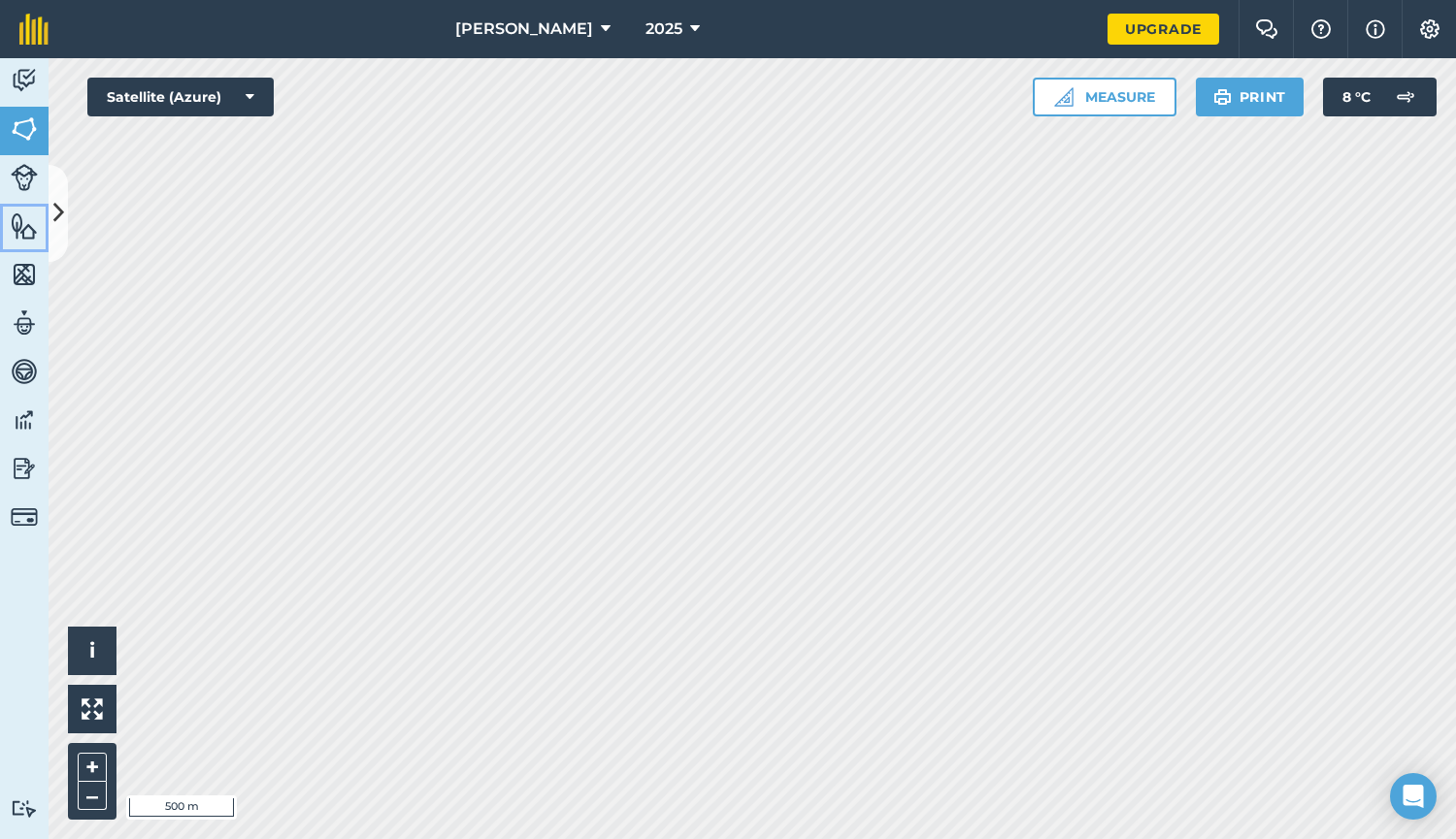
click at [17, 222] on img at bounding box center [25, 226] width 27 height 29
click at [53, 219] on icon at bounding box center [58, 213] width 11 height 34
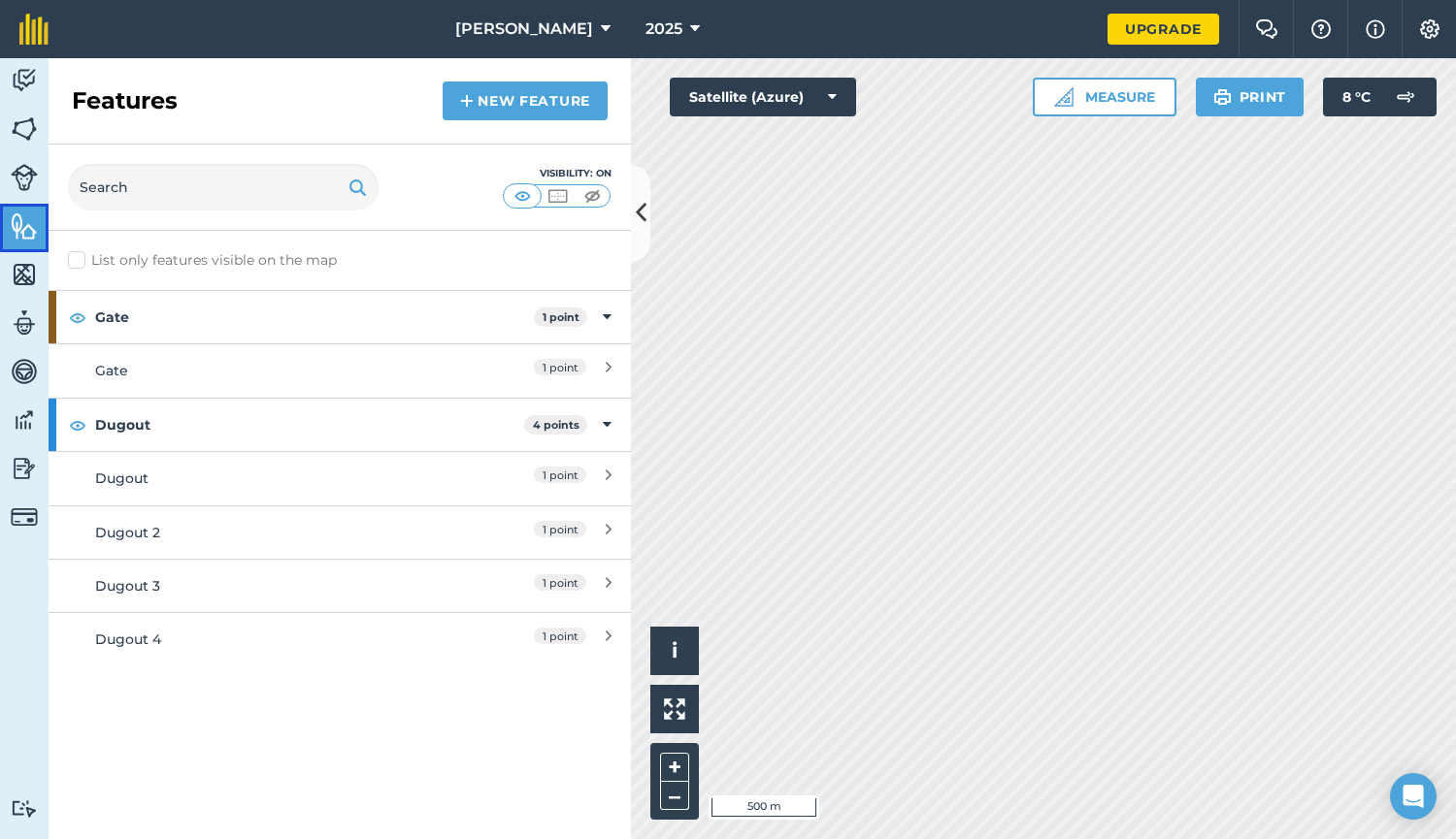
click at [25, 223] on img at bounding box center [25, 226] width 27 height 29
click at [633, 226] on button at bounding box center [641, 213] width 20 height 97
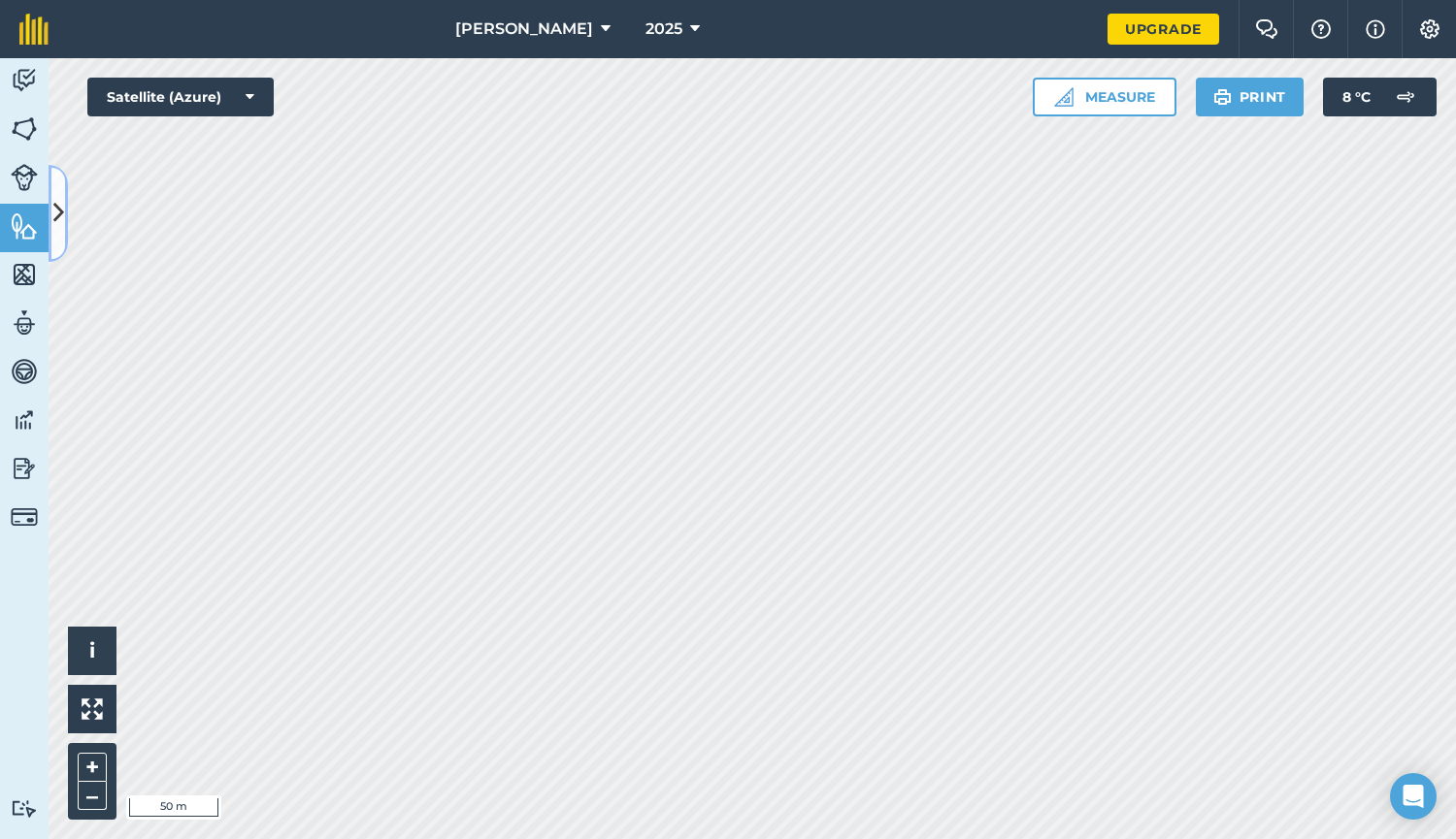
click at [57, 217] on icon at bounding box center [58, 213] width 11 height 34
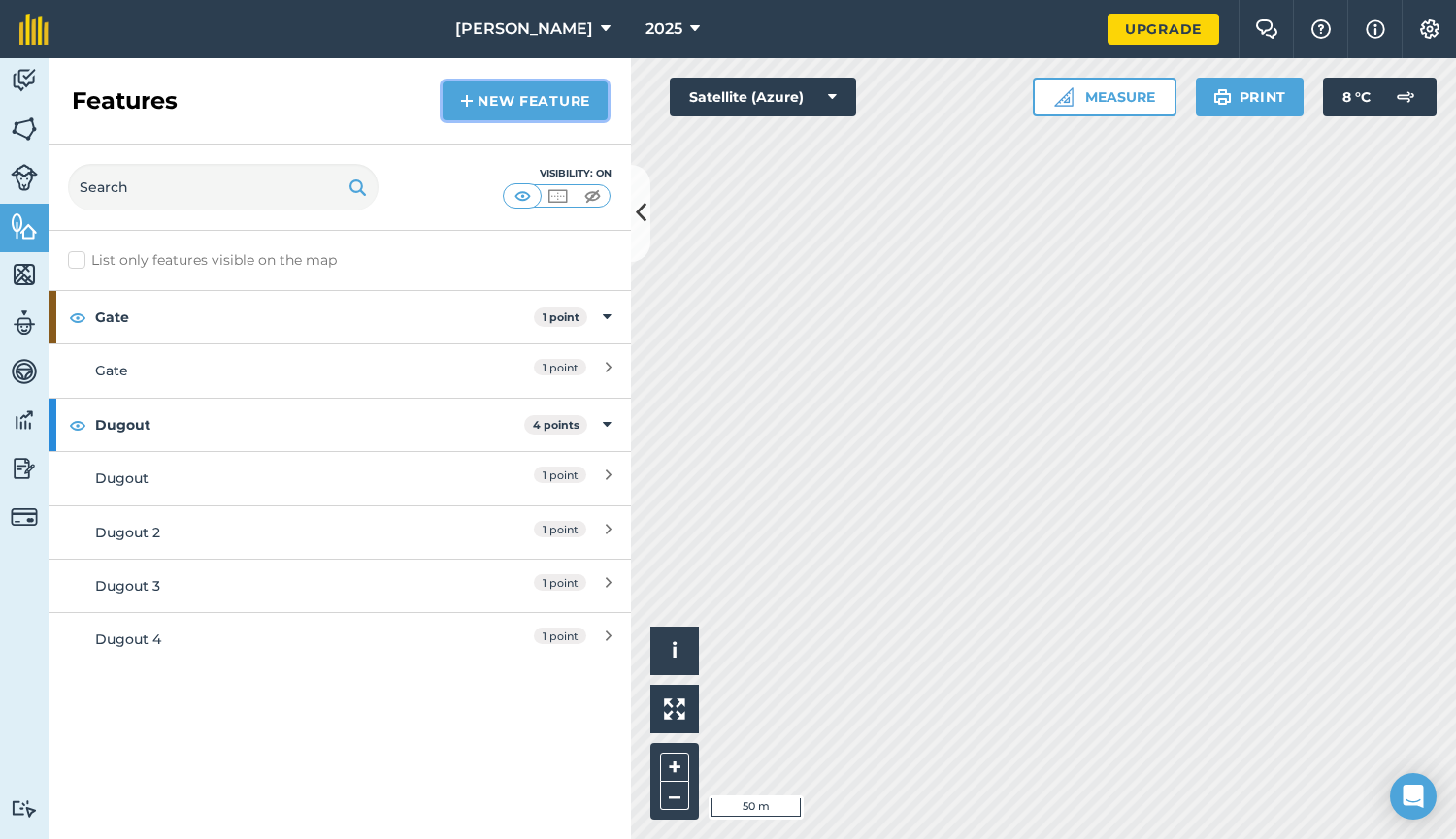
click at [503, 103] on link "New feature" at bounding box center [525, 101] width 165 height 39
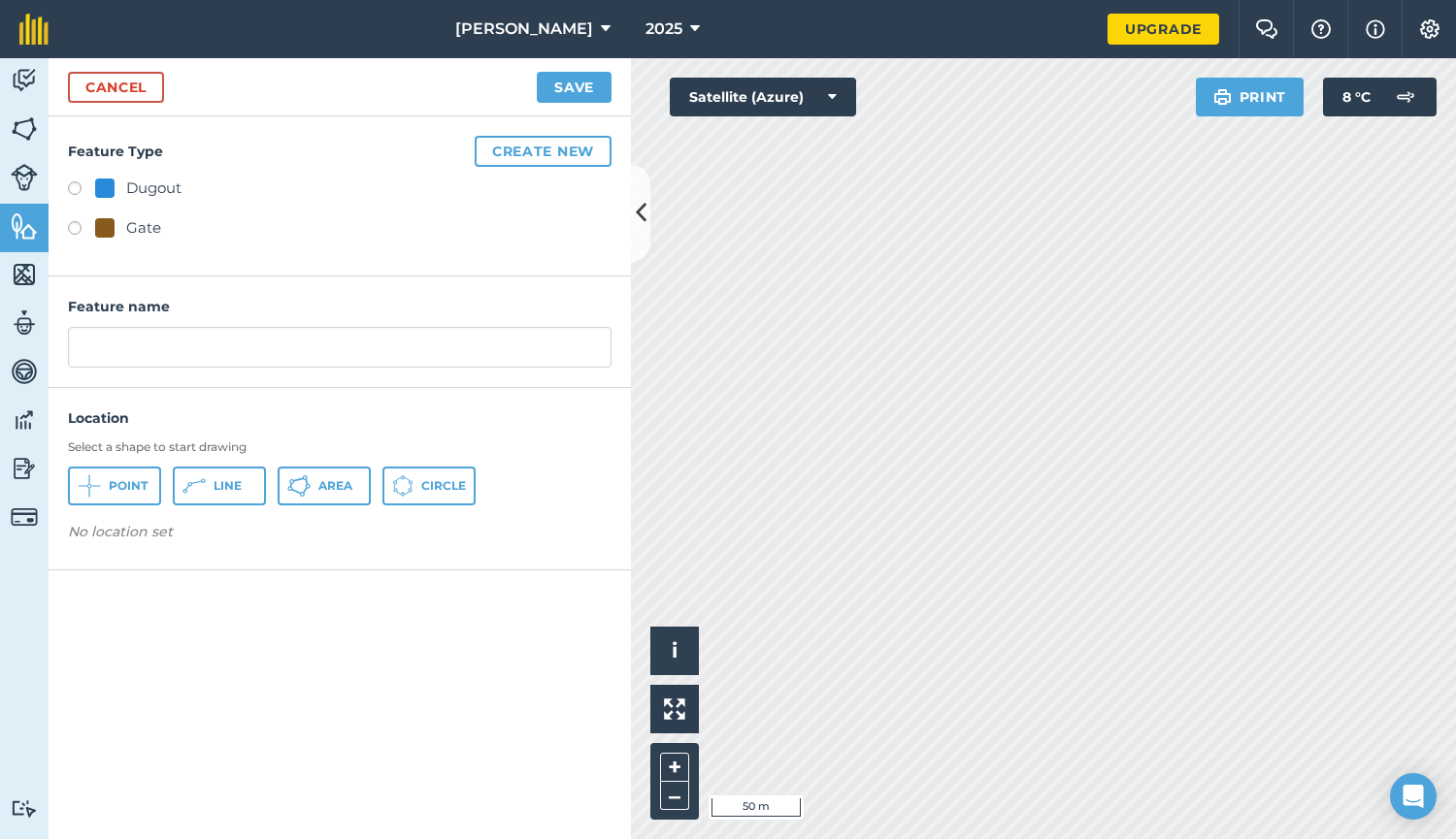
click at [74, 226] on label at bounding box center [81, 231] width 27 height 20
radio input "true"
type input "Gate 2"
click at [122, 476] on button "Point" at bounding box center [114, 486] width 93 height 39
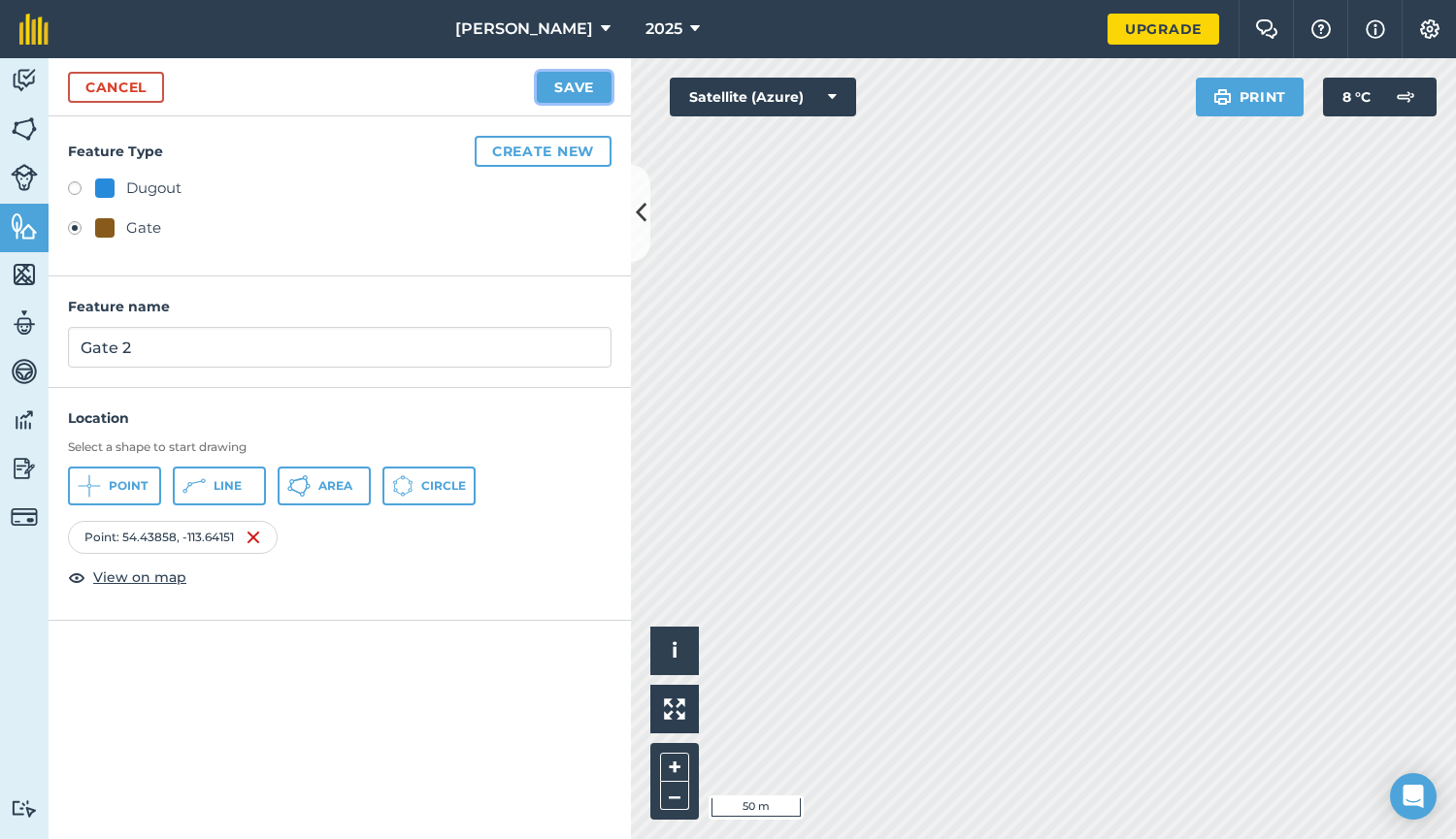
click at [570, 91] on button "Save" at bounding box center [574, 87] width 75 height 31
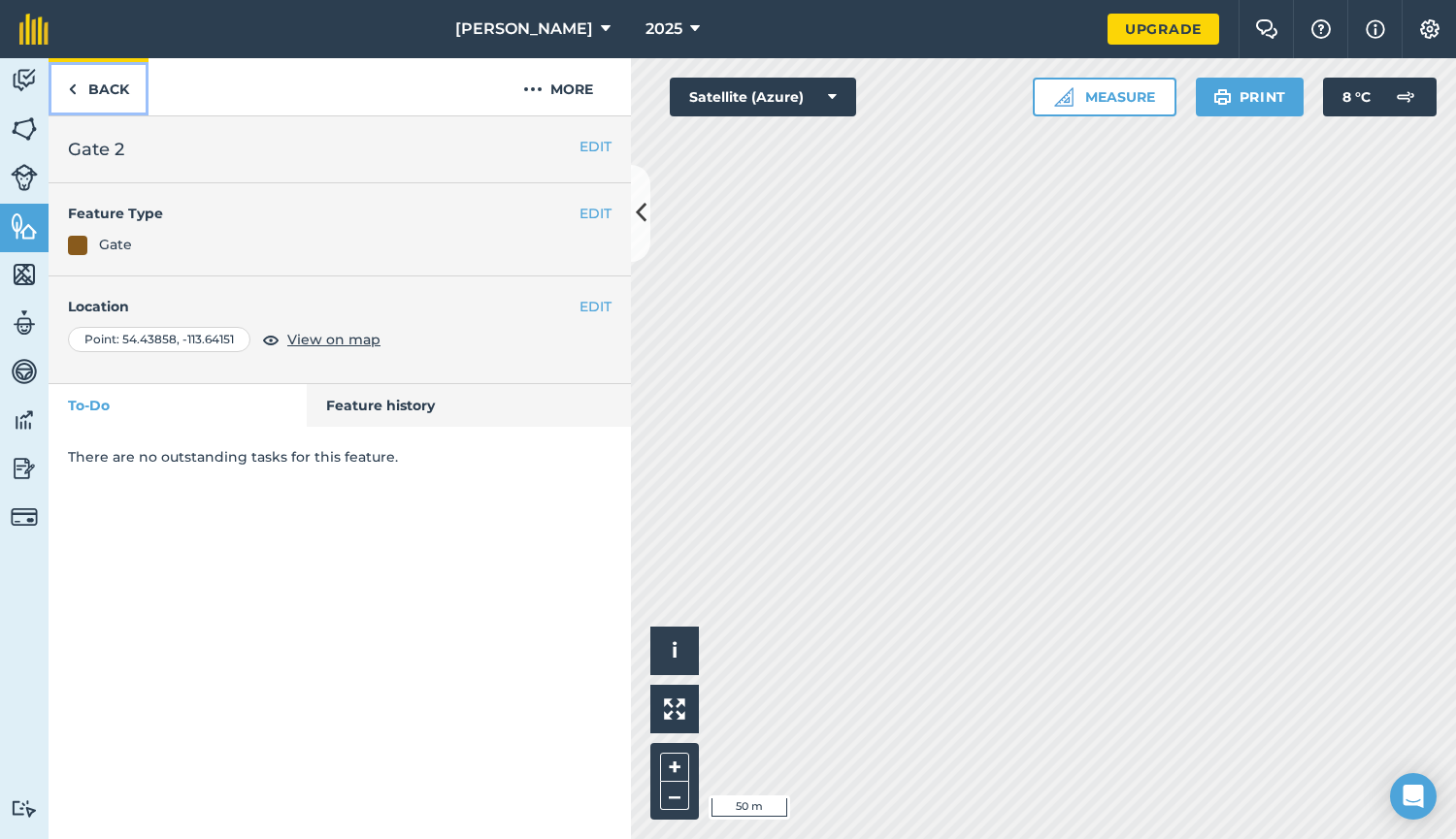
click at [73, 82] on img at bounding box center [72, 89] width 9 height 24
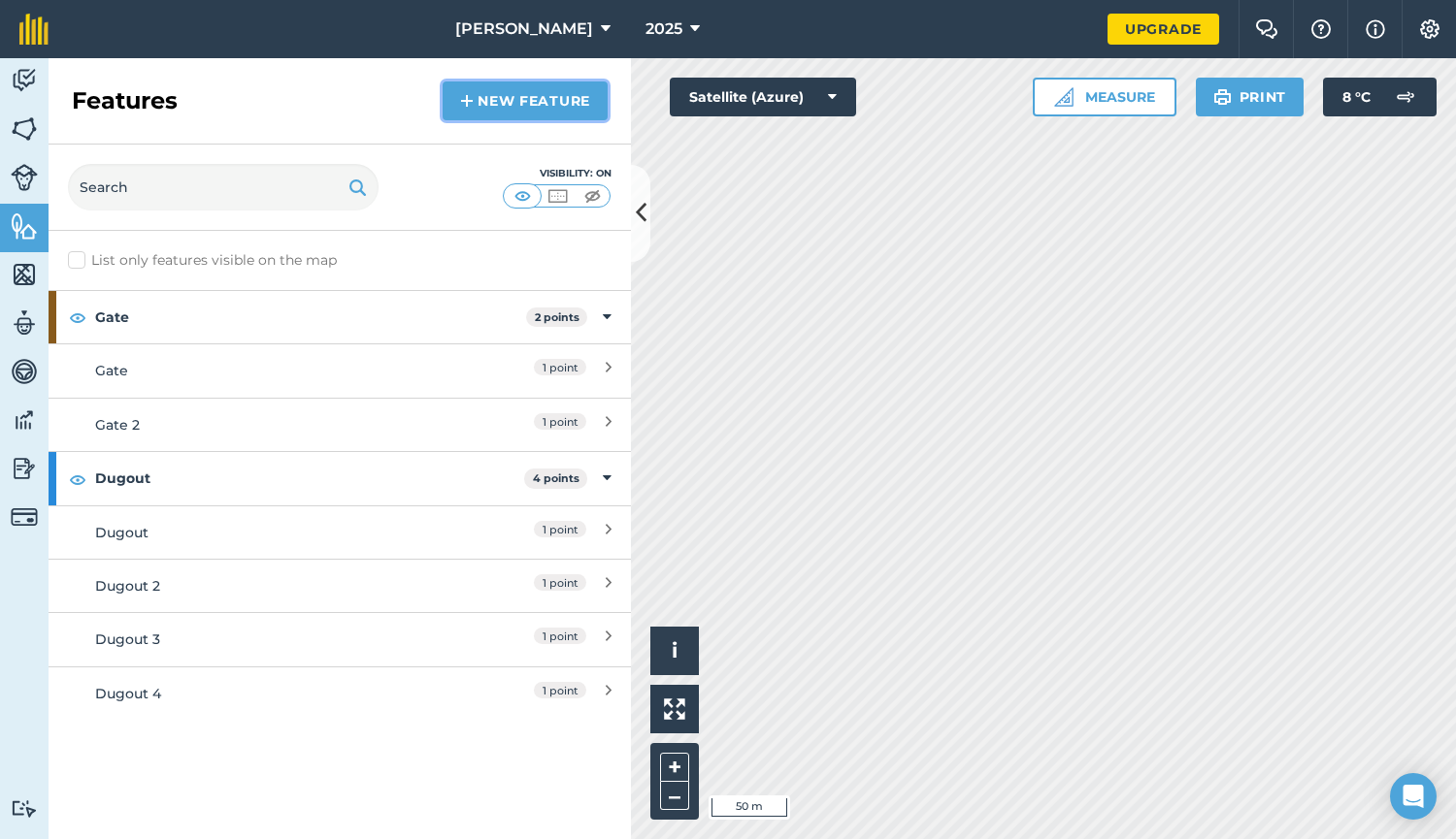
click at [482, 114] on link "New feature" at bounding box center [525, 101] width 165 height 39
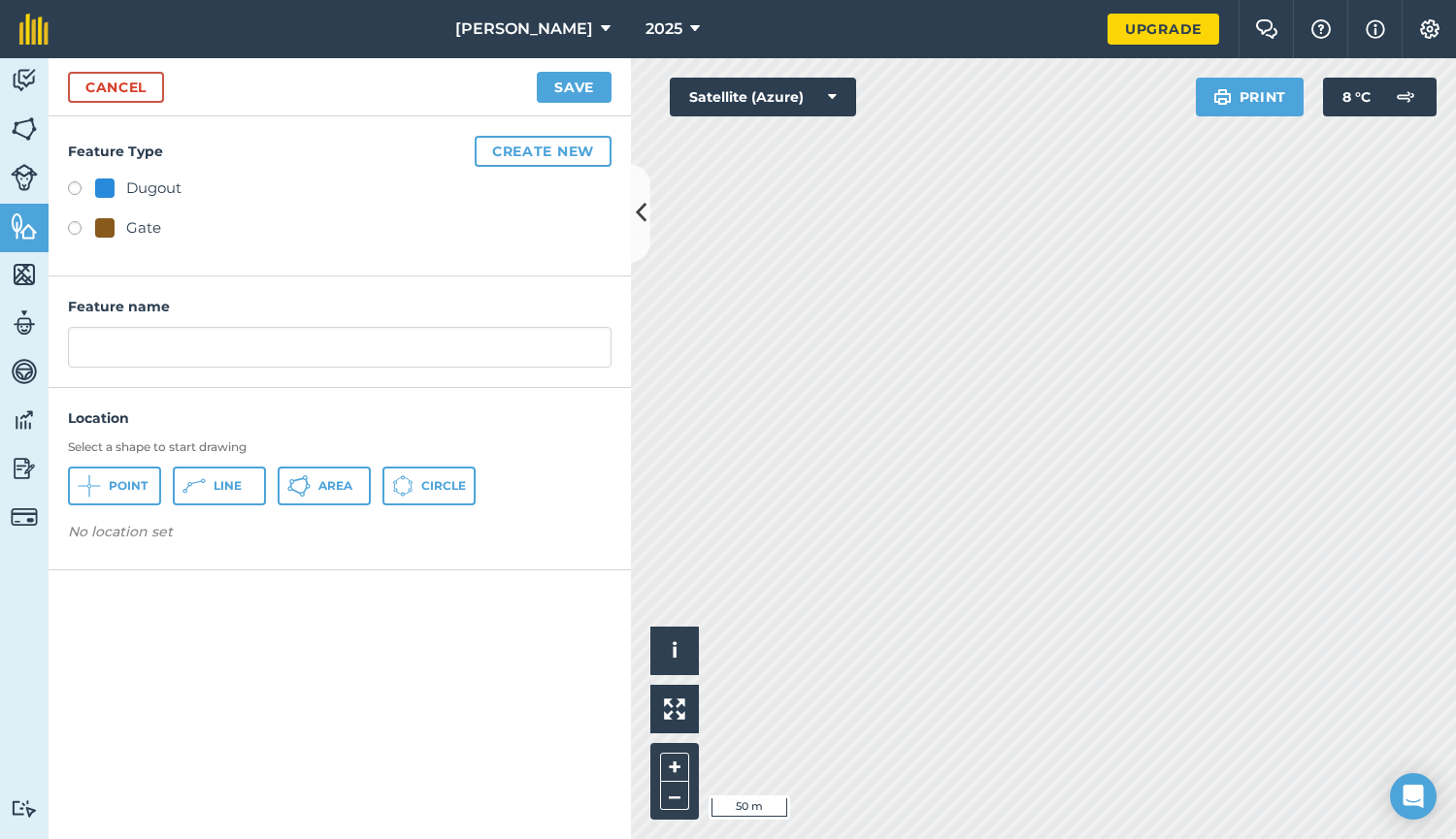
click at [78, 224] on label at bounding box center [81, 231] width 27 height 20
radio input "true"
type input "Gate 3"
click at [119, 482] on span "Point" at bounding box center [129, 486] width 39 height 16
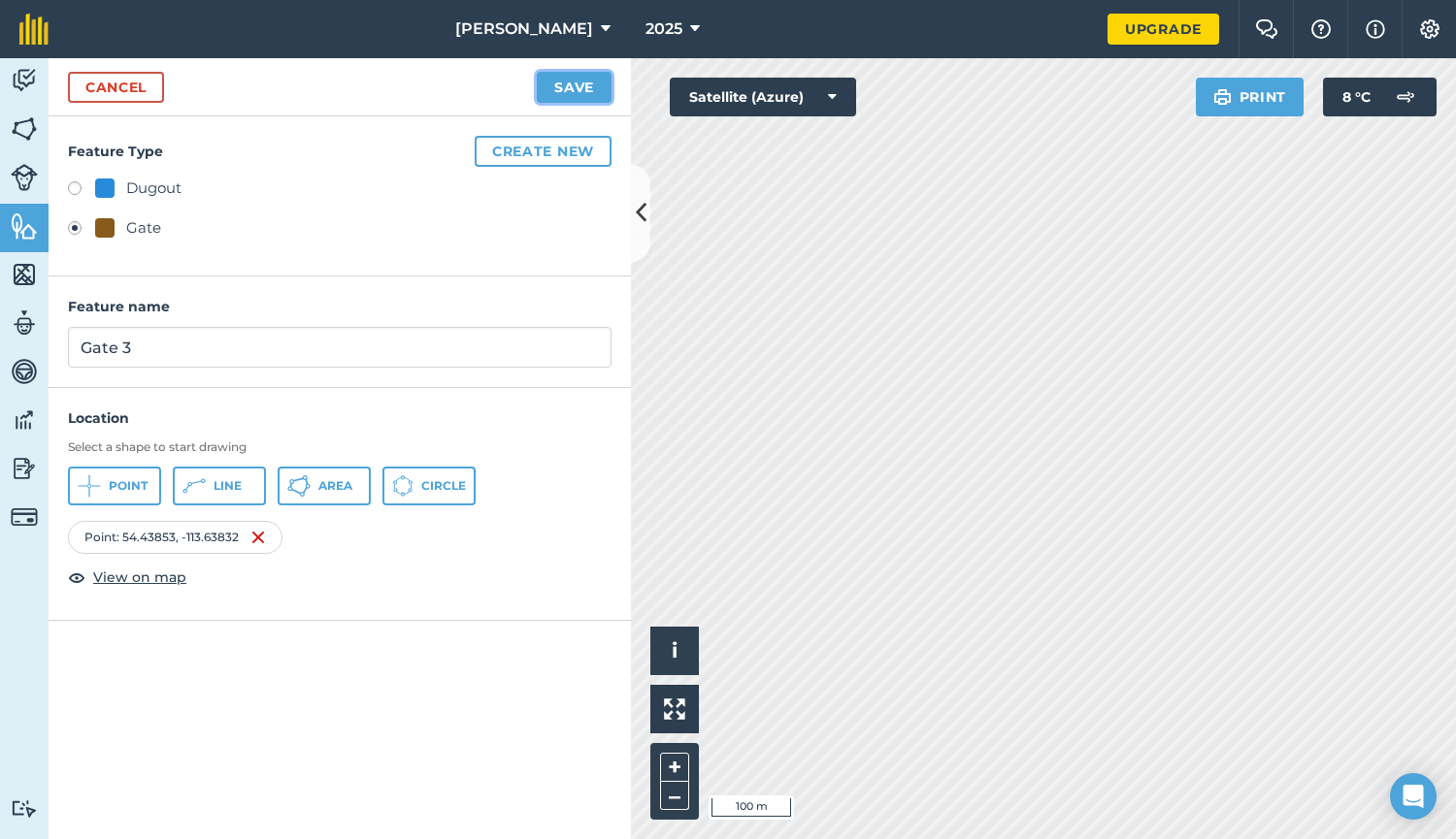
click at [583, 91] on button "Save" at bounding box center [574, 87] width 75 height 31
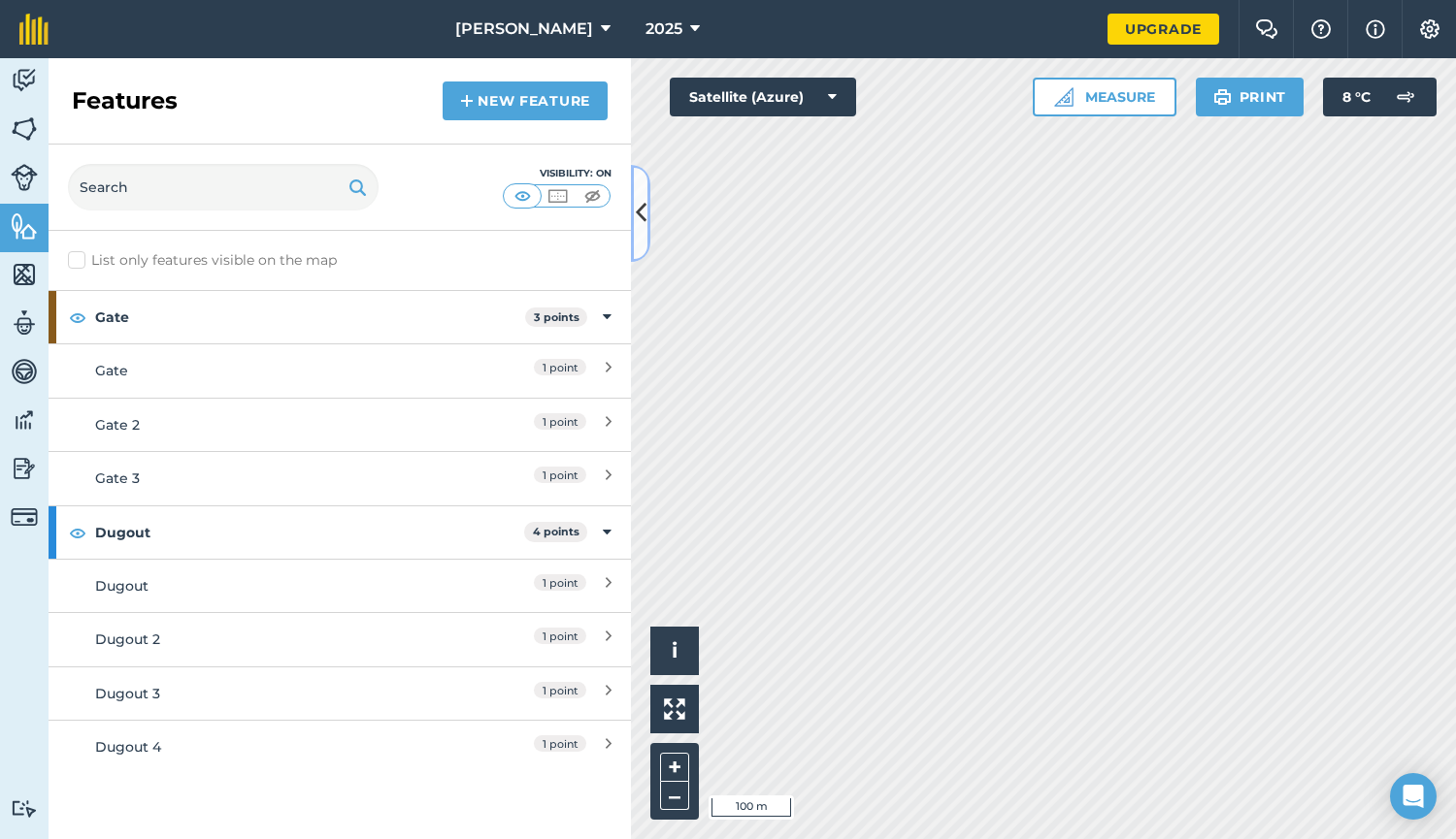
click at [643, 214] on icon at bounding box center [640, 213] width 11 height 34
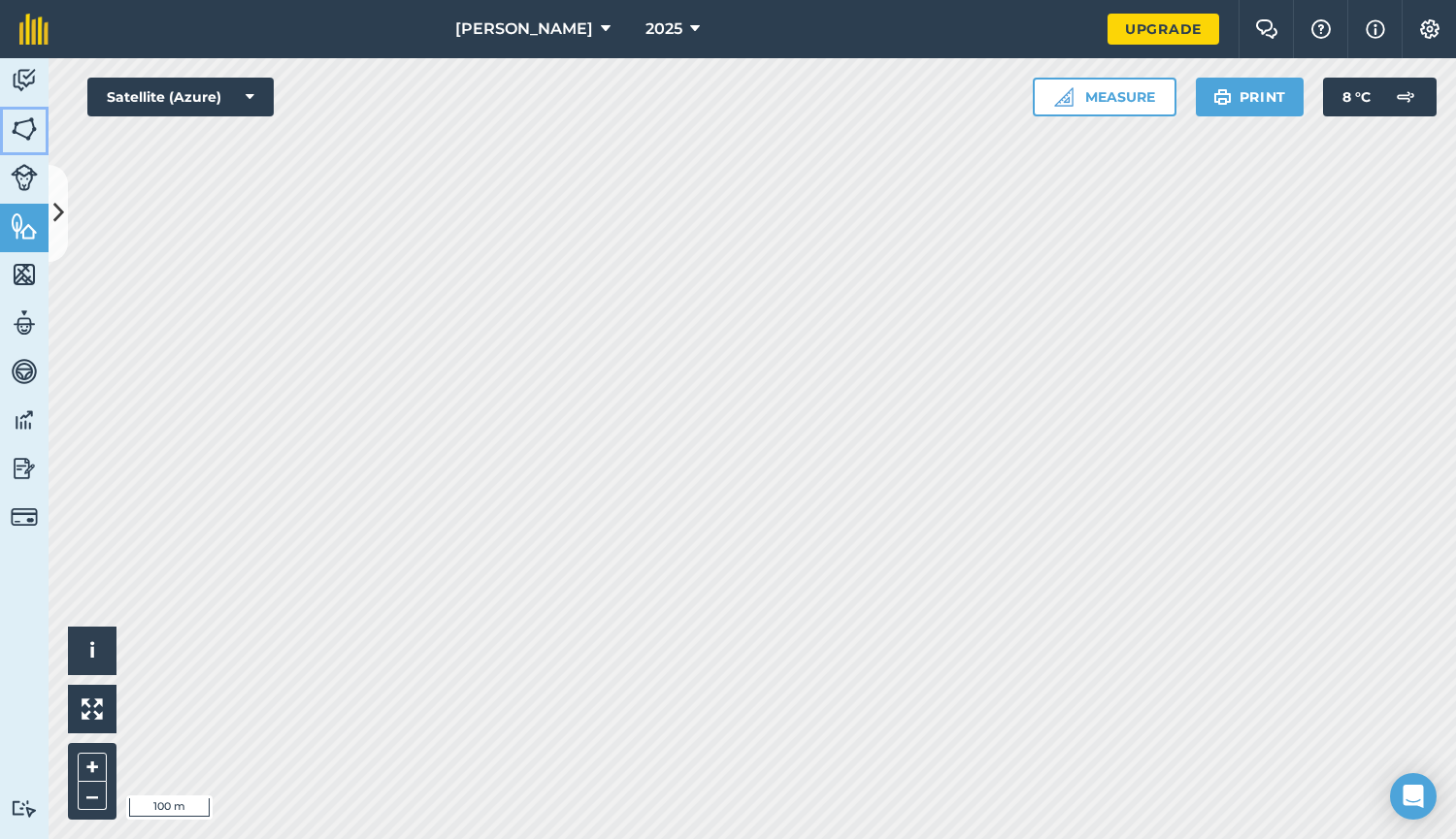
click at [24, 130] on img at bounding box center [25, 130] width 27 height 29
click at [25, 138] on img at bounding box center [25, 130] width 27 height 29
click at [33, 126] on img at bounding box center [25, 130] width 27 height 29
click at [27, 166] on img at bounding box center [25, 178] width 27 height 27
click at [26, 129] on img at bounding box center [25, 130] width 27 height 29
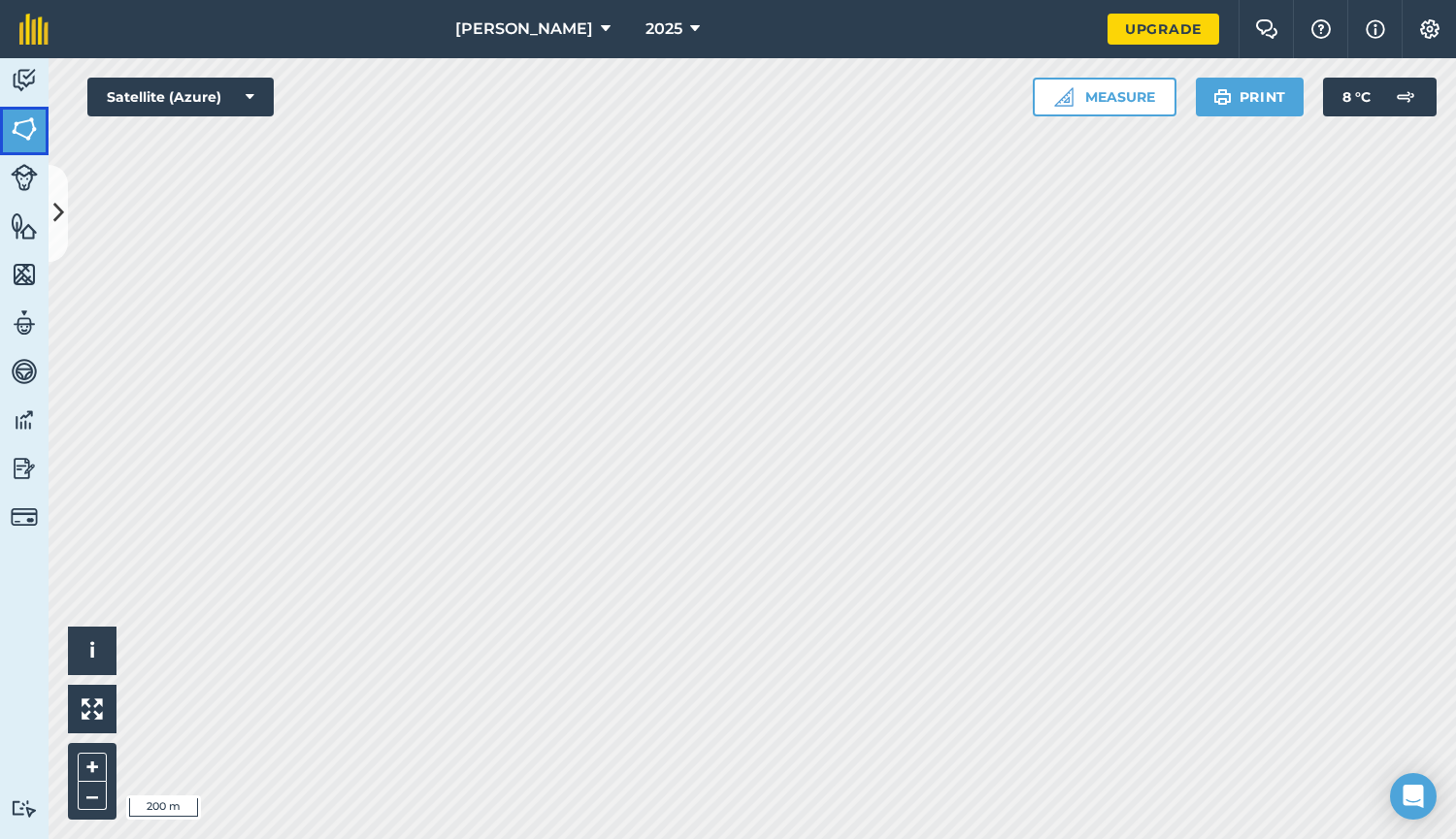
click at [26, 129] on img at bounding box center [25, 130] width 27 height 29
click at [27, 127] on img at bounding box center [25, 130] width 27 height 29
click at [29, 81] on img at bounding box center [25, 80] width 27 height 29
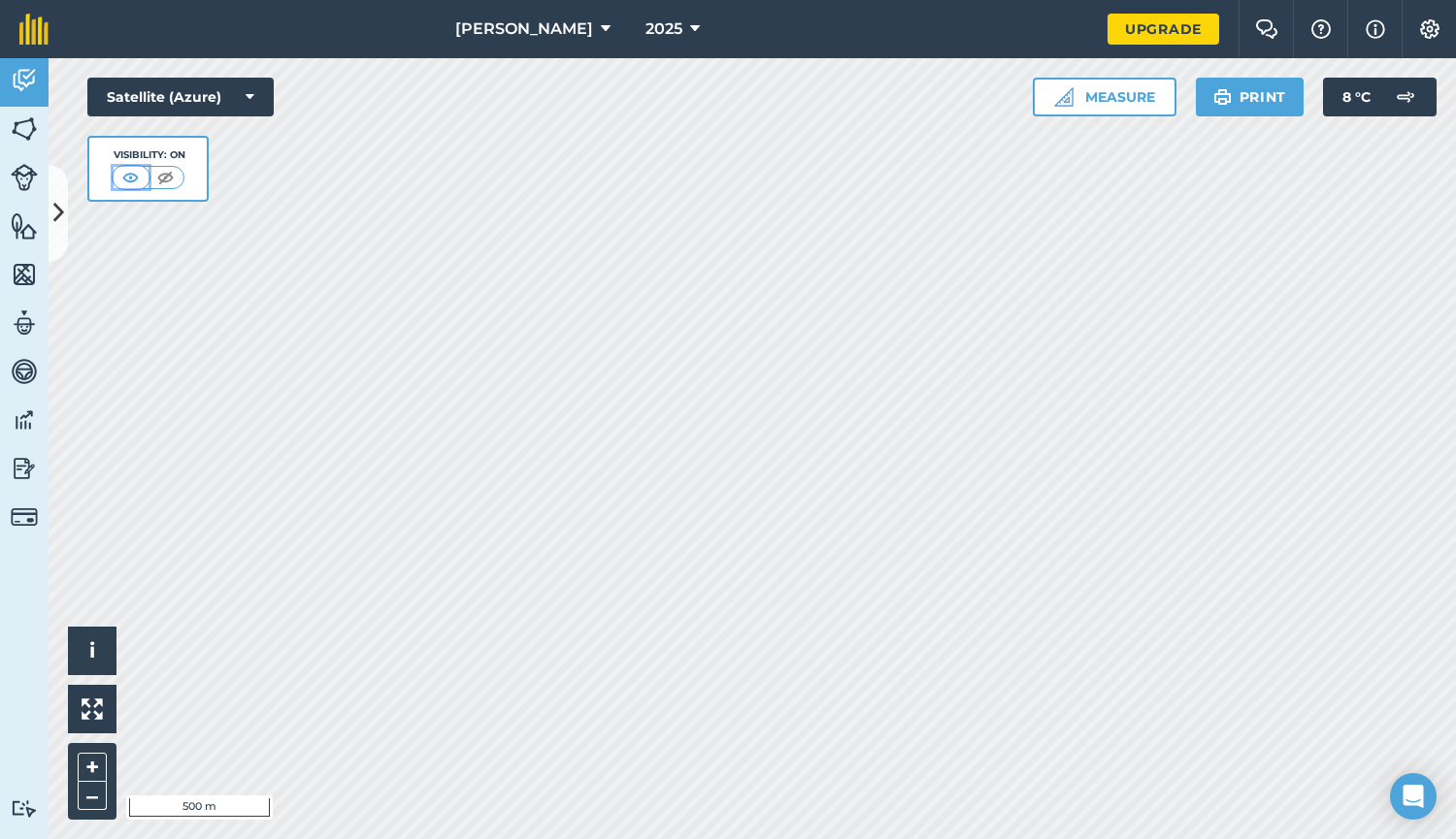
click at [131, 177] on img at bounding box center [131, 178] width 25 height 20
click at [27, 130] on img at bounding box center [25, 130] width 27 height 29
click at [24, 126] on img at bounding box center [25, 130] width 27 height 29
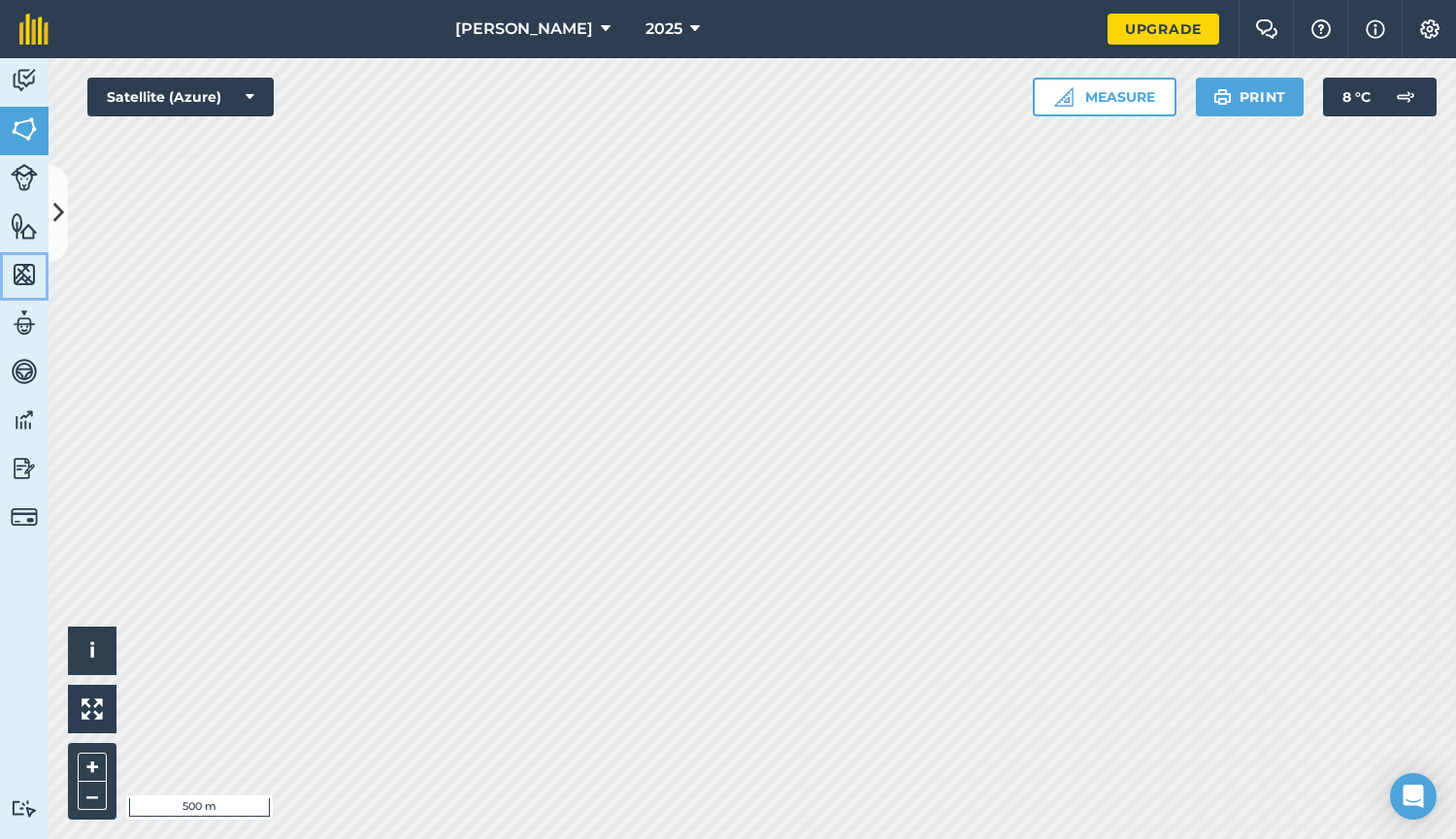
click at [27, 272] on img at bounding box center [25, 275] width 27 height 29
click at [27, 329] on img at bounding box center [25, 323] width 27 height 29
click at [27, 365] on img at bounding box center [25, 372] width 27 height 29
click at [35, 422] on img at bounding box center [25, 420] width 27 height 29
click at [17, 125] on img at bounding box center [25, 130] width 27 height 29
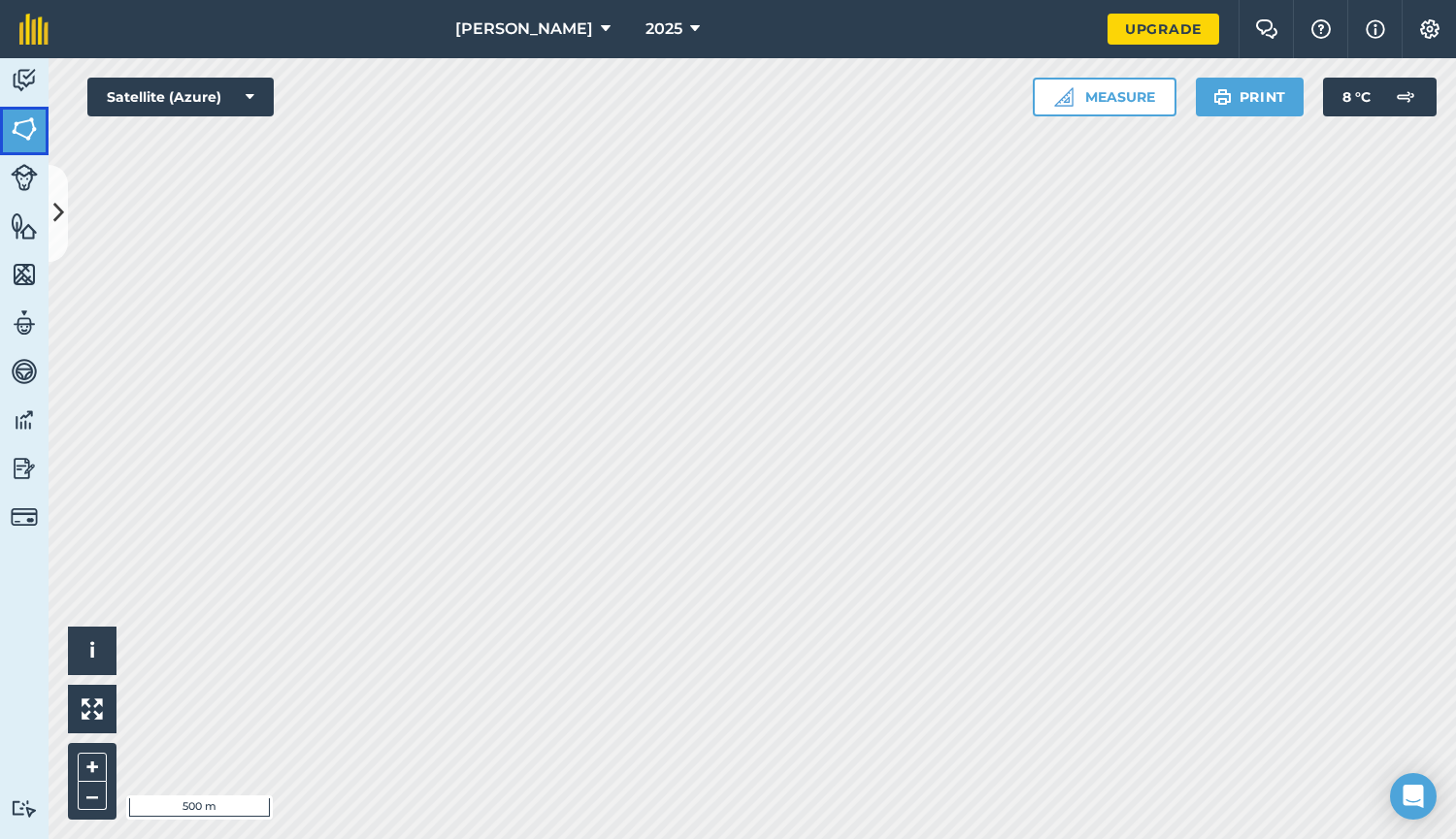
click at [32, 130] on img at bounding box center [25, 130] width 27 height 29
click at [23, 231] on img at bounding box center [25, 226] width 27 height 29
click at [22, 275] on img at bounding box center [25, 275] width 27 height 29
click at [24, 225] on img at bounding box center [25, 226] width 27 height 29
click at [54, 211] on icon at bounding box center [58, 213] width 11 height 34
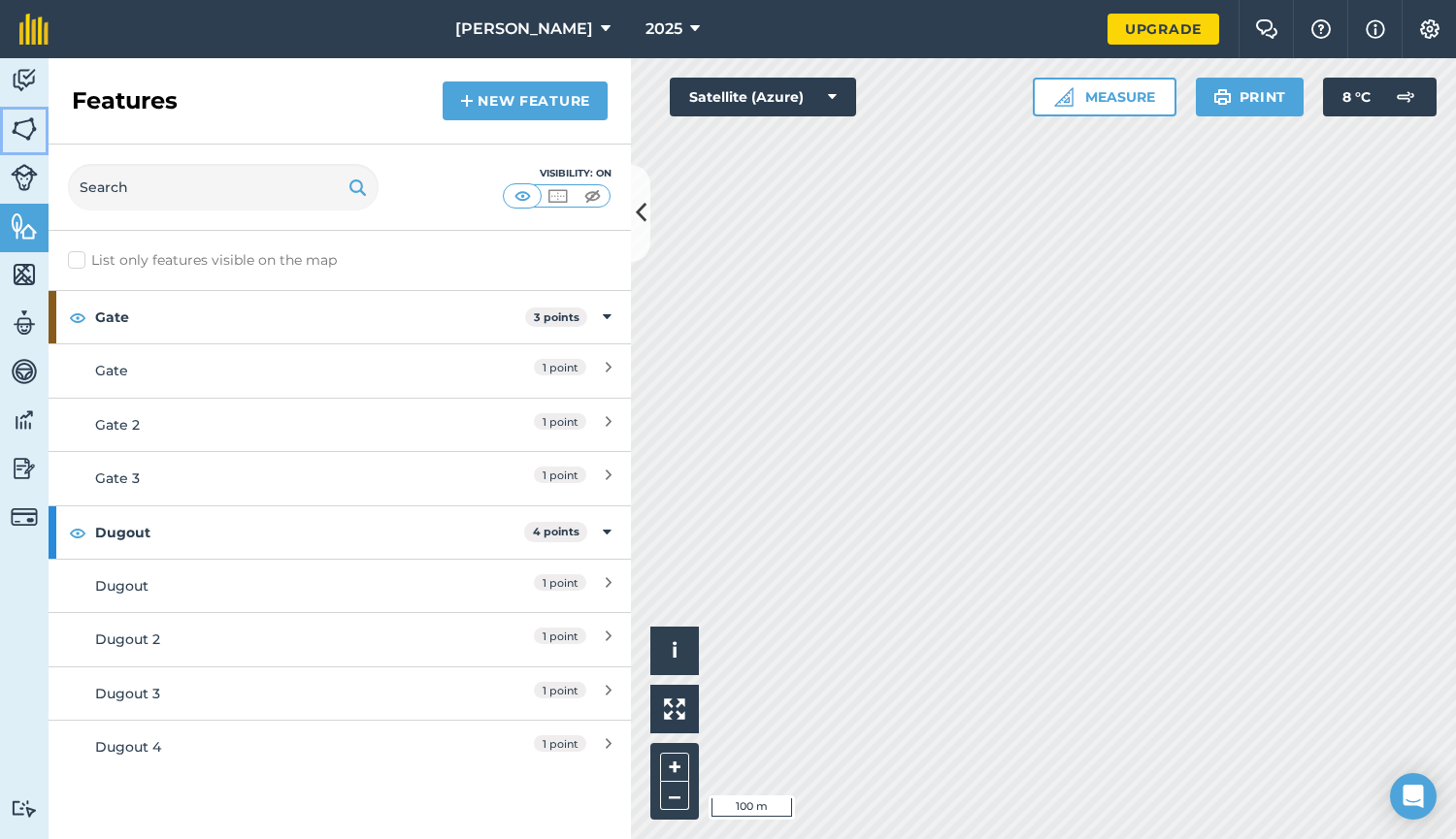
click at [27, 131] on img at bounding box center [25, 130] width 27 height 29
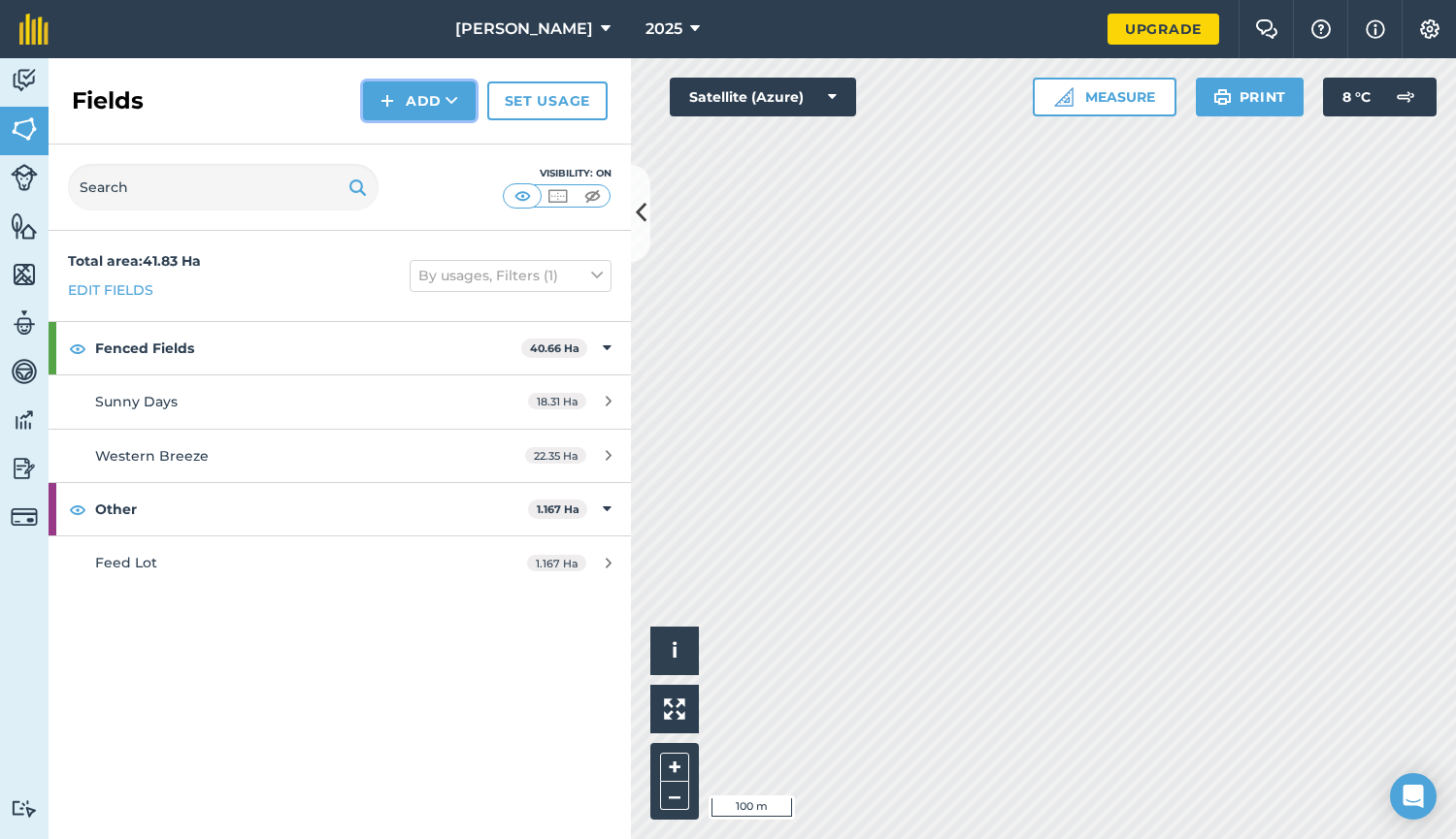
click at [419, 102] on button "Add" at bounding box center [419, 101] width 113 height 39
click at [412, 140] on link "Draw" at bounding box center [419, 144] width 107 height 42
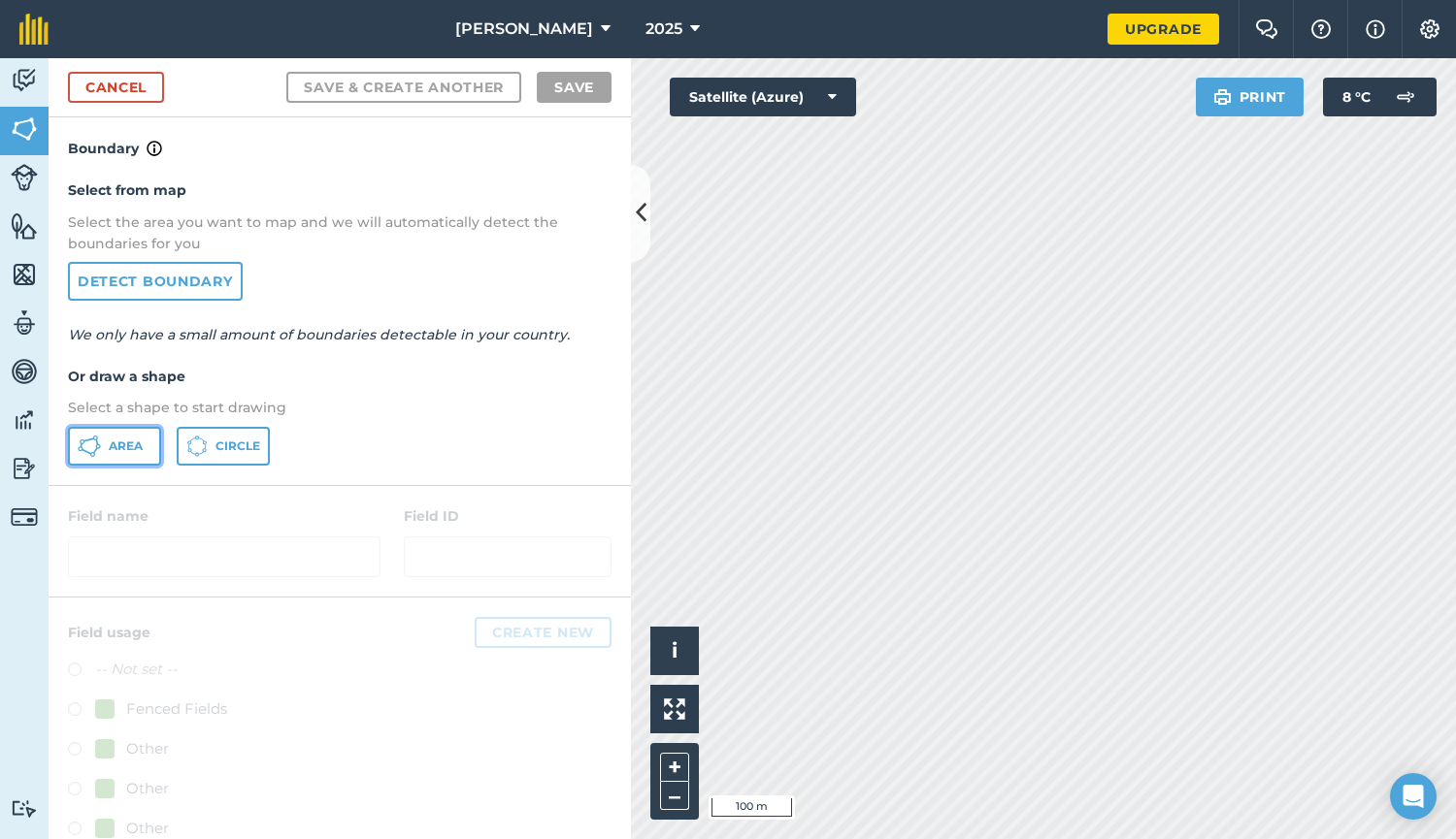
click at [121, 441] on span "Area" at bounding box center [126, 446] width 34 height 16
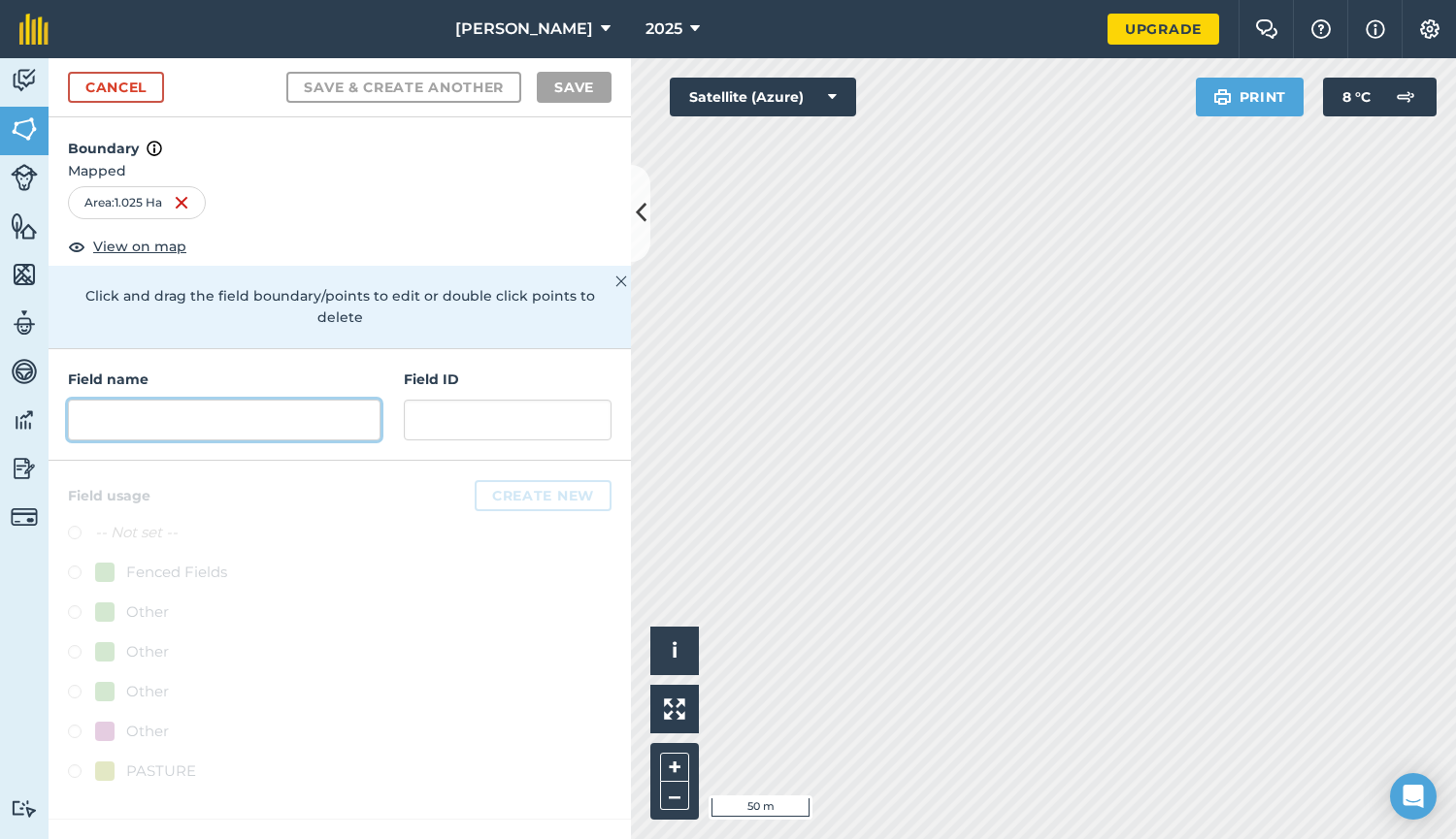
click at [124, 399] on input "text" at bounding box center [224, 420] width 312 height 41
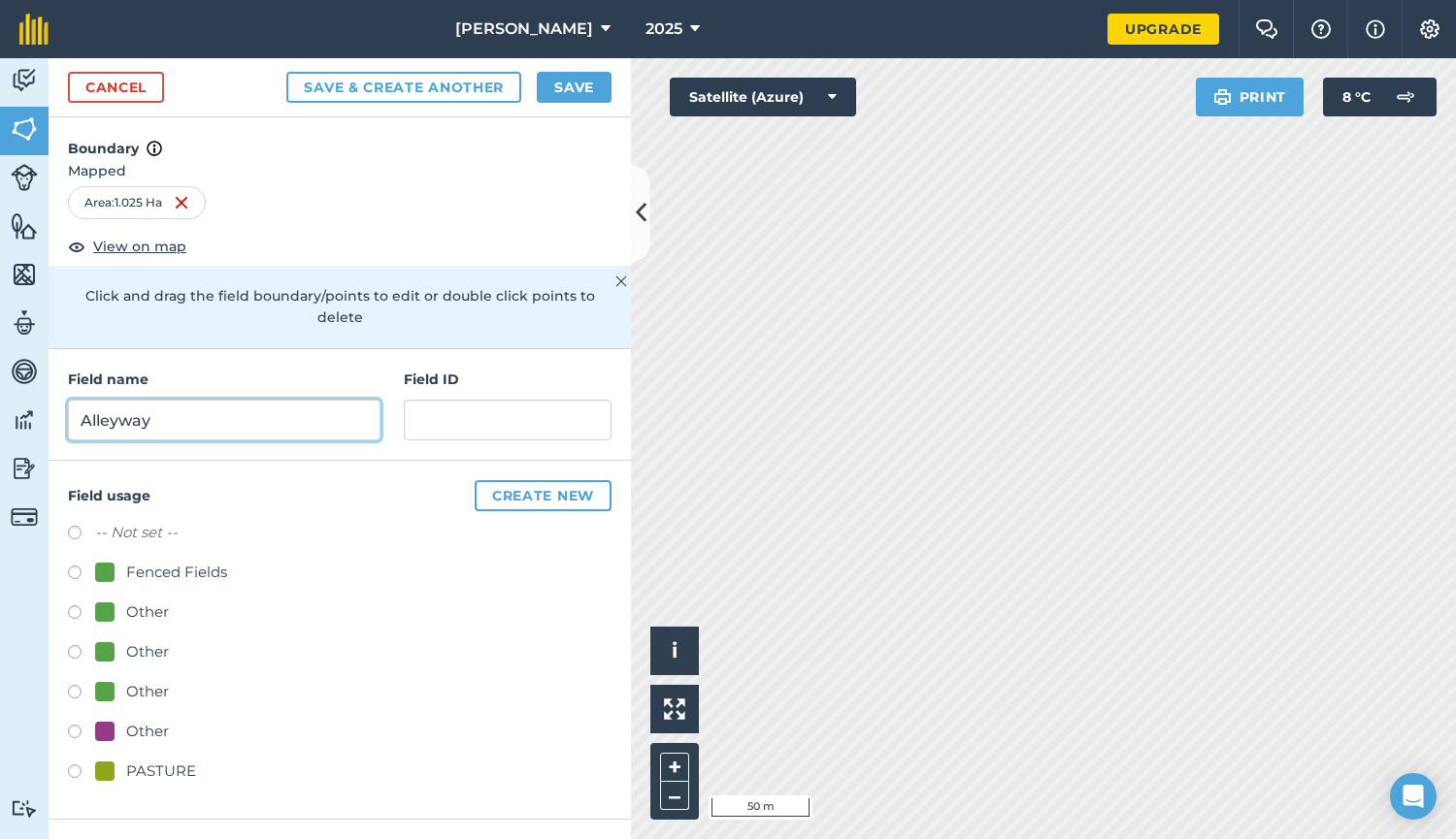
type input "Alleyway"
click at [76, 565] on label at bounding box center [81, 575] width 27 height 20
radio input "true"
click at [570, 480] on button "Create new" at bounding box center [542, 496] width 136 height 31
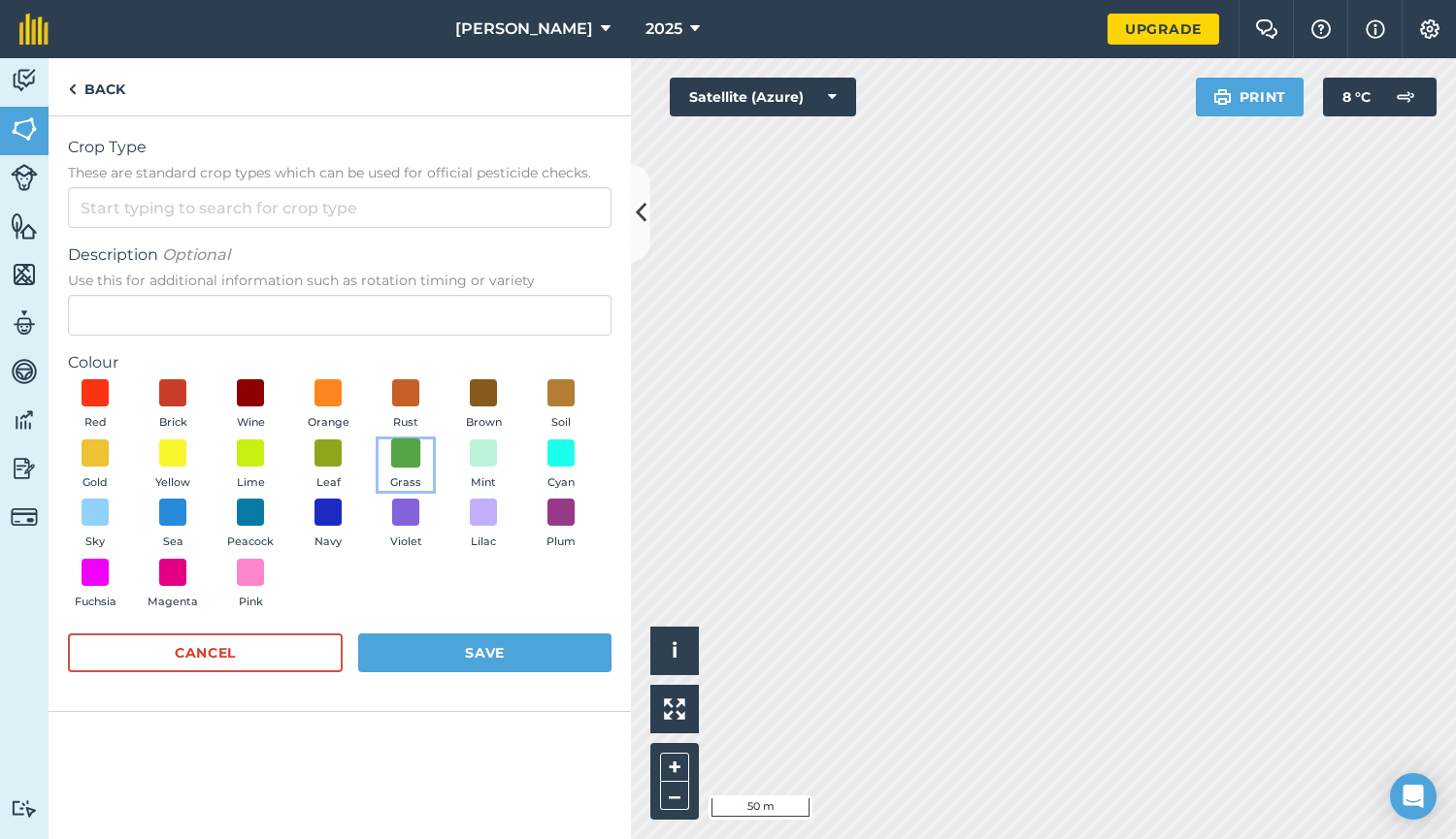
click at [405, 457] on span at bounding box center [405, 452] width 30 height 30
click at [507, 635] on button "Save" at bounding box center [485, 653] width 253 height 39
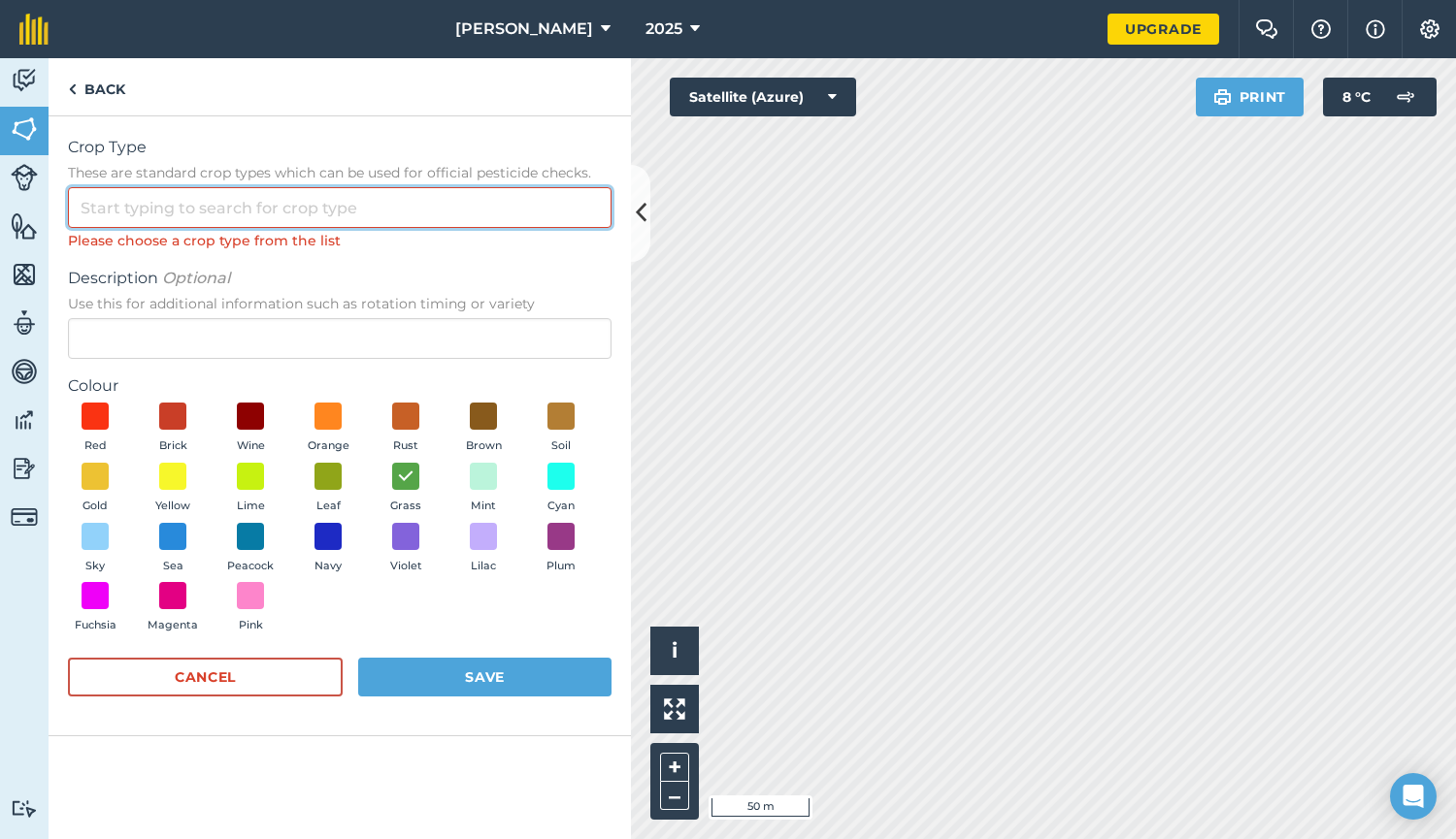
click at [135, 218] on input "Crop Type These are standard crop types which can be used for official pesticid…" at bounding box center [340, 208] width 544 height 41
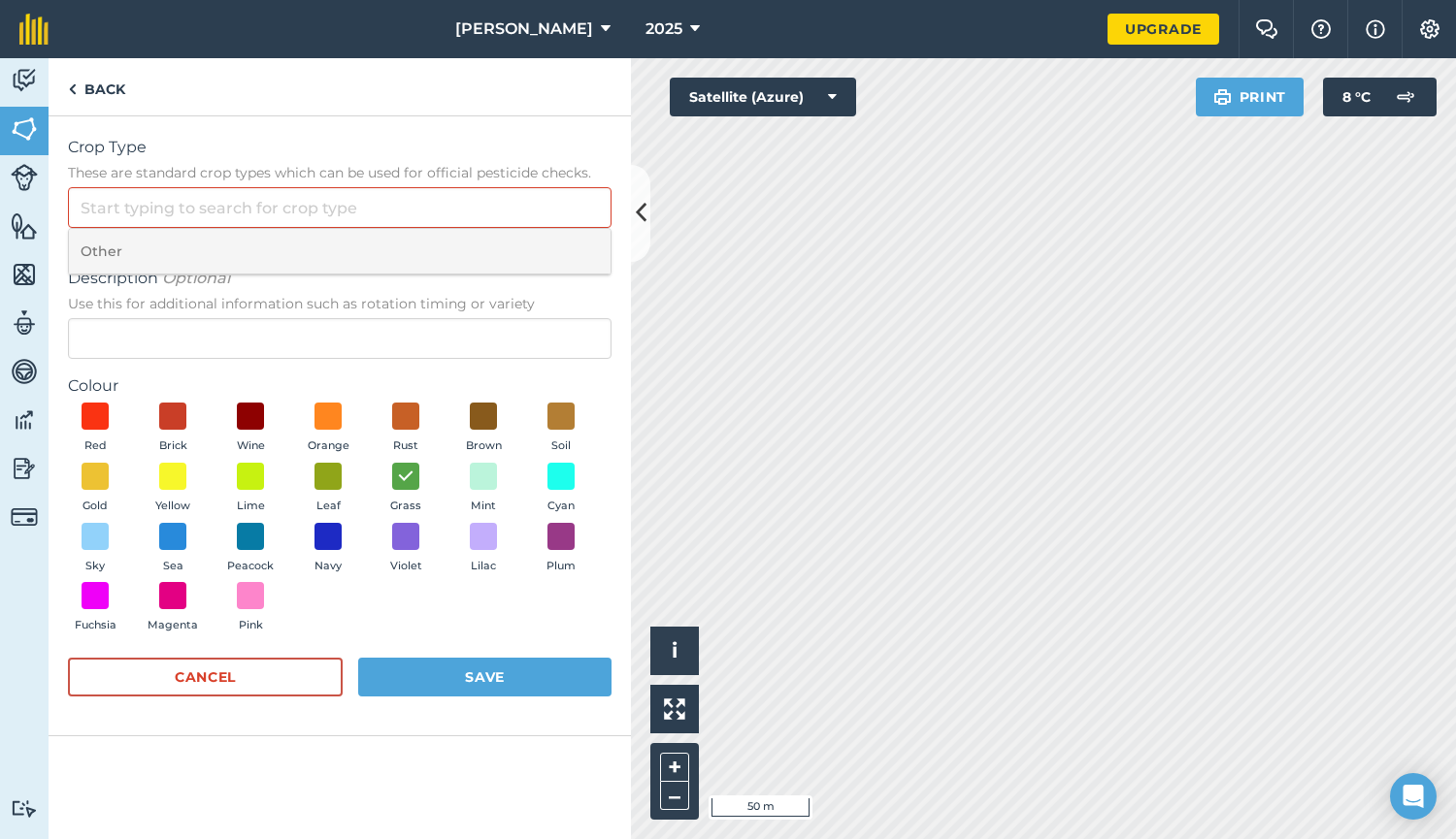
click at [120, 243] on li "Other" at bounding box center [340, 251] width 542 height 45
type input "Other"
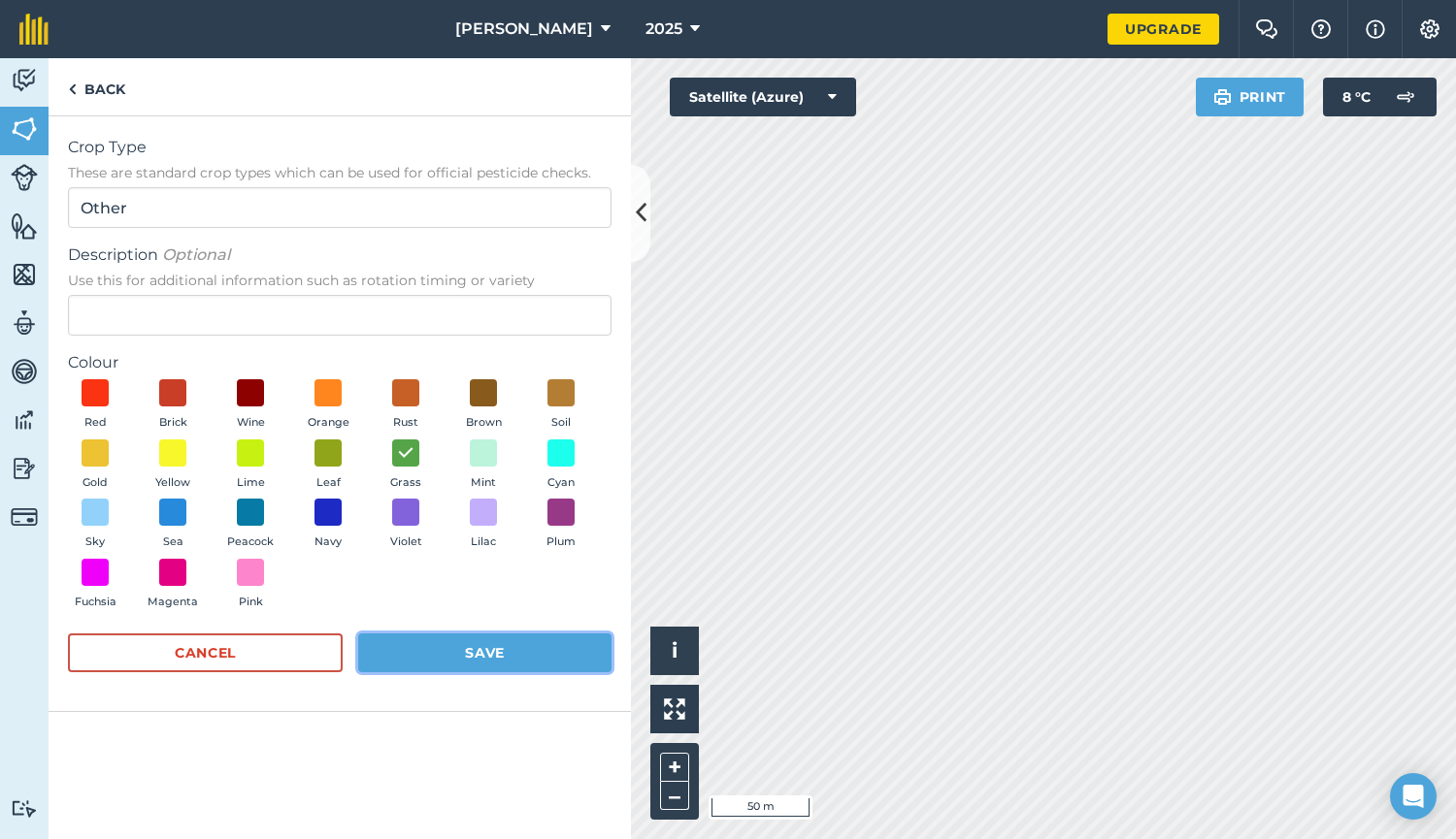
click at [512, 646] on button "Save" at bounding box center [485, 653] width 253 height 39
radio input "false"
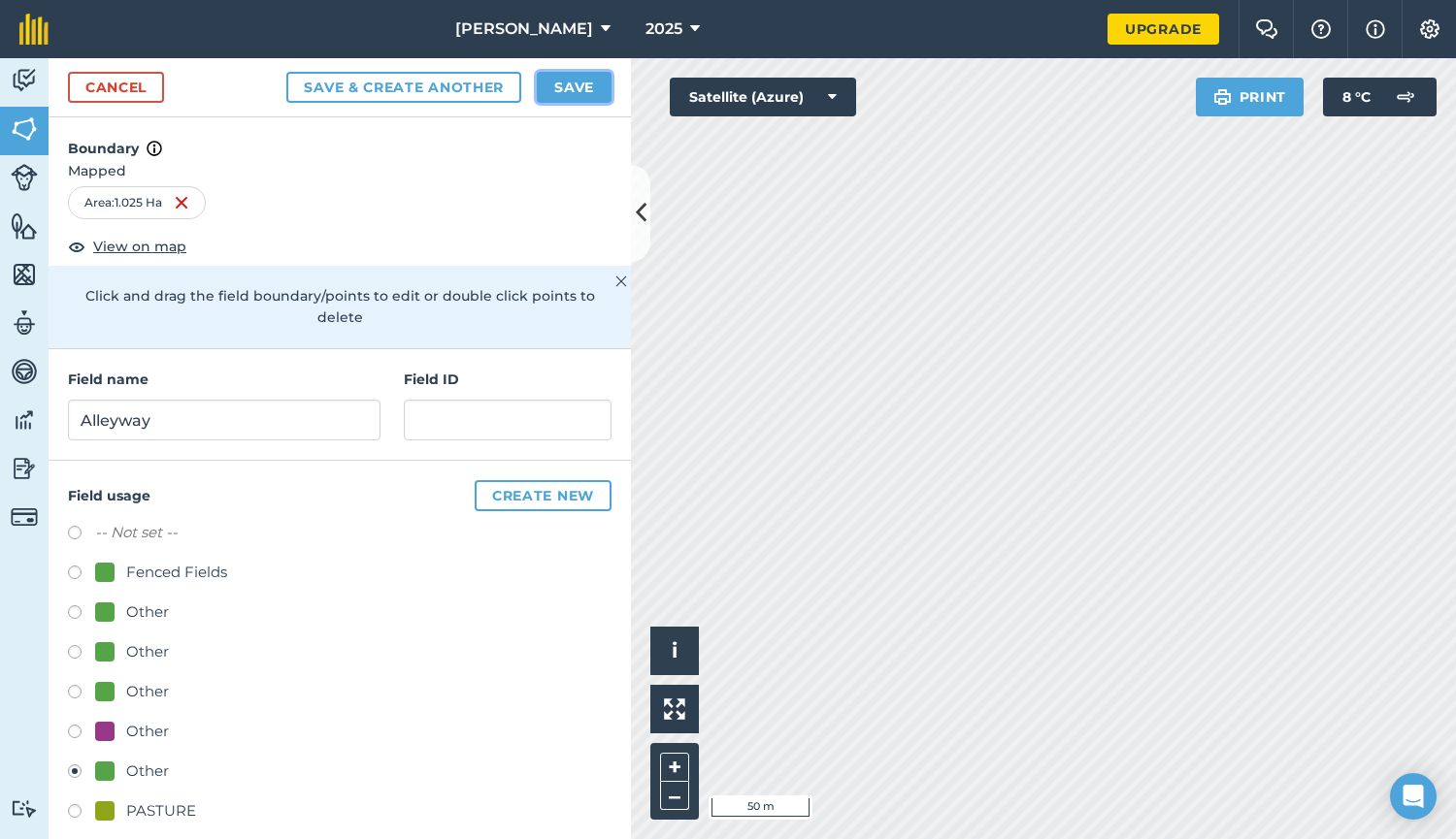
click at [576, 89] on button "Save" at bounding box center [574, 87] width 75 height 31
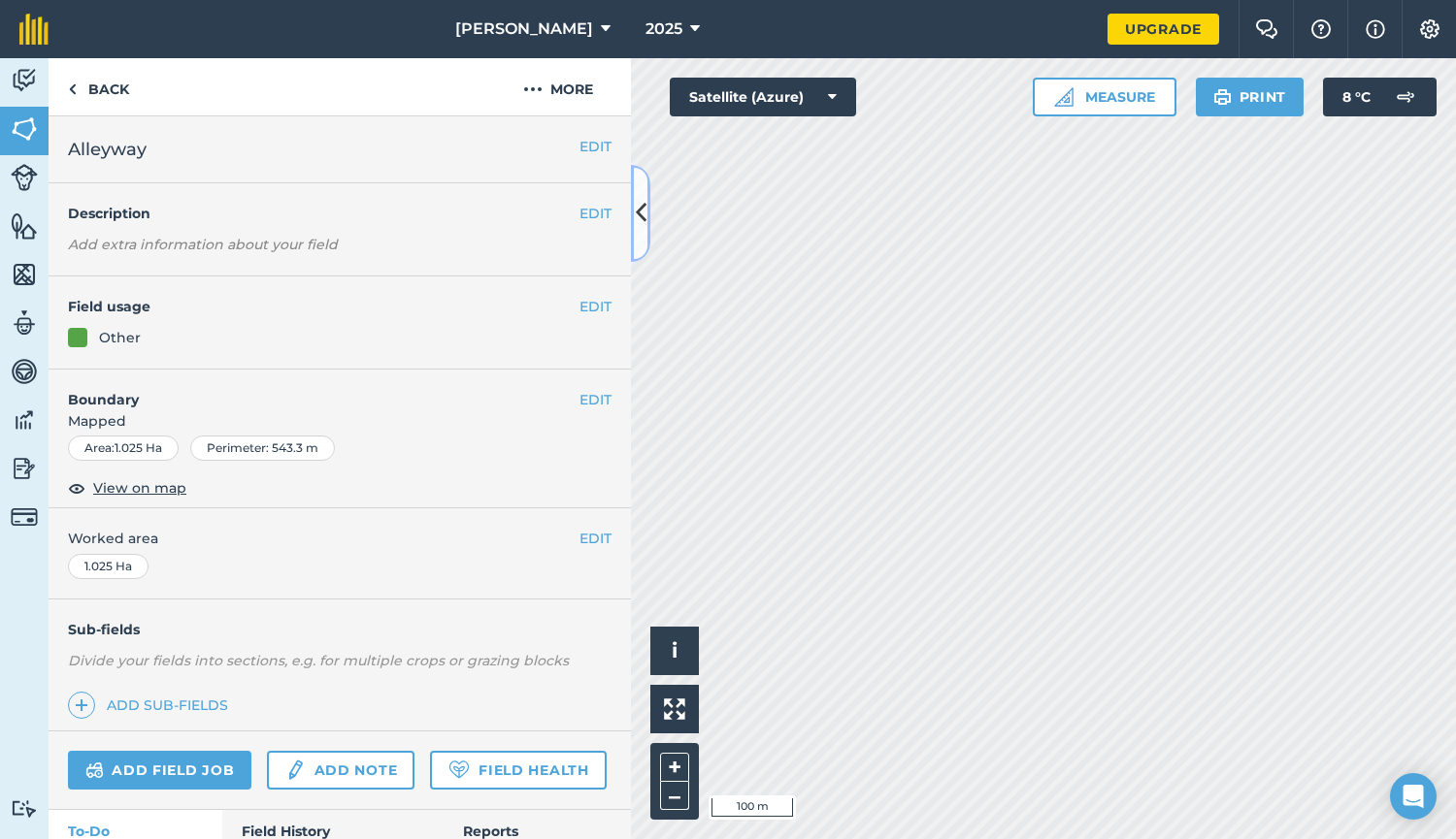
click at [638, 218] on icon at bounding box center [640, 213] width 11 height 34
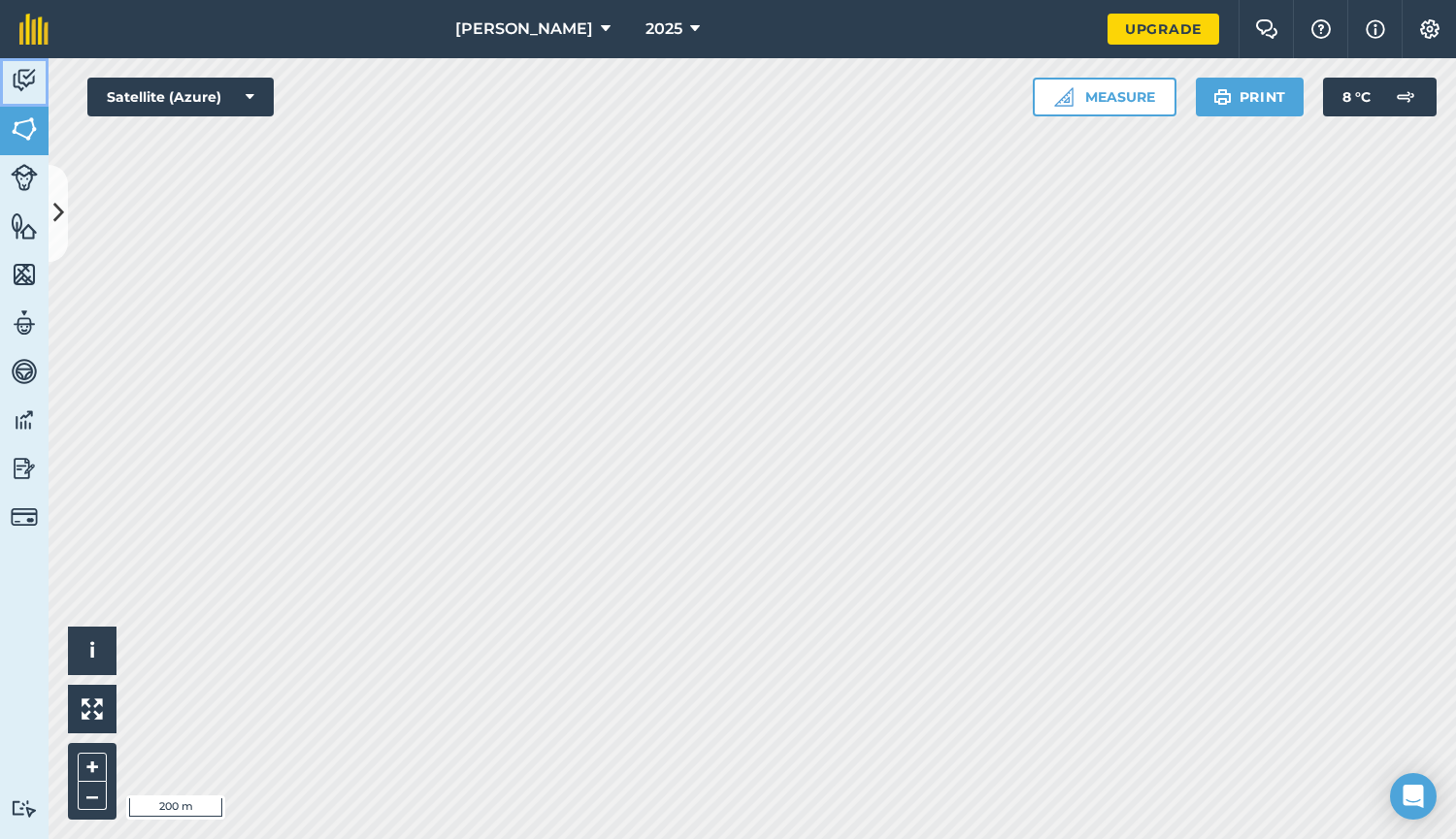
click at [19, 73] on img at bounding box center [25, 80] width 27 height 29
click at [164, 177] on img at bounding box center [165, 178] width 25 height 20
click at [129, 174] on img at bounding box center [132, 178] width 25 height 20
click at [27, 134] on img at bounding box center [25, 130] width 27 height 29
click at [54, 219] on icon at bounding box center [58, 213] width 11 height 34
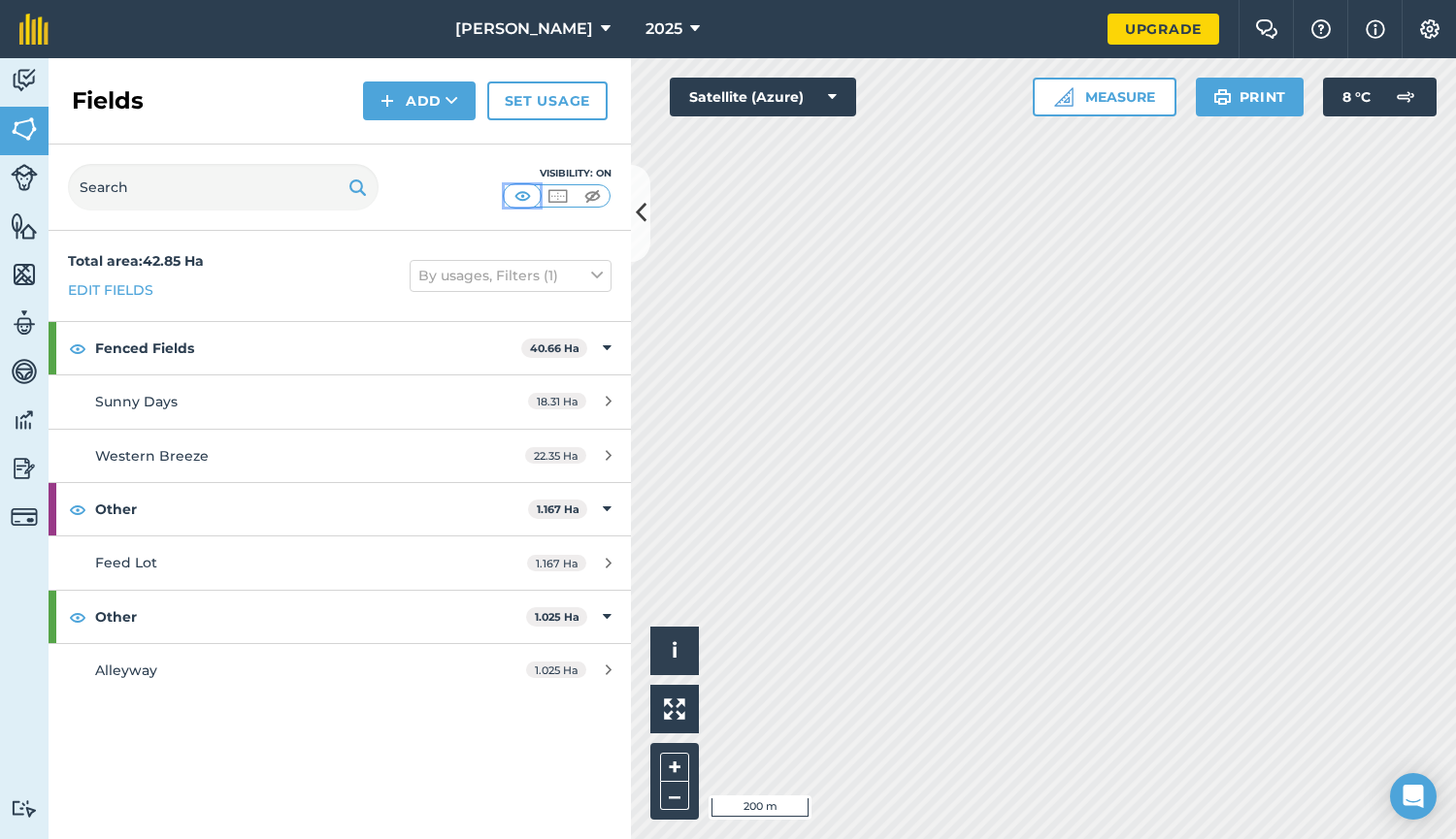
click at [521, 194] on img at bounding box center [522, 196] width 25 height 20
click at [554, 194] on img at bounding box center [558, 196] width 25 height 20
click at [522, 196] on img at bounding box center [522, 196] width 25 height 20
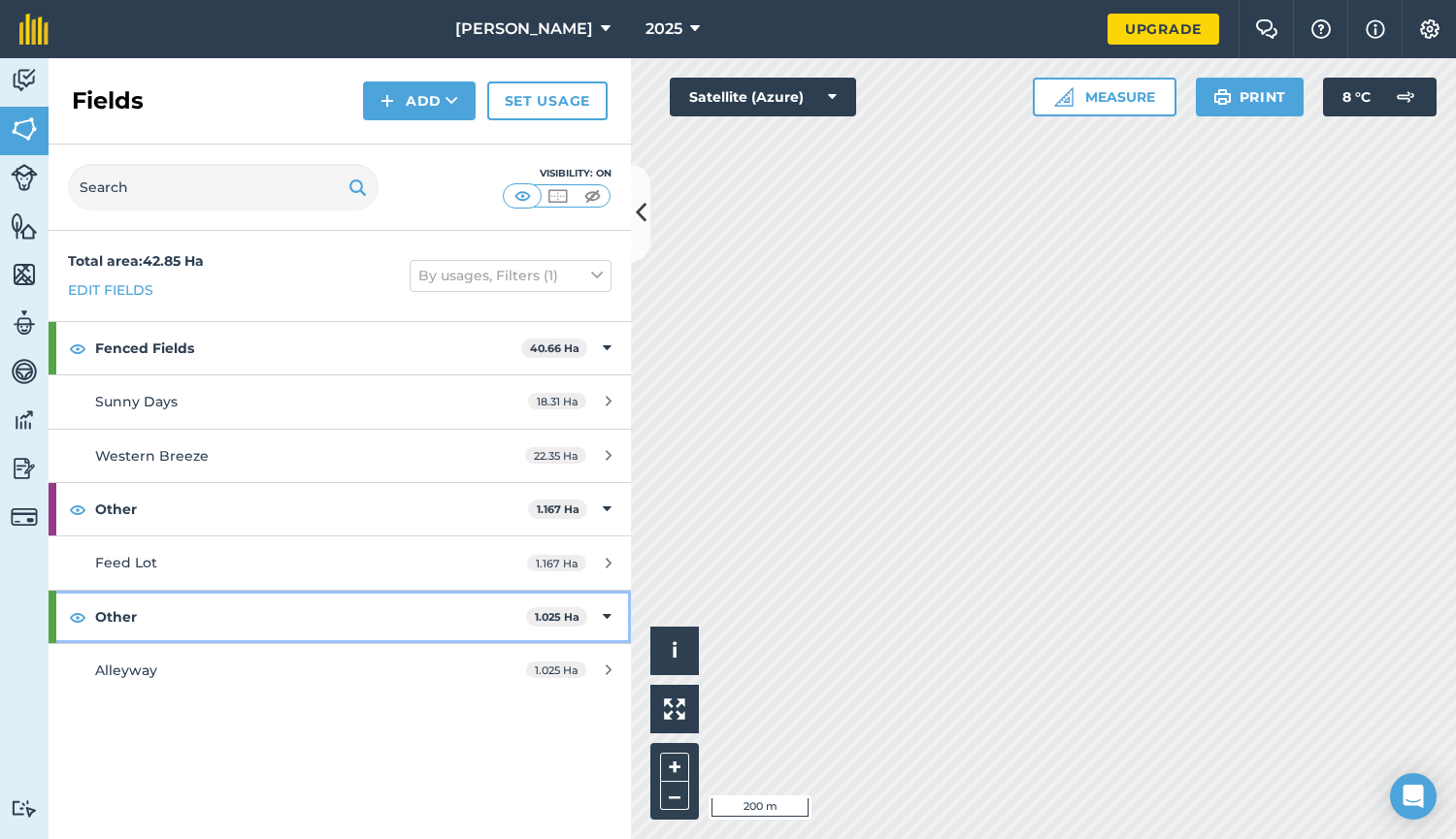
click at [124, 620] on strong "Other" at bounding box center [310, 616] width 431 height 52
click at [150, 615] on strong "Other" at bounding box center [312, 616] width 435 height 52
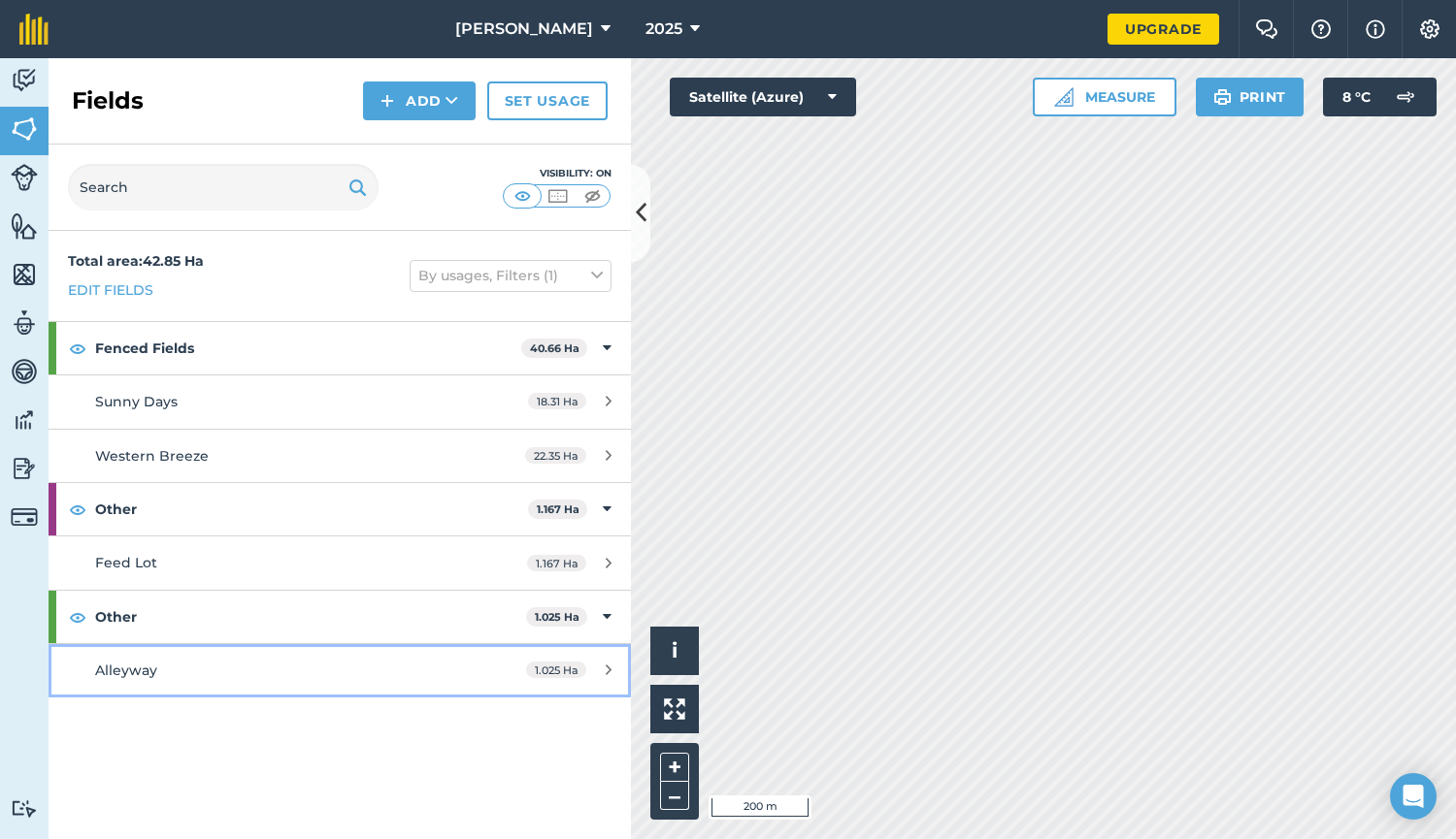
click at [128, 670] on span "Alleyway" at bounding box center [126, 670] width 62 height 18
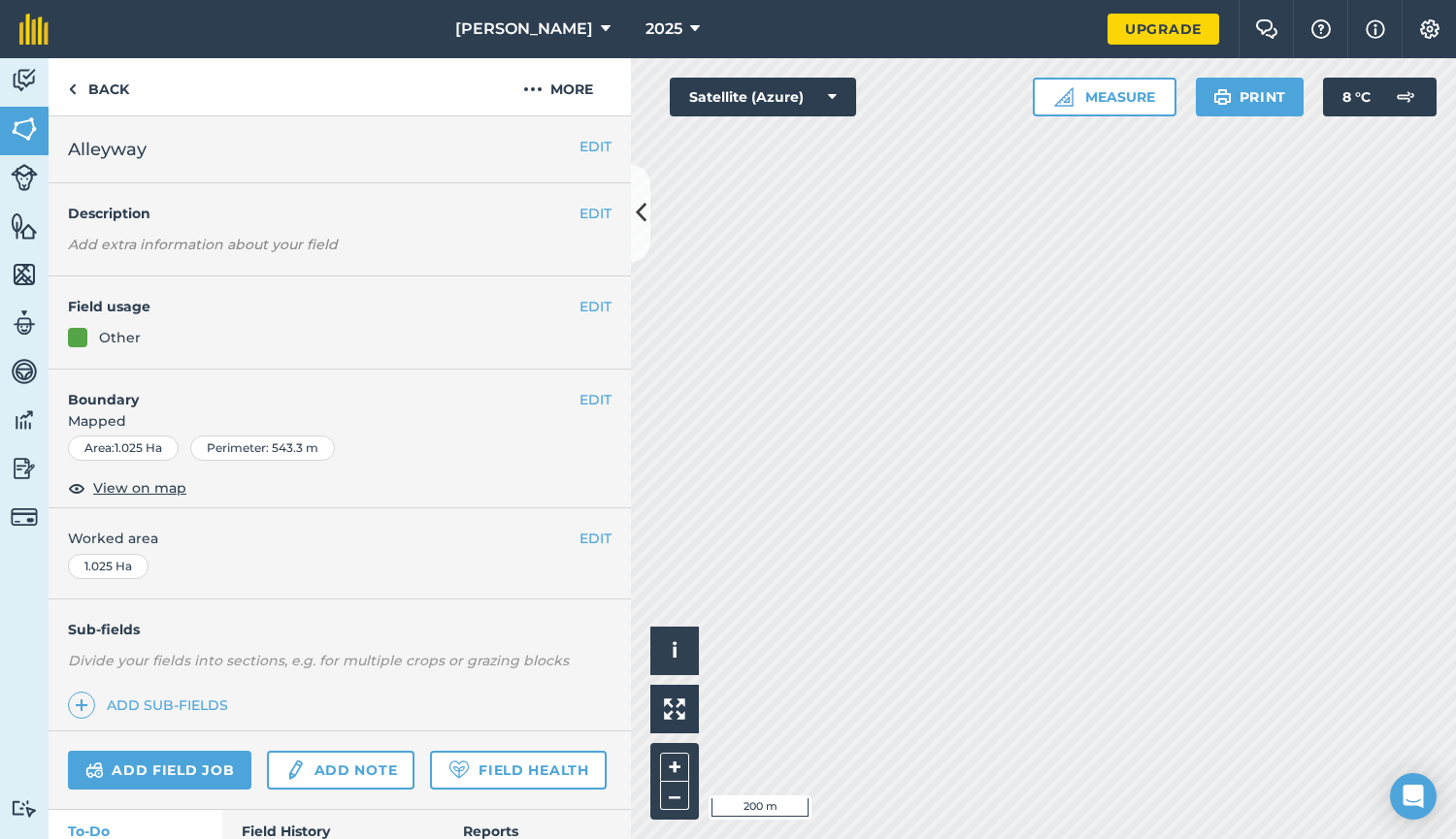
click at [561, 308] on h4 "Field usage" at bounding box center [323, 306] width 512 height 22
click at [579, 306] on button "EDIT" at bounding box center [595, 306] width 32 height 22
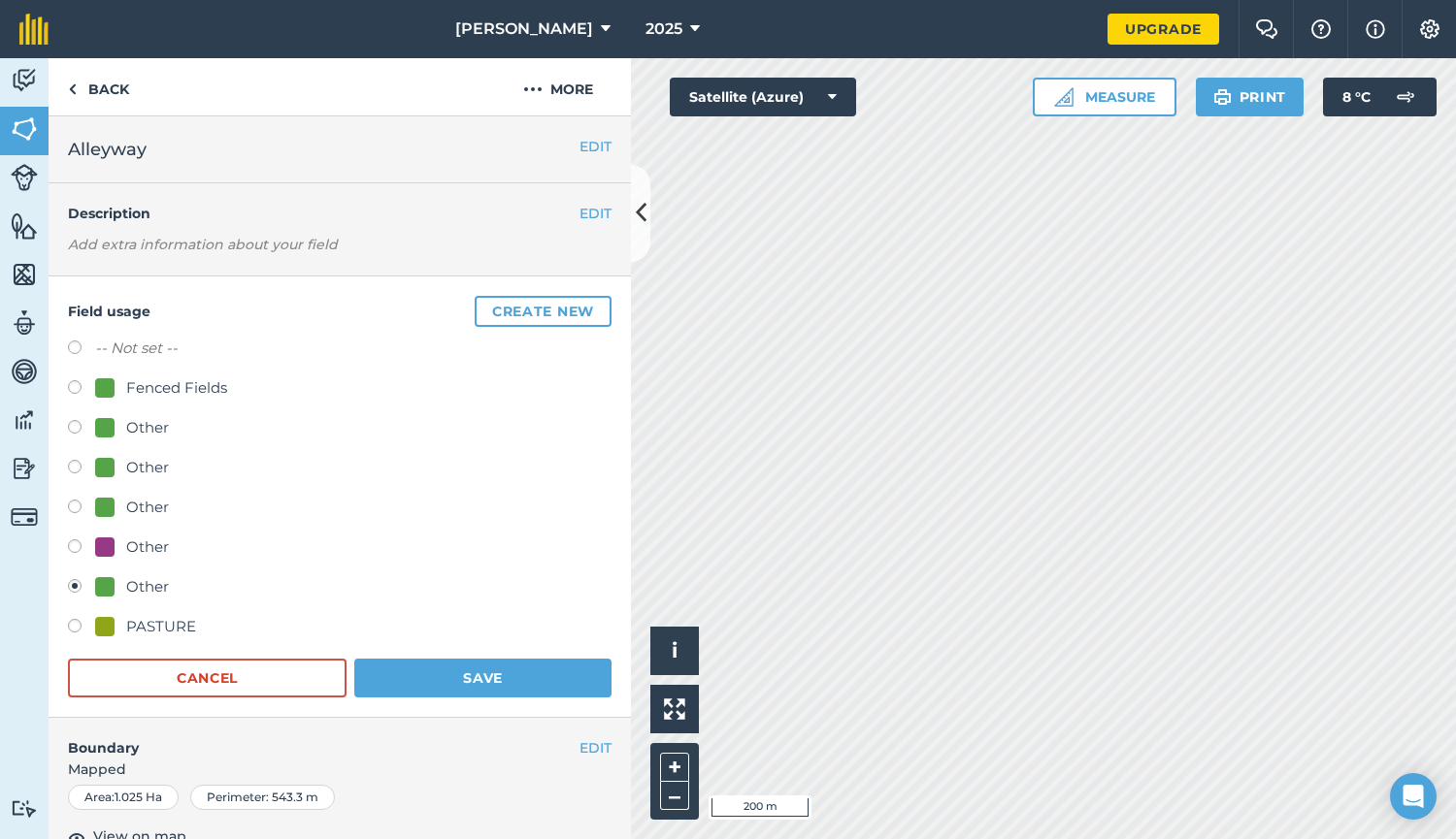
click at [76, 387] on label at bounding box center [81, 390] width 27 height 20
radio input "true"
radio input "false"
click at [466, 688] on button "Save" at bounding box center [483, 678] width 257 height 39
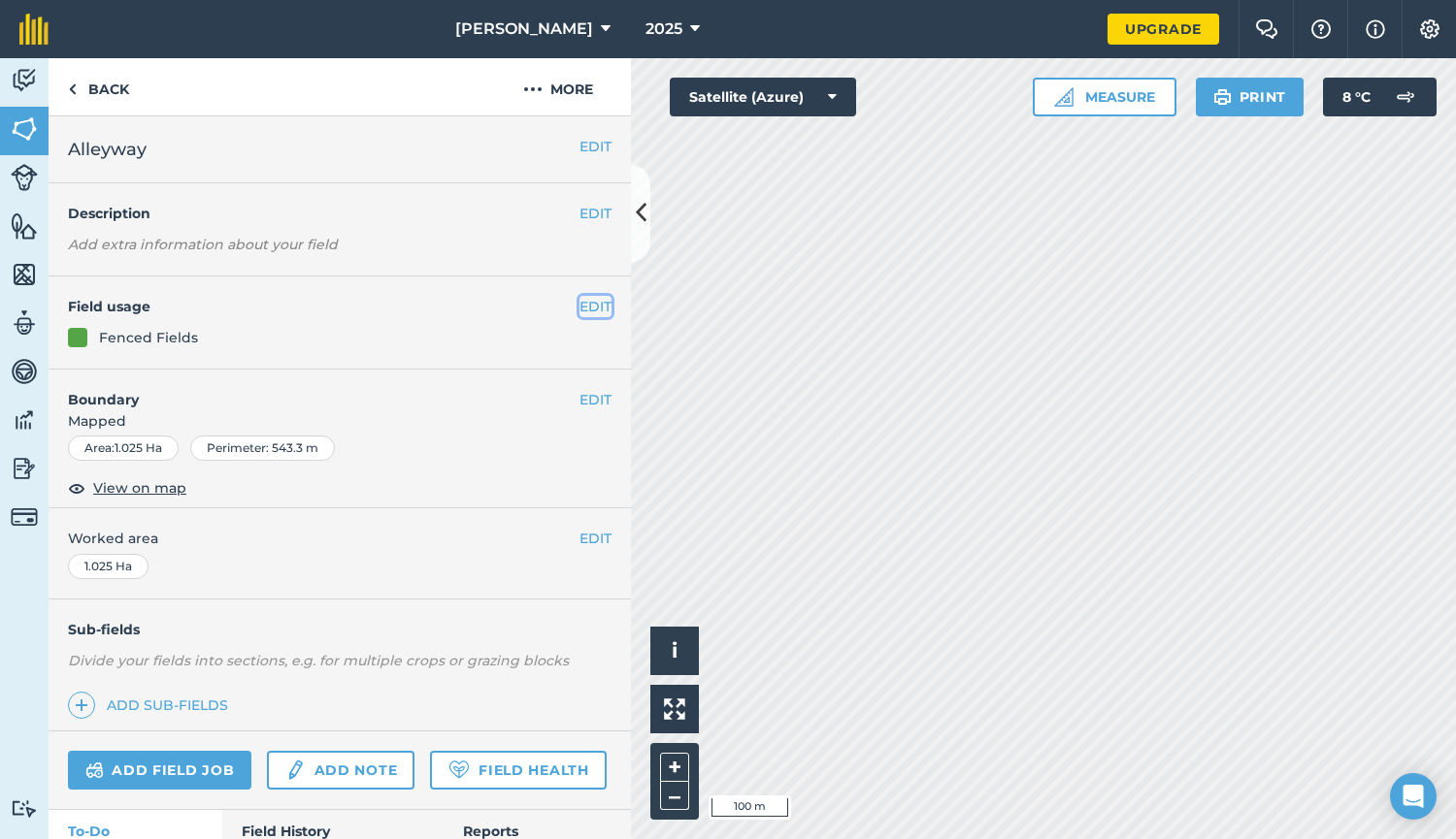
click at [579, 308] on button "EDIT" at bounding box center [595, 306] width 32 height 22
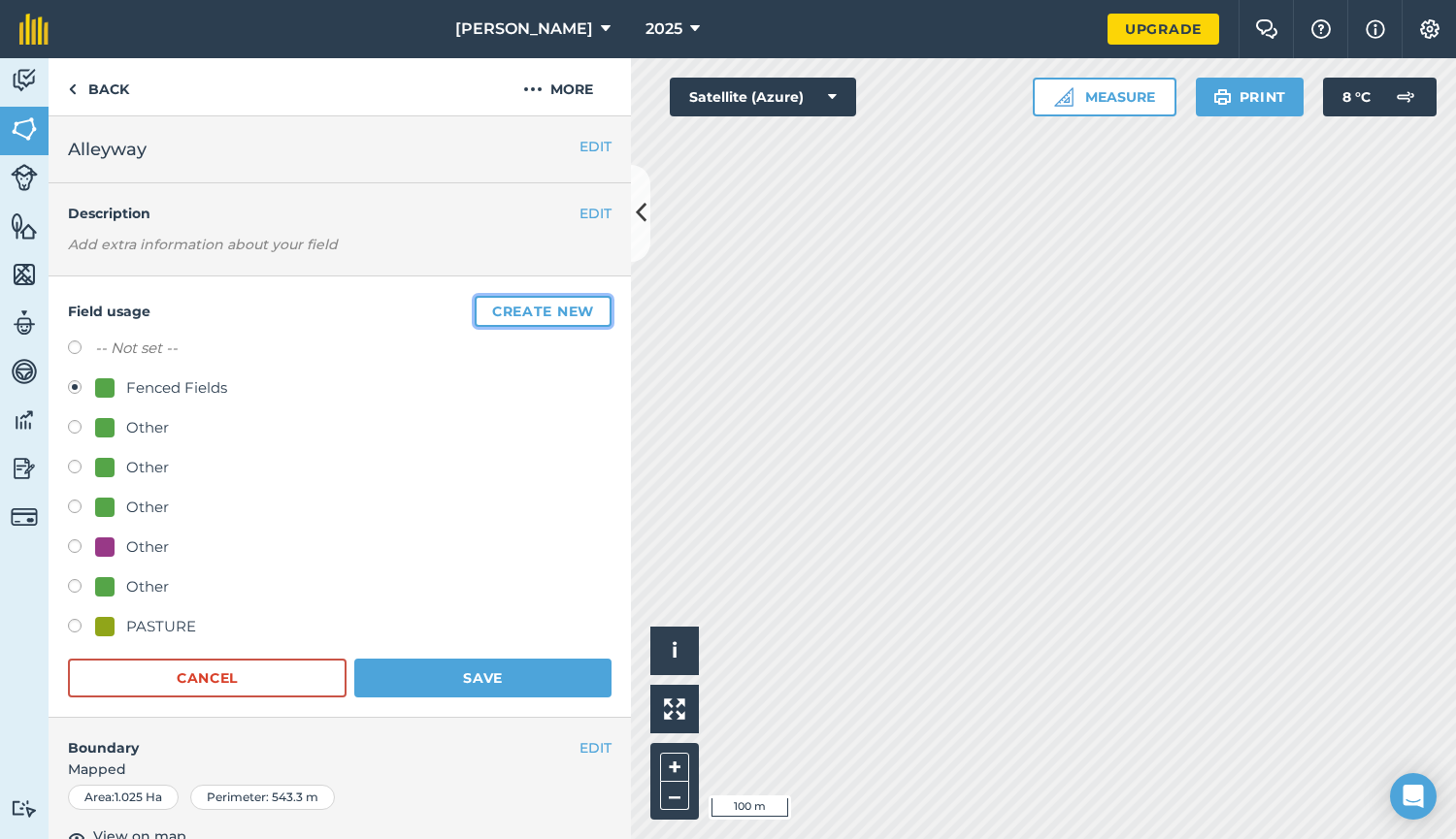
click at [488, 318] on button "Create new" at bounding box center [542, 311] width 136 height 31
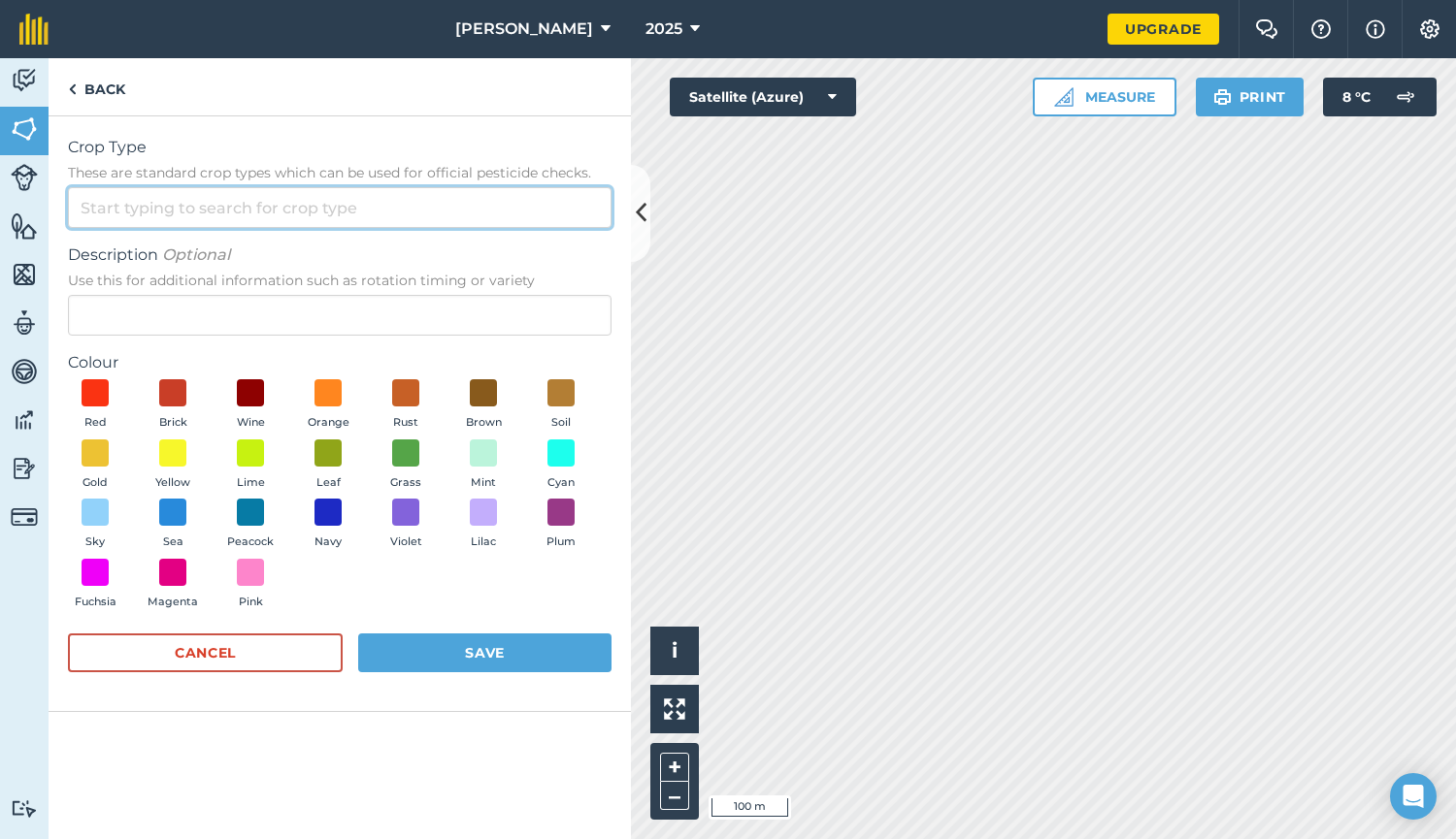
click at [102, 211] on input "Crop Type These are standard crop types which can be used for official pesticid…" at bounding box center [340, 208] width 544 height 41
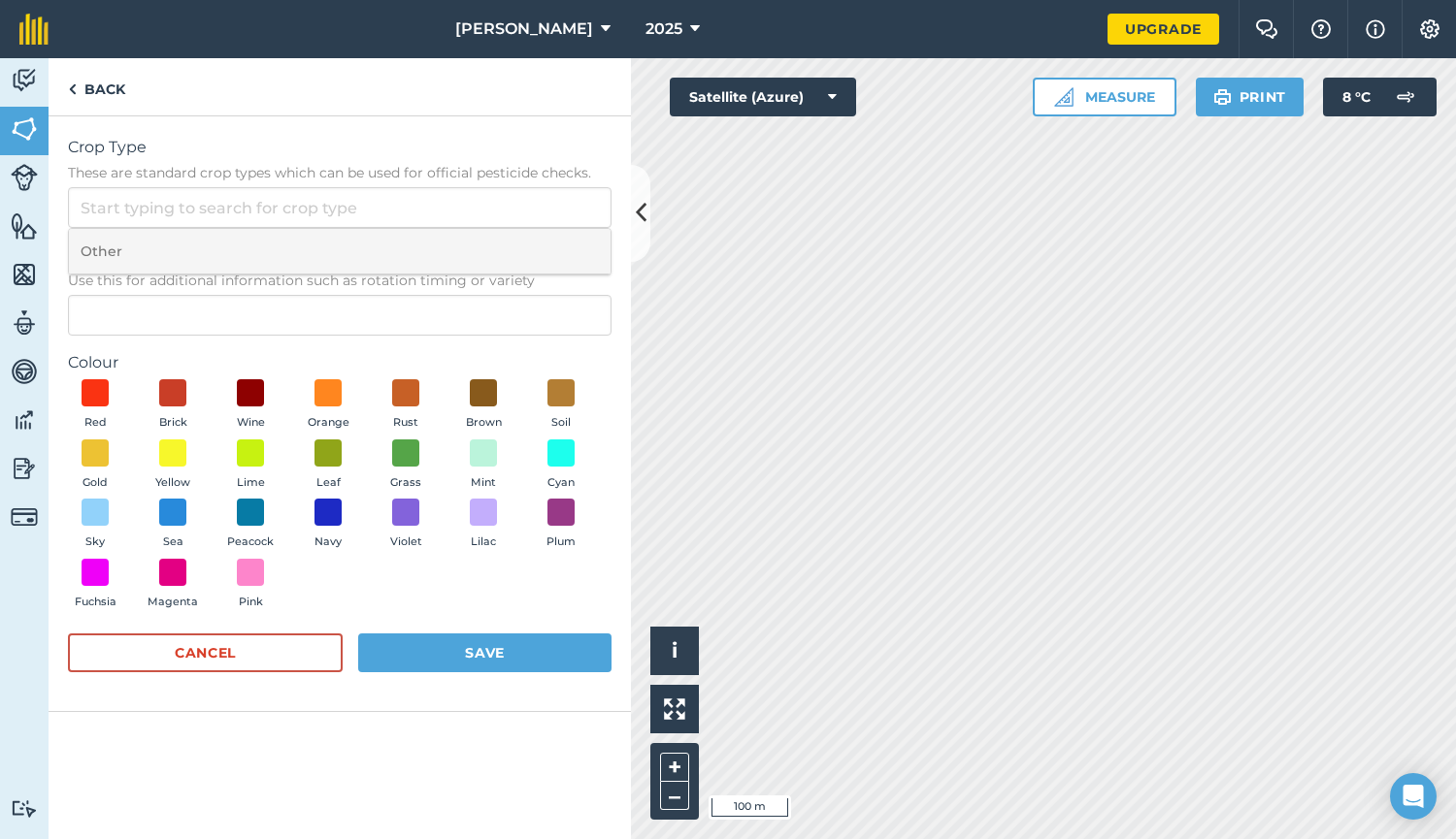
click at [109, 241] on li "Other" at bounding box center [340, 251] width 542 height 45
type input "Other"
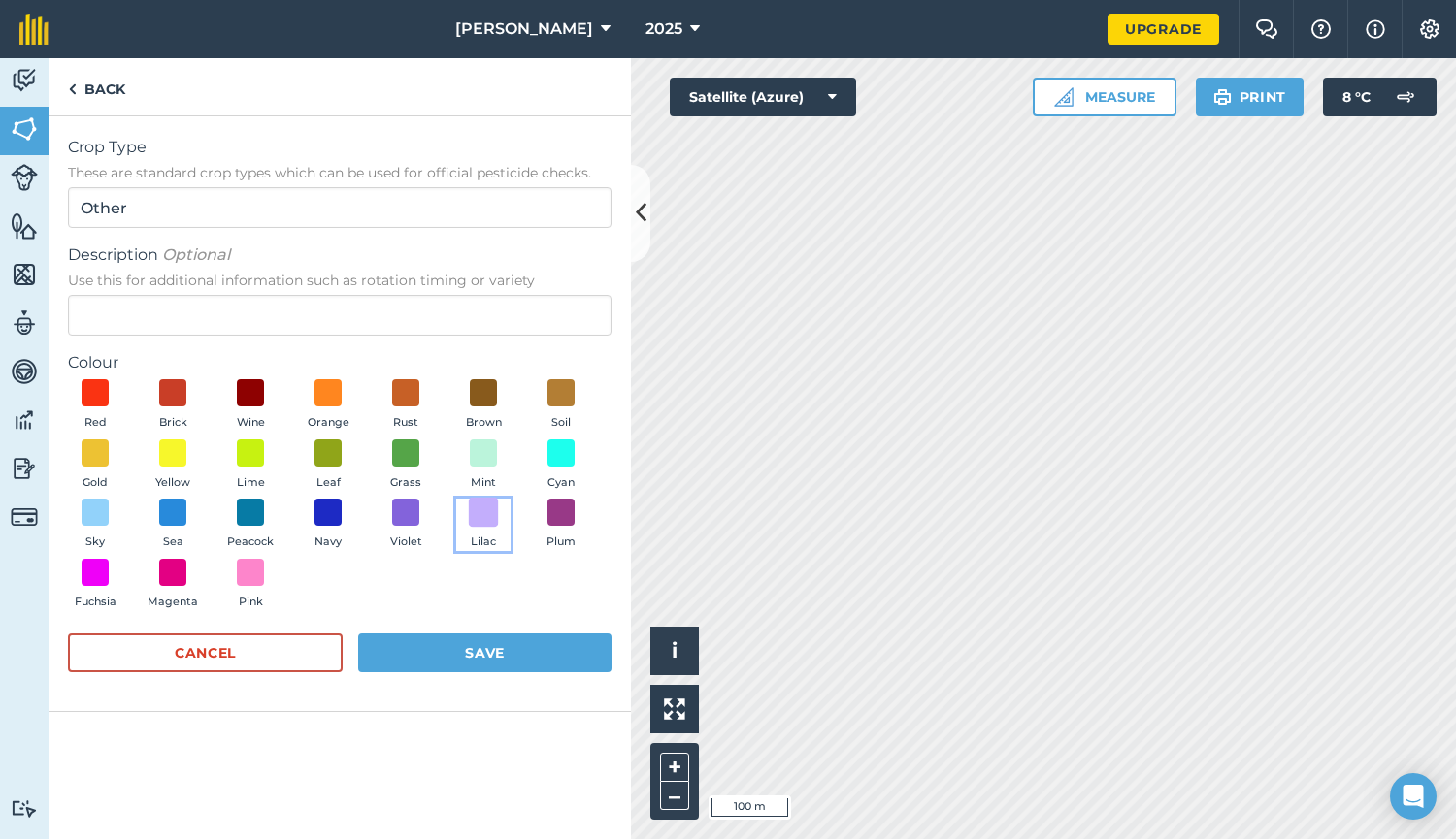
click at [485, 522] on span at bounding box center [483, 512] width 30 height 30
click at [479, 646] on button "Save" at bounding box center [485, 653] width 253 height 39
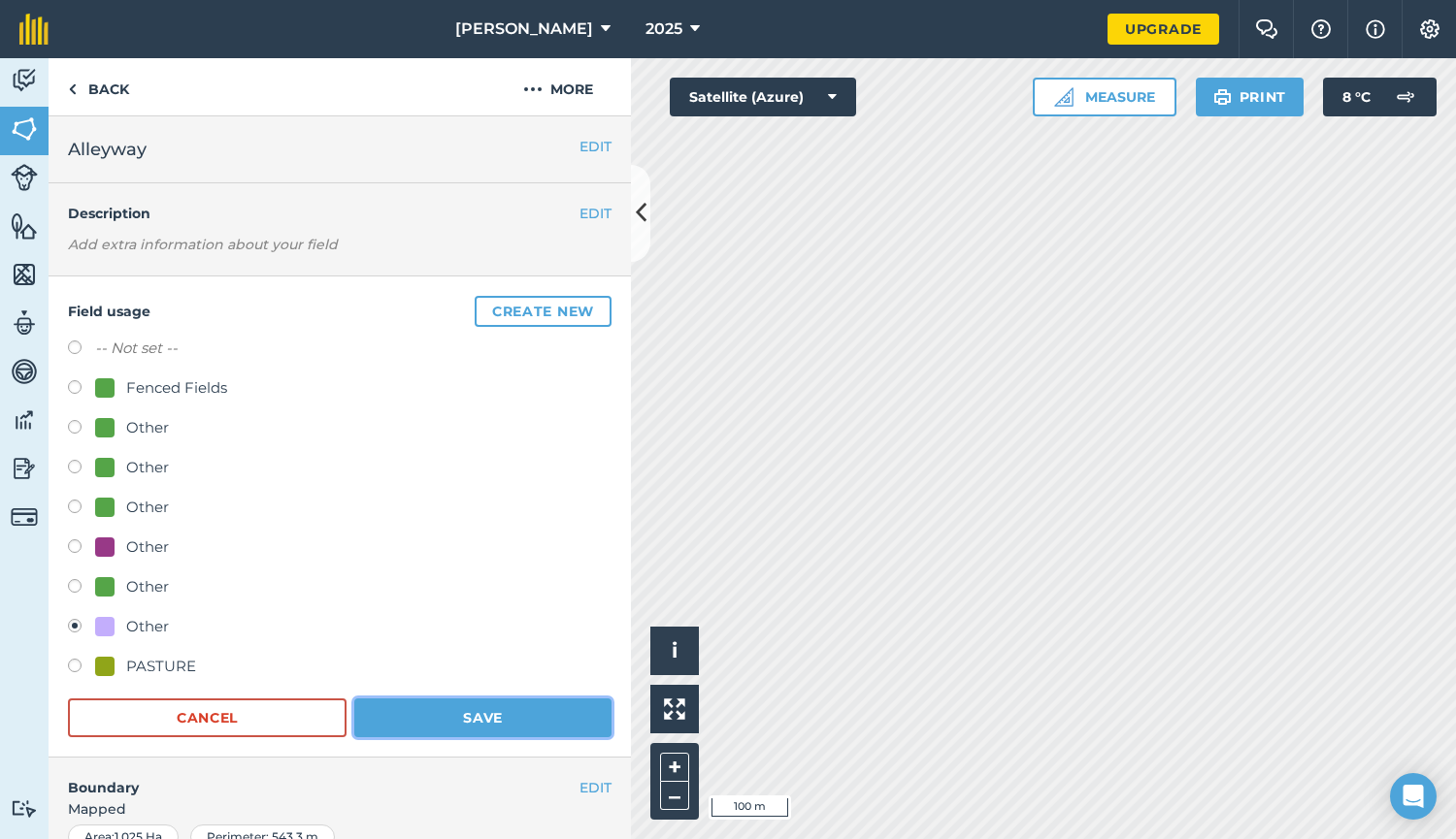
click at [486, 710] on button "Save" at bounding box center [483, 718] width 257 height 39
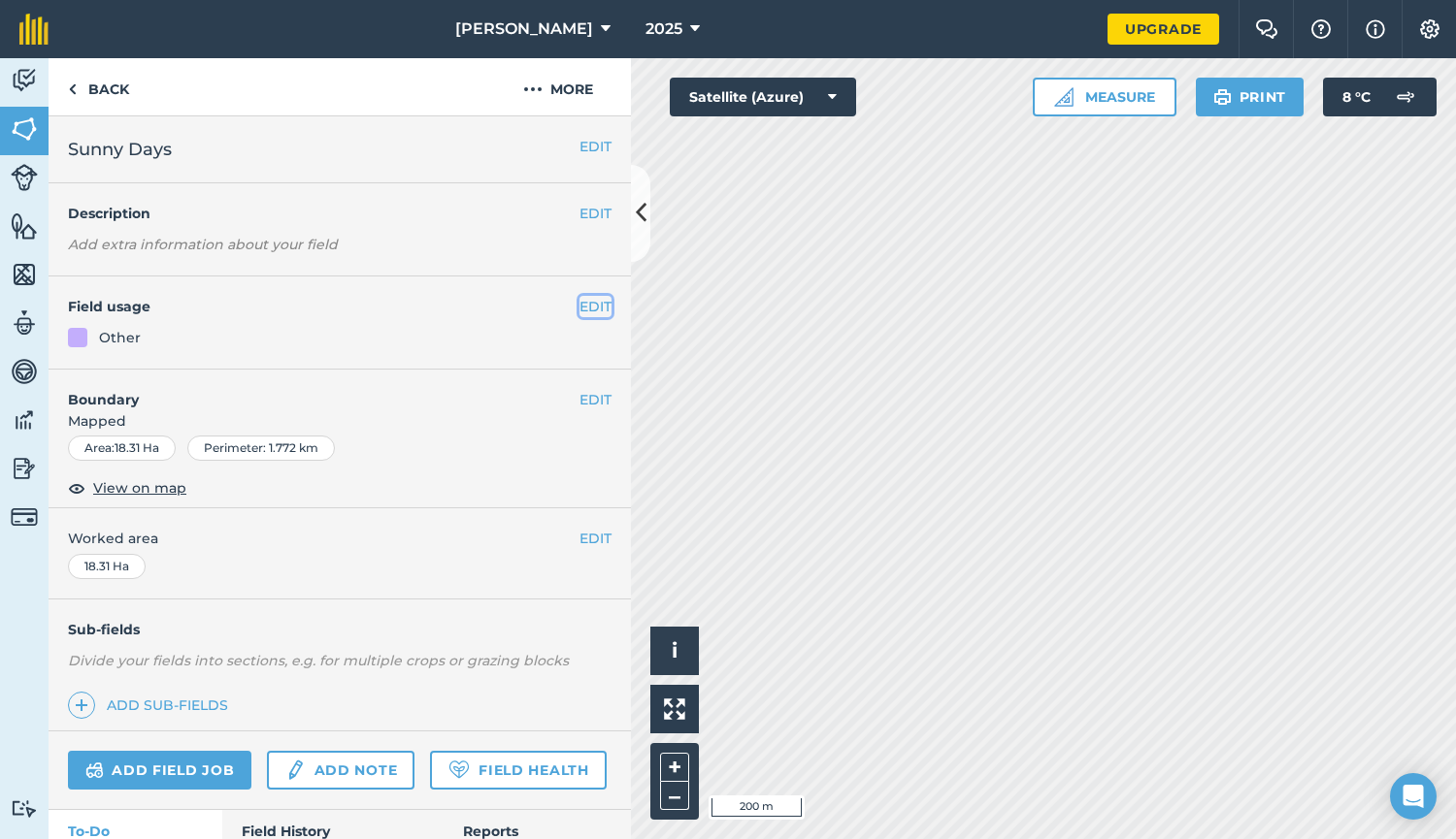
click at [581, 305] on button "EDIT" at bounding box center [595, 306] width 32 height 22
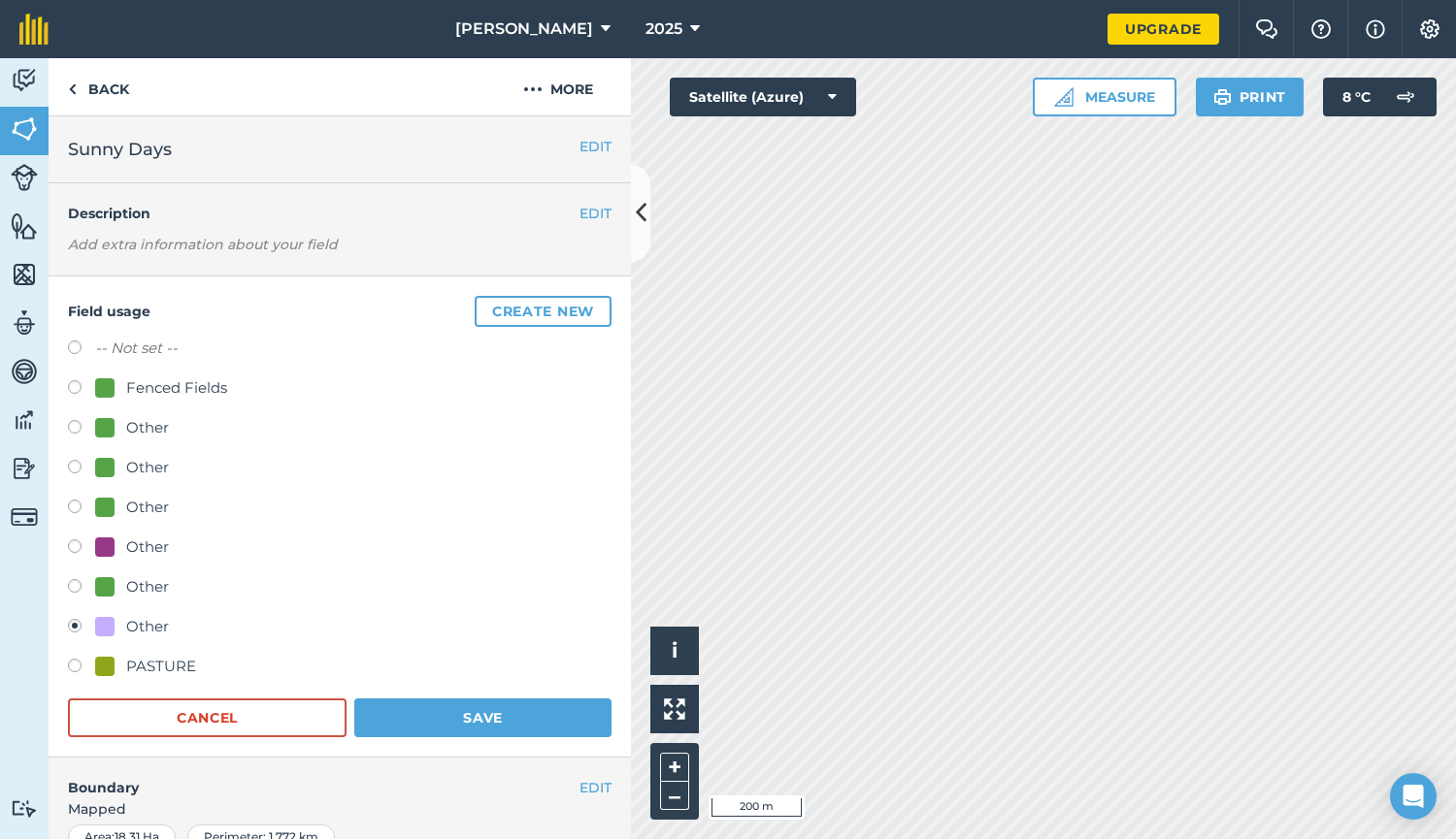
click at [138, 620] on div "Other" at bounding box center [147, 627] width 42 height 24
click at [579, 146] on button "EDIT" at bounding box center [595, 146] width 32 height 22
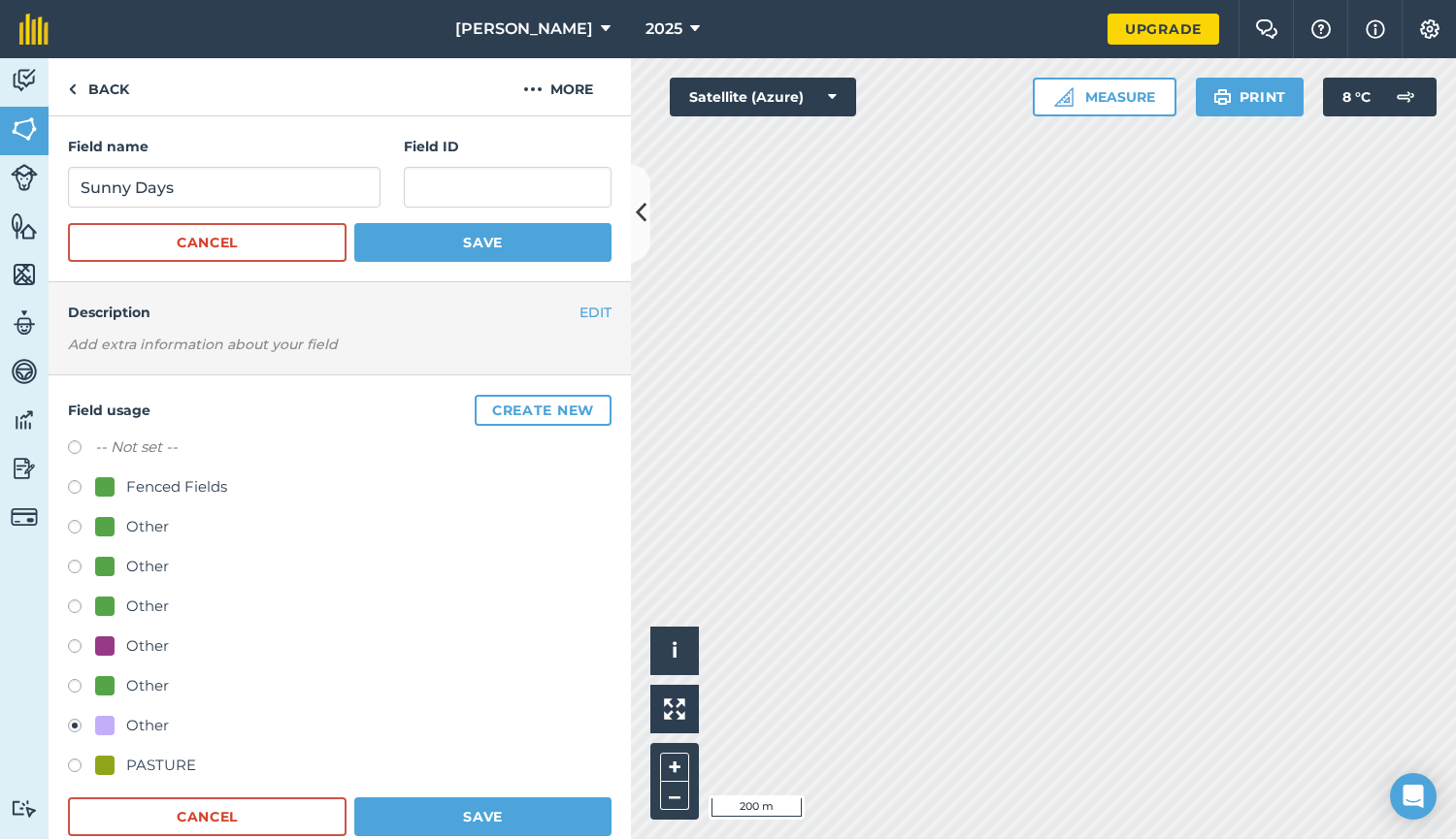
scroll to position [97, 0]
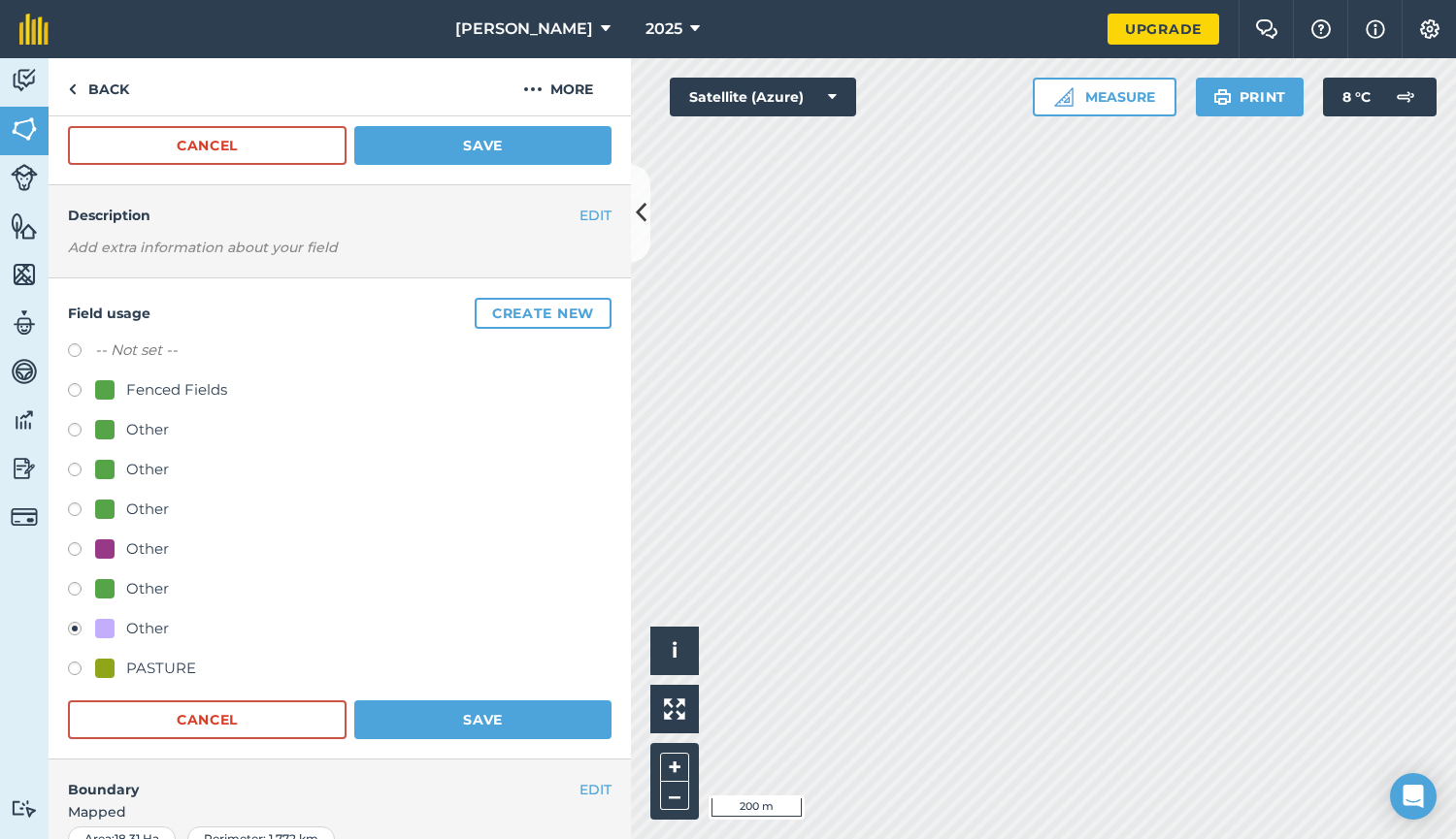
click at [74, 393] on label at bounding box center [81, 393] width 27 height 20
radio input "true"
radio input "false"
click at [454, 724] on button "Save" at bounding box center [483, 720] width 257 height 39
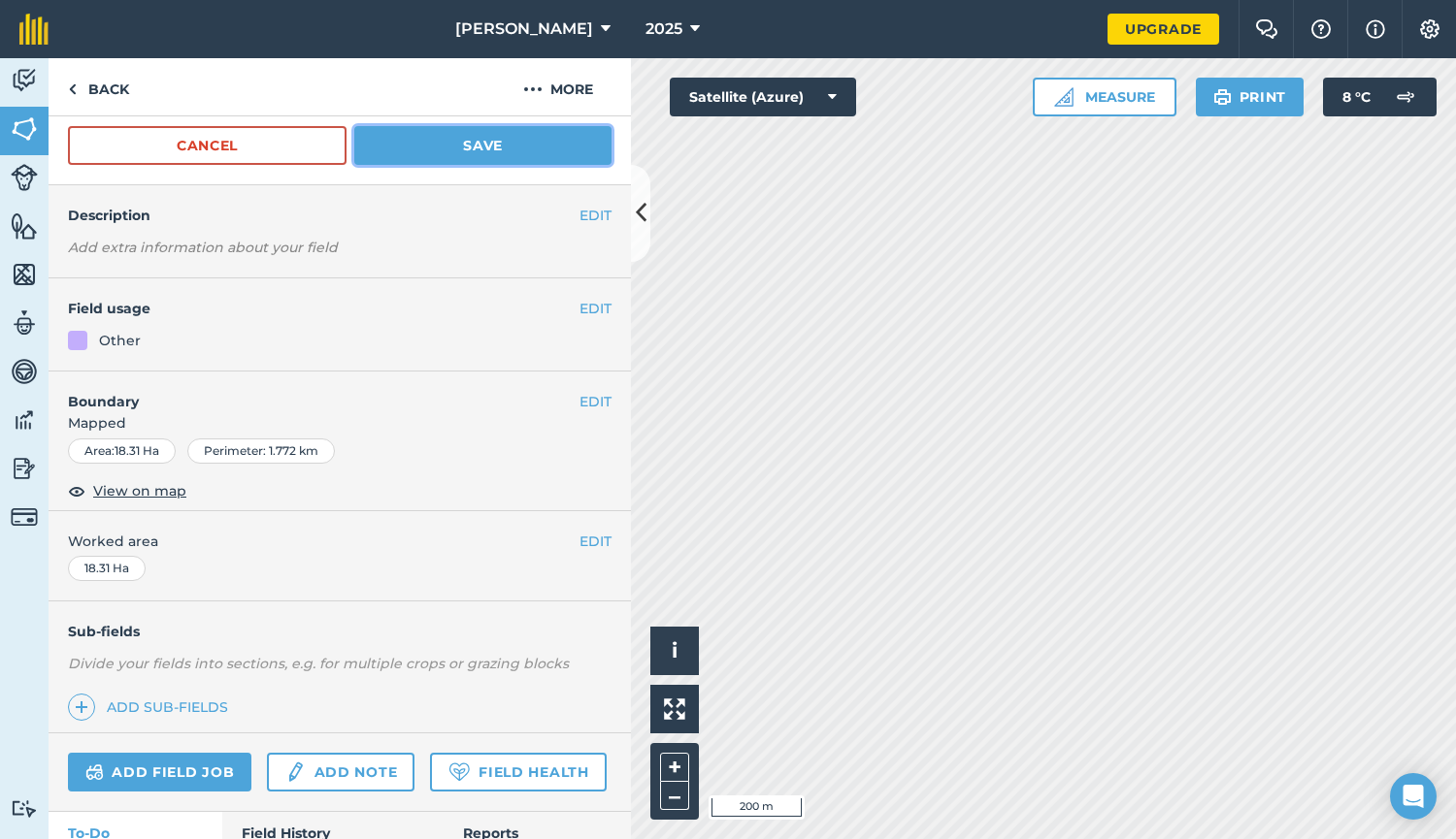
click at [469, 148] on button "Save" at bounding box center [483, 146] width 257 height 39
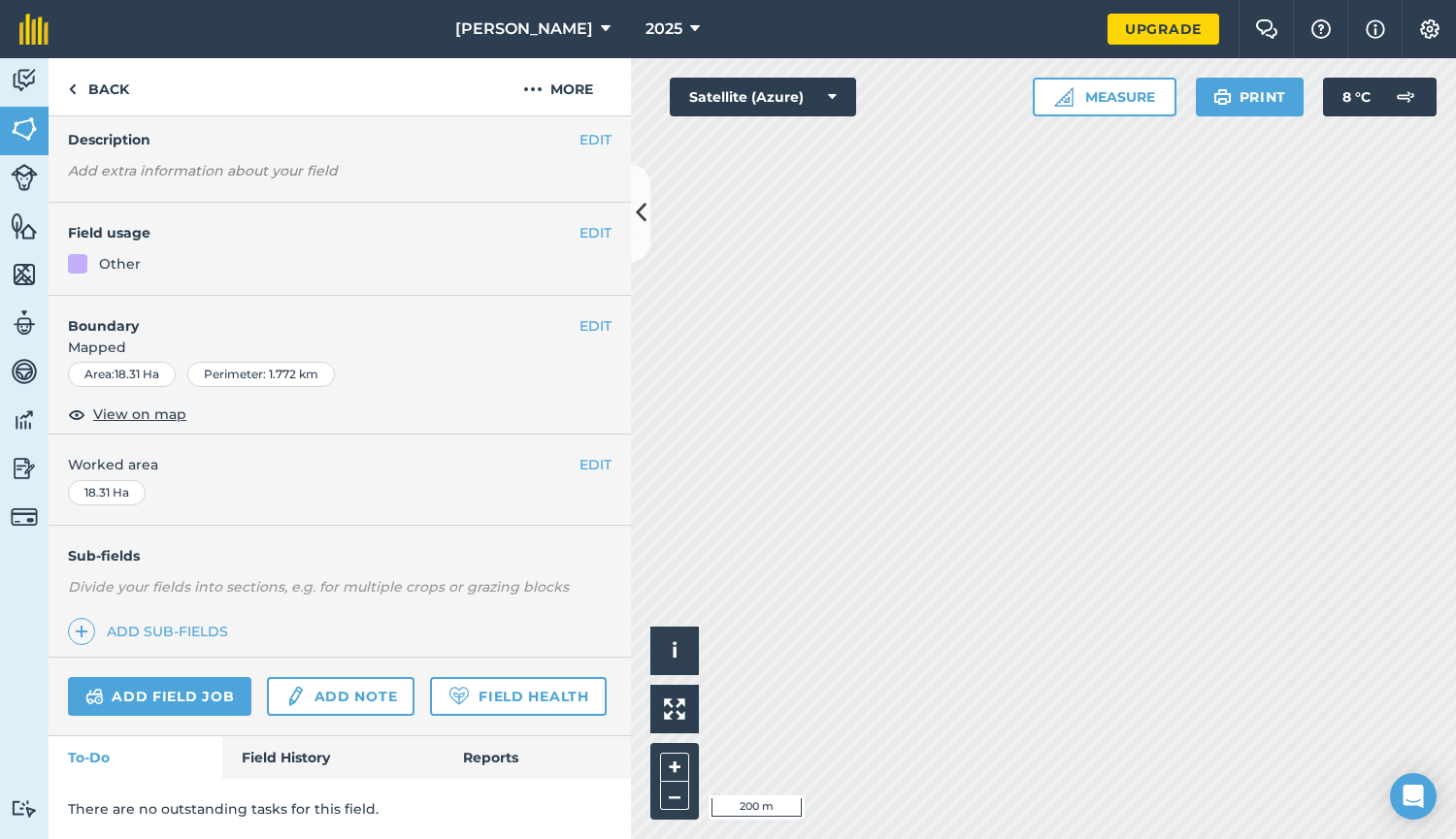
scroll to position [0, 0]
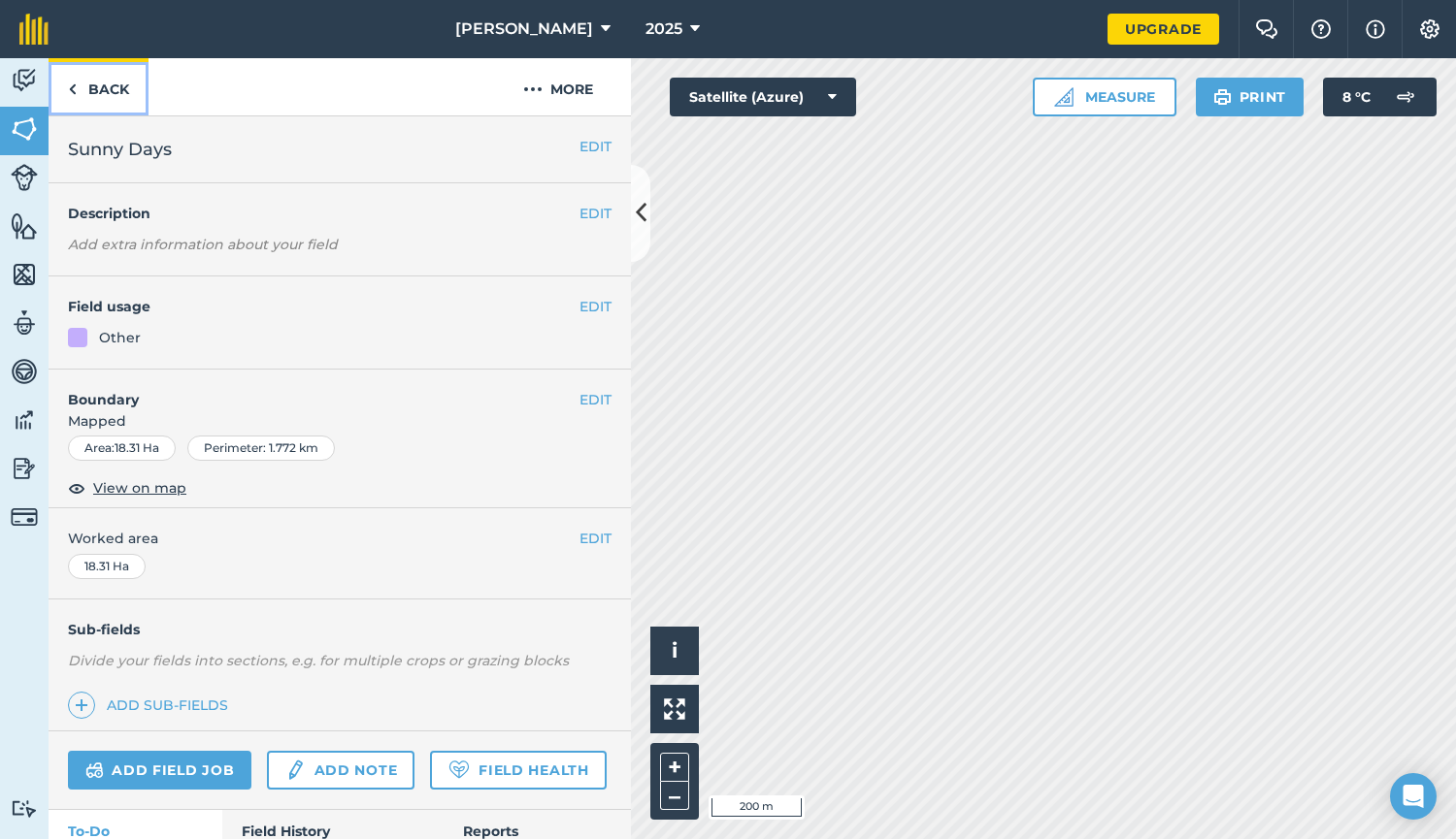
click at [75, 93] on img at bounding box center [72, 89] width 9 height 24
click at [633, 214] on button at bounding box center [641, 213] width 20 height 97
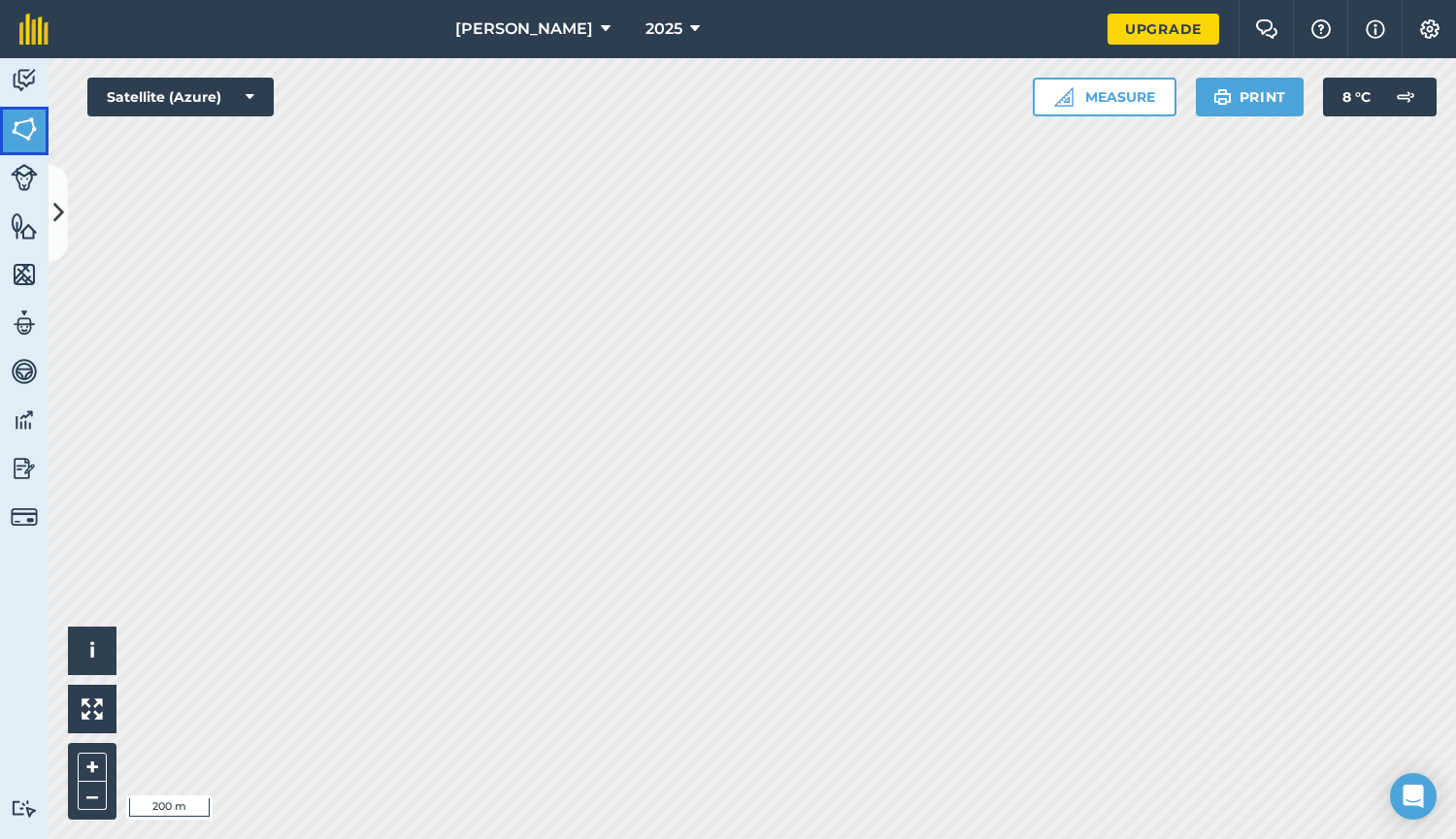
click at [35, 125] on img at bounding box center [25, 130] width 27 height 29
click at [55, 213] on icon at bounding box center [58, 213] width 11 height 34
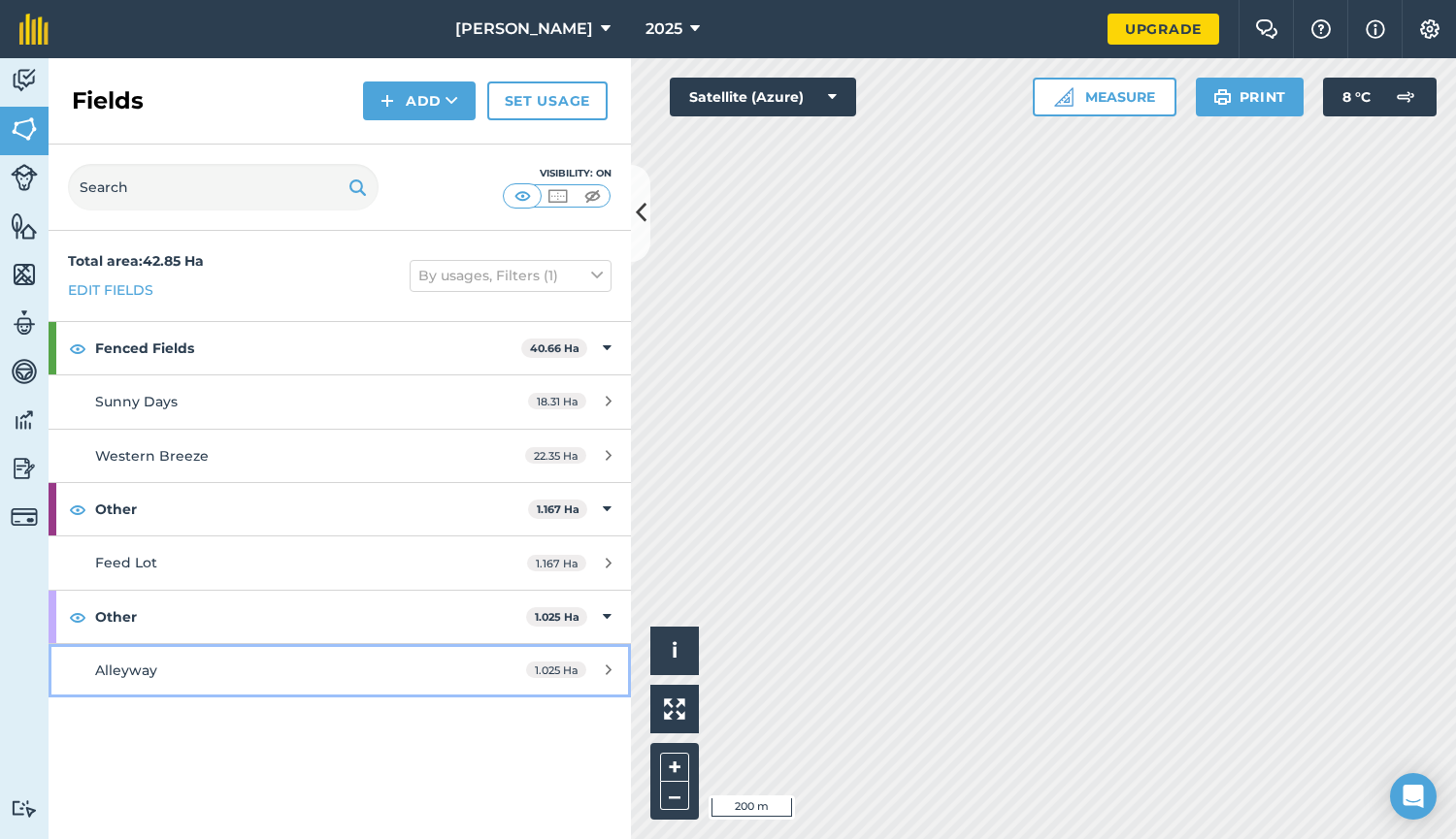
click at [141, 663] on span "Alleyway" at bounding box center [126, 670] width 62 height 18
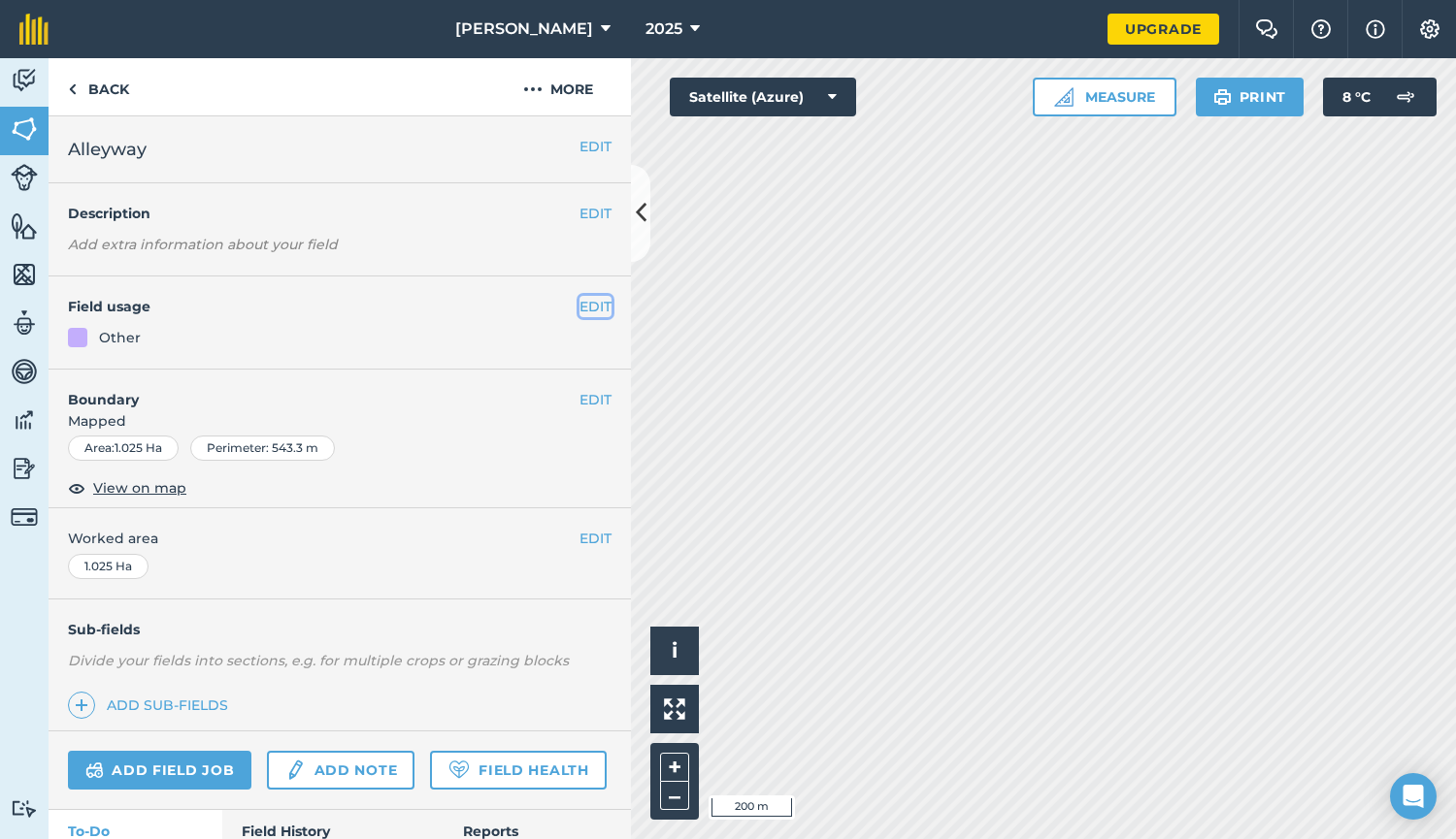
click at [583, 307] on button "EDIT" at bounding box center [595, 306] width 32 height 22
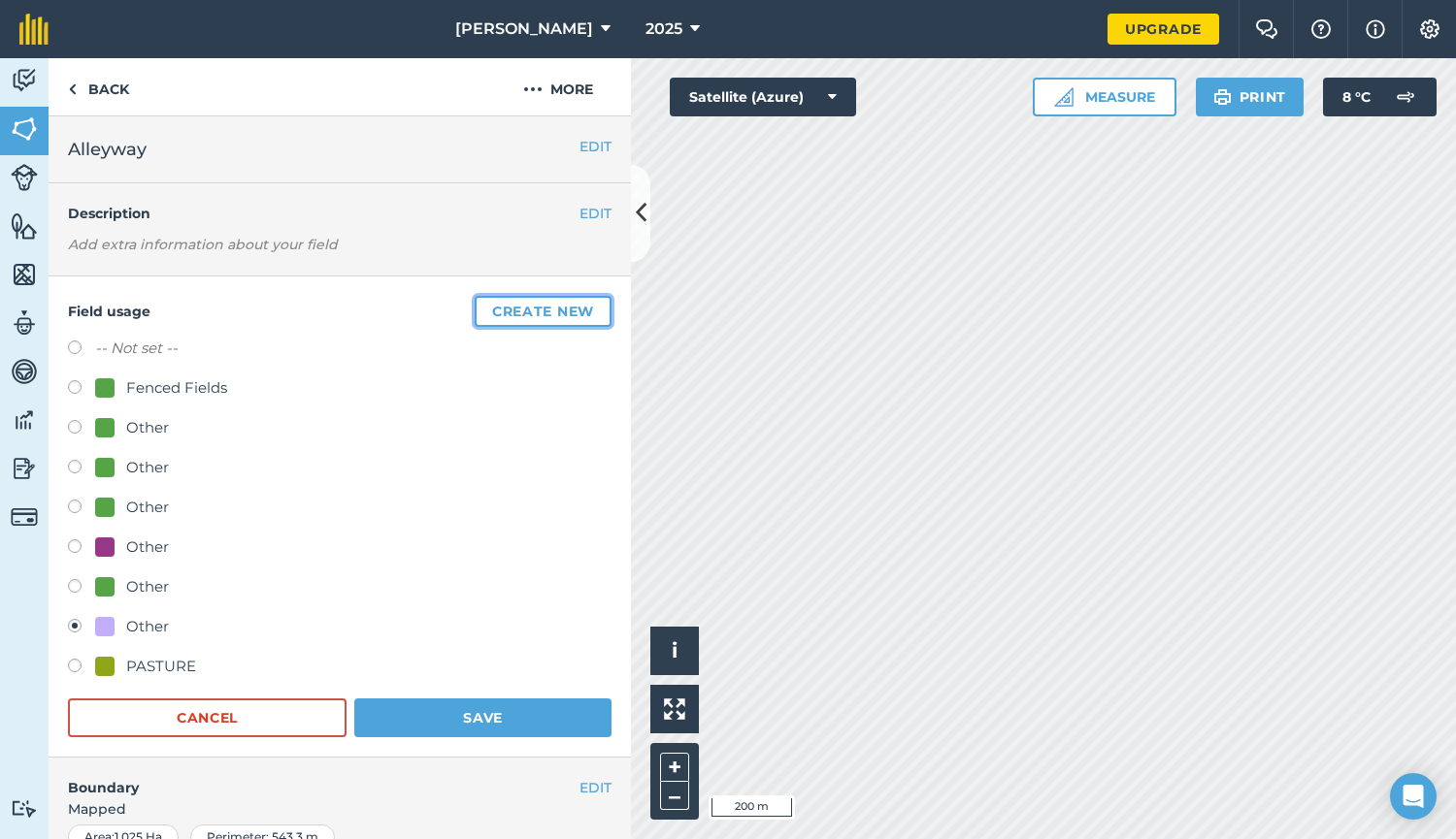
click at [554, 309] on button "Create new" at bounding box center [542, 311] width 136 height 31
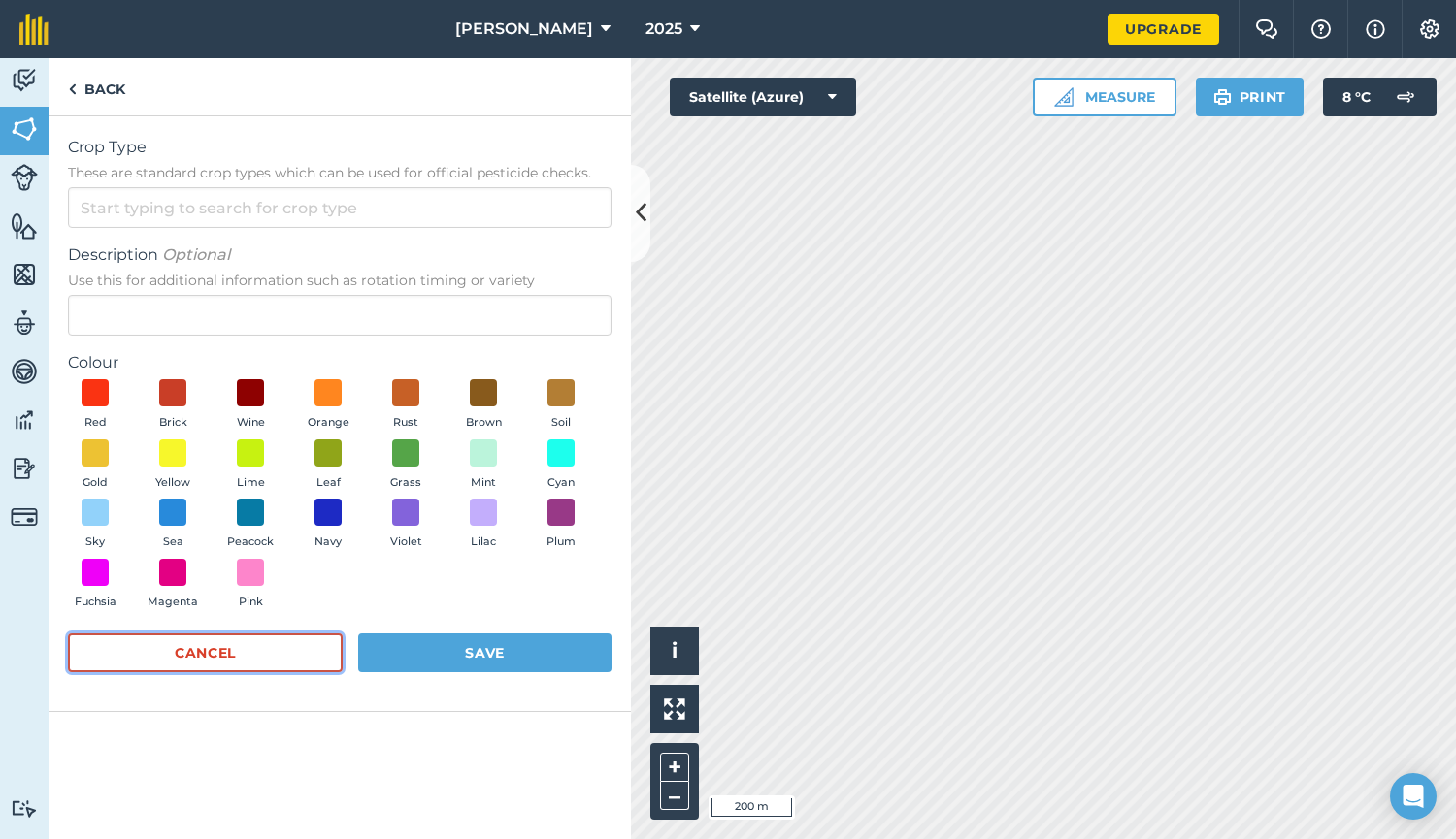
click at [240, 646] on button "Cancel" at bounding box center [205, 653] width 275 height 39
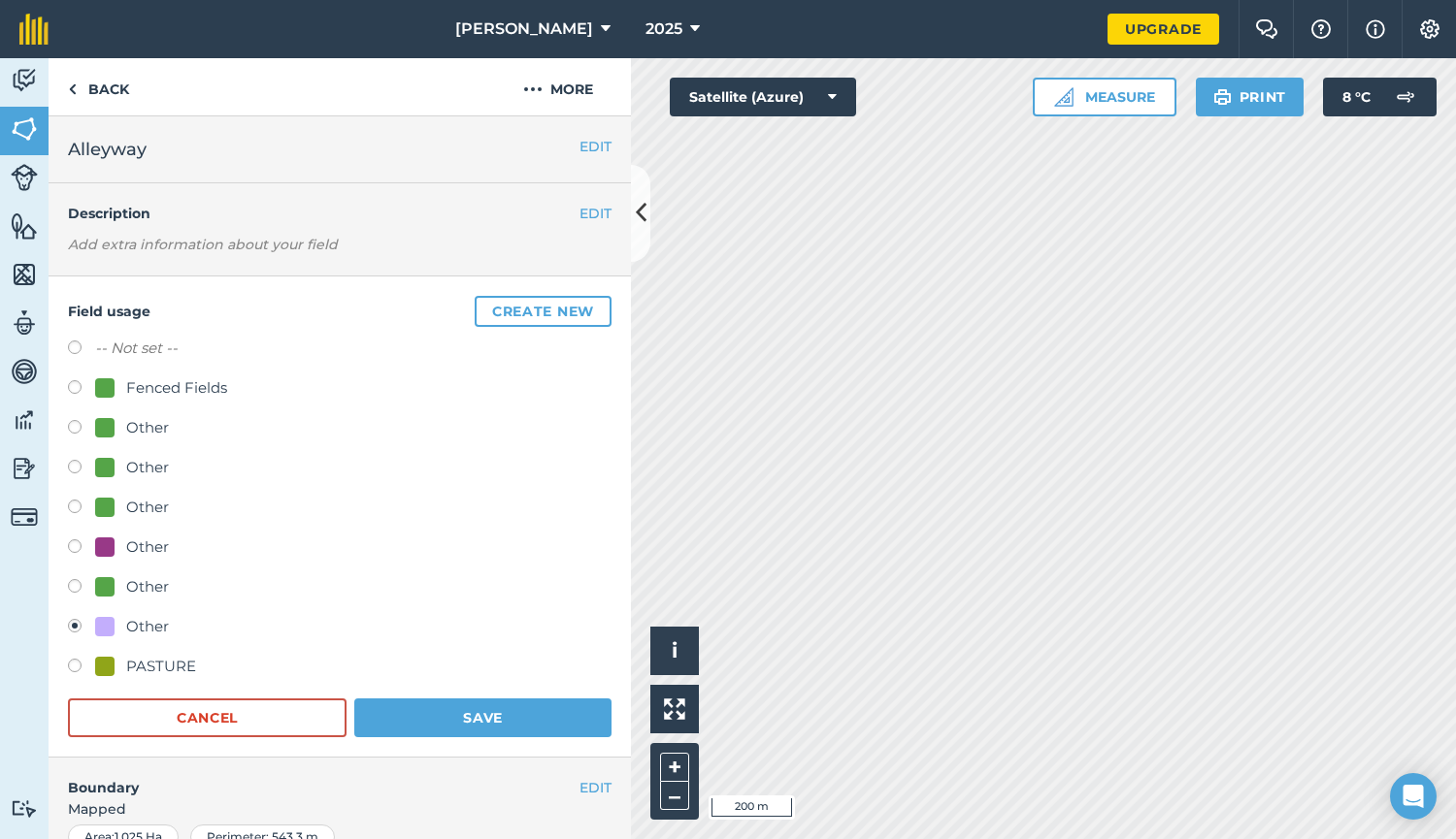
click at [81, 389] on label at bounding box center [81, 390] width 27 height 20
radio input "true"
radio input "false"
click at [145, 390] on div "Fenced Fields" at bounding box center [177, 389] width 101 height 24
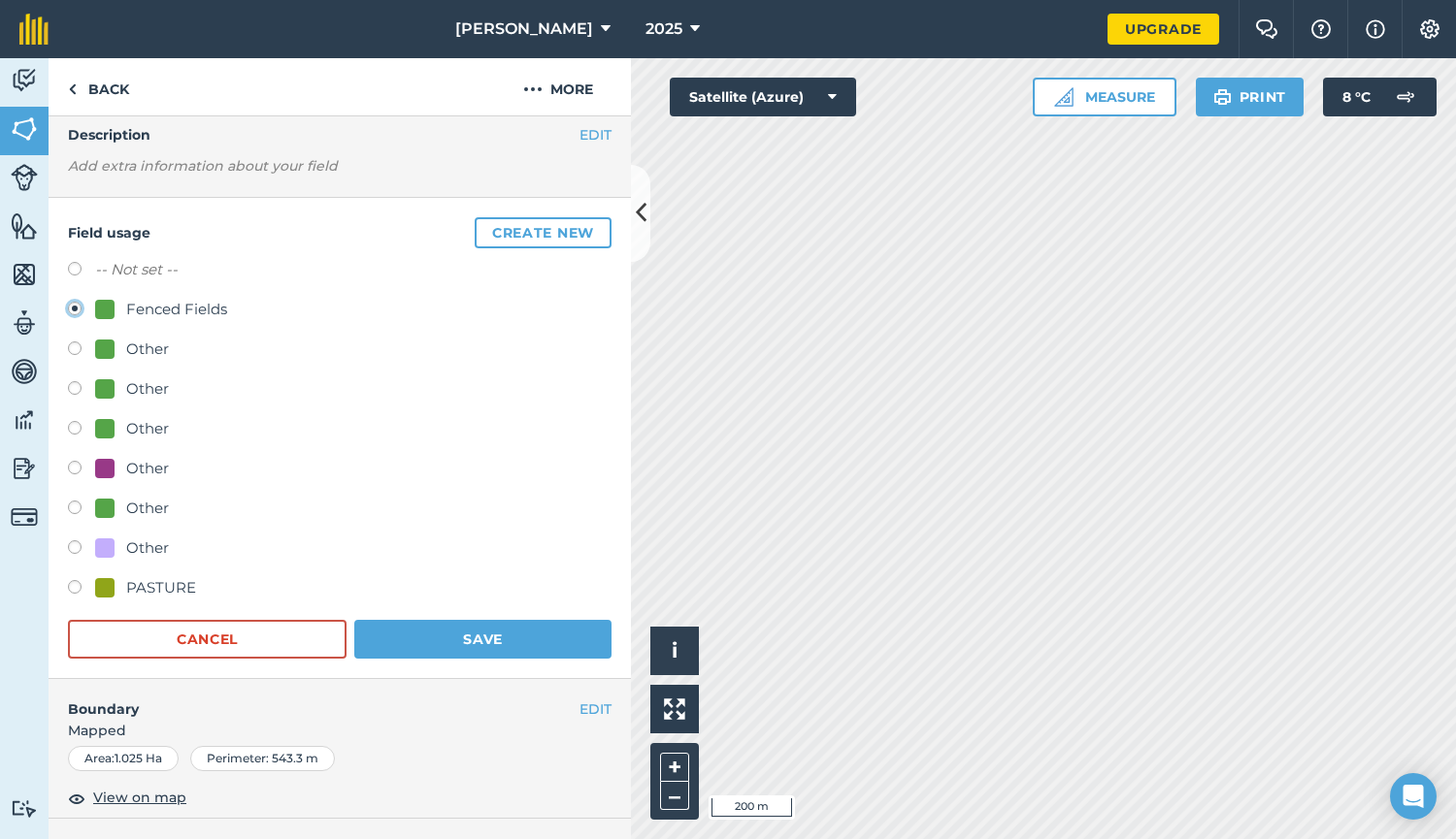
scroll to position [194, 0]
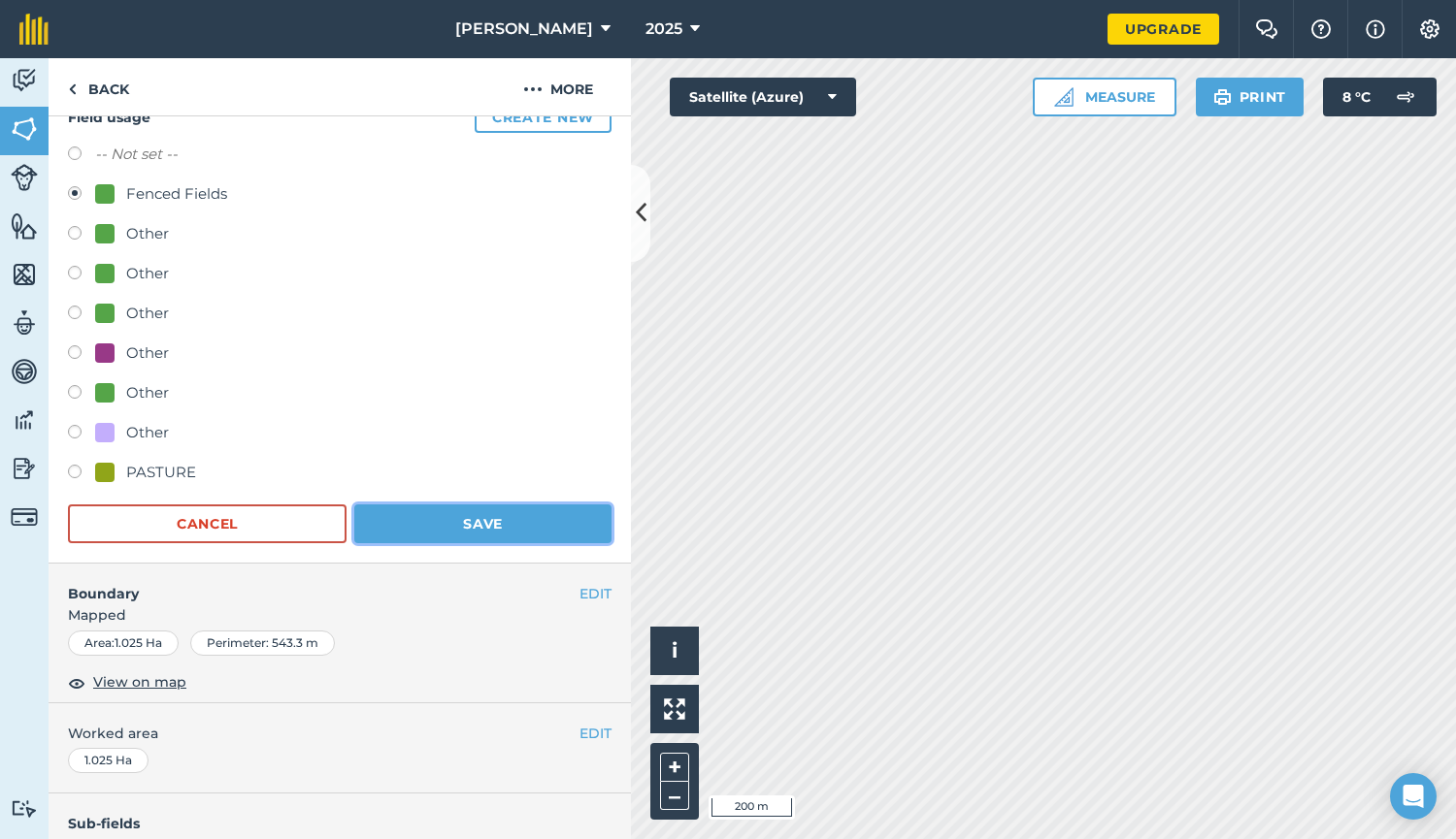
click at [440, 531] on button "Save" at bounding box center [483, 524] width 257 height 39
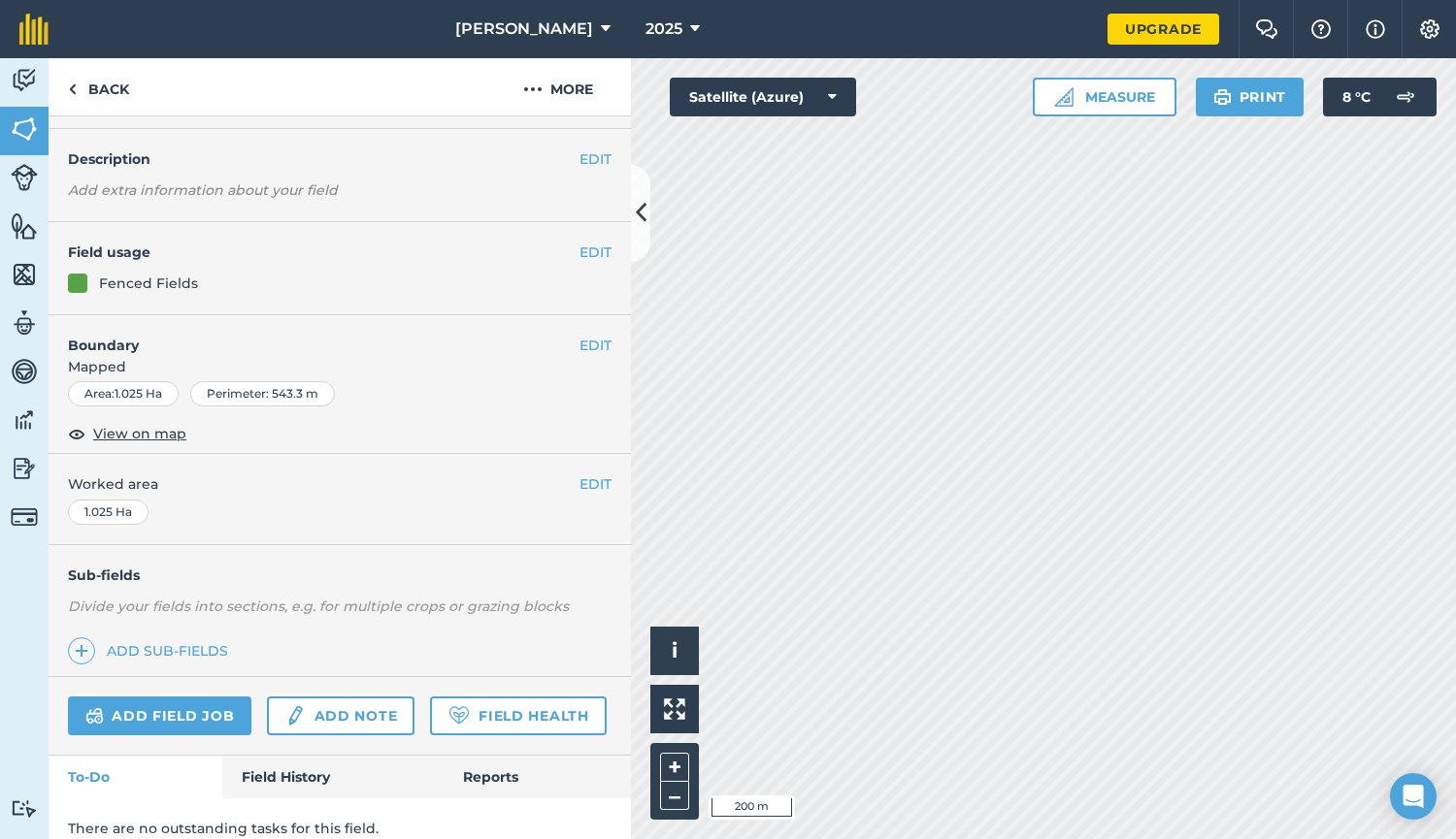
scroll to position [0, 0]
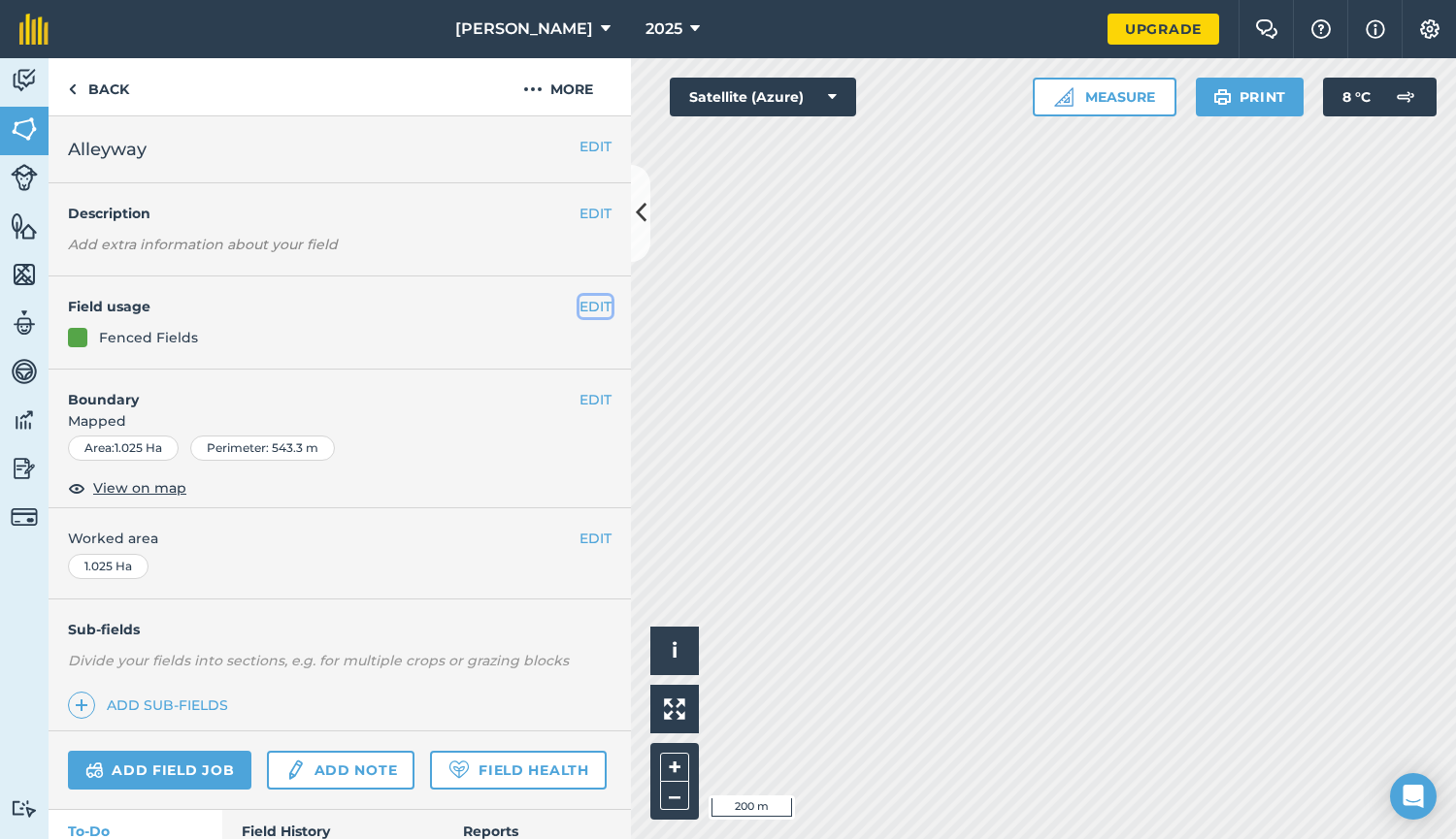
click at [579, 309] on button "EDIT" at bounding box center [595, 306] width 32 height 22
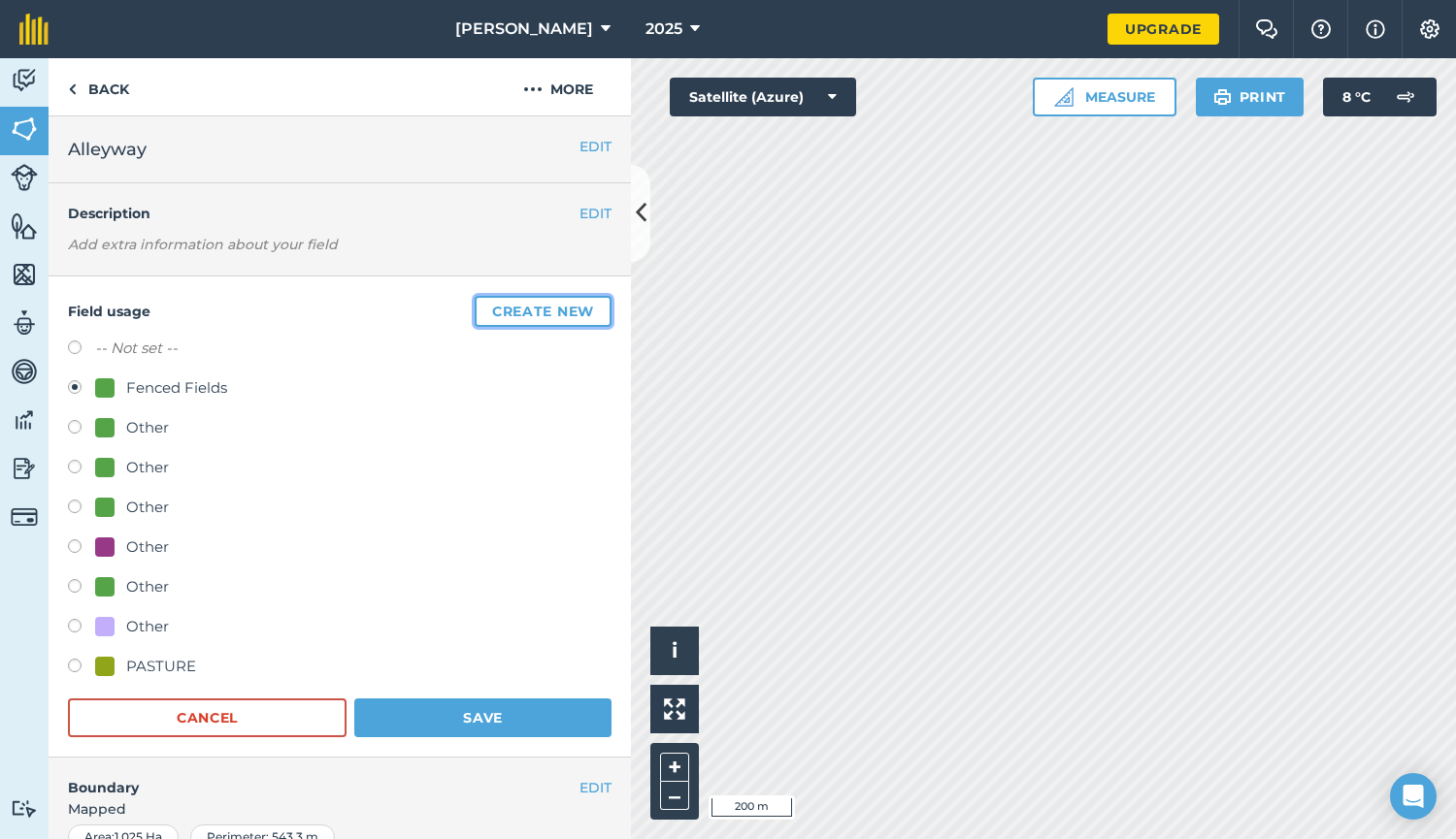
click at [527, 306] on button "Create new" at bounding box center [542, 311] width 136 height 31
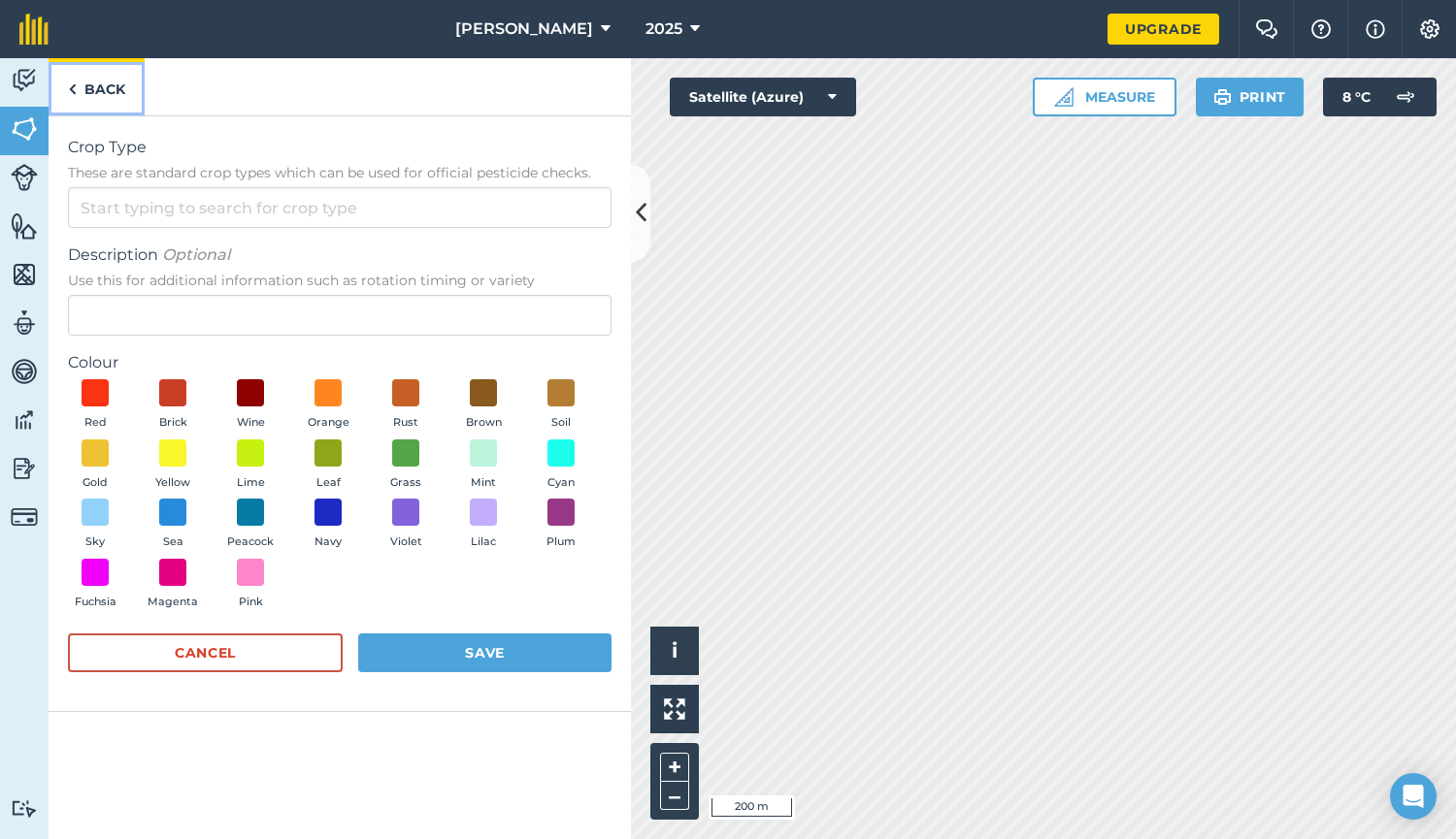
click at [76, 90] on img at bounding box center [72, 89] width 9 height 24
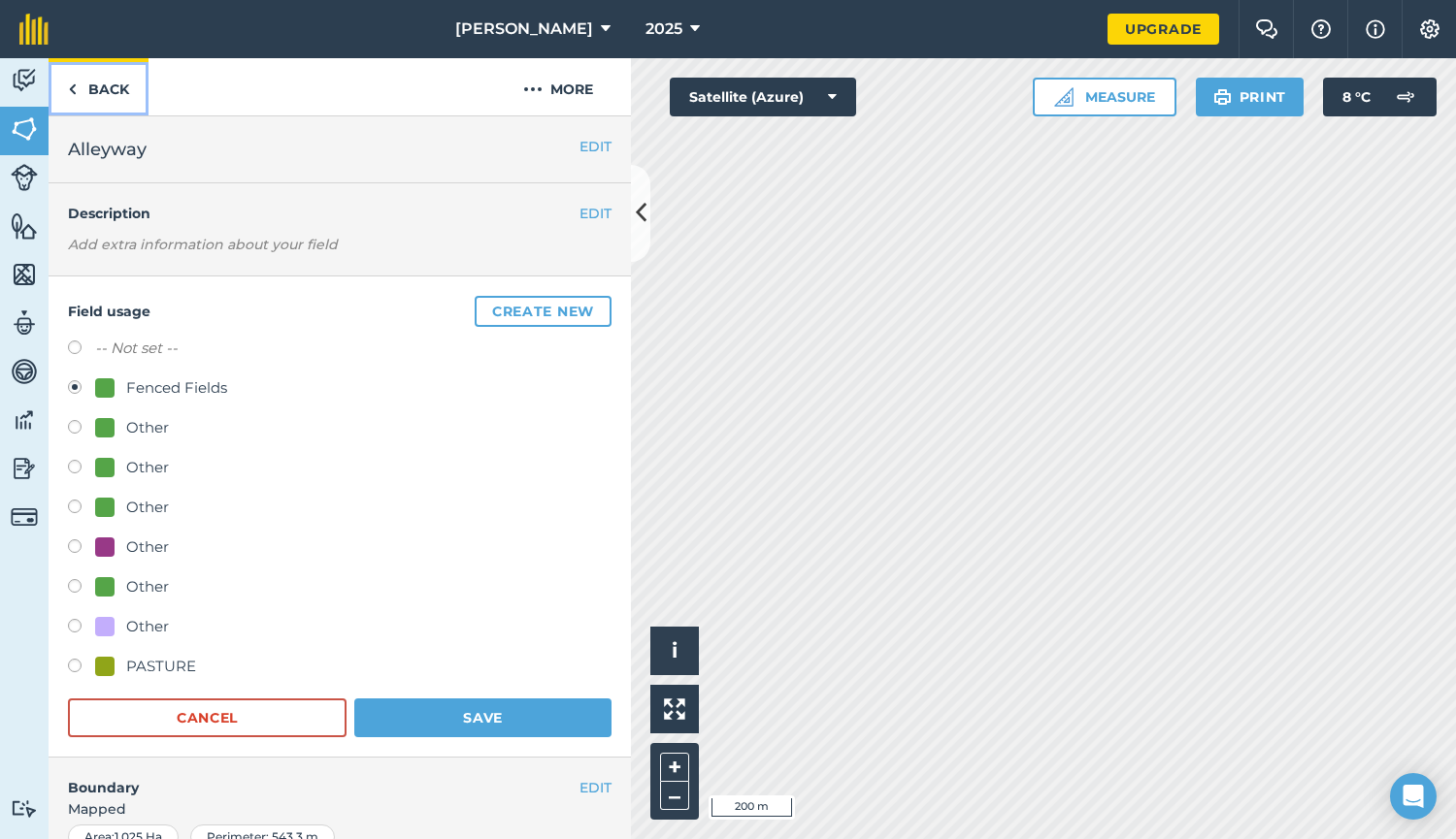
click at [76, 90] on img at bounding box center [72, 89] width 9 height 24
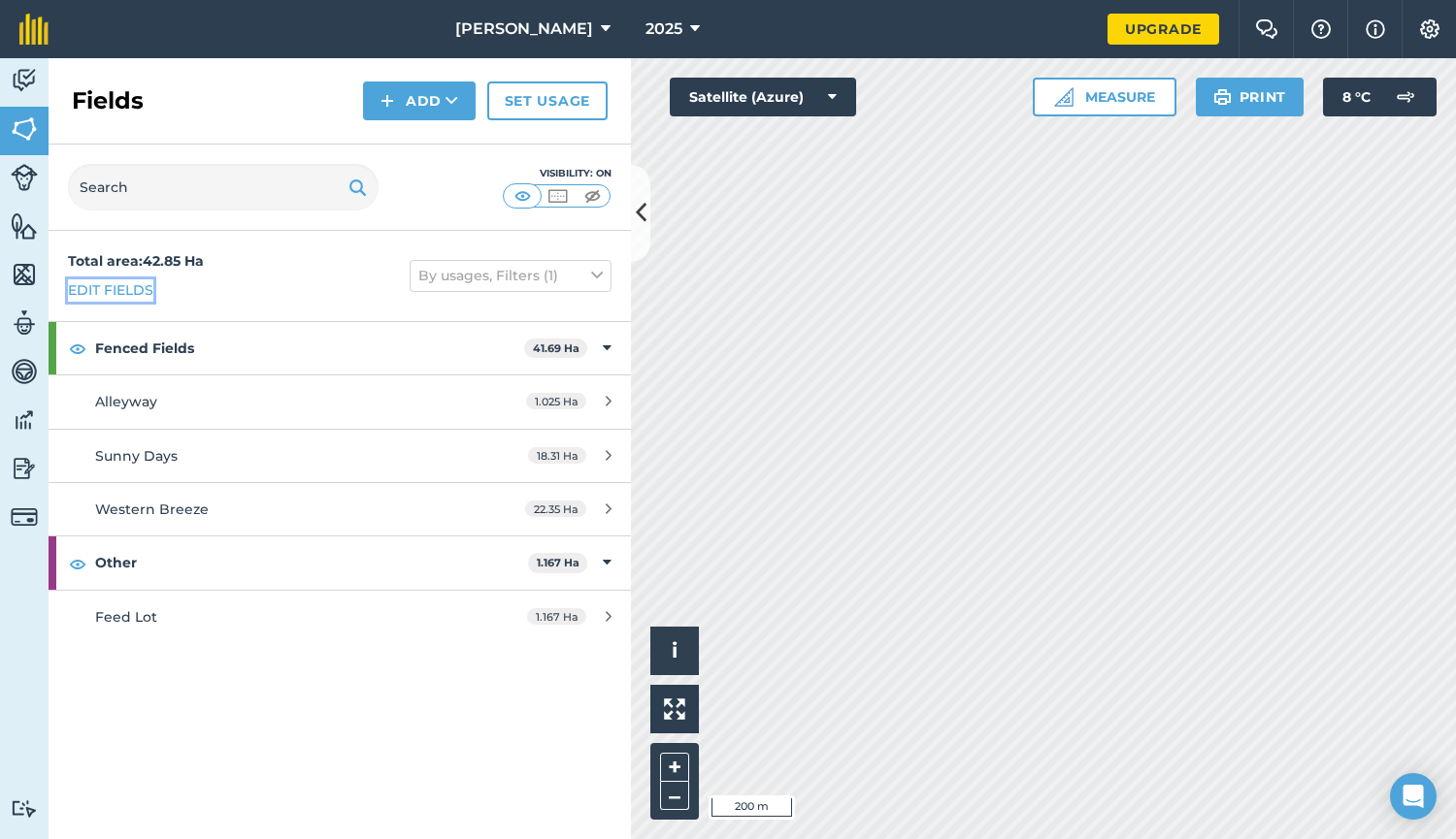
click at [100, 286] on link "Edit fields" at bounding box center [110, 290] width 85 height 22
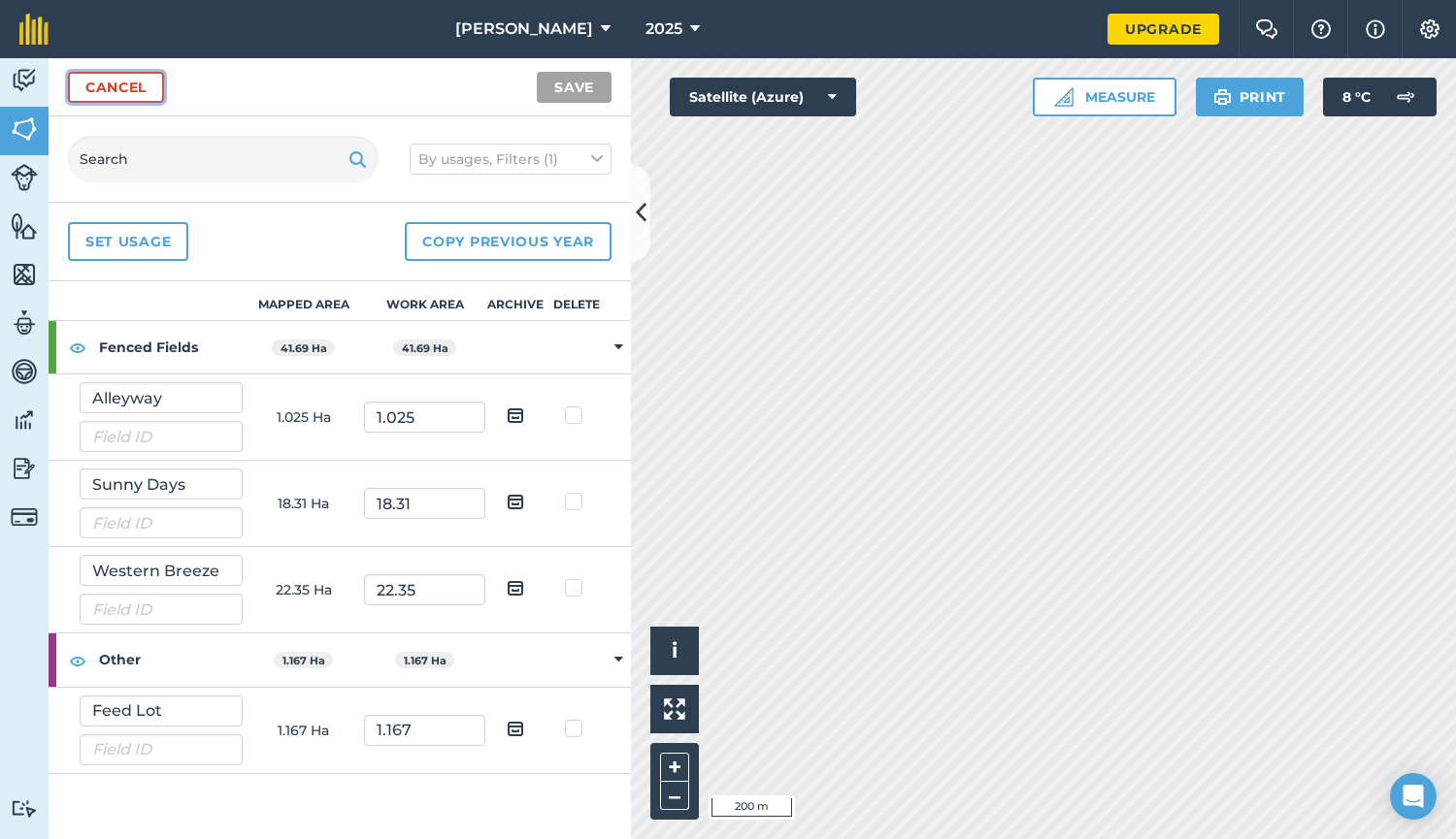
click at [113, 91] on link "Cancel" at bounding box center [116, 87] width 96 height 31
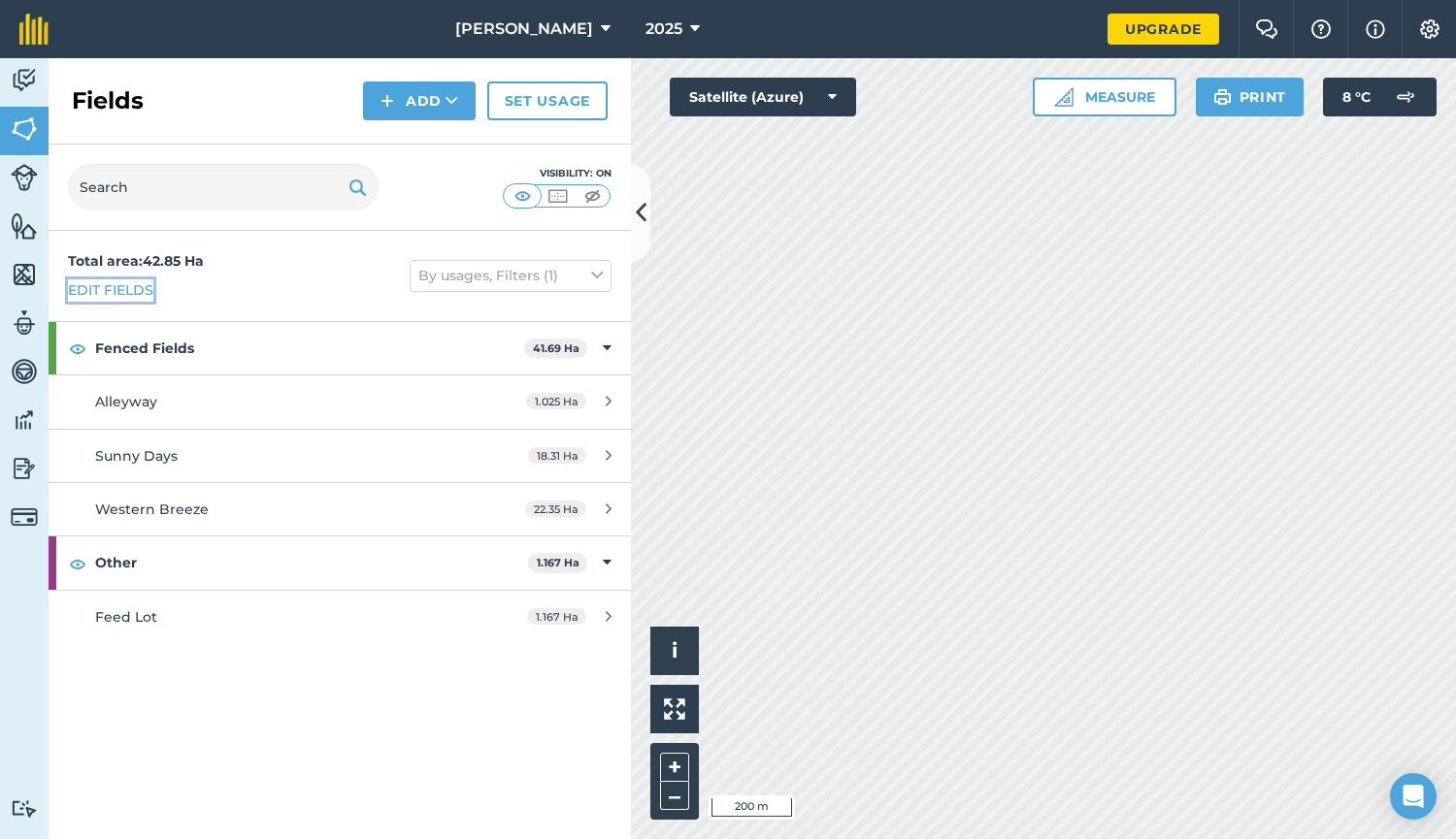
click at [124, 288] on link "Edit fields" at bounding box center [110, 290] width 85 height 22
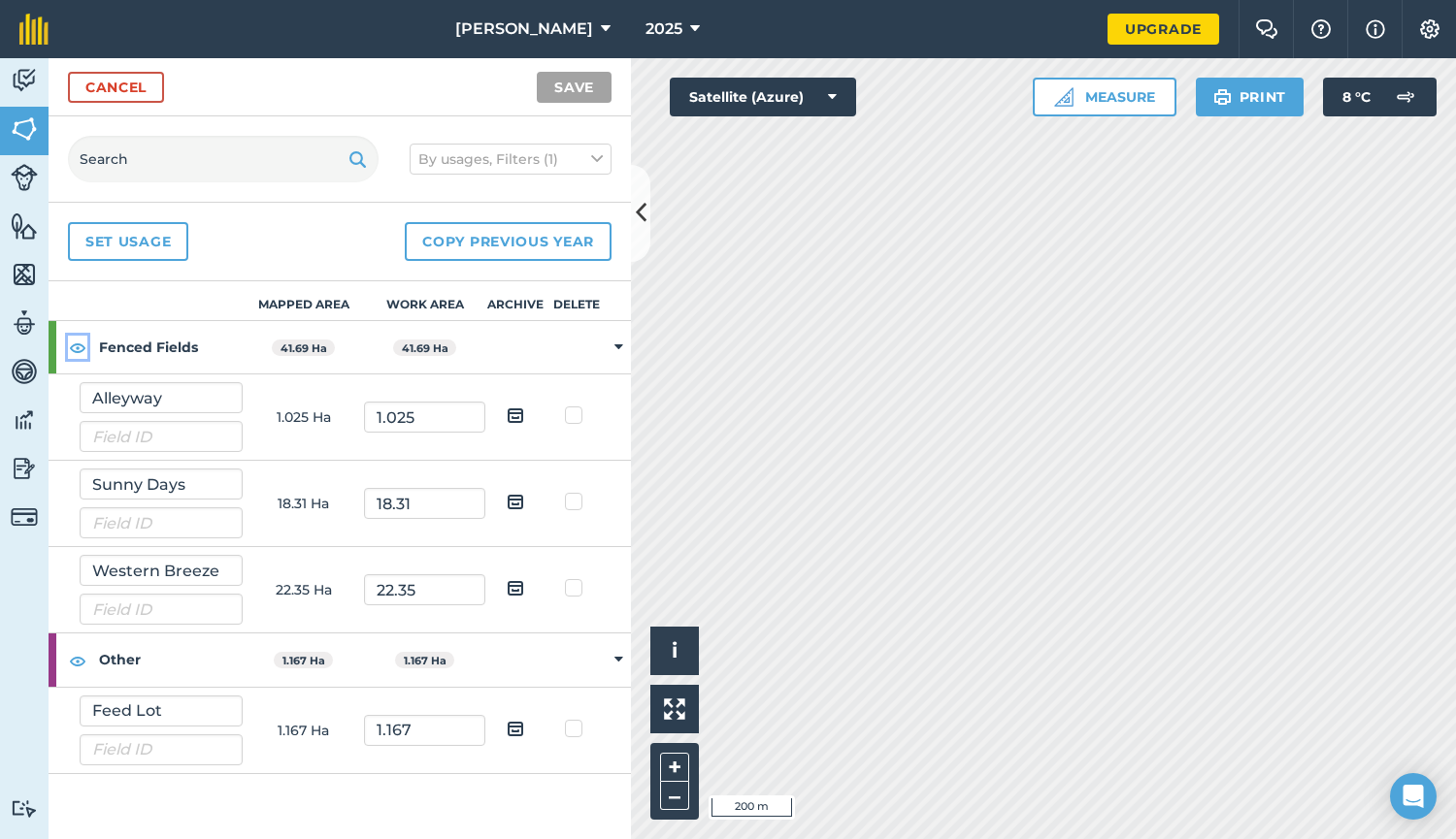
click at [80, 347] on img at bounding box center [78, 347] width 18 height 24
click at [79, 347] on img at bounding box center [78, 347] width 18 height 24
click at [35, 138] on img at bounding box center [25, 130] width 27 height 29
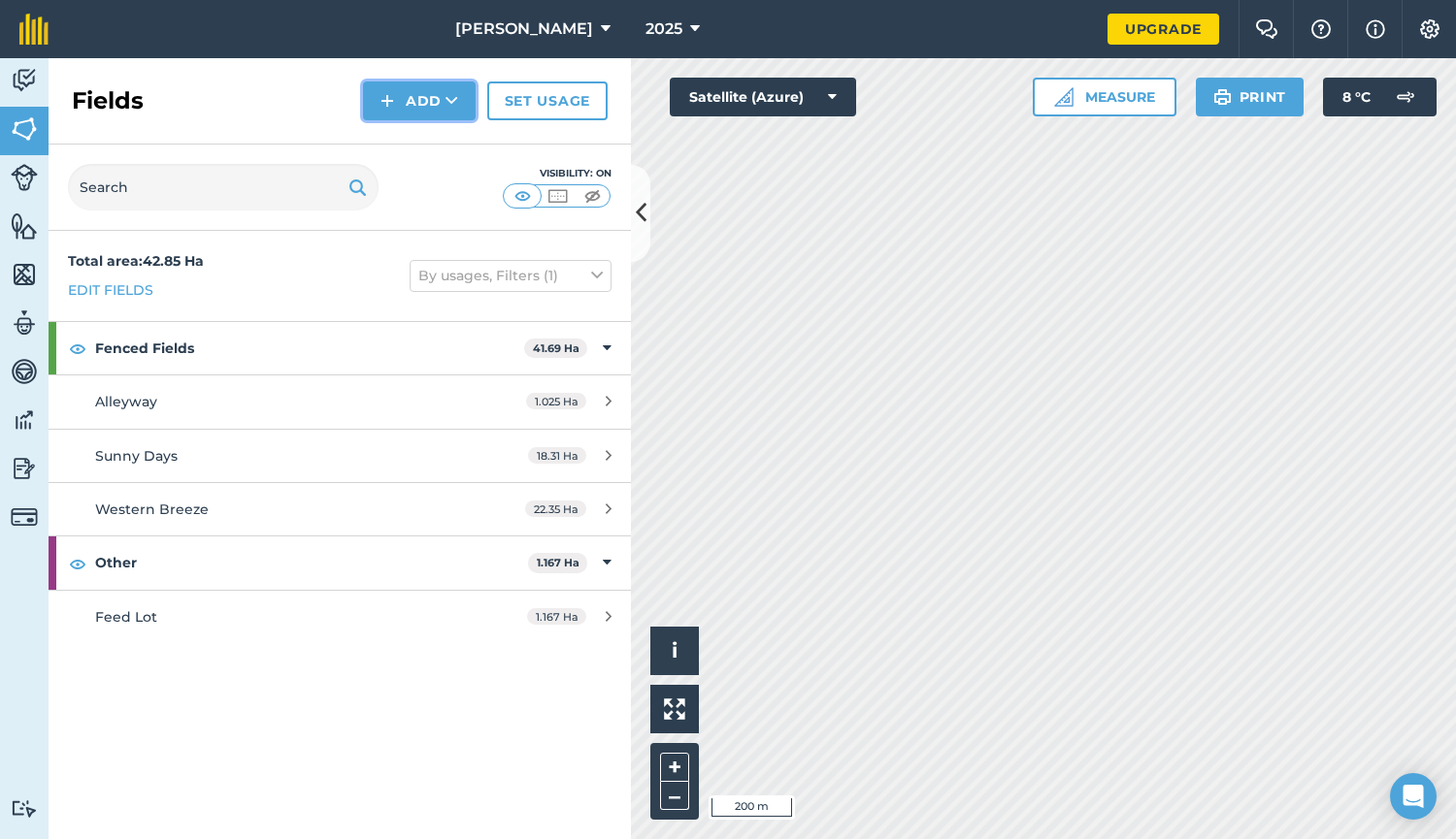
click at [445, 103] on button "Add" at bounding box center [419, 101] width 113 height 39
click at [563, 99] on link "Set usage" at bounding box center [547, 101] width 121 height 39
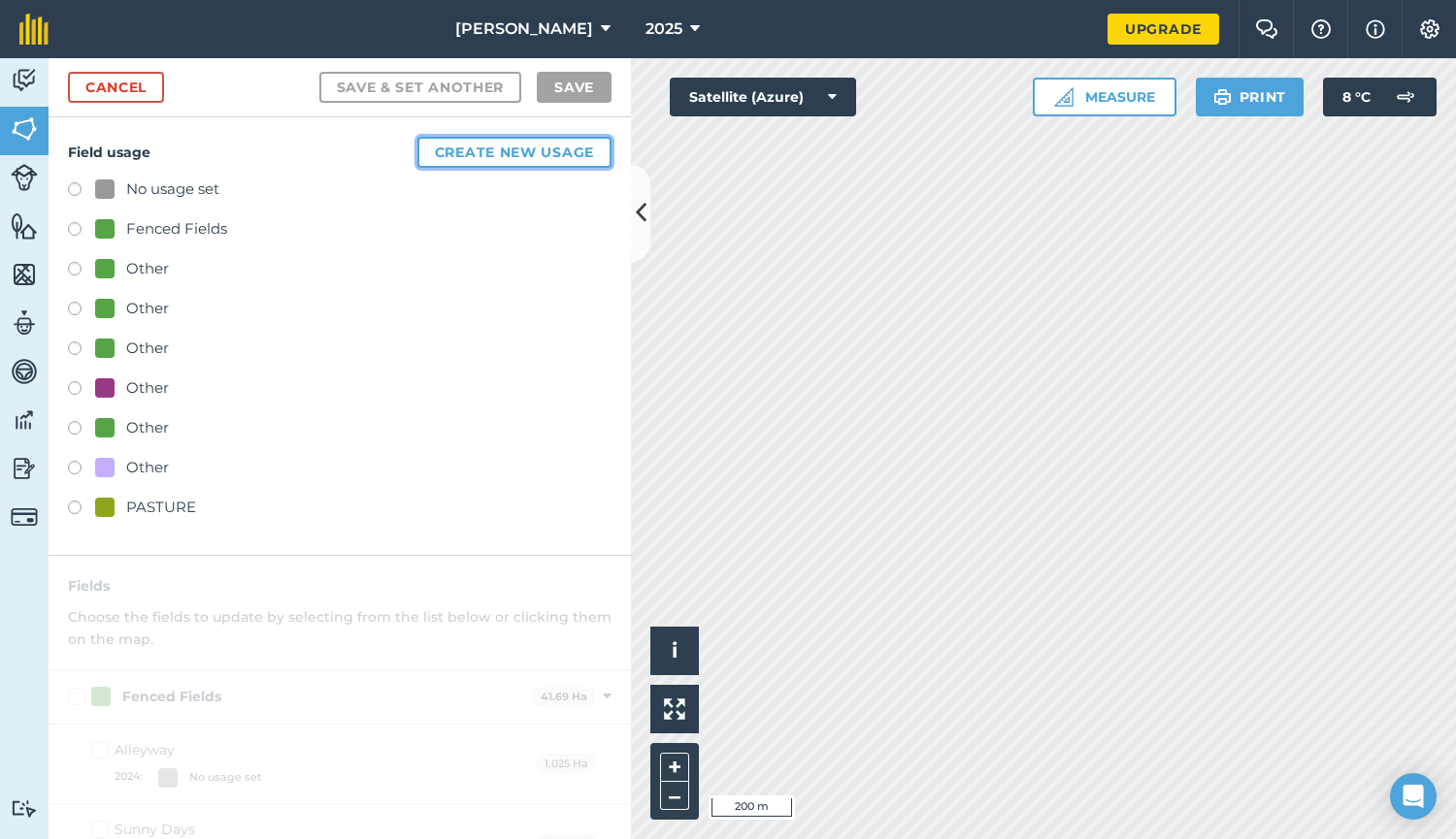
click at [472, 159] on button "Create new usage" at bounding box center [514, 152] width 194 height 31
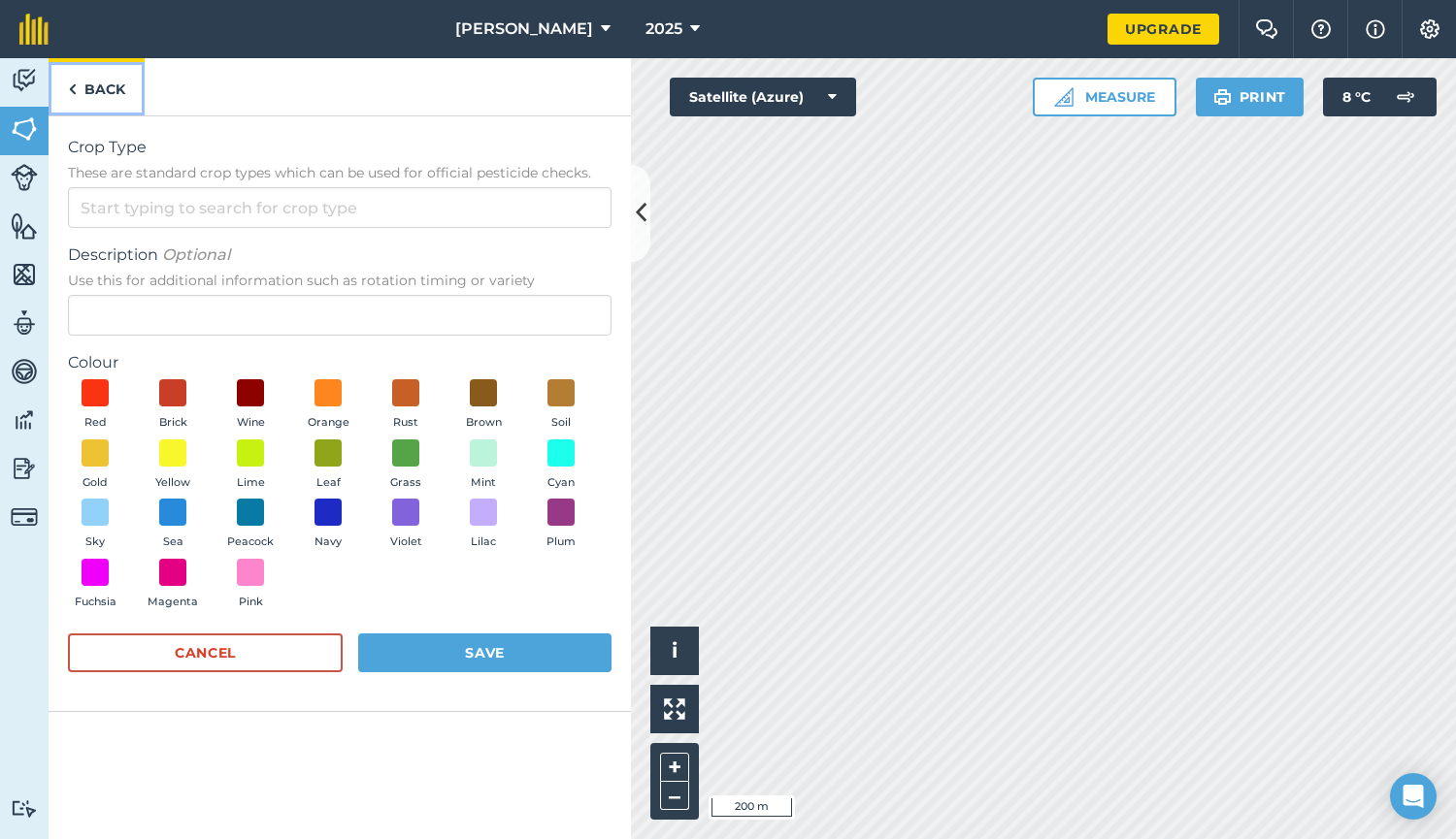
click at [74, 92] on img at bounding box center [72, 89] width 9 height 24
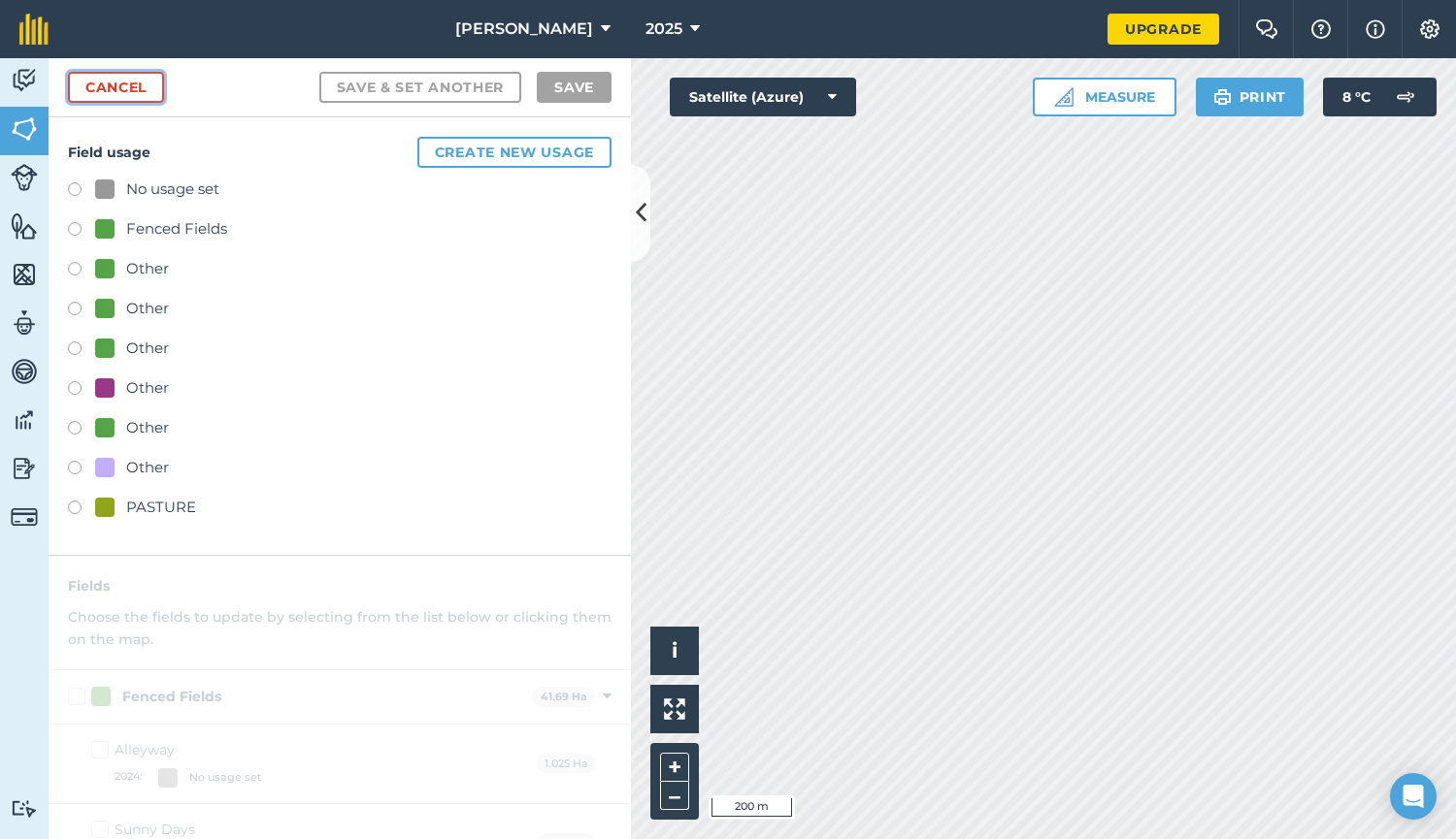
click at [117, 98] on link "Cancel" at bounding box center [116, 87] width 96 height 31
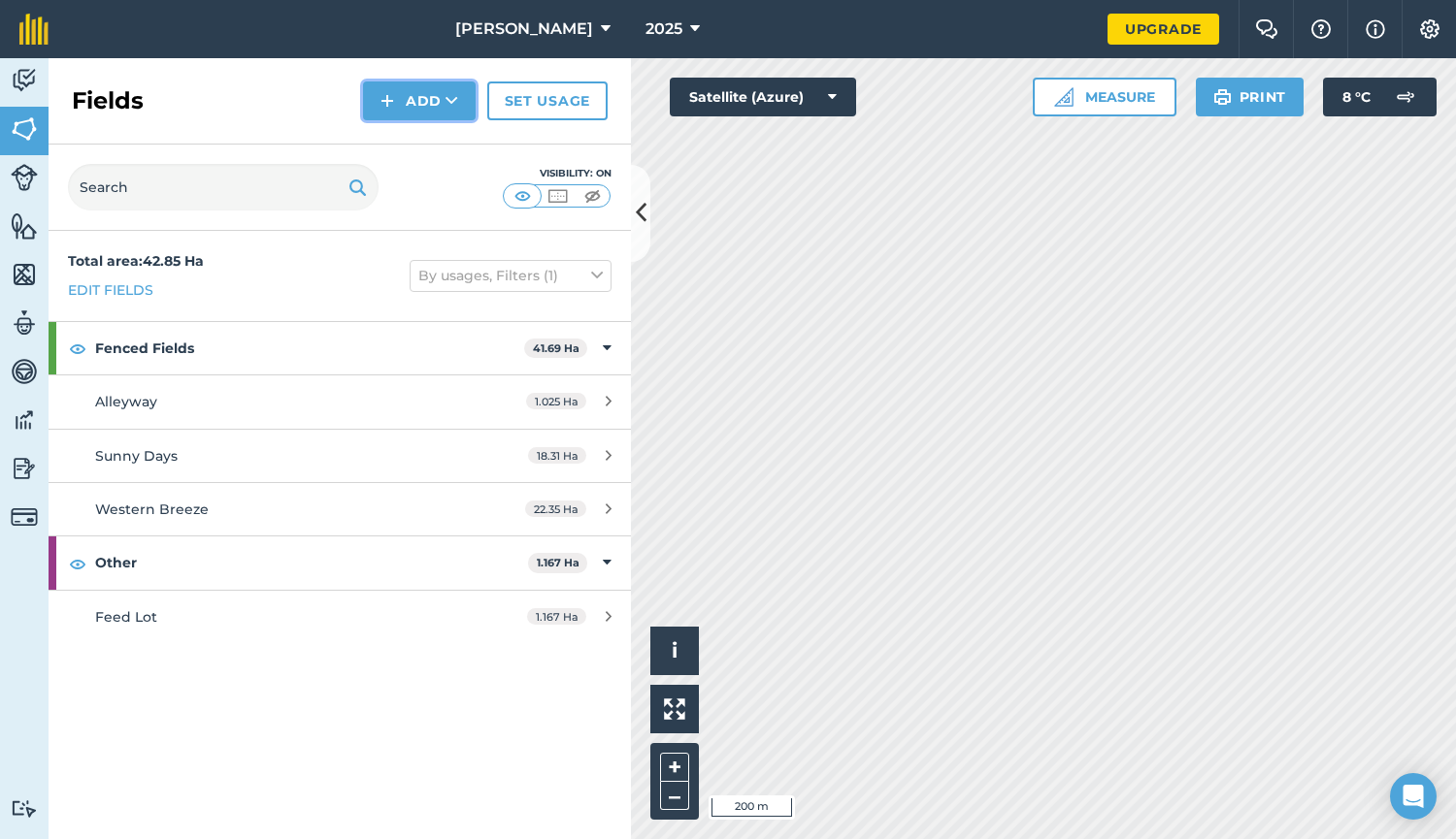
click at [445, 109] on button "Add" at bounding box center [419, 101] width 113 height 39
click at [276, 101] on div "Fields Add Draw Import Set usage" at bounding box center [339, 101] width 582 height 86
click at [555, 102] on link "Set usage" at bounding box center [547, 101] width 121 height 39
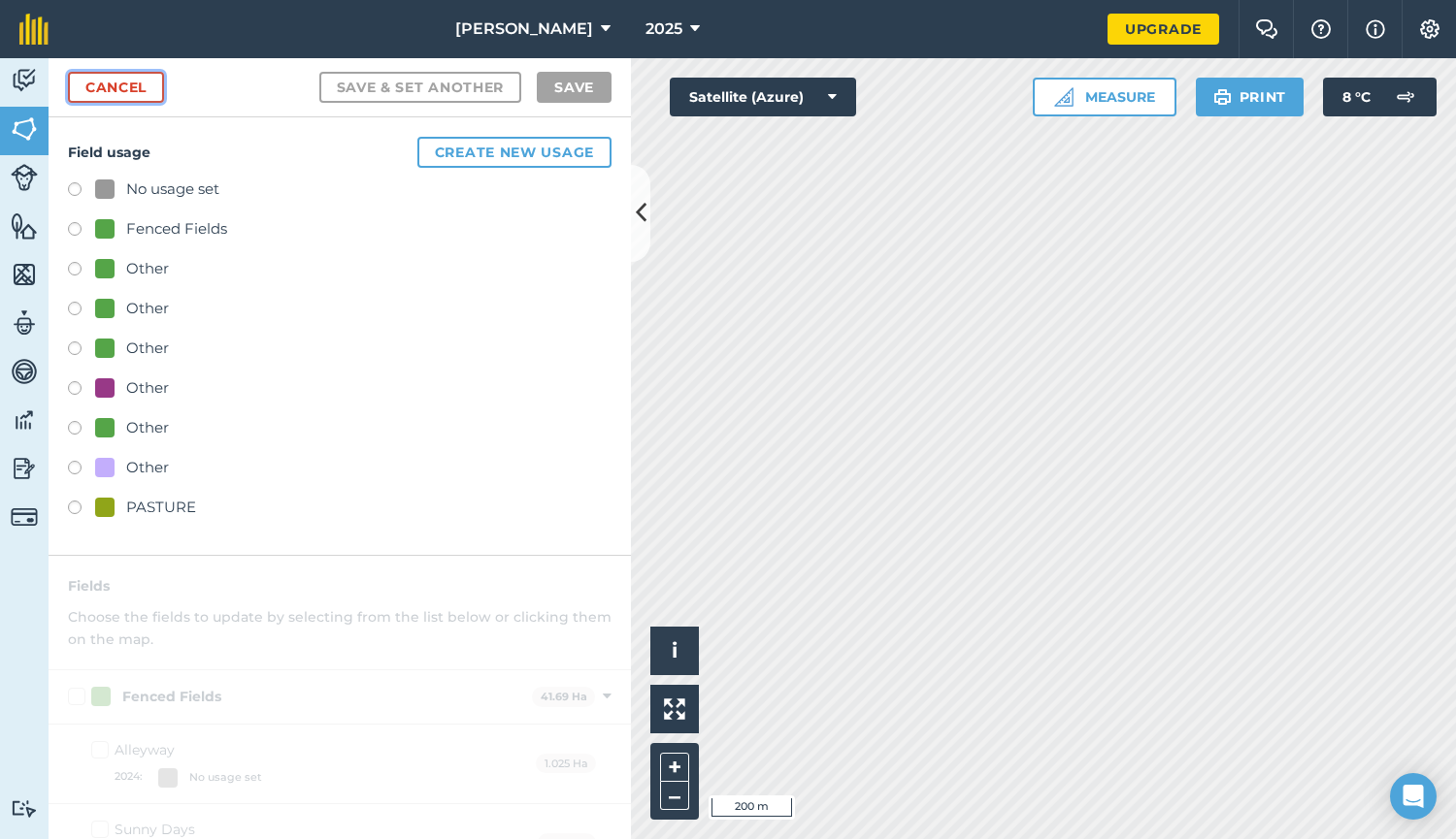
click at [124, 89] on link "Cancel" at bounding box center [116, 87] width 96 height 31
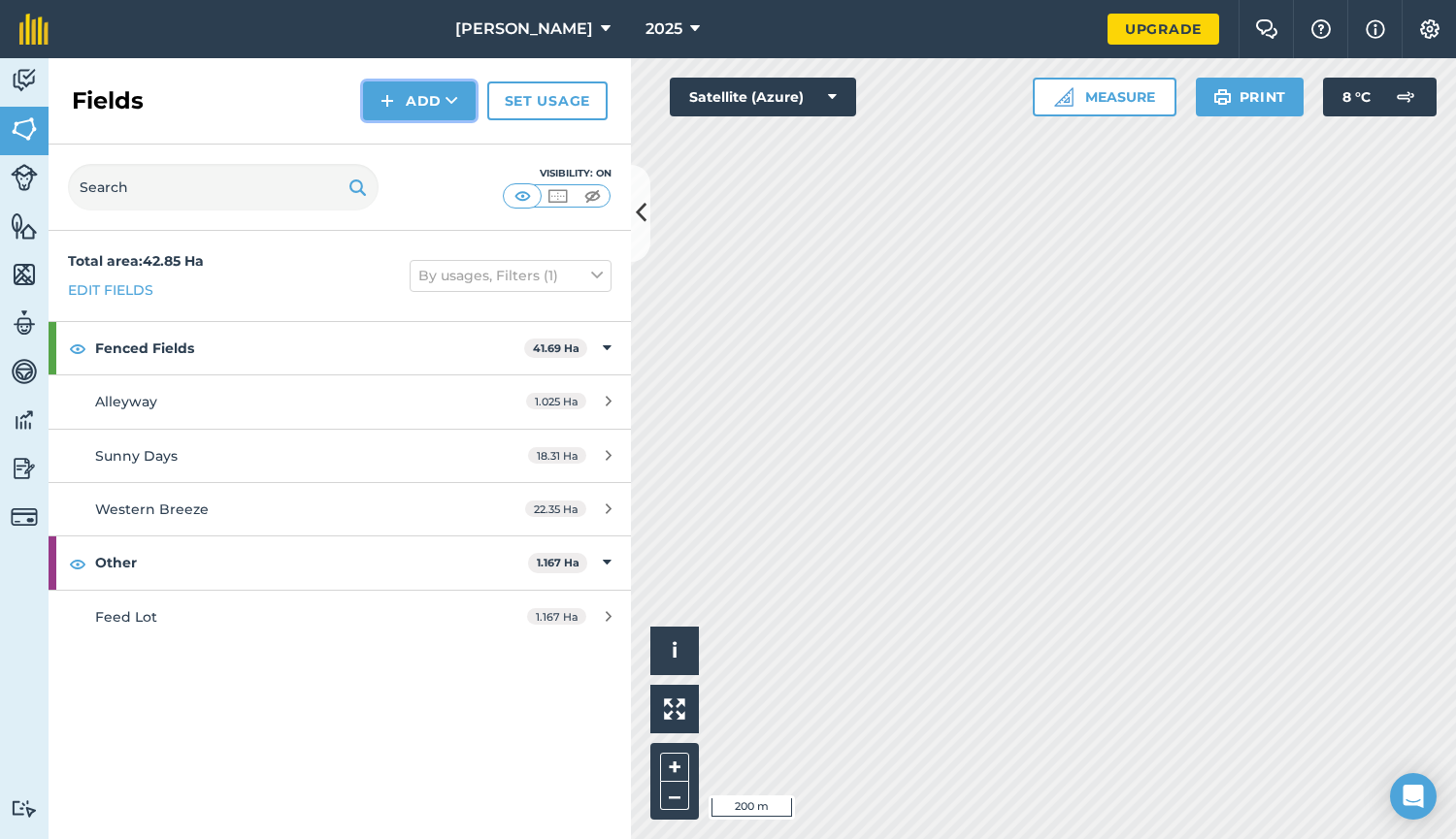
click at [451, 103] on icon at bounding box center [452, 101] width 13 height 20
click at [297, 104] on div "Fields Add Draw Import Set usage" at bounding box center [339, 101] width 582 height 86
click at [453, 104] on icon at bounding box center [452, 101] width 13 height 20
click at [27, 132] on img at bounding box center [25, 130] width 27 height 29
click at [28, 130] on img at bounding box center [25, 130] width 27 height 29
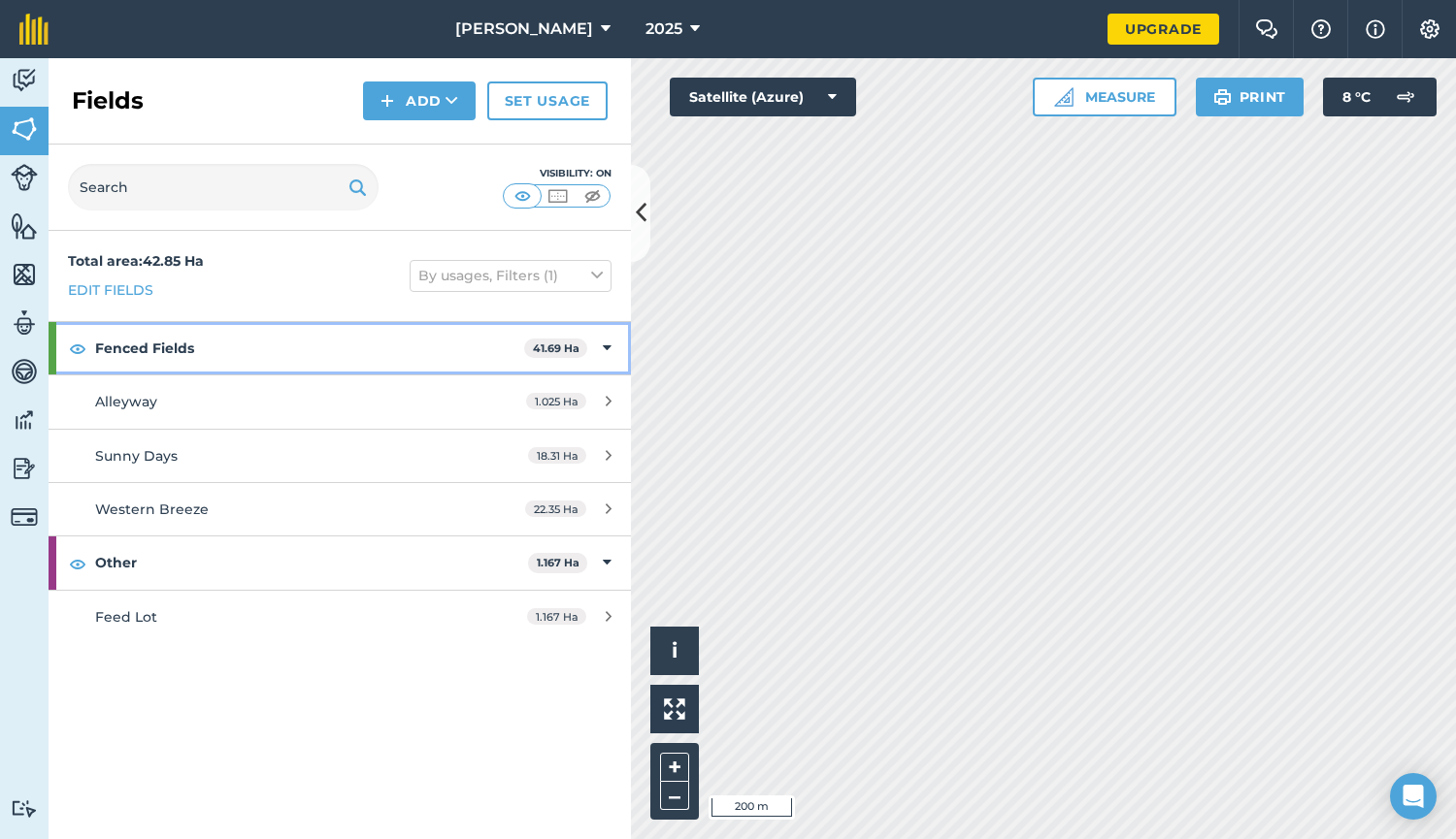
click at [122, 344] on strong "Fenced Fields" at bounding box center [309, 347] width 429 height 52
click at [122, 344] on strong "Fenced Fields" at bounding box center [311, 347] width 433 height 52
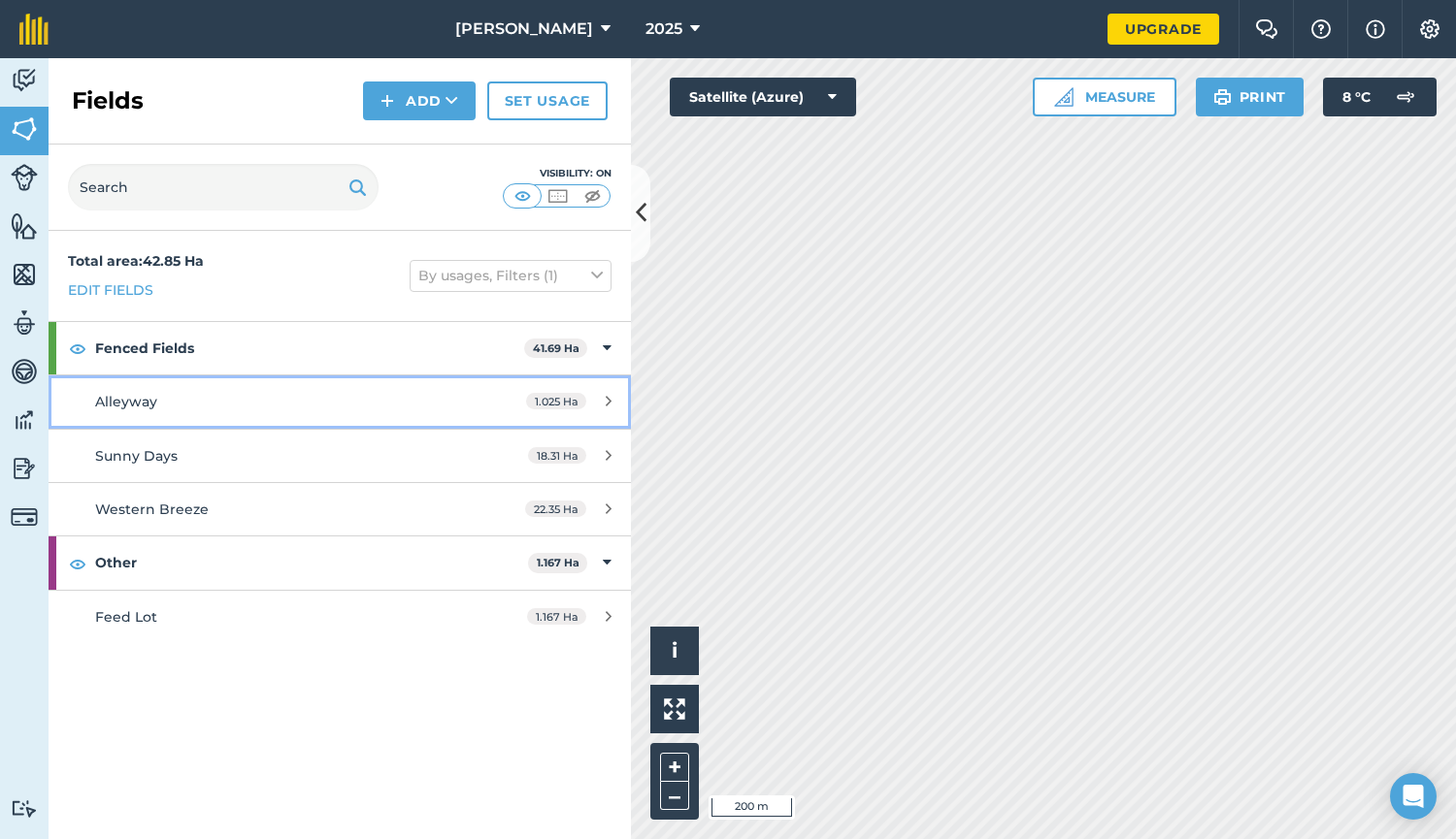
click at [138, 394] on span "Alleyway" at bounding box center [126, 401] width 62 height 18
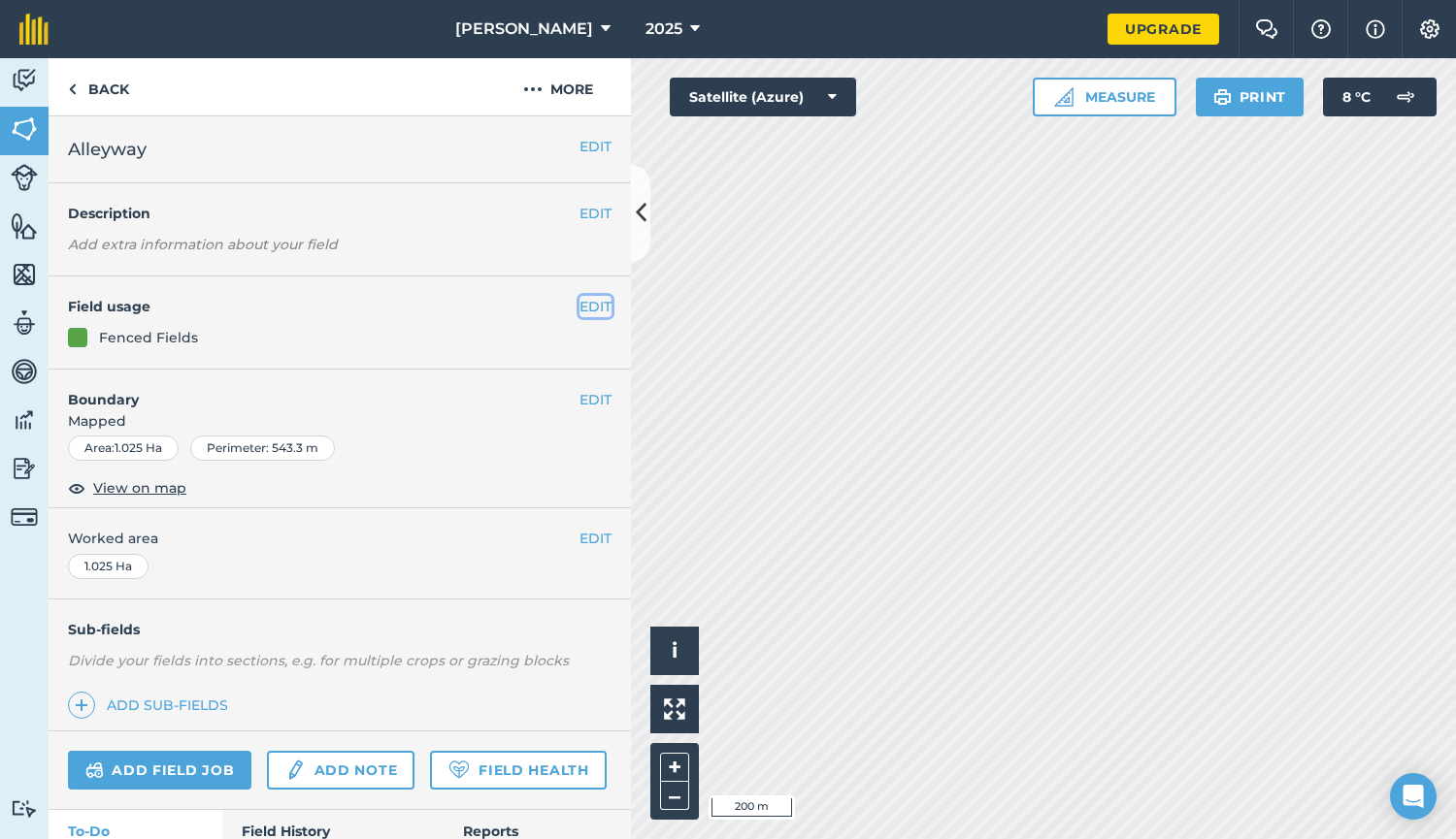
click at [588, 307] on button "EDIT" at bounding box center [595, 306] width 32 height 22
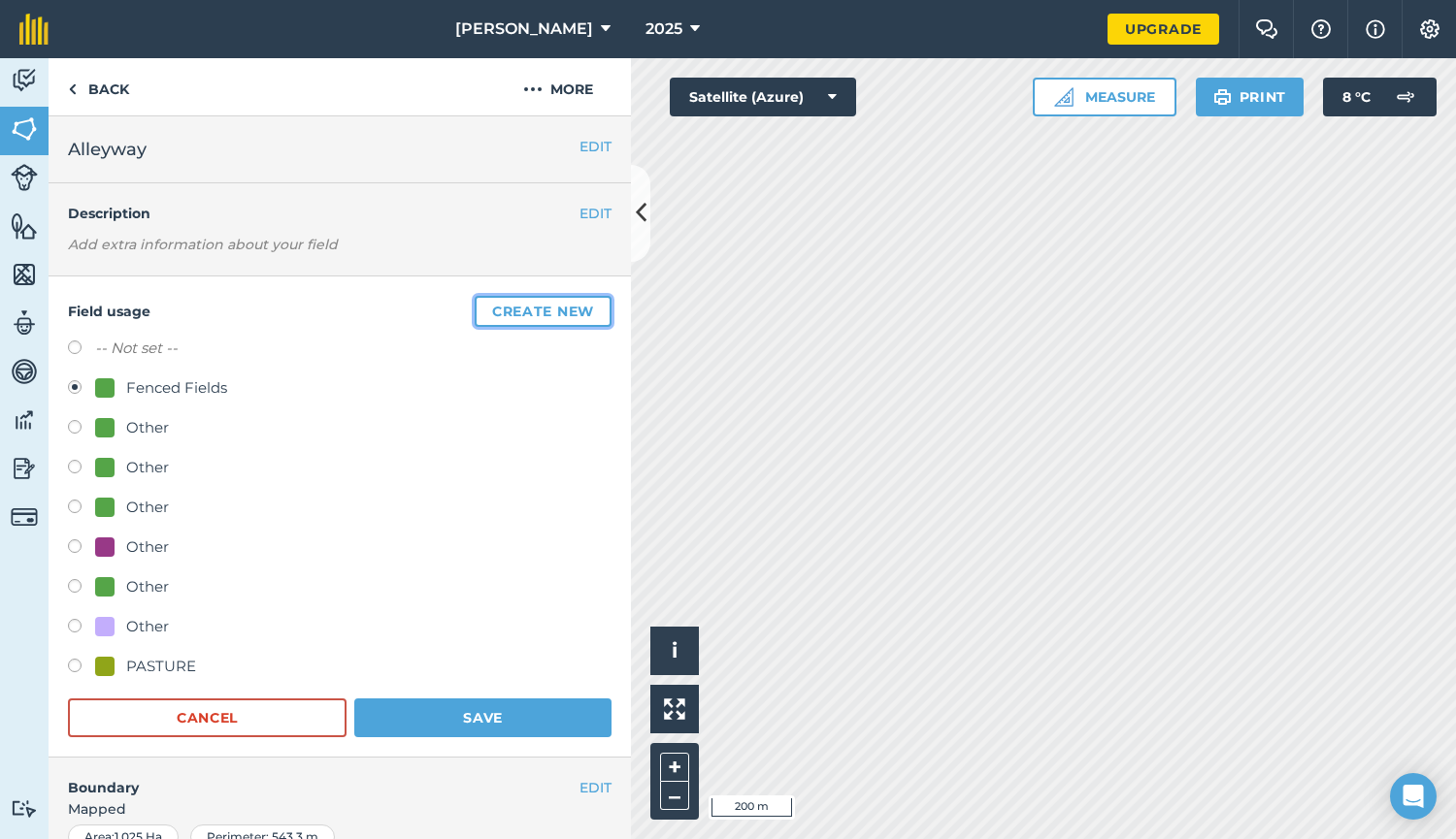
click at [535, 310] on button "Create new" at bounding box center [542, 311] width 136 height 31
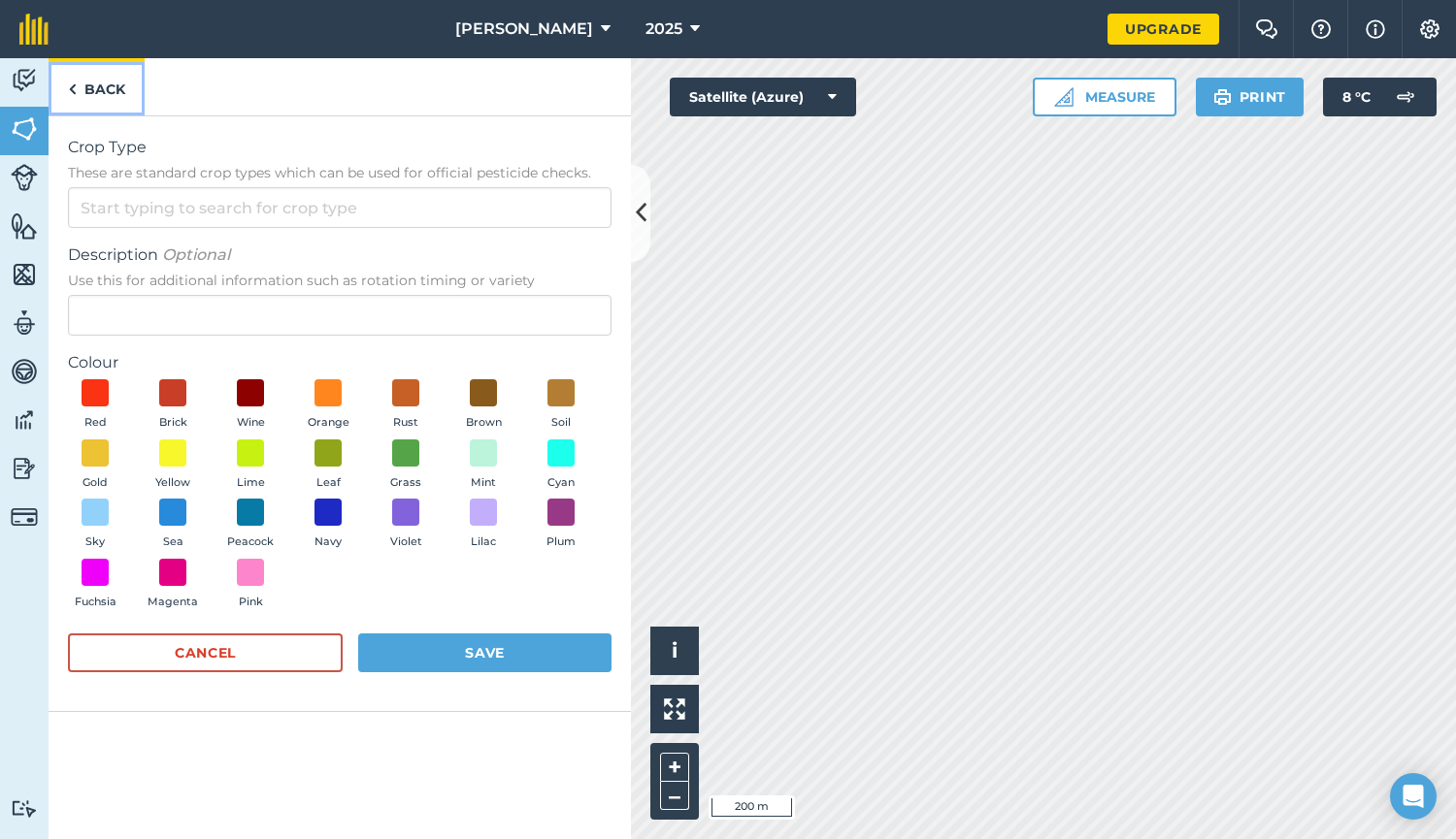
click at [68, 85] on img at bounding box center [72, 89] width 9 height 24
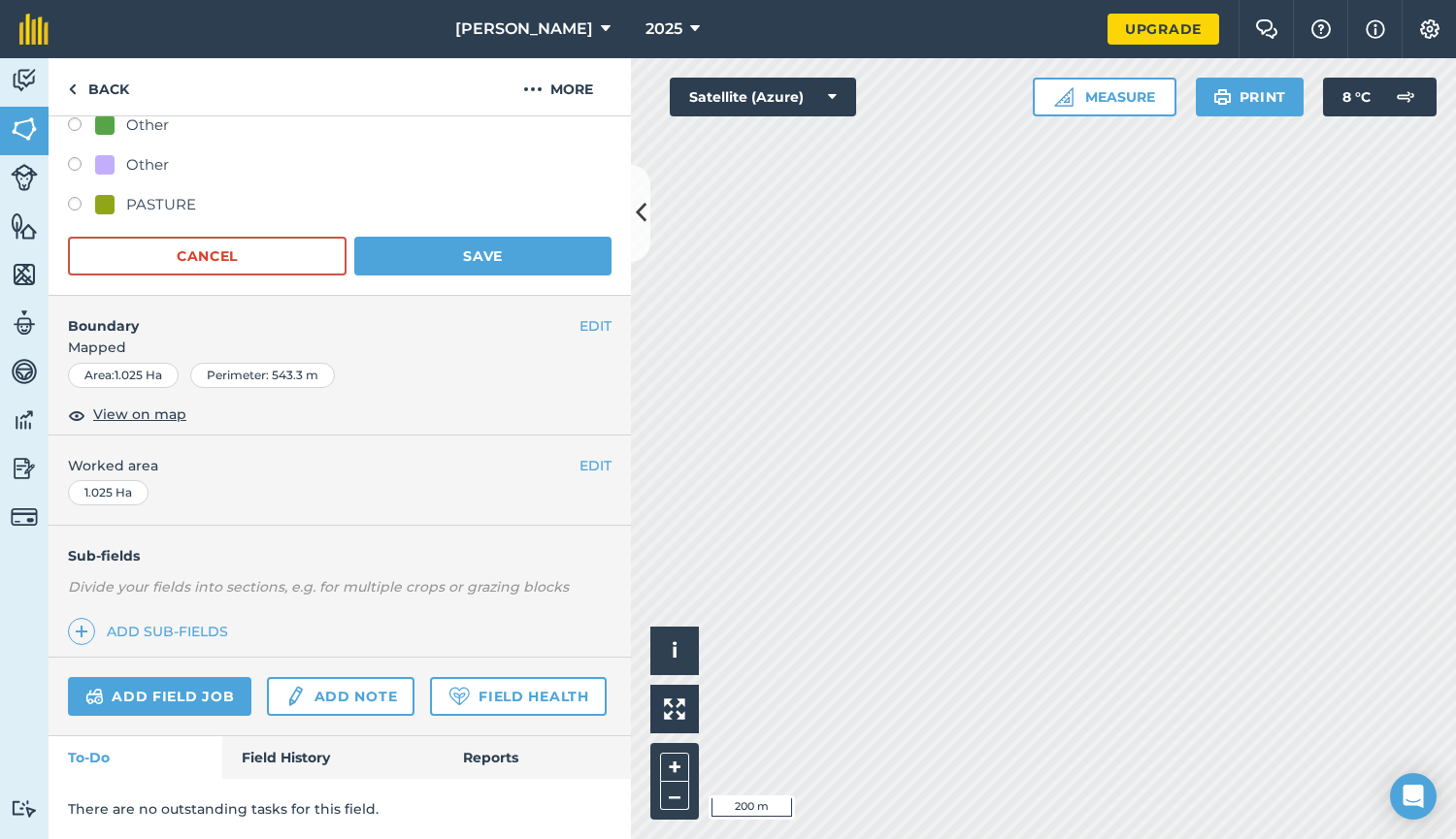
scroll to position [516, 0]
click at [82, 620] on img at bounding box center [81, 632] width 14 height 24
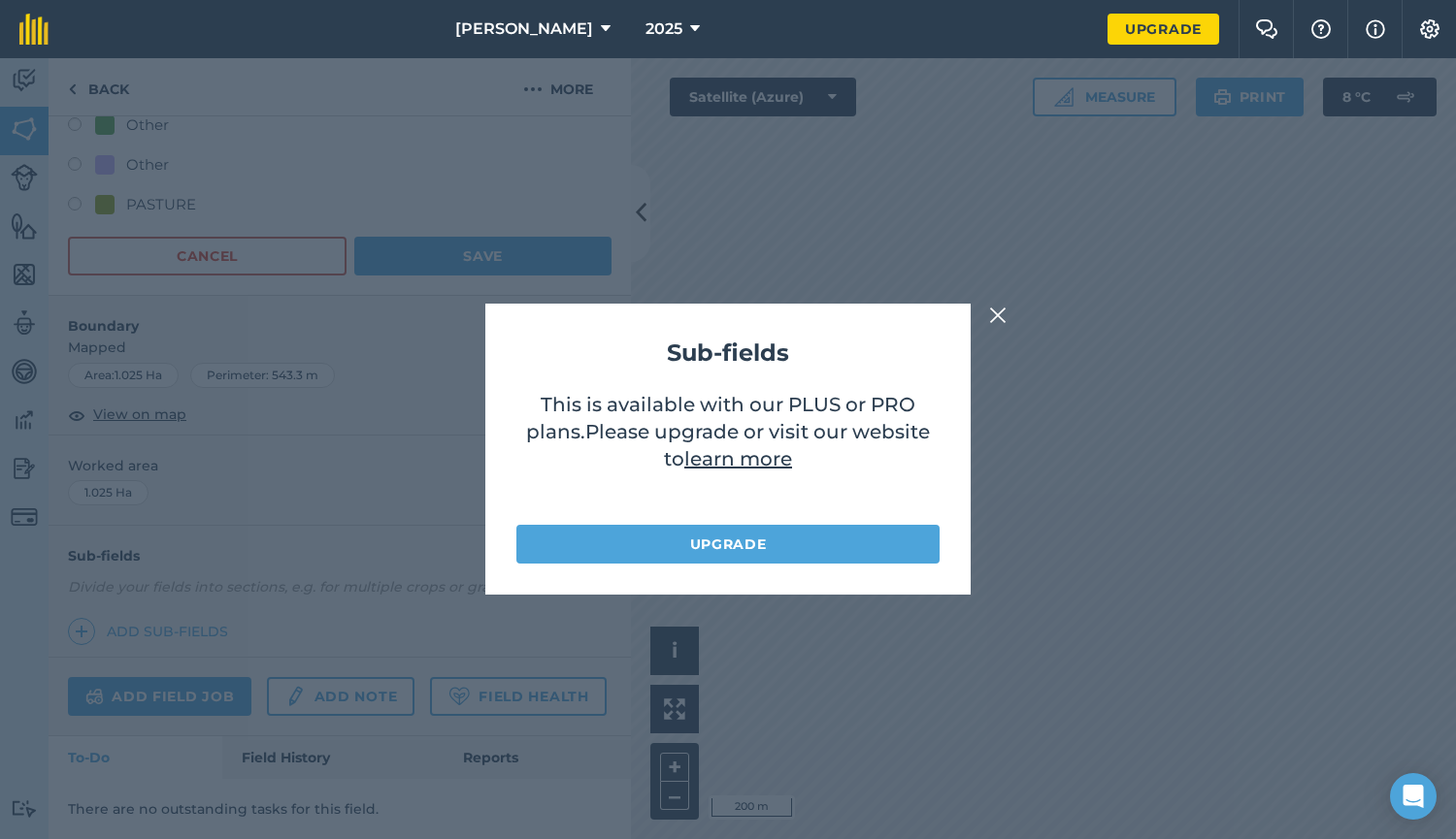
click at [999, 321] on img at bounding box center [998, 315] width 18 height 24
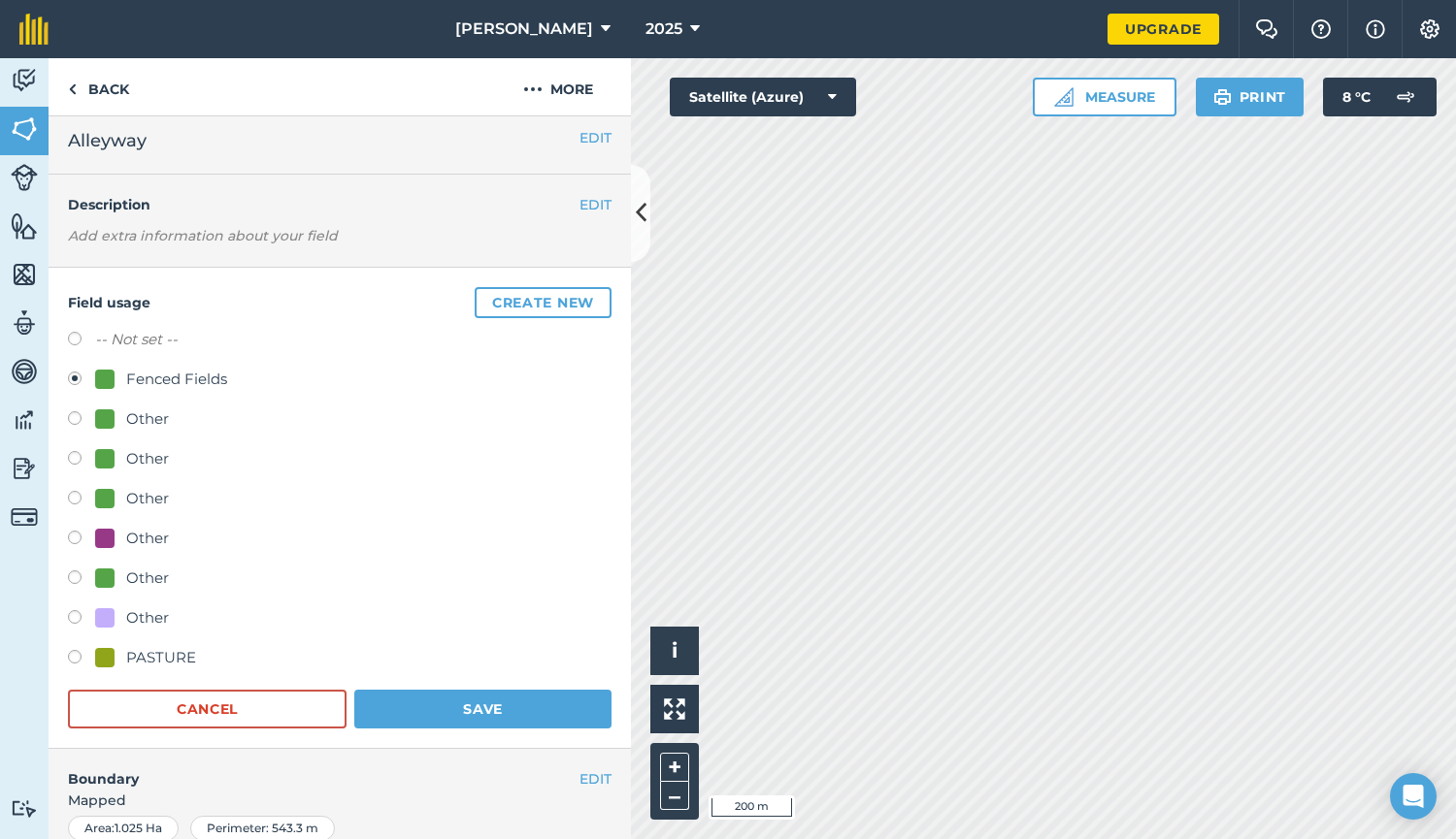
scroll to position [0, 0]
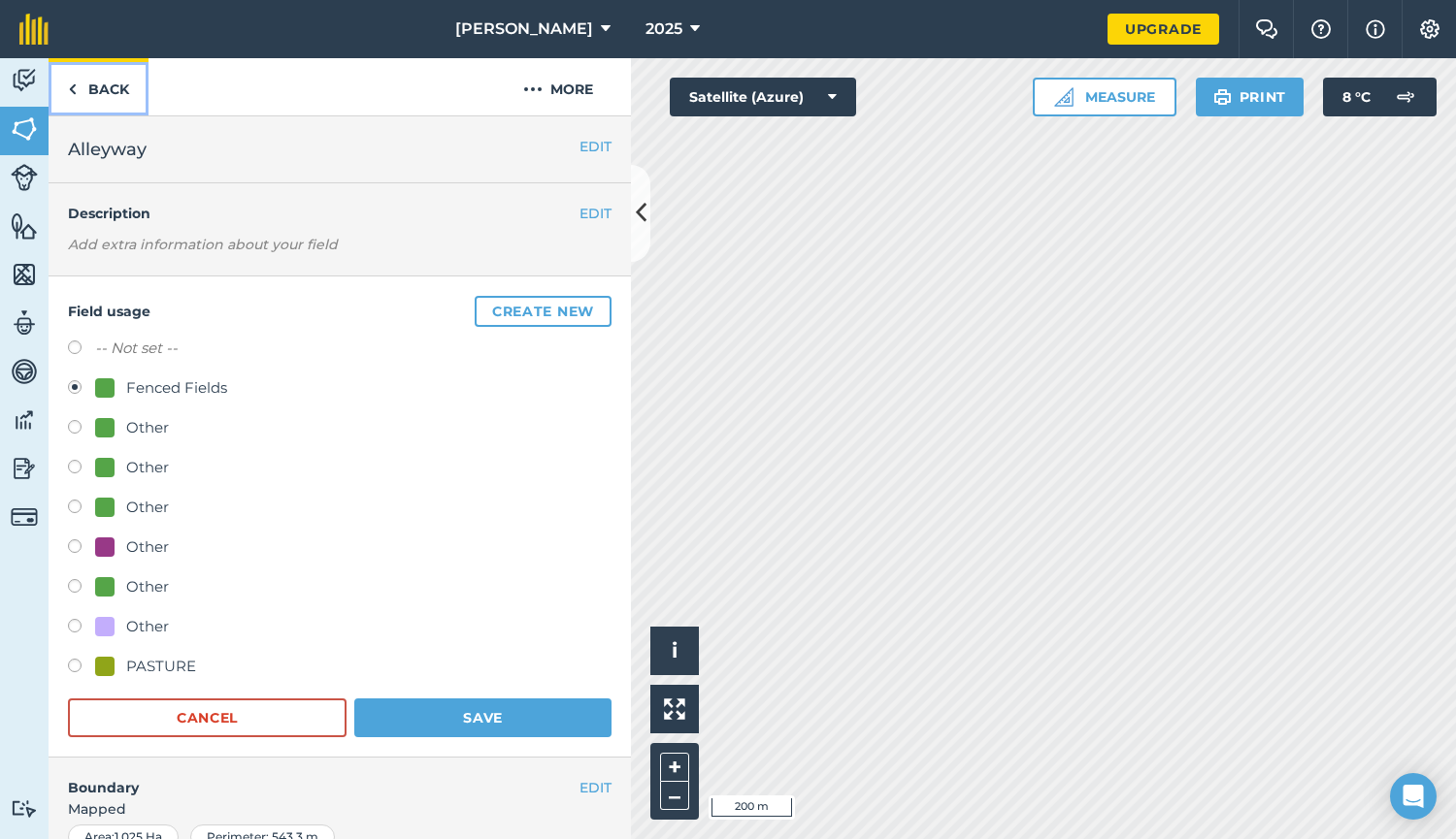
click at [77, 90] on link "Back" at bounding box center [98, 86] width 100 height 57
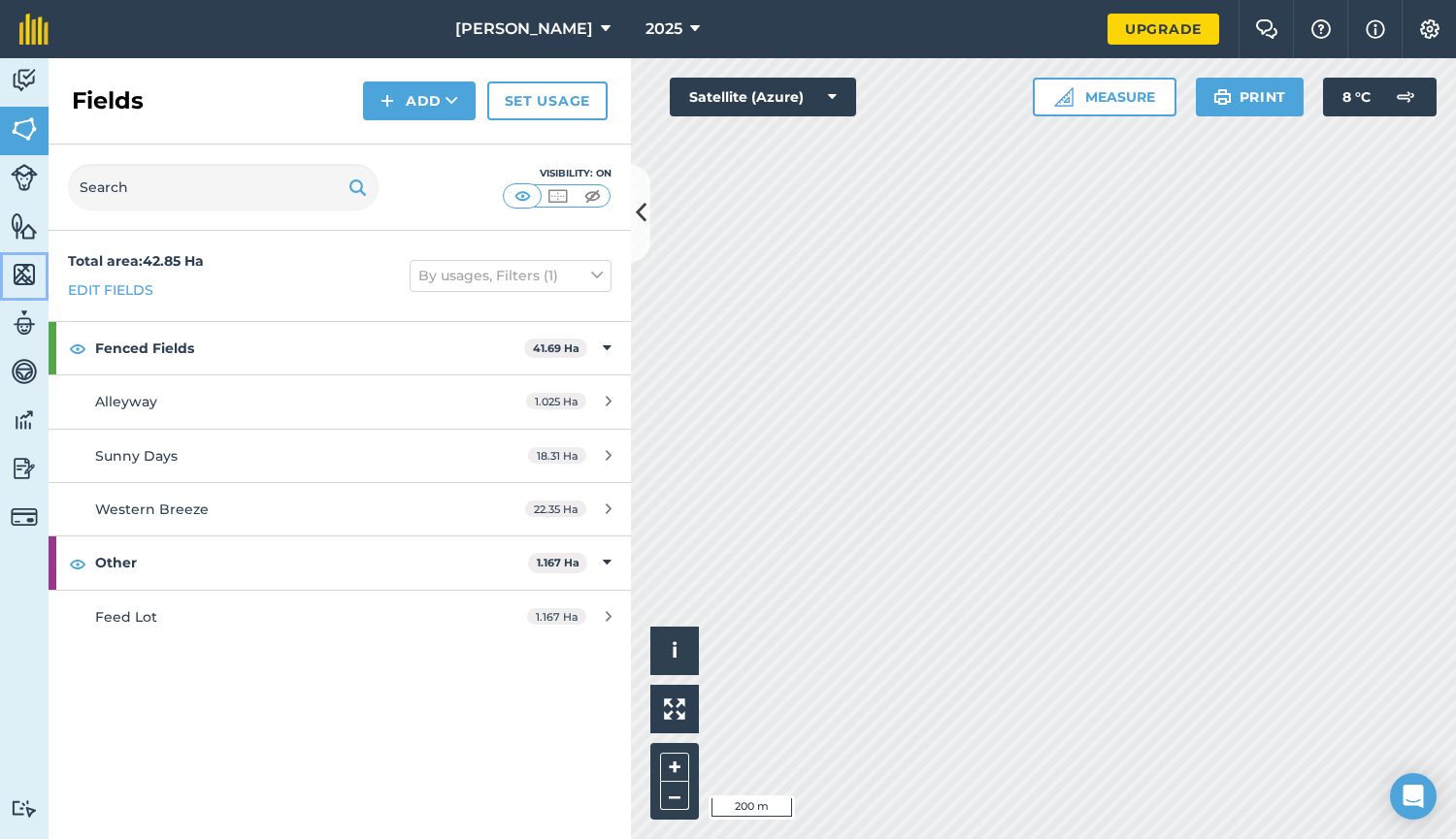
click at [27, 264] on img at bounding box center [25, 275] width 27 height 29
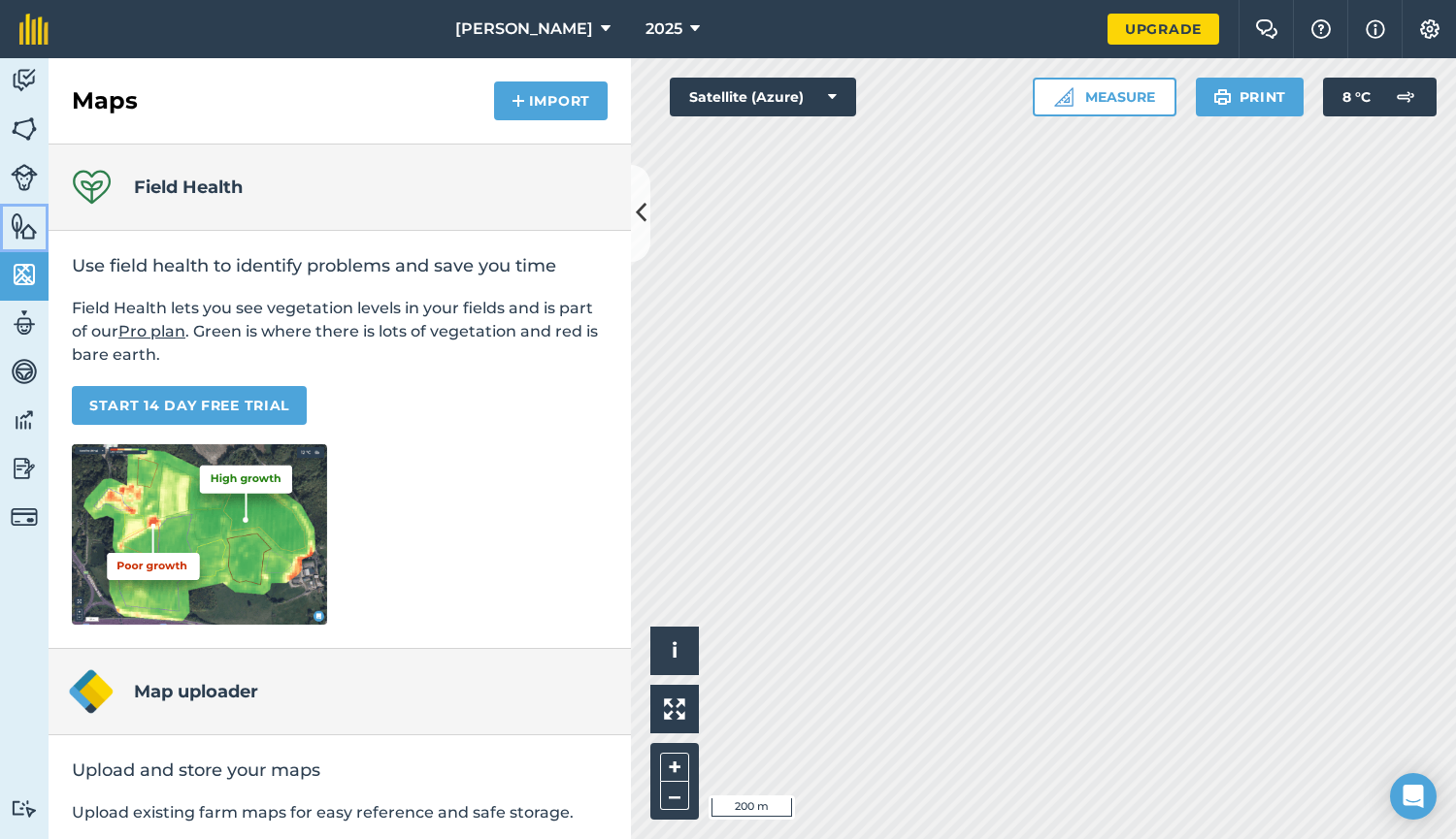
click at [27, 230] on img at bounding box center [25, 226] width 27 height 29
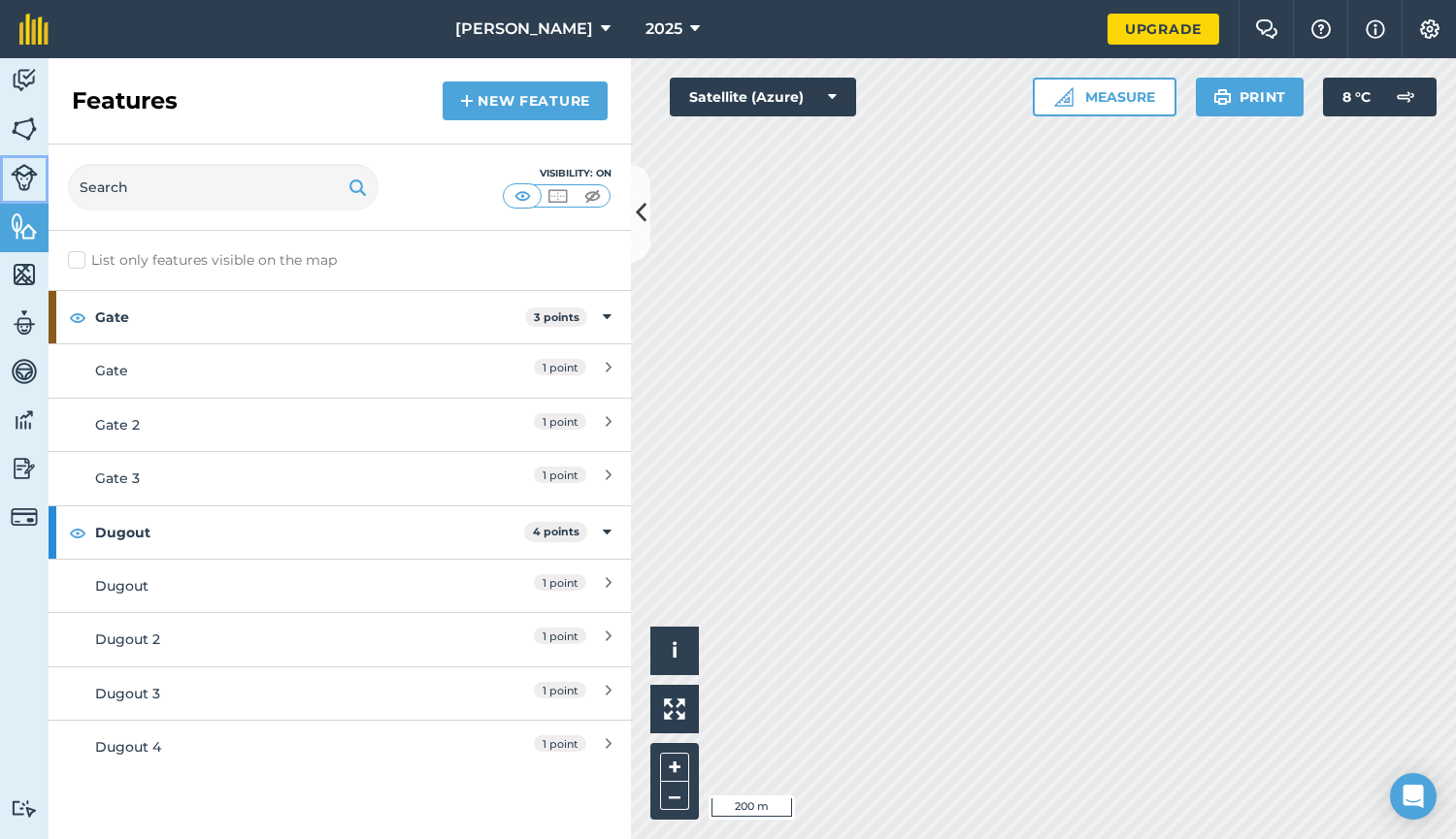
click at [25, 179] on img at bounding box center [25, 178] width 27 height 27
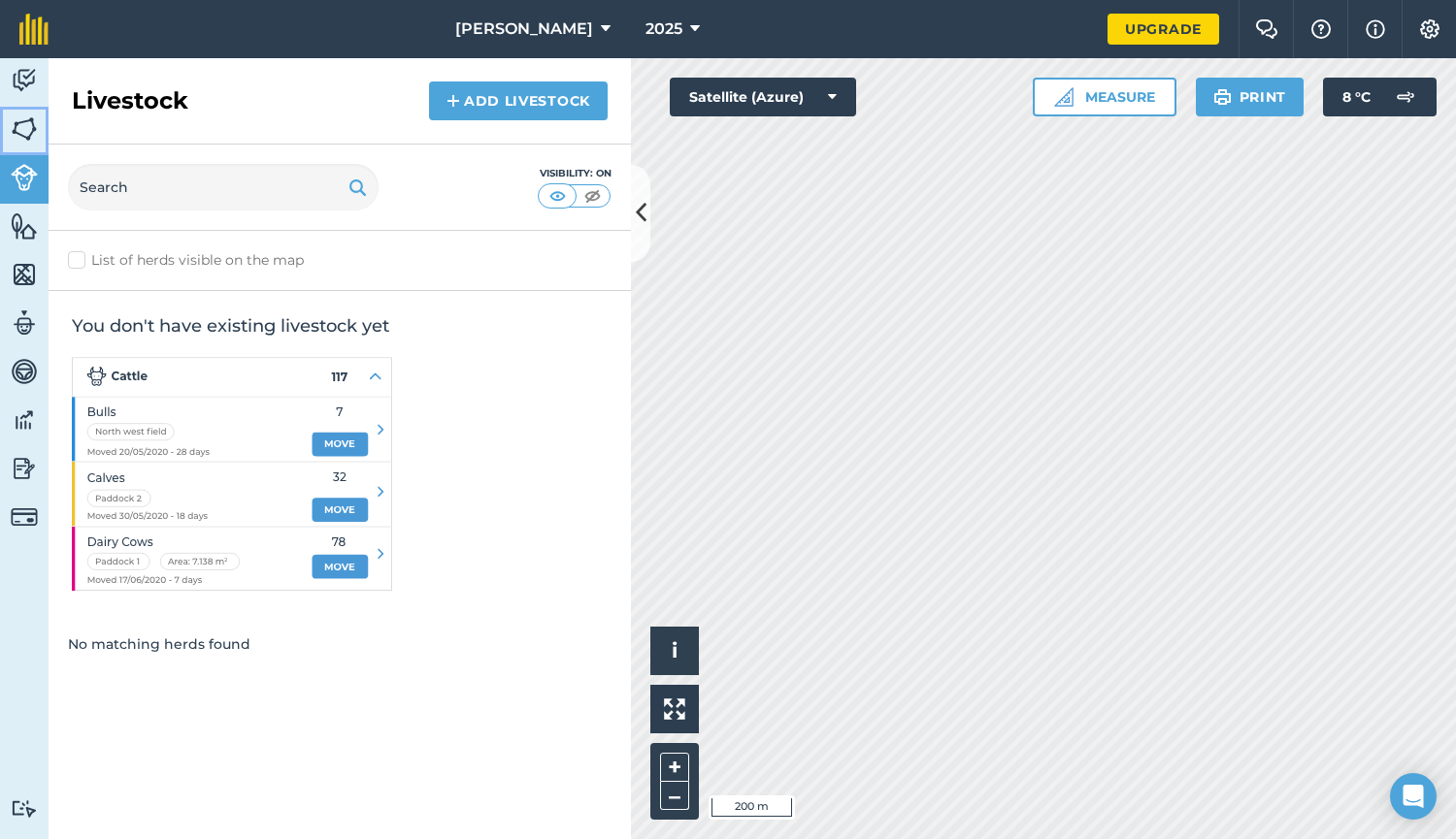
click at [27, 133] on img at bounding box center [25, 130] width 27 height 29
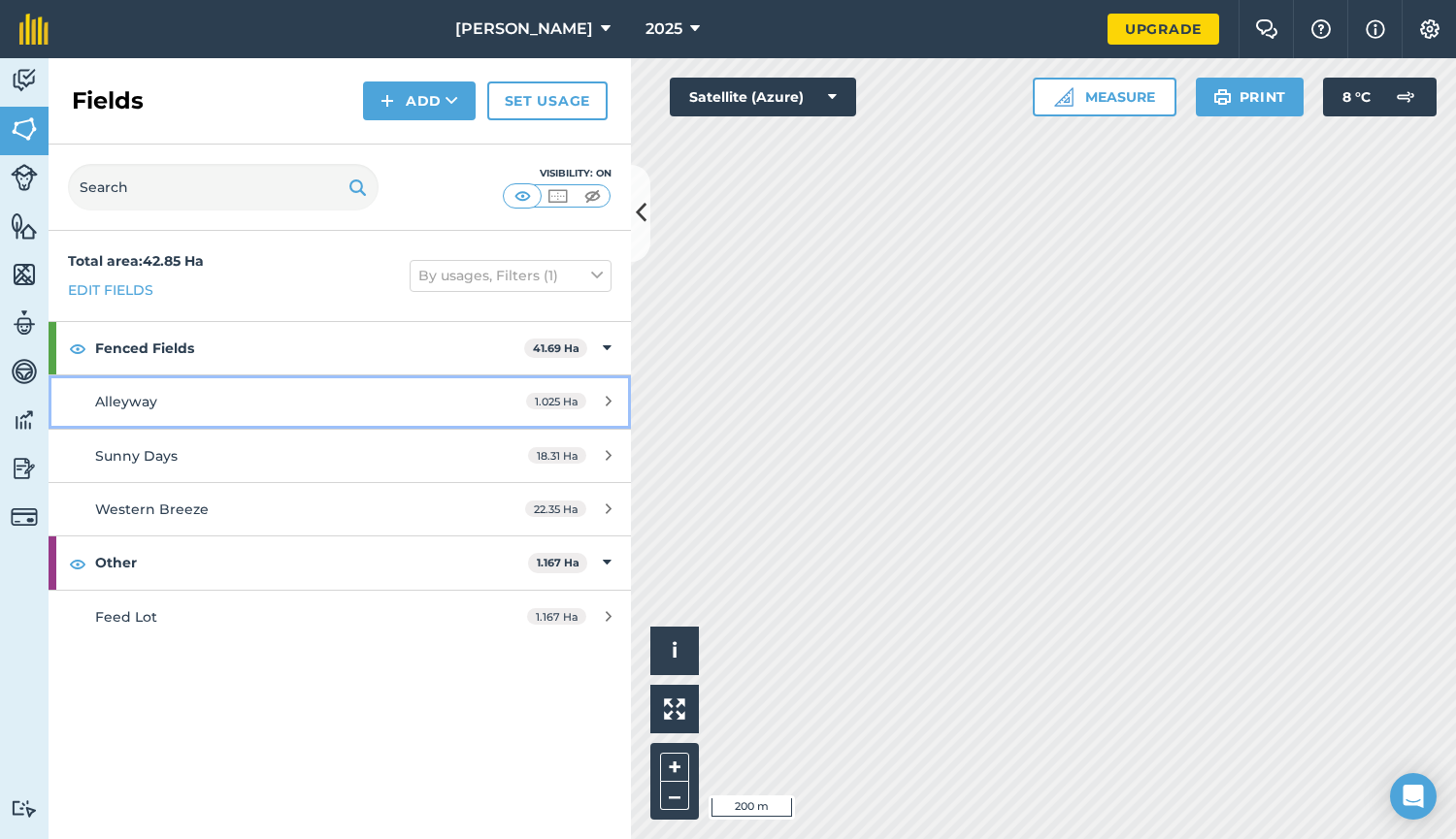
drag, startPoint x: 122, startPoint y: 396, endPoint x: 336, endPoint y: 394, distance: 214.0
click at [336, 394] on div "Alleyway" at bounding box center [278, 401] width 365 height 22
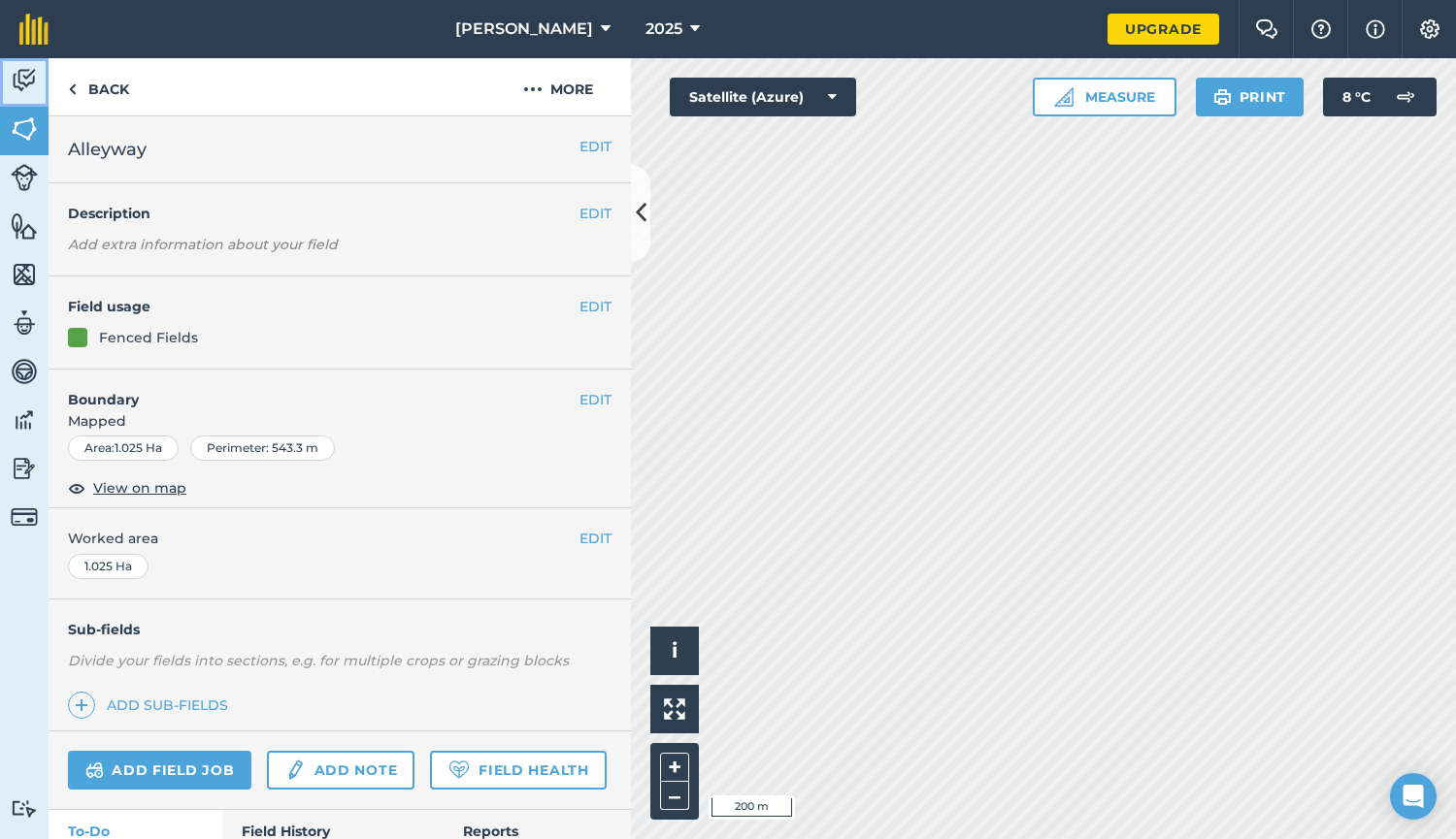
drag, startPoint x: 612, startPoint y: 515, endPoint x: 27, endPoint y: 79, distance: 729.6
click at [27, 79] on img at bounding box center [25, 80] width 27 height 29
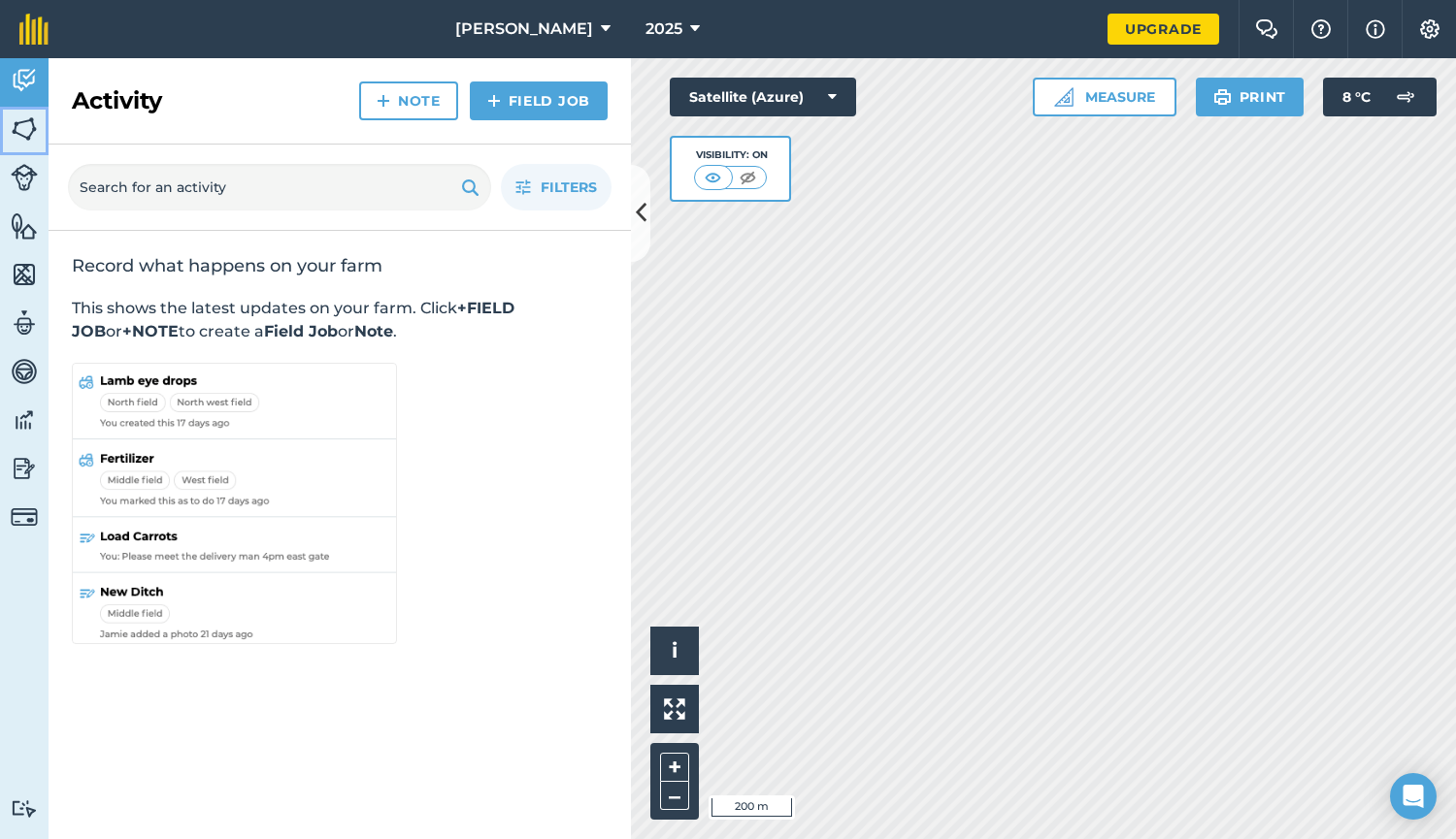
click at [24, 122] on img at bounding box center [25, 130] width 27 height 29
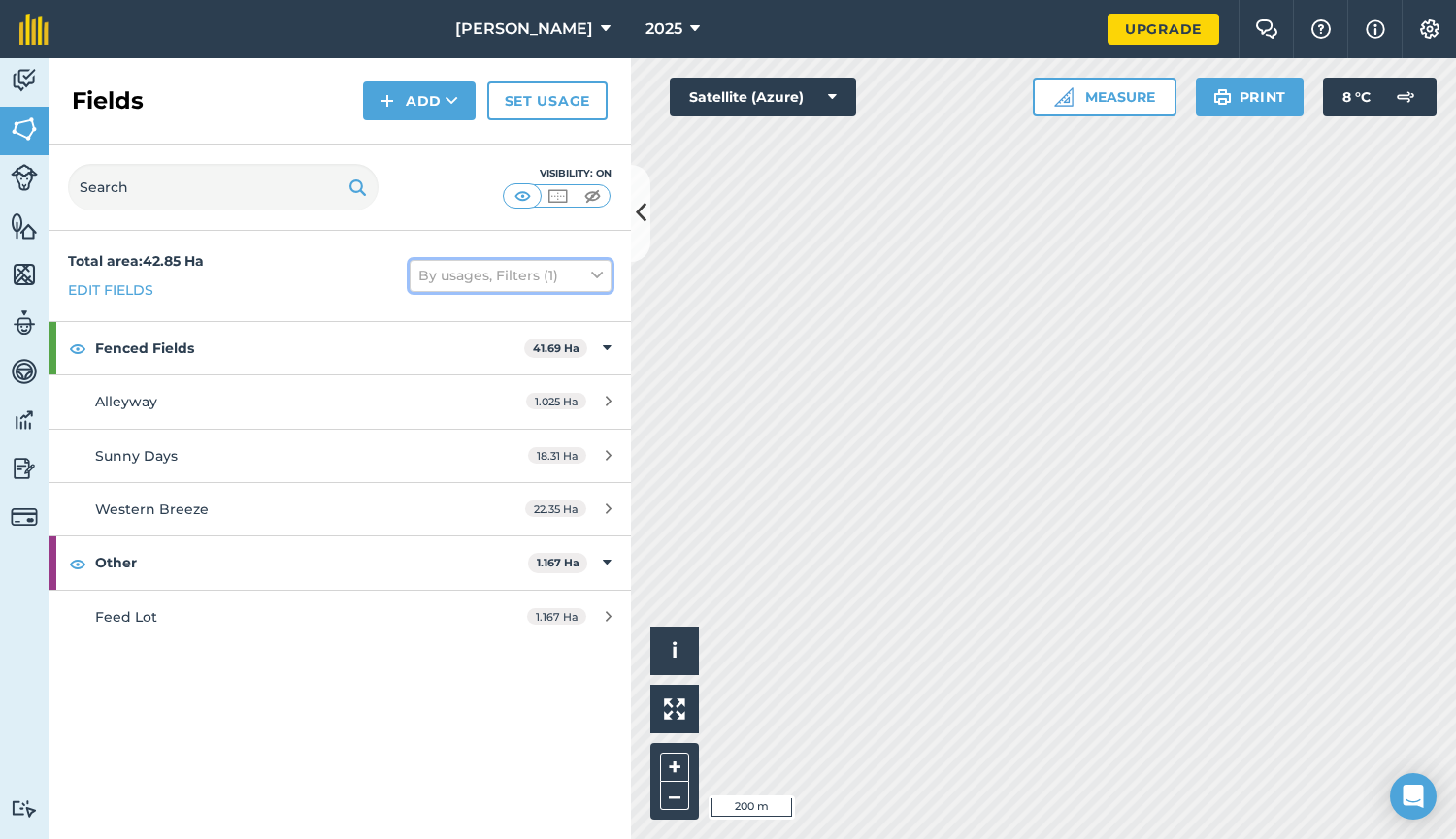
click at [594, 278] on icon at bounding box center [597, 276] width 12 height 22
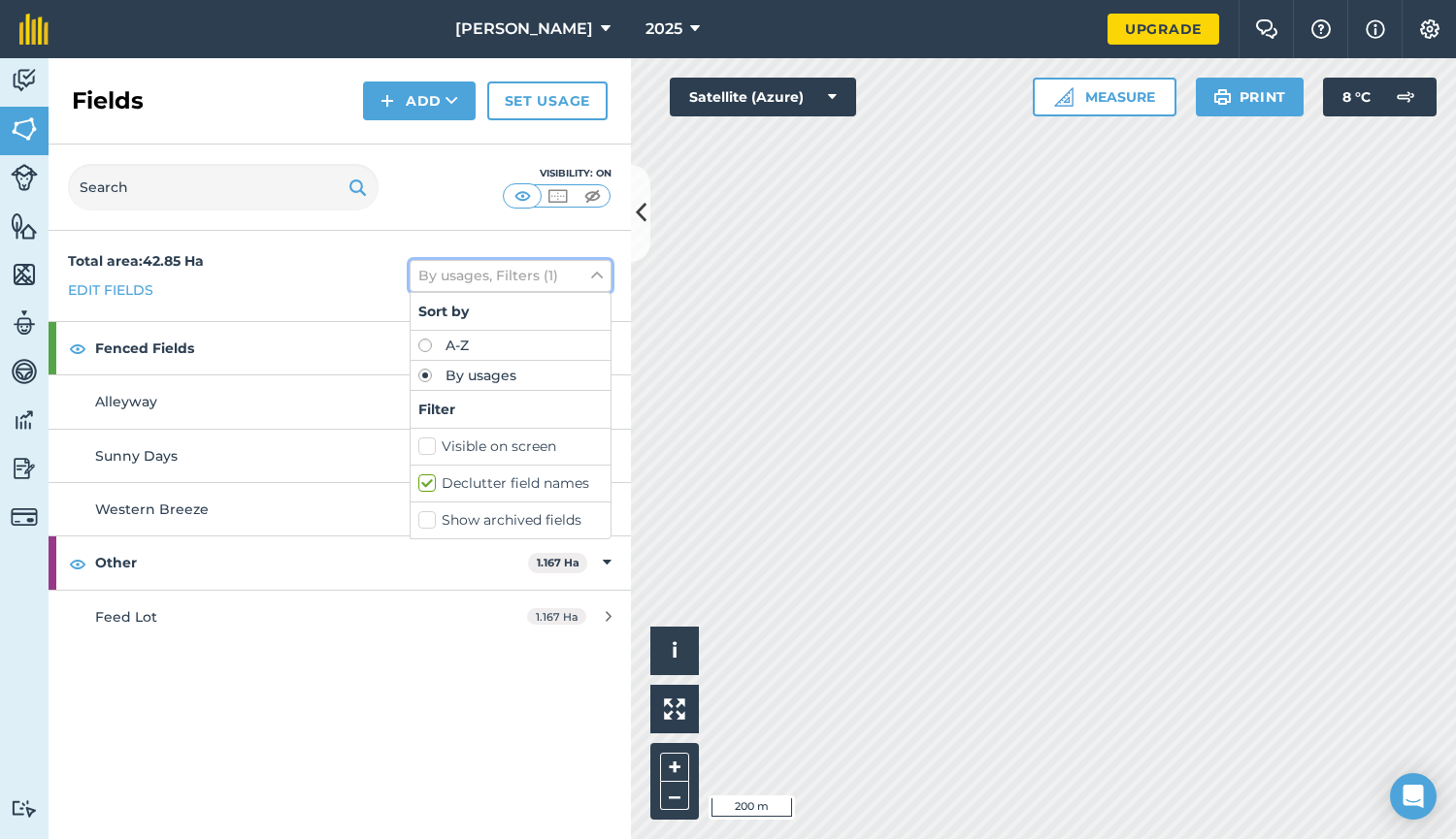
click at [594, 278] on icon at bounding box center [597, 276] width 12 height 22
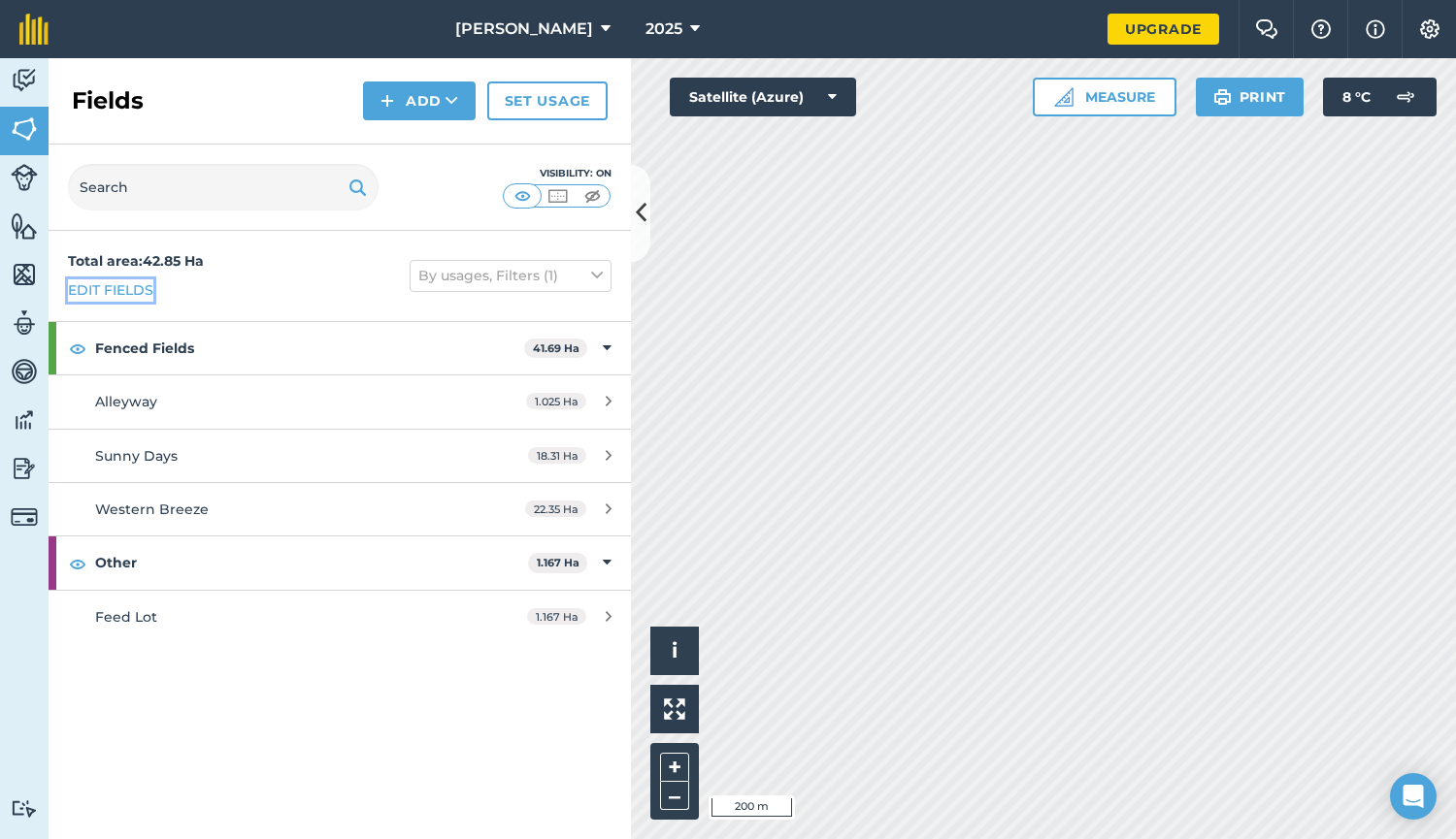
click at [117, 284] on link "Edit fields" at bounding box center [110, 290] width 85 height 22
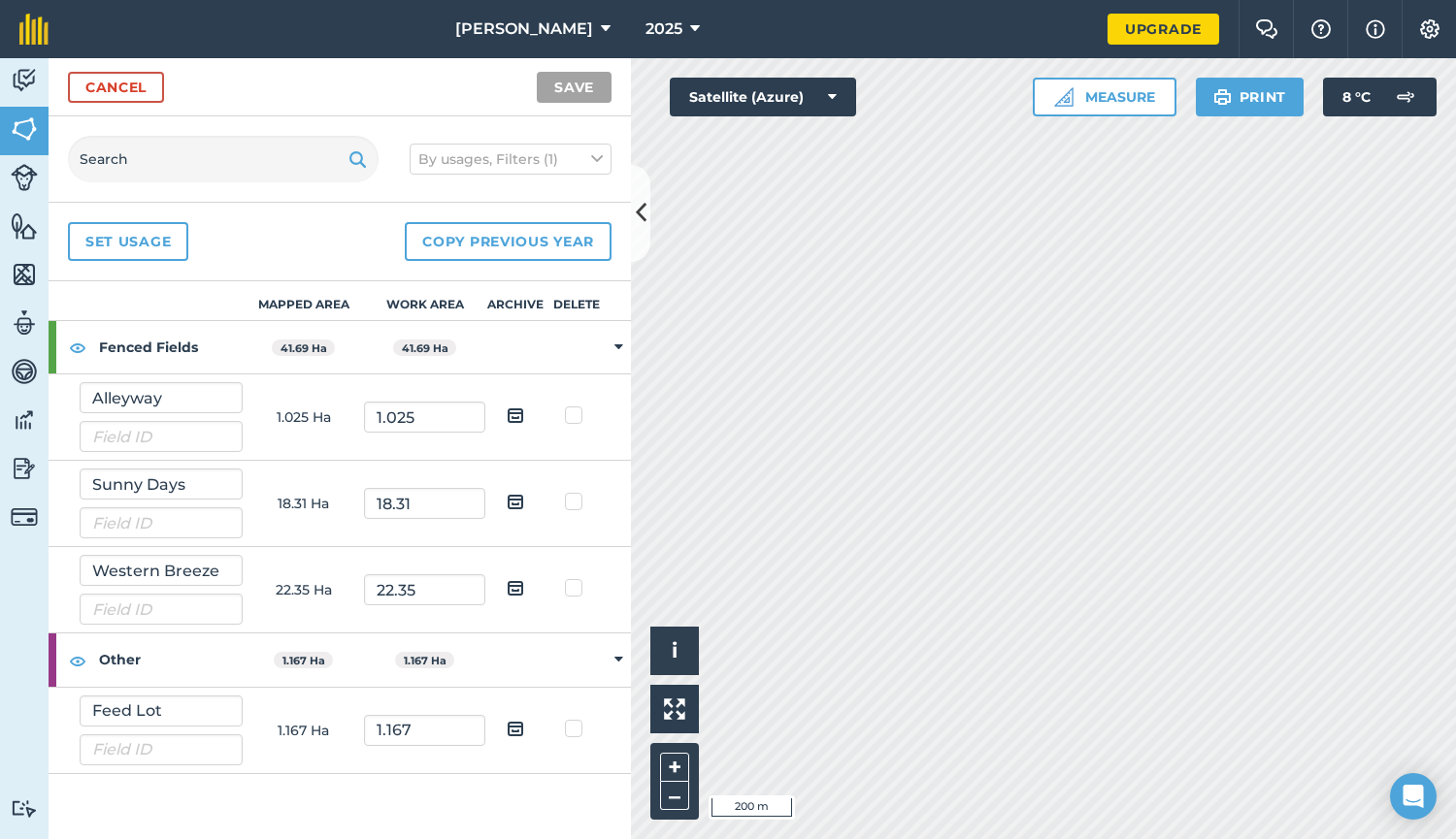
click at [516, 414] on img at bounding box center [515, 415] width 18 height 24
click at [524, 414] on input "checkbox" at bounding box center [530, 408] width 13 height 13
click at [516, 414] on img at bounding box center [515, 415] width 18 height 24
click at [524, 414] on input "checkbox" at bounding box center [530, 408] width 13 height 13
click at [516, 414] on img at bounding box center [515, 415] width 18 height 24
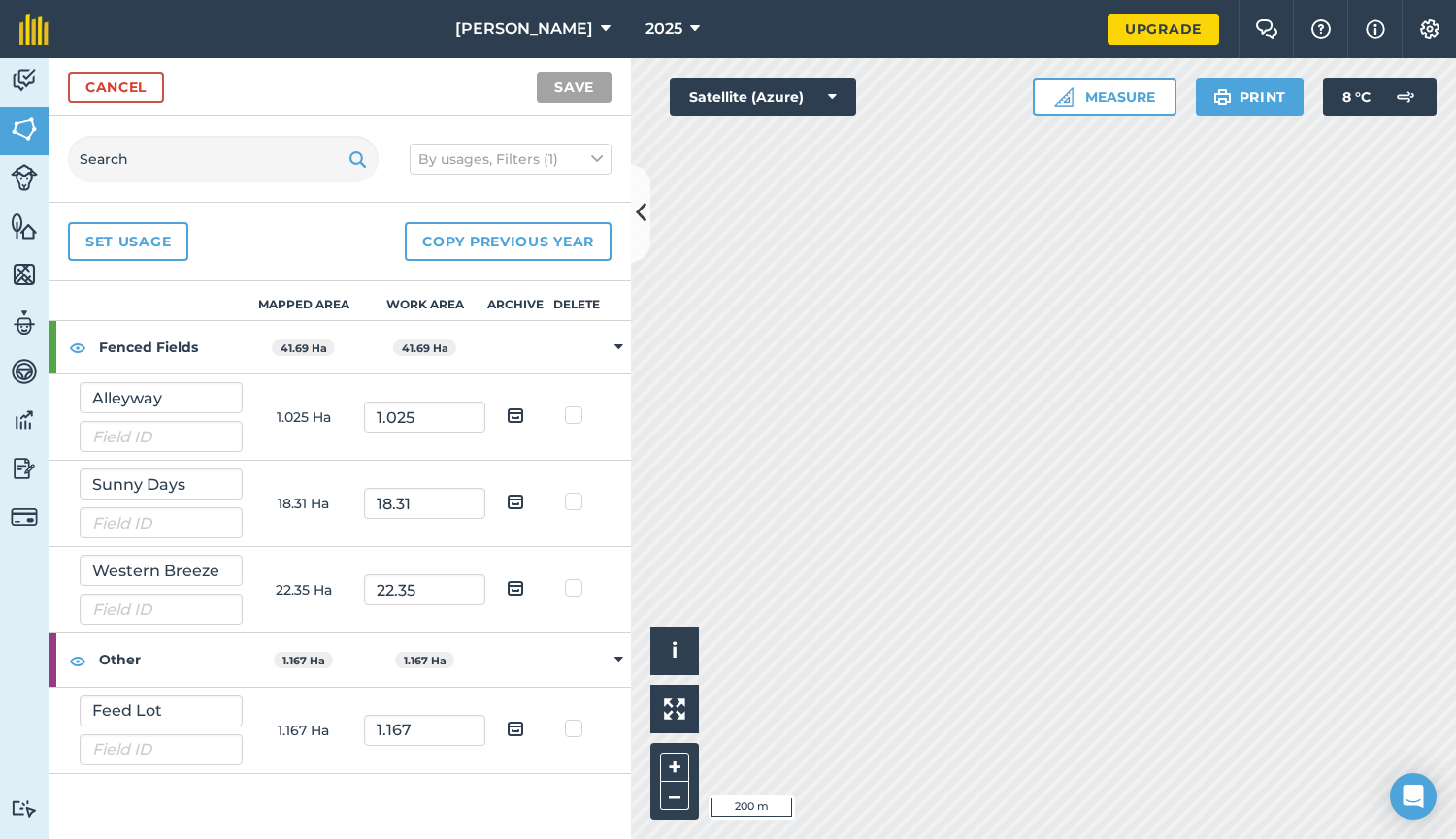
click at [524, 414] on input "checkbox" at bounding box center [530, 408] width 13 height 13
click at [516, 414] on img at bounding box center [515, 415] width 18 height 24
click at [524, 414] on input "checkbox" at bounding box center [530, 408] width 13 height 13
checkbox input "false"
click at [125, 87] on link "Cancel" at bounding box center [116, 87] width 96 height 31
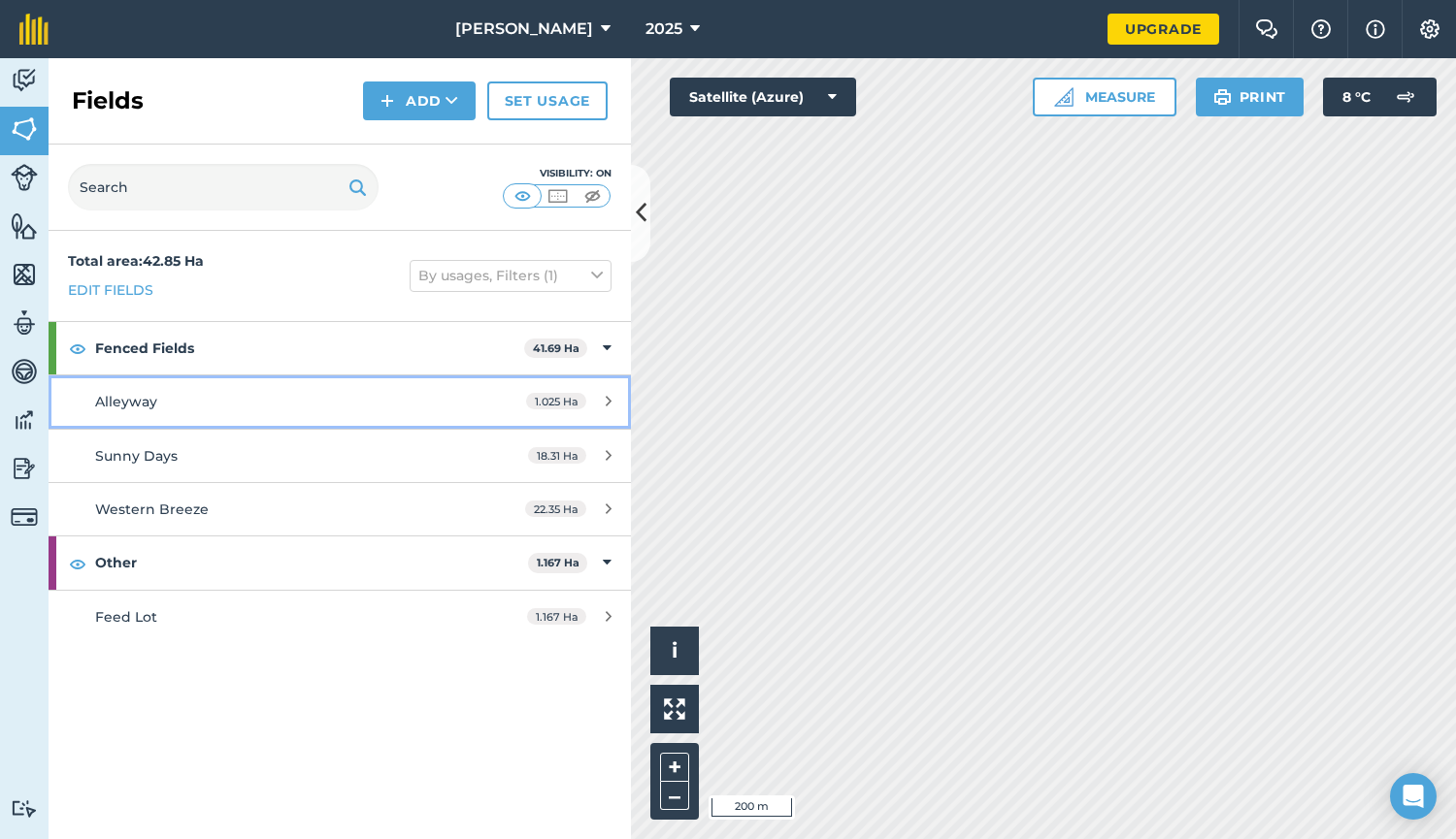
click at [143, 395] on span "Alleyway" at bounding box center [126, 401] width 62 height 18
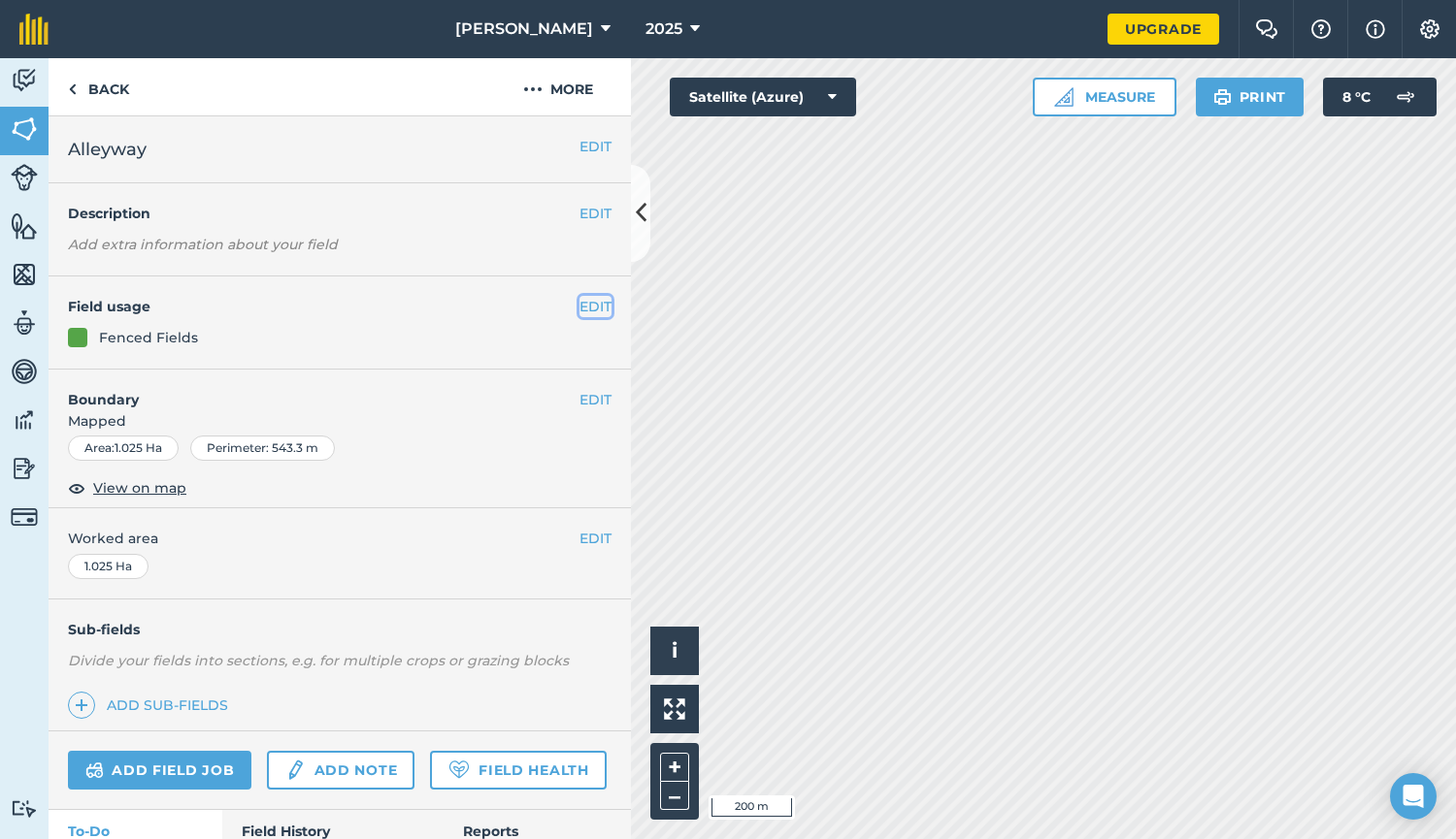
click at [582, 301] on button "EDIT" at bounding box center [595, 306] width 32 height 22
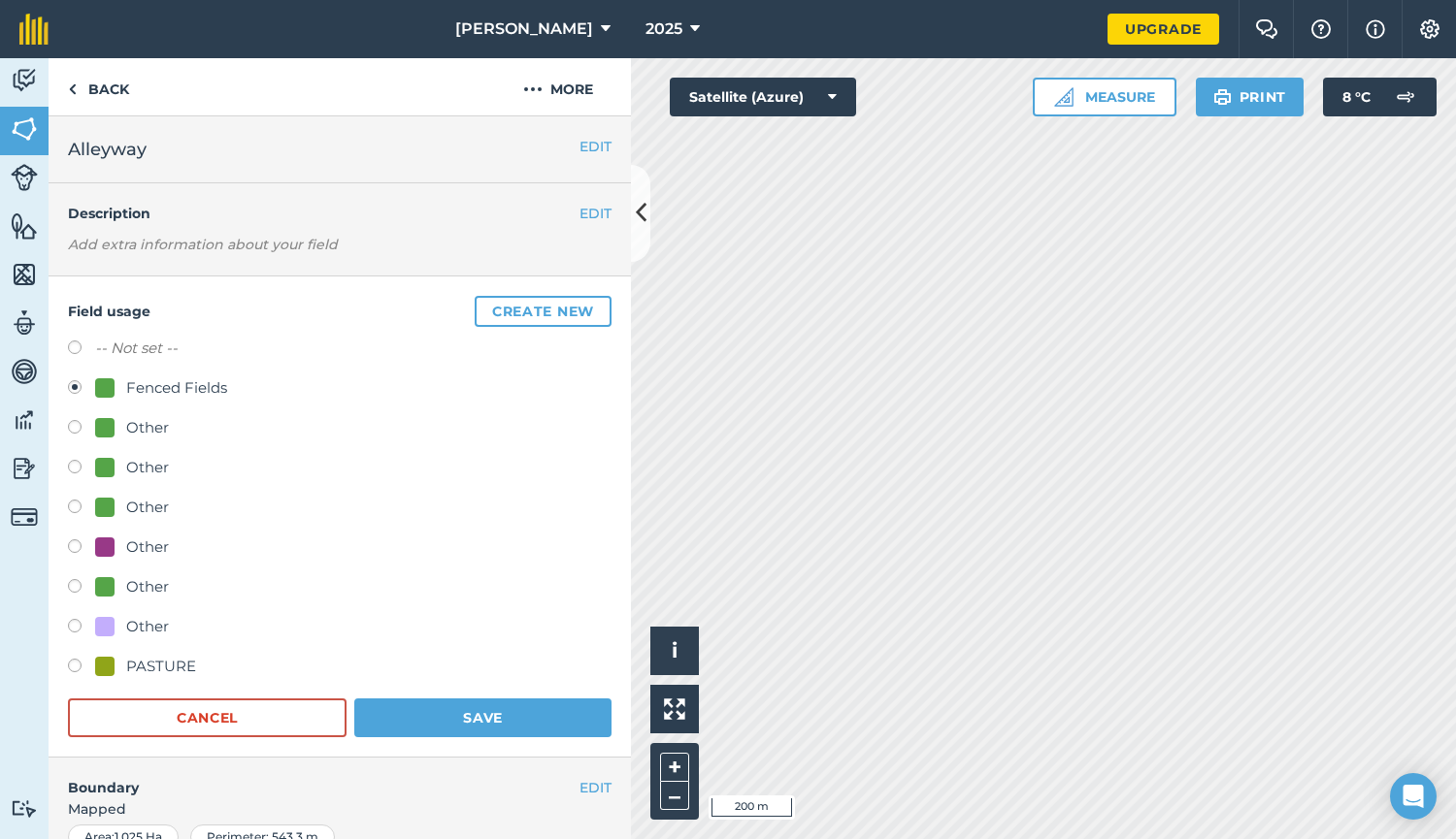
click at [199, 386] on div "Fenced Fields" at bounding box center [177, 389] width 101 height 24
click at [530, 304] on button "Create new" at bounding box center [542, 311] width 136 height 31
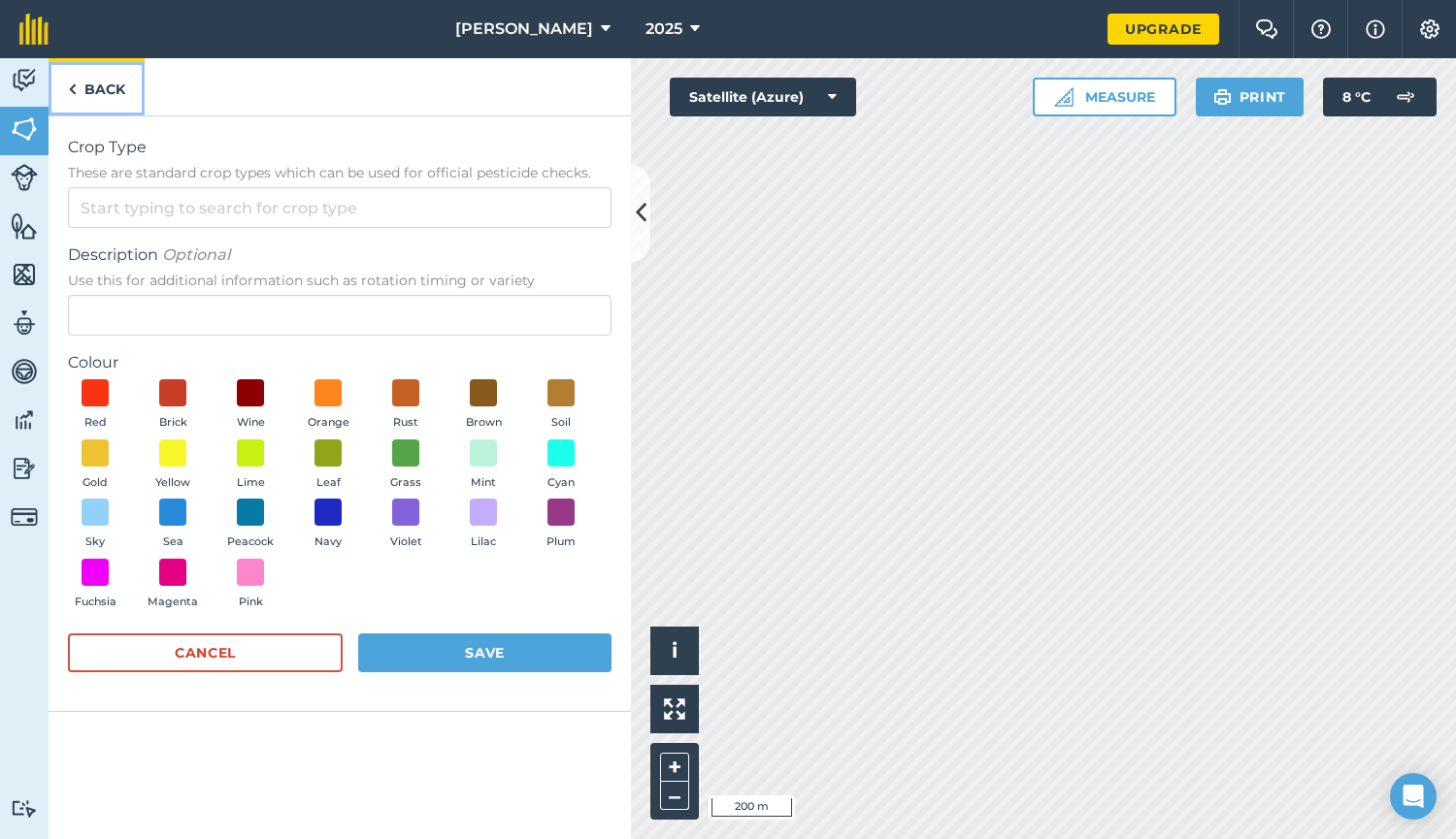
click at [70, 85] on img at bounding box center [72, 89] width 9 height 24
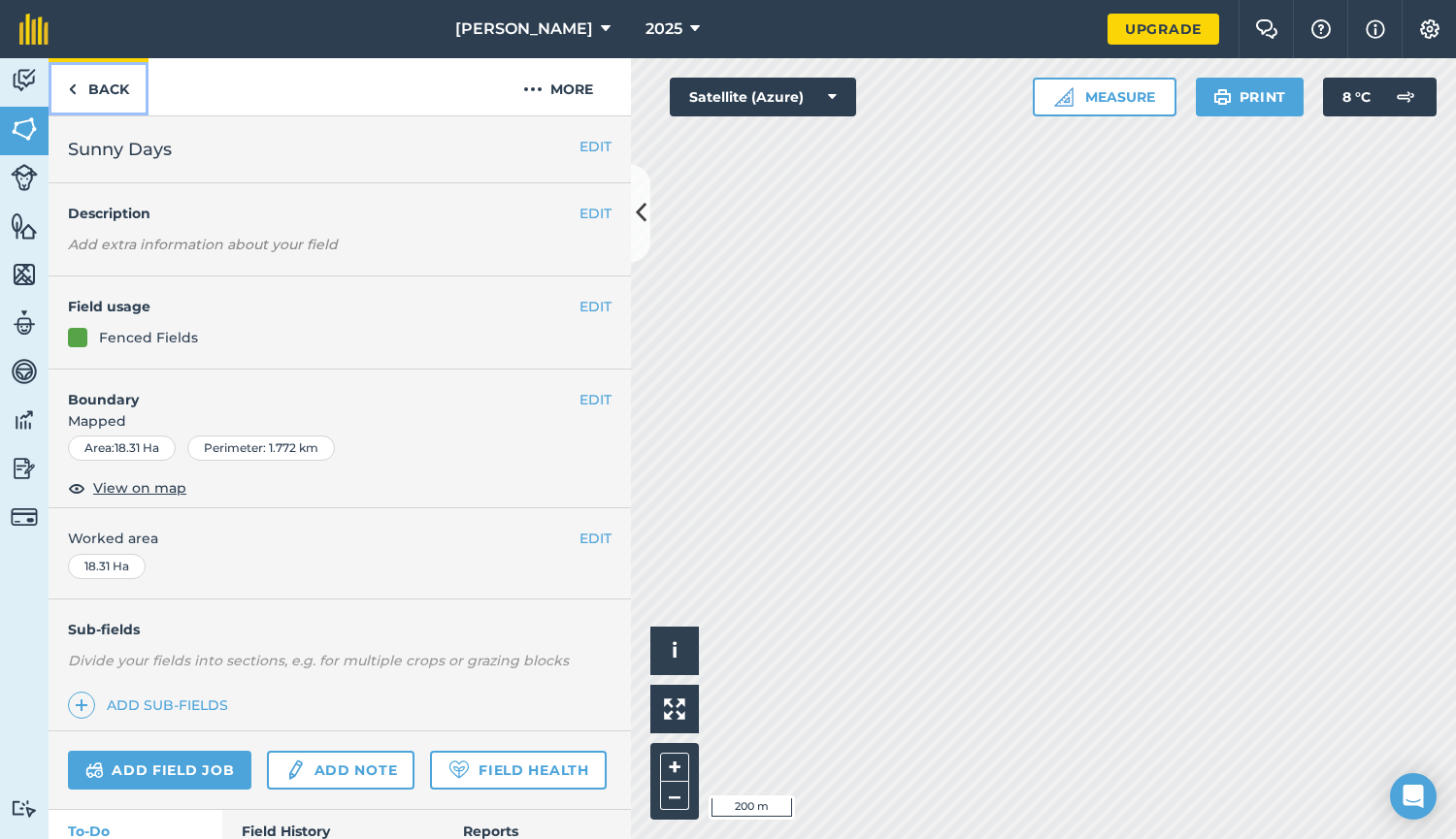
click at [72, 79] on img at bounding box center [72, 89] width 9 height 24
click at [109, 84] on link "Back" at bounding box center [98, 86] width 100 height 57
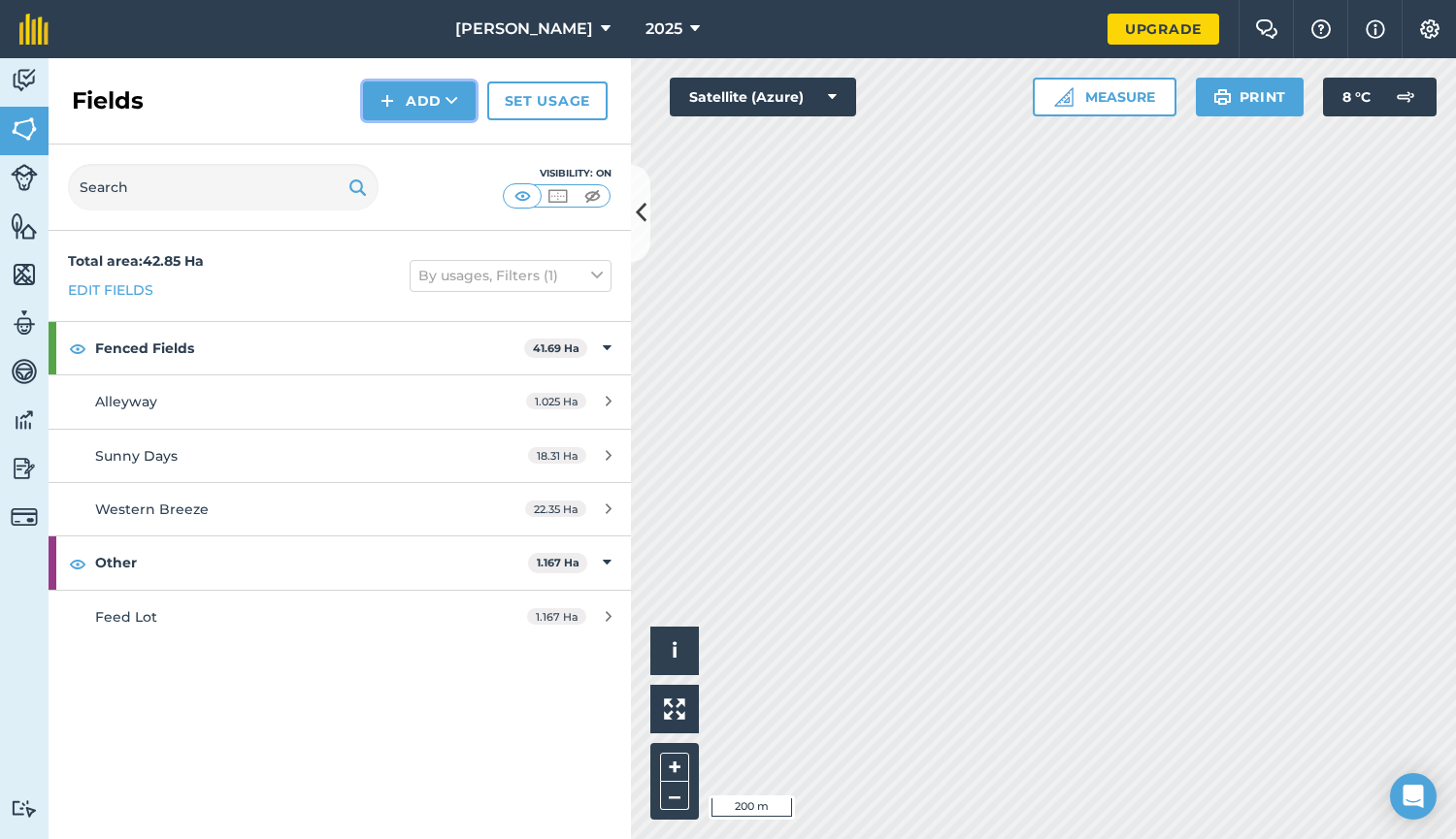
click at [441, 111] on button "Add" at bounding box center [419, 101] width 113 height 39
click at [408, 149] on link "Draw" at bounding box center [419, 144] width 107 height 42
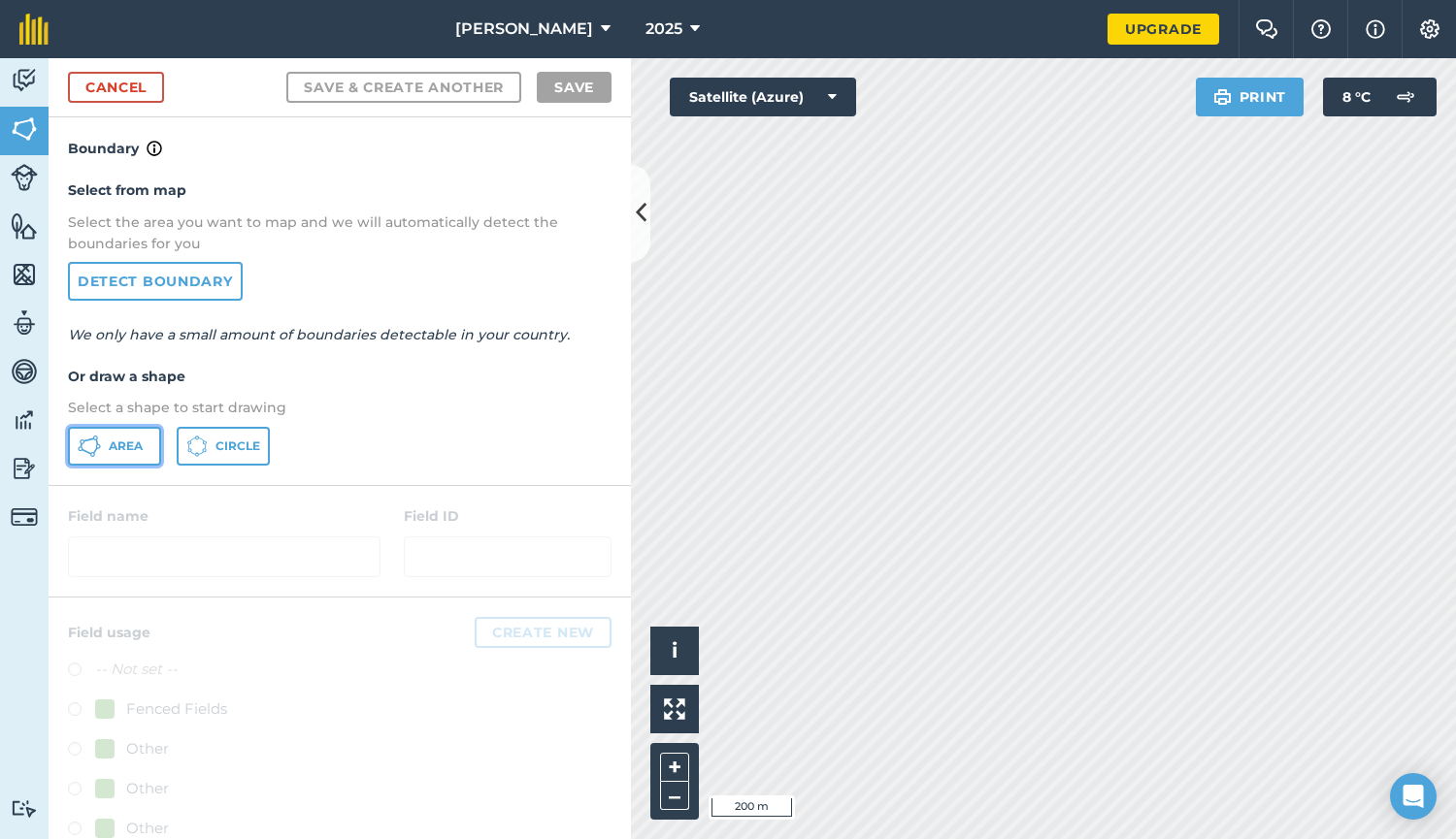
click at [124, 446] on span "Area" at bounding box center [126, 446] width 34 height 16
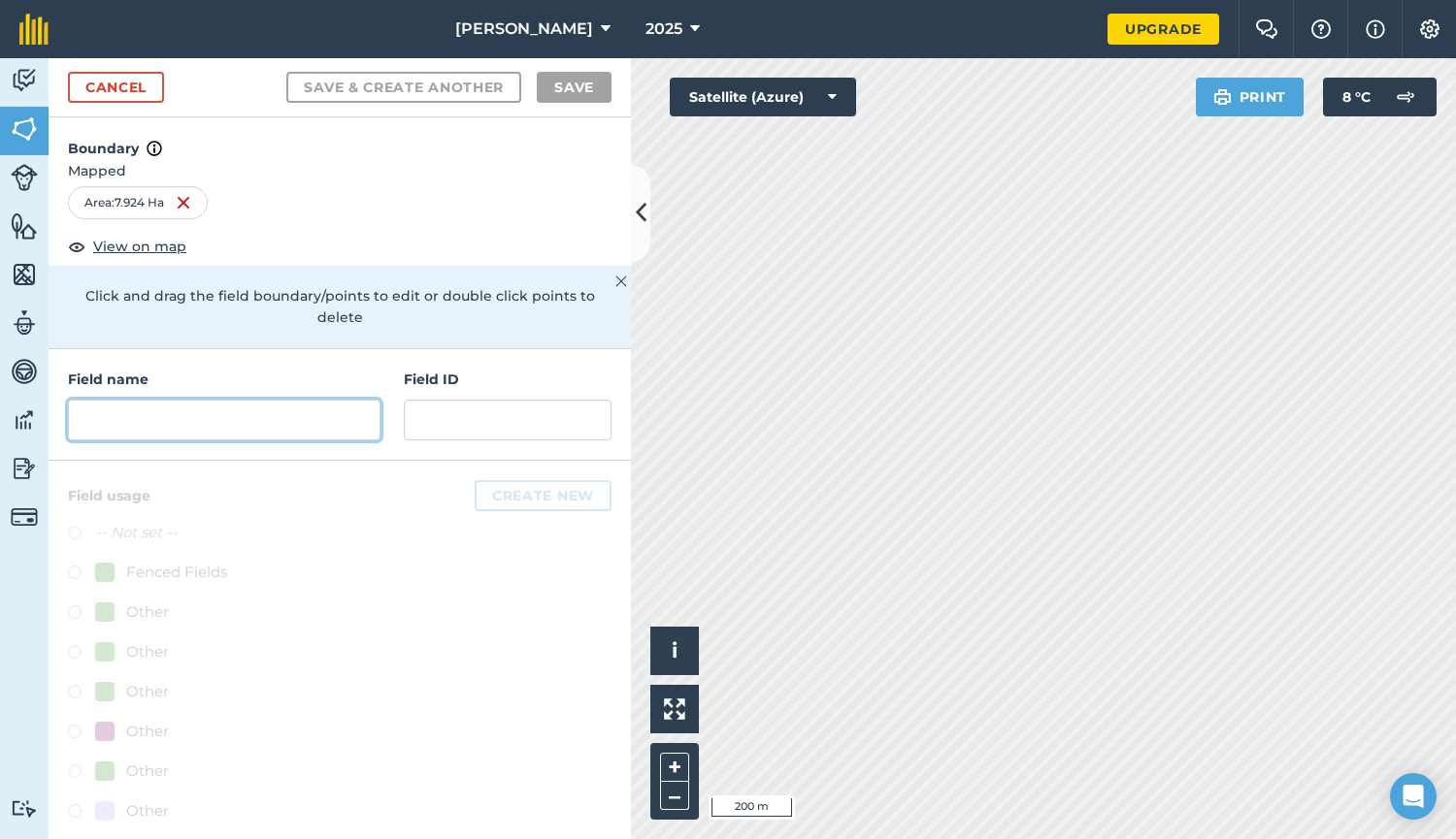
click at [159, 417] on input "text" at bounding box center [224, 420] width 312 height 41
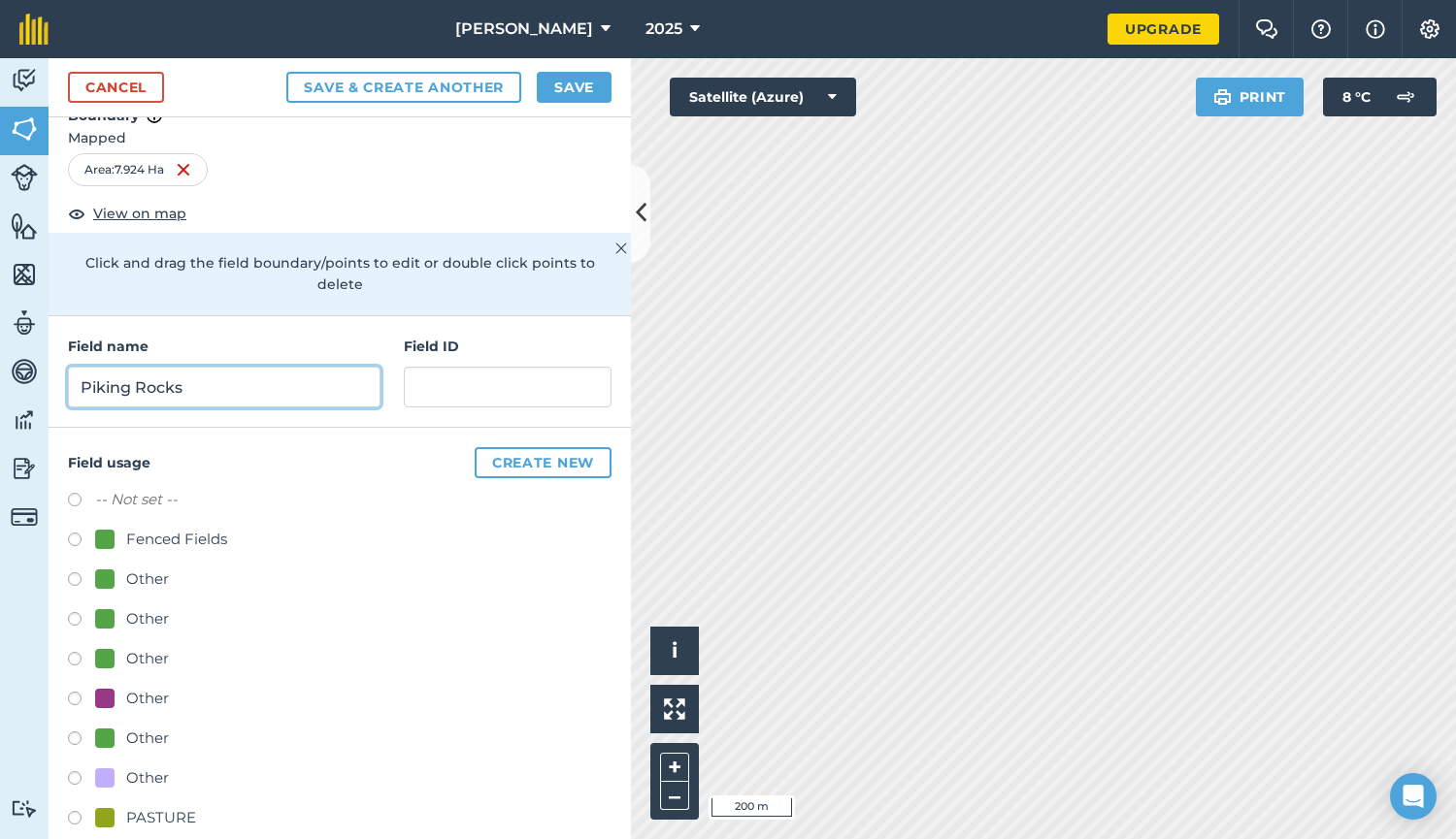
scroll to position [60, 0]
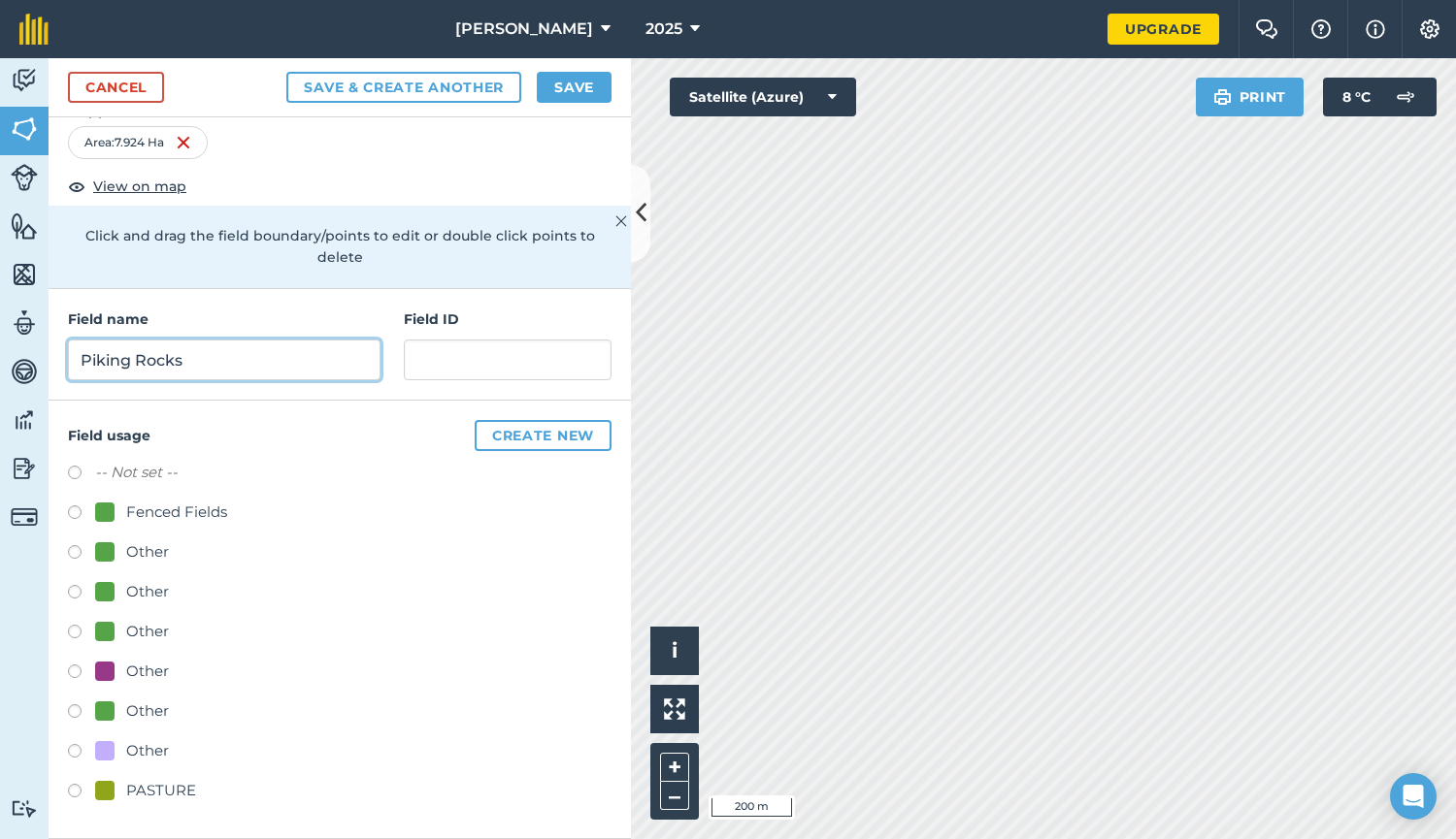
type input "Piking Rocks"
click at [474, 441] on button "Create new" at bounding box center [542, 436] width 136 height 31
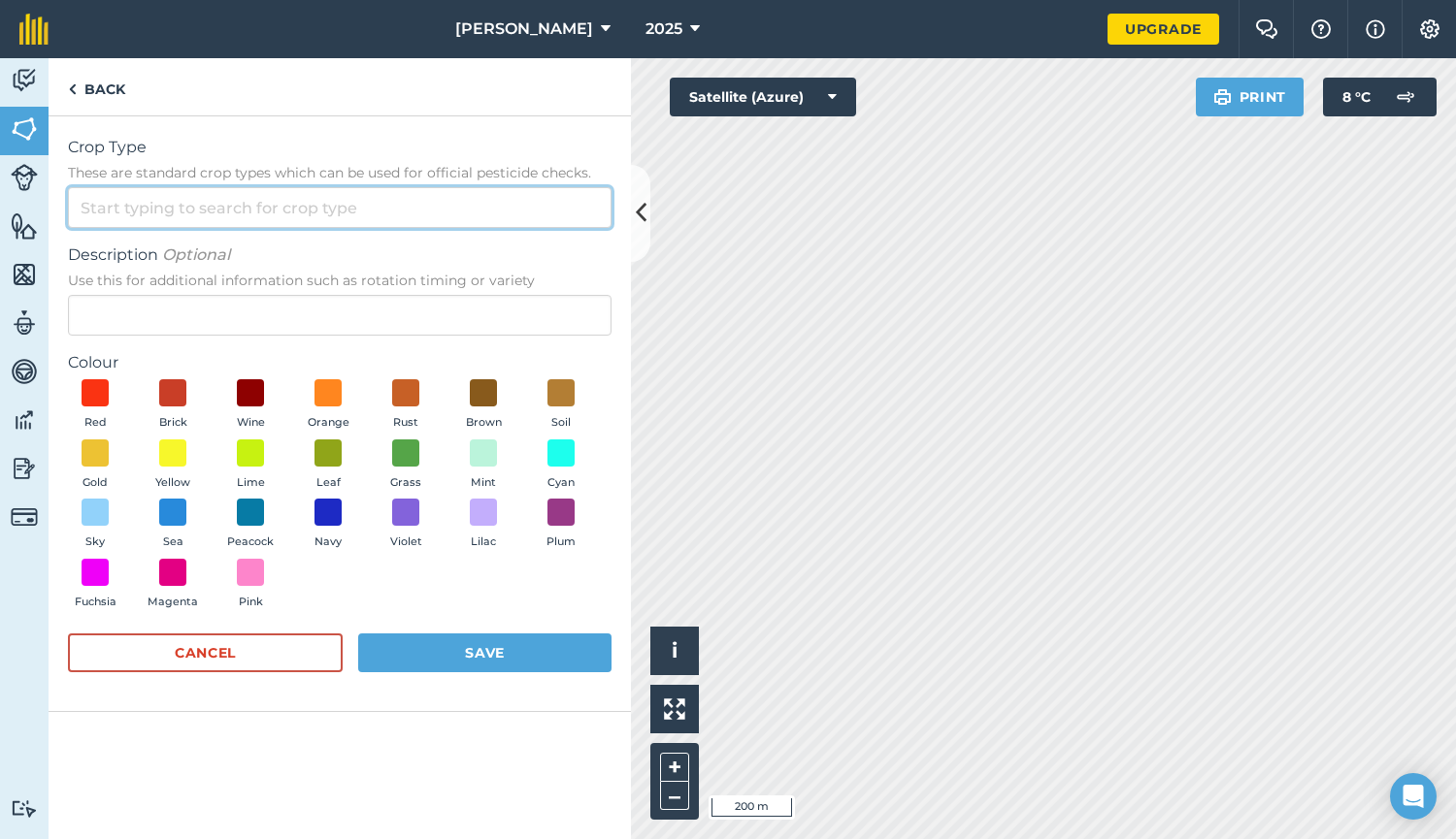
click at [103, 210] on input "Crop Type These are standard crop types which can be used for official pesticid…" at bounding box center [340, 208] width 544 height 41
click at [106, 243] on li "Other" at bounding box center [340, 251] width 542 height 45
type input "Other"
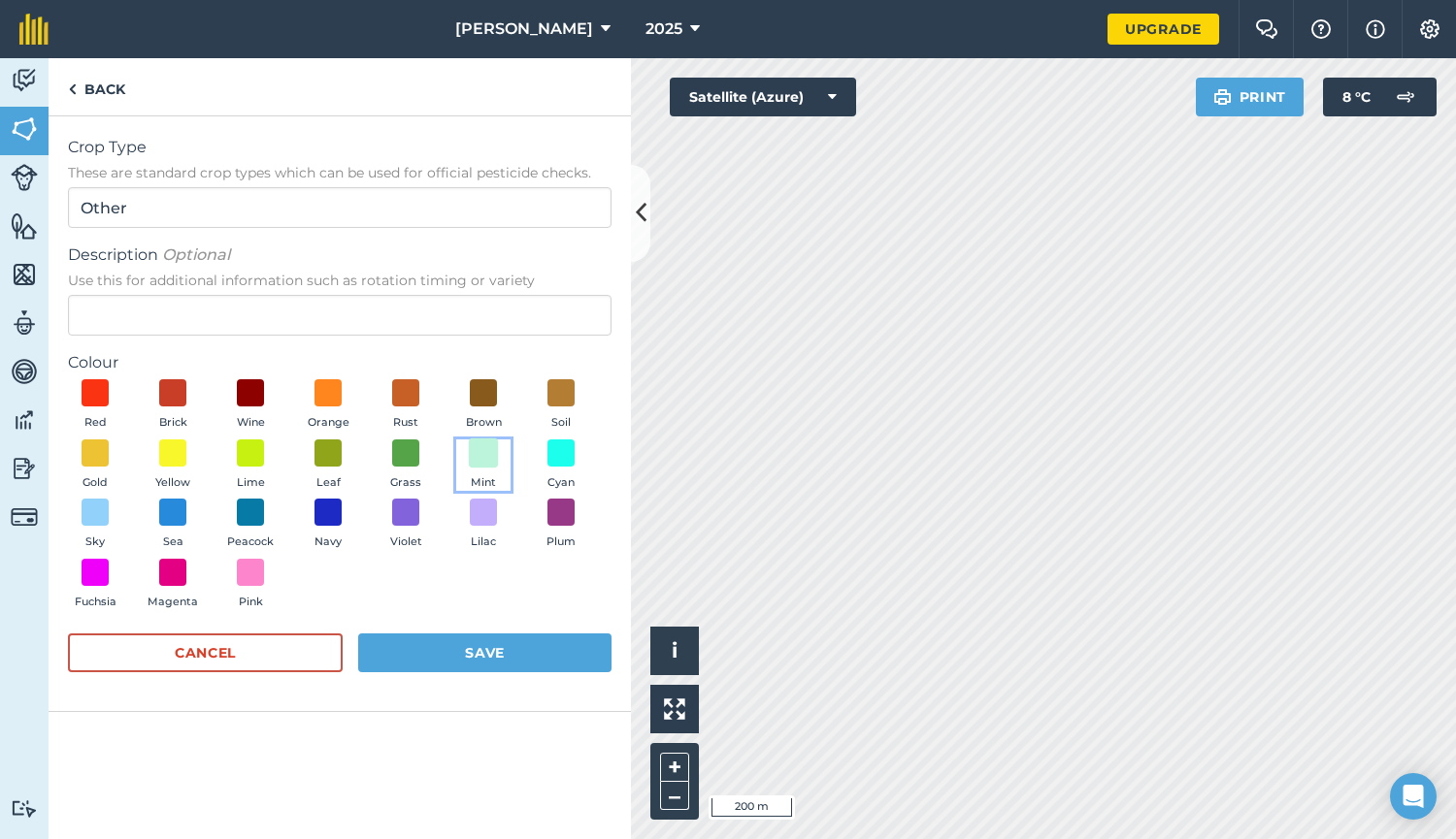
click at [478, 457] on span at bounding box center [483, 452] width 30 height 30
click at [449, 653] on button "Save" at bounding box center [485, 653] width 253 height 39
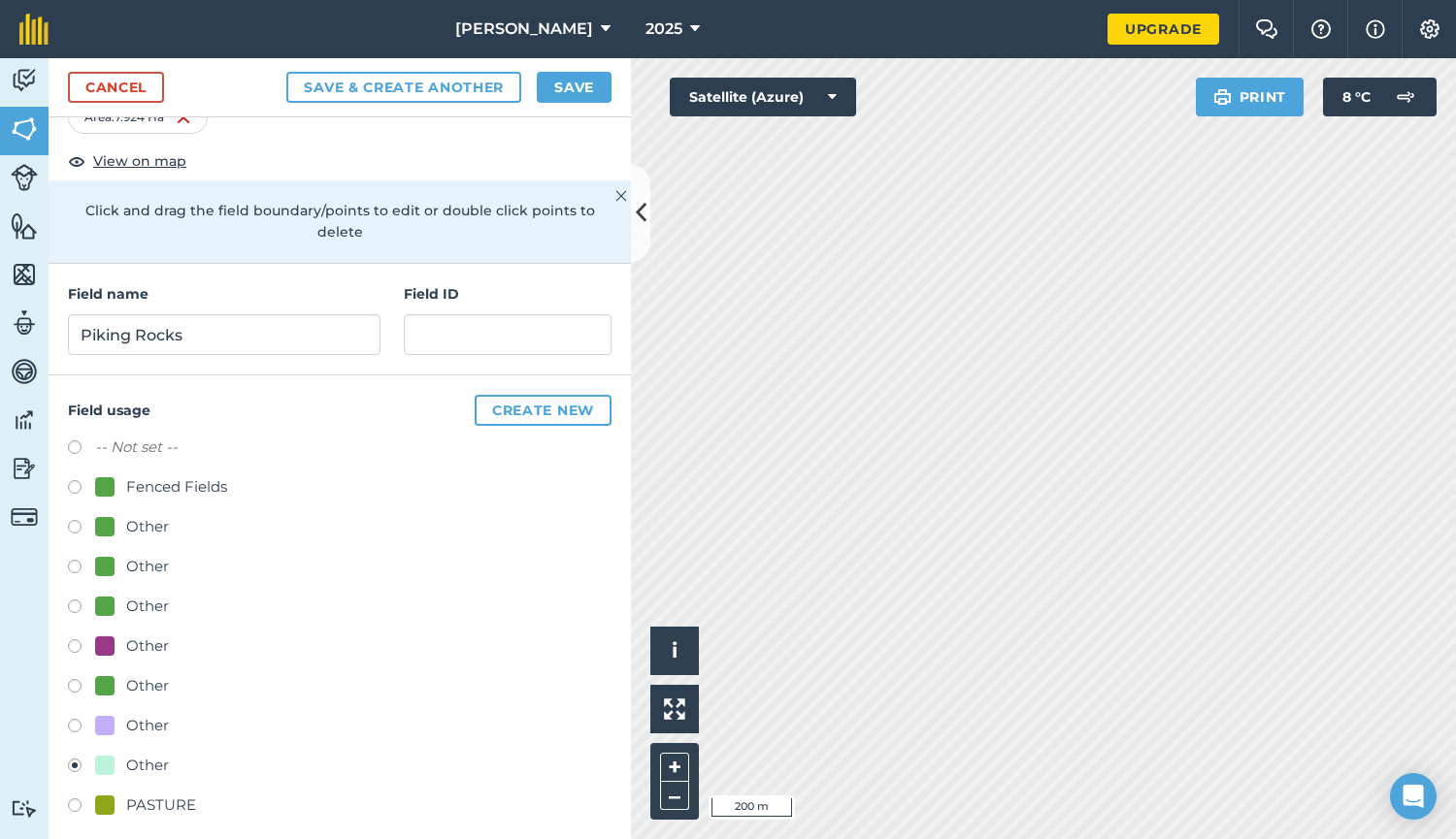
scroll to position [100, 0]
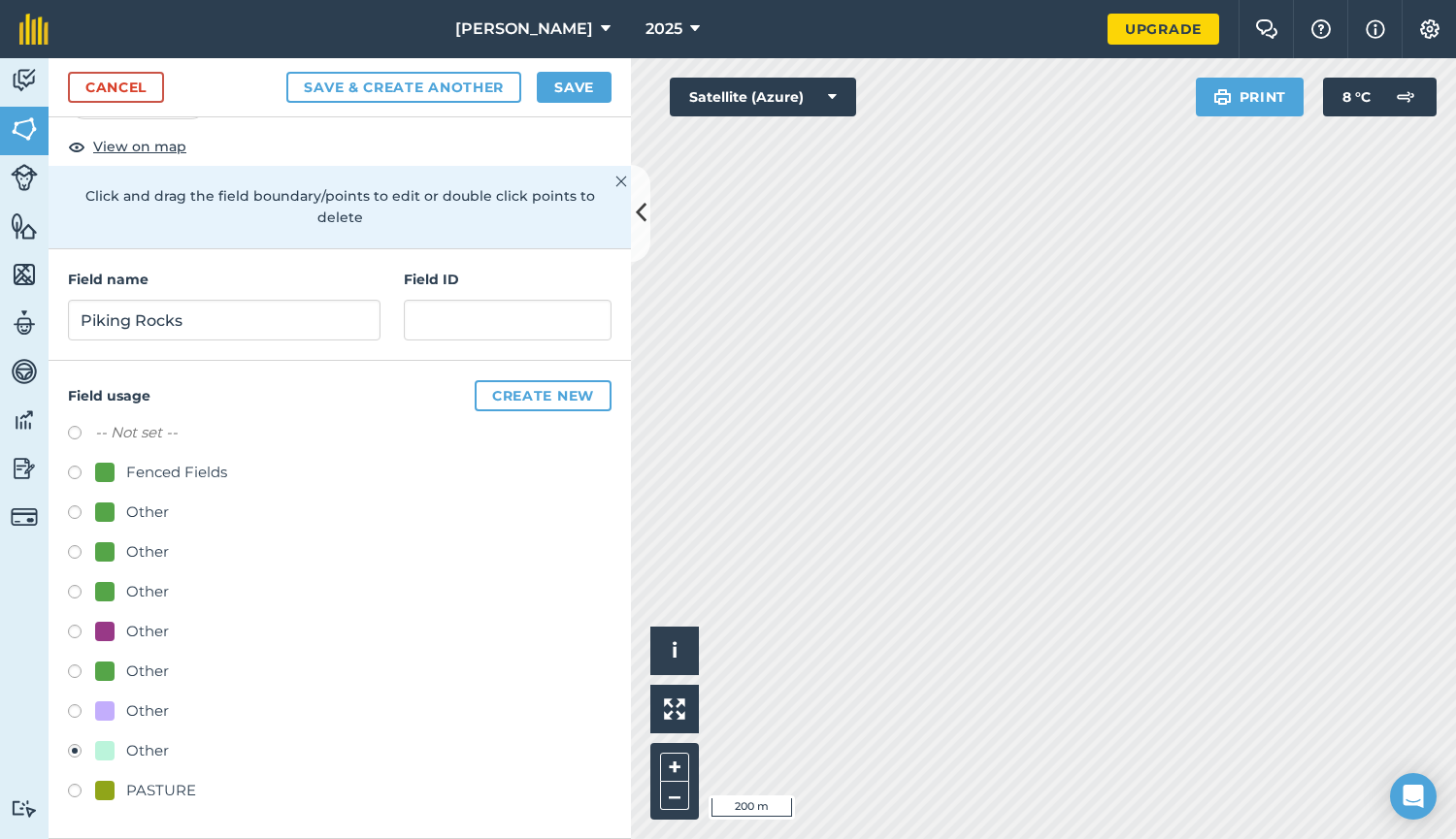
click at [153, 755] on div "Other" at bounding box center [147, 751] width 42 height 24
click at [567, 94] on button "Save" at bounding box center [574, 87] width 75 height 31
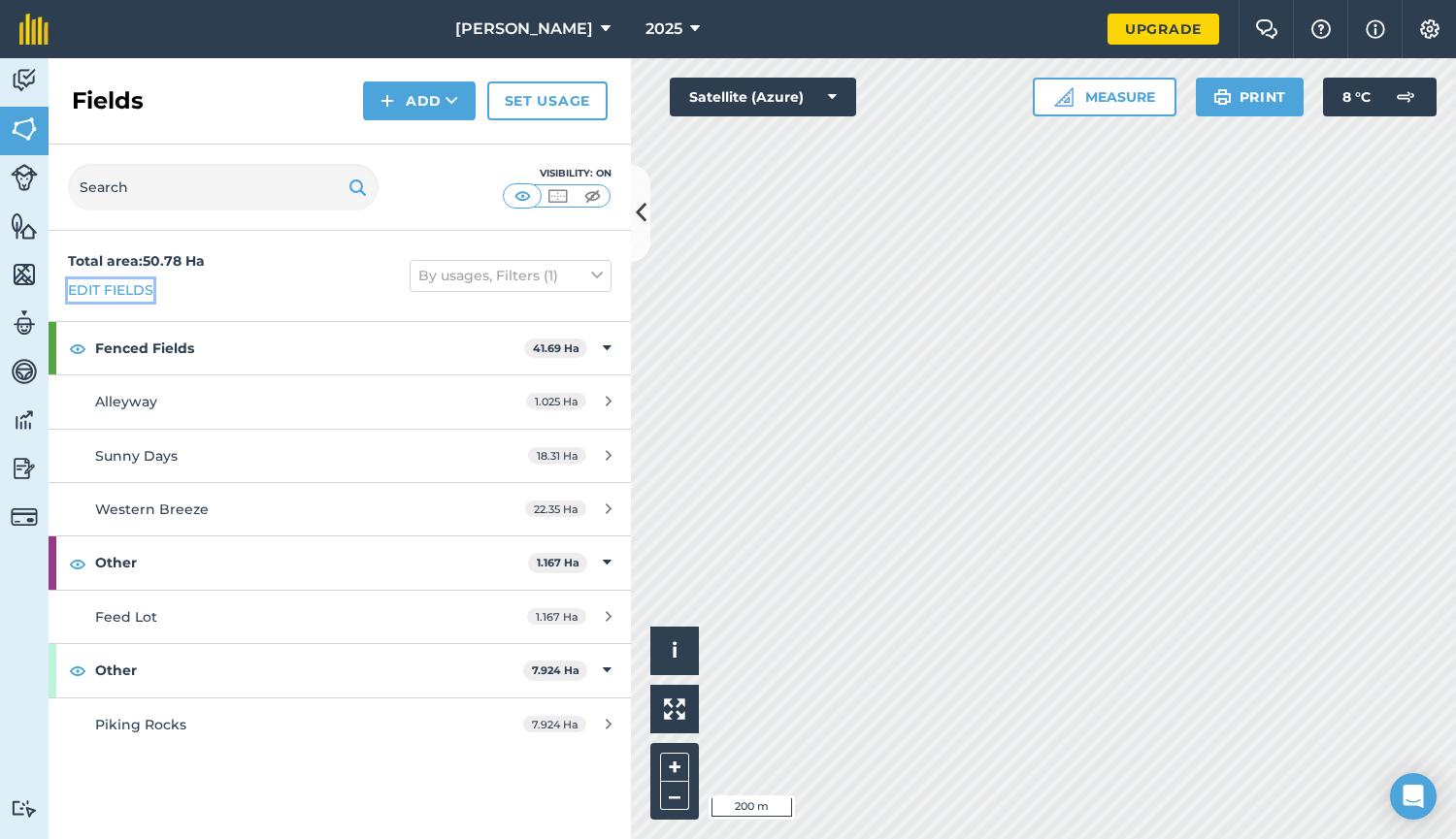
click at [115, 292] on link "Edit fields" at bounding box center [110, 290] width 85 height 22
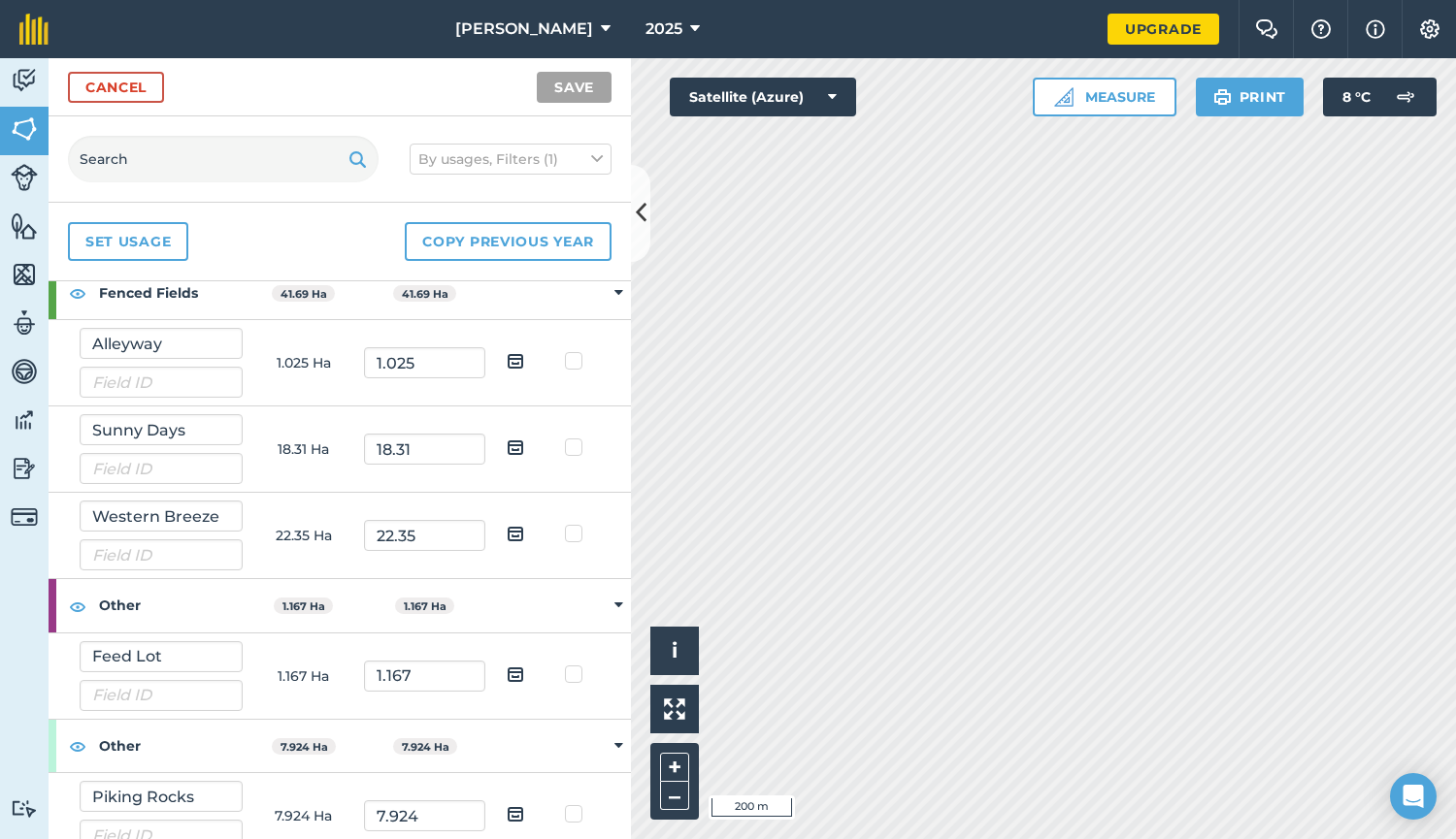
scroll to position [75, 0]
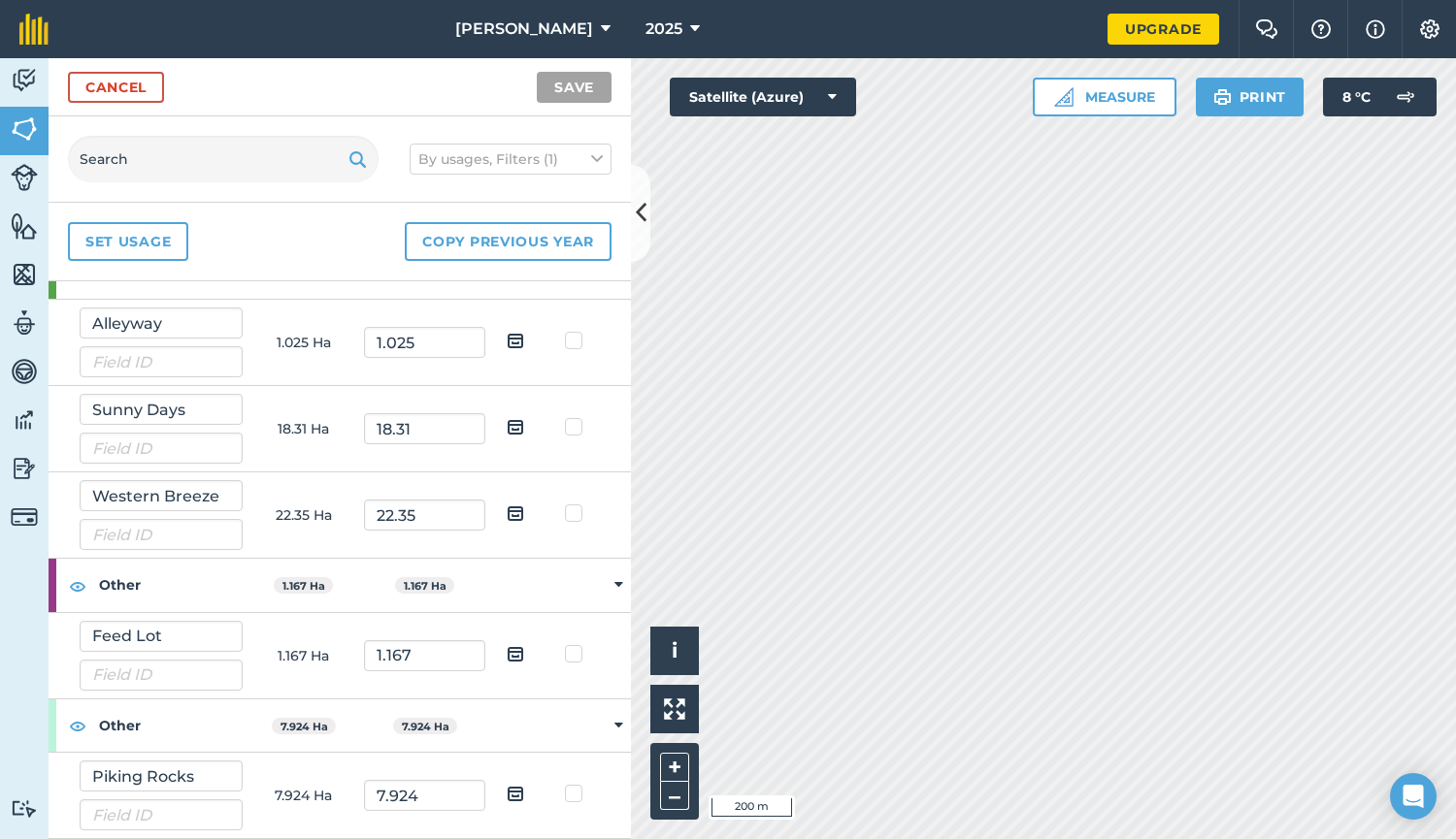
click at [125, 729] on strong "Other" at bounding box center [171, 725] width 143 height 52
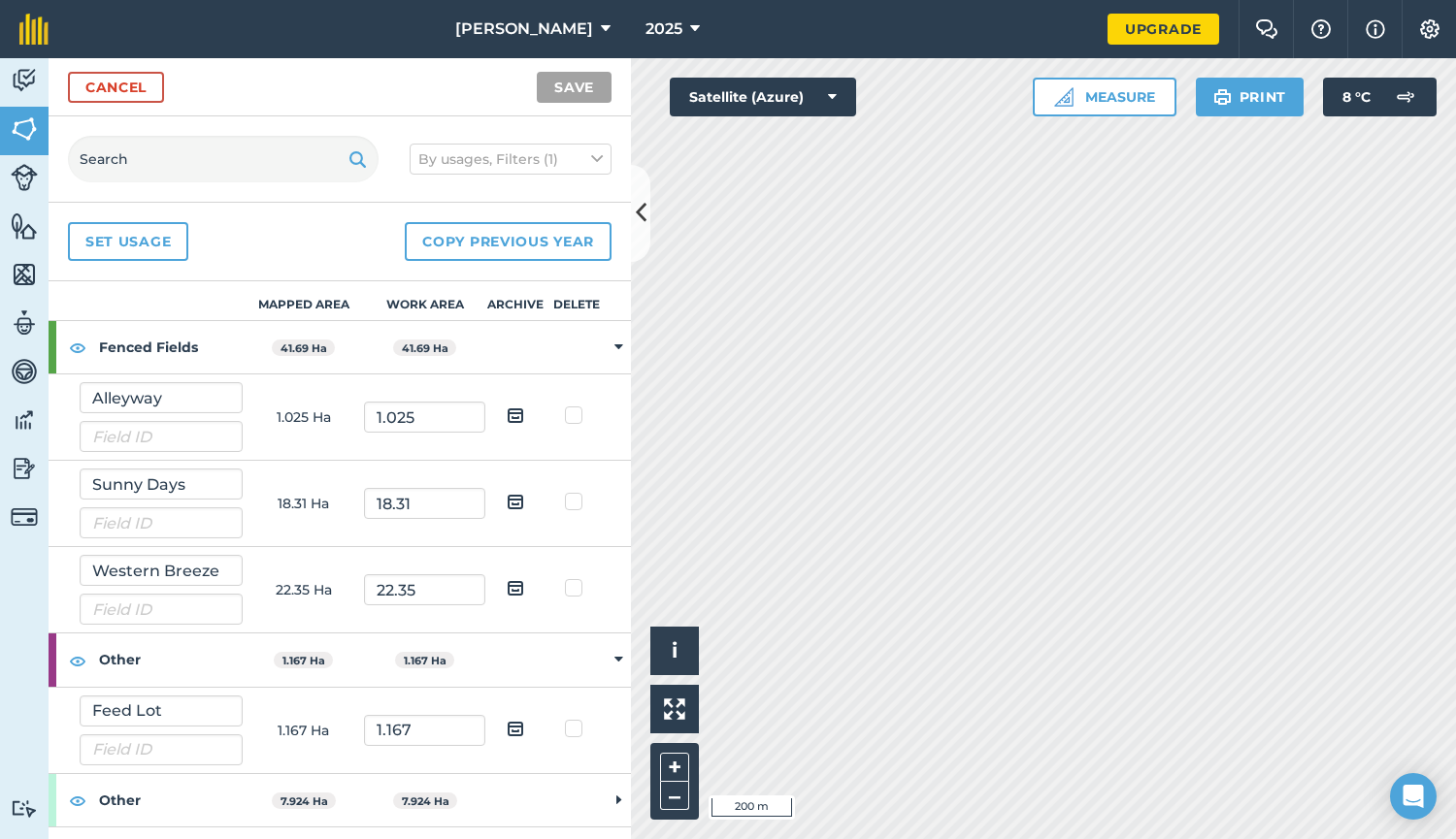
scroll to position [0, 0]
click at [127, 95] on link "Cancel" at bounding box center [116, 87] width 96 height 31
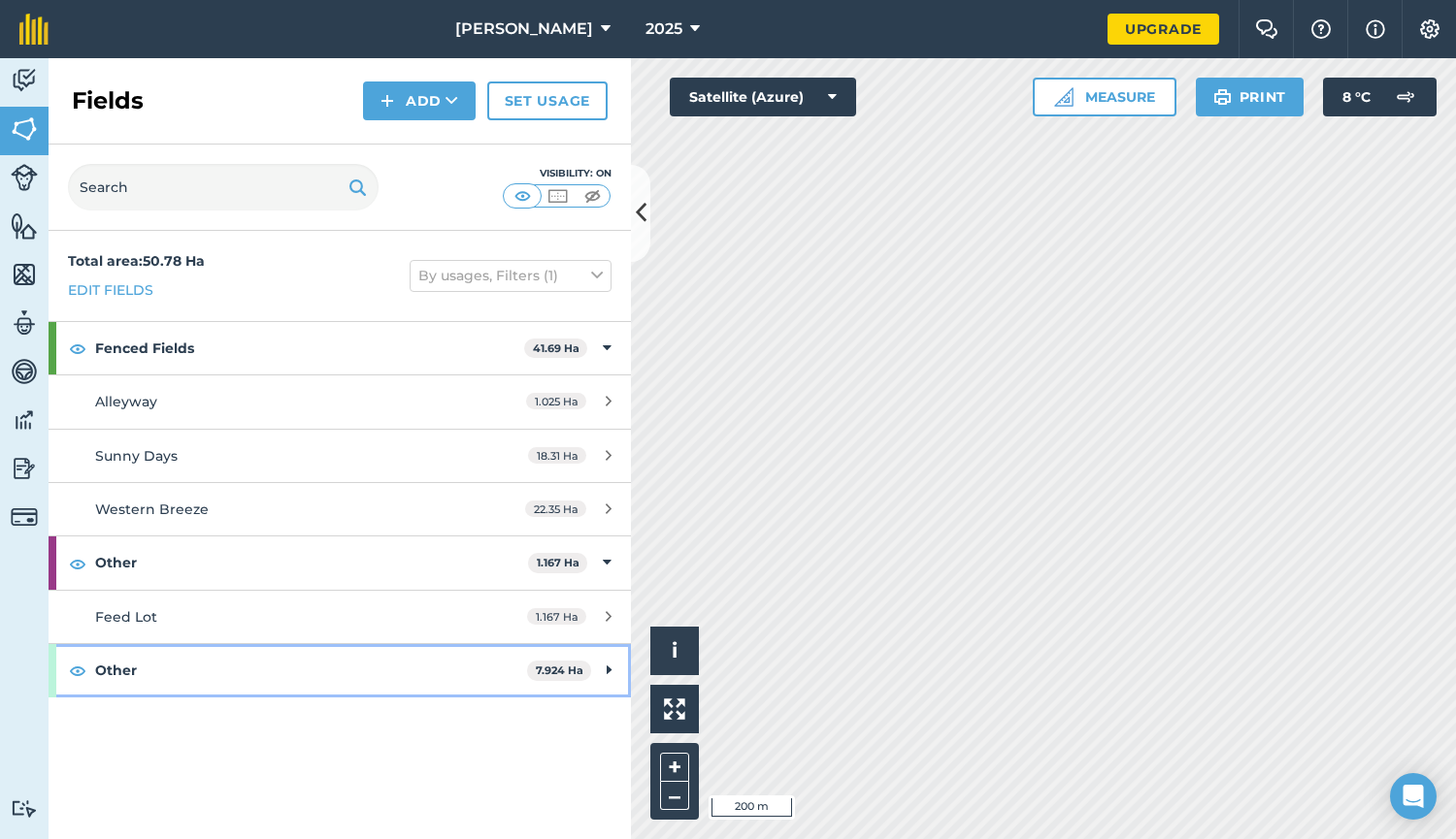
click at [219, 691] on strong "Other" at bounding box center [311, 669] width 432 height 52
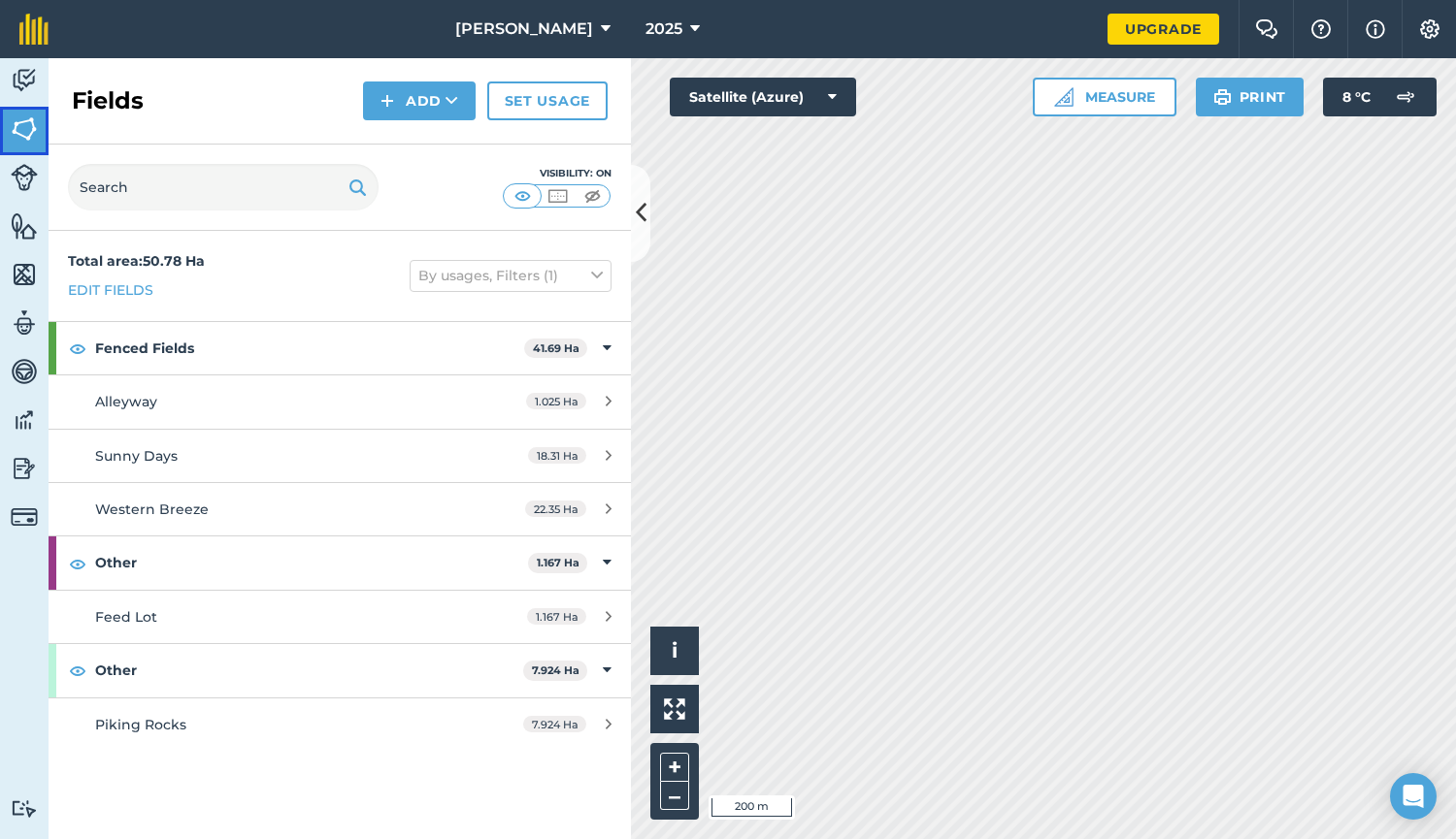
click at [33, 134] on img at bounding box center [25, 130] width 27 height 29
click at [635, 215] on icon at bounding box center [640, 213] width 11 height 34
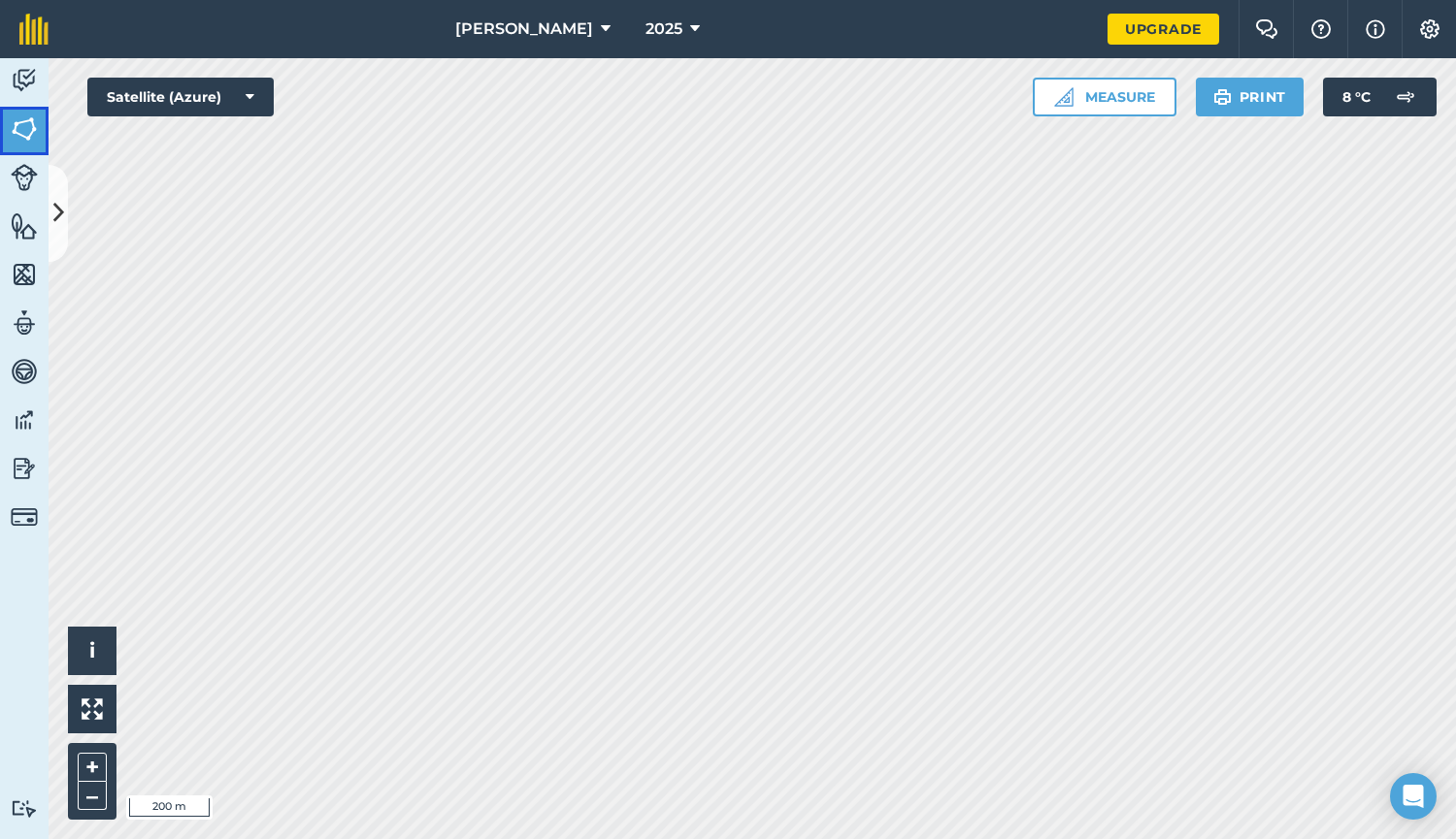
click at [34, 125] on img at bounding box center [25, 130] width 27 height 29
click at [58, 206] on icon at bounding box center [58, 213] width 11 height 34
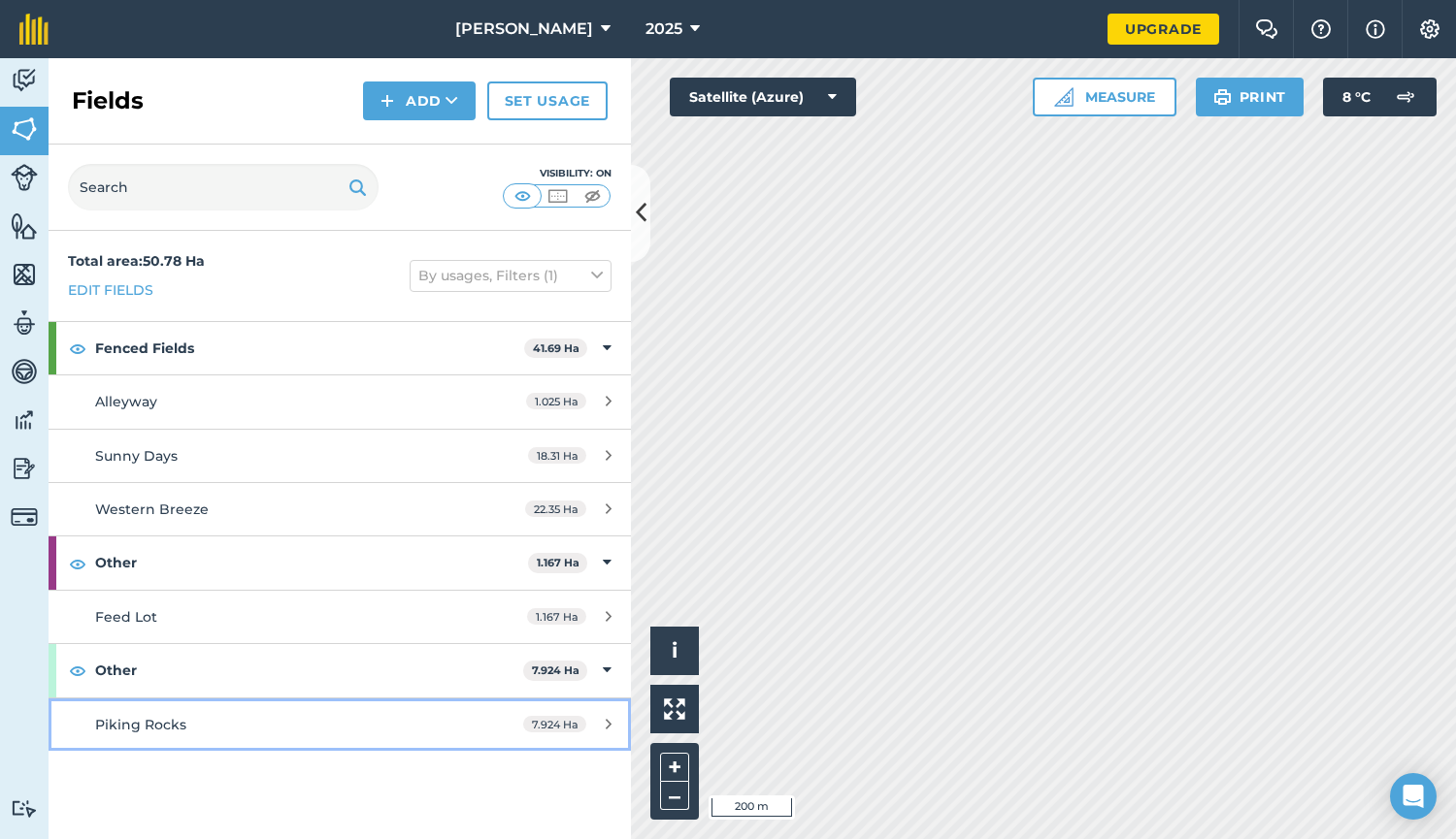
click at [145, 726] on span "Piking Rocks" at bounding box center [140, 725] width 91 height 18
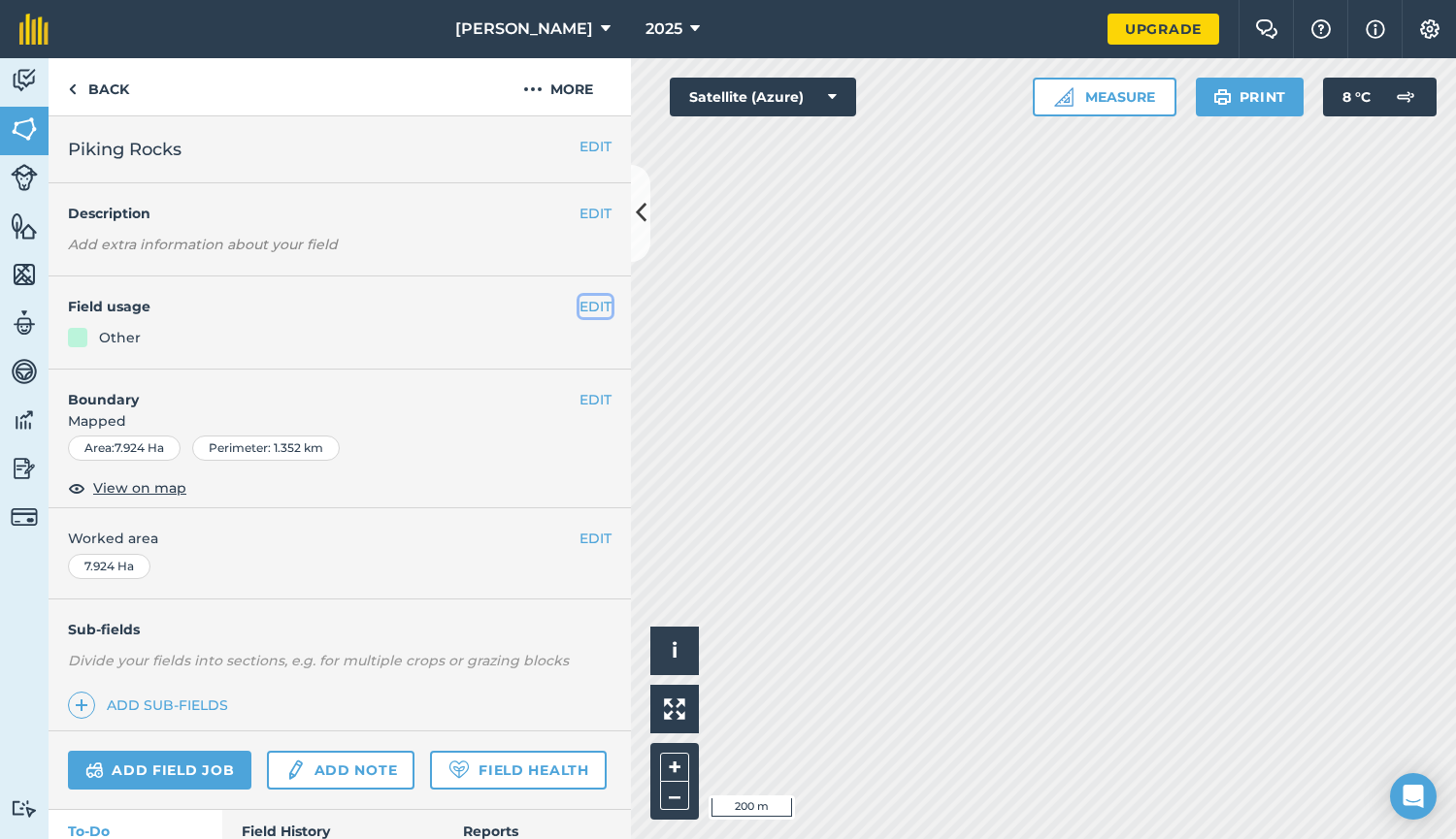
click at [579, 303] on button "EDIT" at bounding box center [595, 306] width 32 height 22
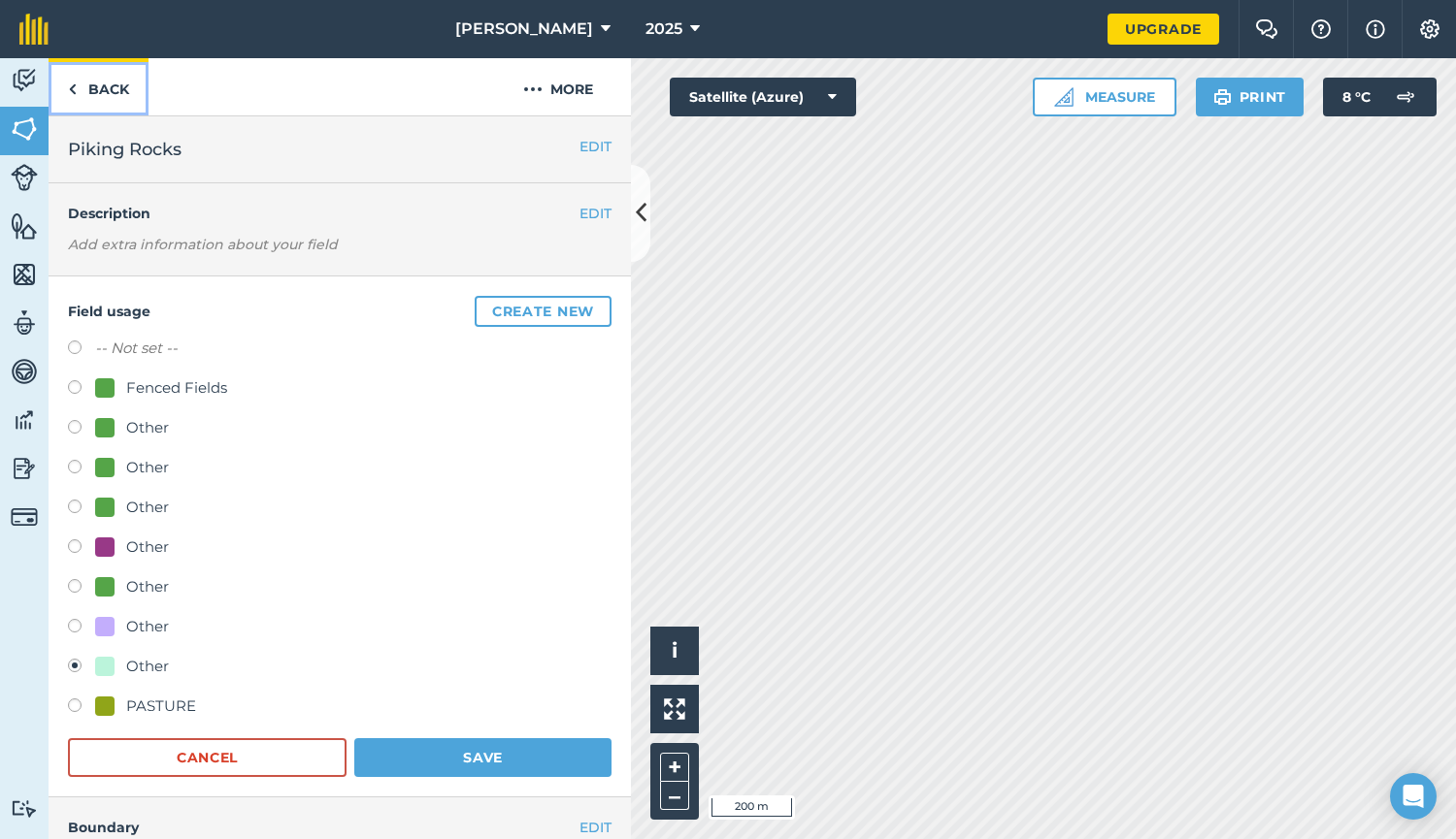
click at [77, 93] on link "Back" at bounding box center [98, 86] width 100 height 57
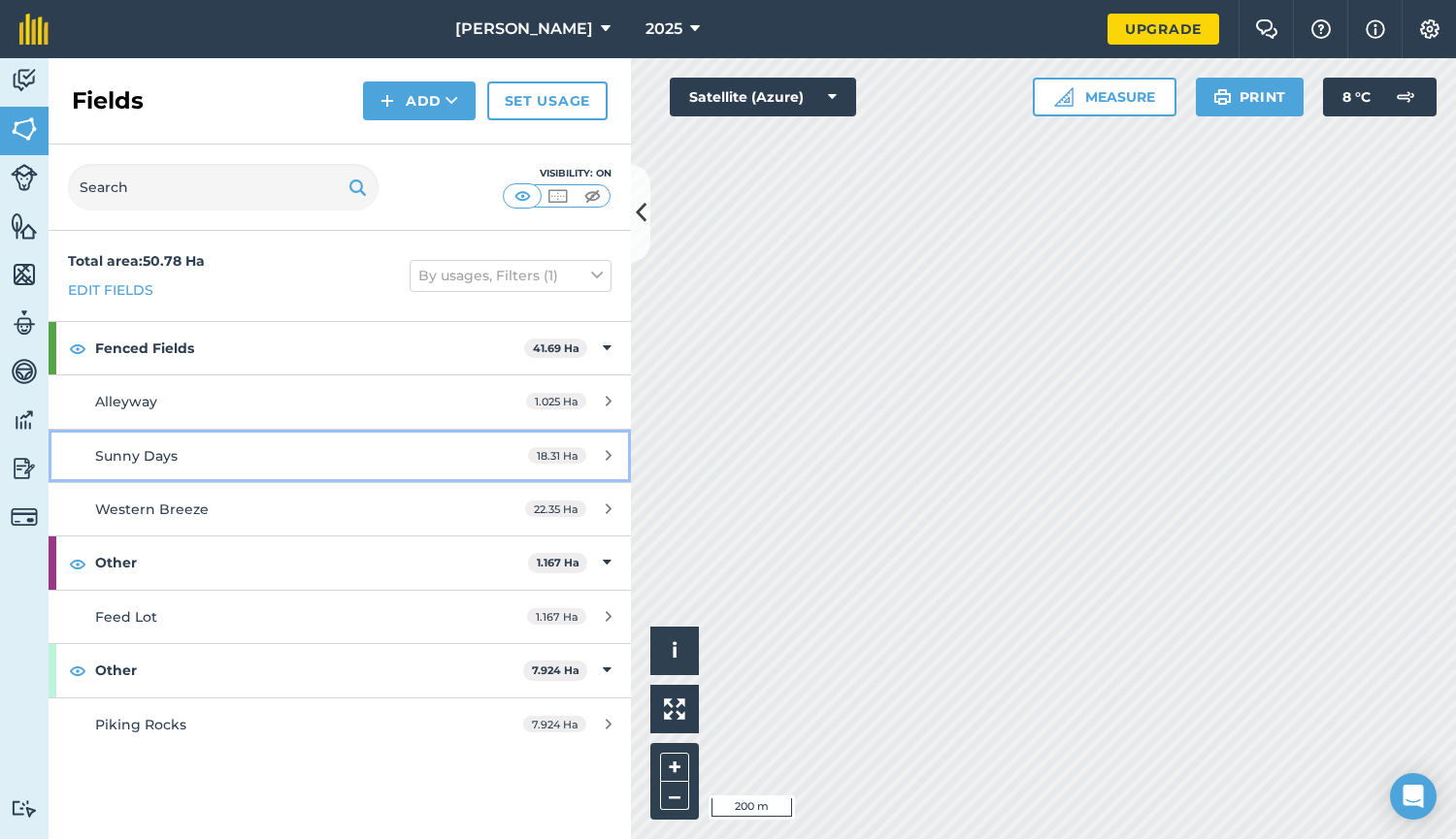
click at [143, 447] on span "Sunny Days" at bounding box center [136, 456] width 82 height 18
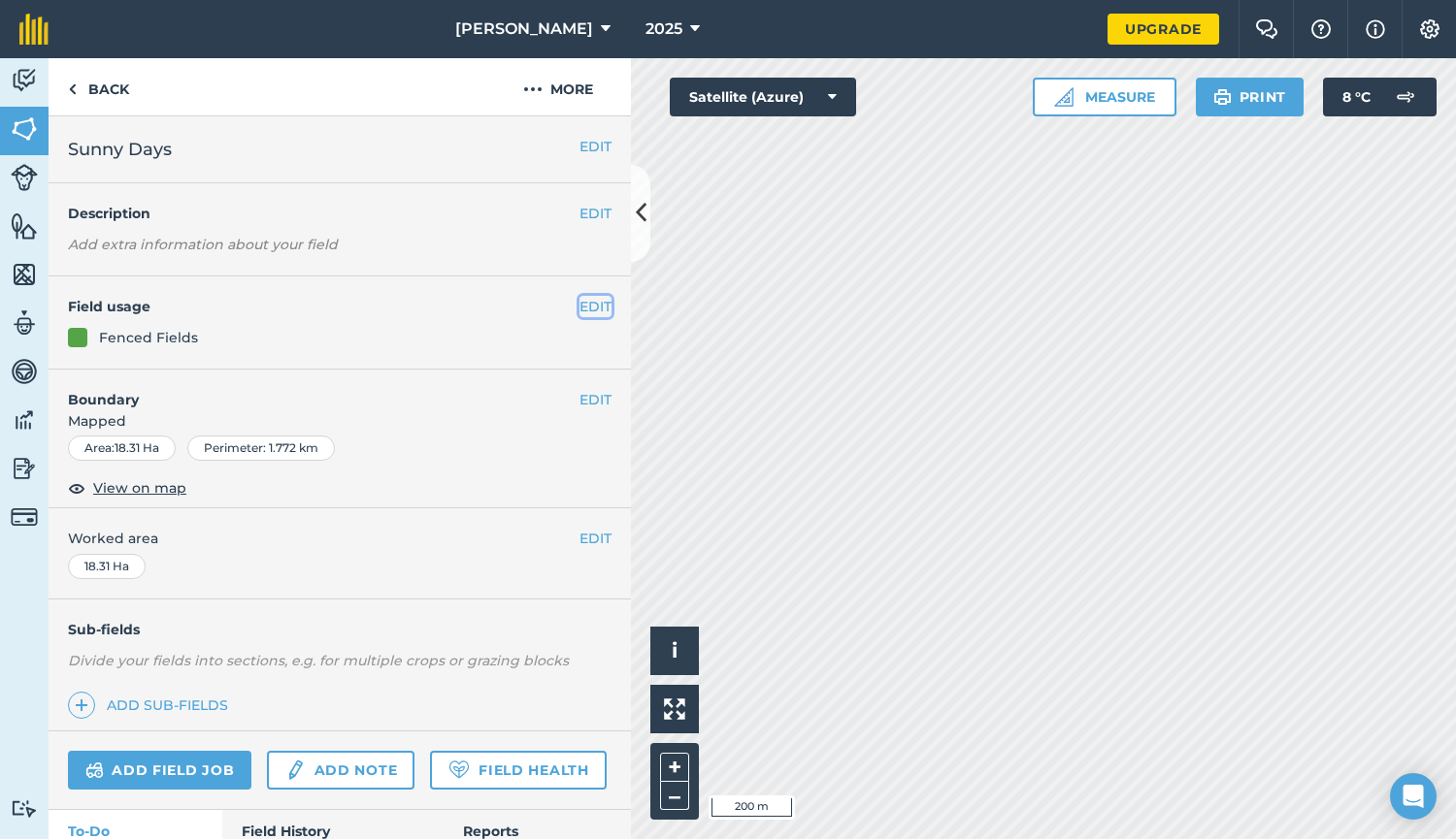
click at [579, 312] on button "EDIT" at bounding box center [595, 306] width 32 height 22
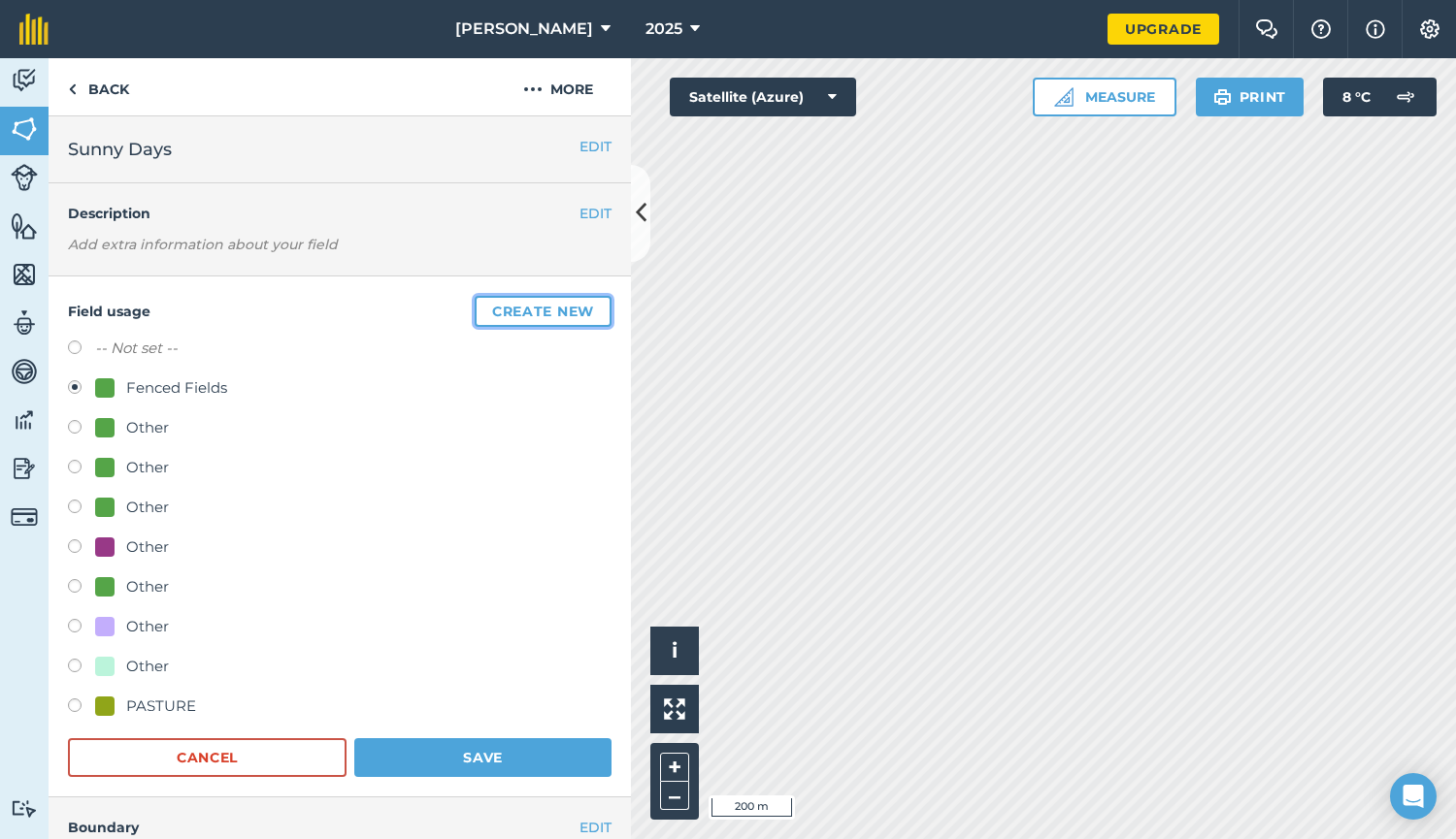
click at [528, 310] on button "Create new" at bounding box center [542, 311] width 136 height 31
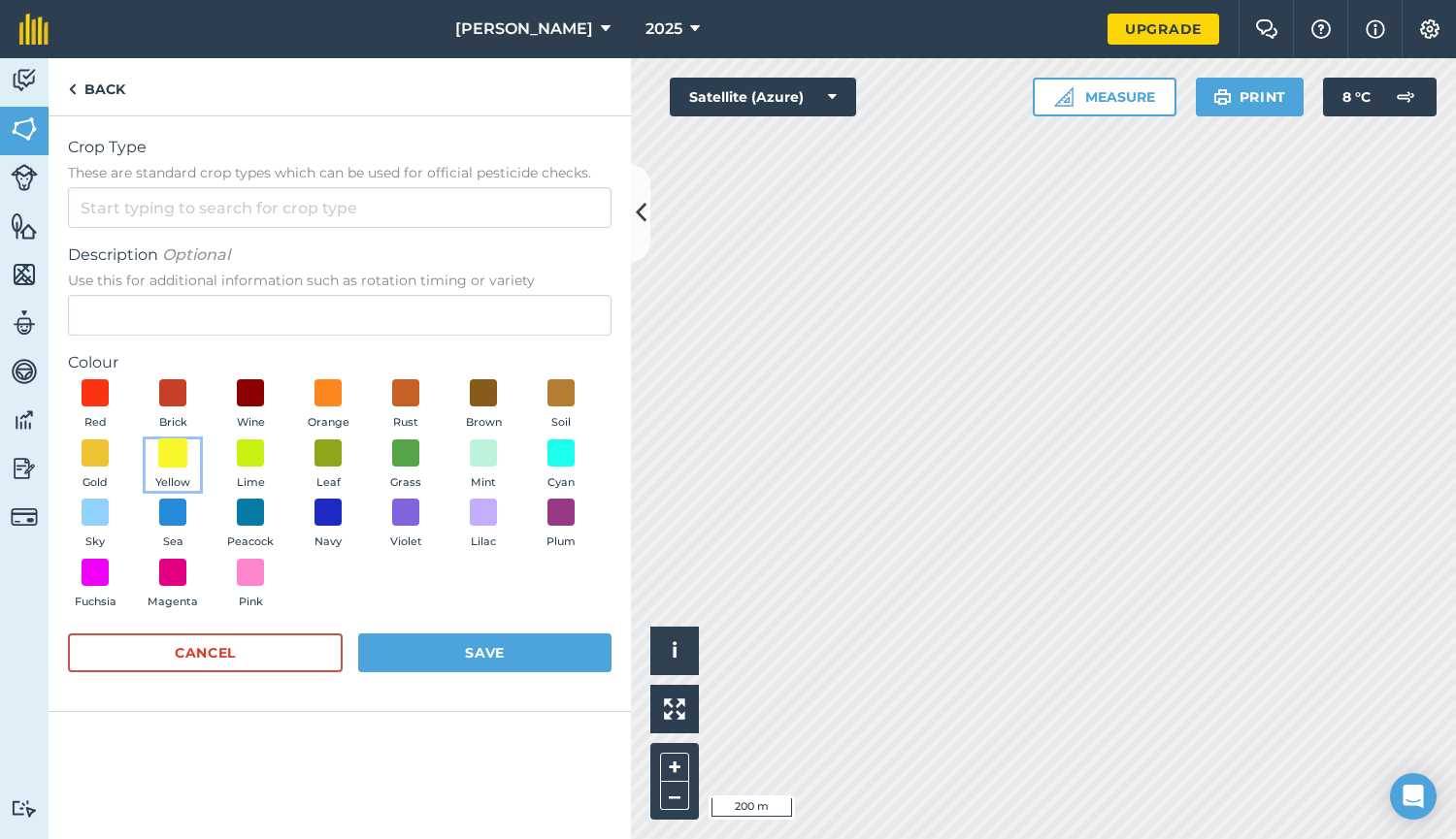
click at [173, 451] on span at bounding box center [173, 452] width 30 height 30
click at [481, 655] on button "Save" at bounding box center [485, 653] width 253 height 39
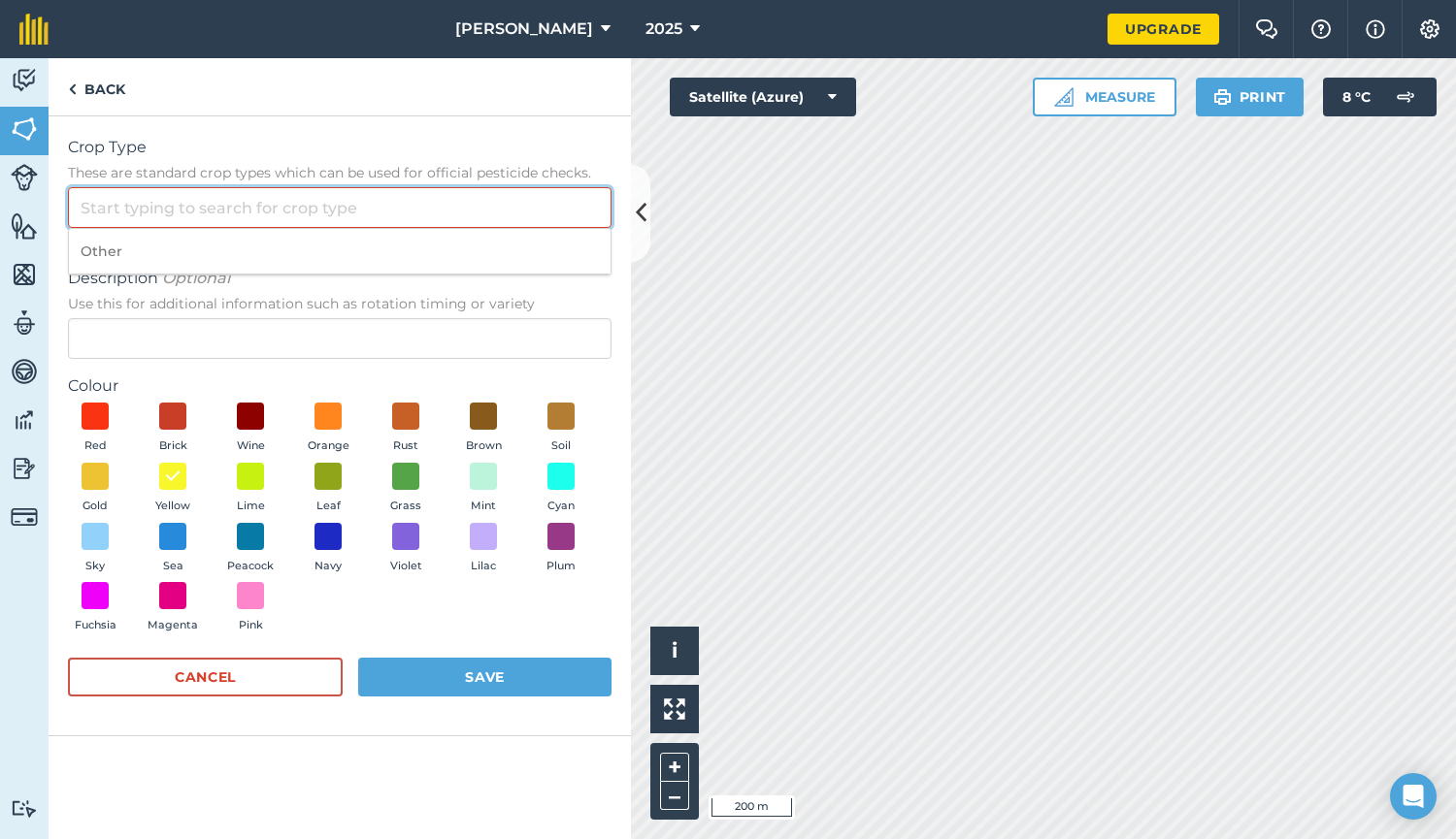
click at [135, 208] on input "Crop Type These are standard crop types which can be used for official pesticid…" at bounding box center [340, 208] width 544 height 41
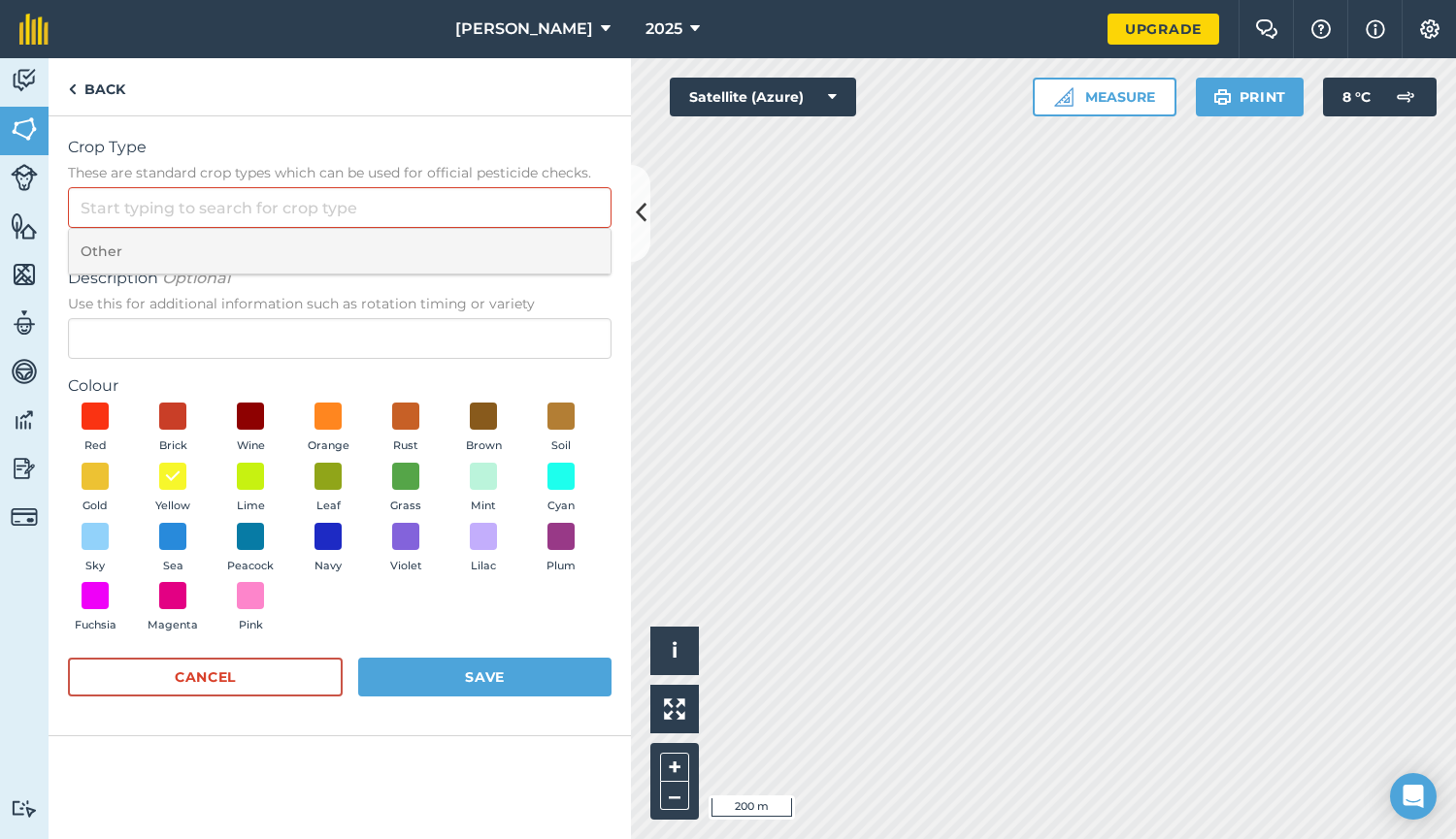
click at [104, 245] on li "Other" at bounding box center [340, 251] width 542 height 45
type input "Other"
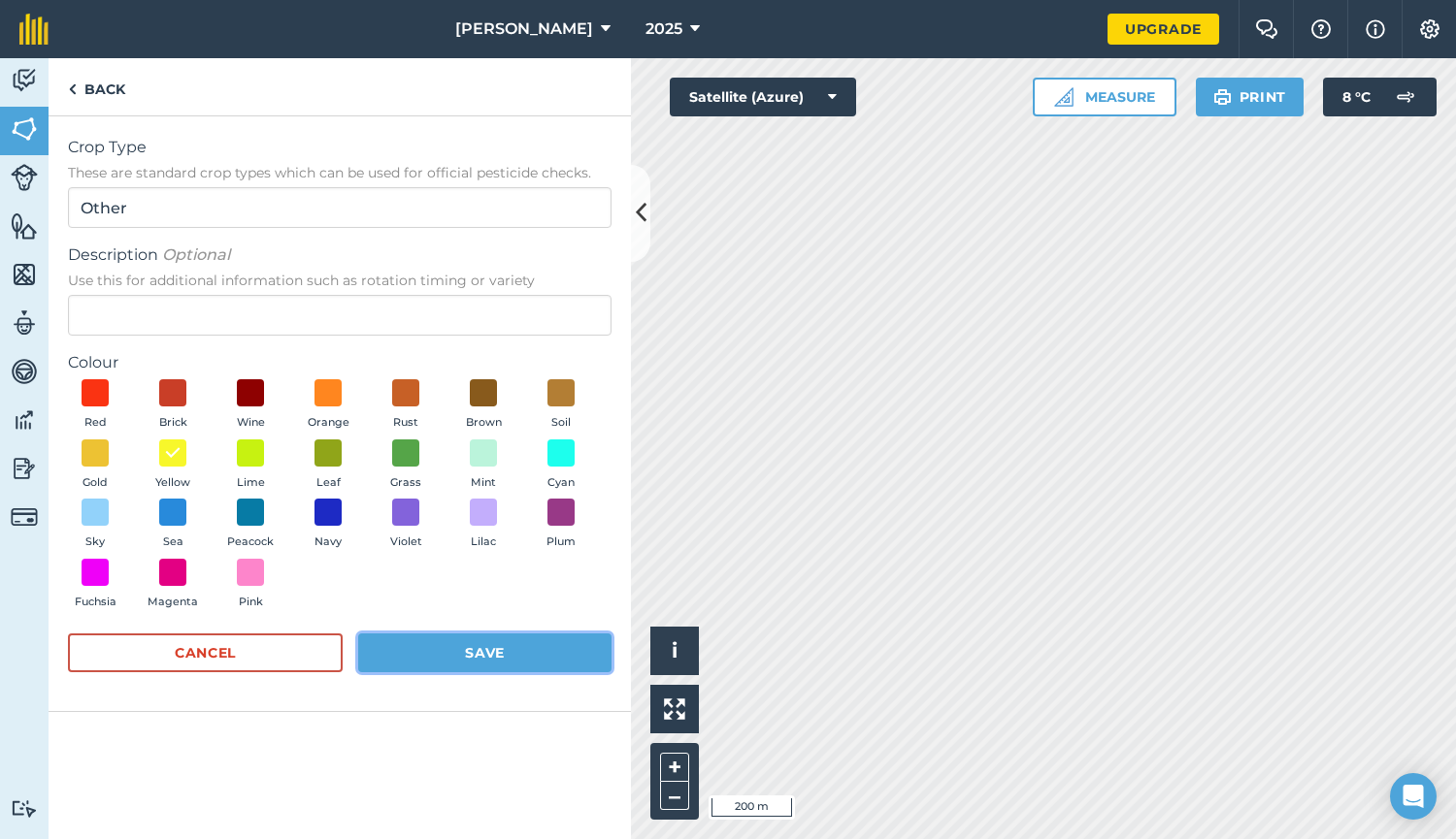
click at [520, 639] on button "Save" at bounding box center [485, 653] width 253 height 39
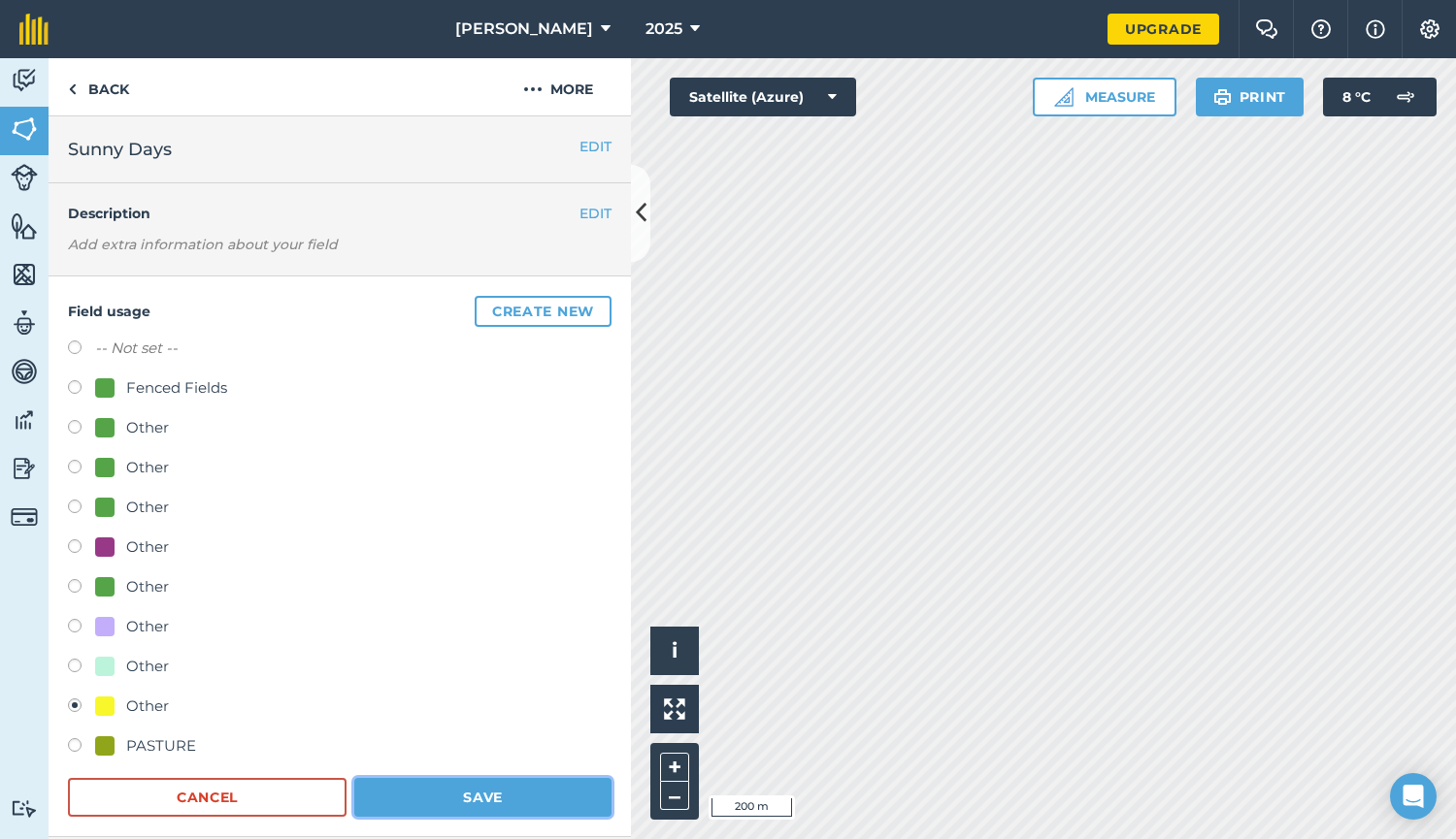
click at [455, 797] on button "Save" at bounding box center [483, 798] width 257 height 39
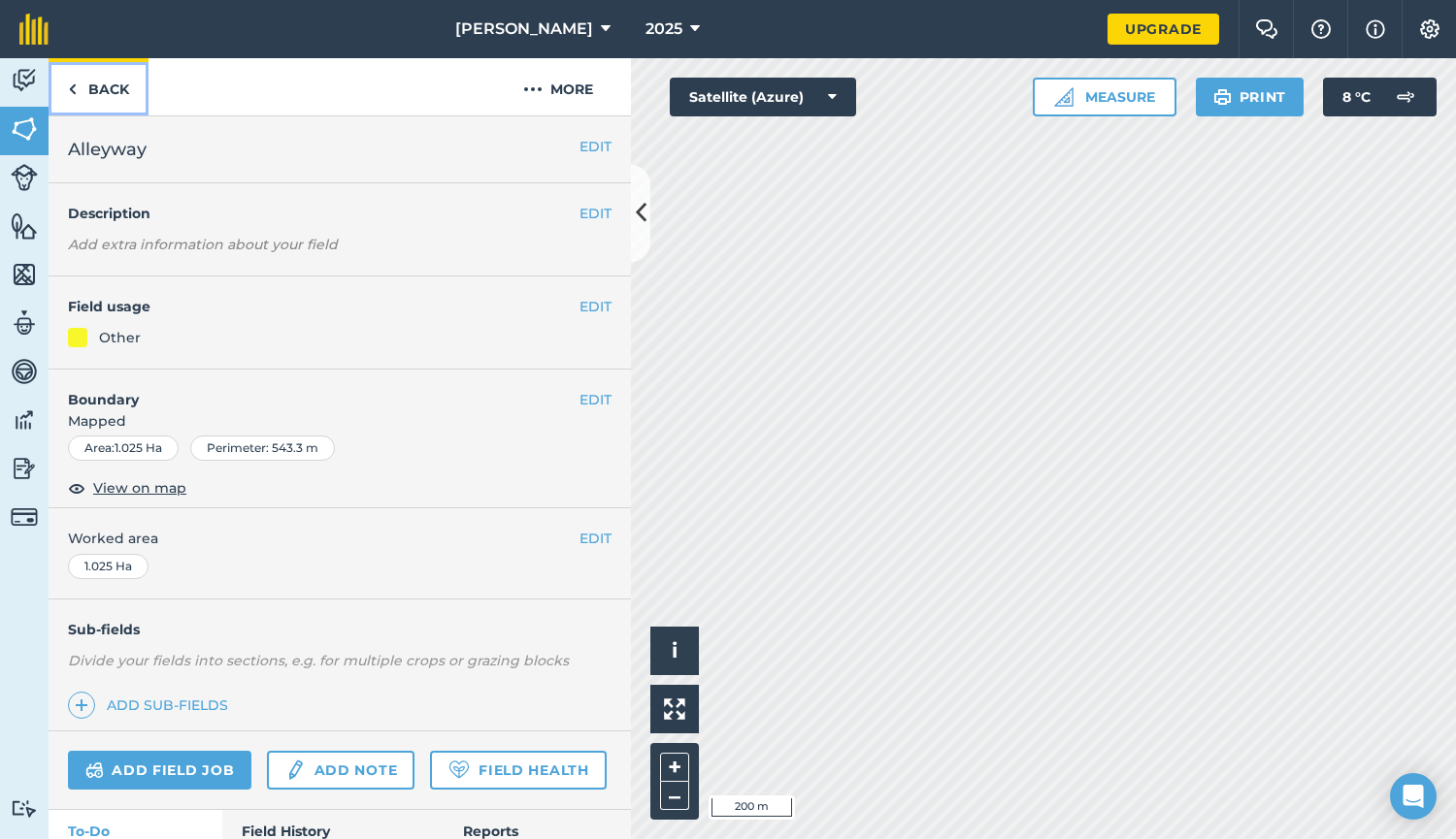
click at [72, 87] on img at bounding box center [72, 89] width 9 height 24
click at [644, 227] on icon at bounding box center [640, 213] width 11 height 34
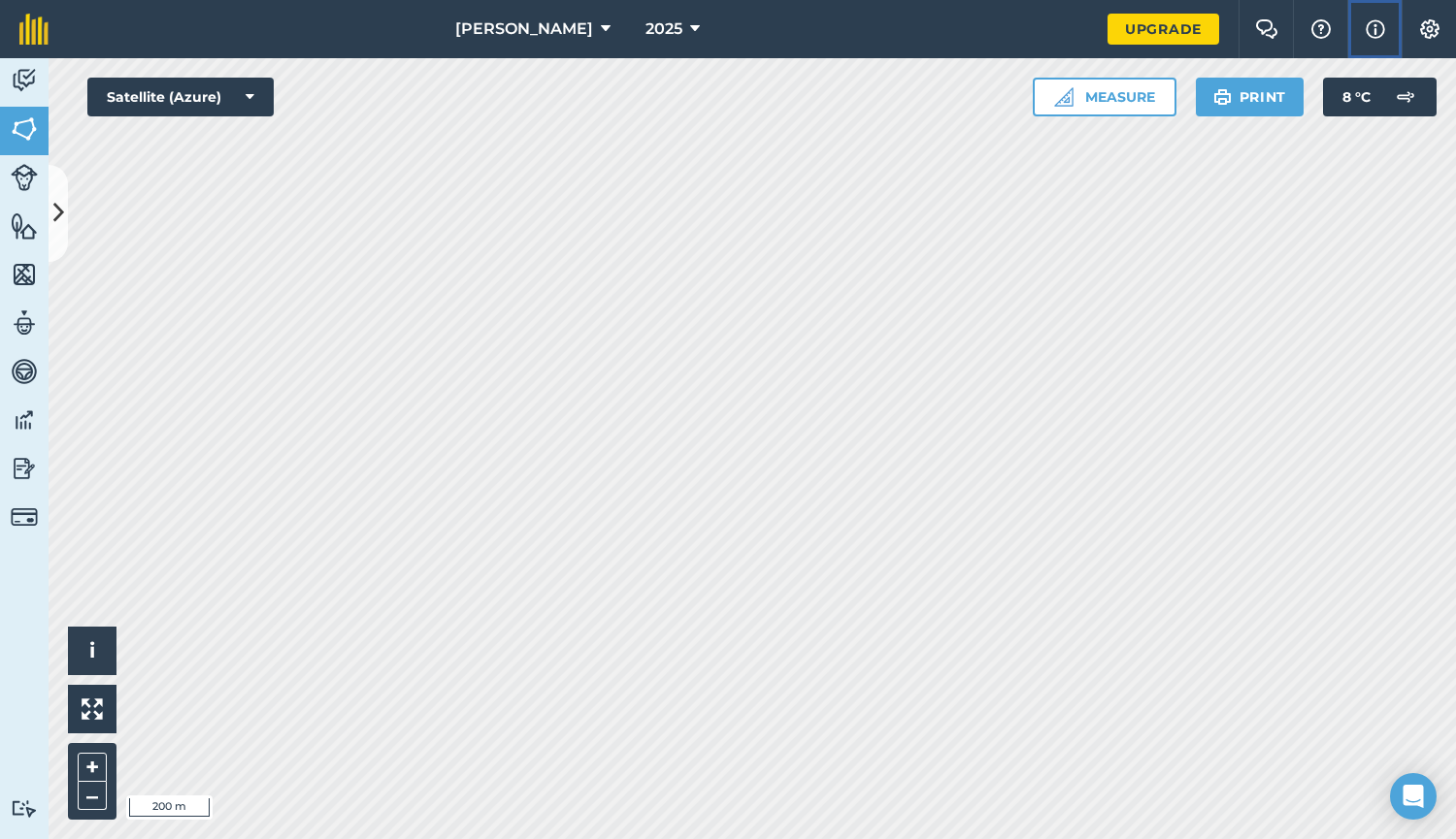
click at [1370, 29] on img at bounding box center [1375, 29] width 20 height 24
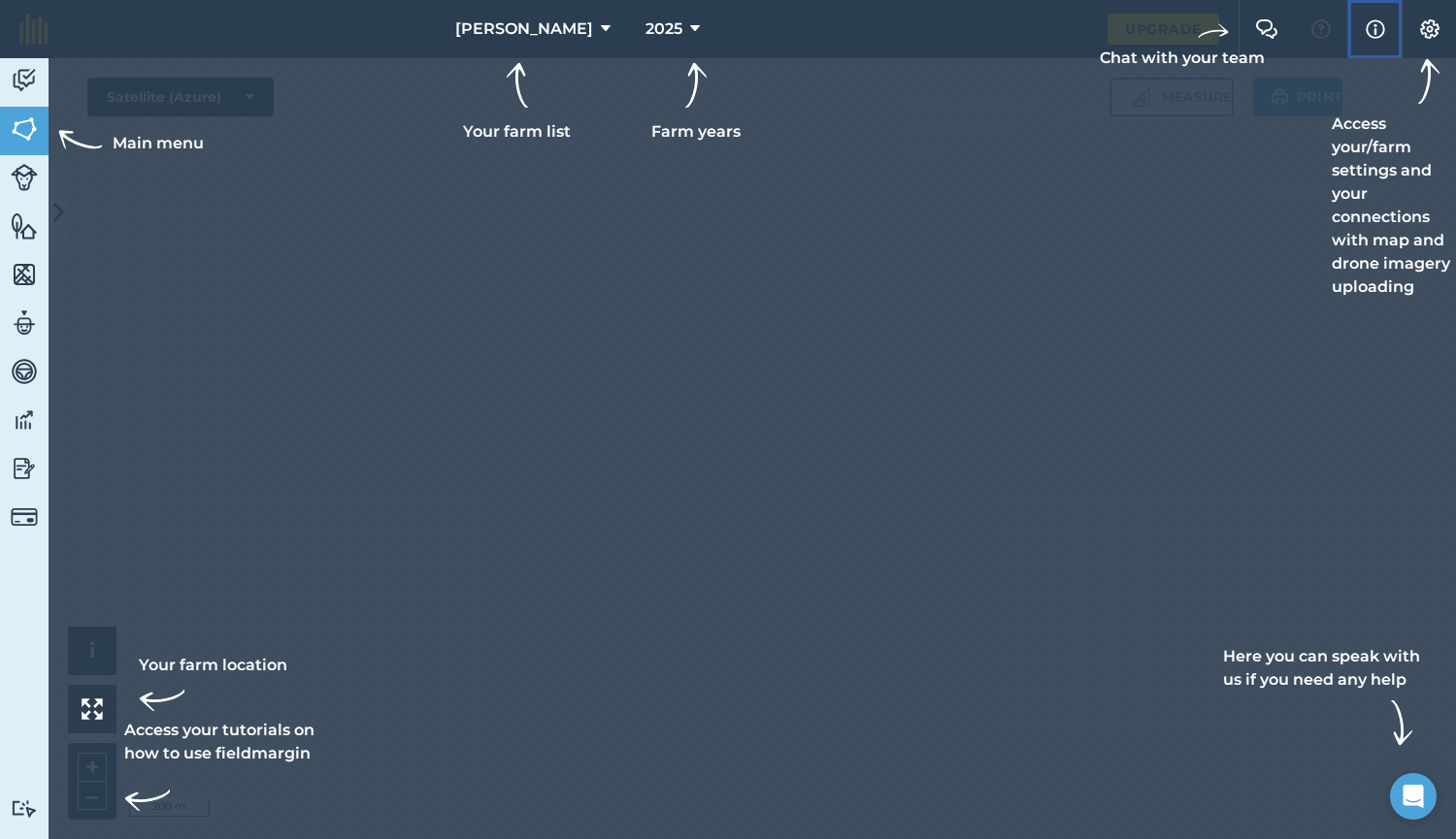
click at [1370, 29] on img at bounding box center [1375, 29] width 20 height 24
click at [1268, 29] on img at bounding box center [1267, 29] width 24 height 20
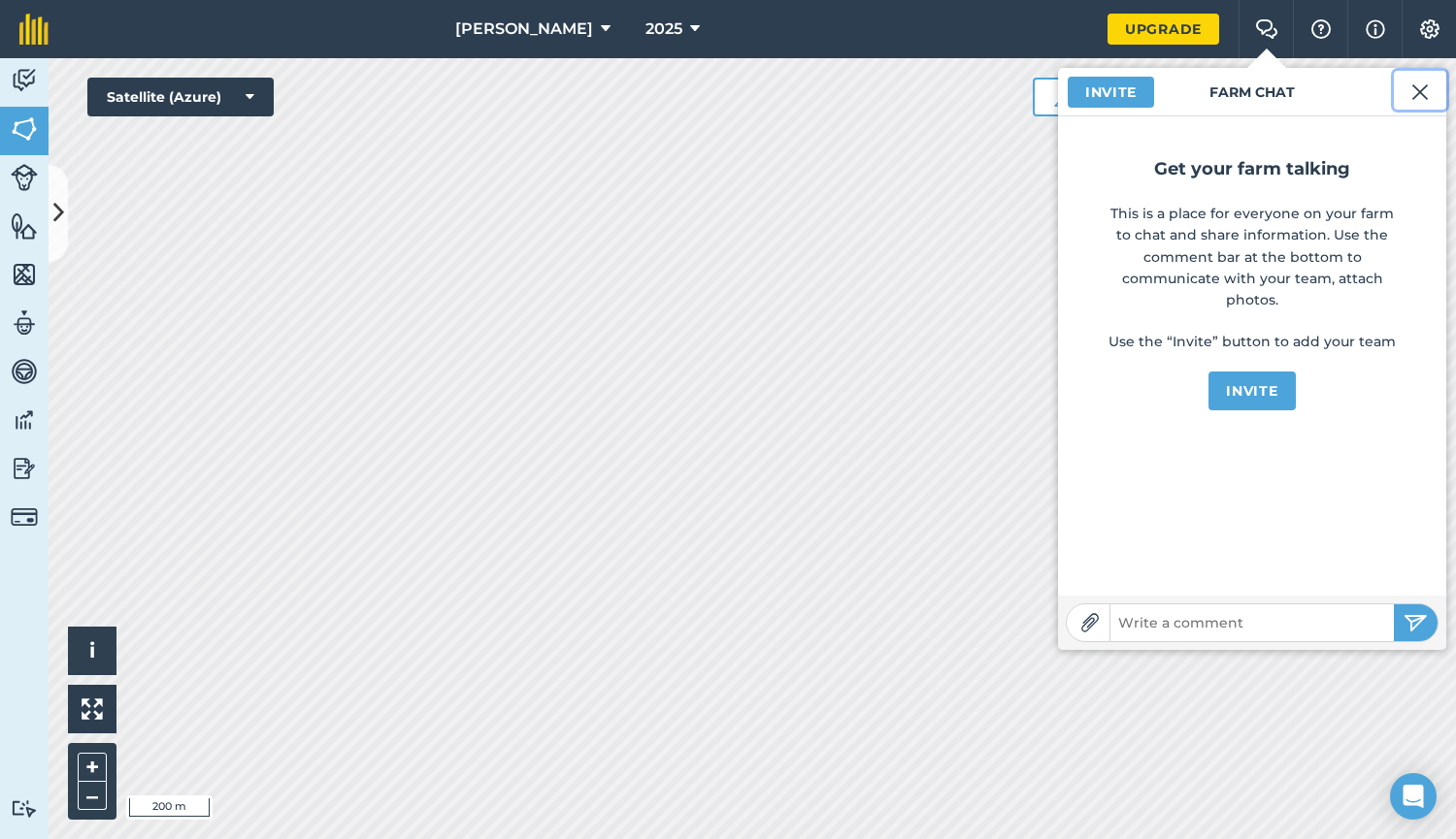
click at [1435, 89] on button at bounding box center [1420, 90] width 52 height 39
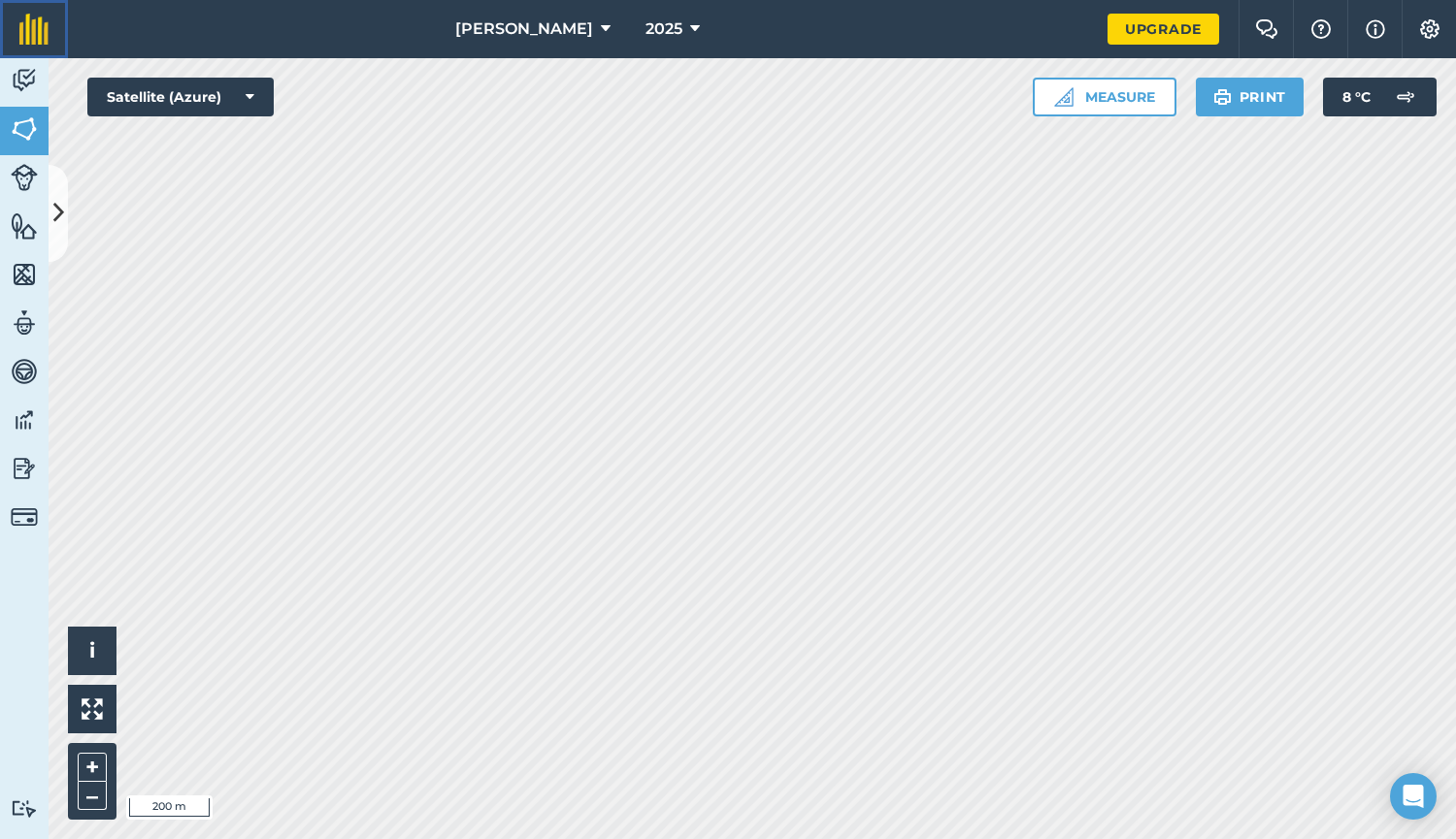
click at [41, 42] on img at bounding box center [34, 29] width 29 height 31
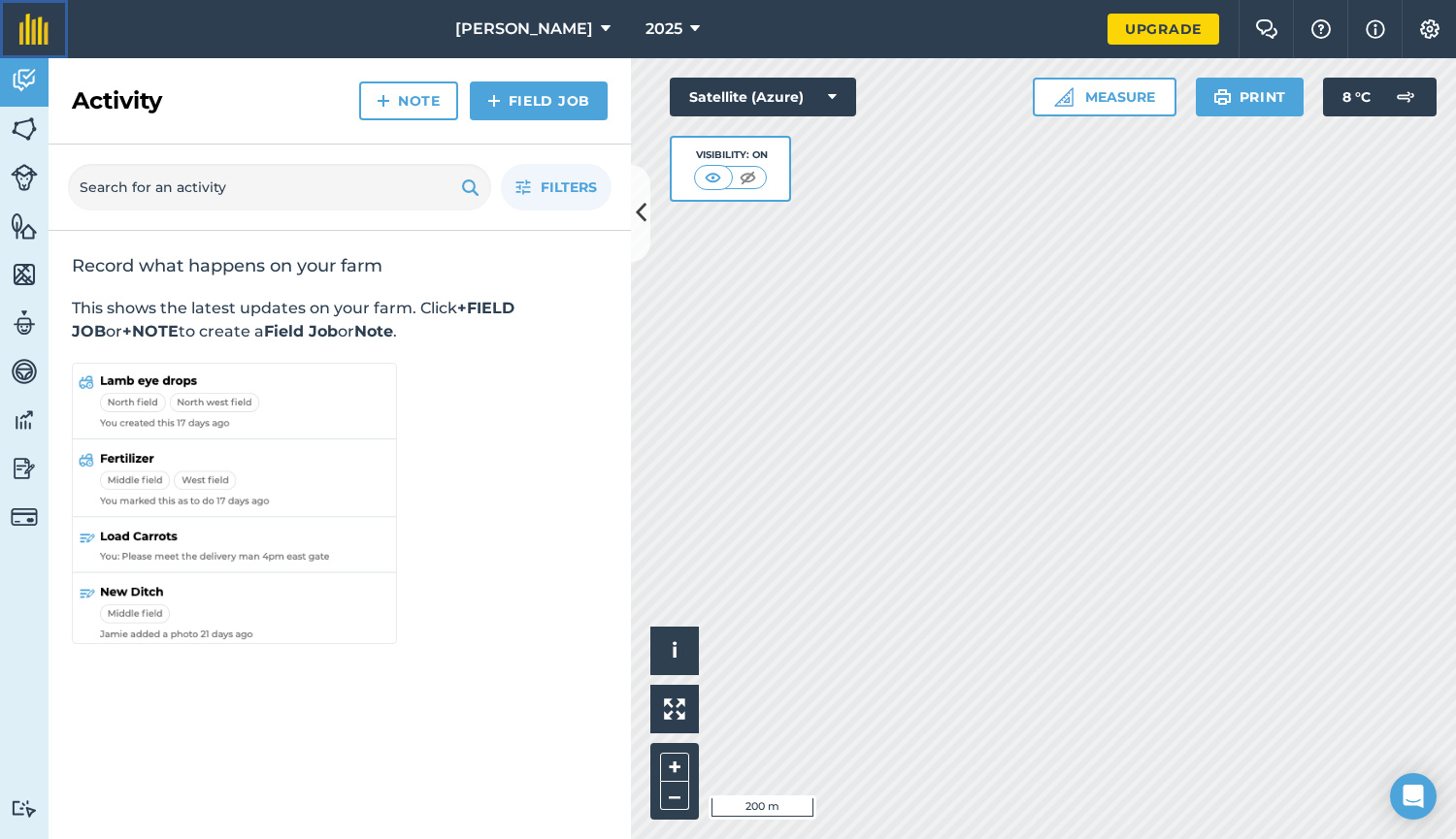
click at [39, 33] on img at bounding box center [34, 29] width 29 height 31
click at [601, 30] on icon at bounding box center [606, 29] width 10 height 24
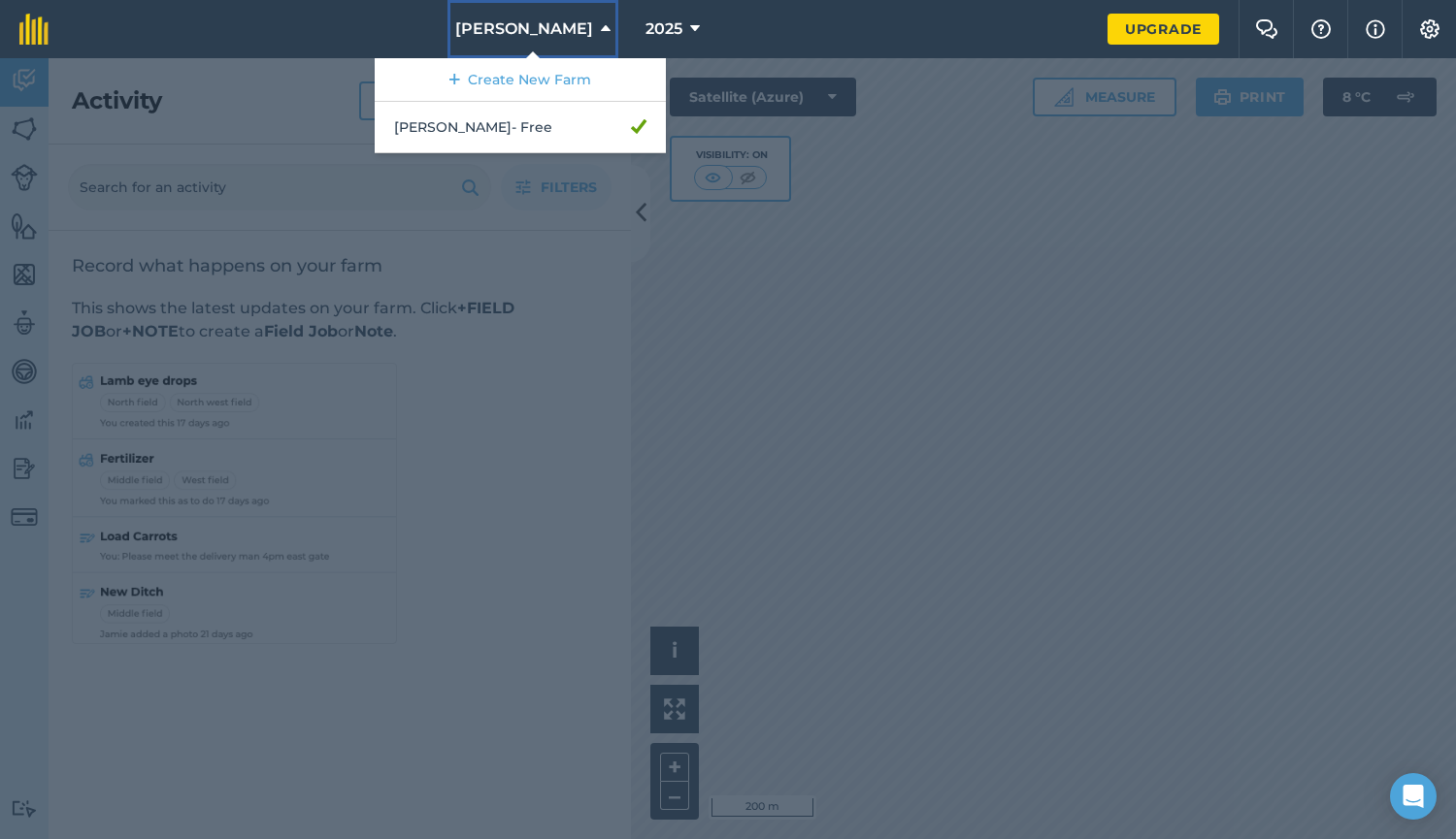
click at [601, 30] on icon at bounding box center [606, 29] width 10 height 24
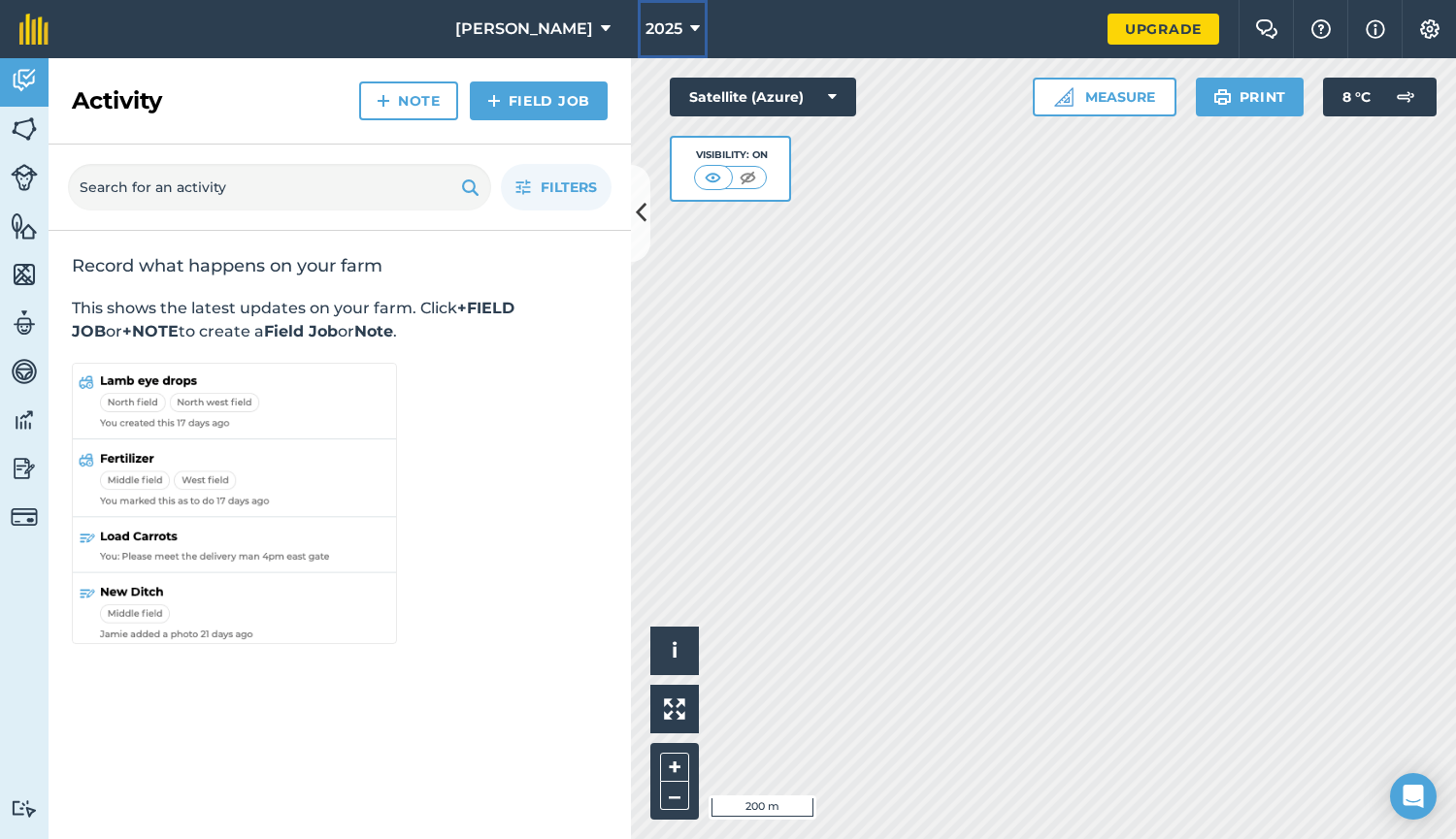
click at [690, 30] on icon at bounding box center [695, 29] width 10 height 24
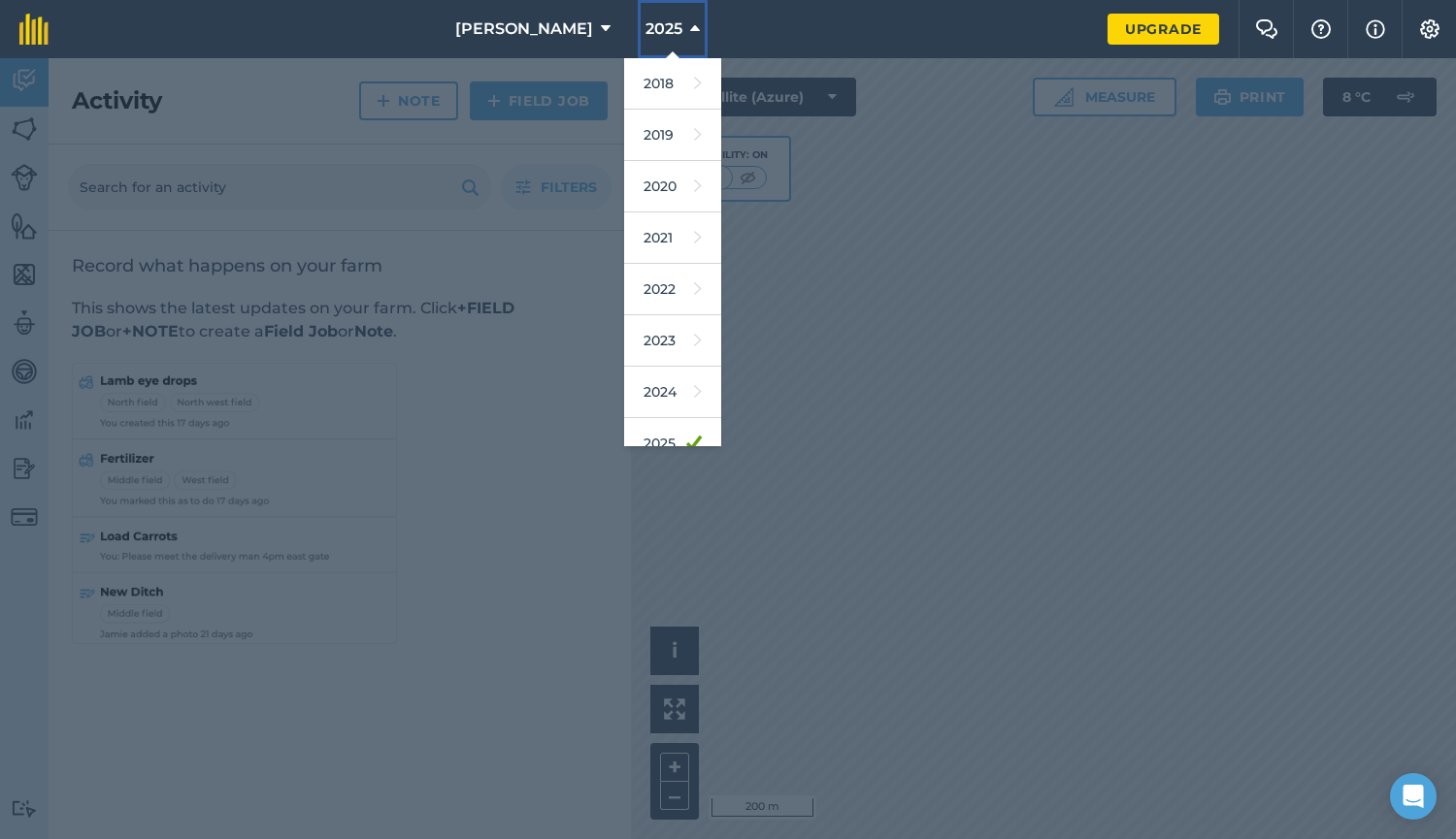
click at [690, 30] on icon at bounding box center [695, 29] width 10 height 24
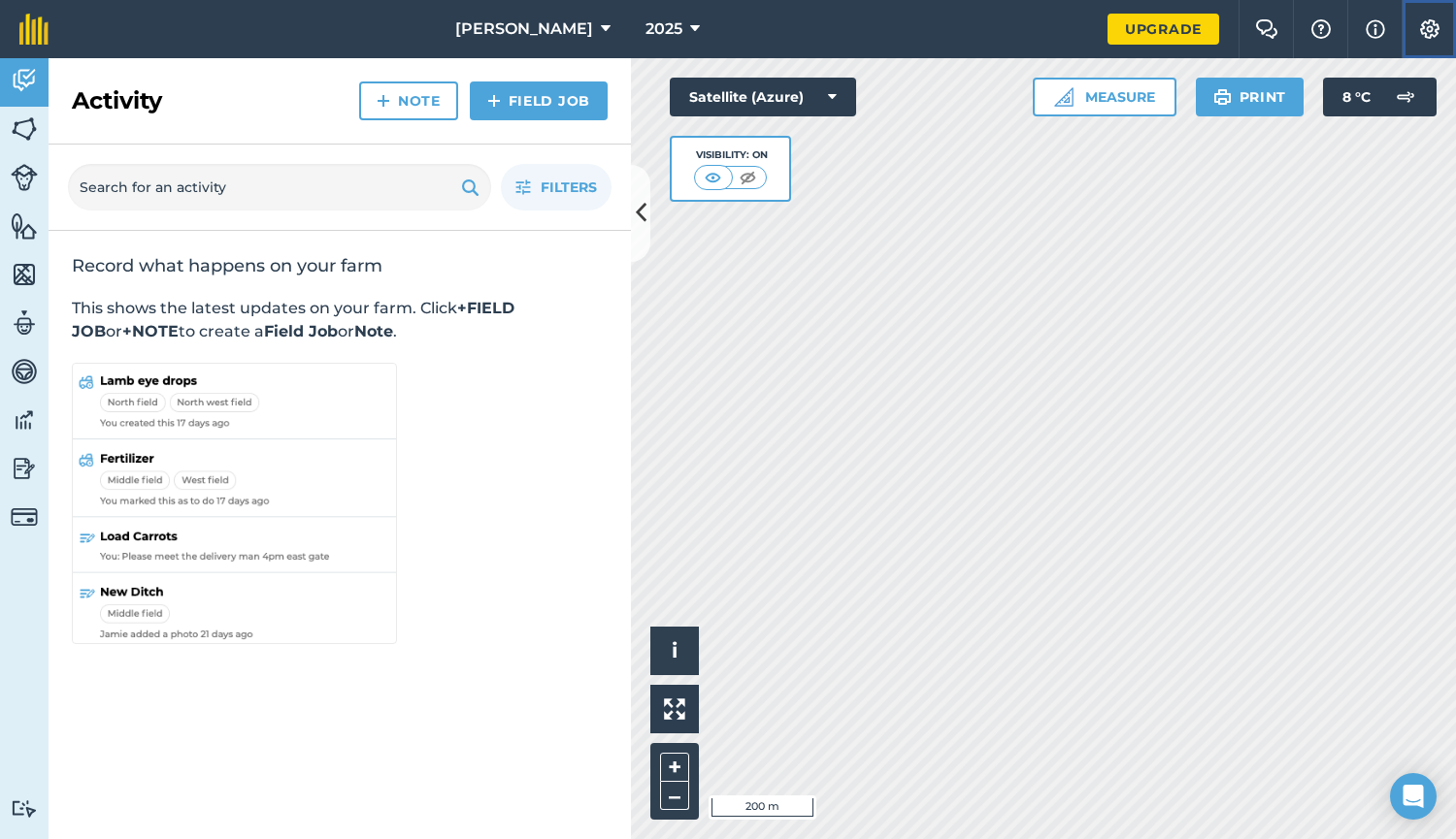
click at [1433, 31] on img at bounding box center [1429, 29] width 24 height 20
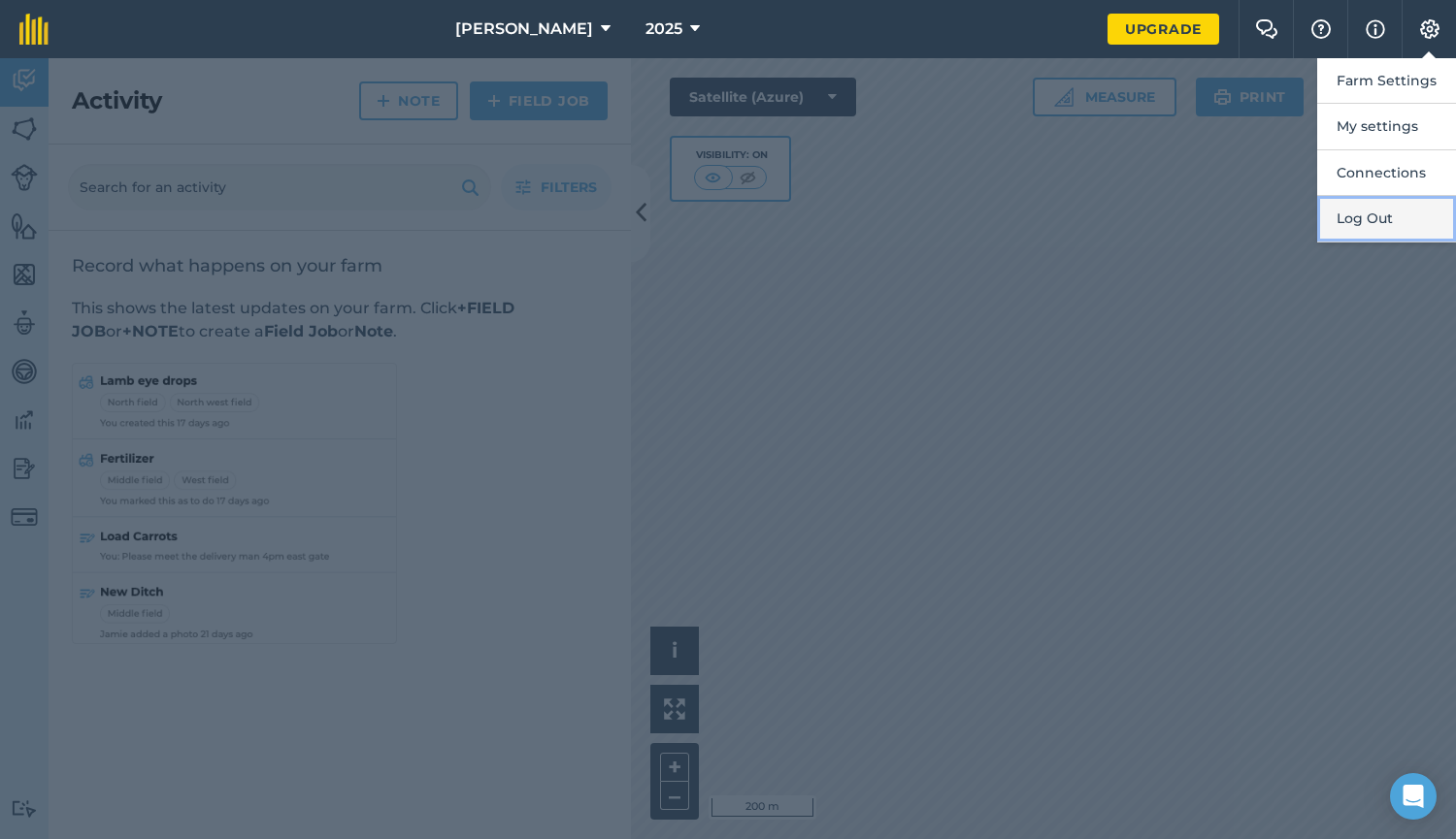
click at [1385, 211] on button "Log Out" at bounding box center [1385, 219] width 138 height 45
